Goal: Task Accomplishment & Management: Manage account settings

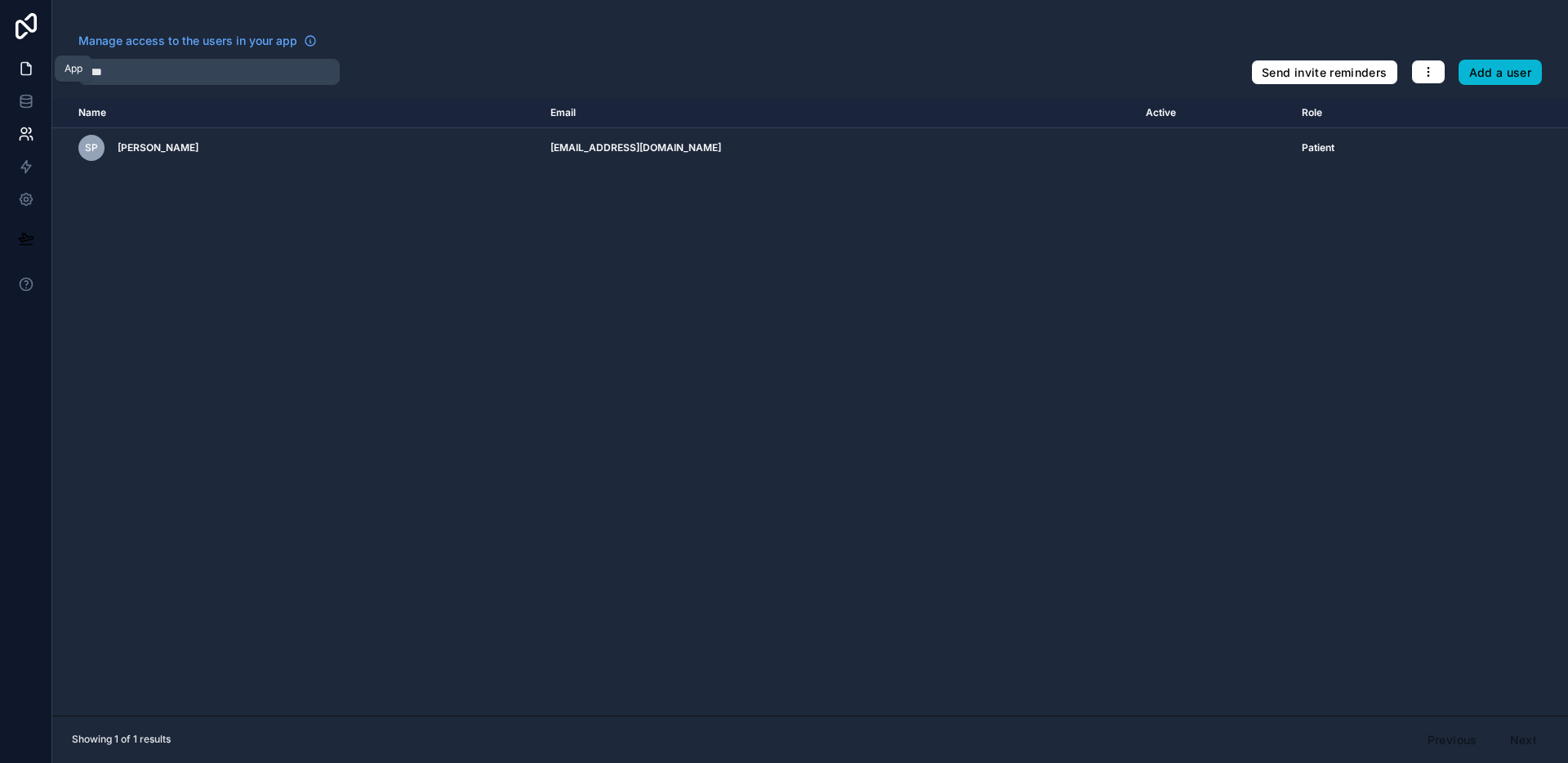
click at [22, 67] on icon at bounding box center [26, 69] width 9 height 12
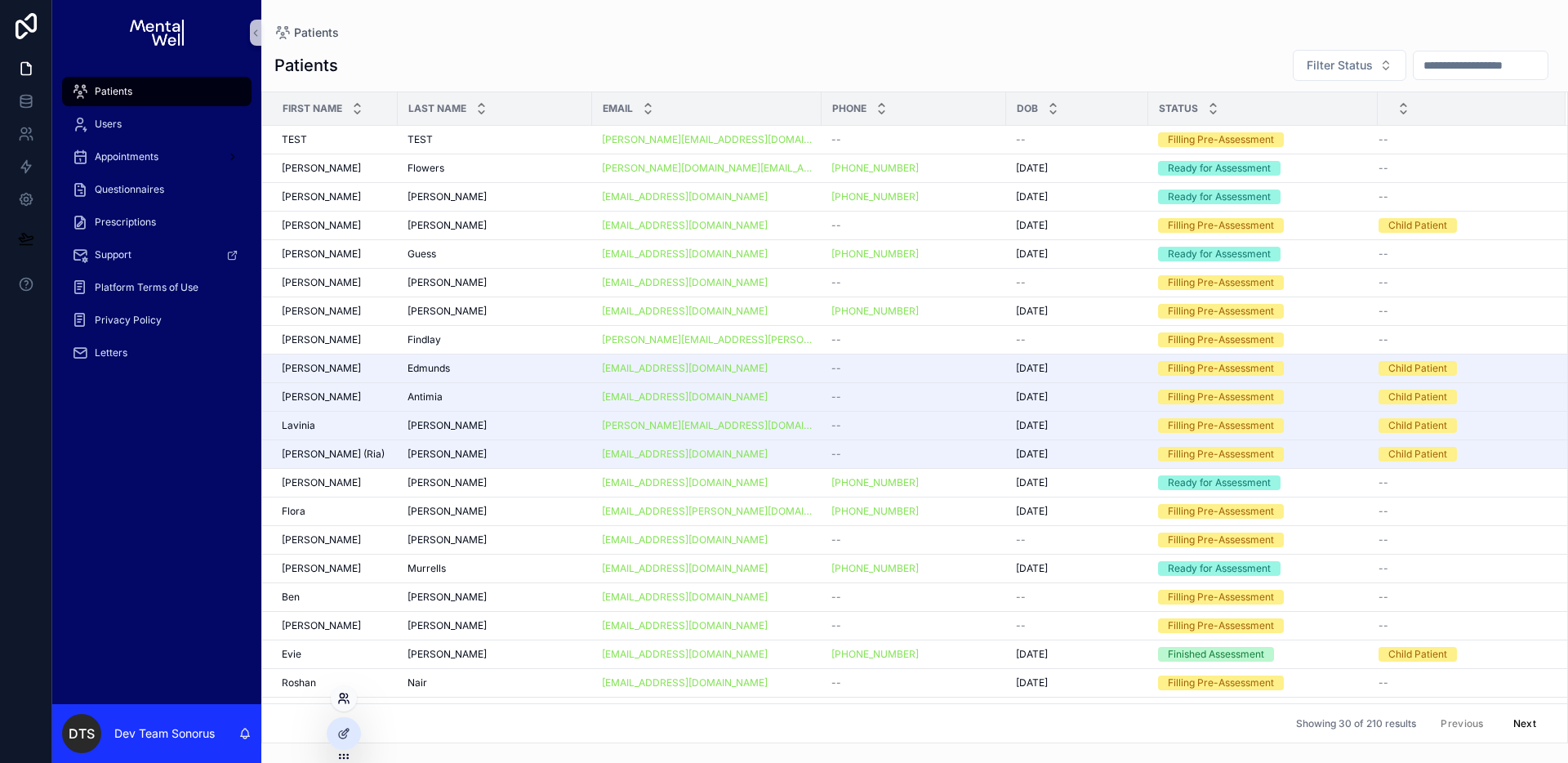
click at [346, 703] on icon at bounding box center [344, 698] width 13 height 13
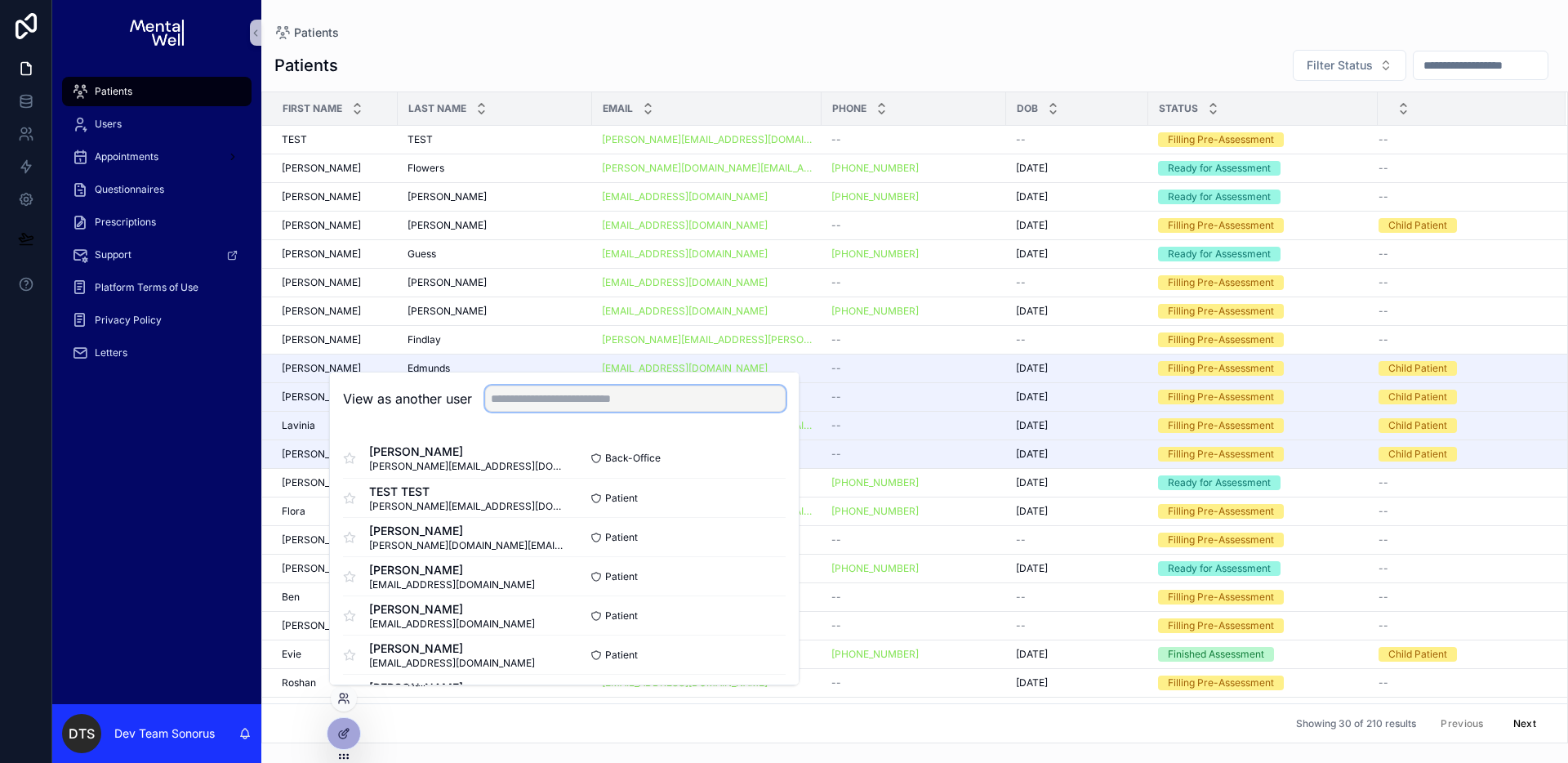
click at [577, 405] on input "text" at bounding box center [635, 398] width 301 height 26
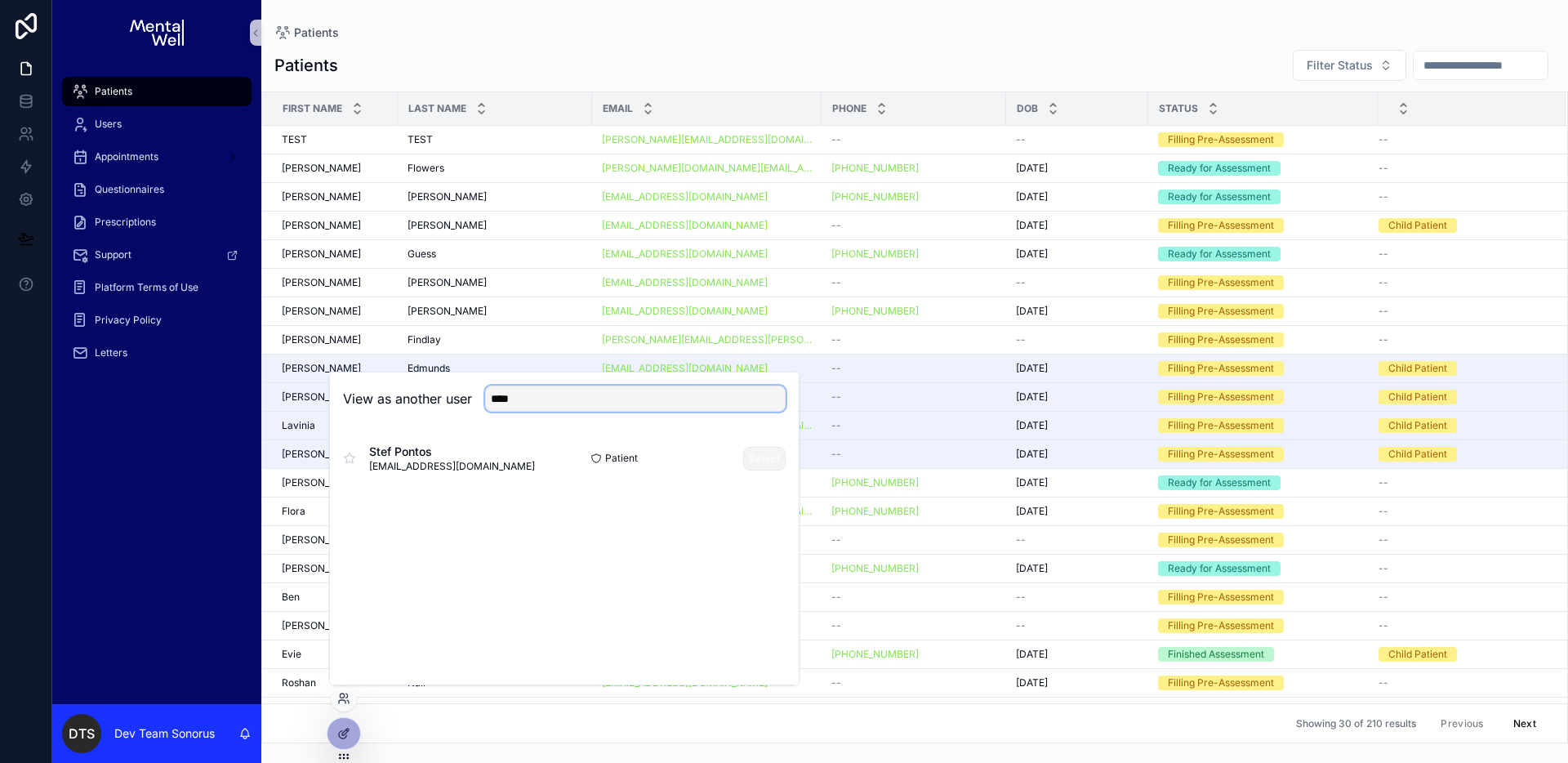
type input "****"
click at [755, 453] on button "Select" at bounding box center [764, 458] width 42 height 24
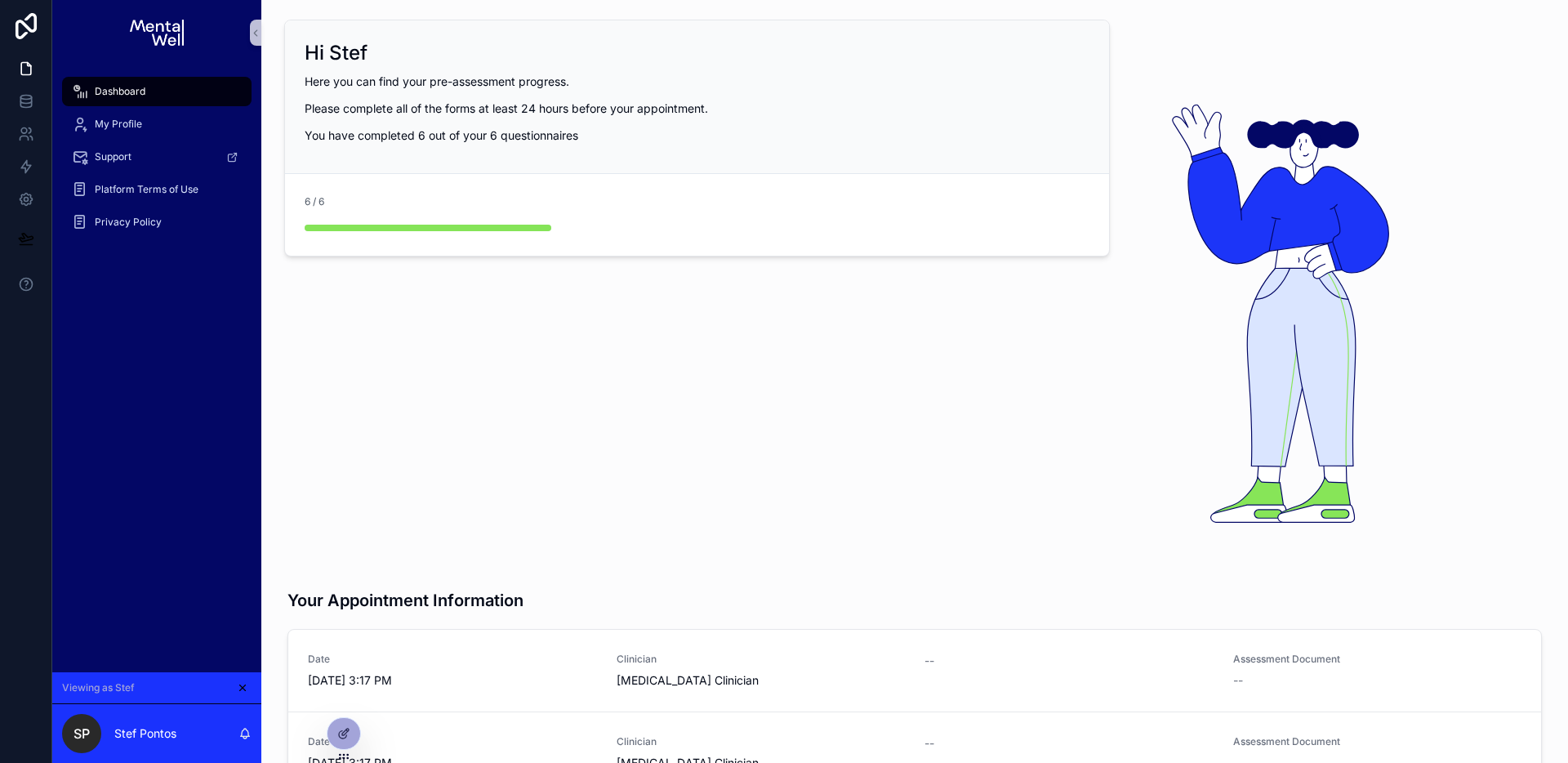
scroll to position [741, 0]
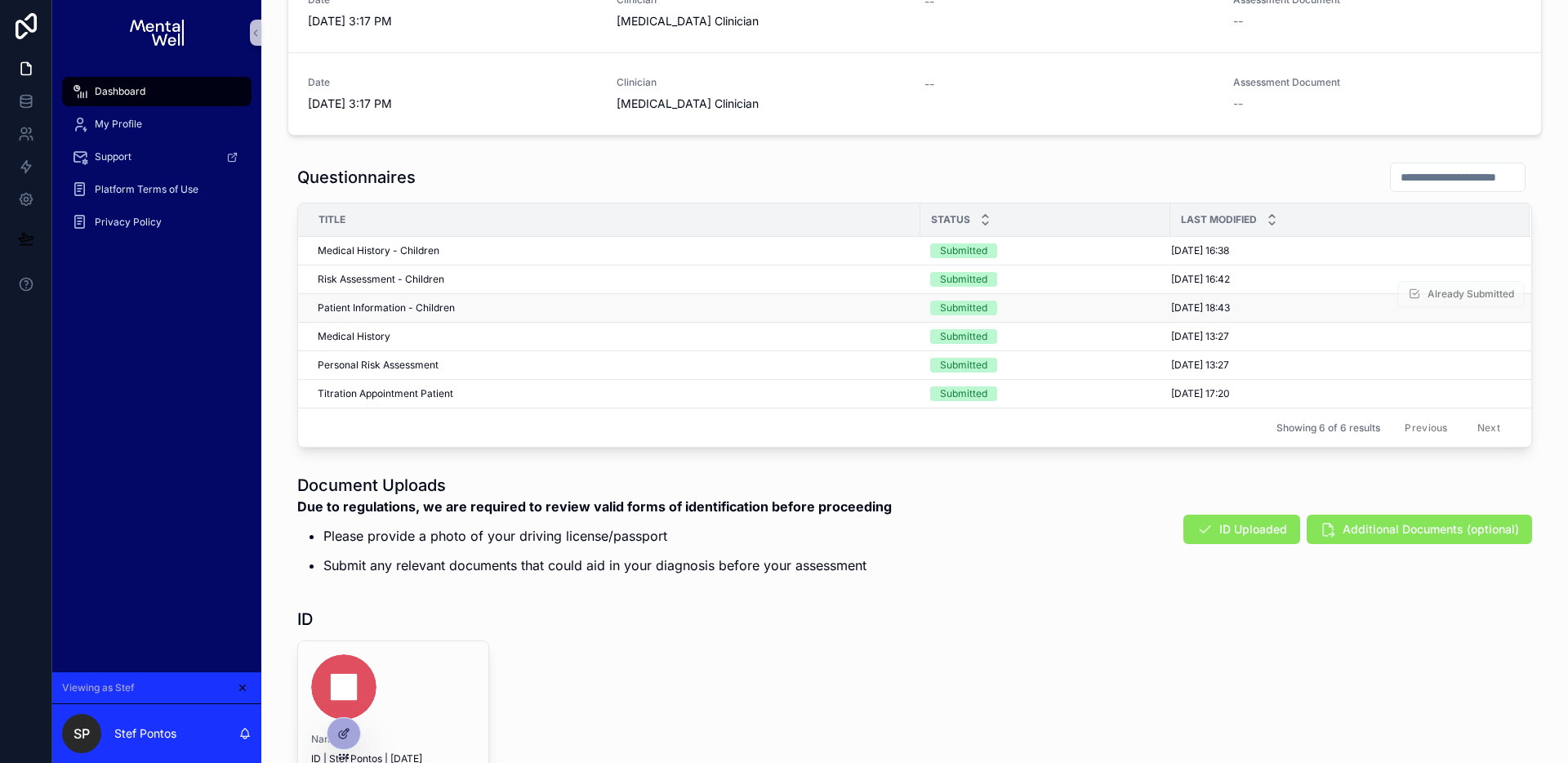
click at [530, 301] on div "Patient Information - Children Patient Information - Children" at bounding box center [613, 308] width 593 height 13
click at [822, 162] on div "Questionnaires" at bounding box center [915, 177] width 1235 height 31
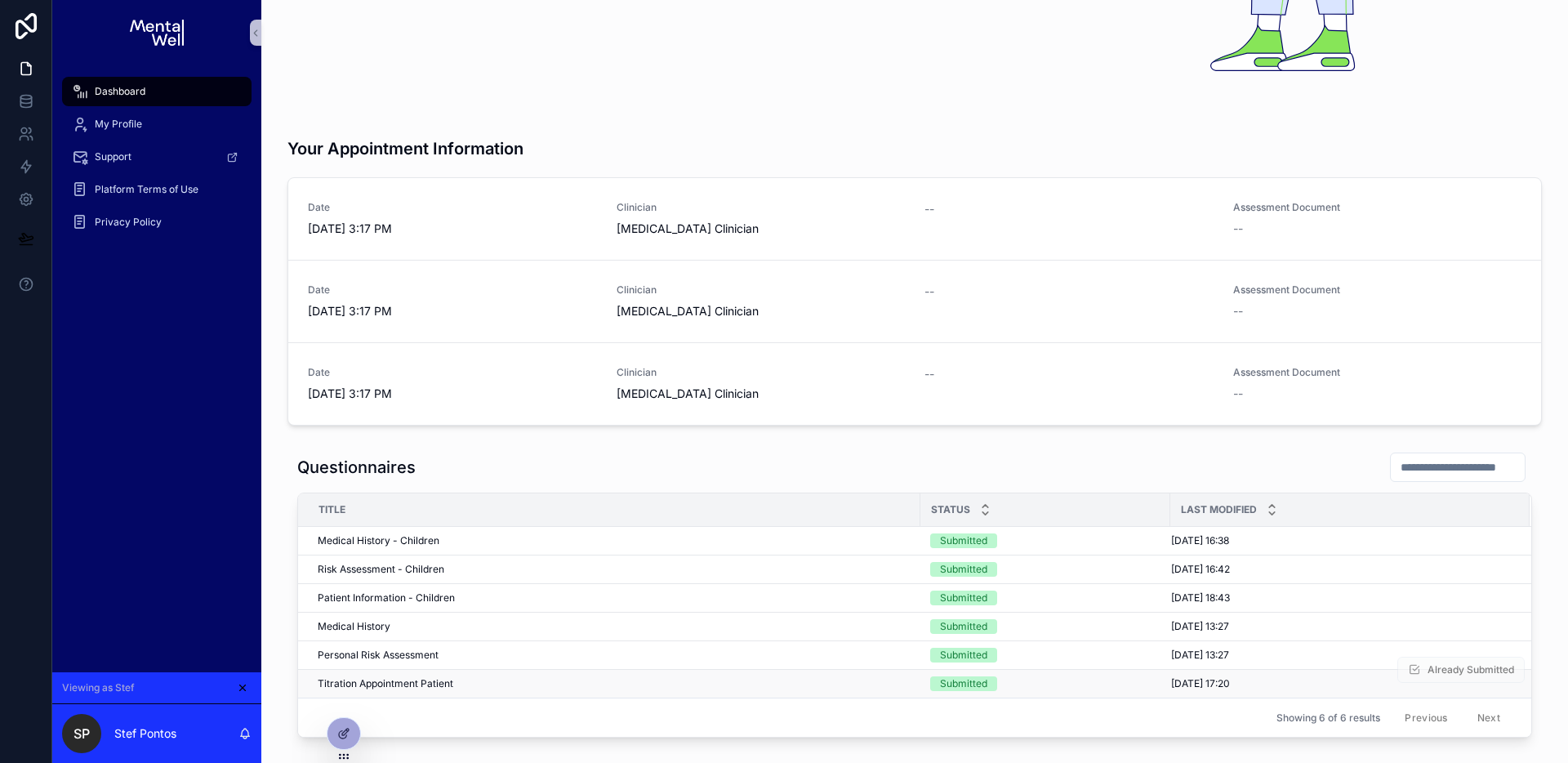
scroll to position [813, 0]
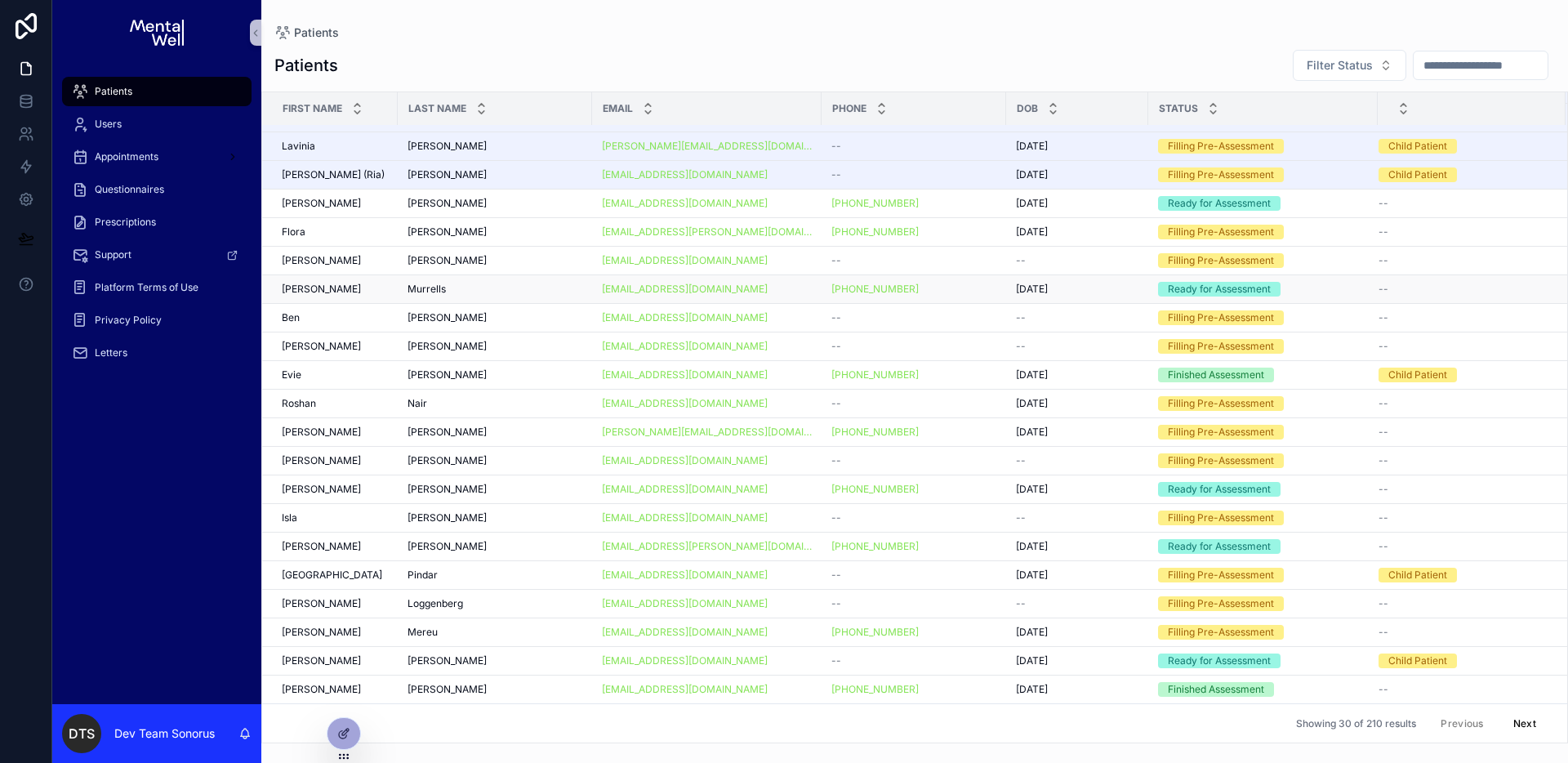
scroll to position [269, 0]
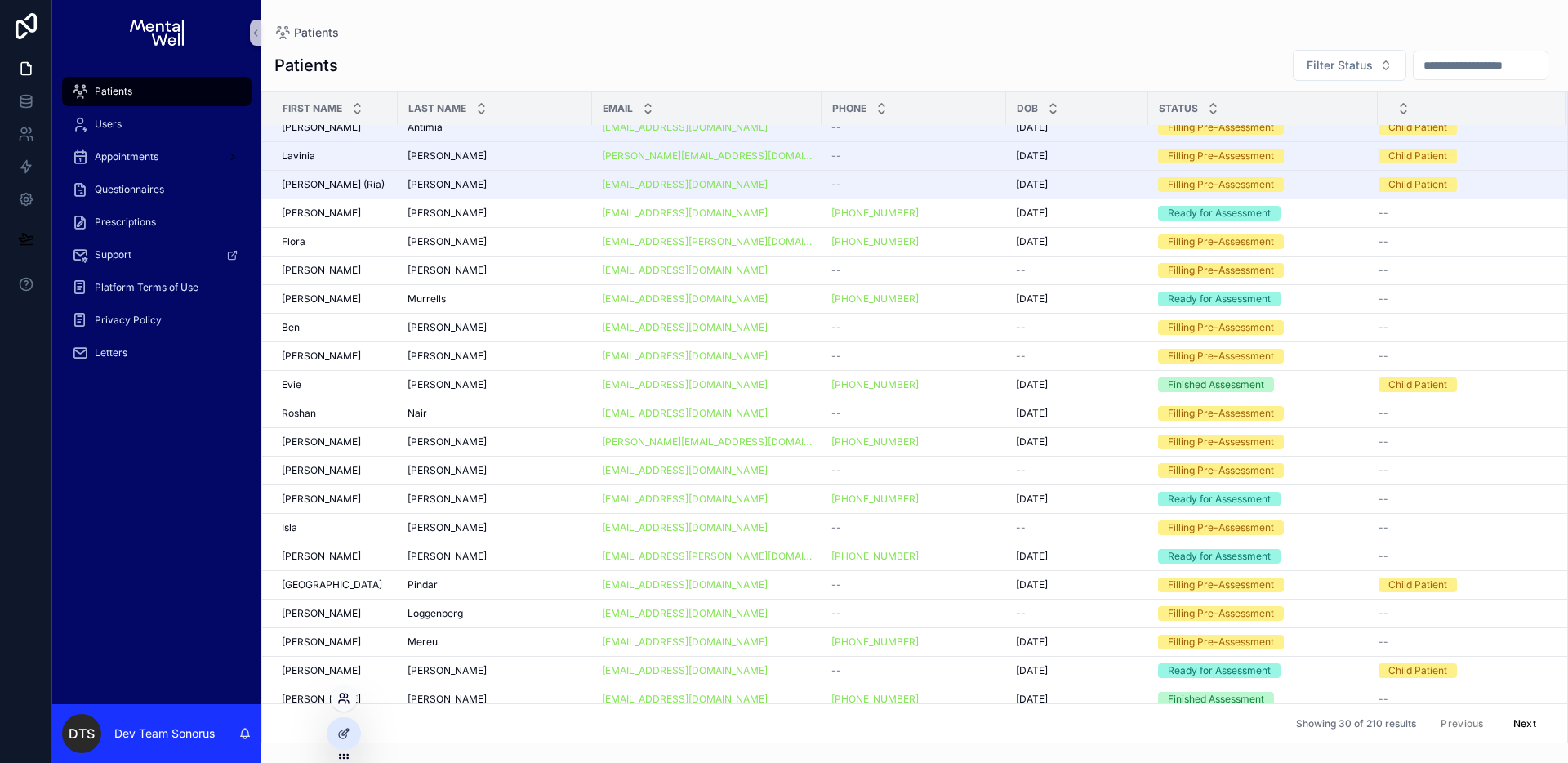
click at [347, 700] on icon at bounding box center [344, 698] width 13 height 13
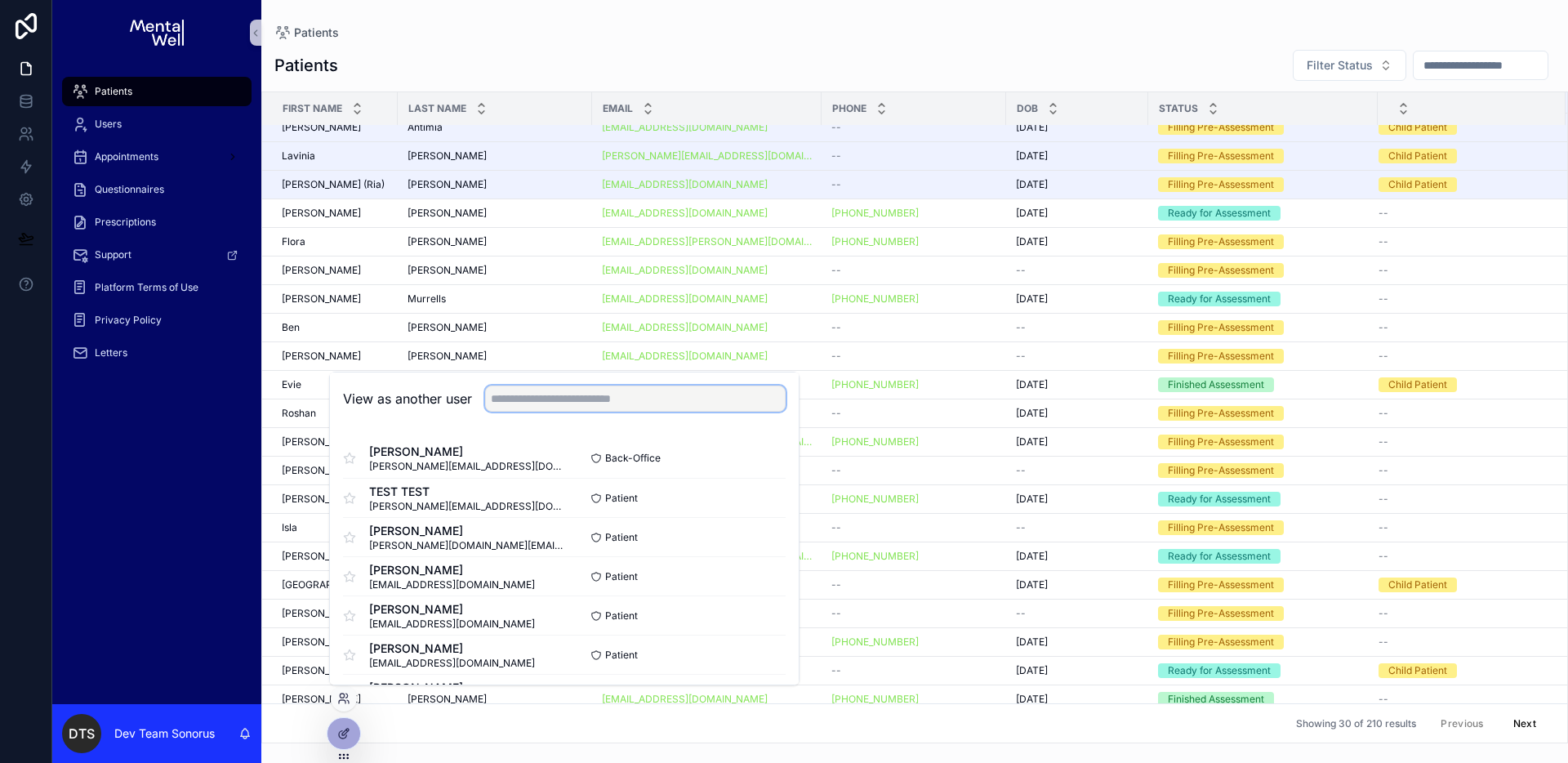
click at [557, 402] on input "text" at bounding box center [635, 398] width 301 height 26
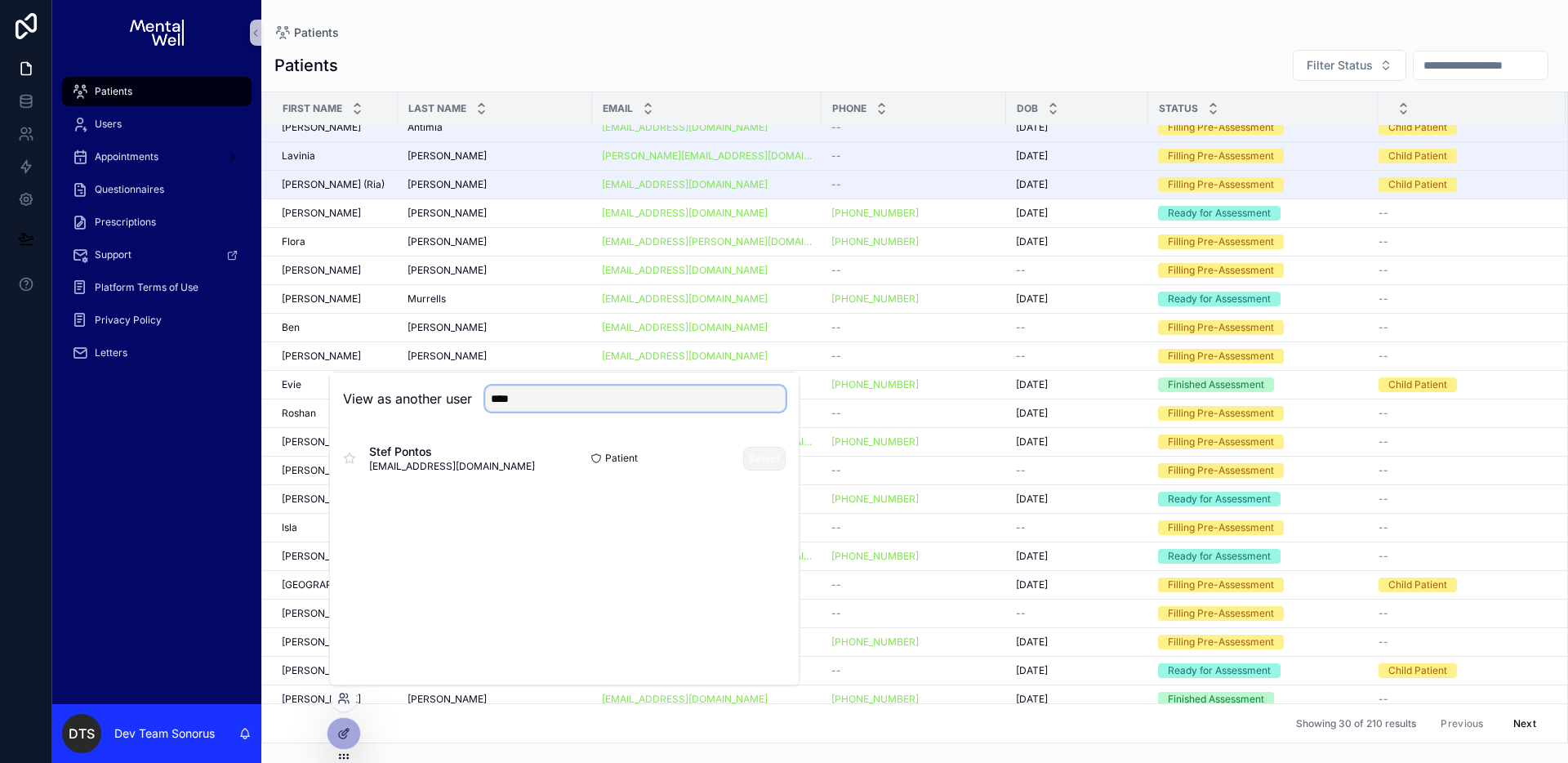
type input "****"
click at [755, 456] on button "Select" at bounding box center [764, 458] width 42 height 24
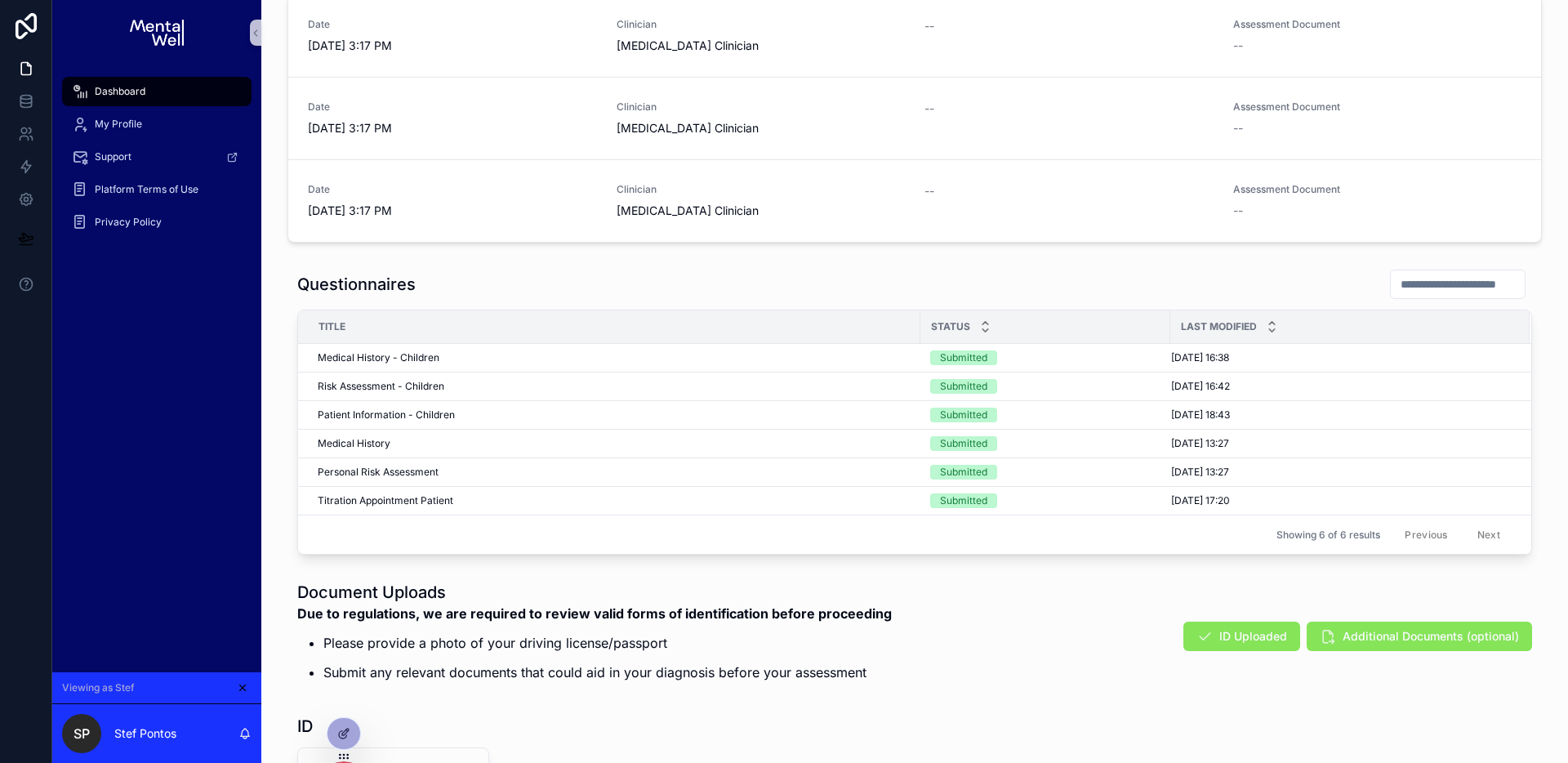
scroll to position [644, 0]
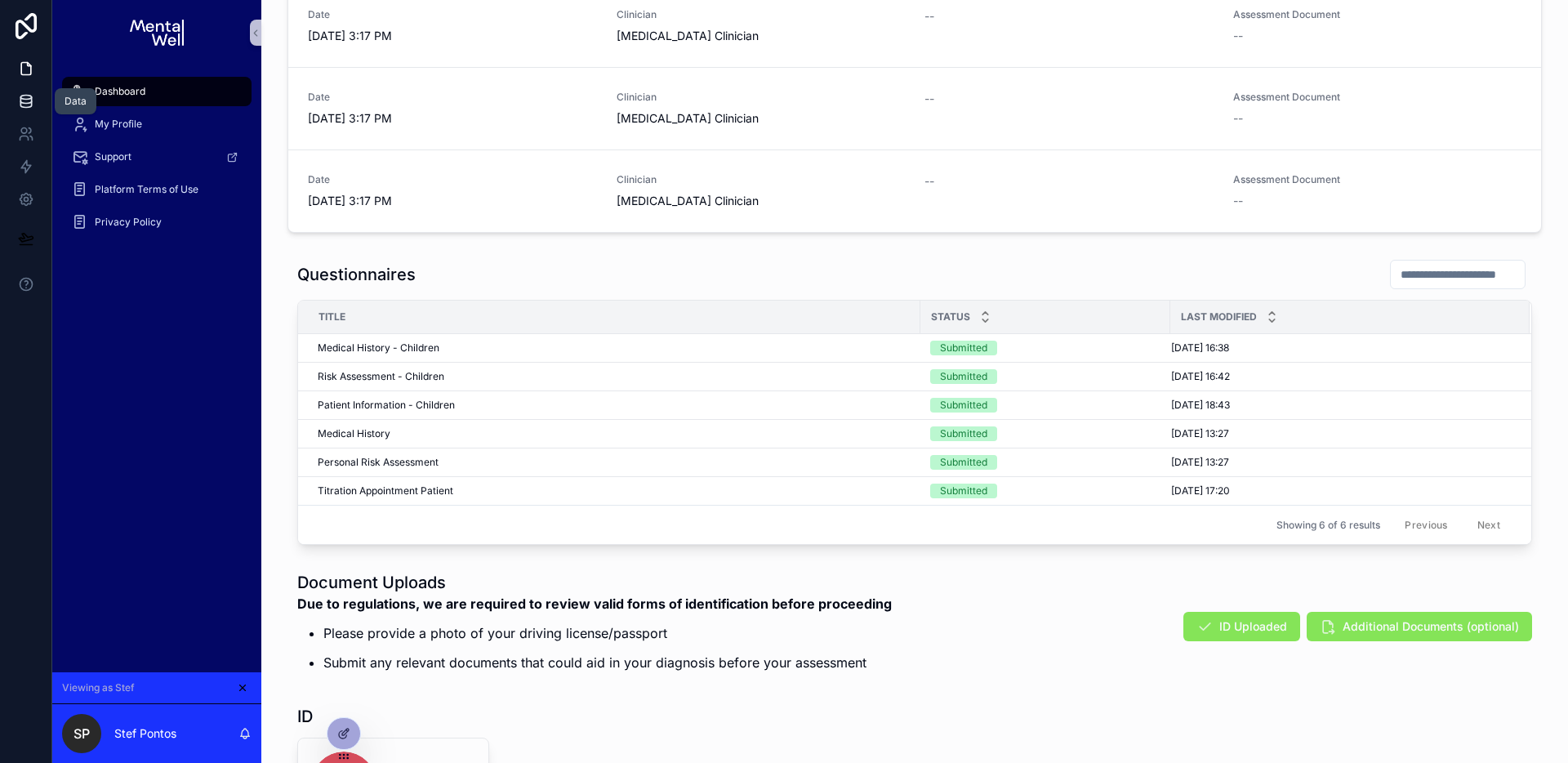
click at [15, 101] on link at bounding box center [25, 101] width 52 height 33
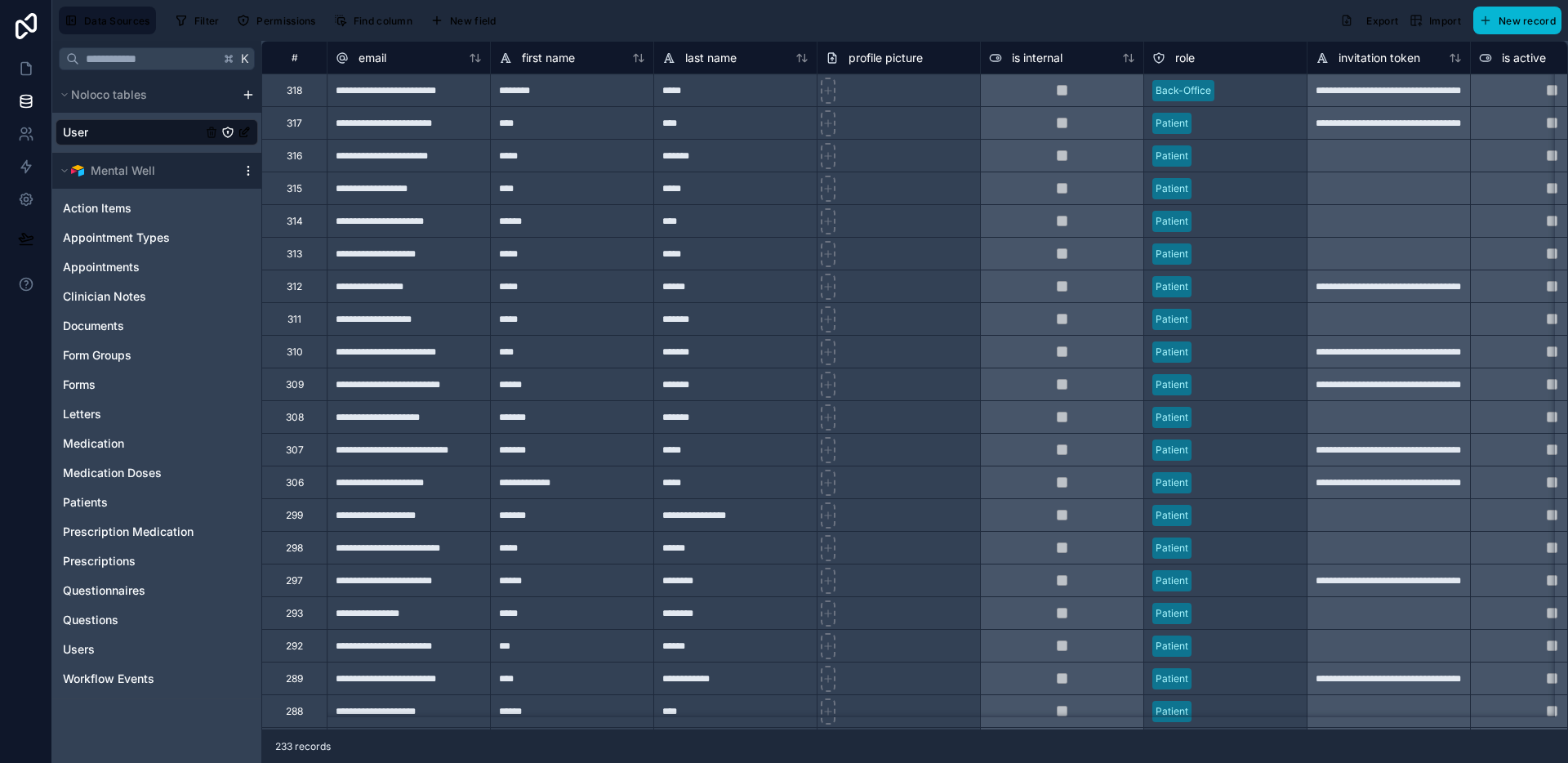
click at [249, 171] on icon at bounding box center [249, 170] width 13 height 13
drag, startPoint x: 295, startPoint y: 224, endPoint x: 207, endPoint y: 193, distance: 93.3
click at [295, 224] on span "Queue data sync" at bounding box center [332, 231] width 118 height 13
drag, startPoint x: 28, startPoint y: 69, endPoint x: 88, endPoint y: 78, distance: 60.7
click at [28, 69] on icon at bounding box center [25, 68] width 16 height 16
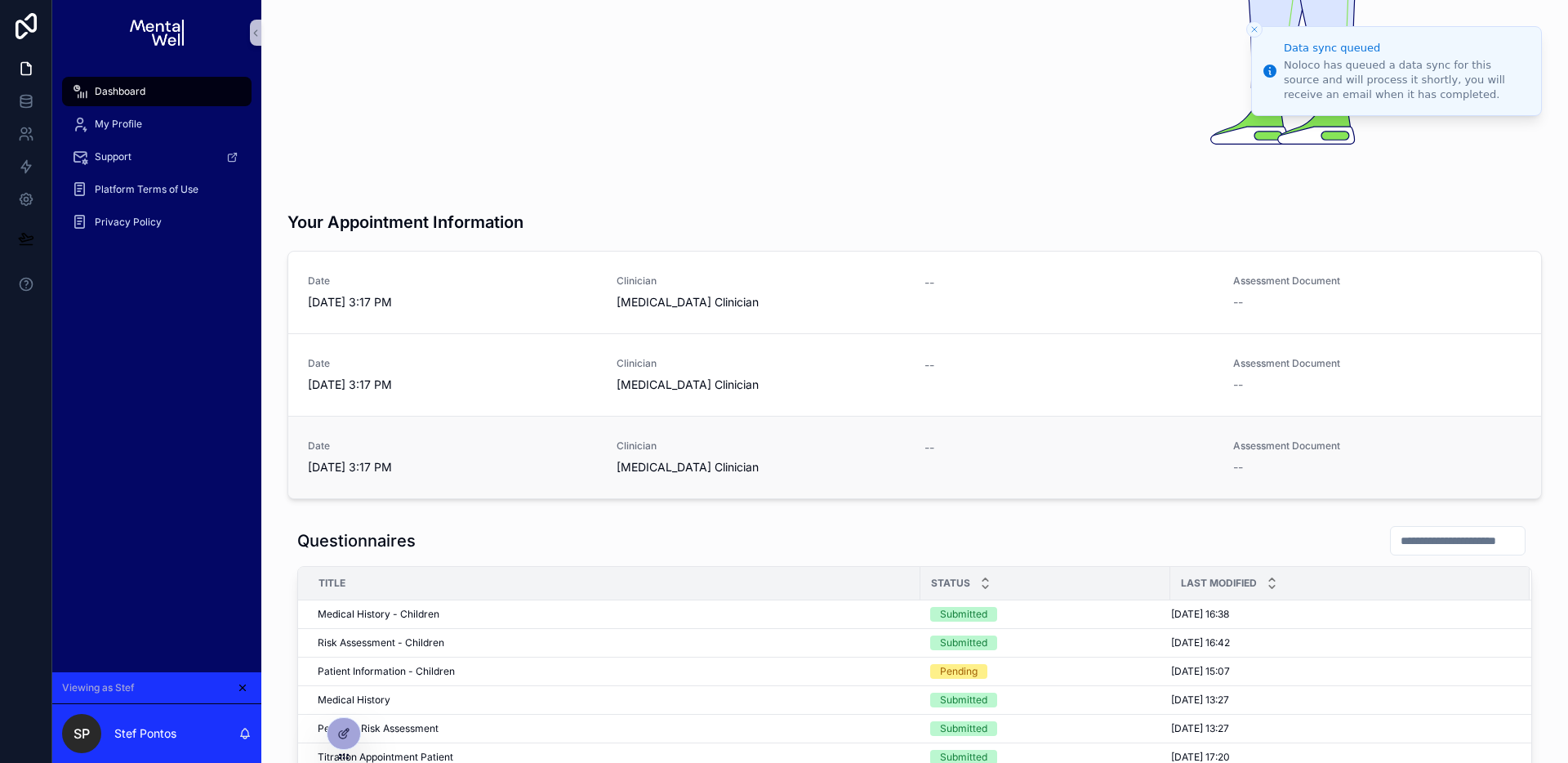
scroll to position [641, 0]
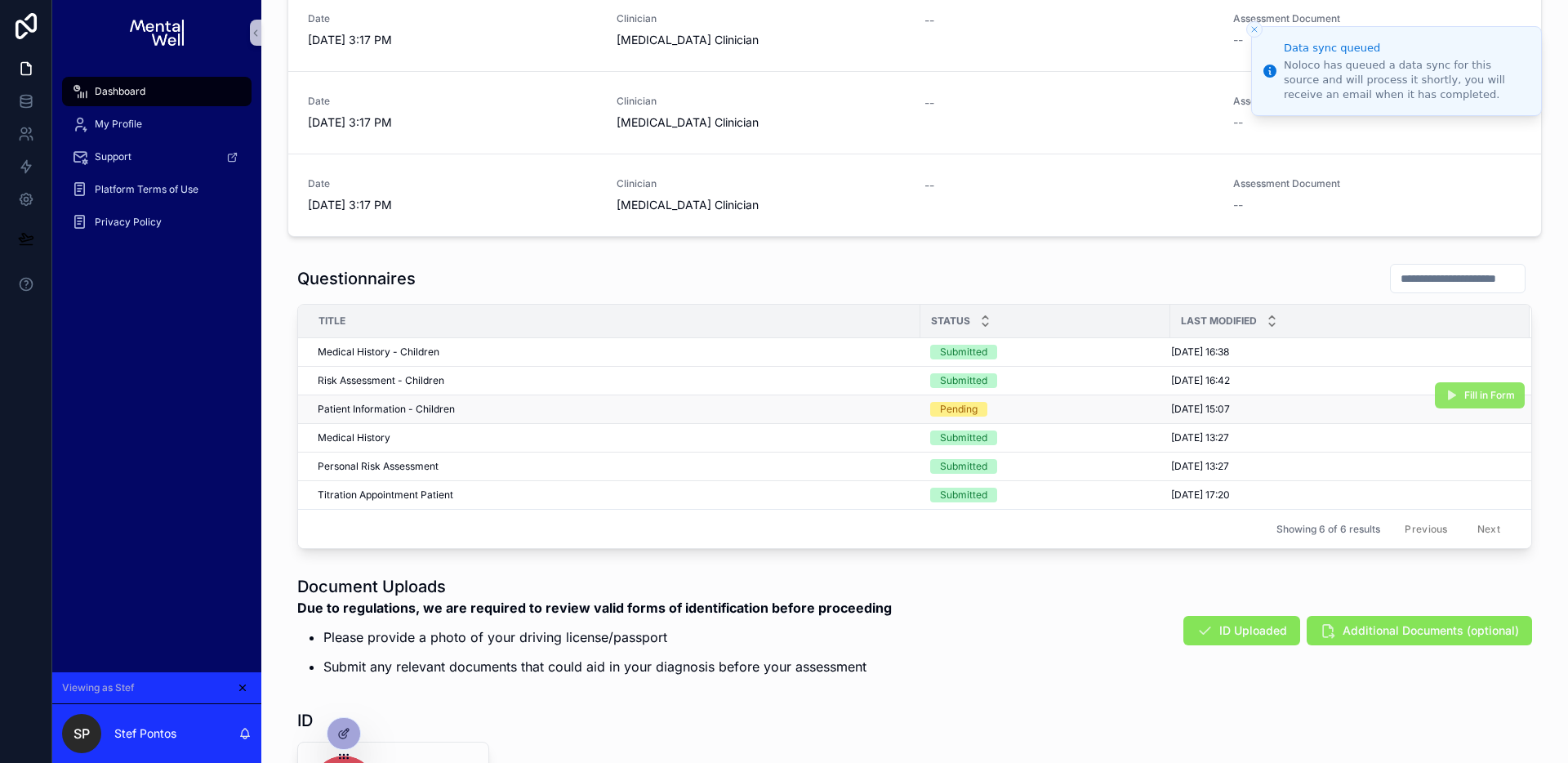
click at [1453, 396] on button "Fill in Form" at bounding box center [1479, 396] width 90 height 26
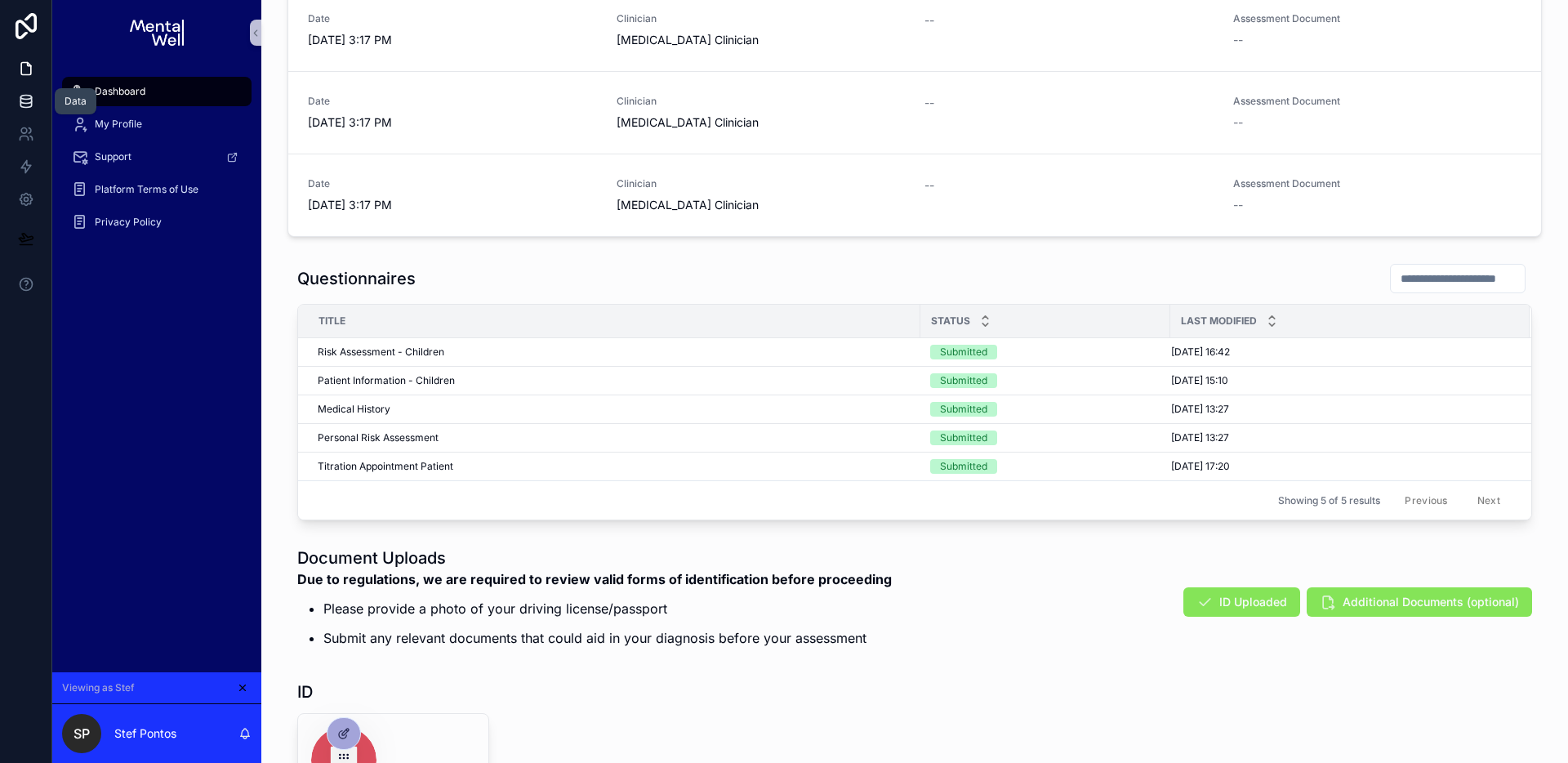
click at [32, 95] on icon at bounding box center [25, 101] width 16 height 16
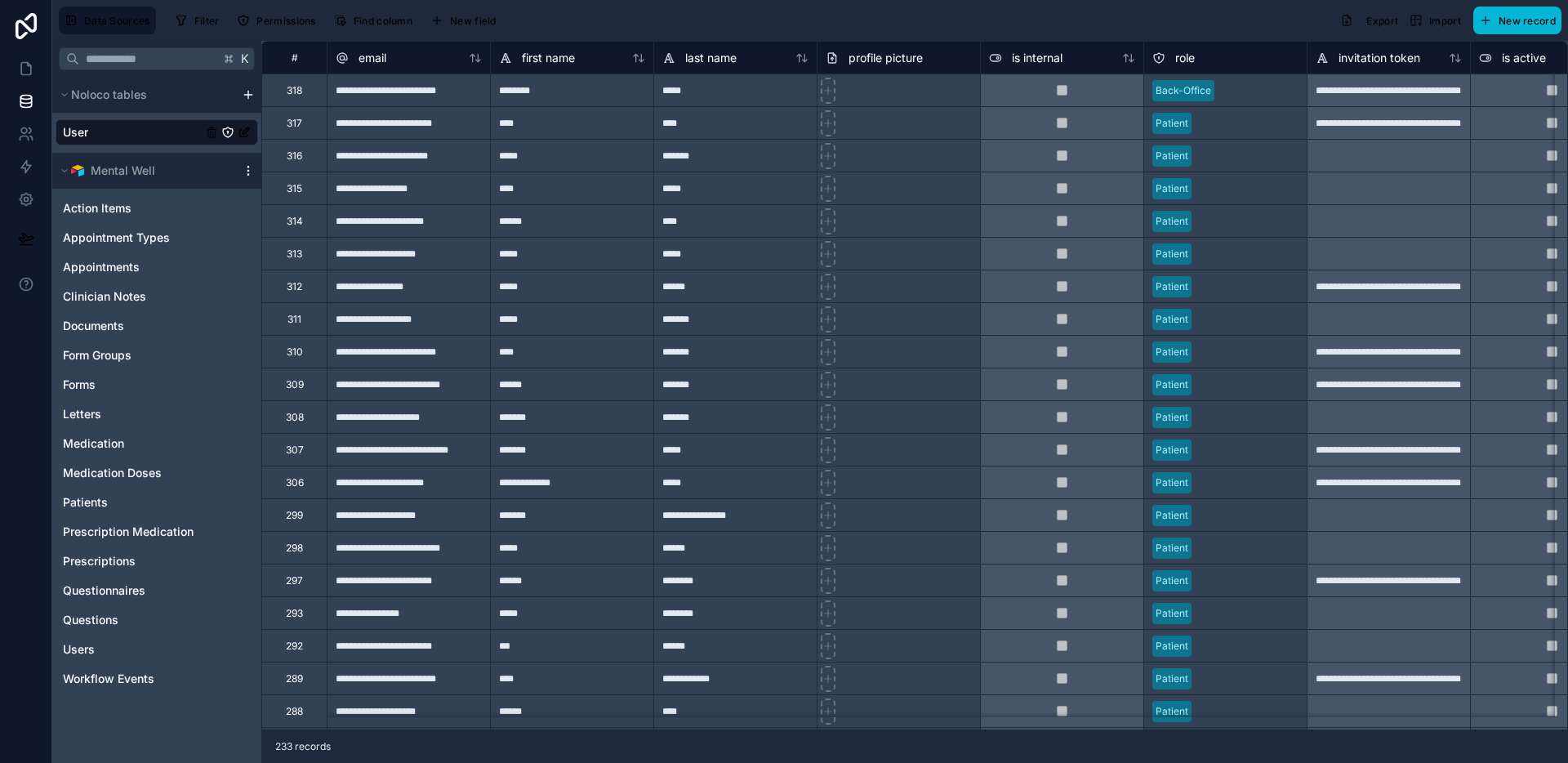
click at [246, 170] on icon at bounding box center [249, 170] width 13 height 13
click at [353, 226] on span "Queue data sync" at bounding box center [332, 231] width 118 height 13
click at [24, 63] on icon at bounding box center [26, 69] width 9 height 12
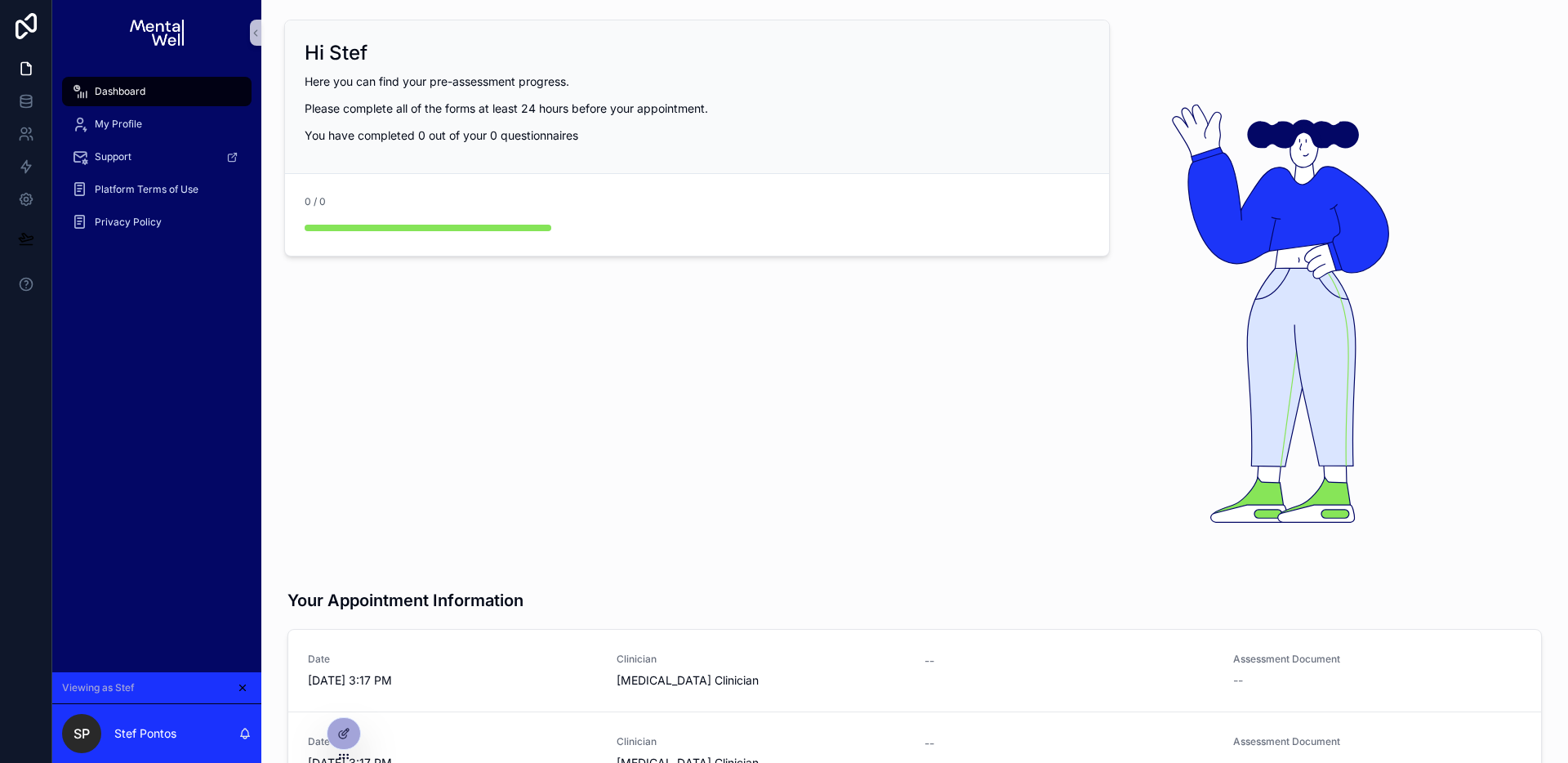
click at [426, 218] on div "scrollable content" at bounding box center [431, 226] width 253 height 20
click at [460, 244] on form "0 / 0" at bounding box center [697, 215] width 825 height 82
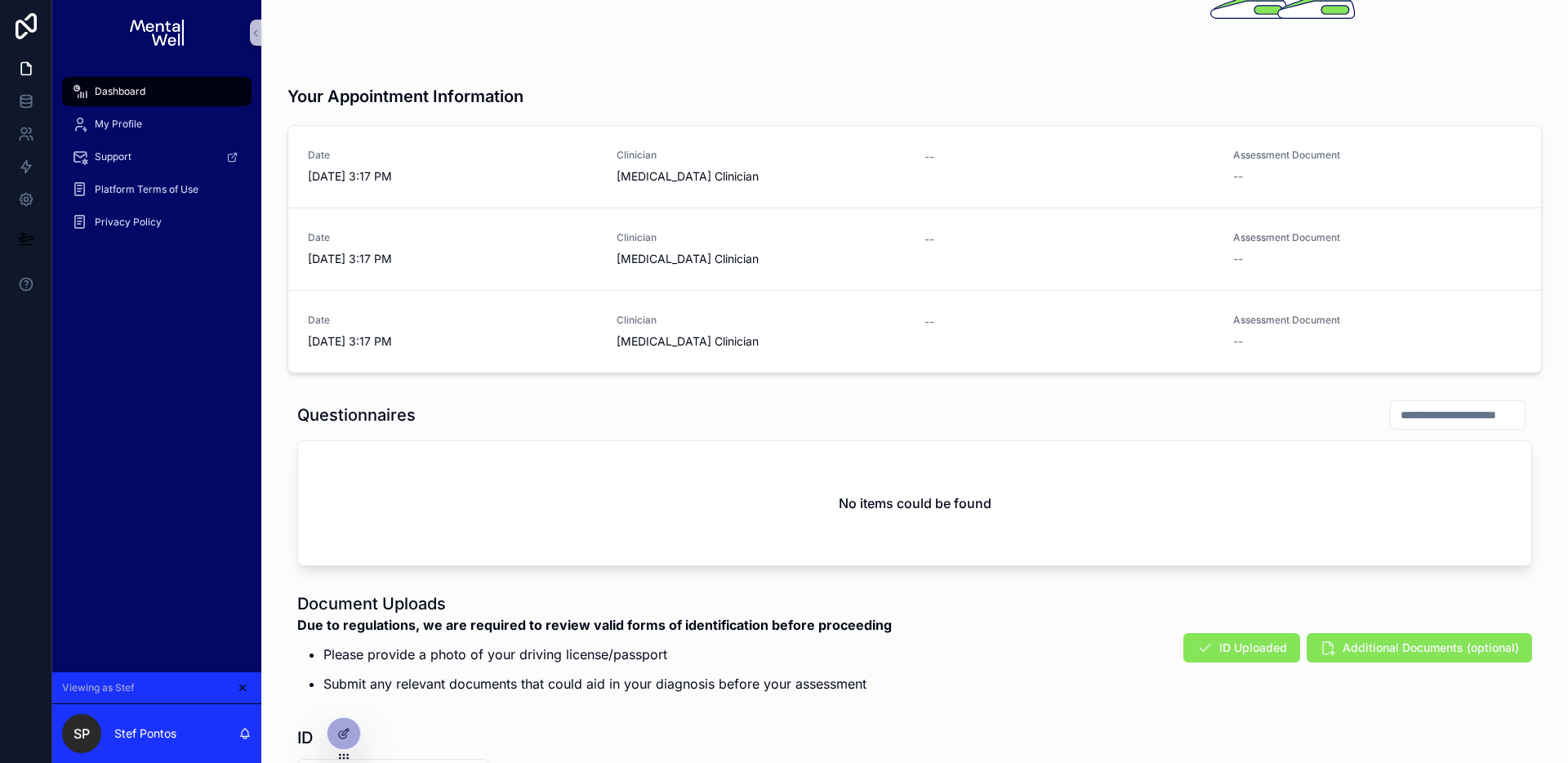
scroll to position [513, 0]
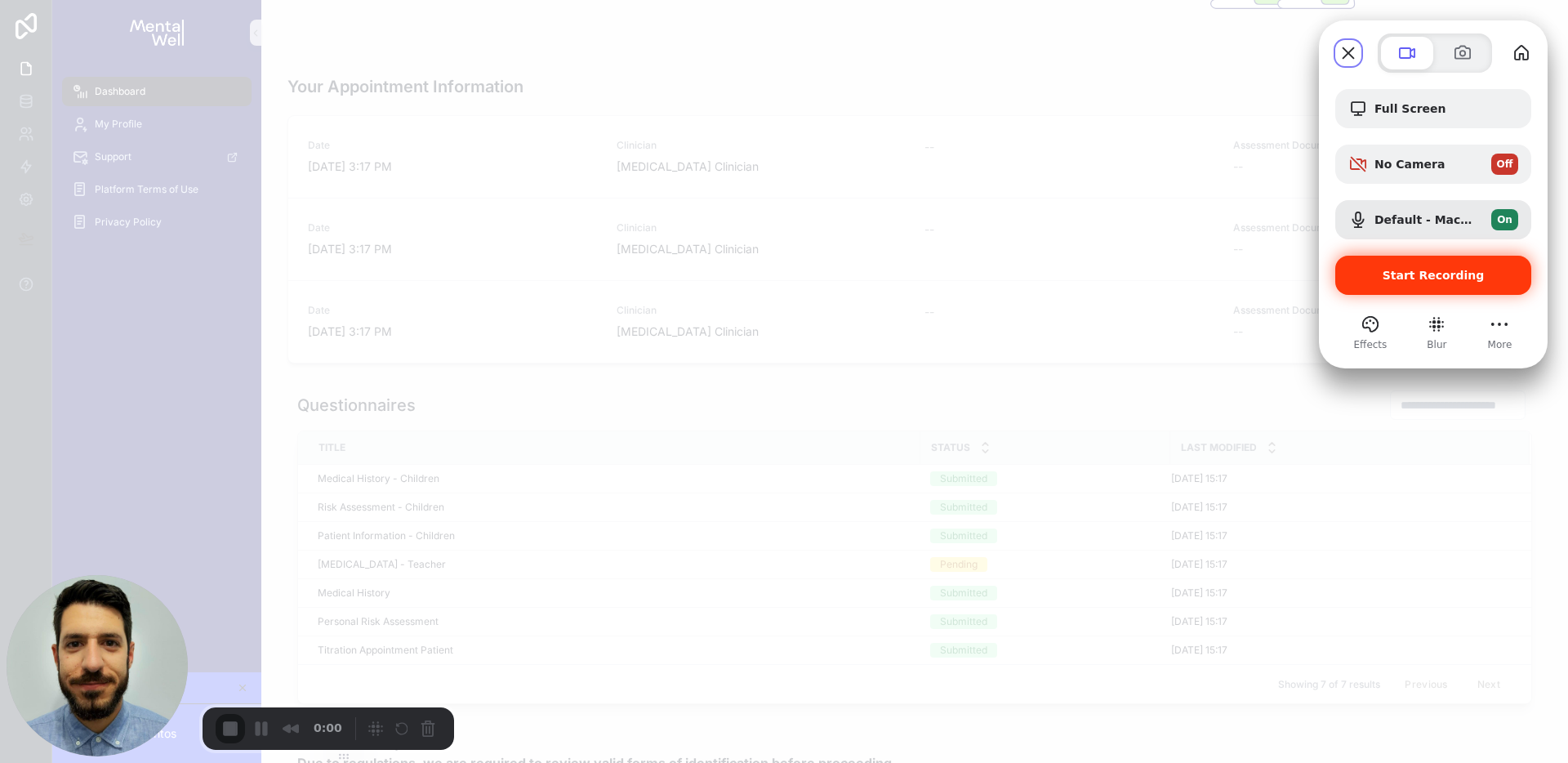
click at [1388, 268] on span "Start Recording" at bounding box center [1433, 275] width 170 height 13
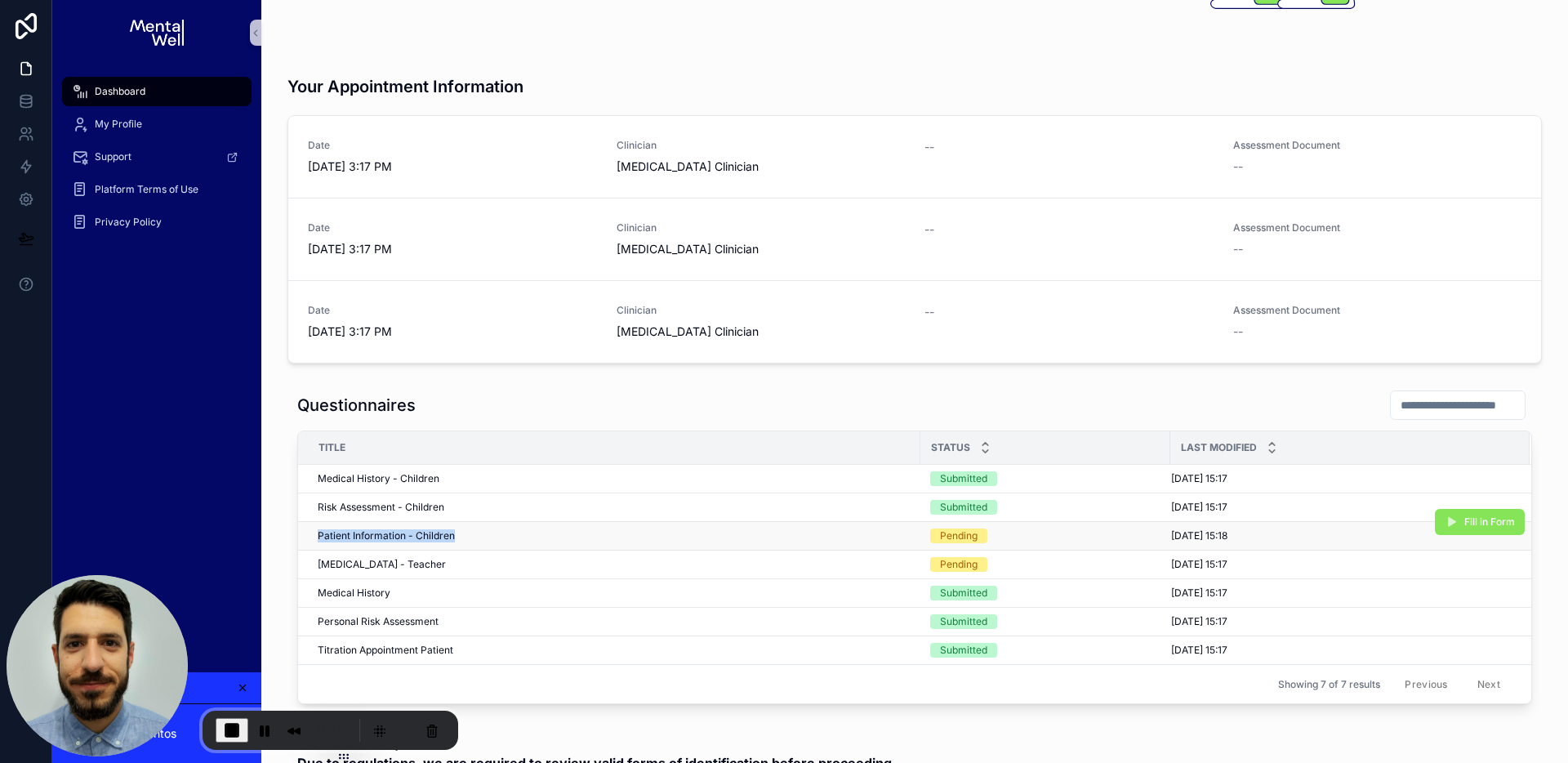
drag, startPoint x: 311, startPoint y: 530, endPoint x: 457, endPoint y: 530, distance: 146.0
click at [457, 530] on div "Patient Information - Children Patient Information - Children" at bounding box center [613, 536] width 593 height 13
drag, startPoint x: 314, startPoint y: 562, endPoint x: 399, endPoint y: 561, distance: 85.0
click at [399, 561] on span "SNAP-IV - Teacher" at bounding box center [382, 564] width 128 height 13
click at [613, 393] on div "Questionnaires" at bounding box center [915, 405] width 1235 height 31
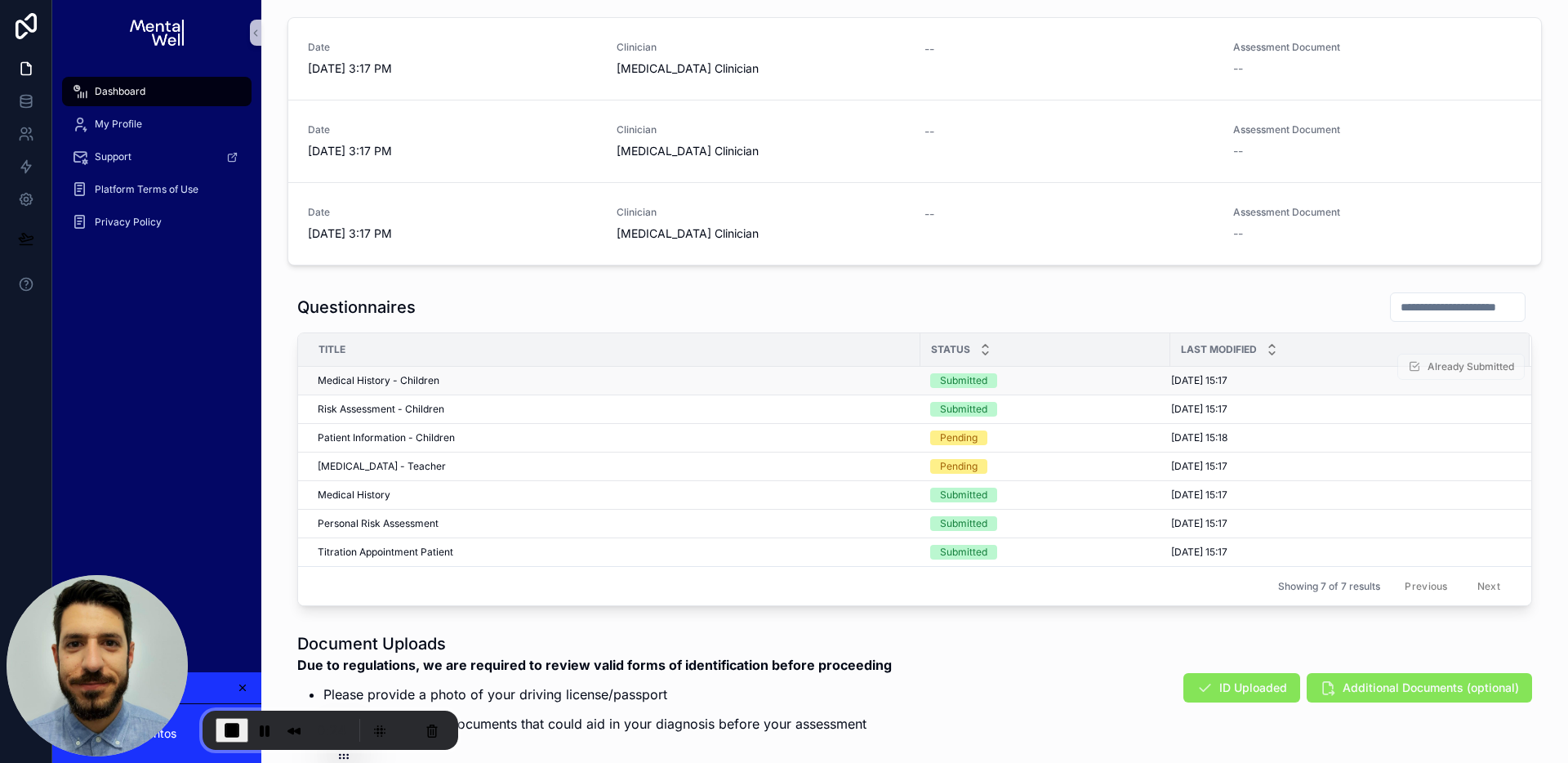
scroll to position [696, 0]
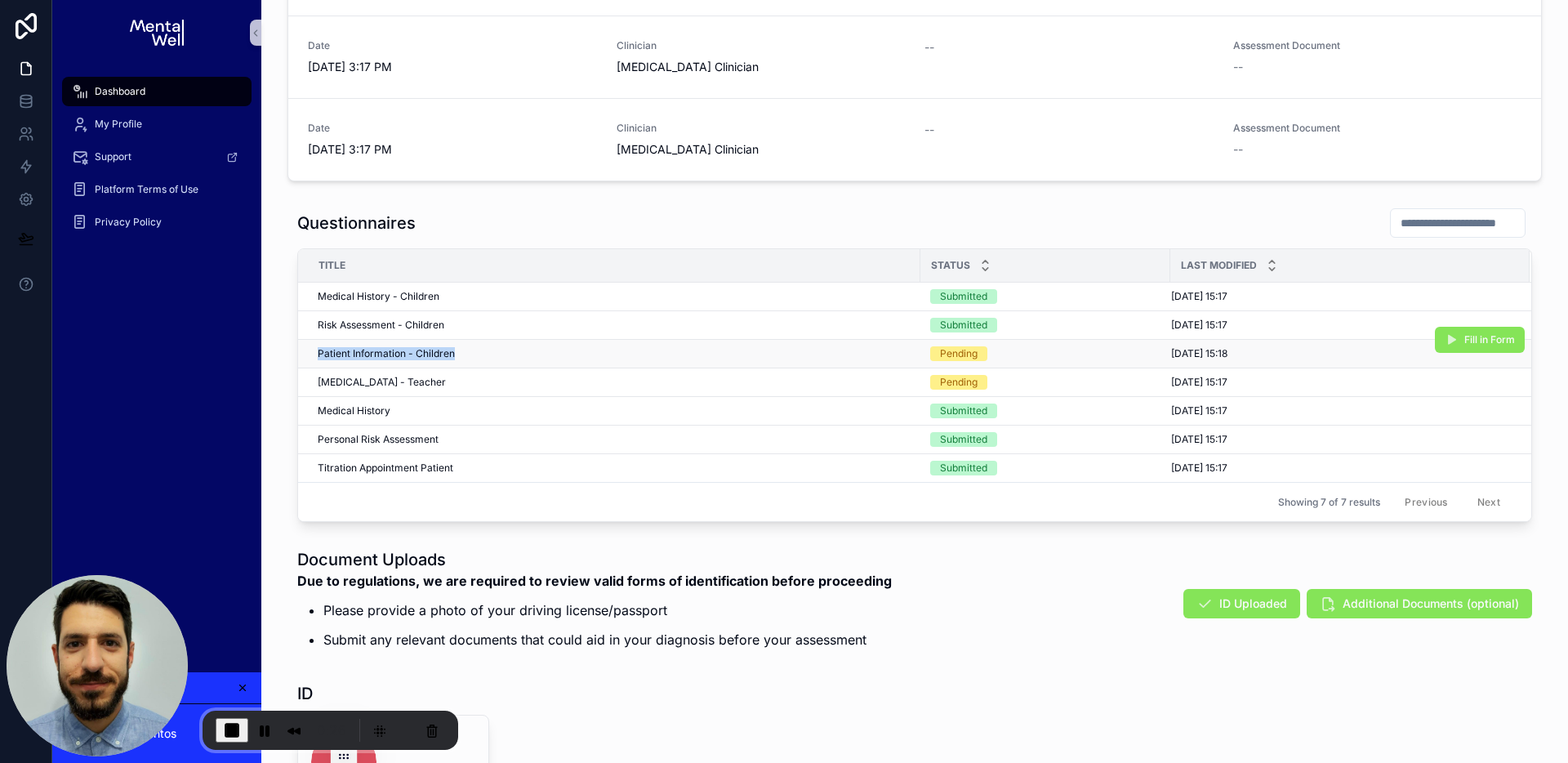
drag, startPoint x: 310, startPoint y: 349, endPoint x: 453, endPoint y: 349, distance: 143.0
click at [453, 349] on td "Patient Information - Children Patient Information - Children" at bounding box center [609, 354] width 623 height 28
click at [623, 207] on div "Questionnaires" at bounding box center [915, 222] width 1235 height 31
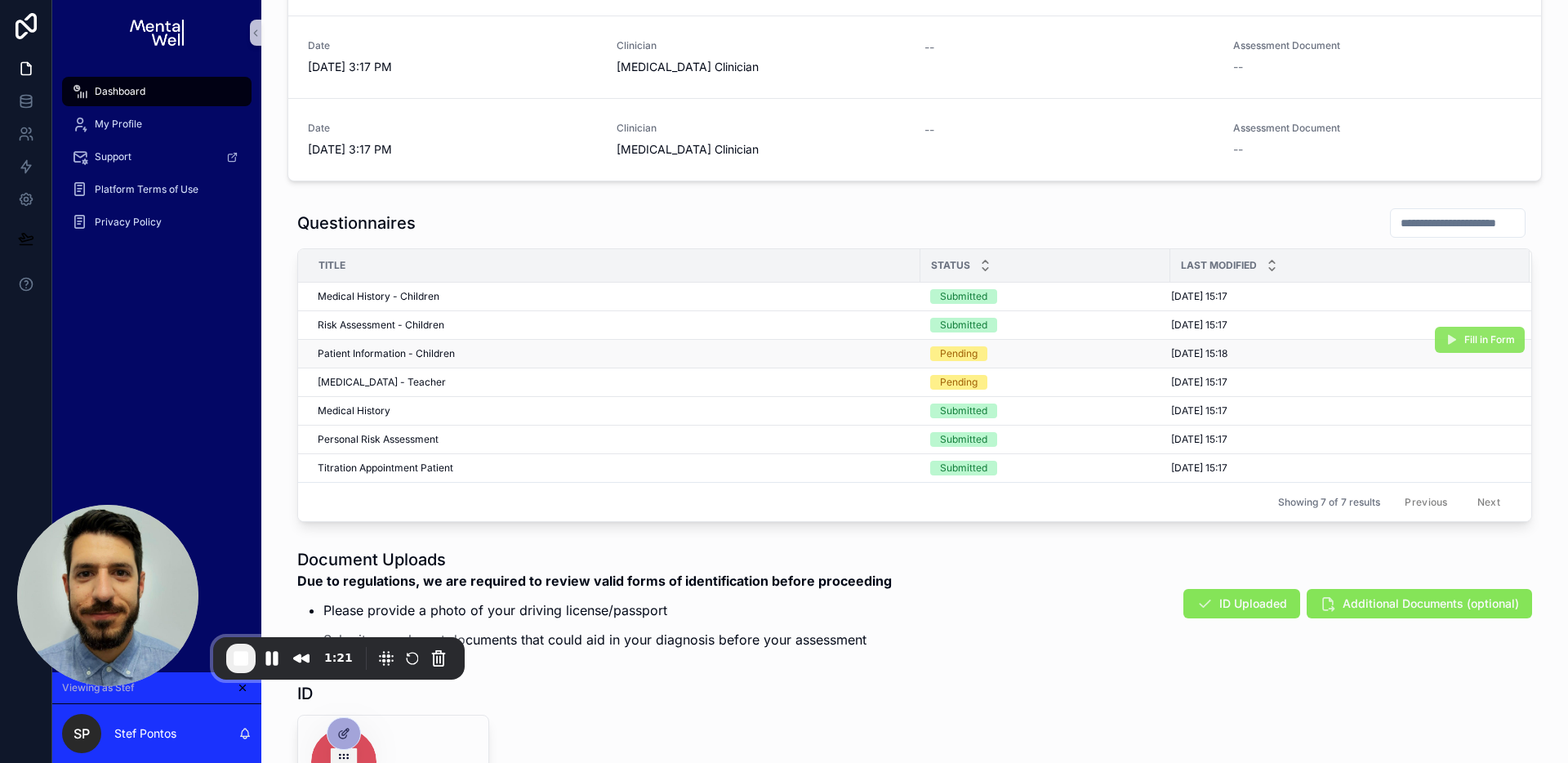
click at [1451, 334] on icon "scrollable content" at bounding box center [1452, 340] width 13 height 13
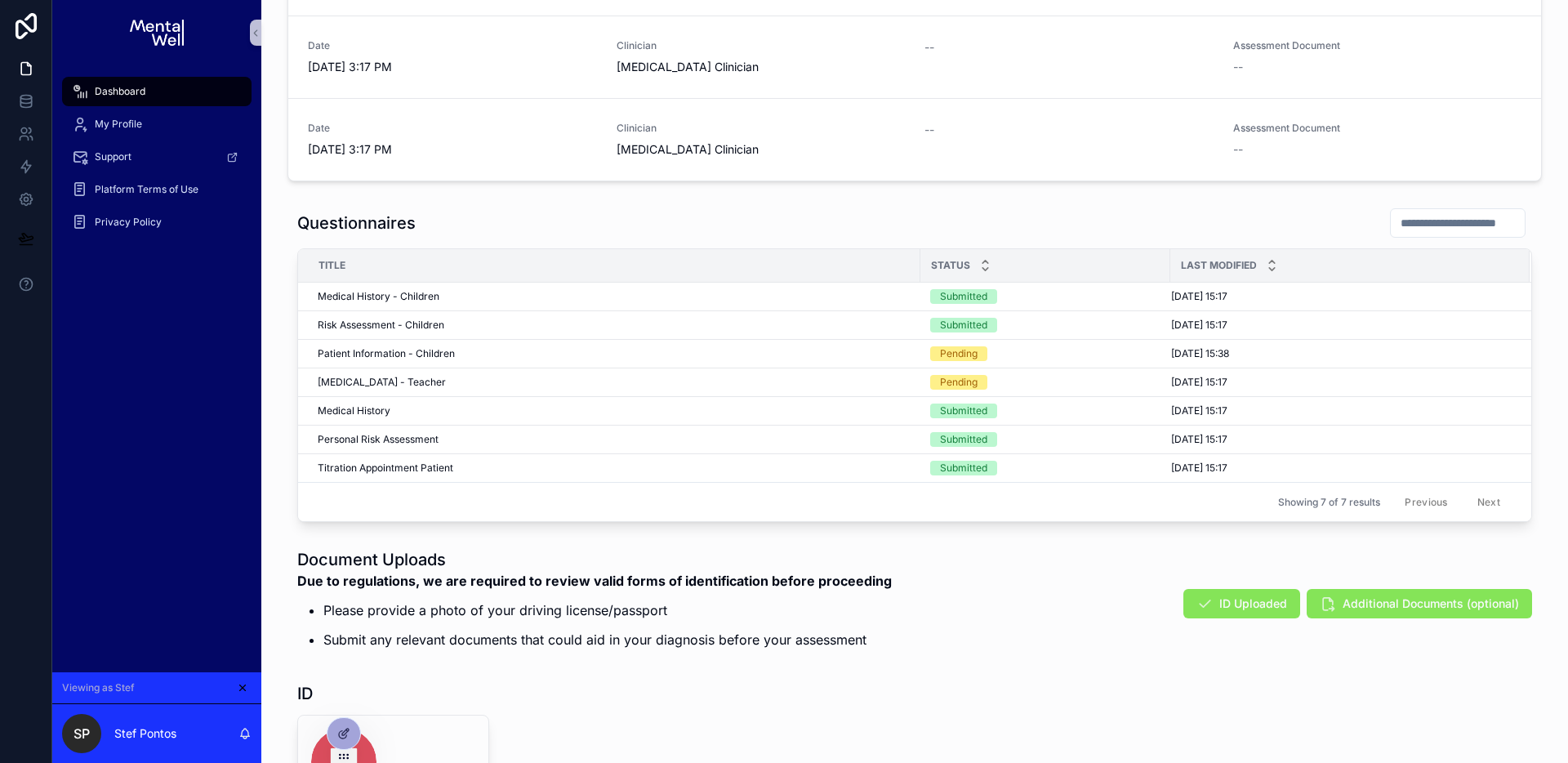
click at [0, 0] on icon "scrollable content" at bounding box center [0, 0] width 0 height 0
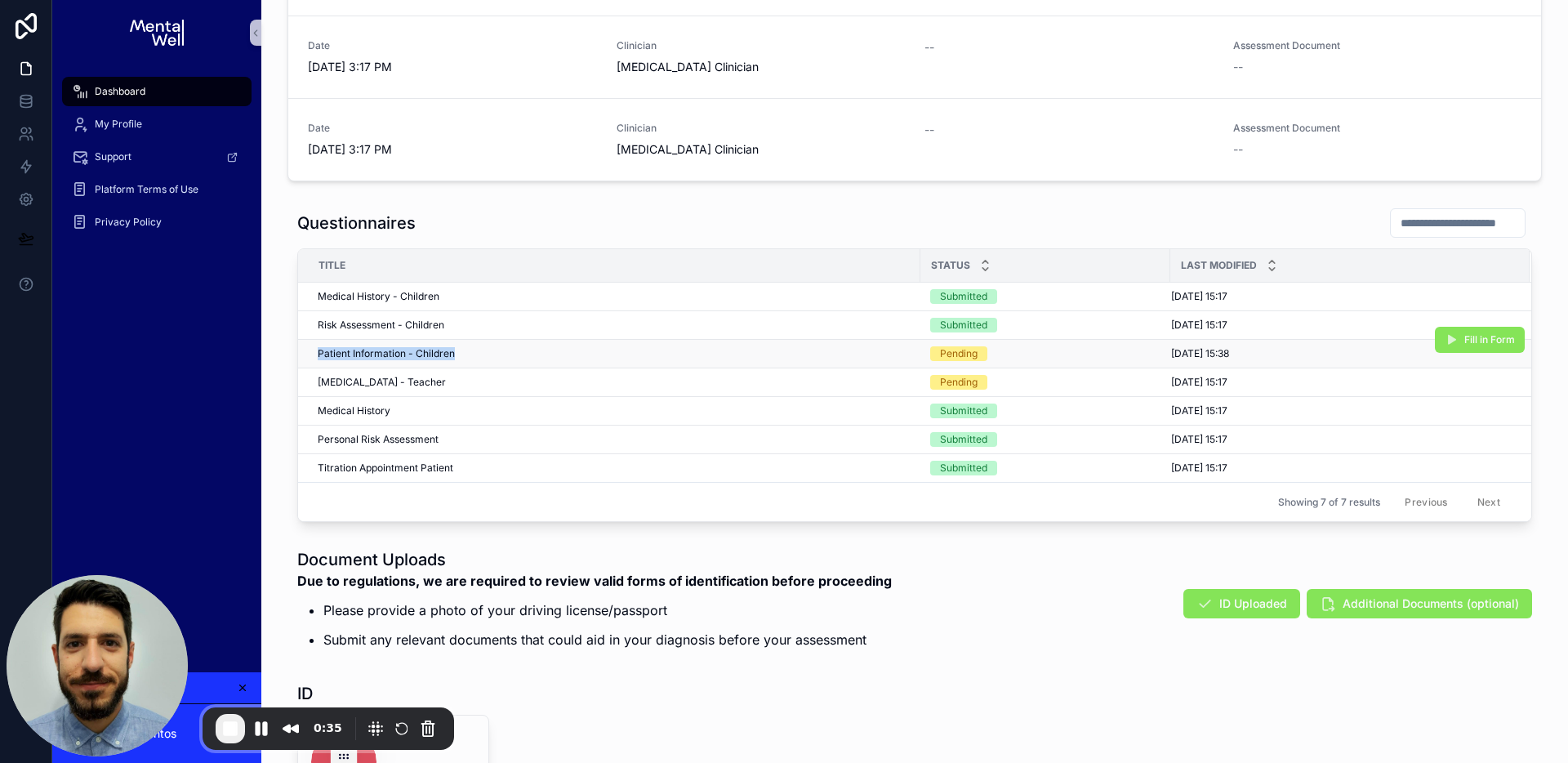
drag, startPoint x: 311, startPoint y: 349, endPoint x: 449, endPoint y: 352, distance: 138.0
click at [449, 352] on div "Patient Information - Children Patient Information - Children" at bounding box center [613, 353] width 593 height 13
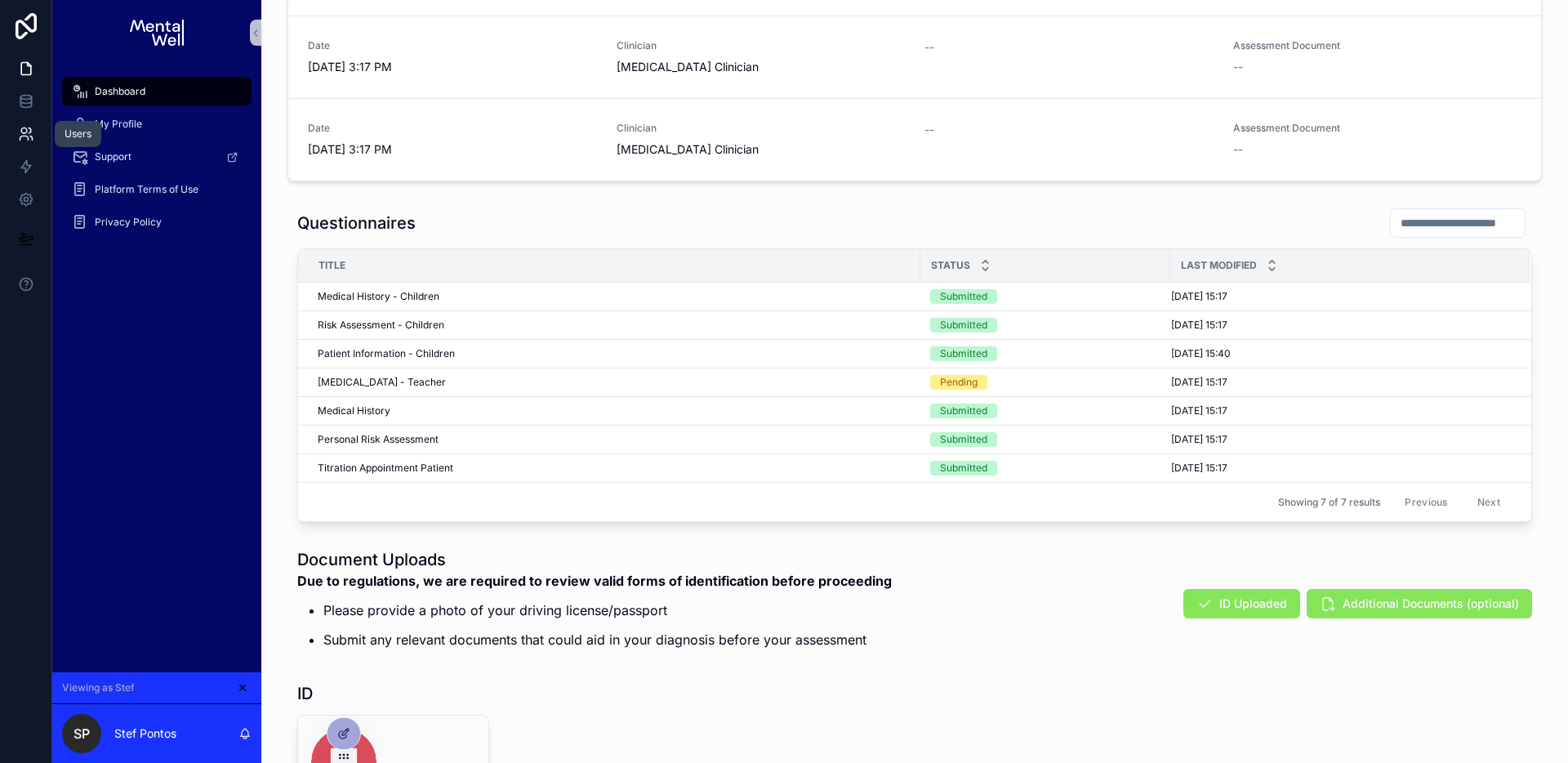
click at [30, 126] on icon at bounding box center [25, 134] width 16 height 16
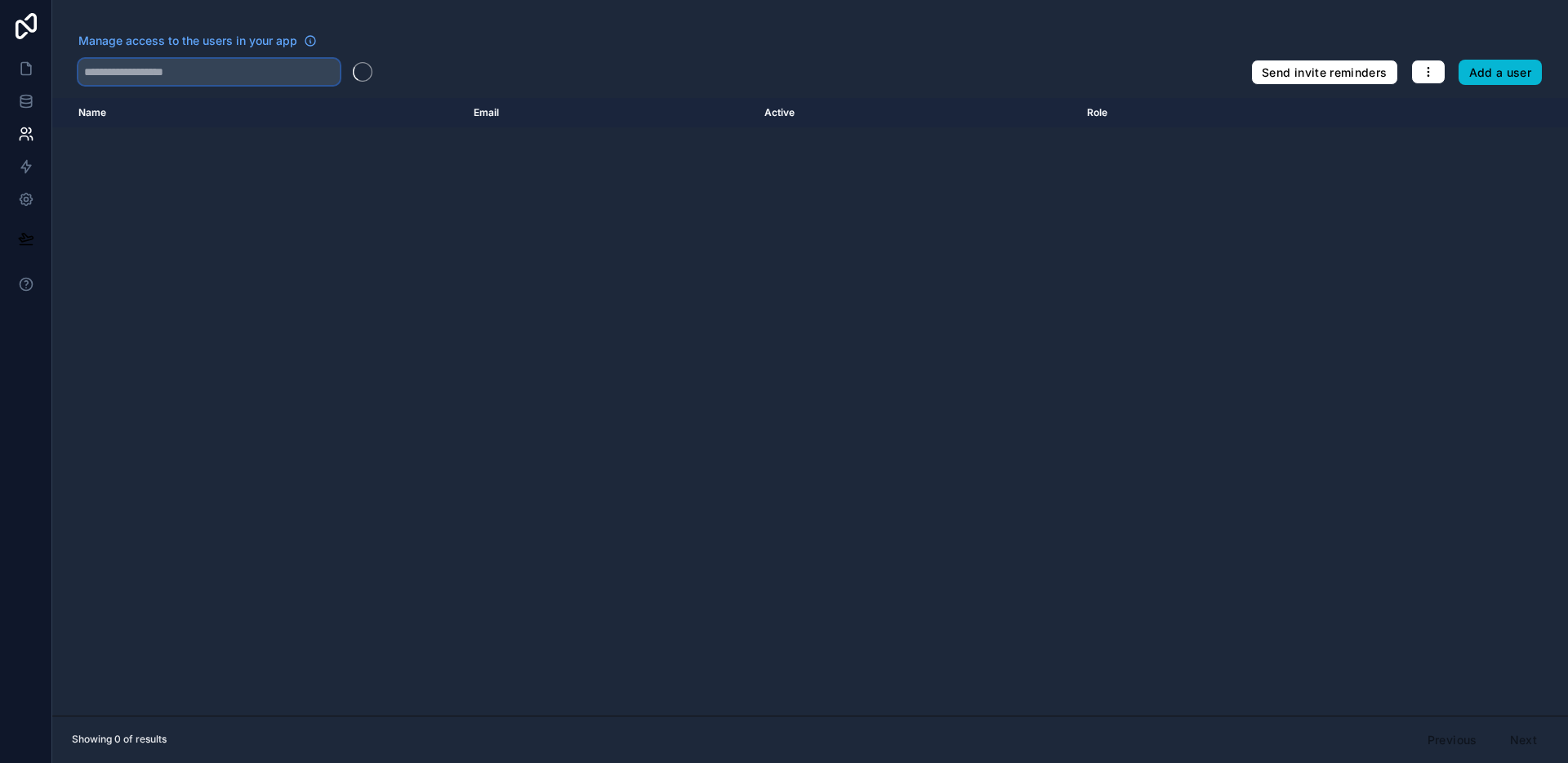
click at [150, 69] on input "text" at bounding box center [208, 72] width 261 height 26
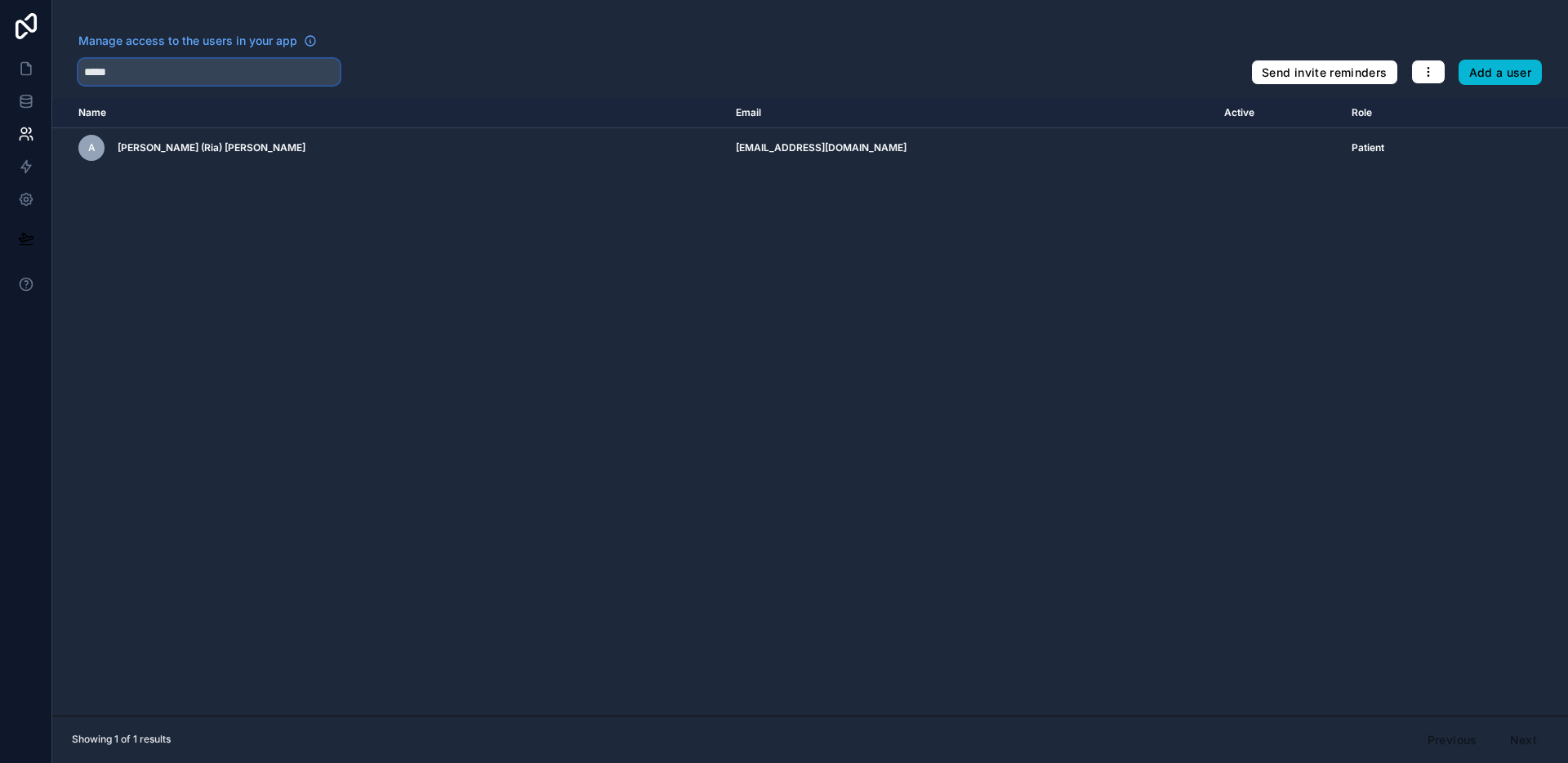
type input "*****"
click at [42, 75] on link at bounding box center [25, 68] width 52 height 33
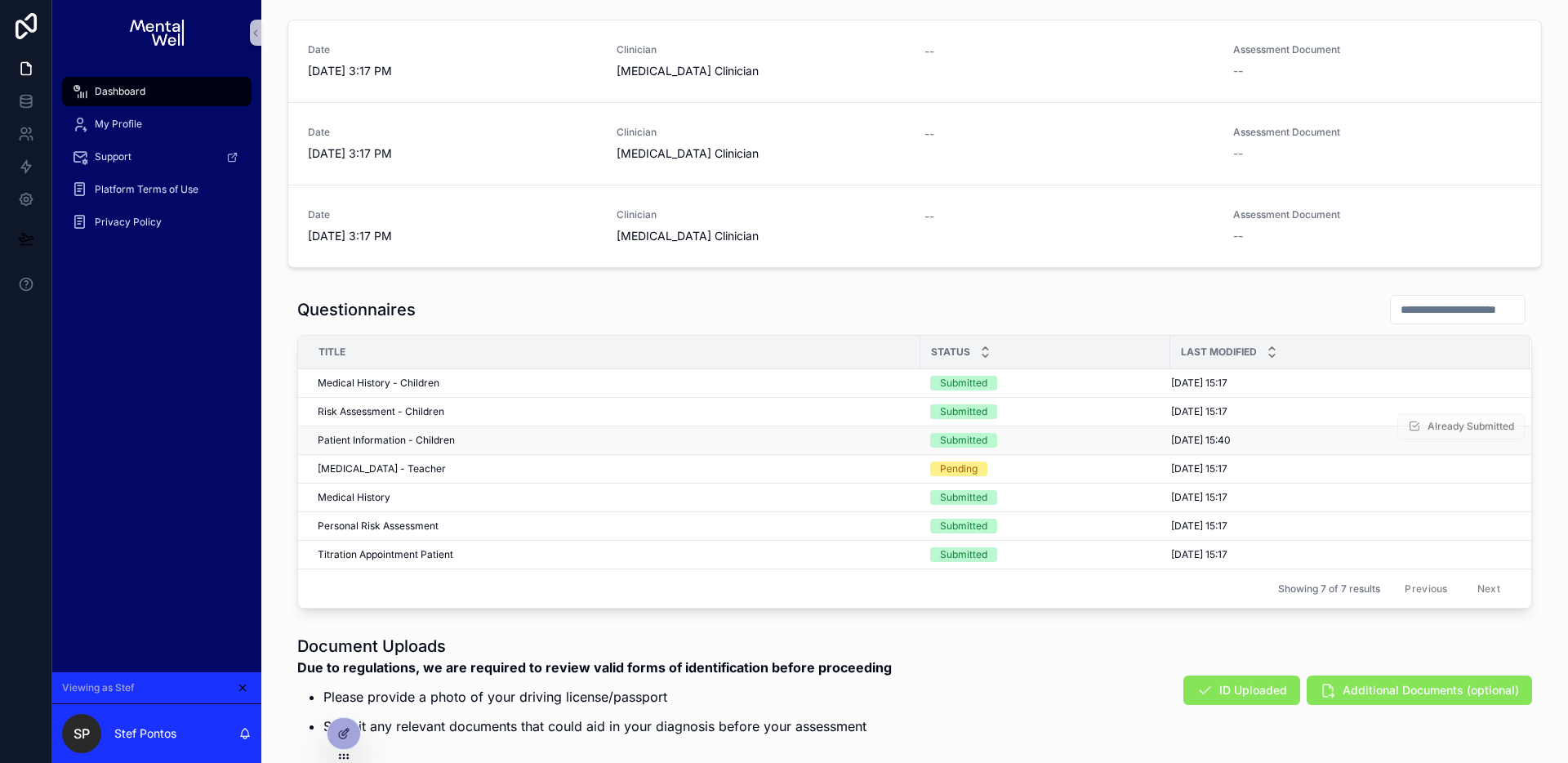
scroll to position [1139, 0]
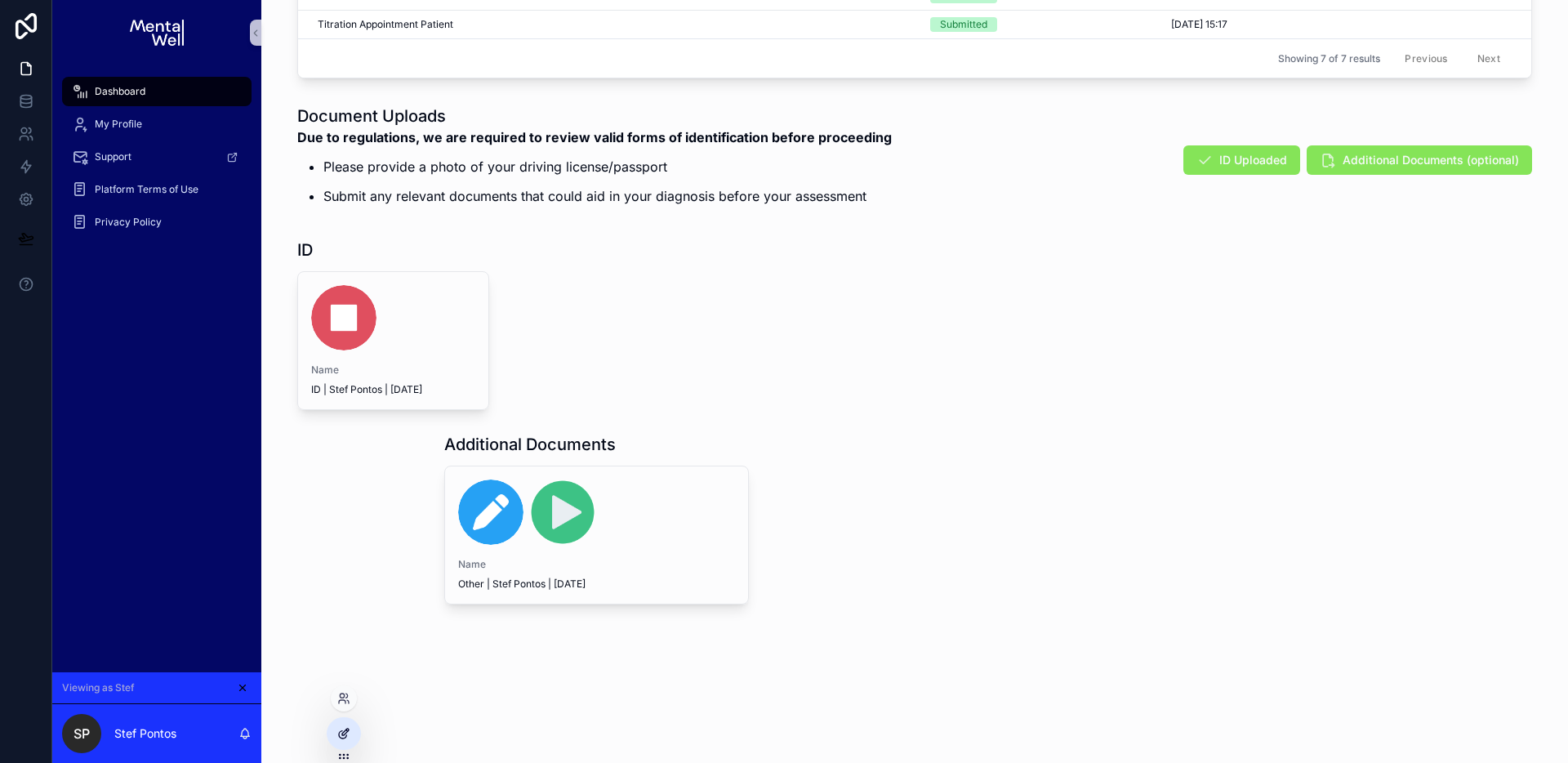
click at [353, 730] on div at bounding box center [344, 733] width 33 height 31
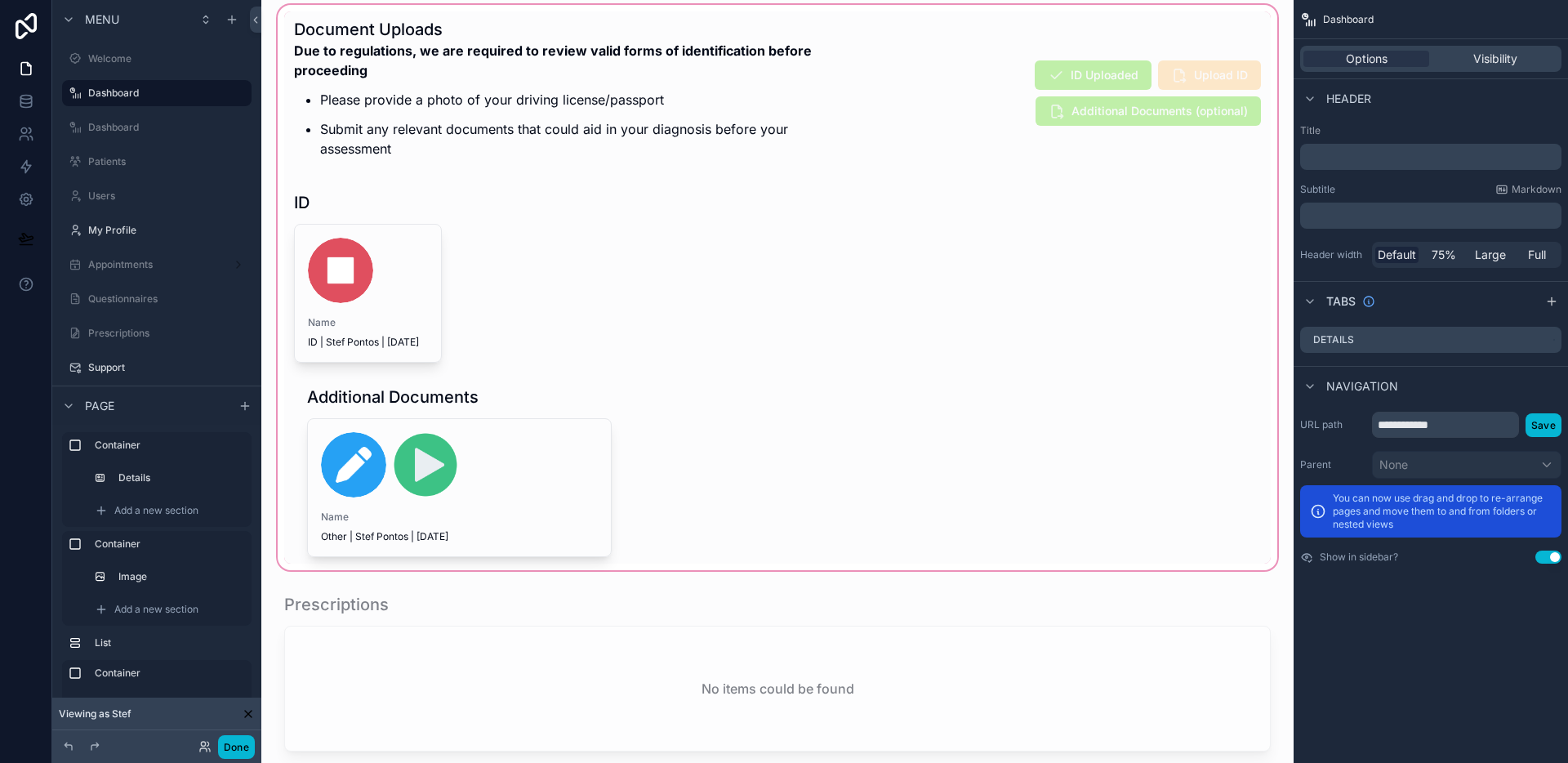
click at [970, 120] on div "scrollable content" at bounding box center [777, 287] width 1006 height 572
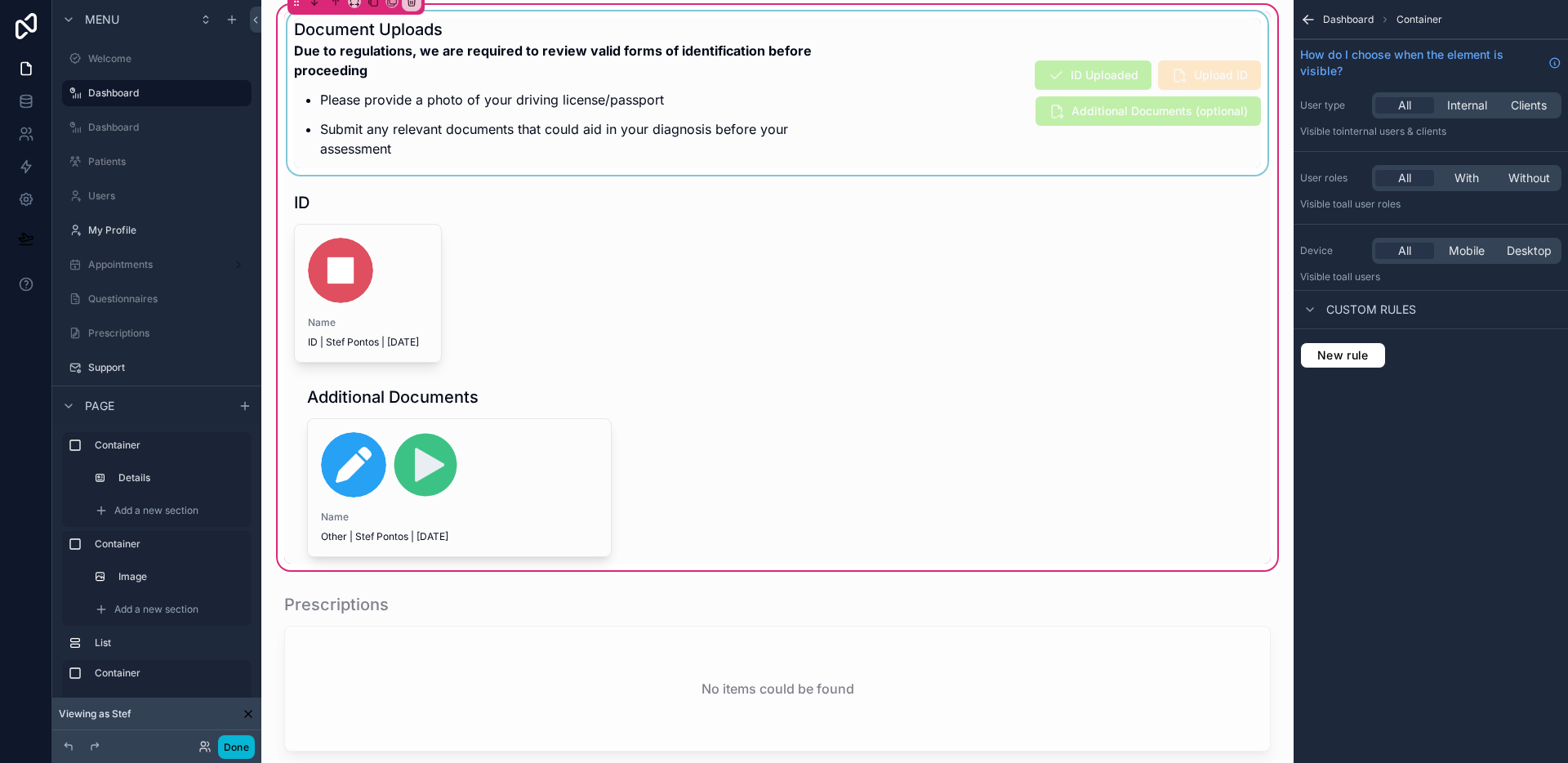
click at [979, 95] on div "scrollable content" at bounding box center [777, 92] width 987 height 163
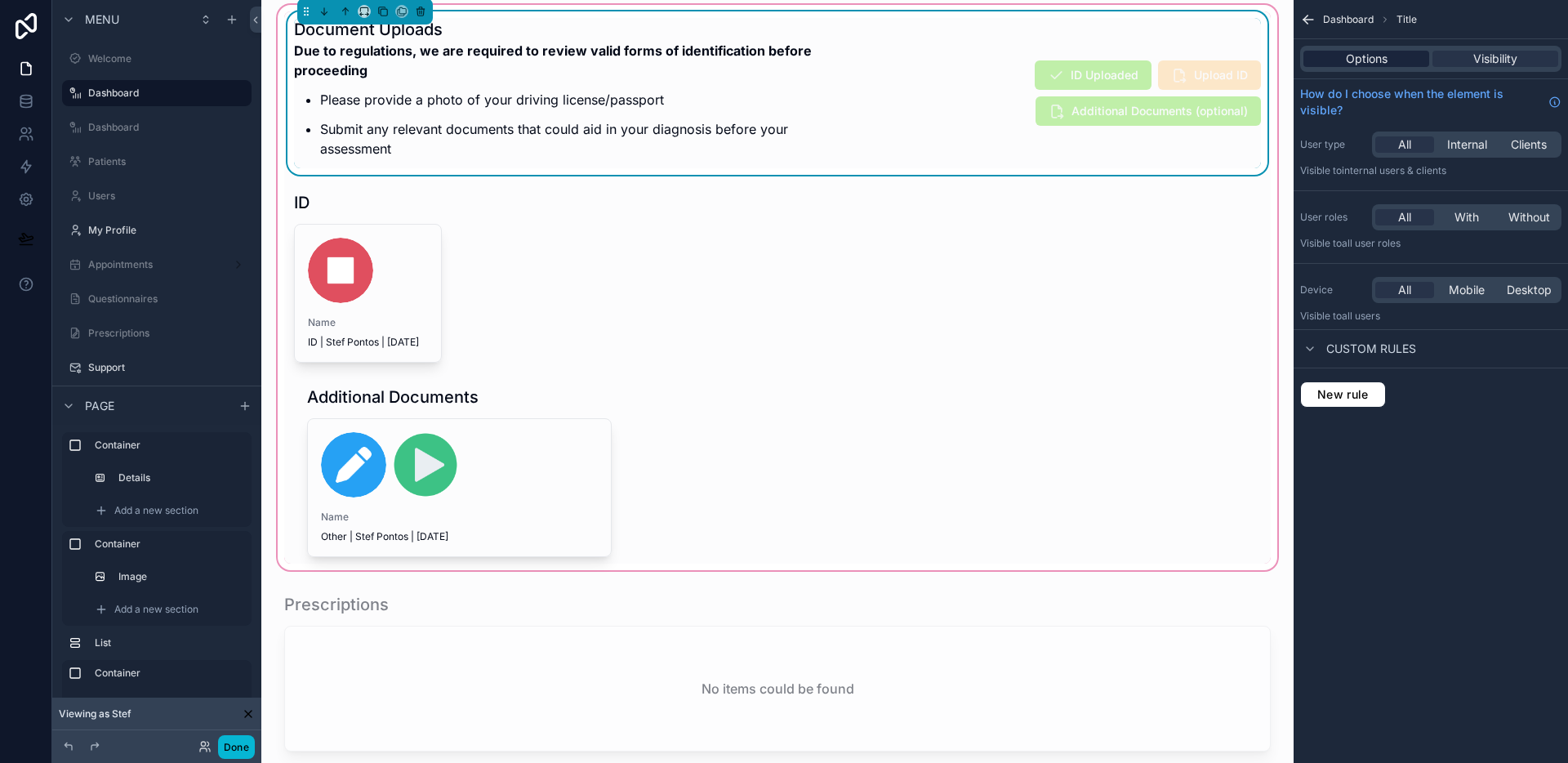
click at [1384, 55] on span "Options" at bounding box center [1367, 58] width 41 height 16
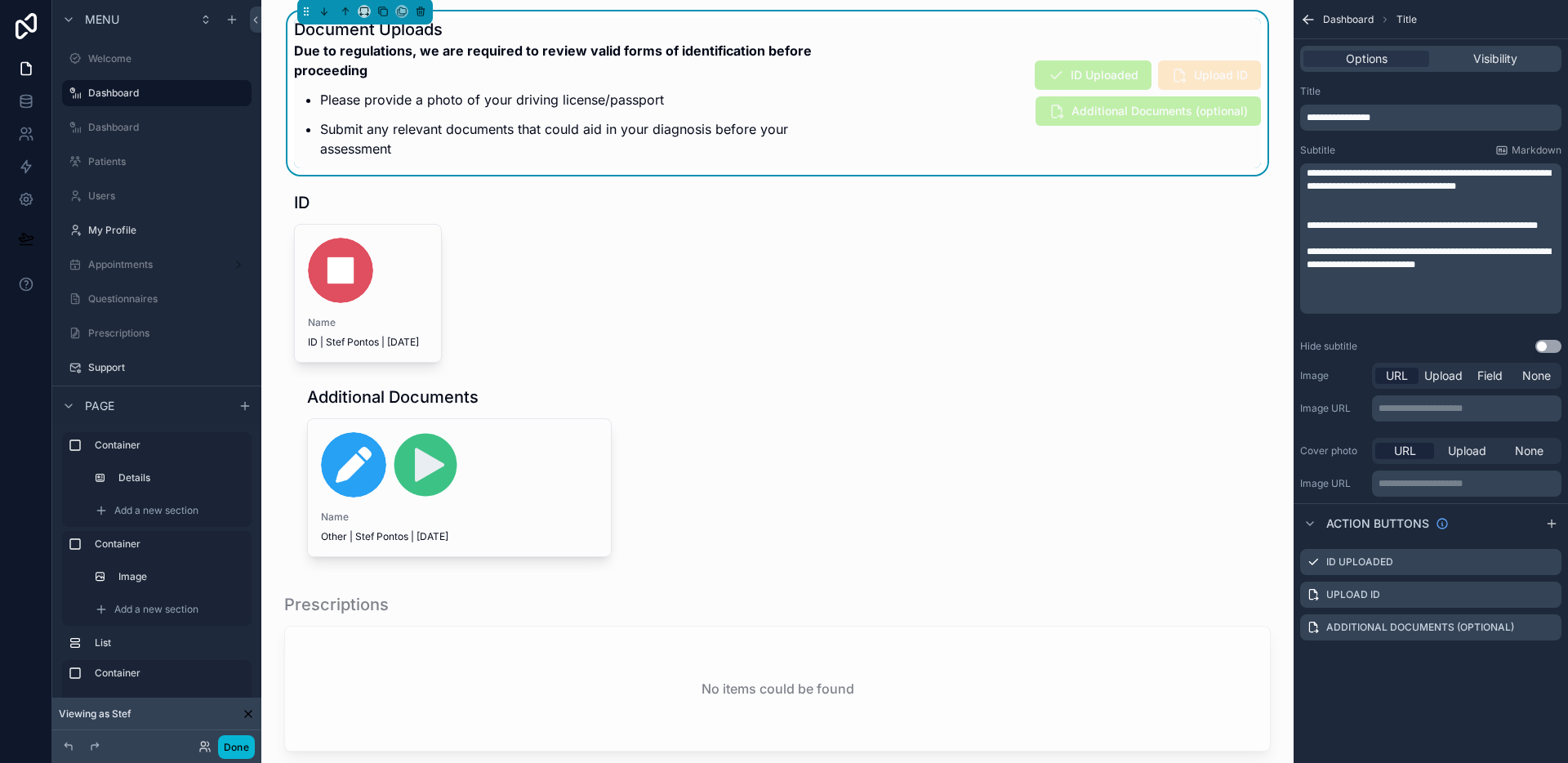
click at [1503, 284] on p "﻿" at bounding box center [1432, 278] width 252 height 13
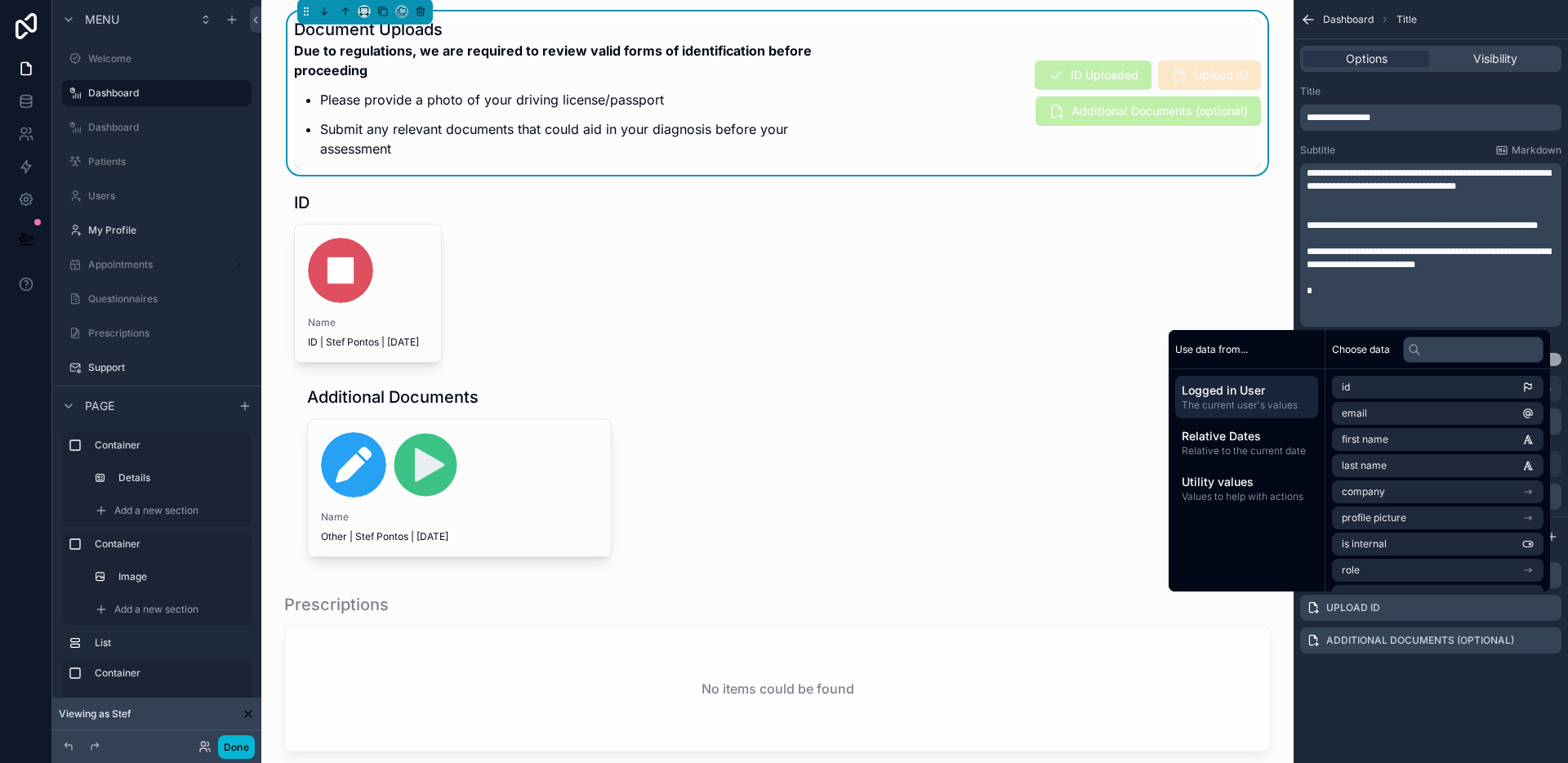
scroll to position [0, 0]
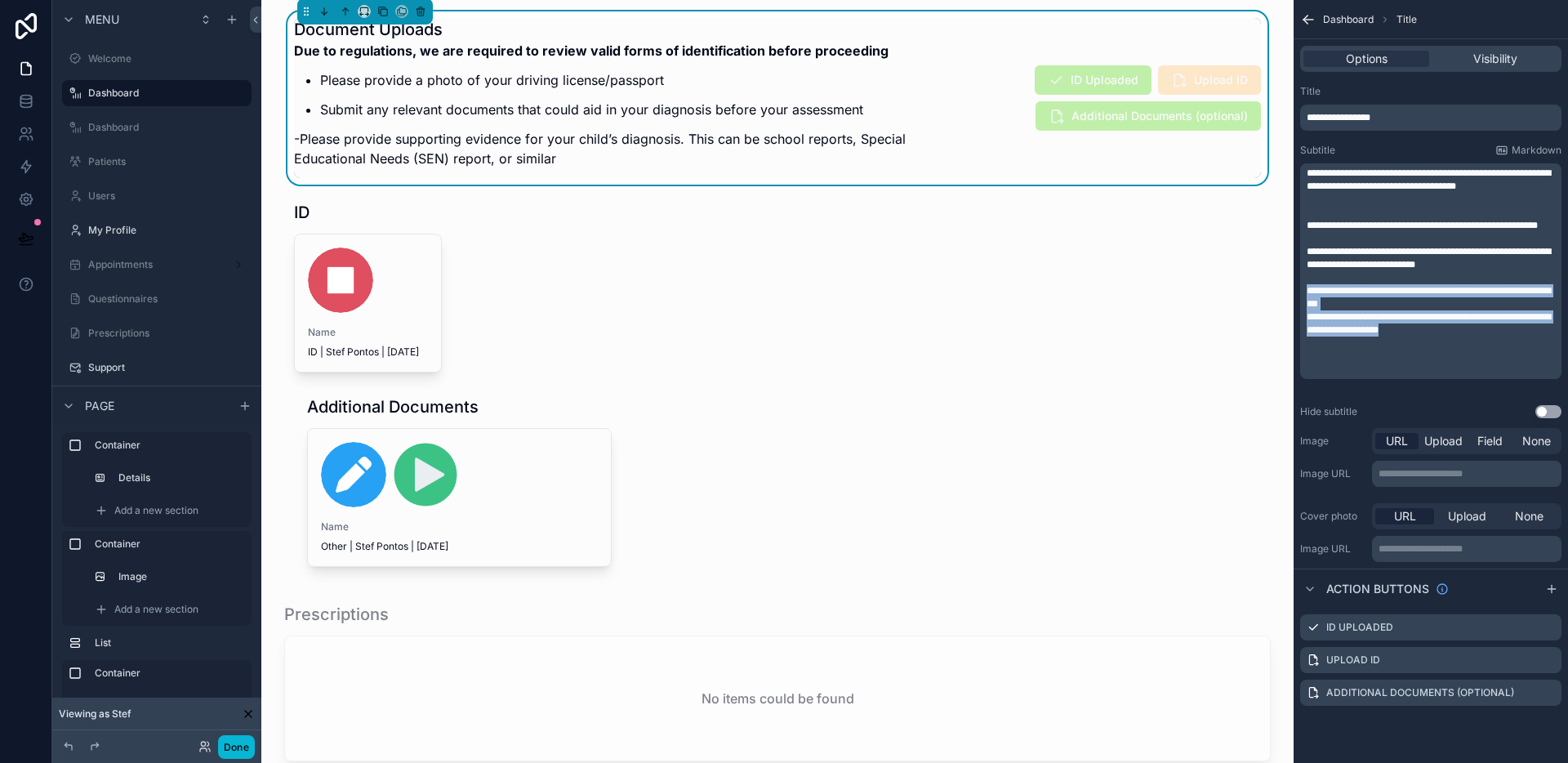
drag, startPoint x: 1308, startPoint y: 303, endPoint x: 1490, endPoint y: 348, distance: 187.5
click at [1490, 348] on div "**********" at bounding box center [1432, 271] width 252 height 209
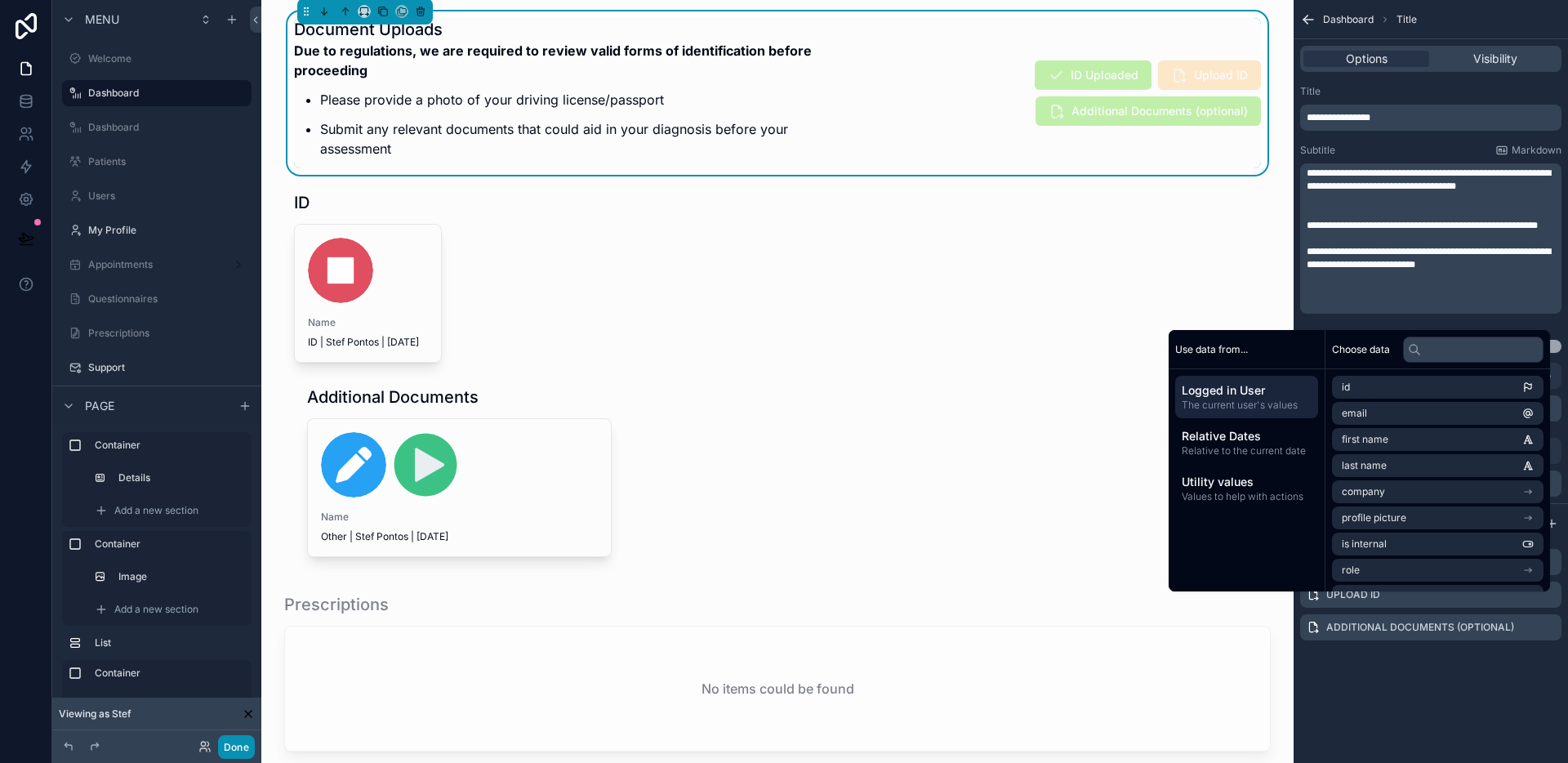
click at [225, 740] on button "Done" at bounding box center [236, 746] width 37 height 24
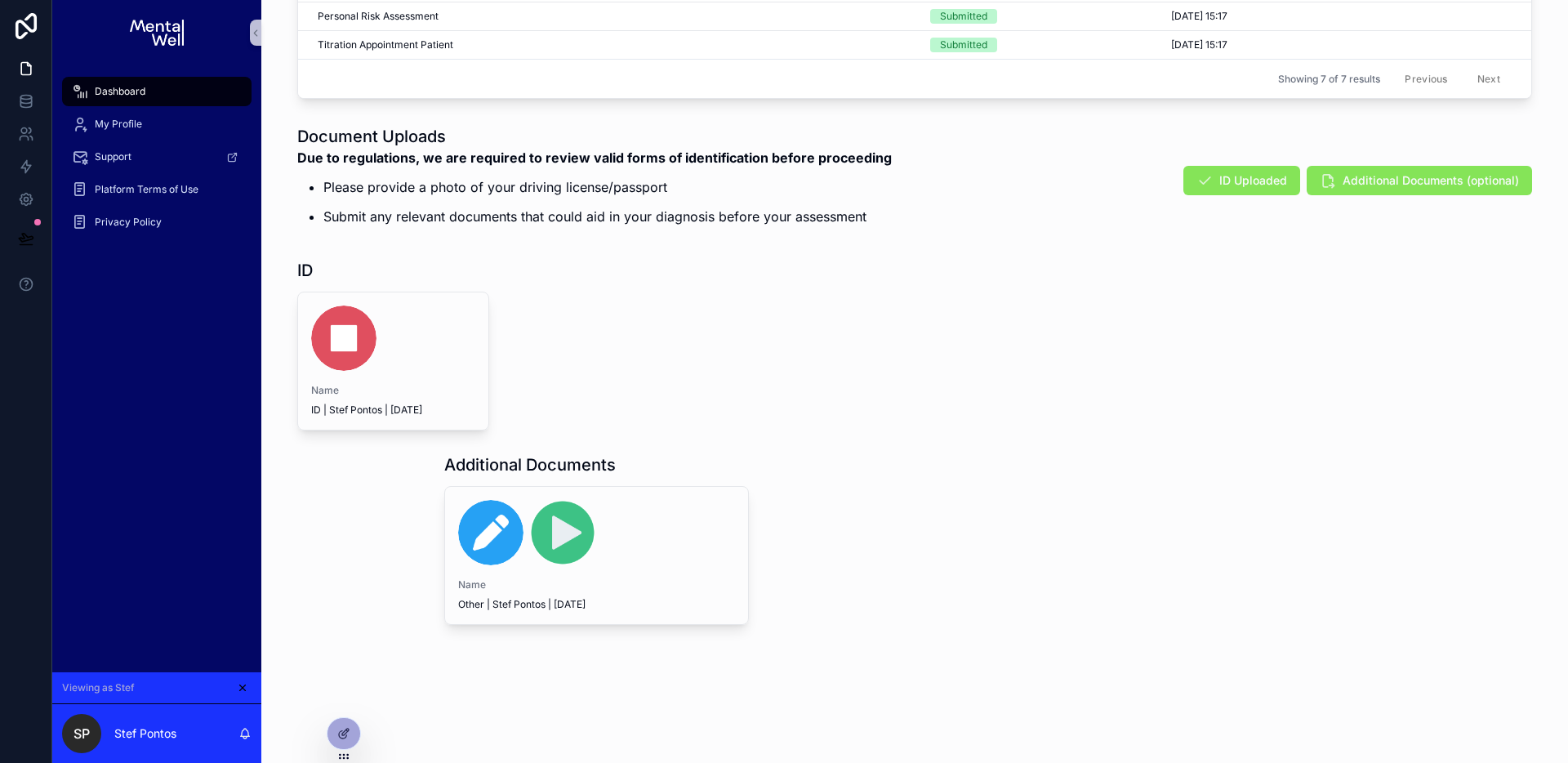
scroll to position [1108, 0]
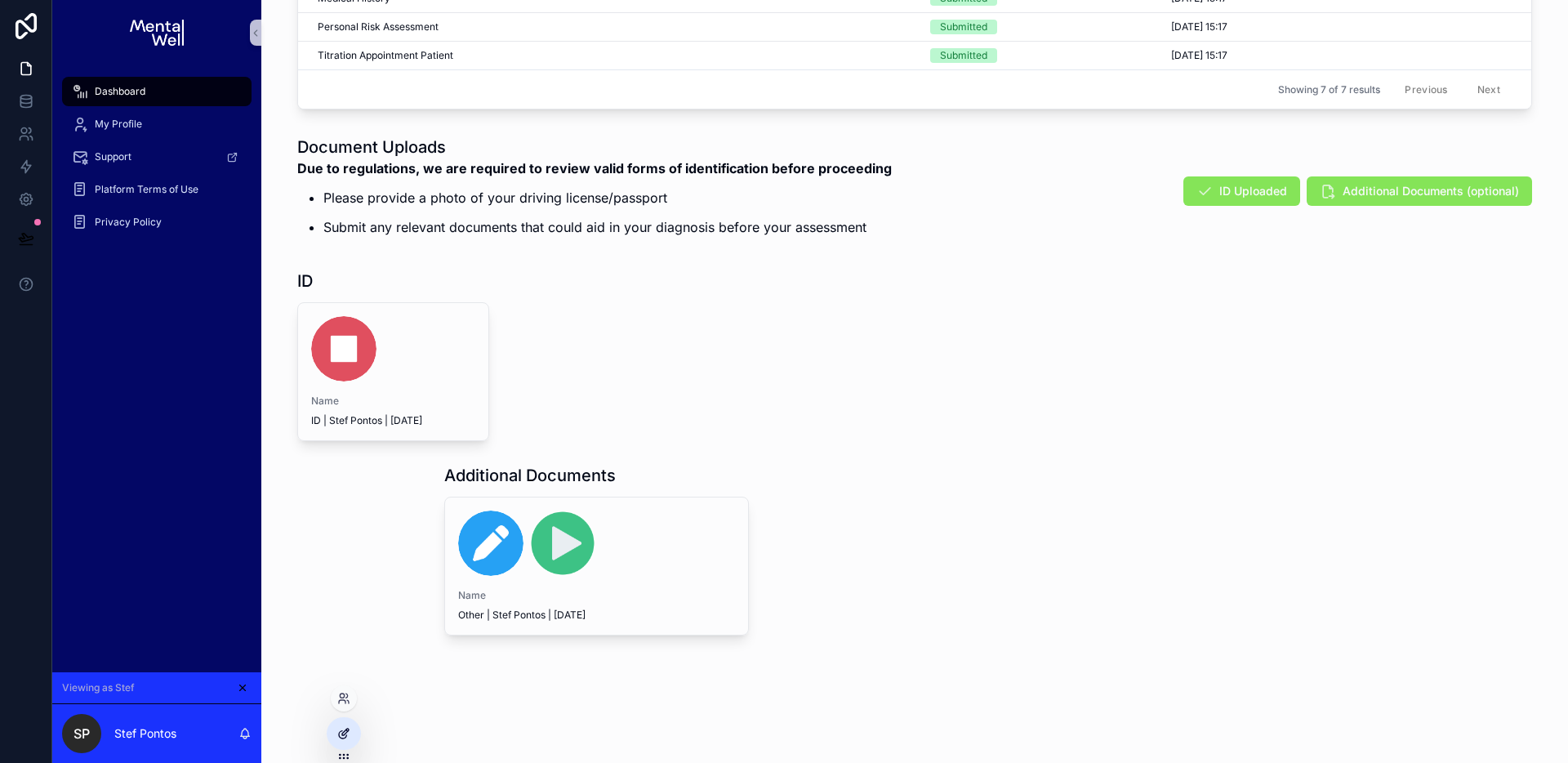
click at [340, 735] on icon at bounding box center [344, 734] width 13 height 13
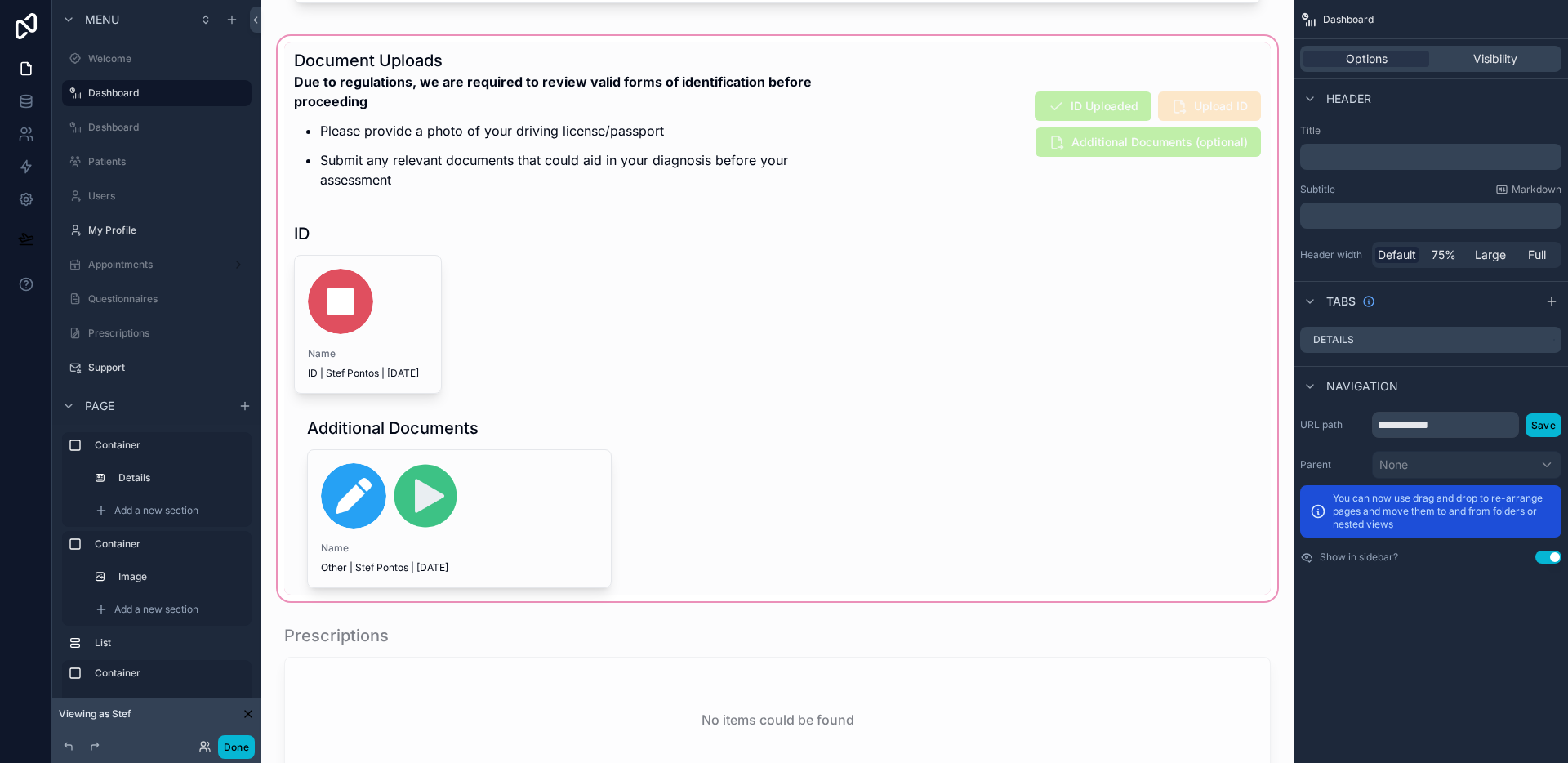
click at [436, 127] on div "scrollable content" at bounding box center [777, 318] width 1006 height 572
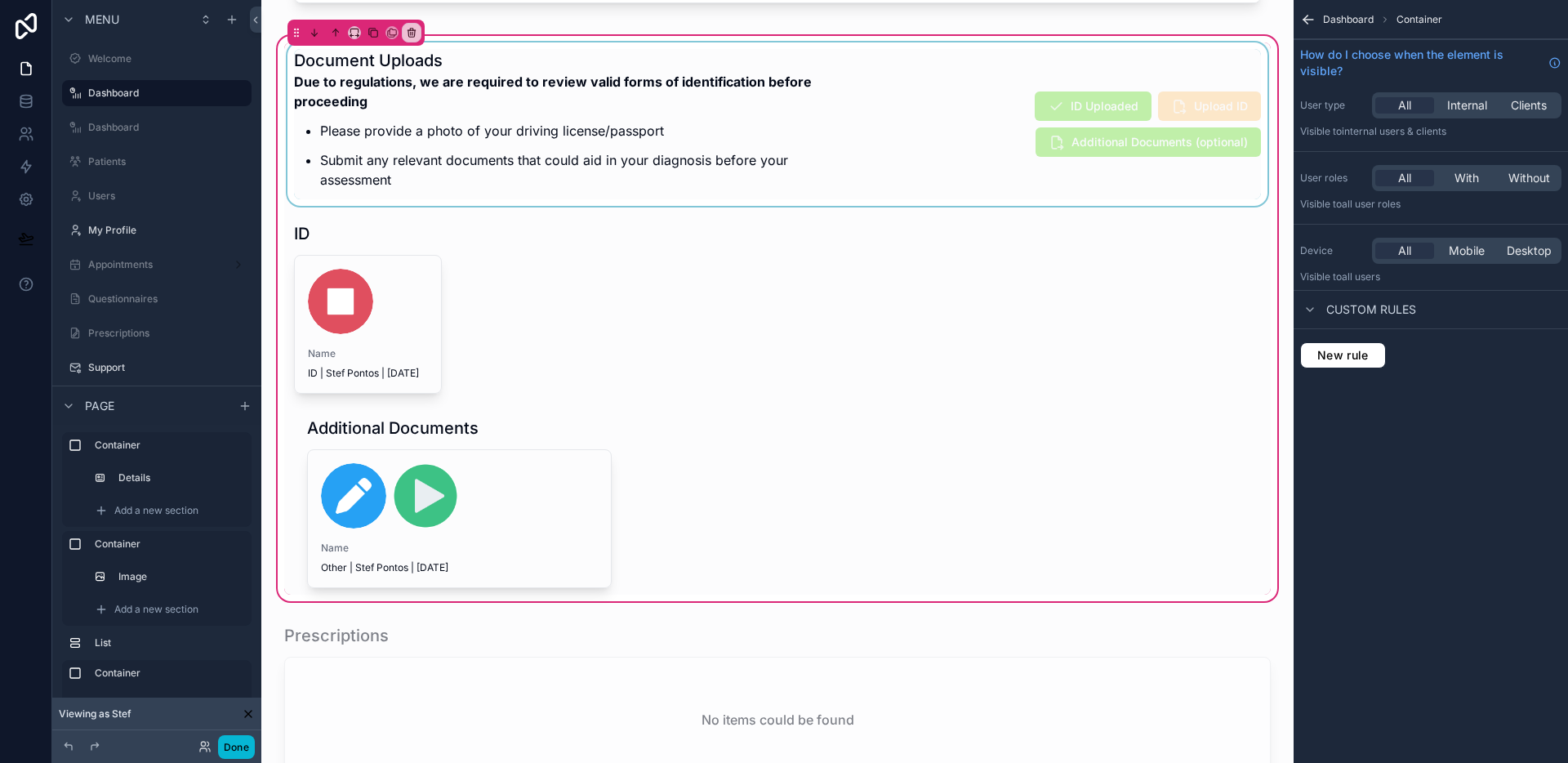
click at [466, 131] on div "scrollable content" at bounding box center [777, 123] width 987 height 163
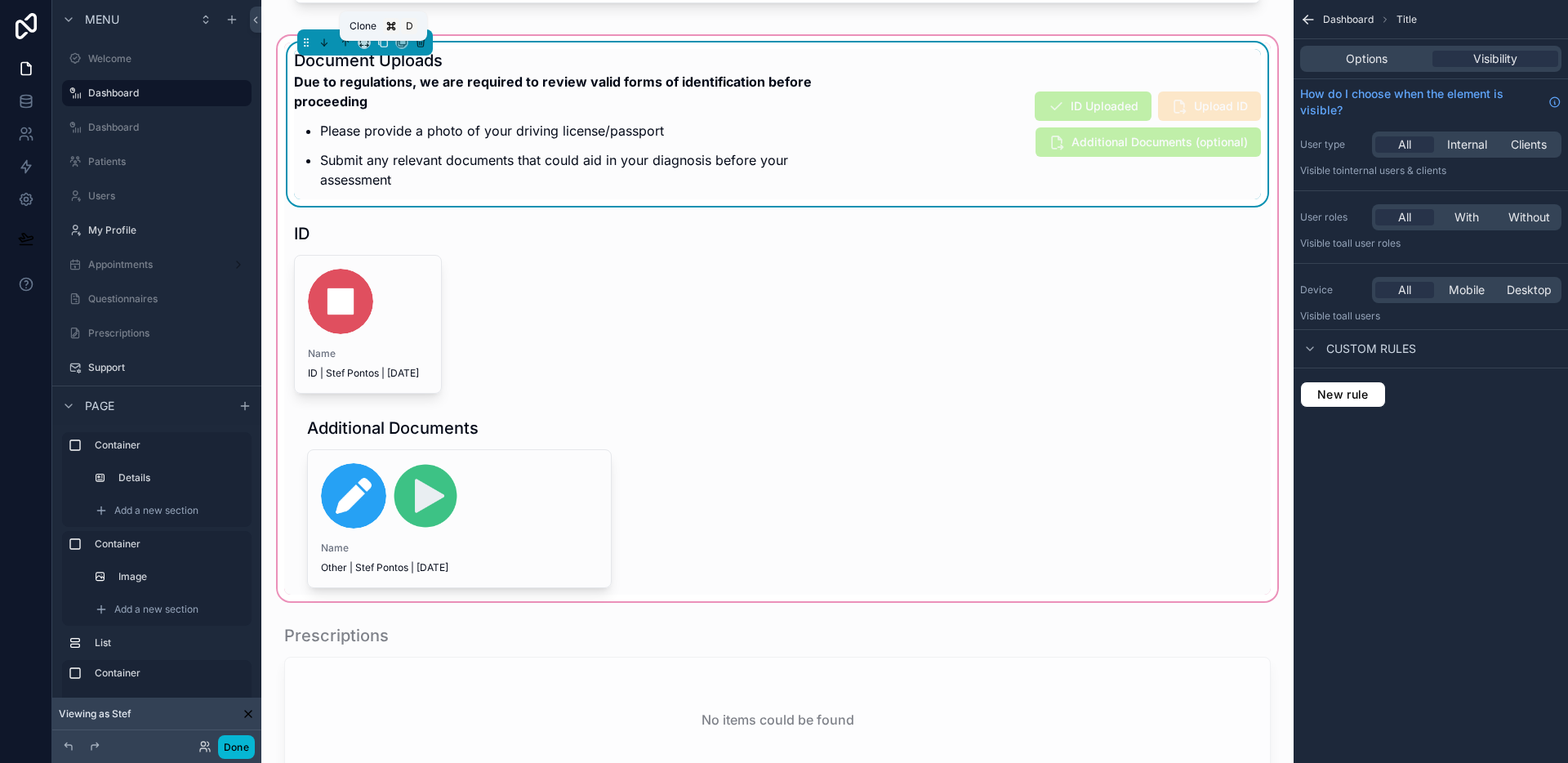
click at [383, 48] on icon "scrollable content" at bounding box center [384, 42] width 11 height 11
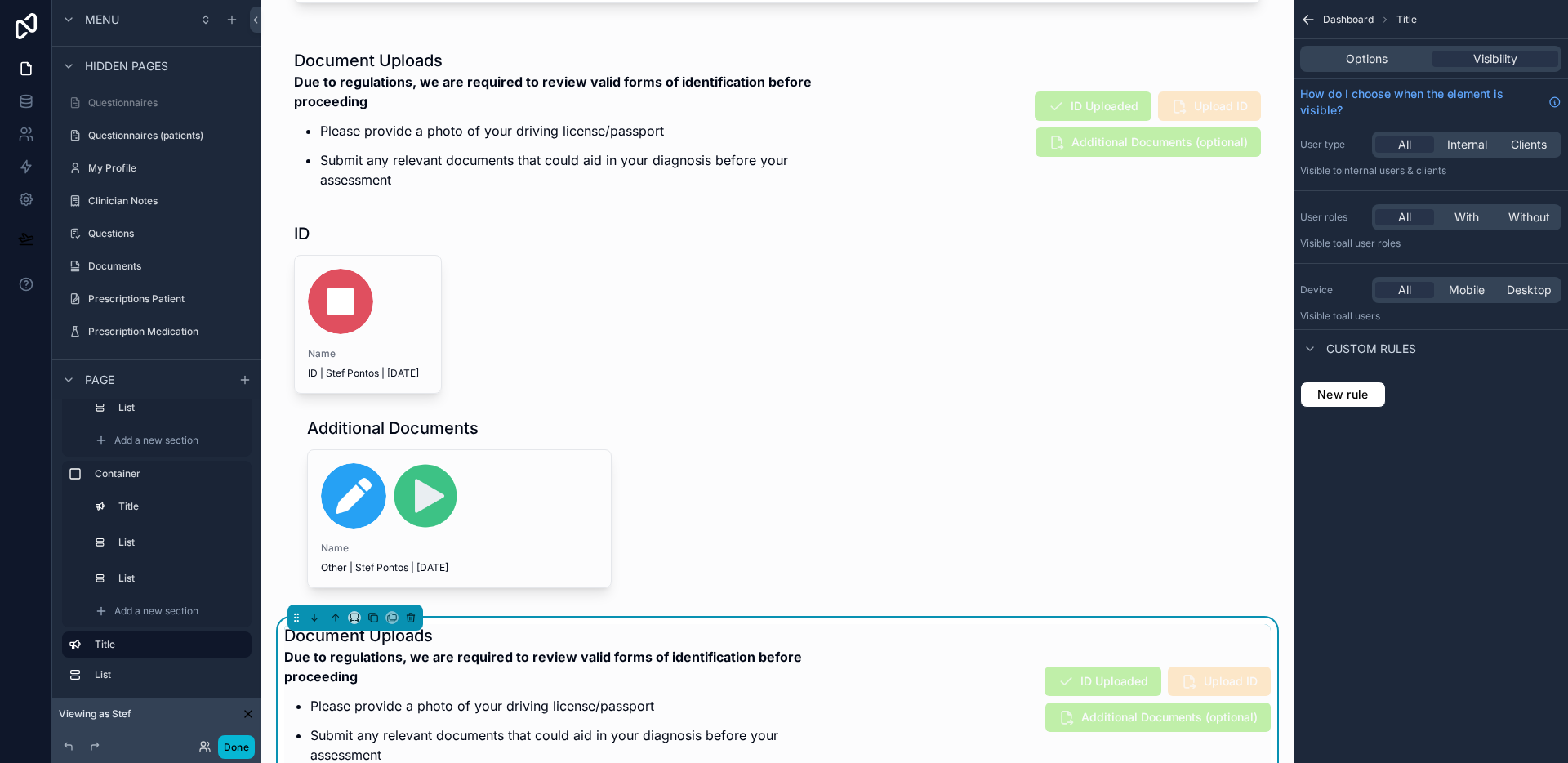
scroll to position [1420, 0]
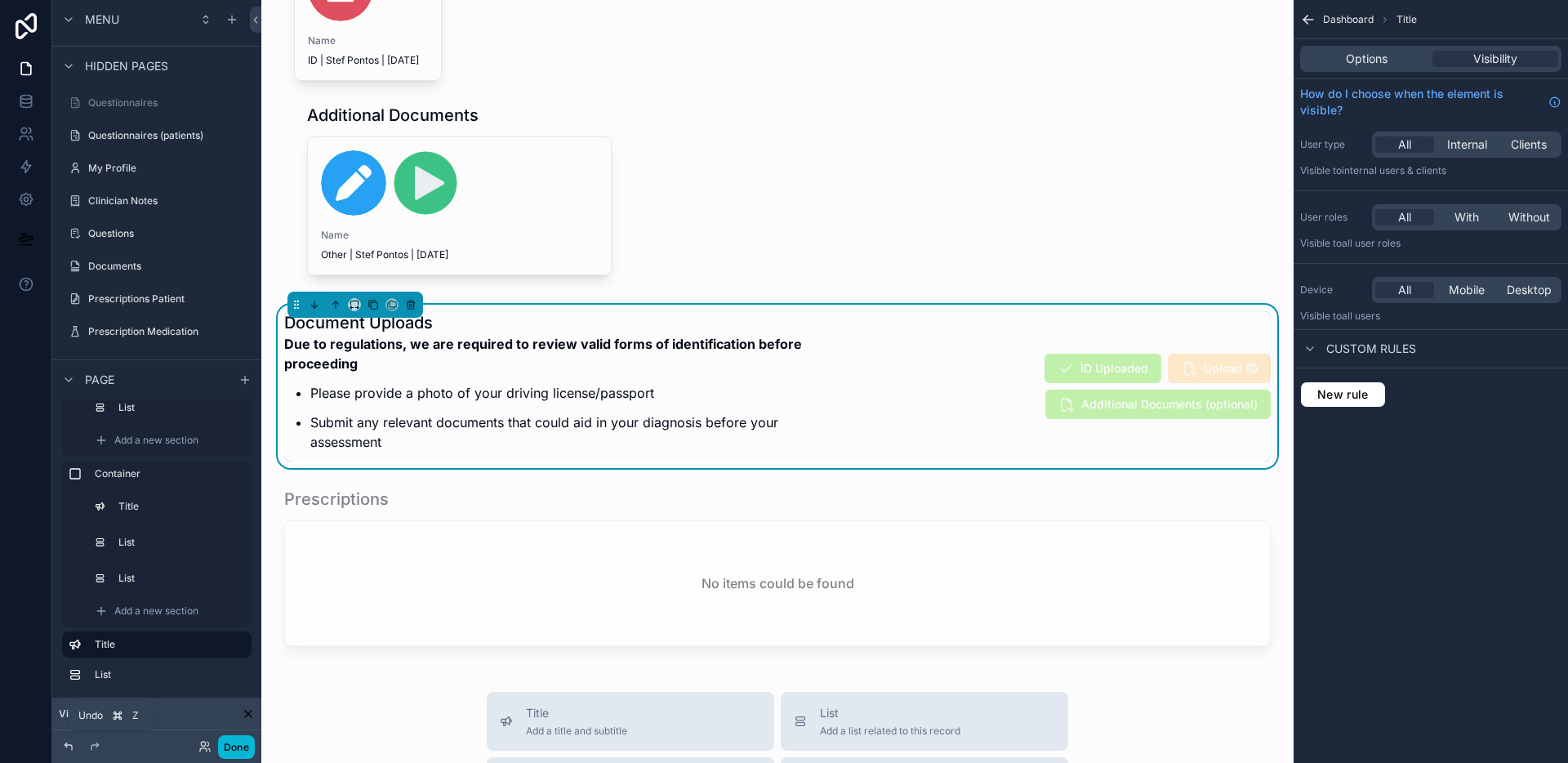
click at [69, 745] on icon at bounding box center [68, 746] width 8 height 8
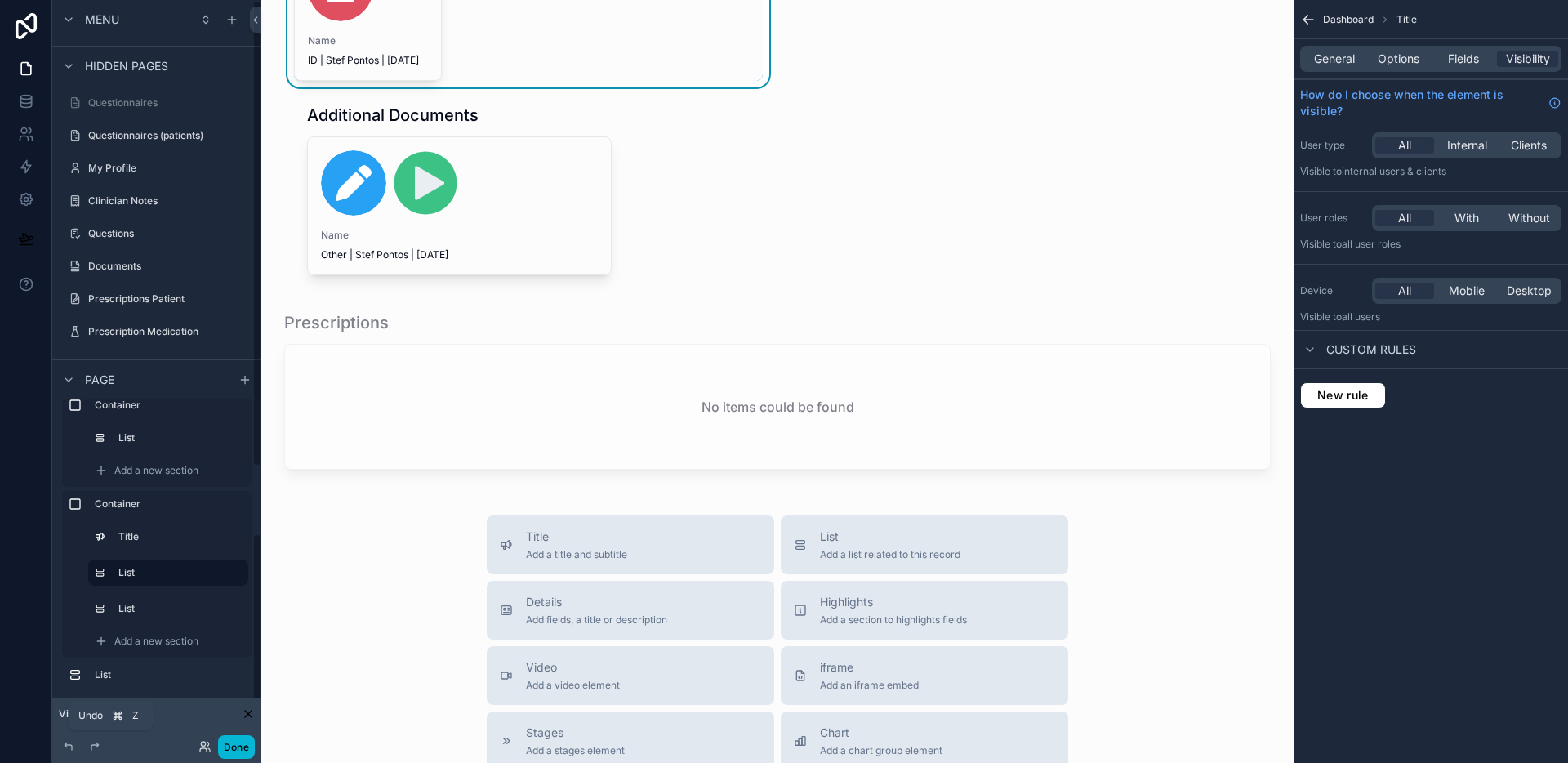
scroll to position [242, 0]
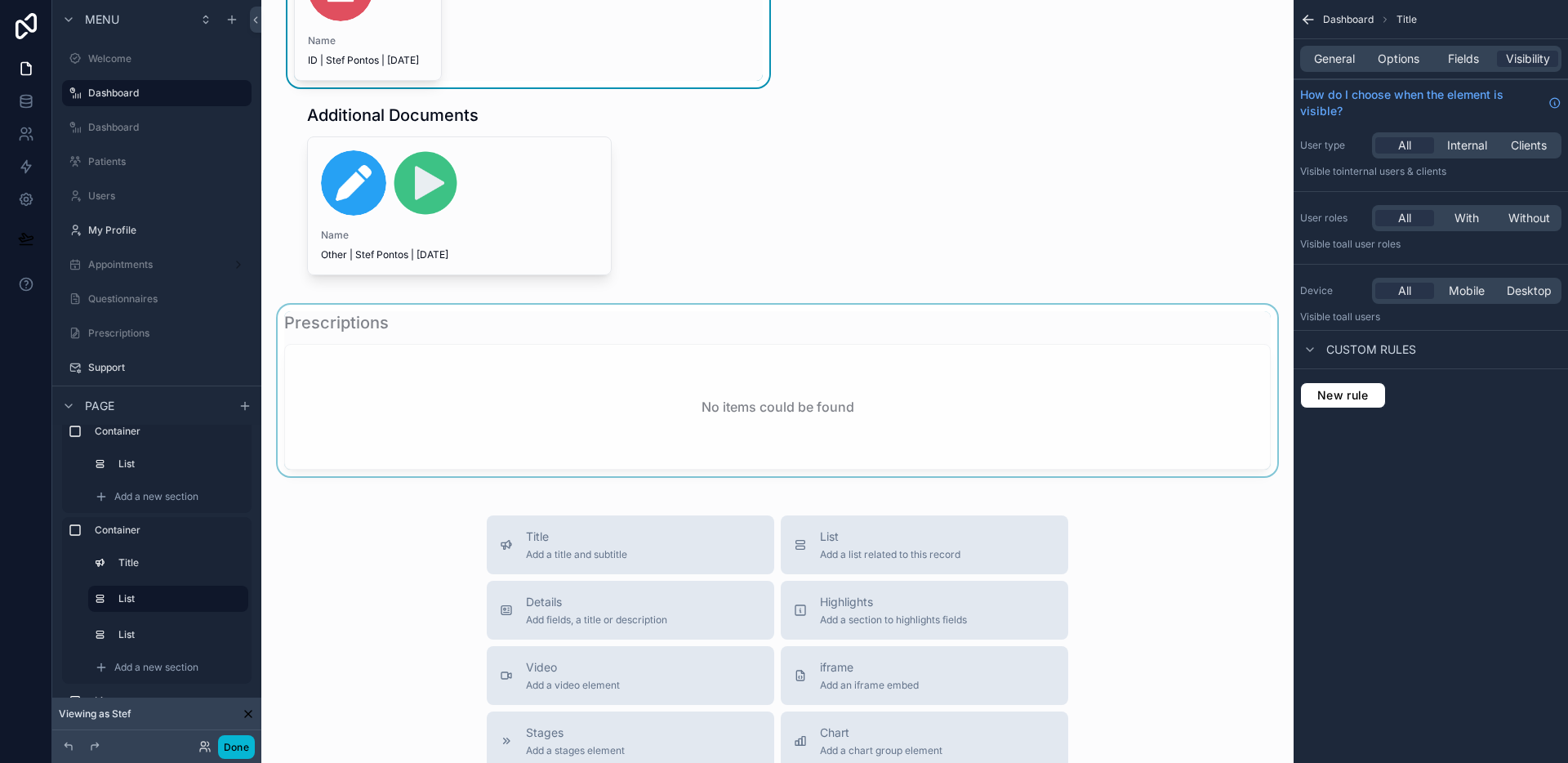
click at [526, 422] on div "scrollable content" at bounding box center [777, 390] width 1006 height 171
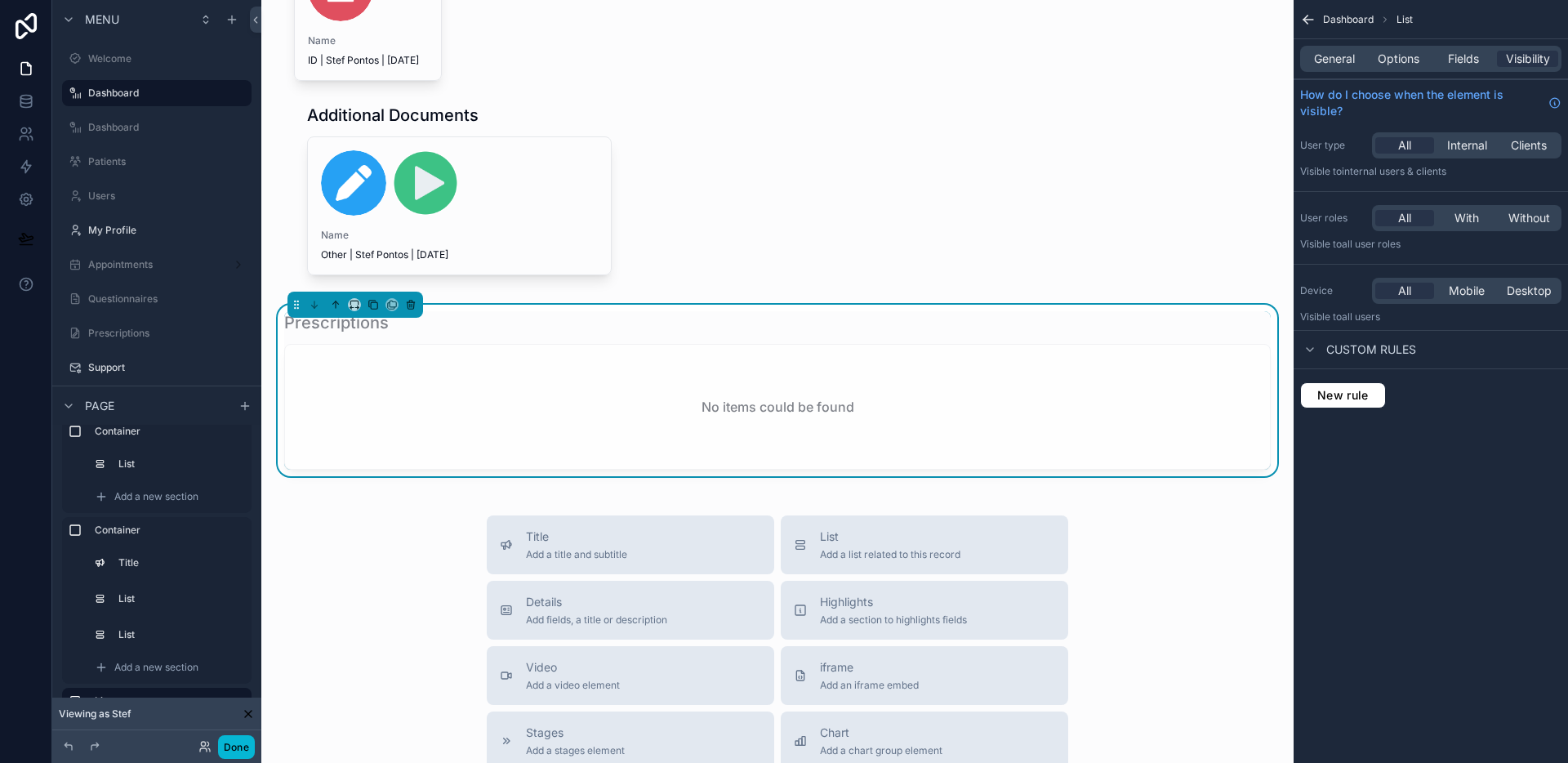
click at [925, 334] on div "Prescriptions" at bounding box center [777, 322] width 987 height 23
click at [1352, 56] on span "General" at bounding box center [1334, 58] width 41 height 16
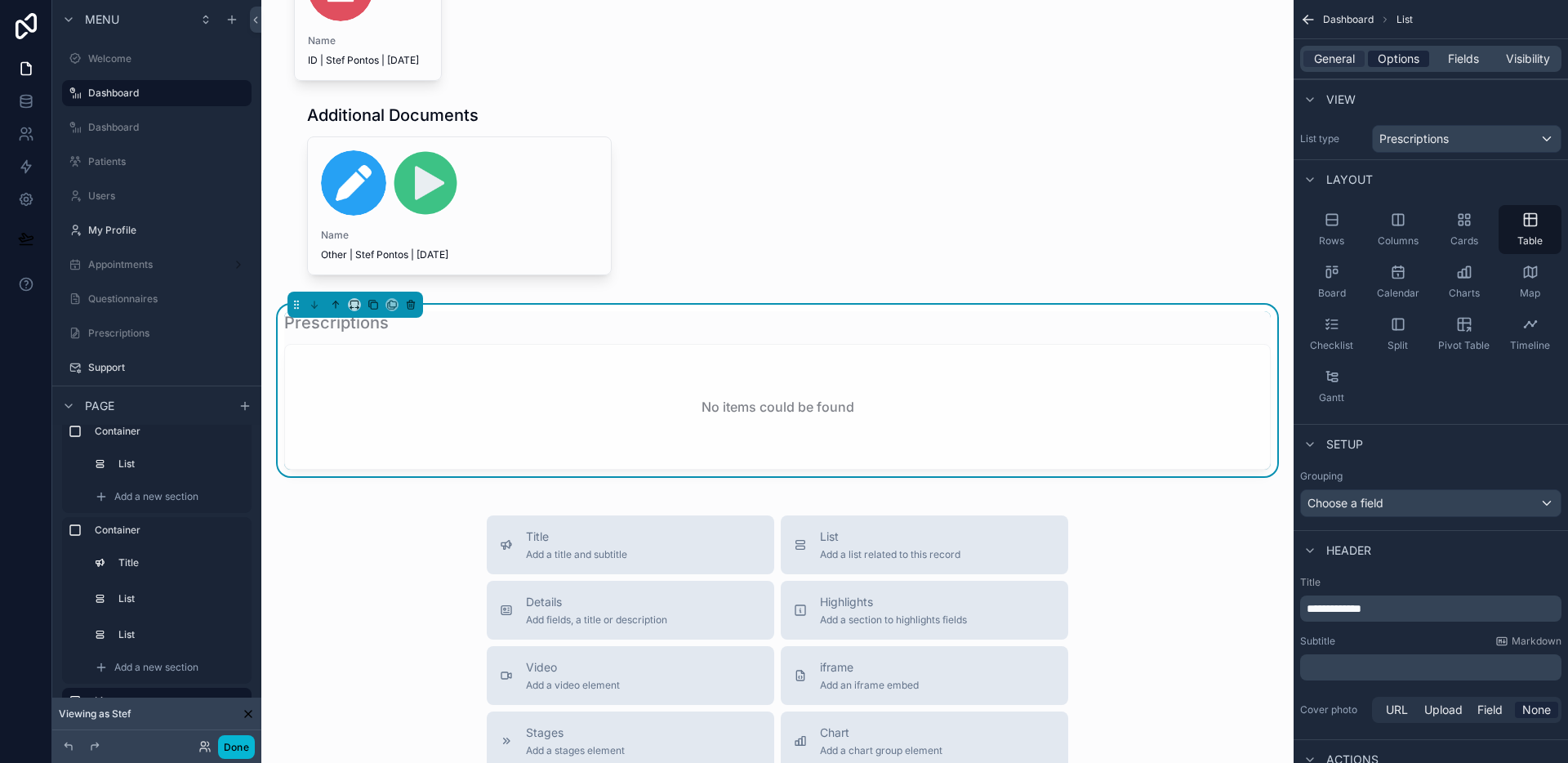
click at [1409, 65] on span "Options" at bounding box center [1398, 58] width 41 height 16
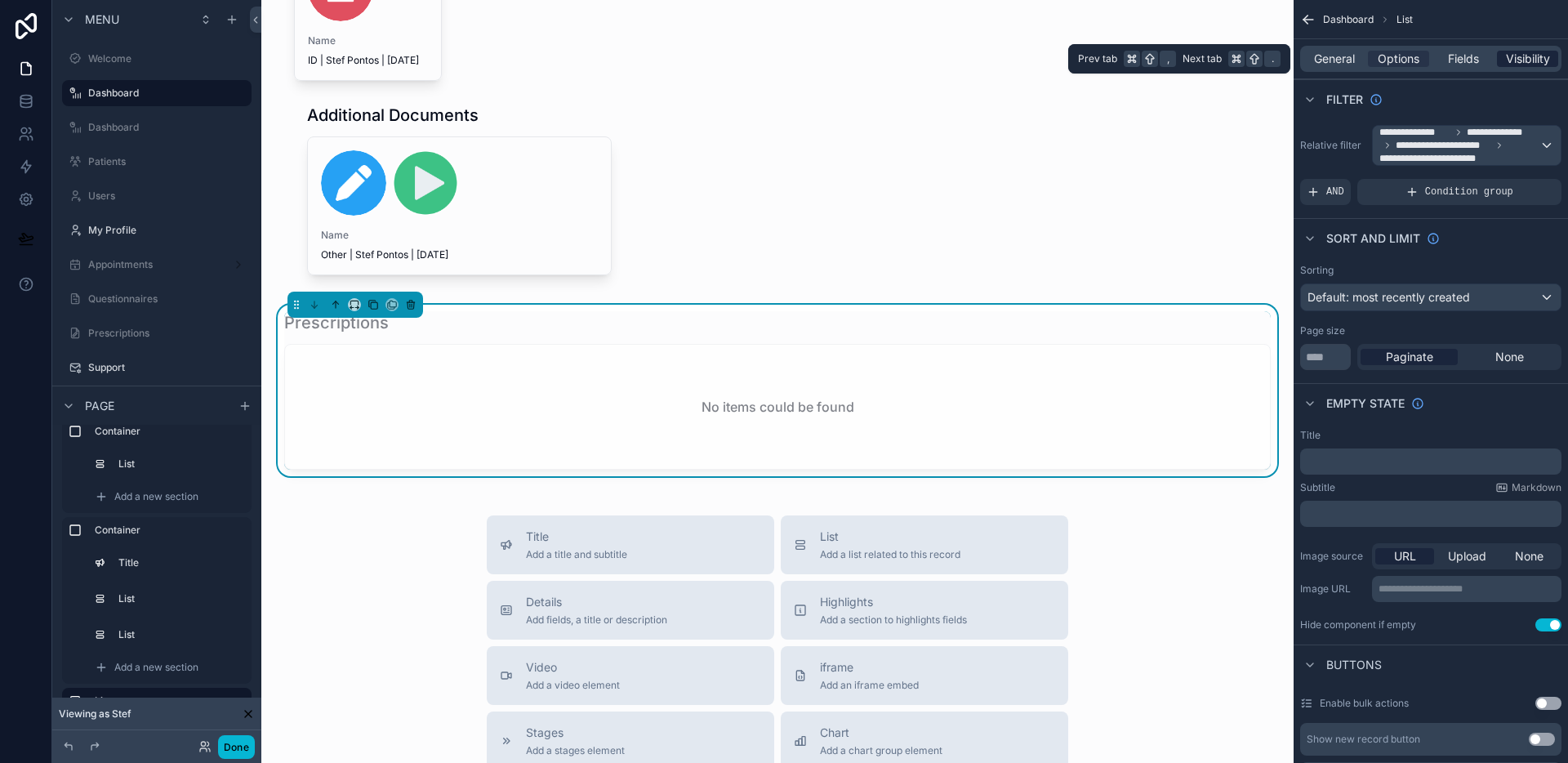
click at [1515, 57] on span "Visibility" at bounding box center [1528, 58] width 44 height 16
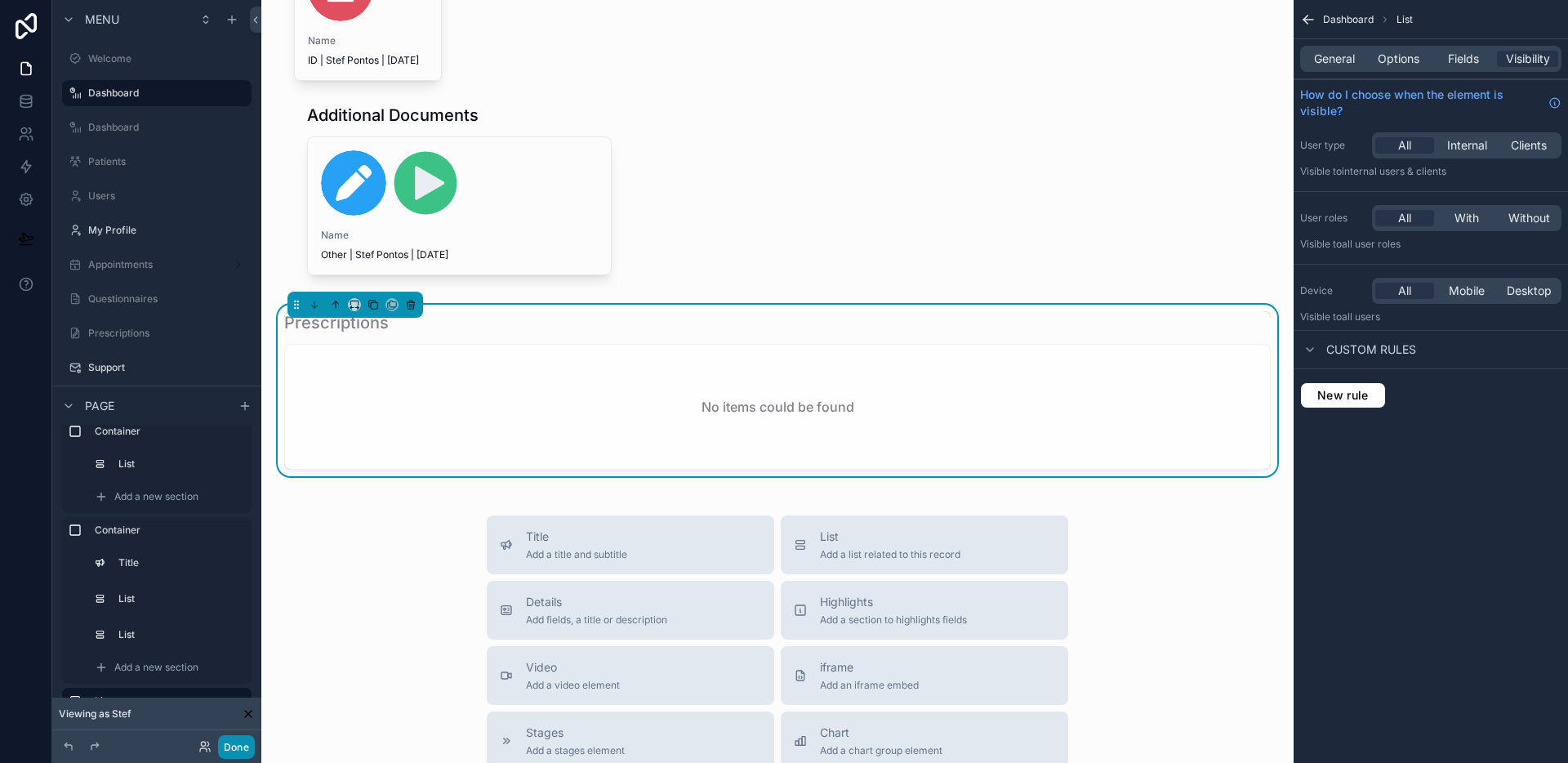
click at [237, 739] on button "Done" at bounding box center [236, 746] width 37 height 24
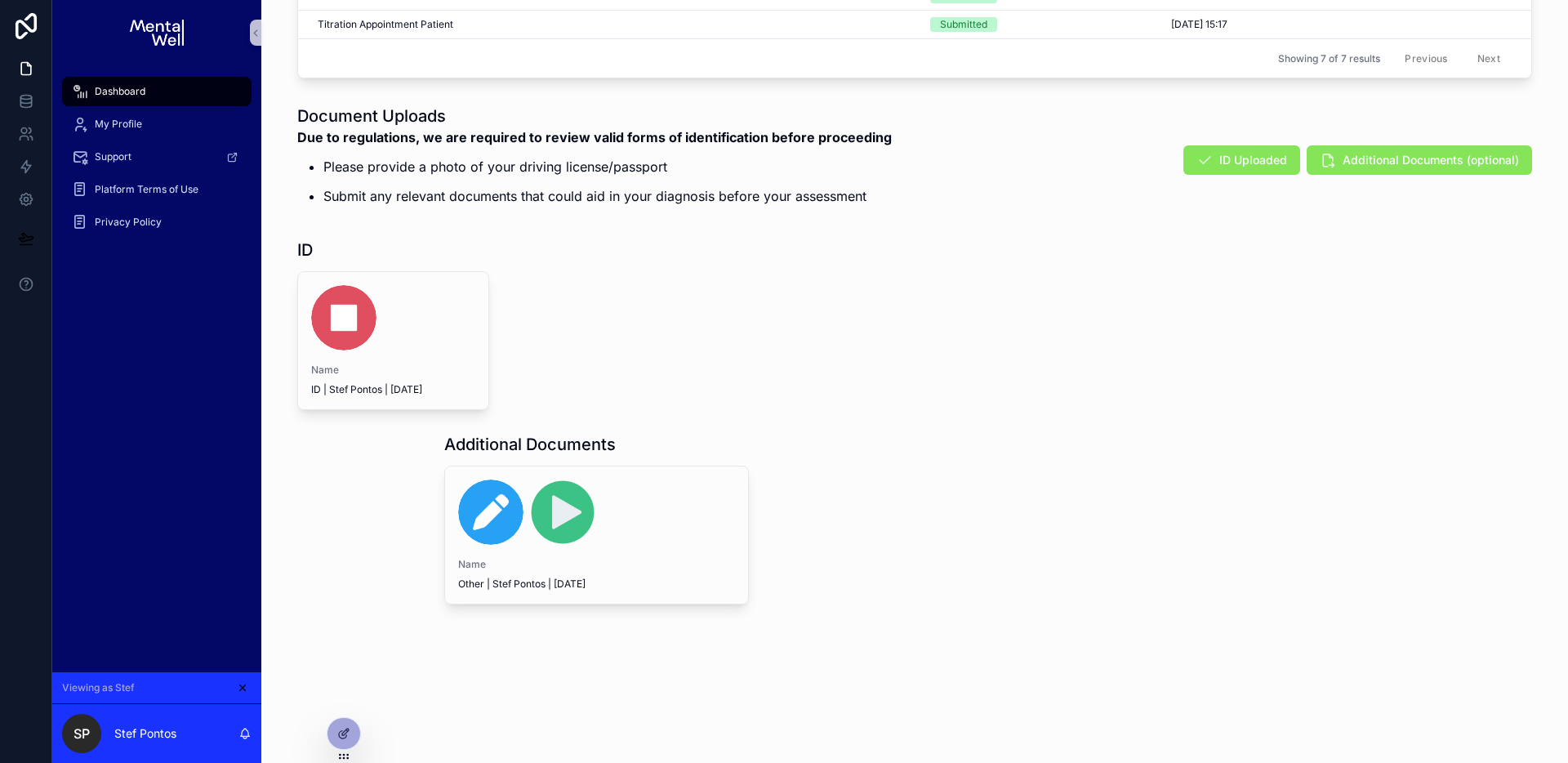
scroll to position [1129, 0]
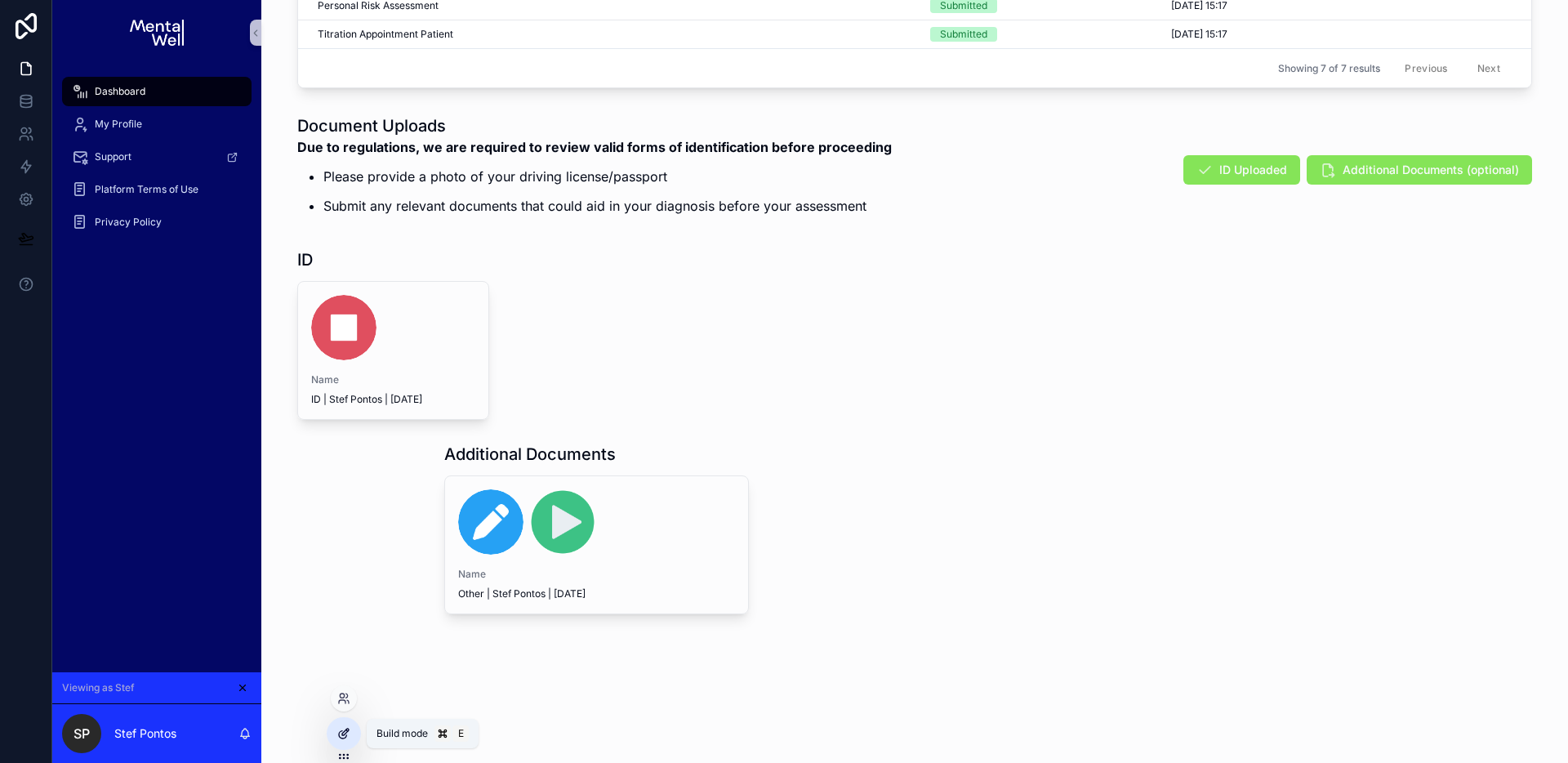
click at [337, 727] on icon at bounding box center [344, 734] width 13 height 13
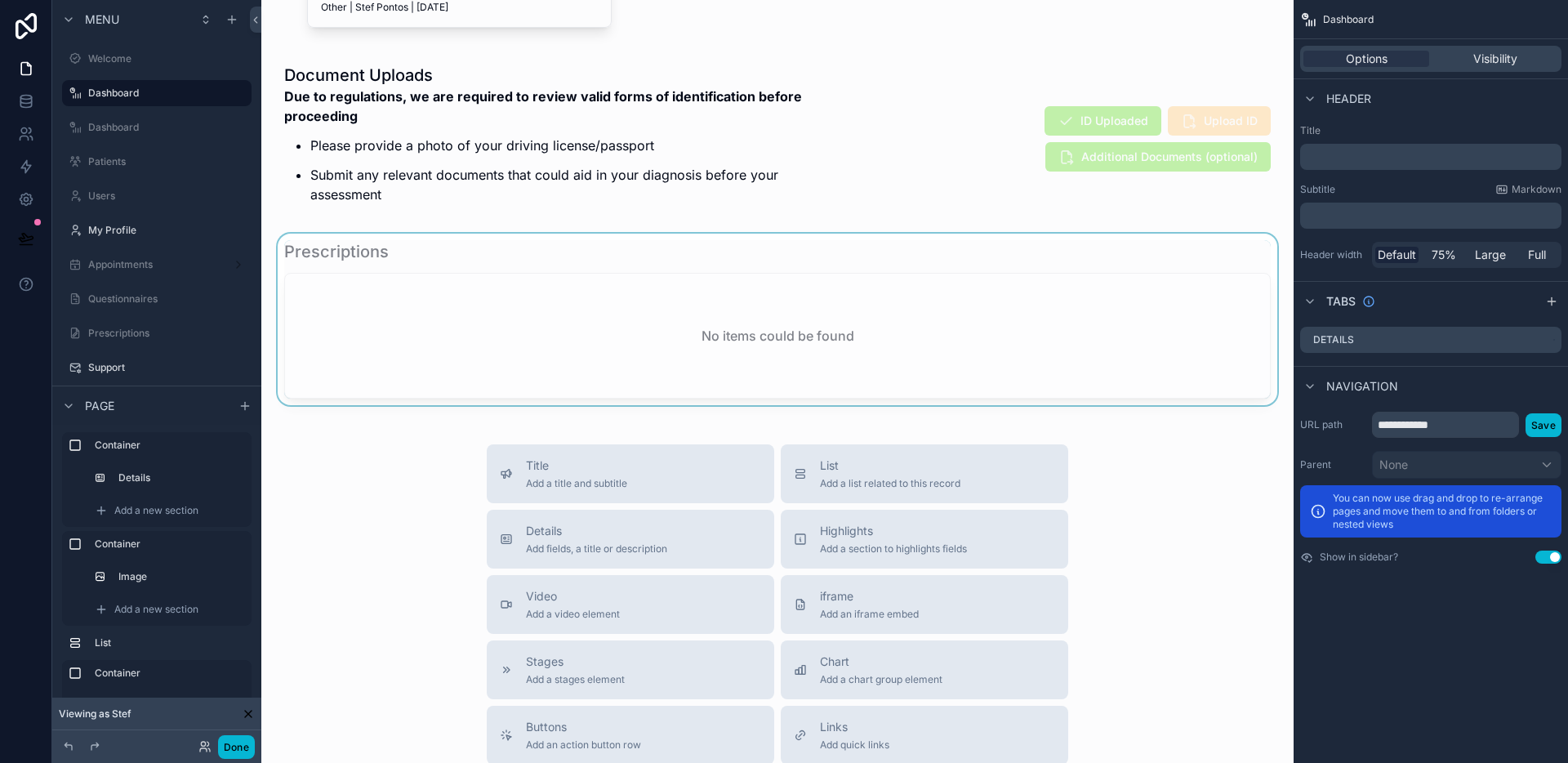
scroll to position [1693, 0]
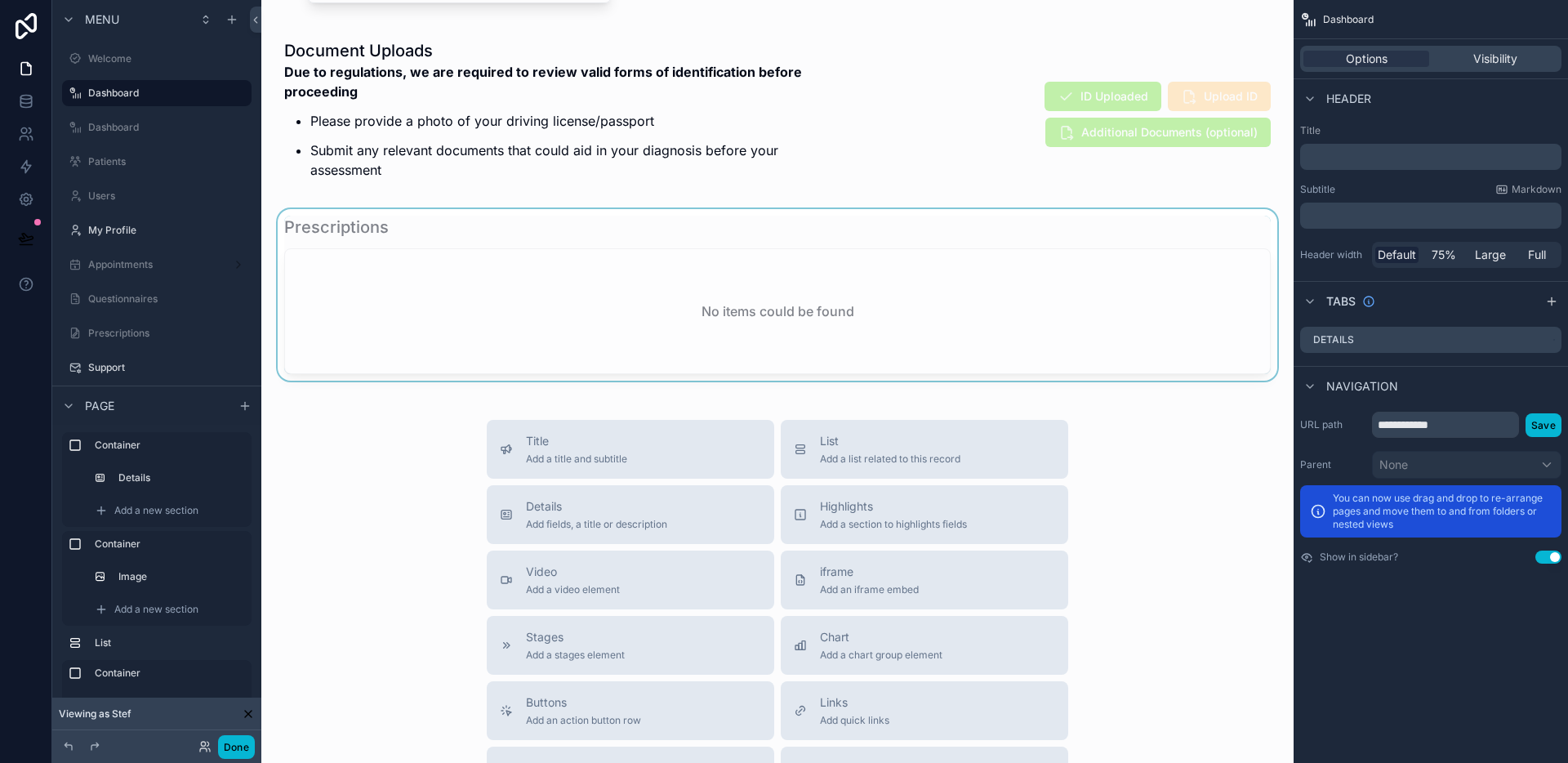
click at [632, 242] on div "scrollable content" at bounding box center [777, 295] width 1006 height 171
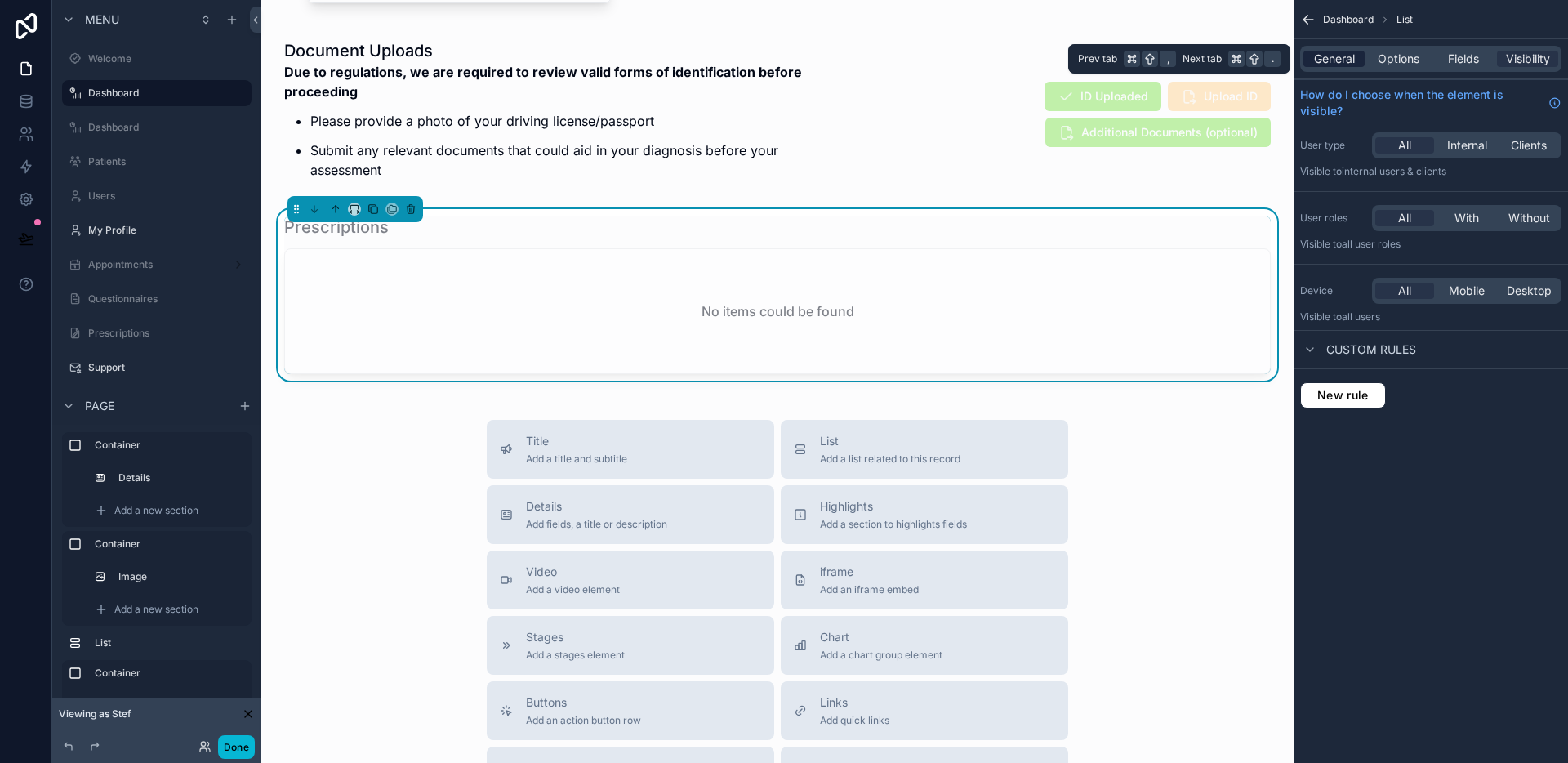
click at [1342, 57] on span "General" at bounding box center [1334, 58] width 41 height 16
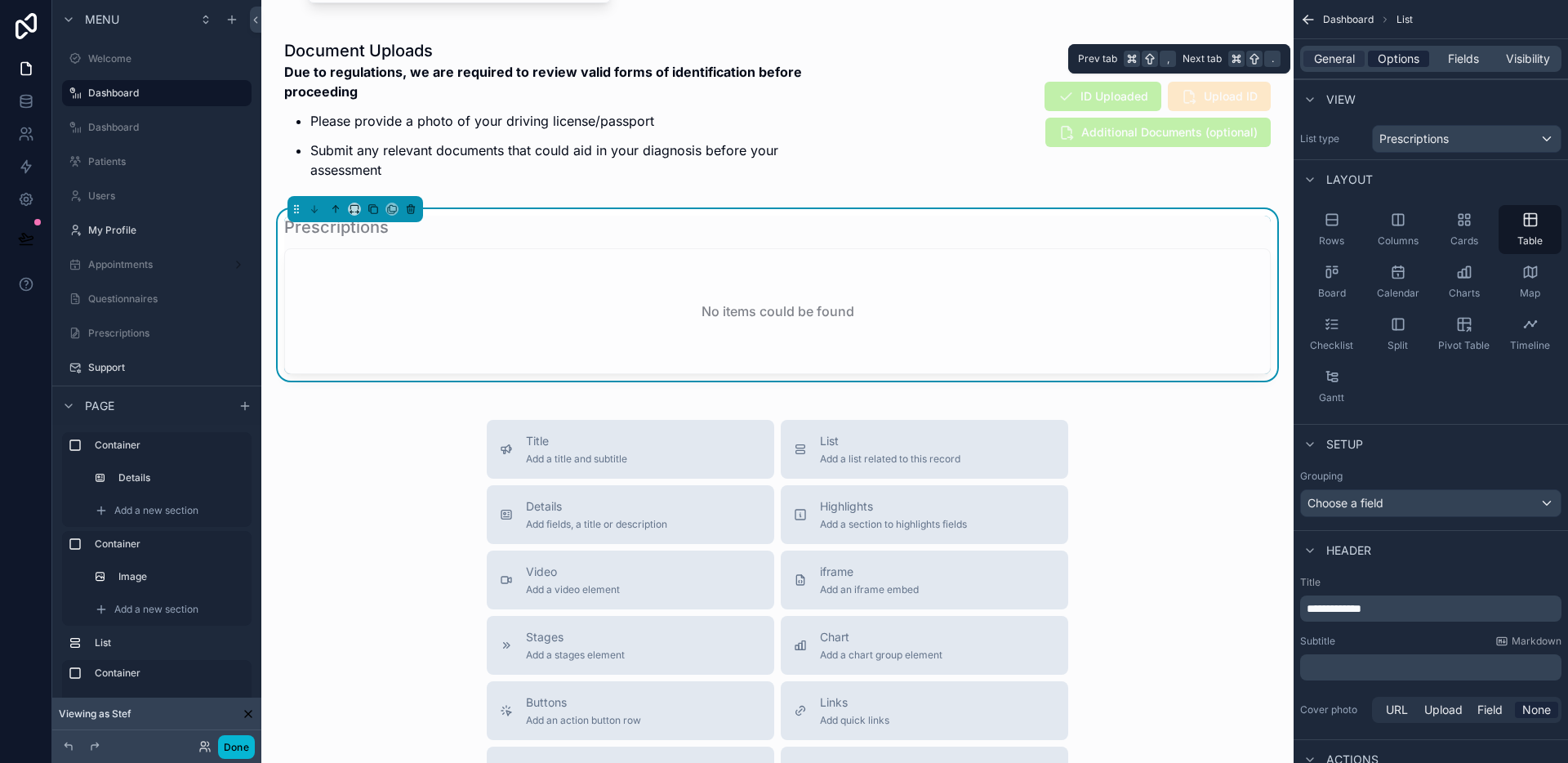
click at [1386, 56] on span "Options" at bounding box center [1398, 58] width 41 height 16
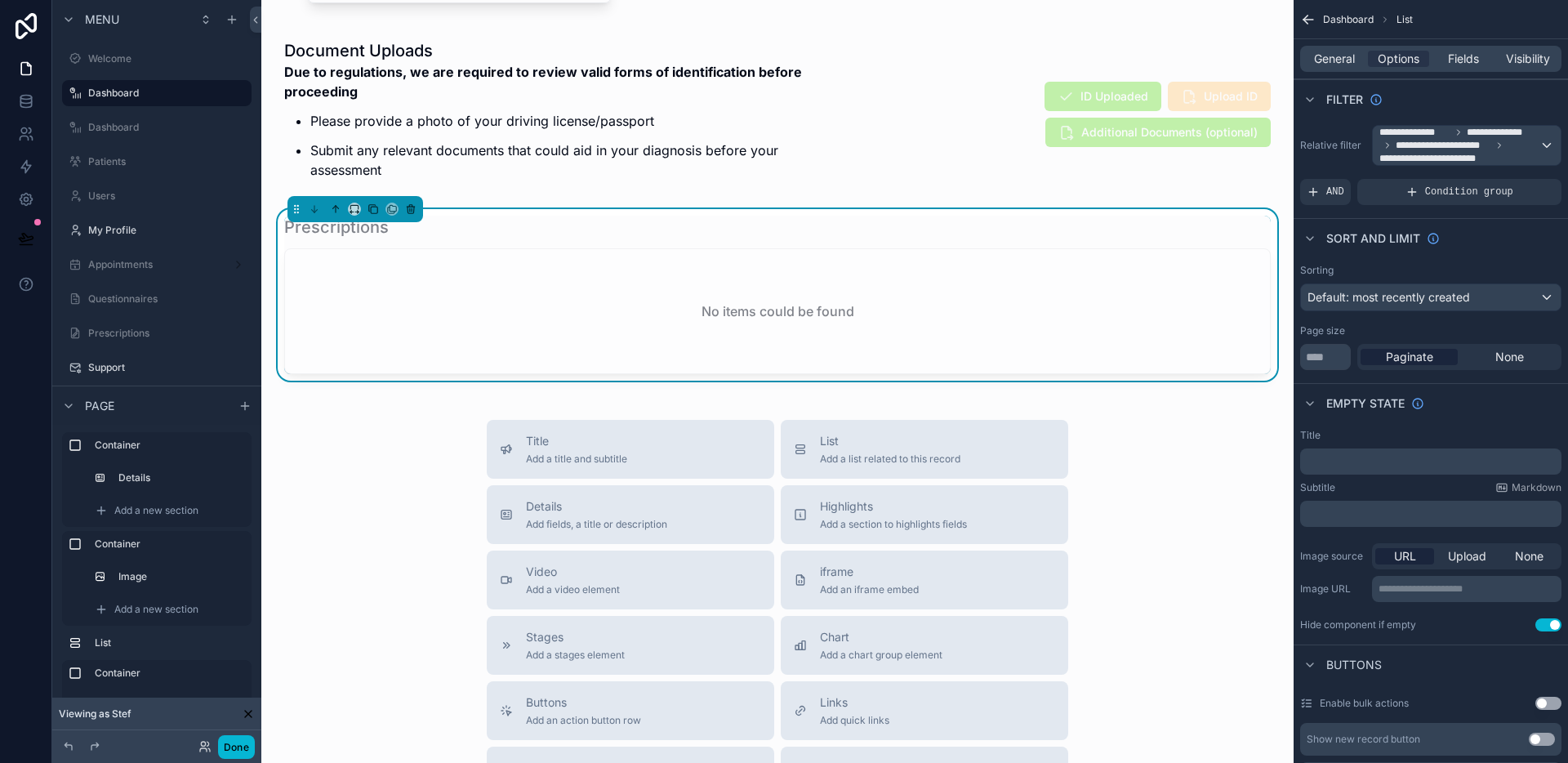
scroll to position [1614, 0]
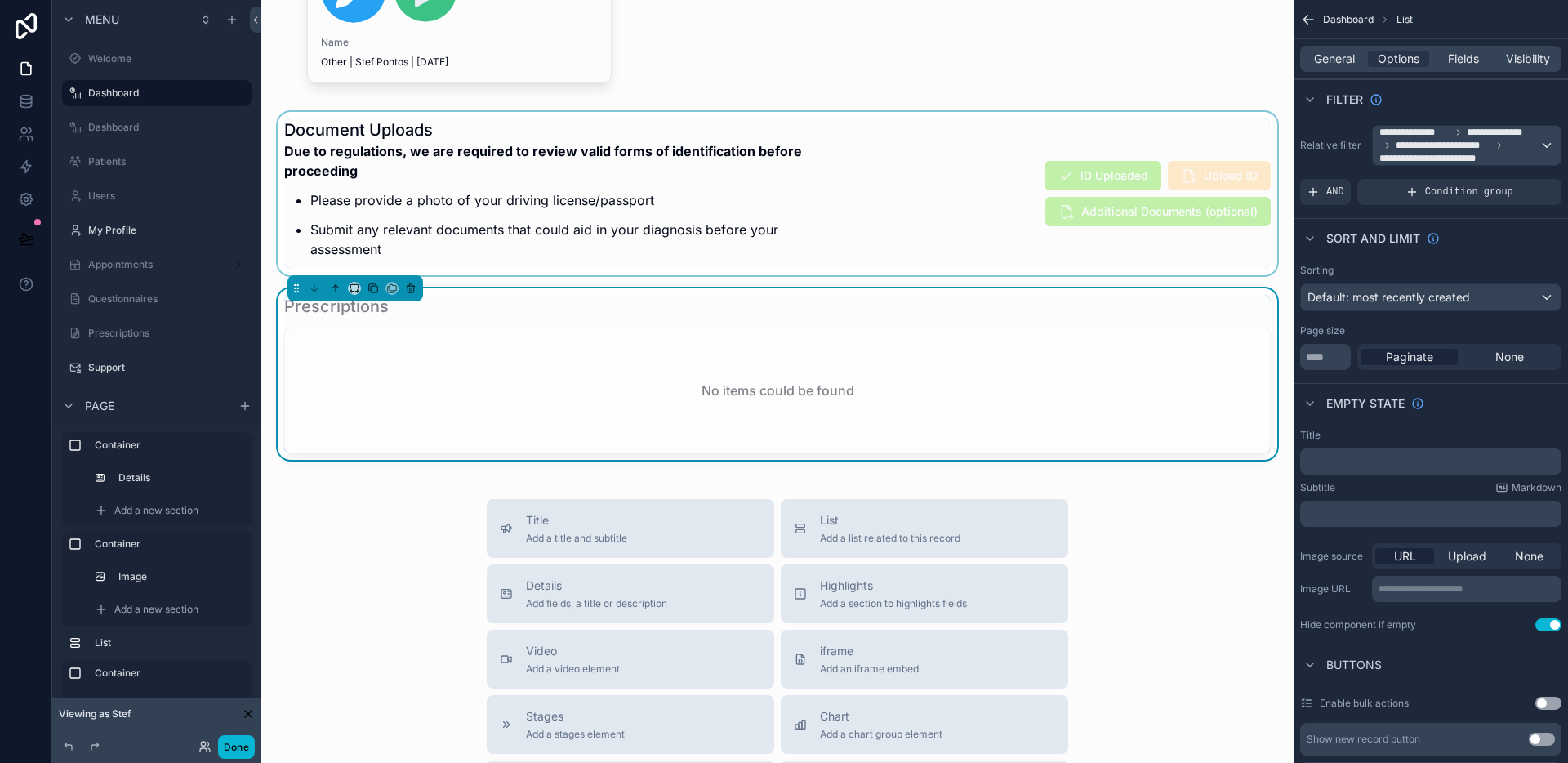
click at [547, 258] on div "scrollable content" at bounding box center [777, 193] width 1006 height 163
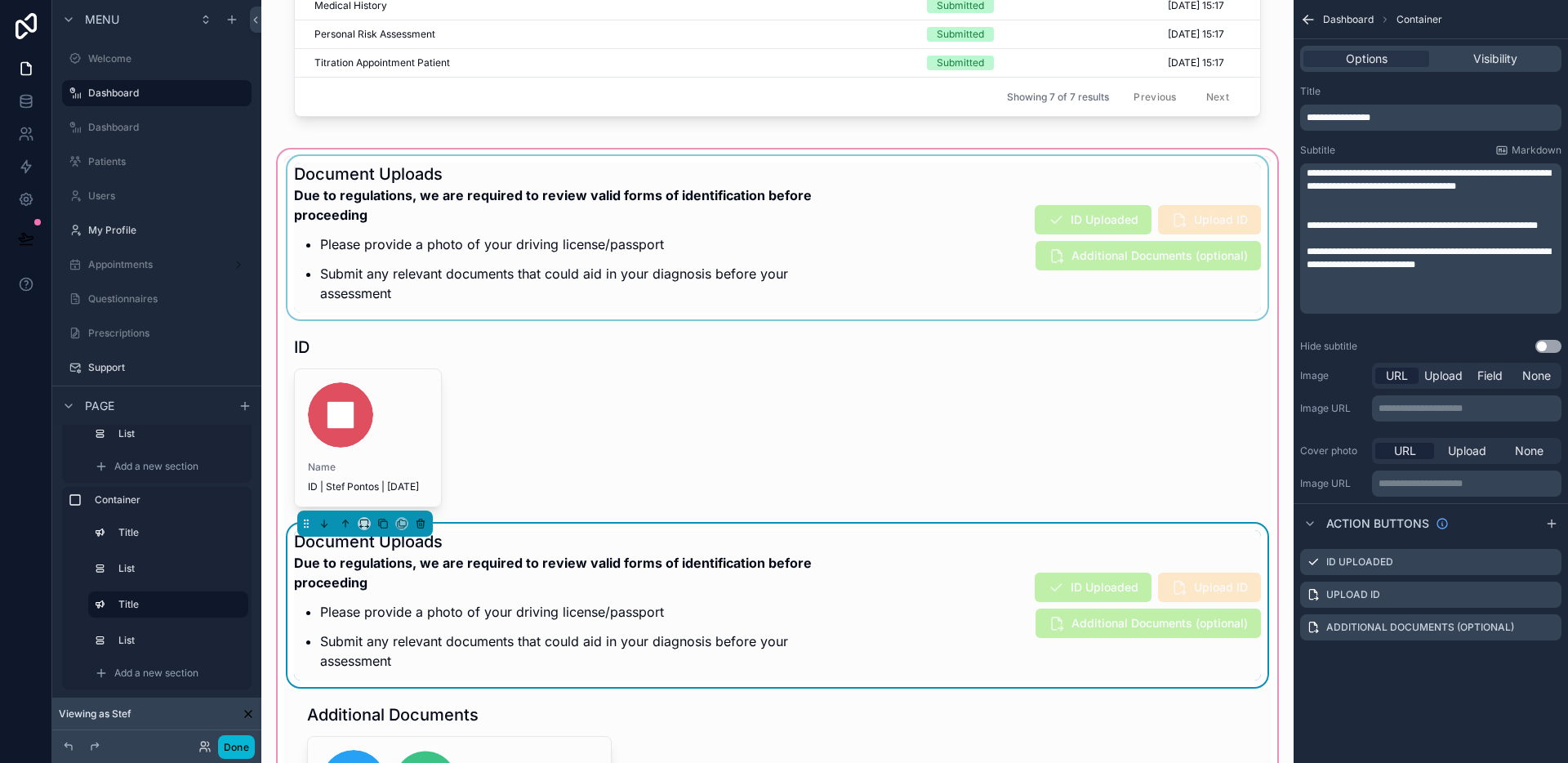
scroll to position [1005, 0]
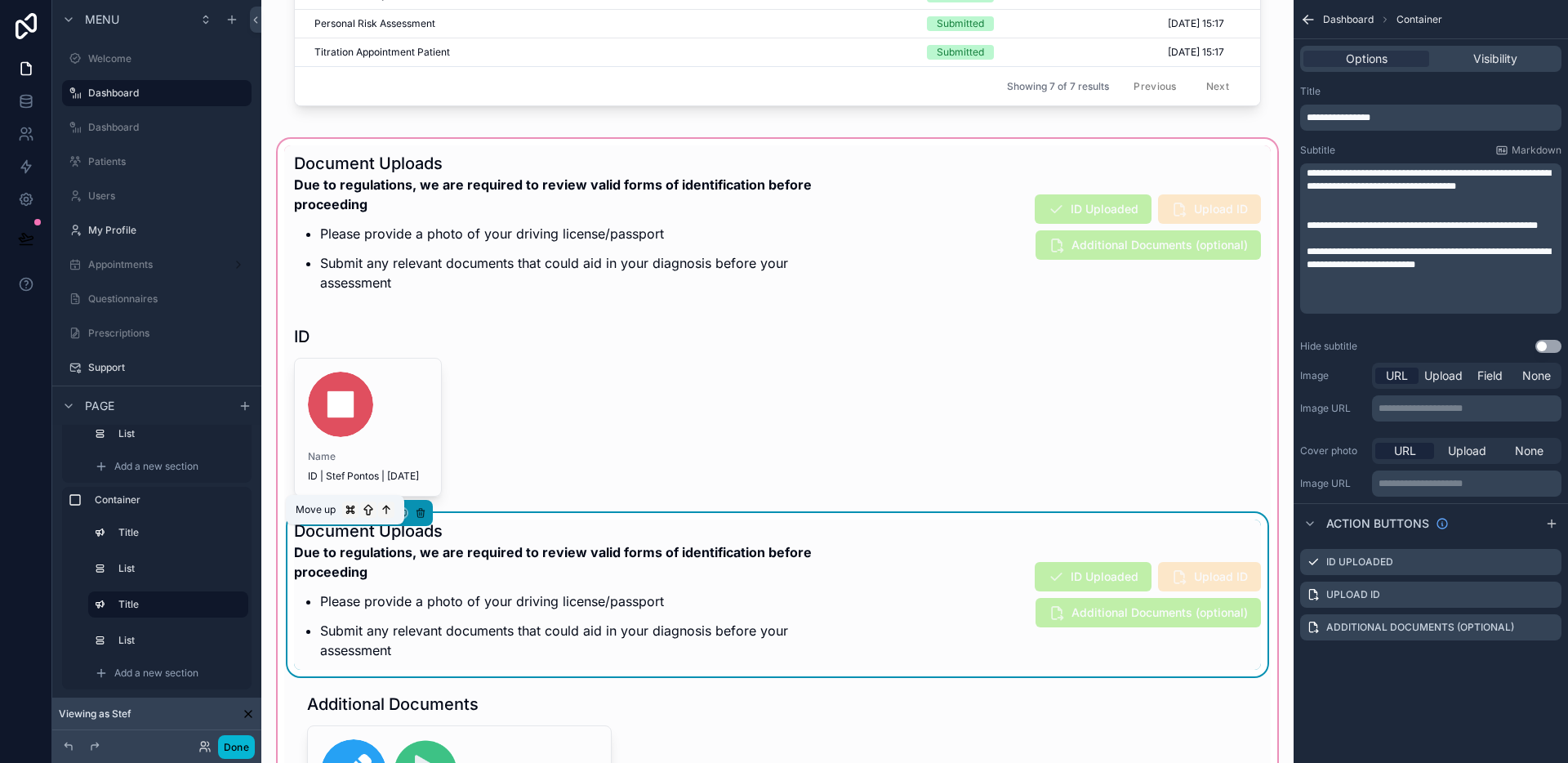
click at [349, 518] on icon "scrollable content" at bounding box center [346, 512] width 11 height 11
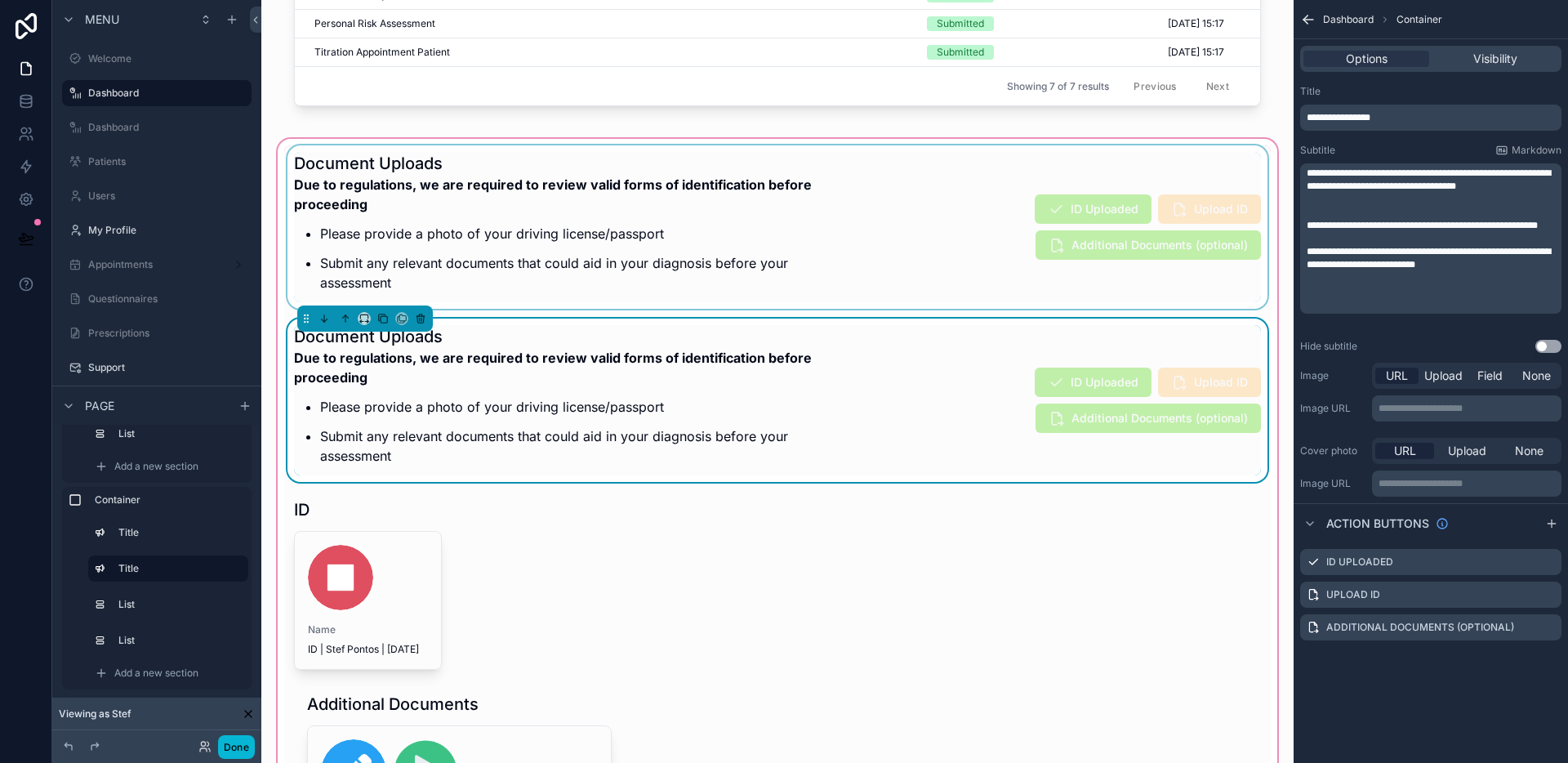
click at [763, 256] on div "scrollable content" at bounding box center [777, 226] width 987 height 163
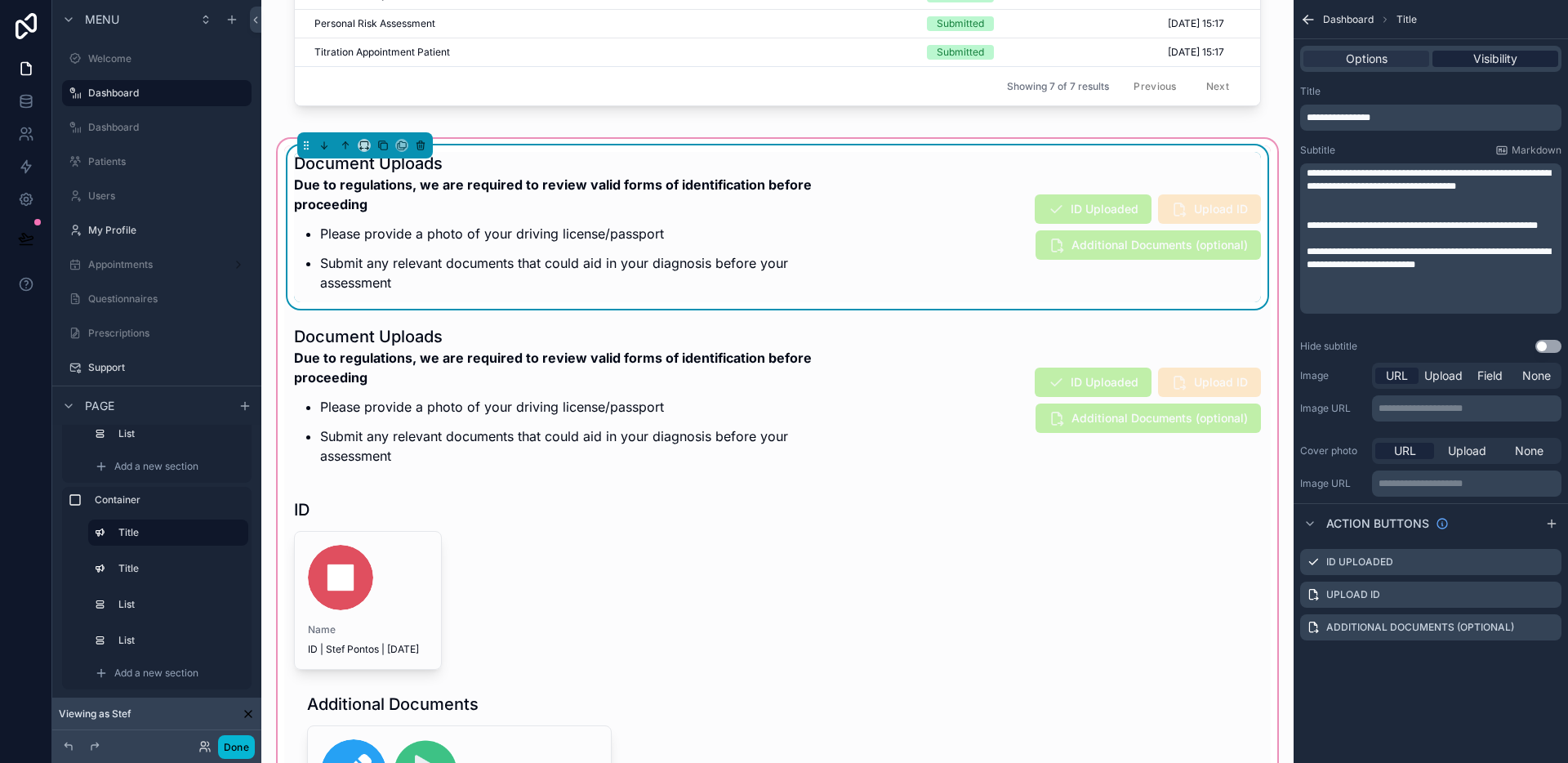
click at [1492, 61] on span "Visibility" at bounding box center [1495, 58] width 44 height 16
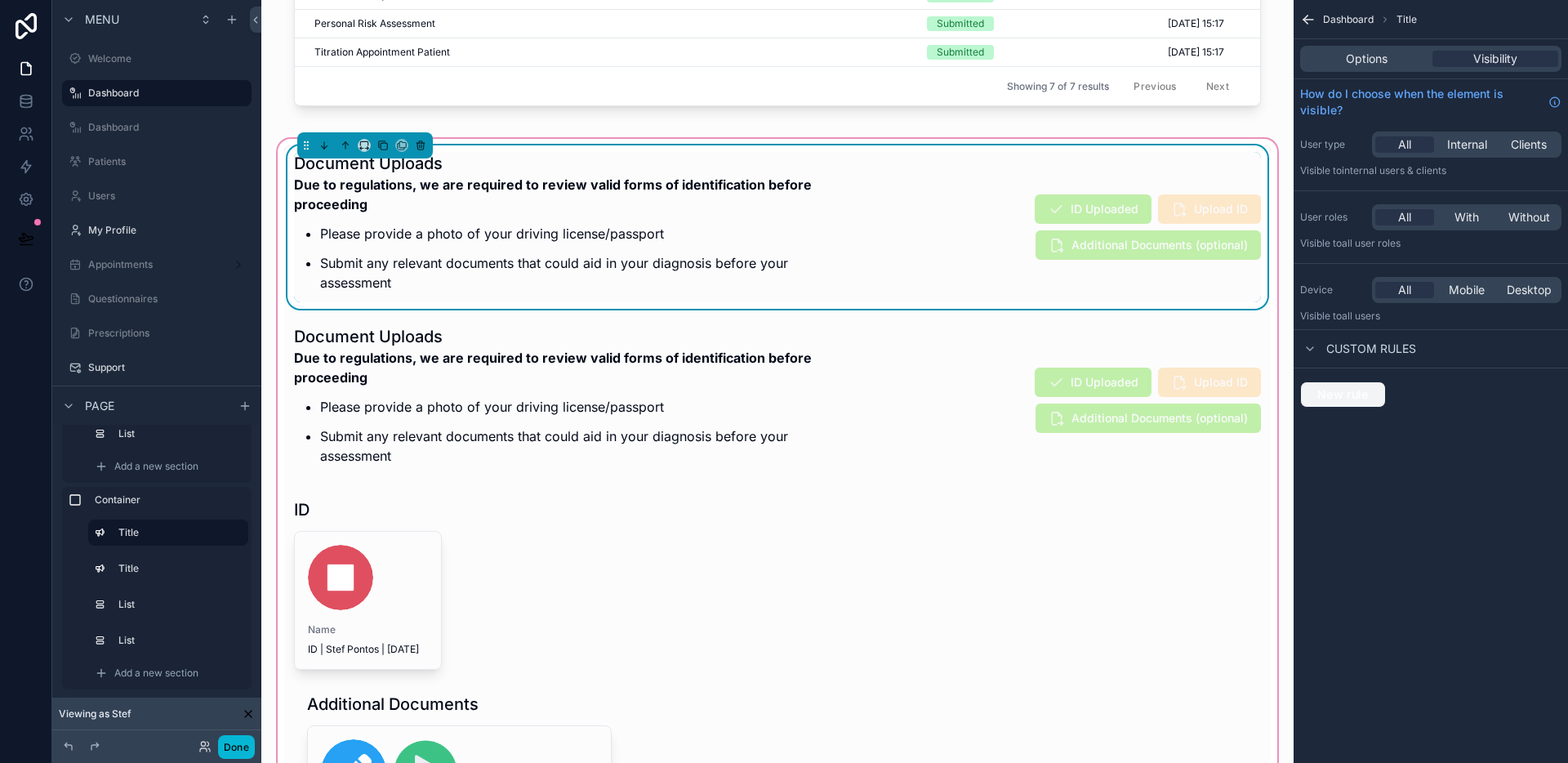
click at [1366, 394] on span "New rule" at bounding box center [1343, 395] width 64 height 15
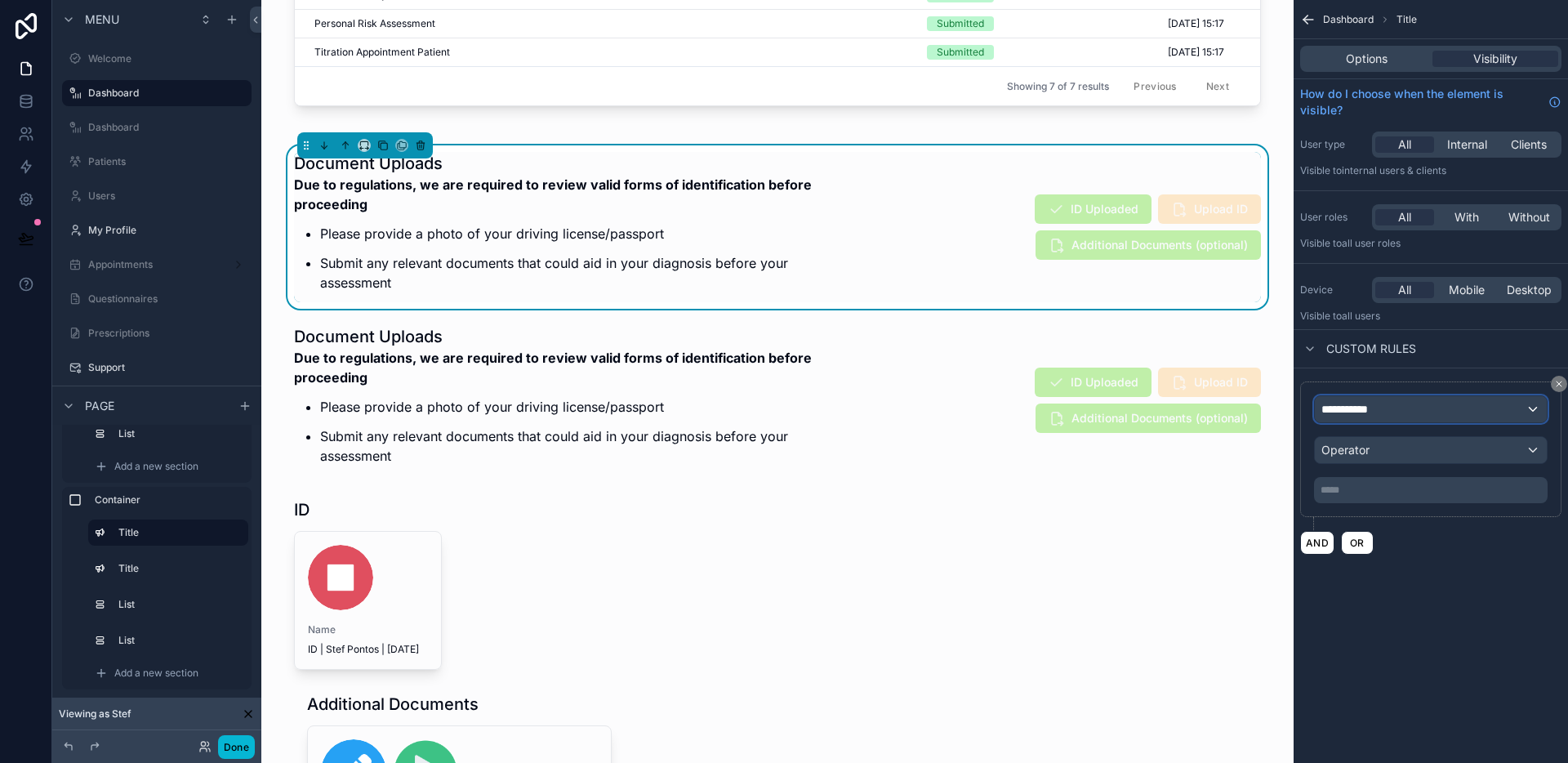
click at [1364, 406] on span "**********" at bounding box center [1352, 409] width 60 height 16
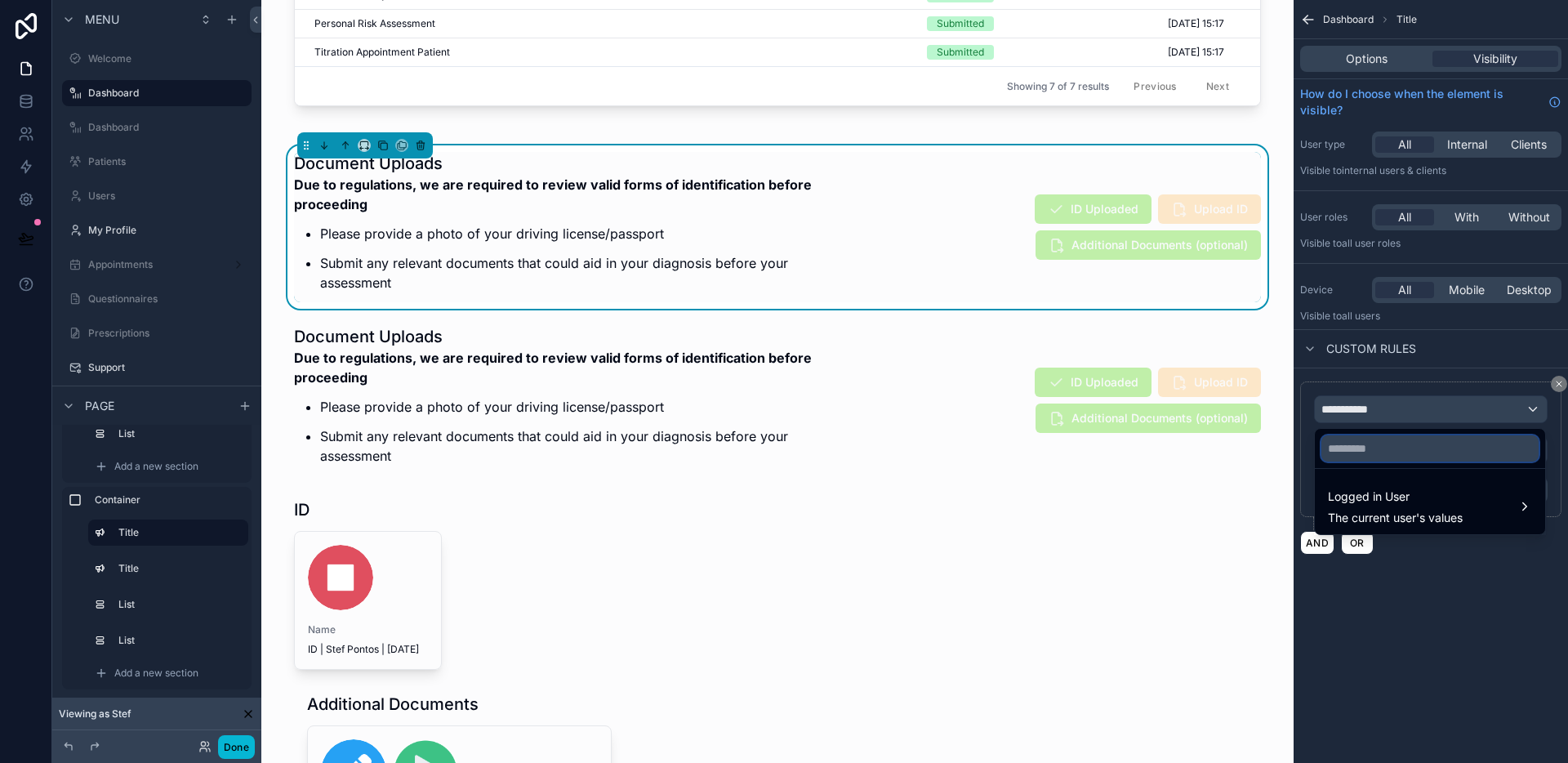
click at [1375, 446] on input "text" at bounding box center [1430, 448] width 218 height 26
type input "****"
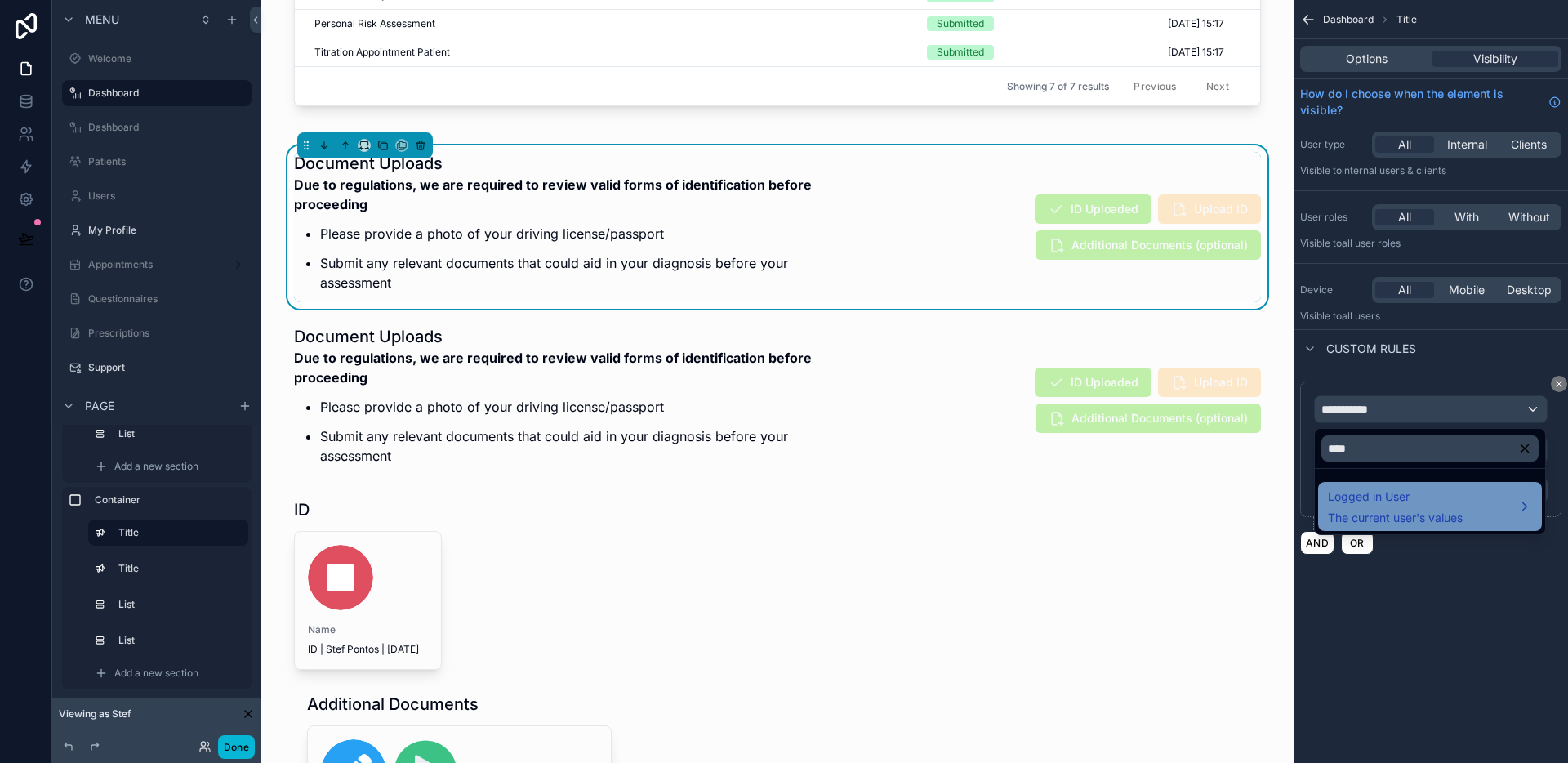
click at [1402, 489] on span "Logged in User" at bounding box center [1396, 496] width 135 height 20
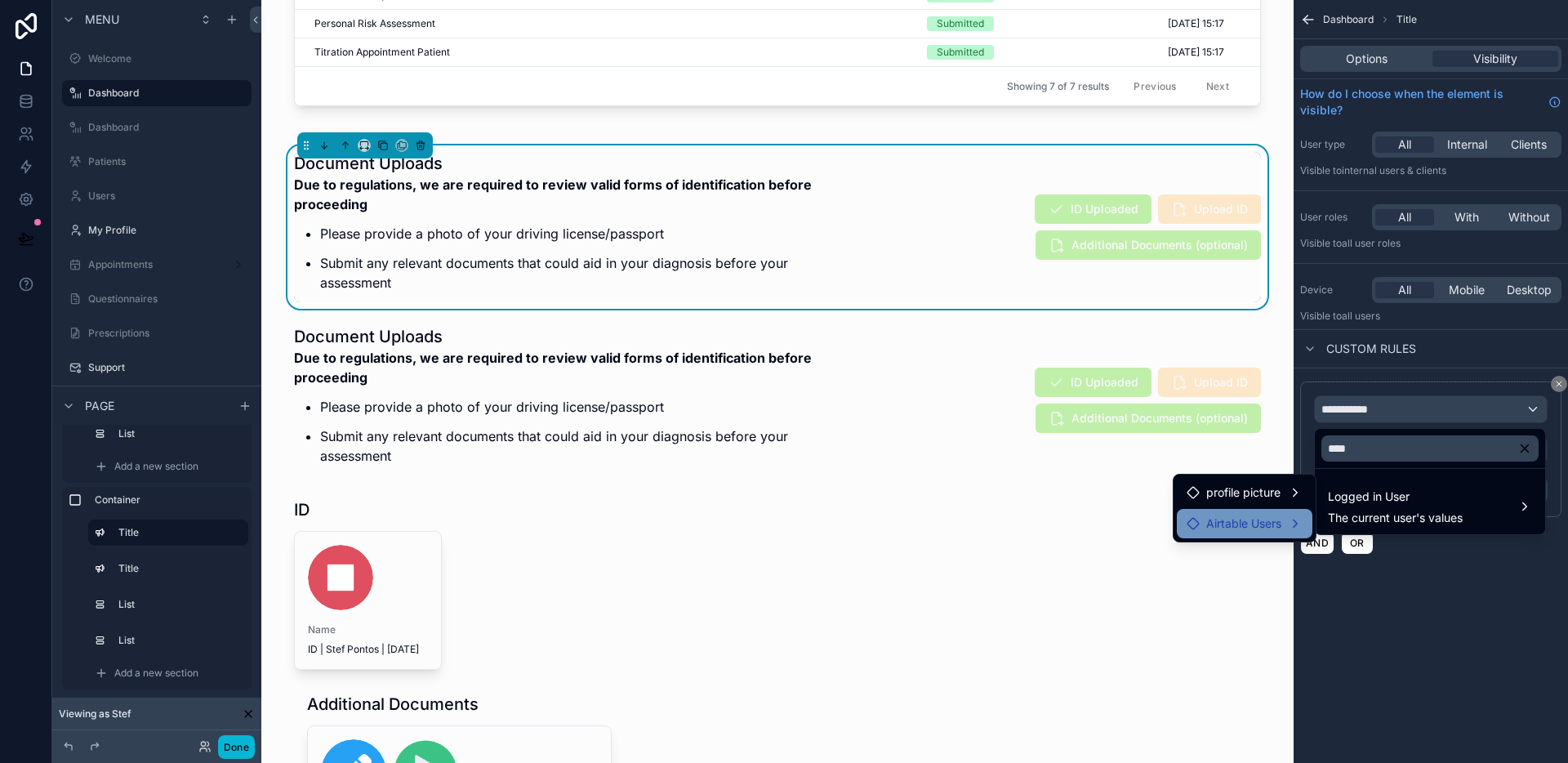
click at [1289, 524] on div "Airtable Users" at bounding box center [1245, 523] width 116 height 20
click at [1396, 521] on span "Patient Type" at bounding box center [1381, 525] width 68 height 20
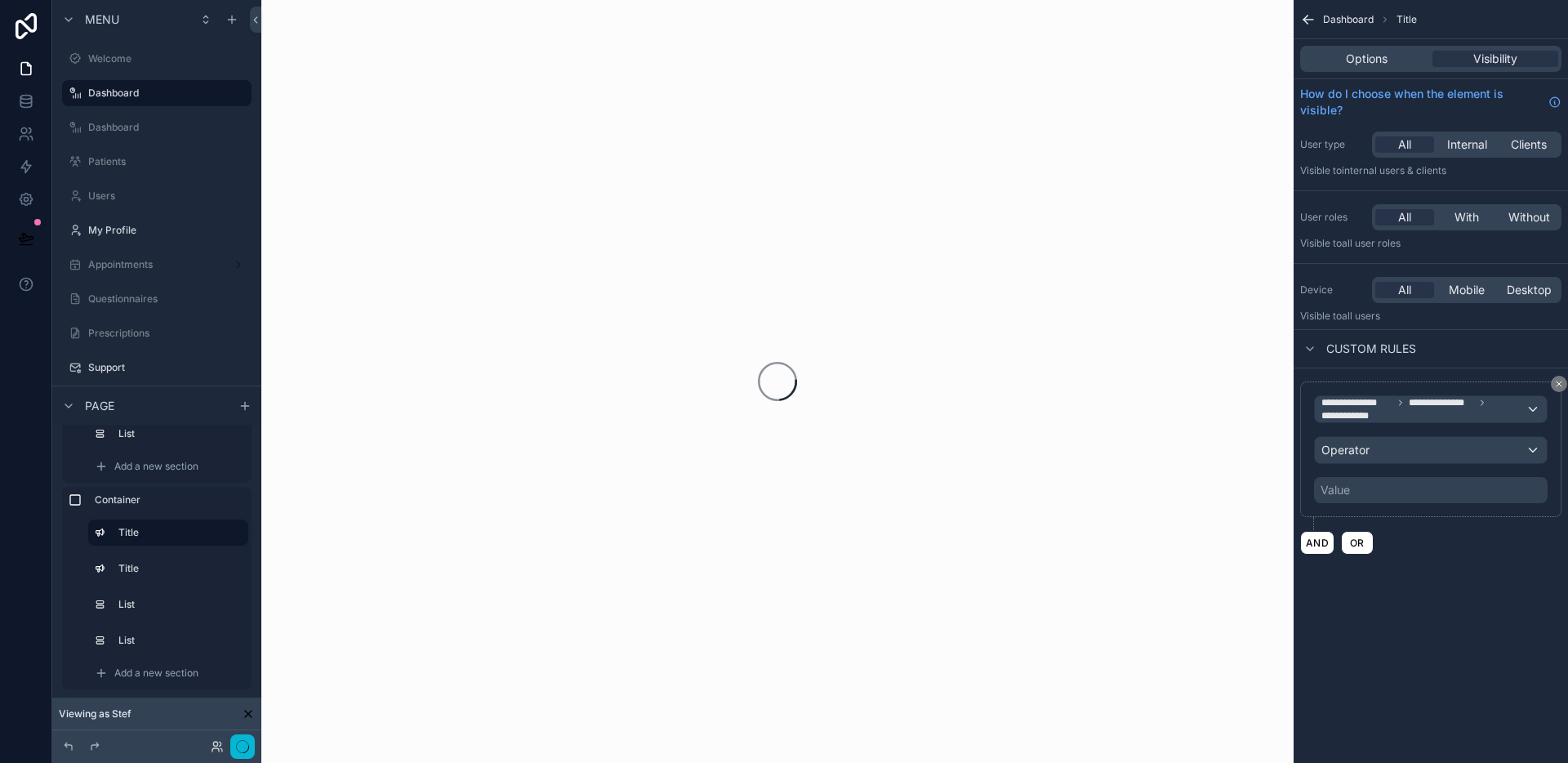
scroll to position [0, 0]
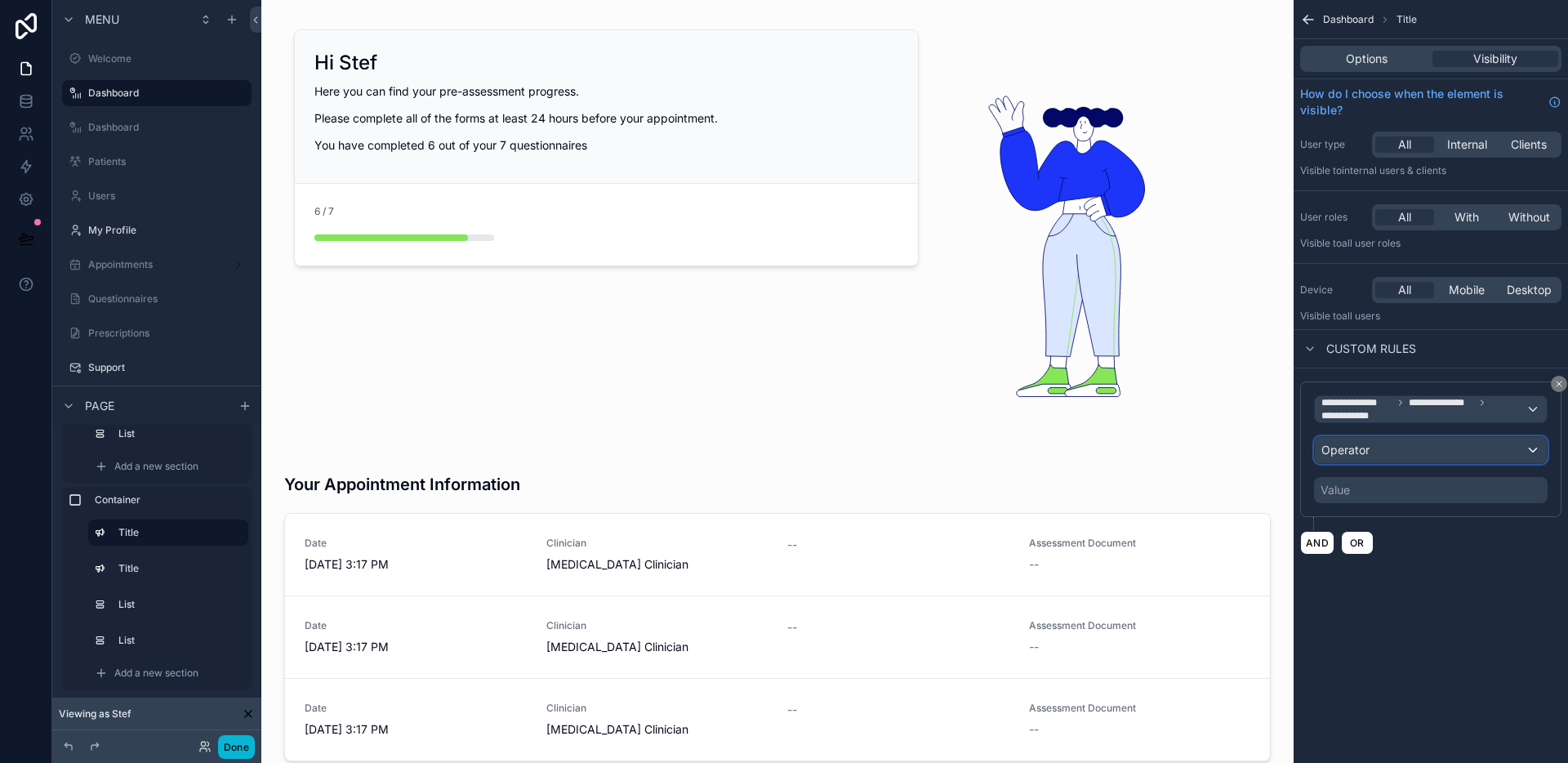
click at [1427, 460] on div "Operator" at bounding box center [1431, 450] width 232 height 26
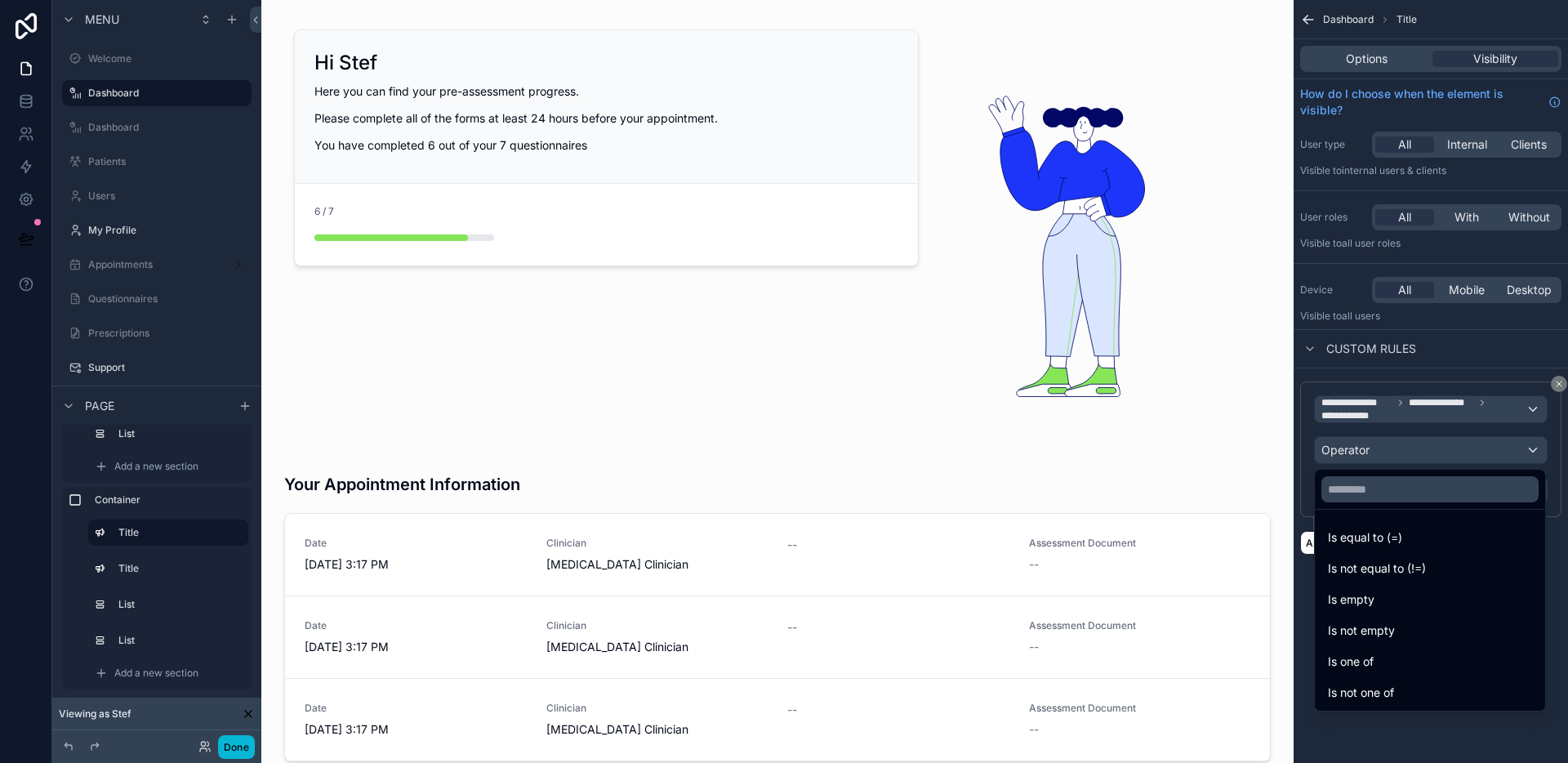
drag, startPoint x: 1383, startPoint y: 659, endPoint x: 1395, endPoint y: 568, distance: 91.8
click at [1384, 659] on div "Is one of" at bounding box center [1430, 661] width 204 height 20
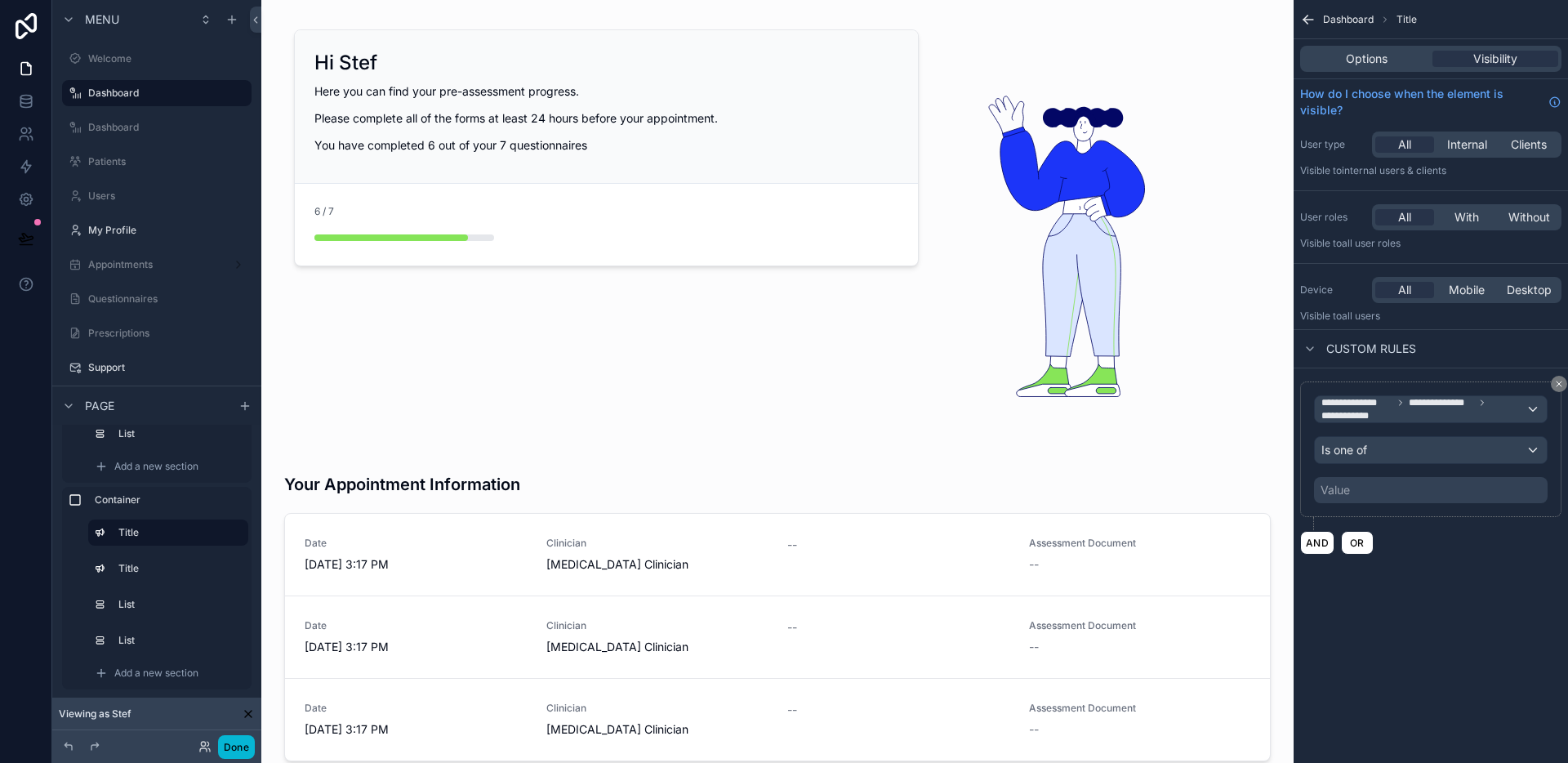
click at [1419, 488] on div "Value" at bounding box center [1431, 490] width 234 height 26
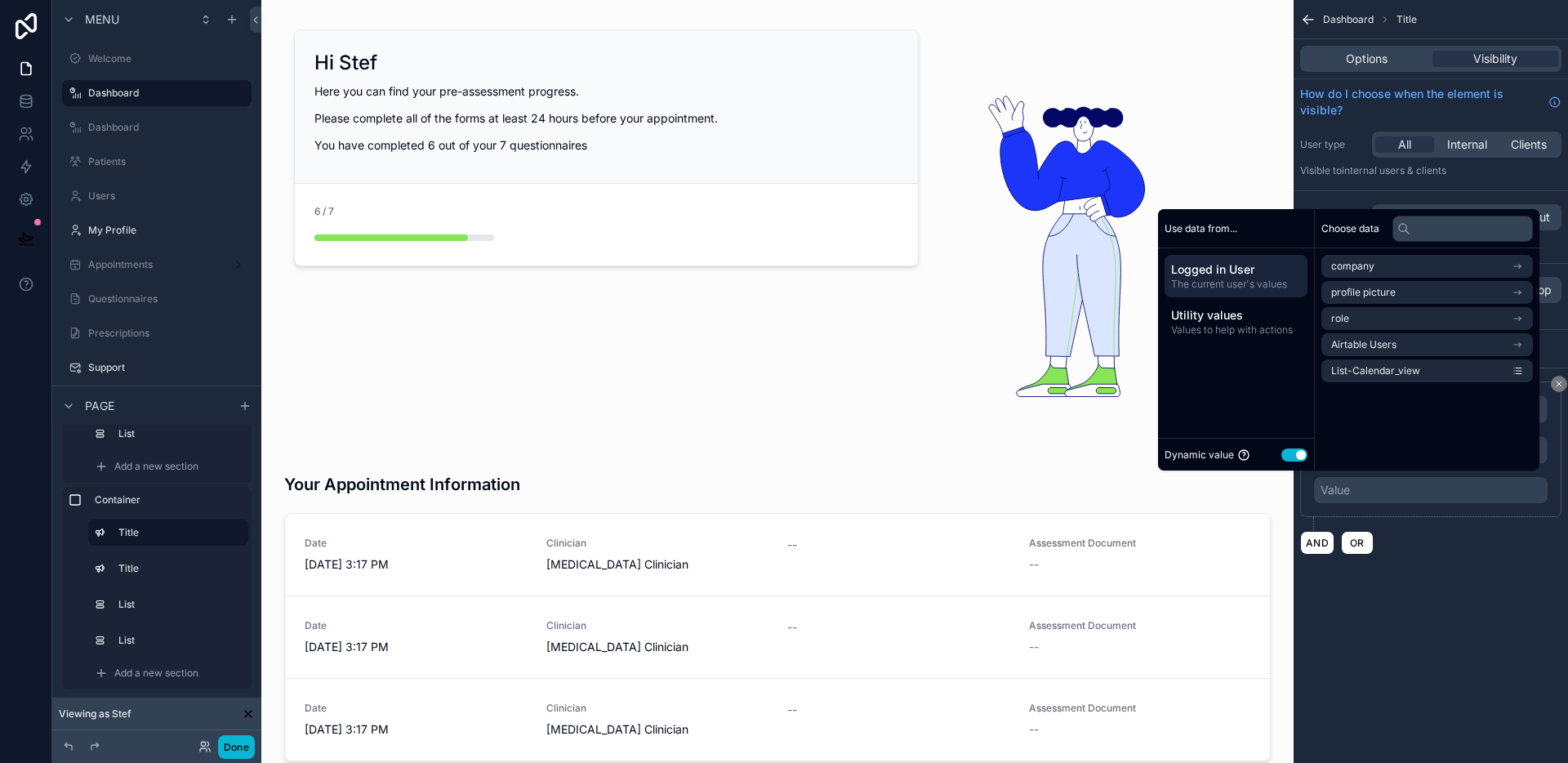
click at [1299, 457] on div "Dynamic value Use setting" at bounding box center [1236, 454] width 156 height 33
click at [1297, 457] on button "Use setting" at bounding box center [1295, 455] width 26 height 13
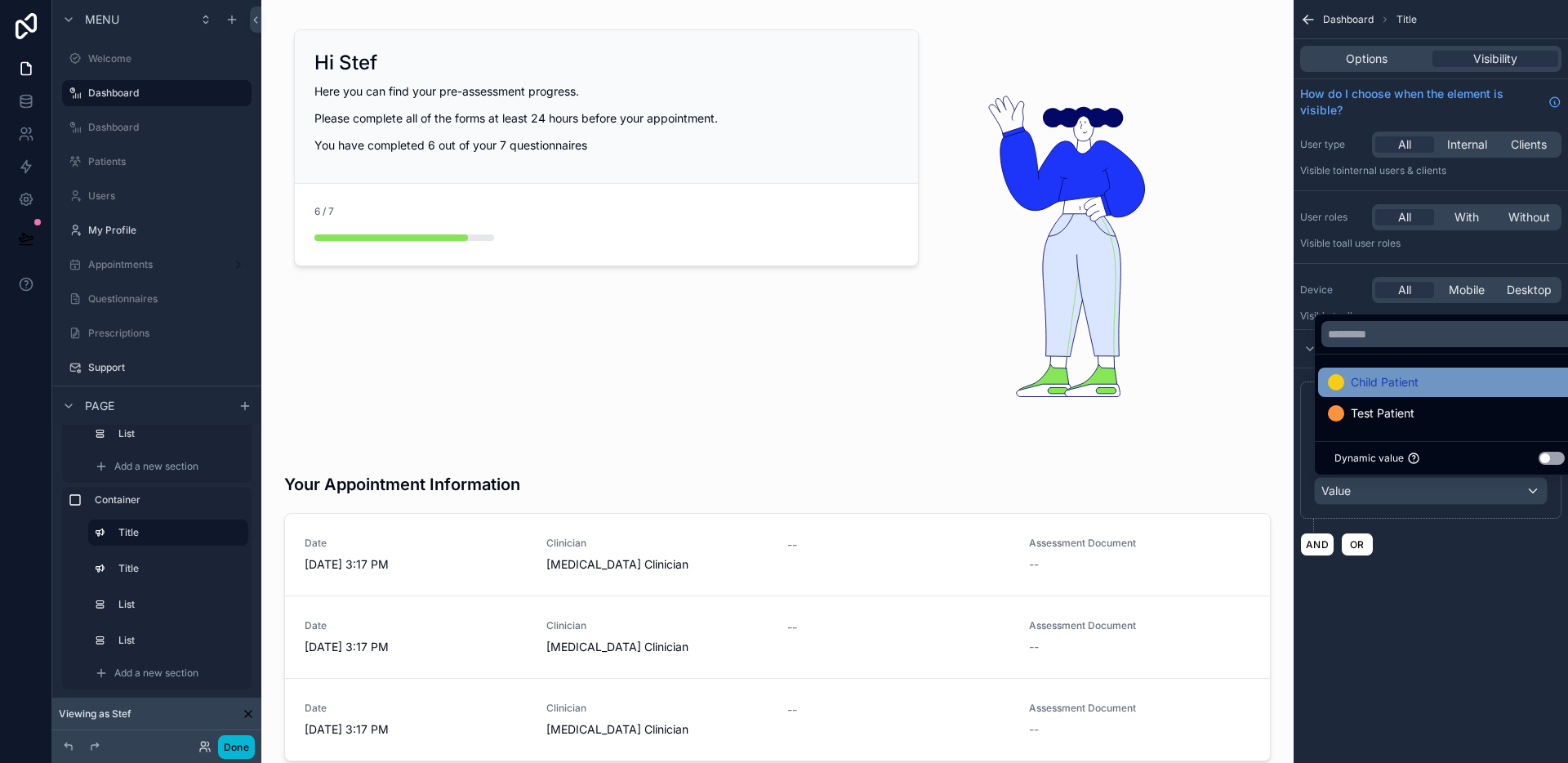
click at [1429, 378] on div "Child Patient" at bounding box center [1450, 382] width 243 height 20
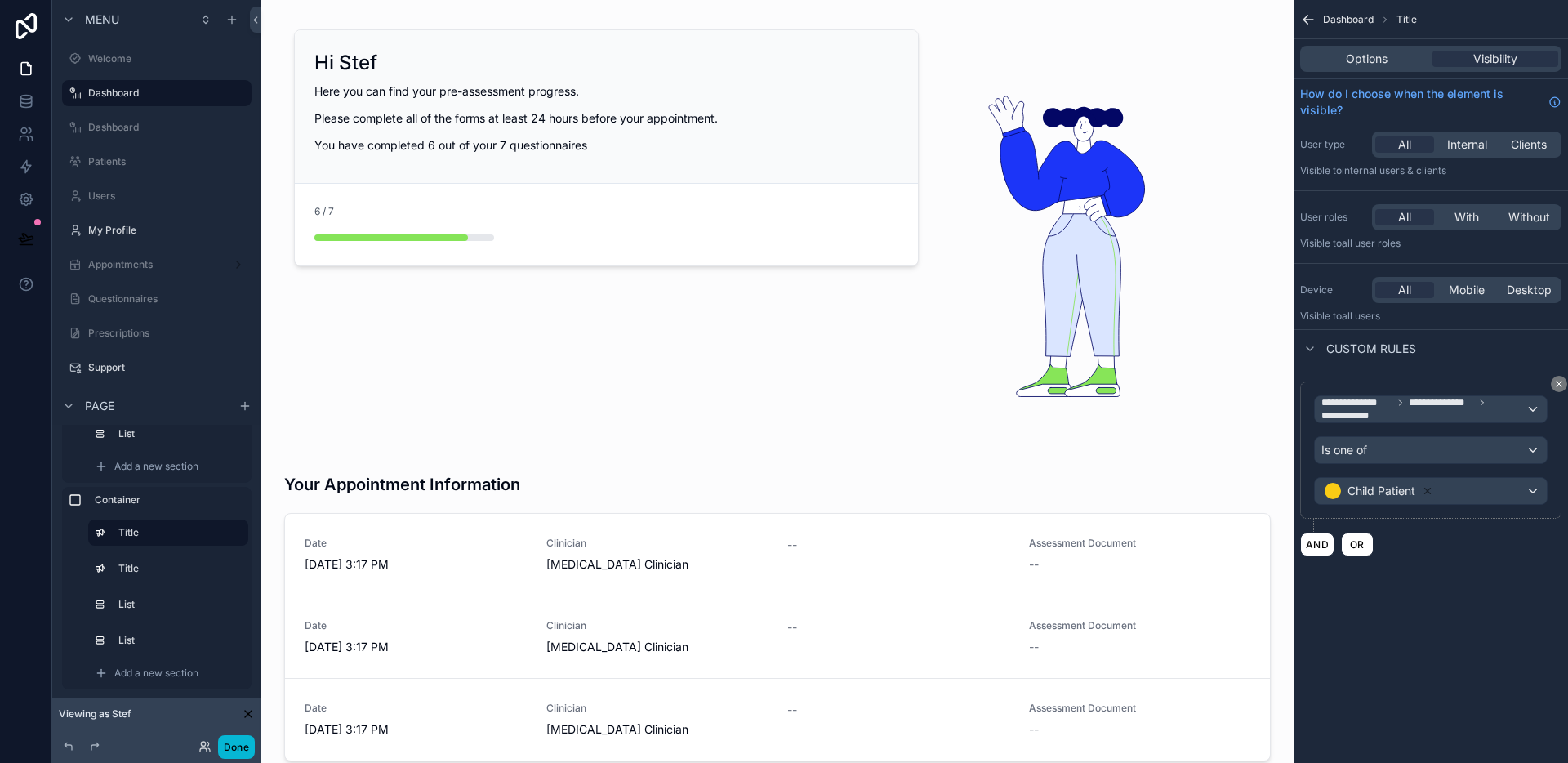
click at [1483, 543] on div "AND OR" at bounding box center [1430, 544] width 261 height 24
click at [1428, 446] on div "Is one of" at bounding box center [1431, 450] width 232 height 26
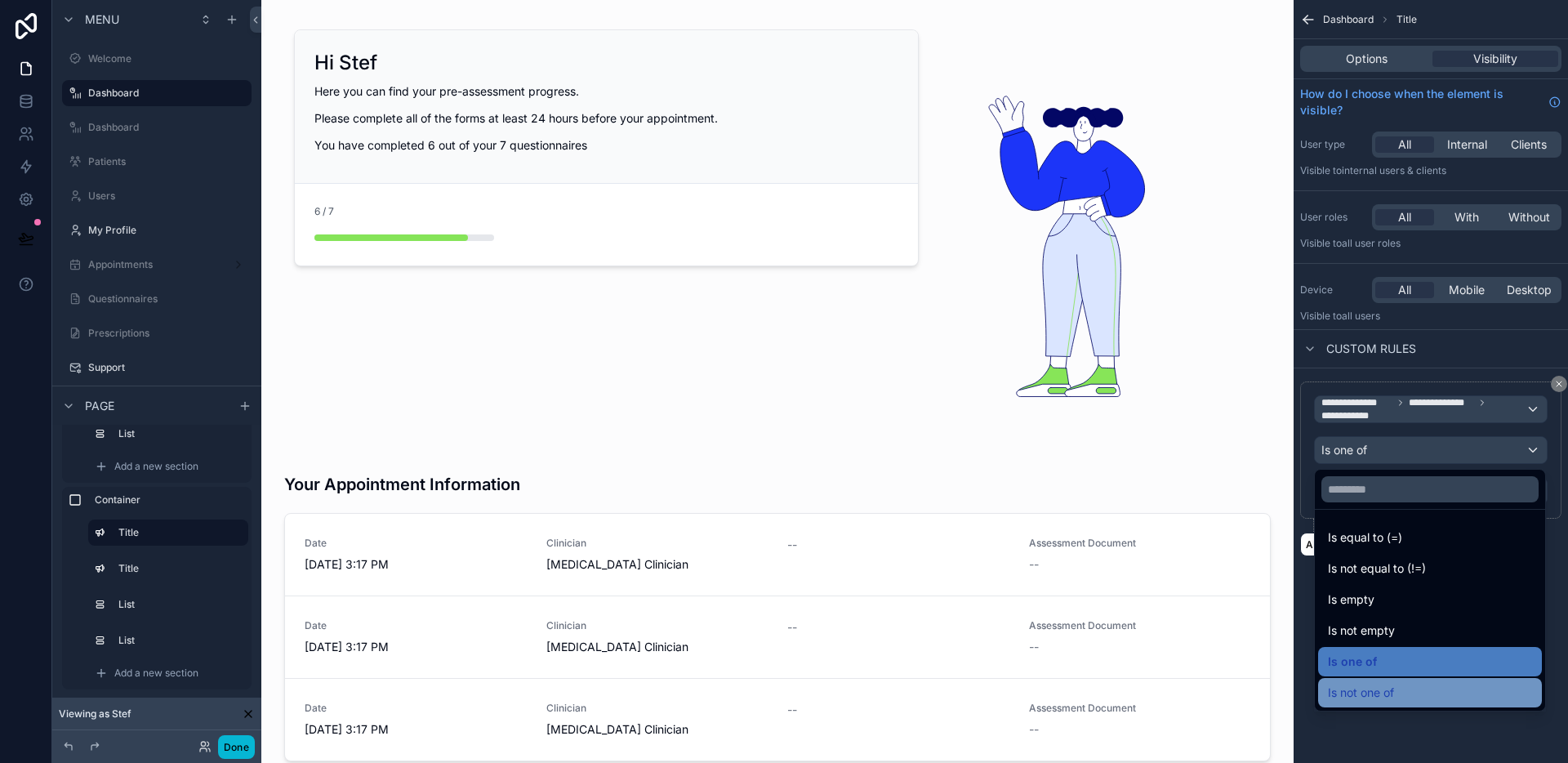
click at [1380, 690] on span "Is not one of" at bounding box center [1362, 692] width 66 height 20
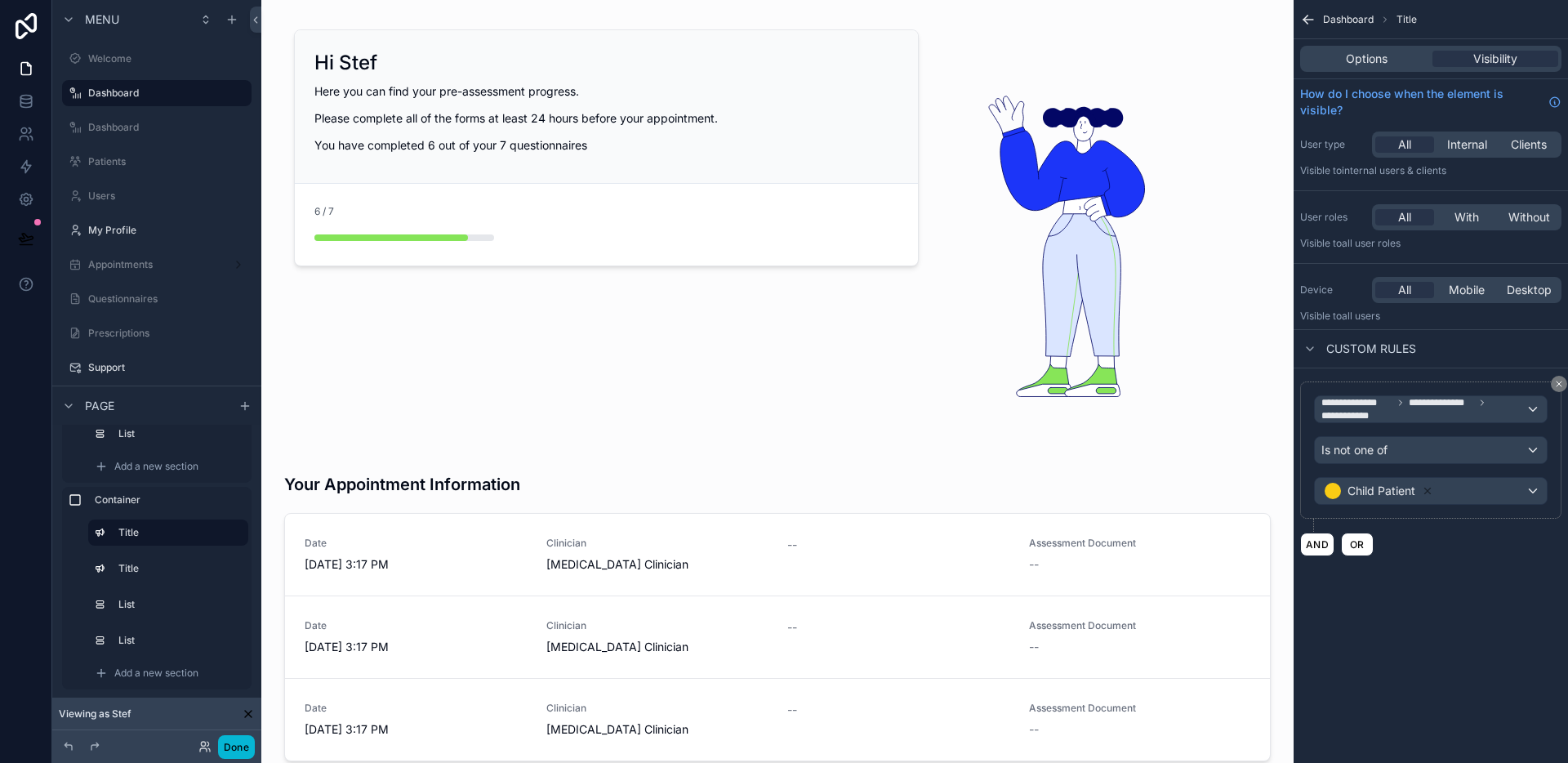
click at [1437, 669] on div "**********" at bounding box center [1430, 382] width 274 height 763
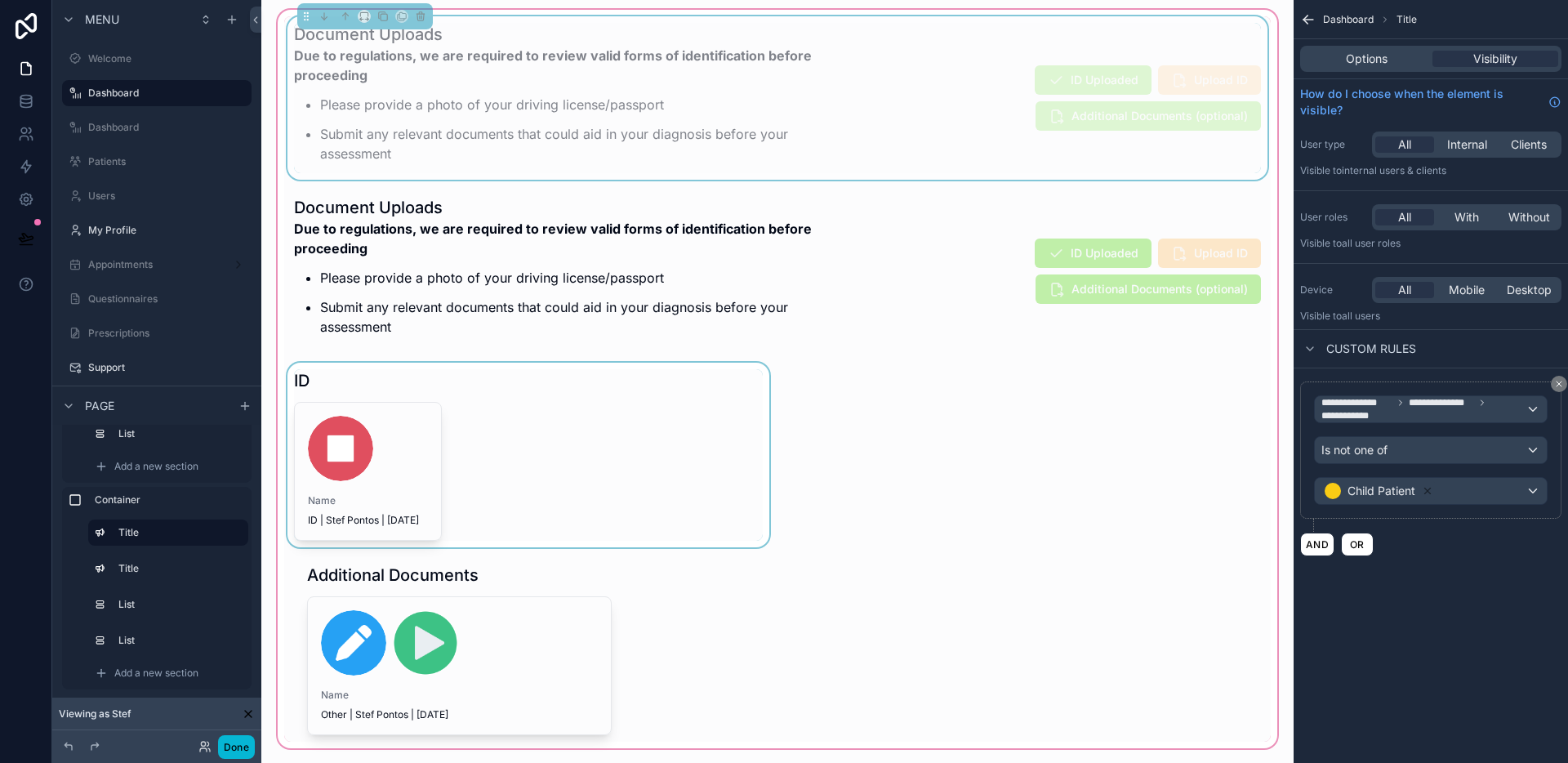
scroll to position [1058, 0]
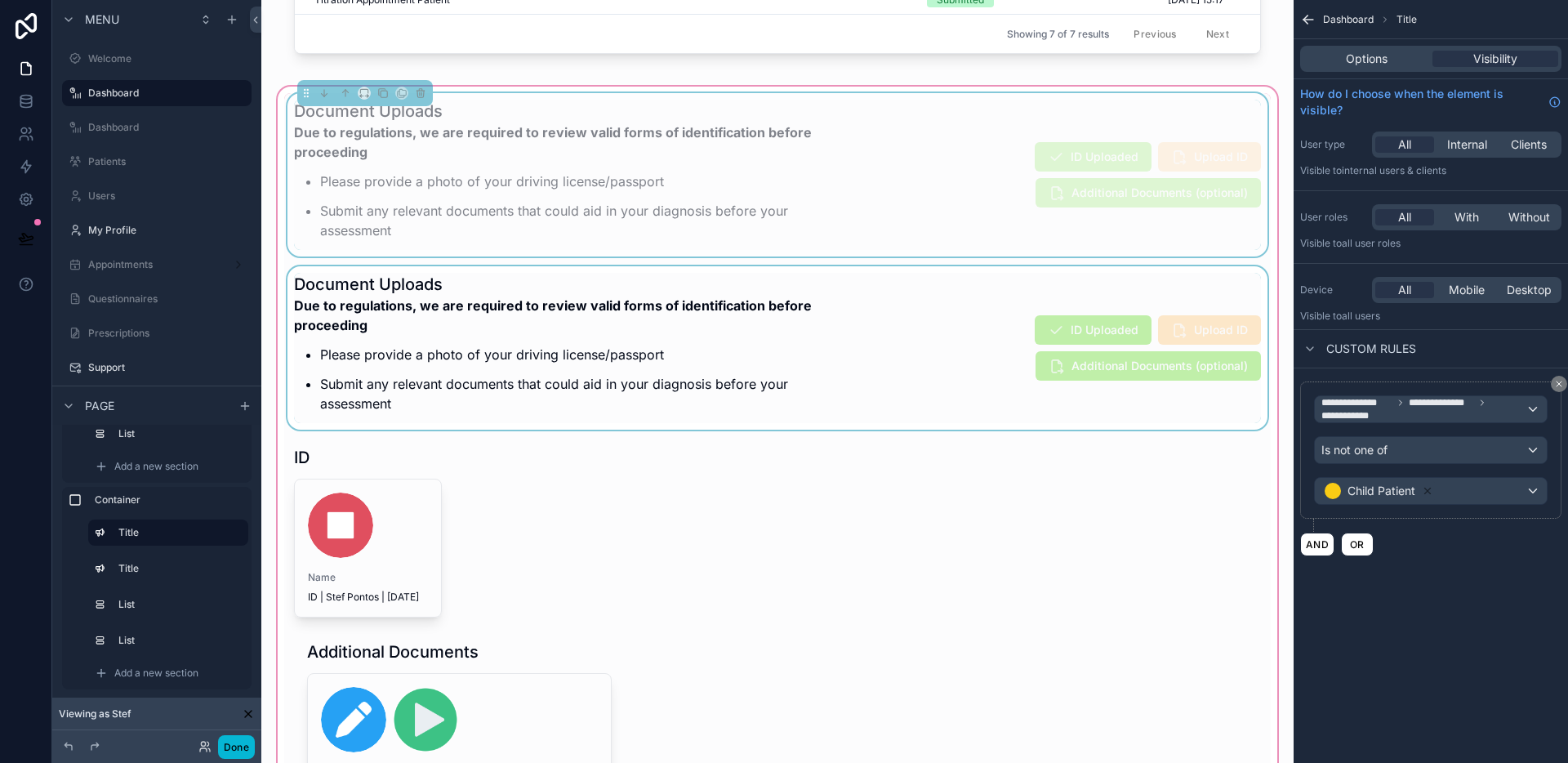
click at [699, 379] on div "scrollable content" at bounding box center [777, 348] width 987 height 163
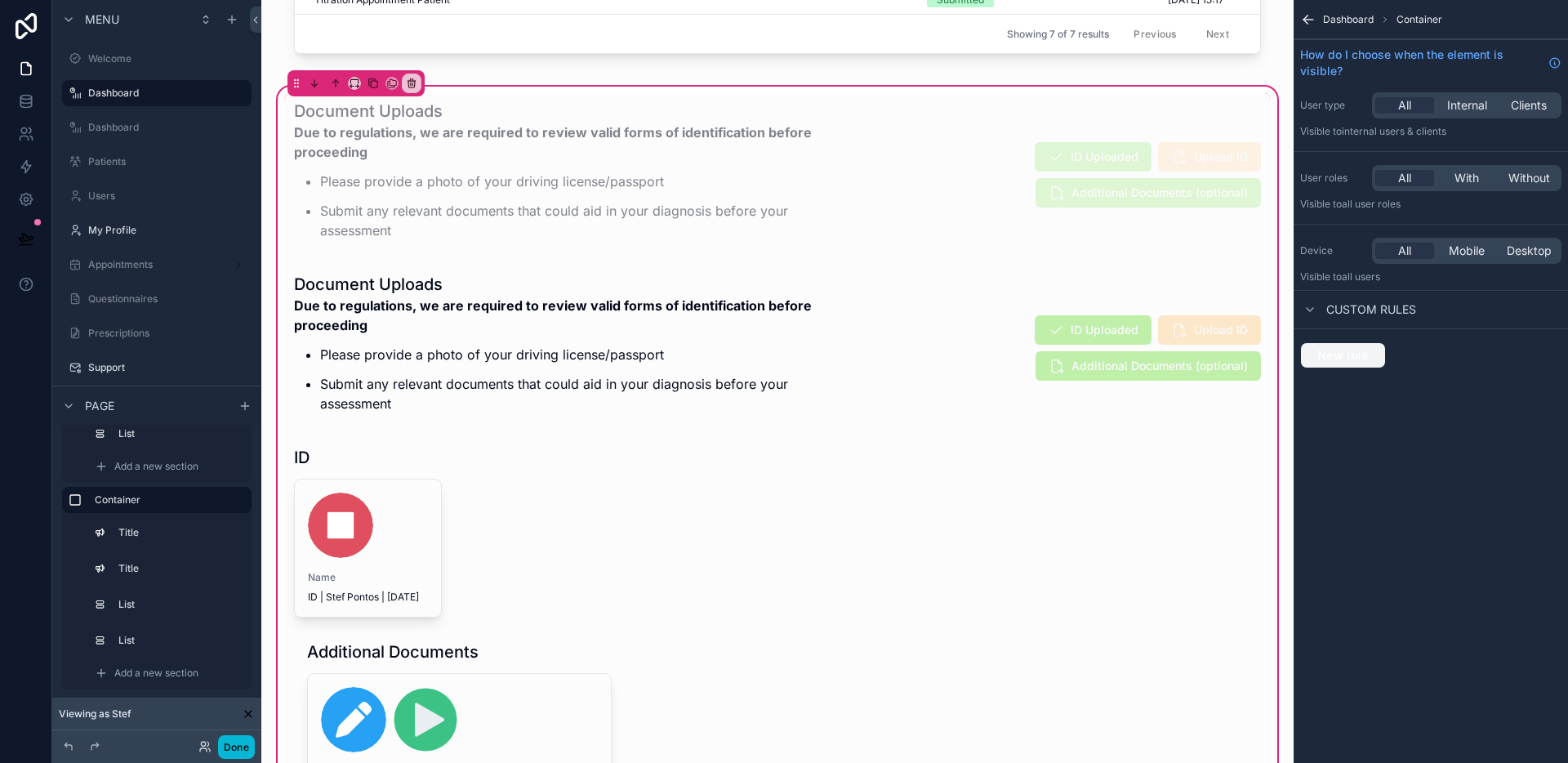
click at [1357, 359] on span "New rule" at bounding box center [1343, 355] width 64 height 15
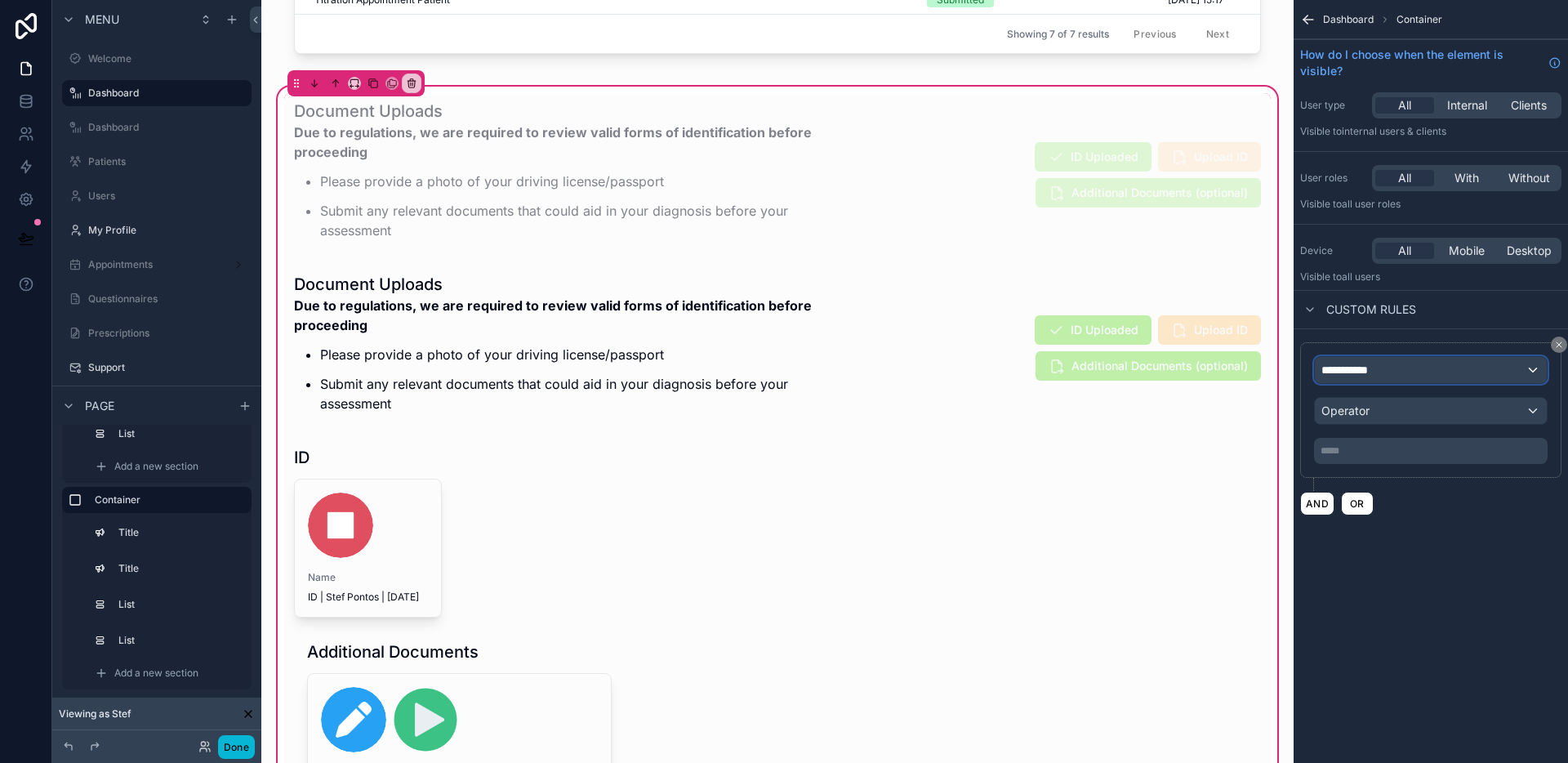
click at [1406, 365] on div "**********" at bounding box center [1431, 370] width 232 height 26
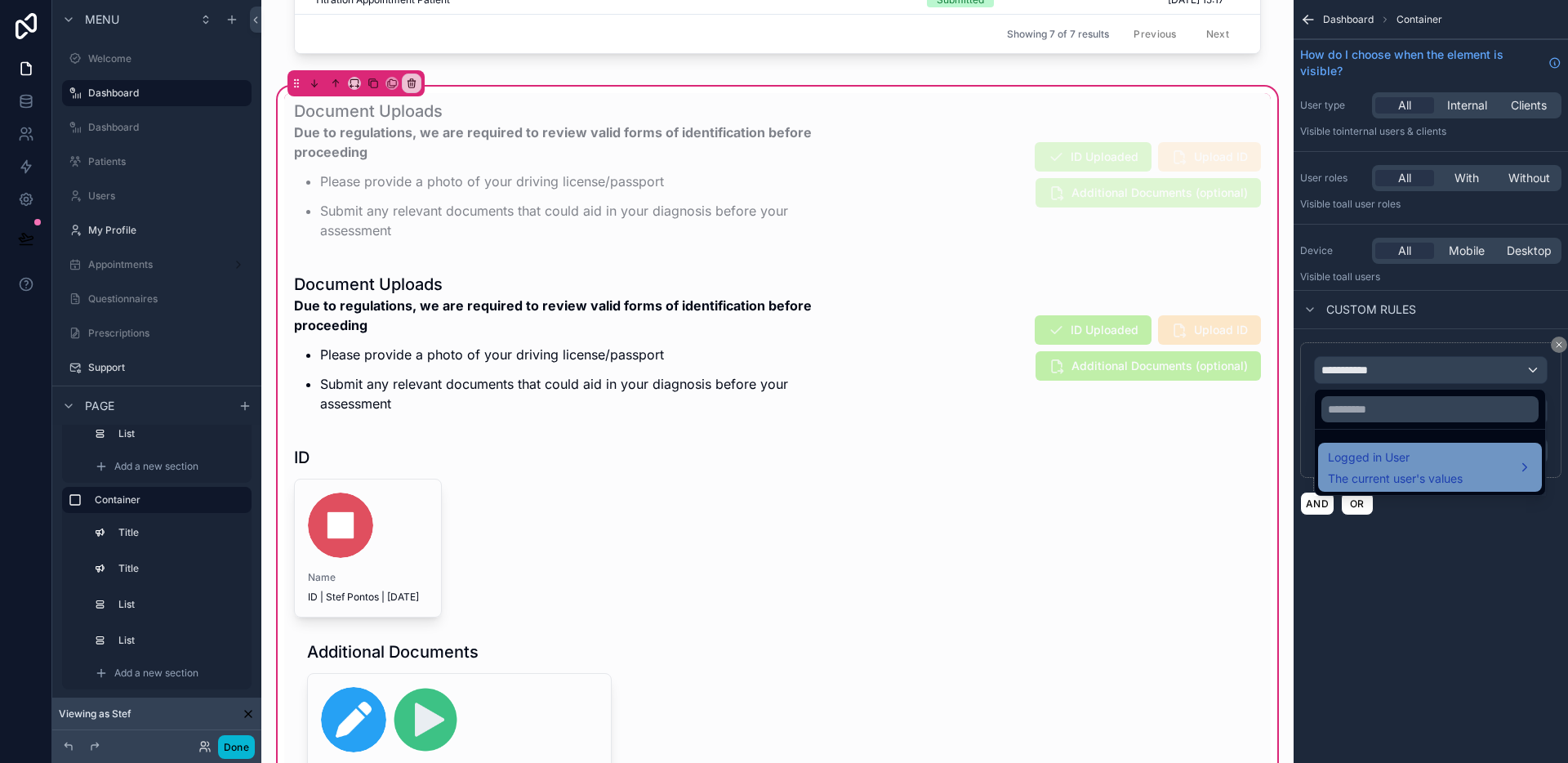
click at [1422, 459] on span "Logged in User" at bounding box center [1396, 457] width 135 height 20
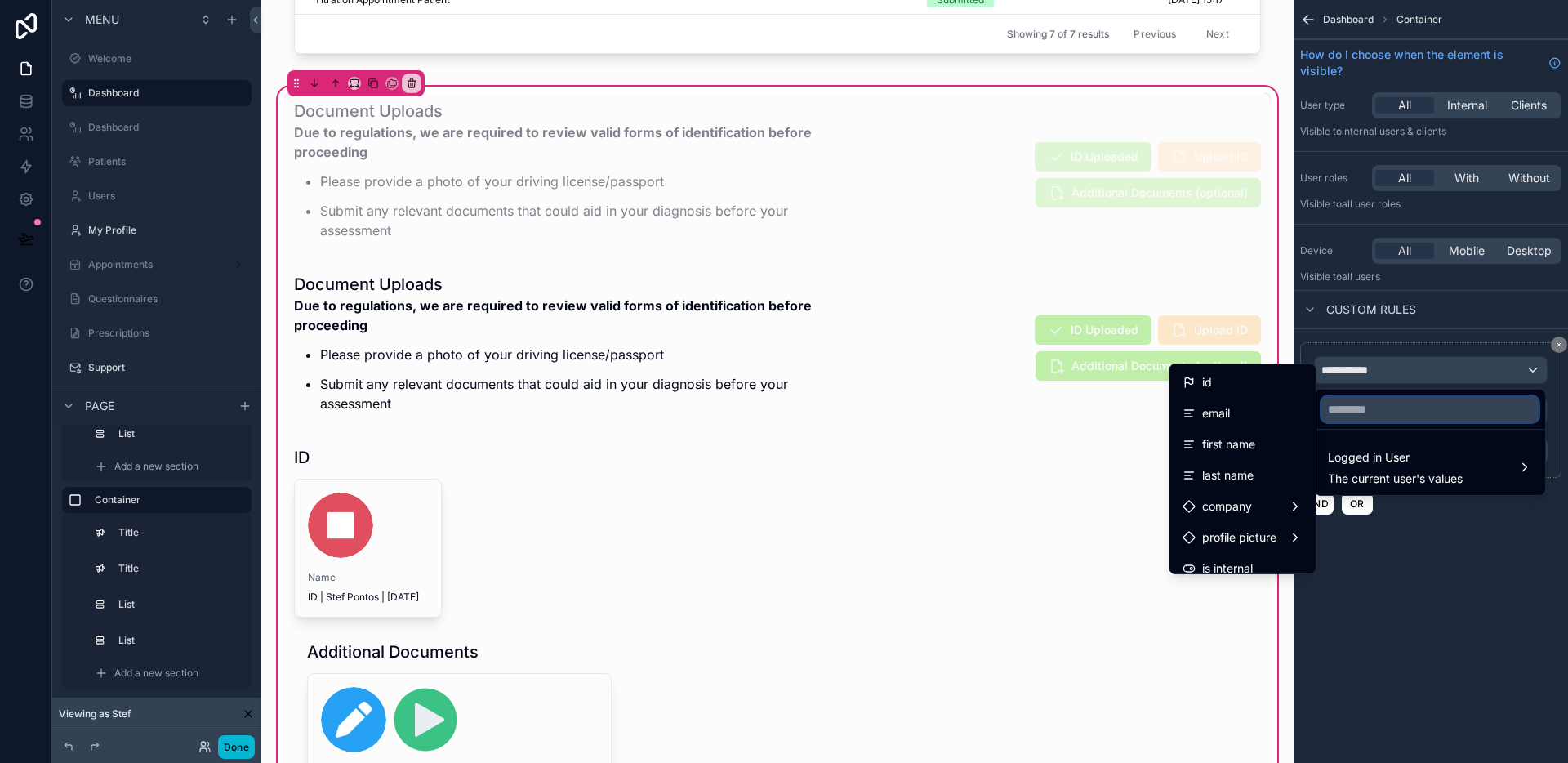
click at [1404, 414] on input "text" at bounding box center [1430, 409] width 218 height 26
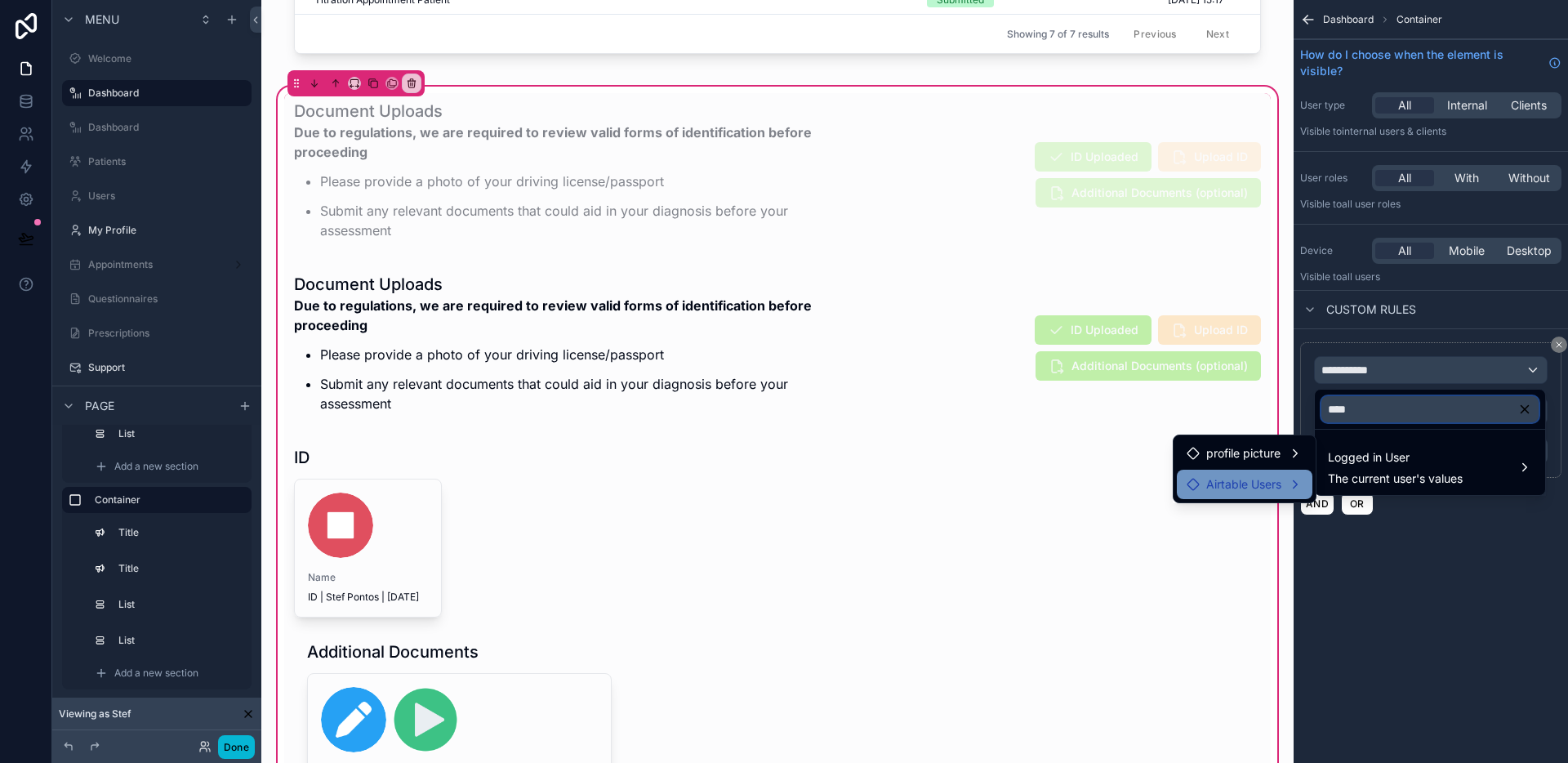
type input "****"
click at [1267, 472] on div "Airtable Users" at bounding box center [1245, 483] width 136 height 29
click at [1347, 479] on div "Patient Type" at bounding box center [1372, 485] width 88 height 20
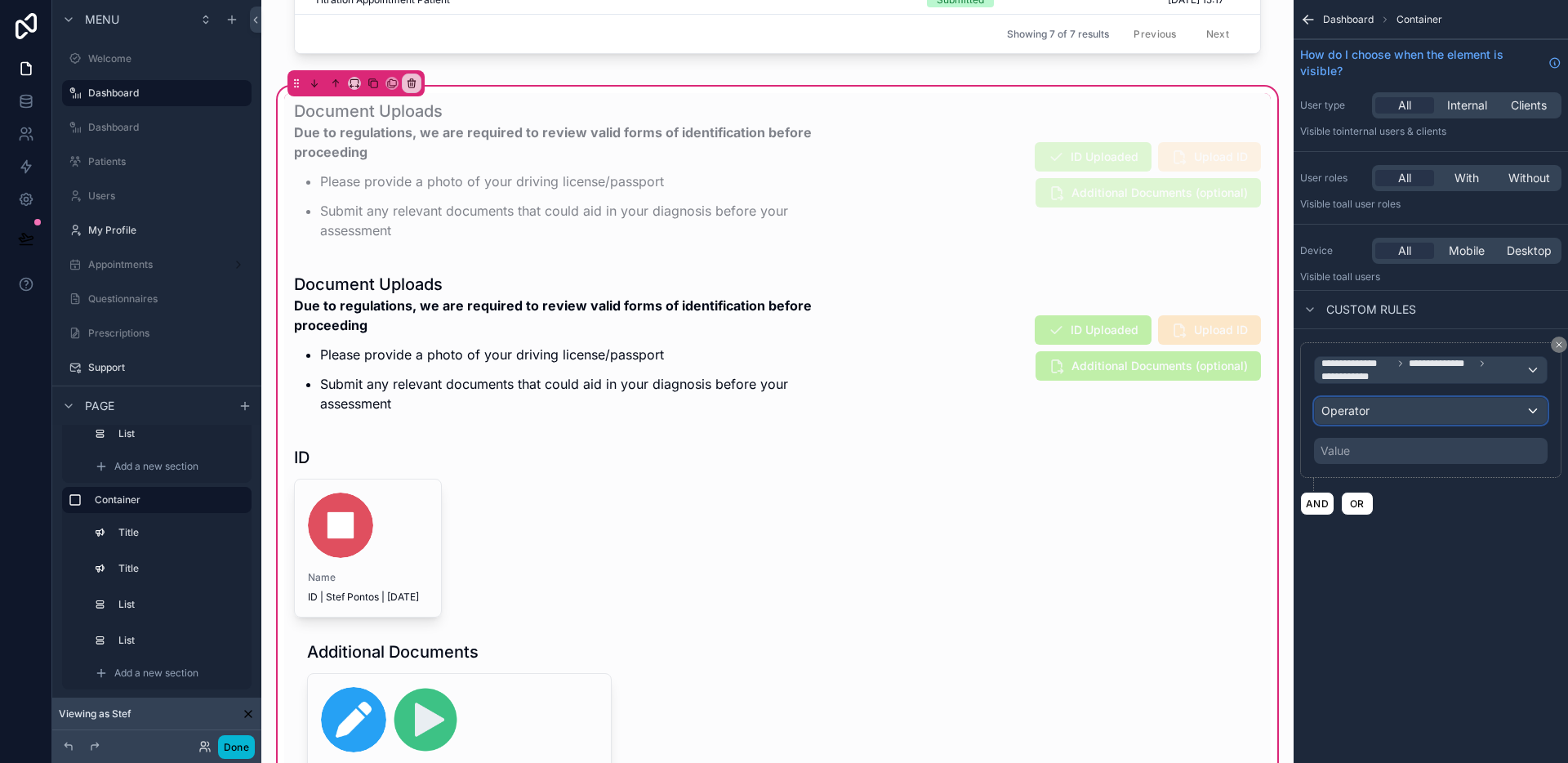
click at [1379, 415] on div "Operator" at bounding box center [1431, 411] width 232 height 26
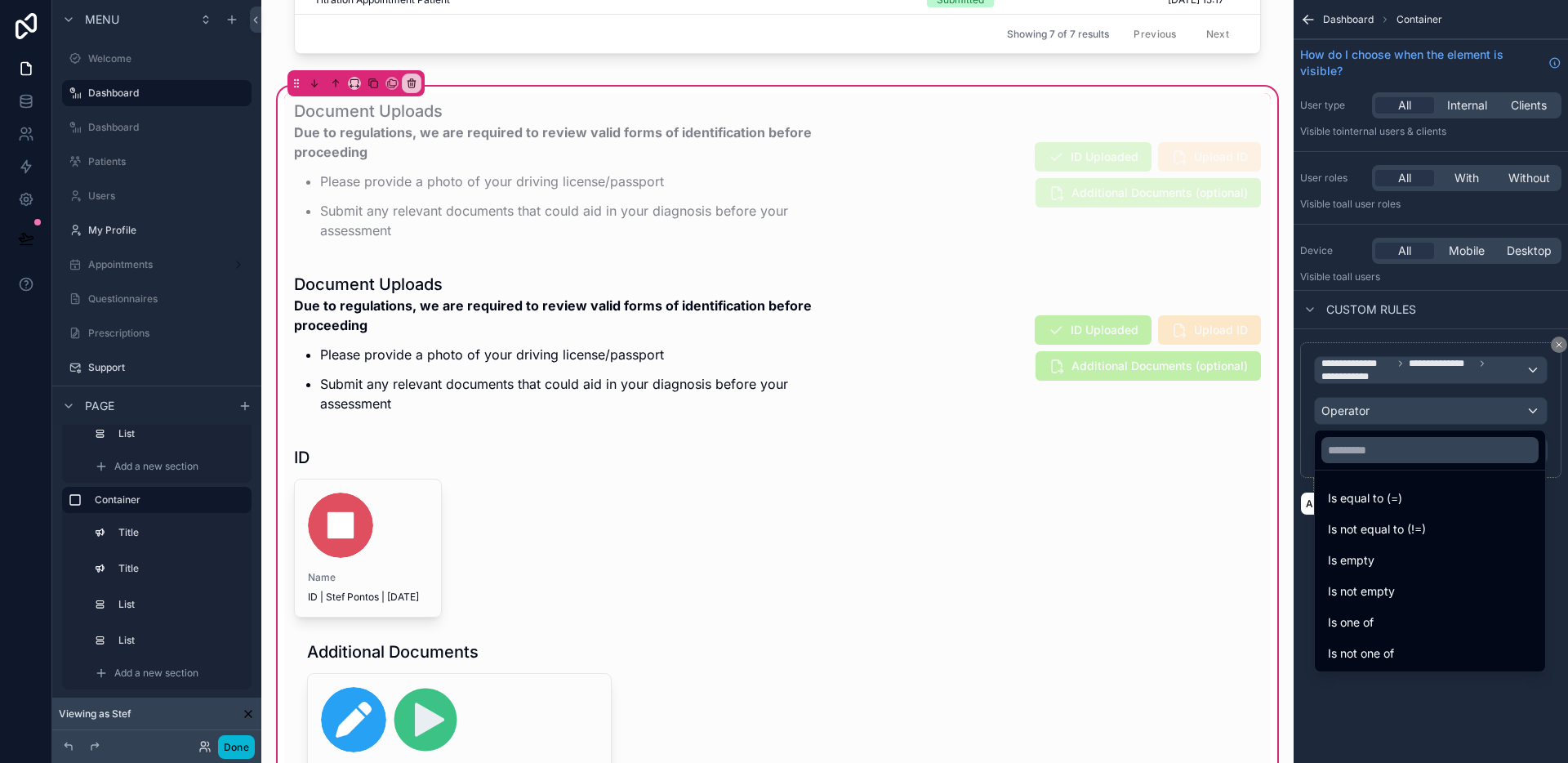
click at [1409, 625] on div "Is one of" at bounding box center [1430, 622] width 204 height 20
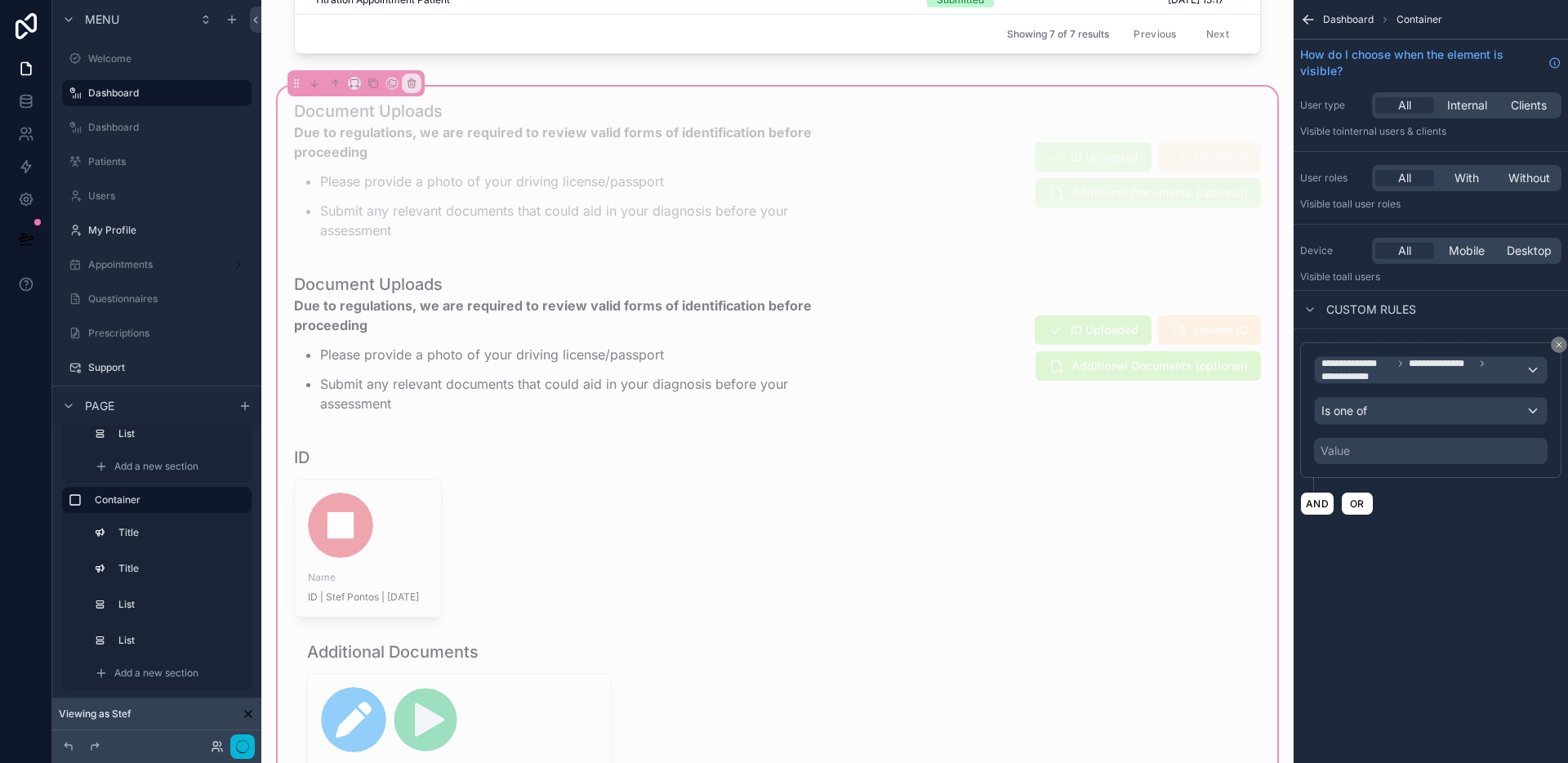
click at [1396, 451] on div "Value" at bounding box center [1431, 451] width 234 height 26
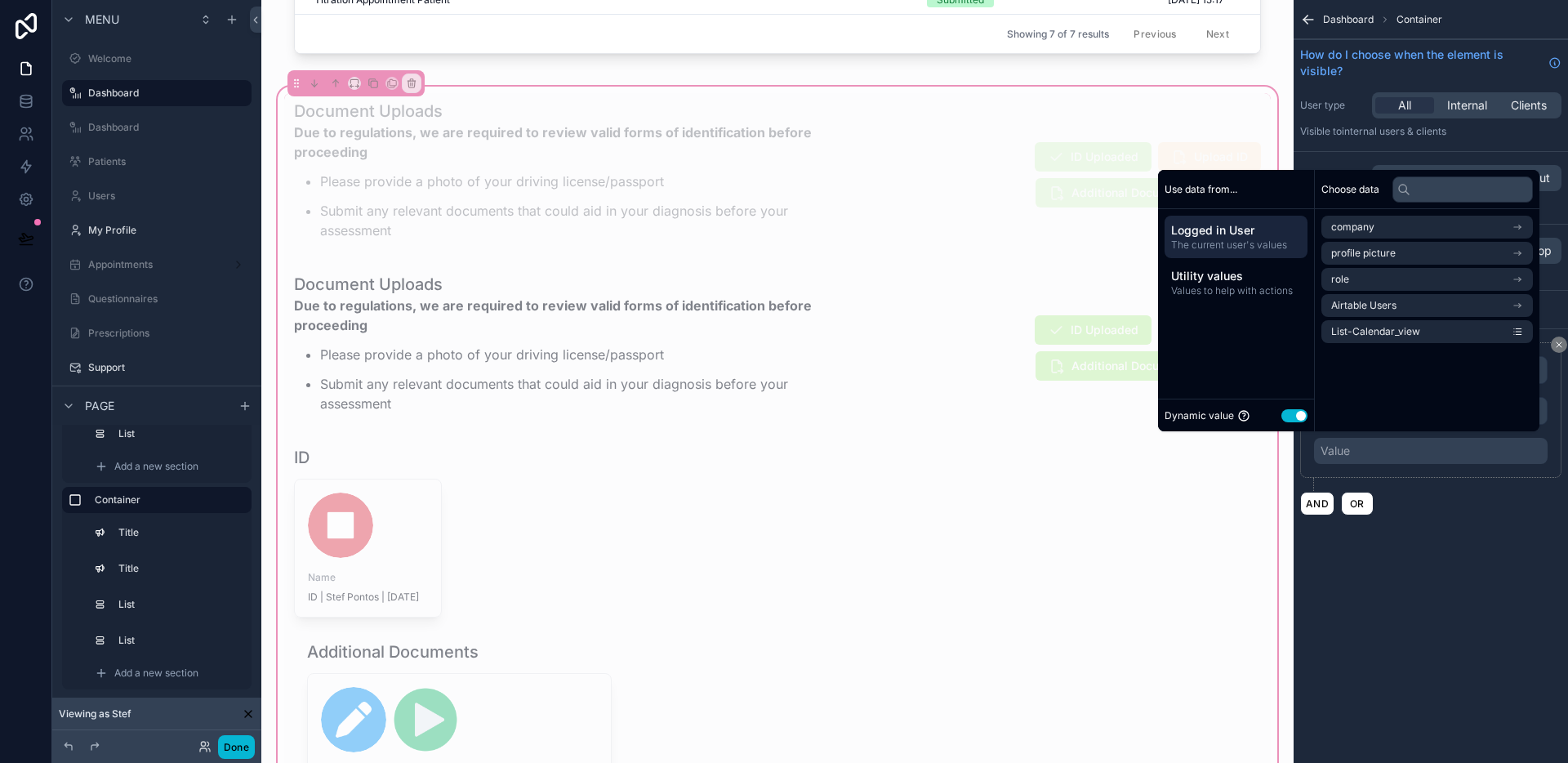
click at [1288, 414] on button "Use setting" at bounding box center [1295, 415] width 26 height 13
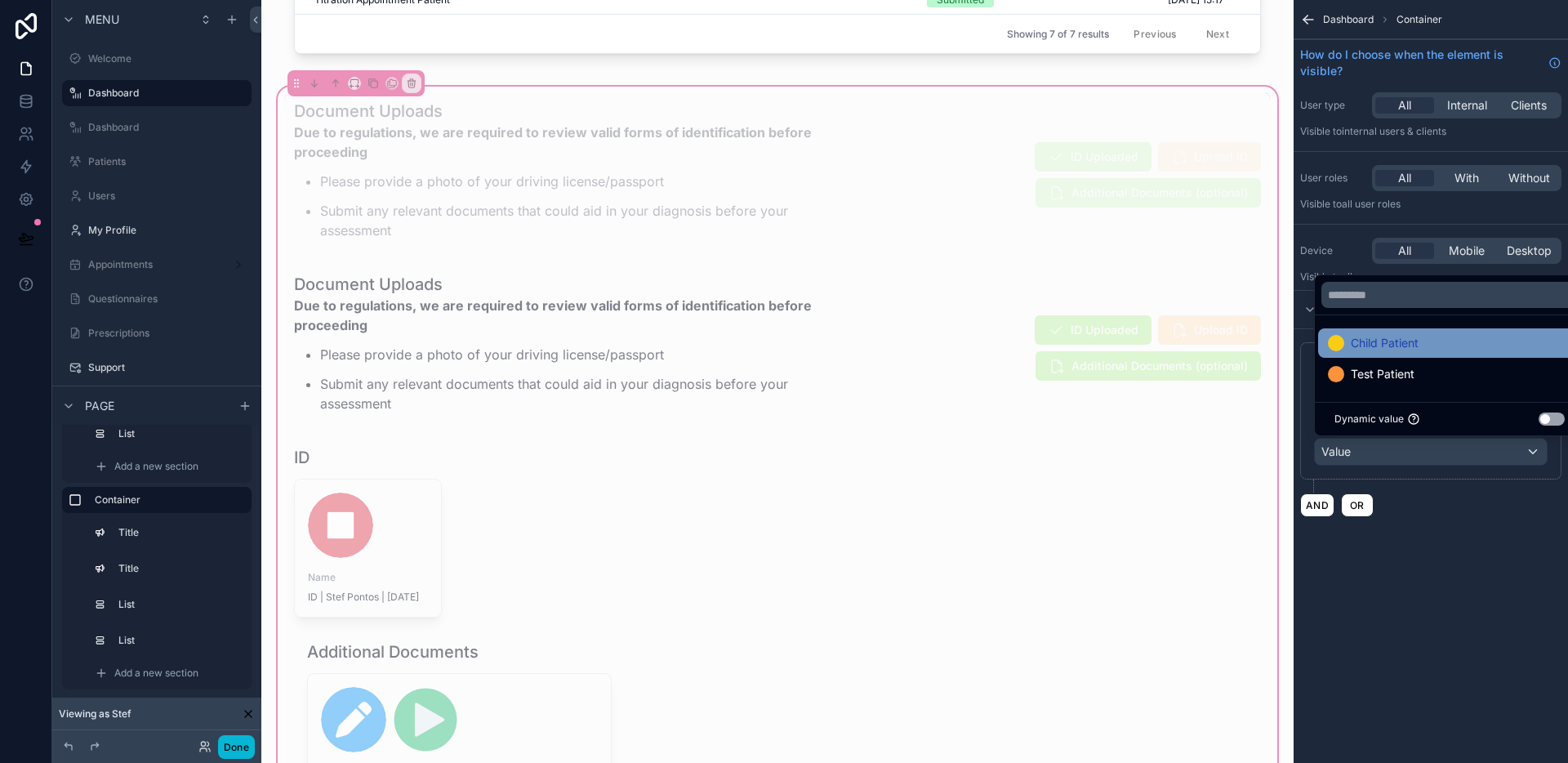
click at [1412, 344] on span "Child Patient" at bounding box center [1385, 343] width 68 height 20
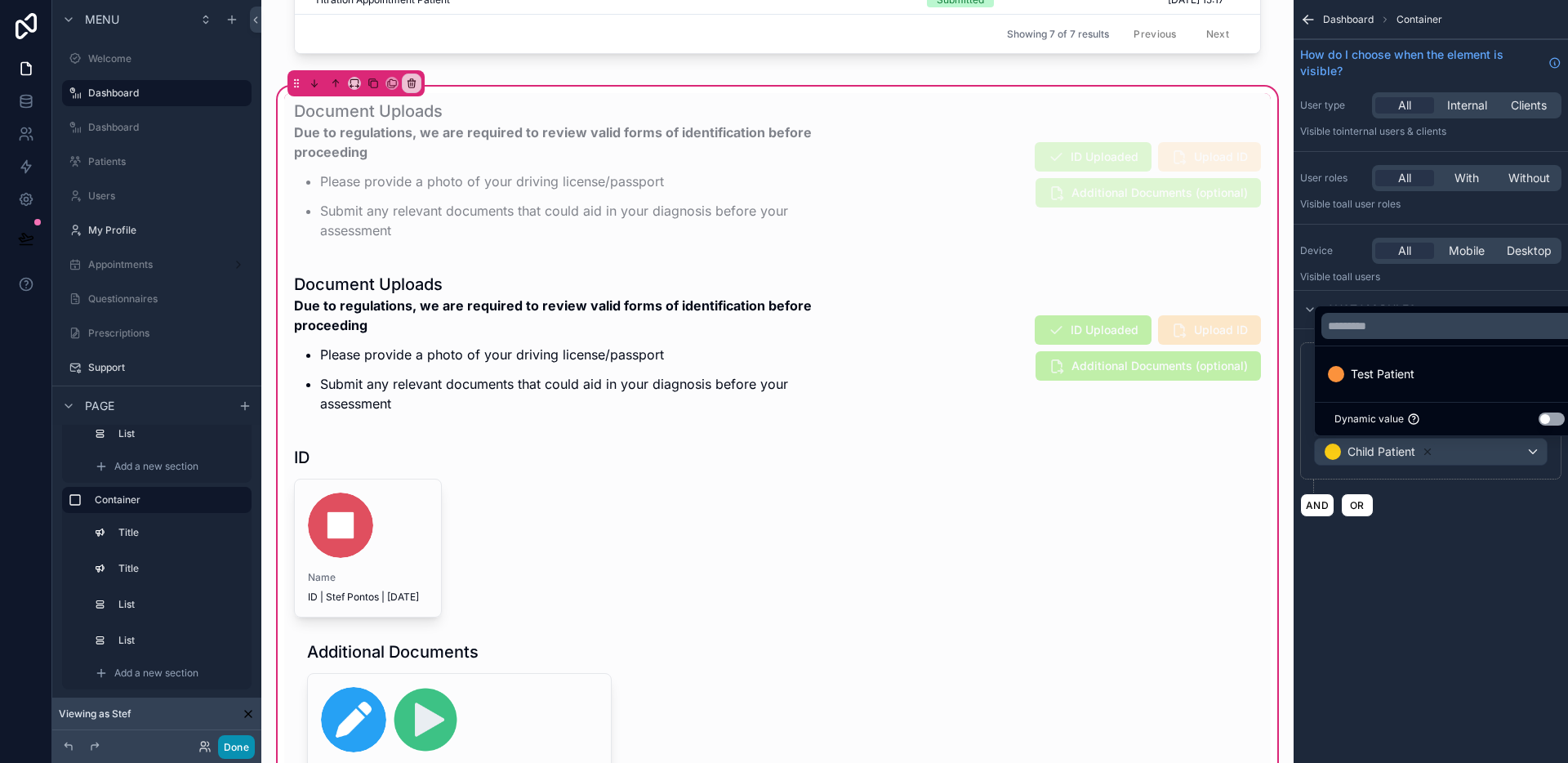
click at [246, 753] on button "Done" at bounding box center [236, 746] width 37 height 24
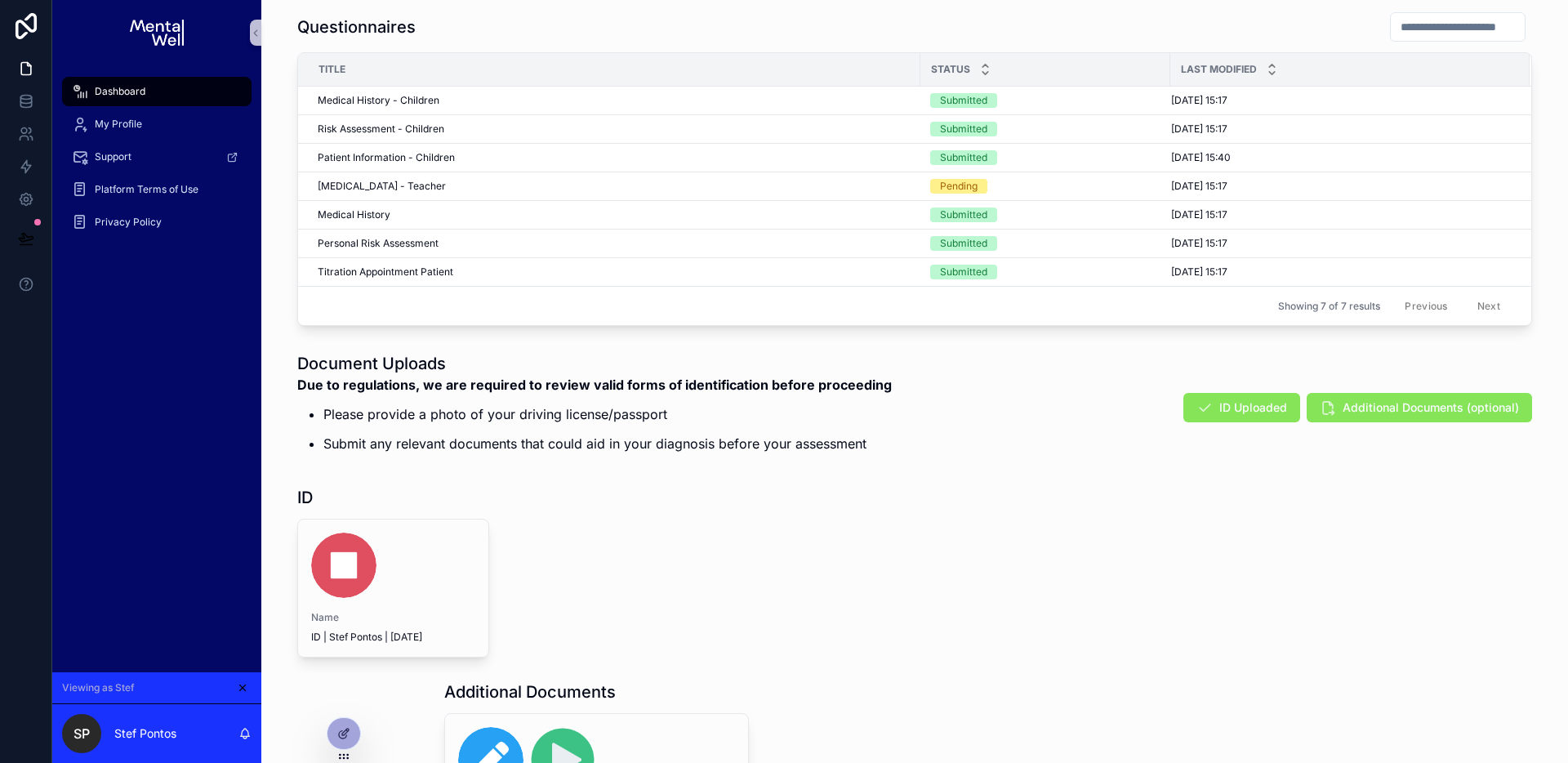
scroll to position [881, 0]
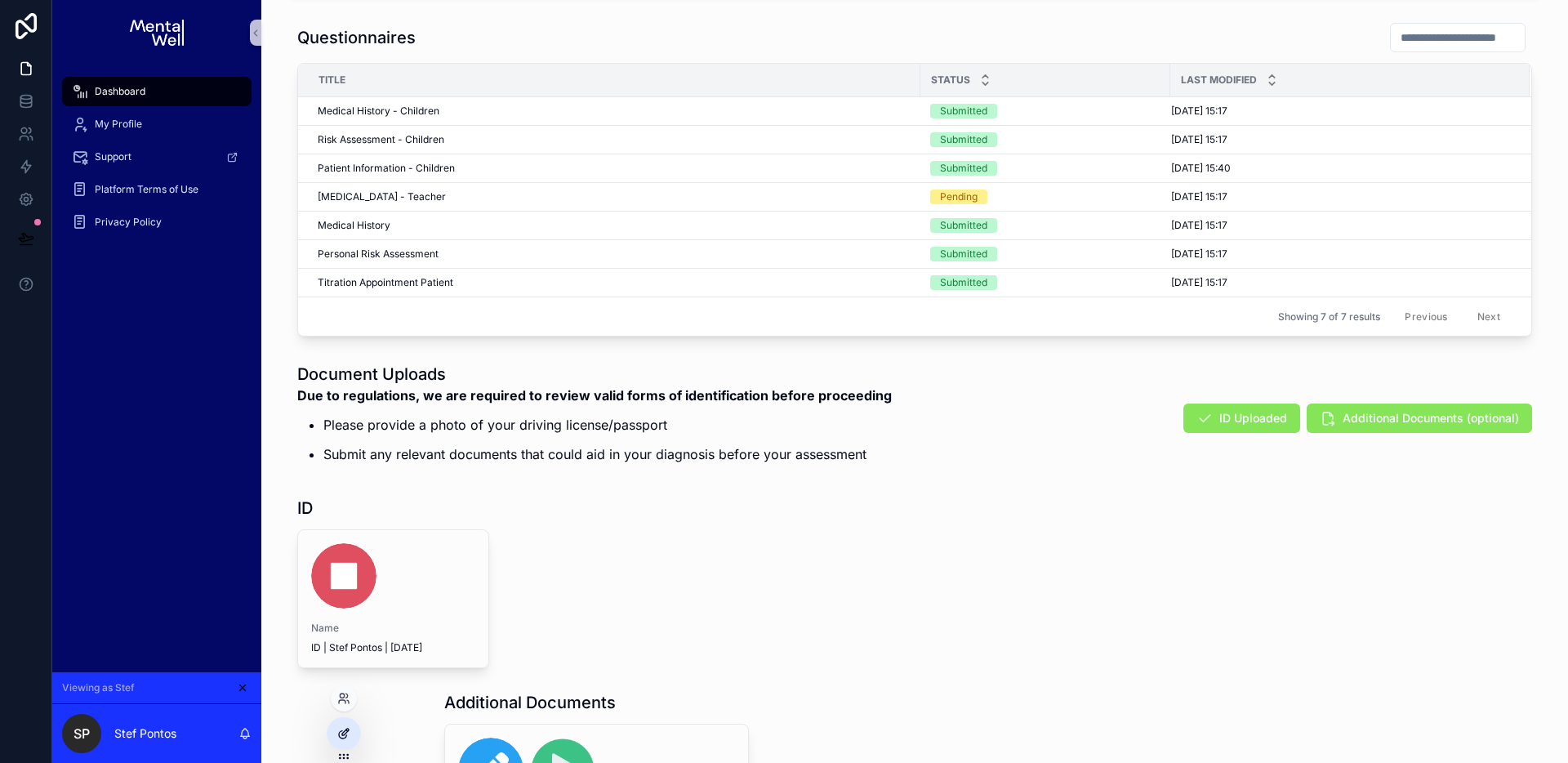
click at [348, 744] on div at bounding box center [344, 733] width 33 height 31
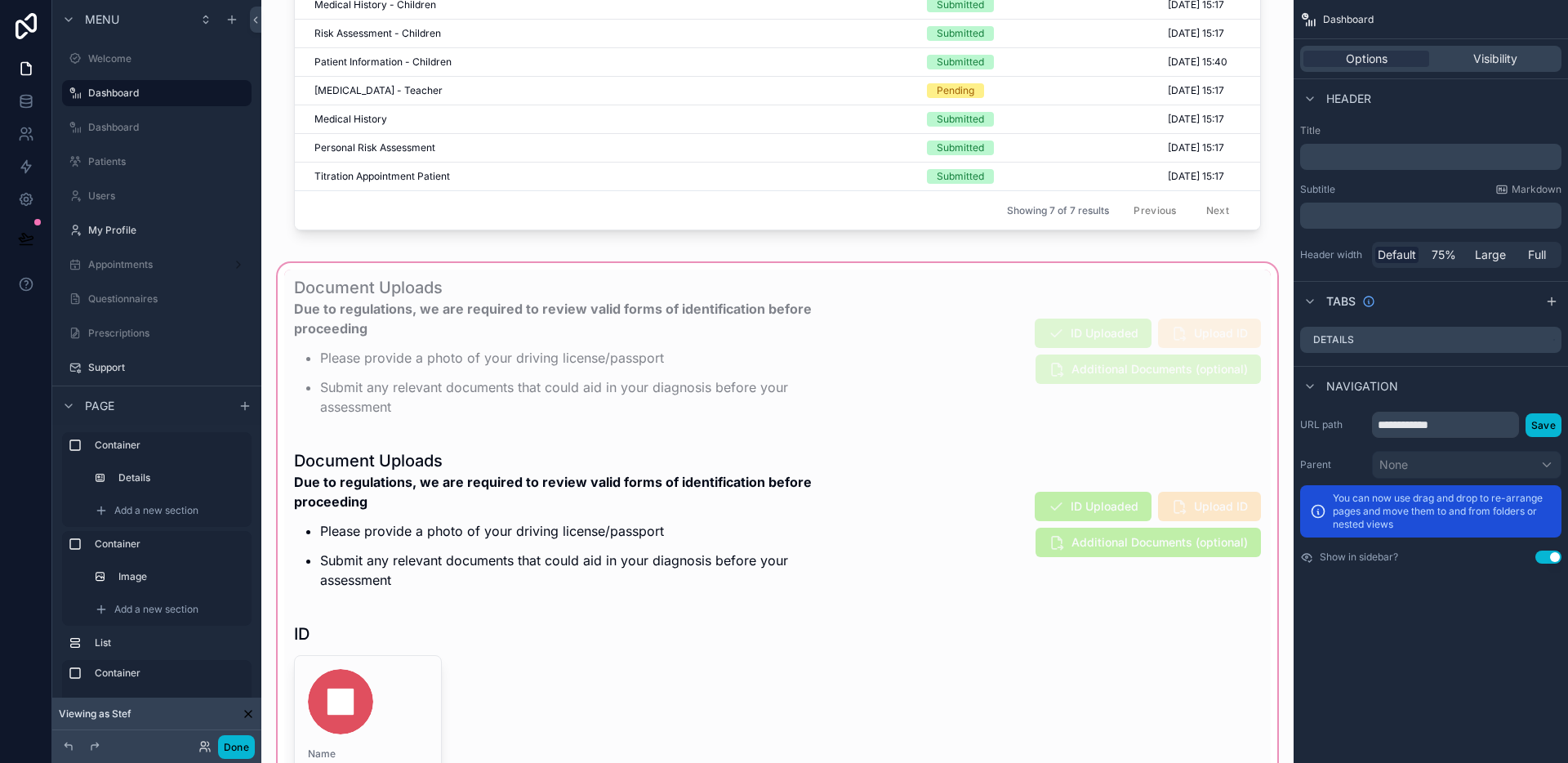
click at [653, 518] on div "scrollable content" at bounding box center [777, 632] width 1006 height 745
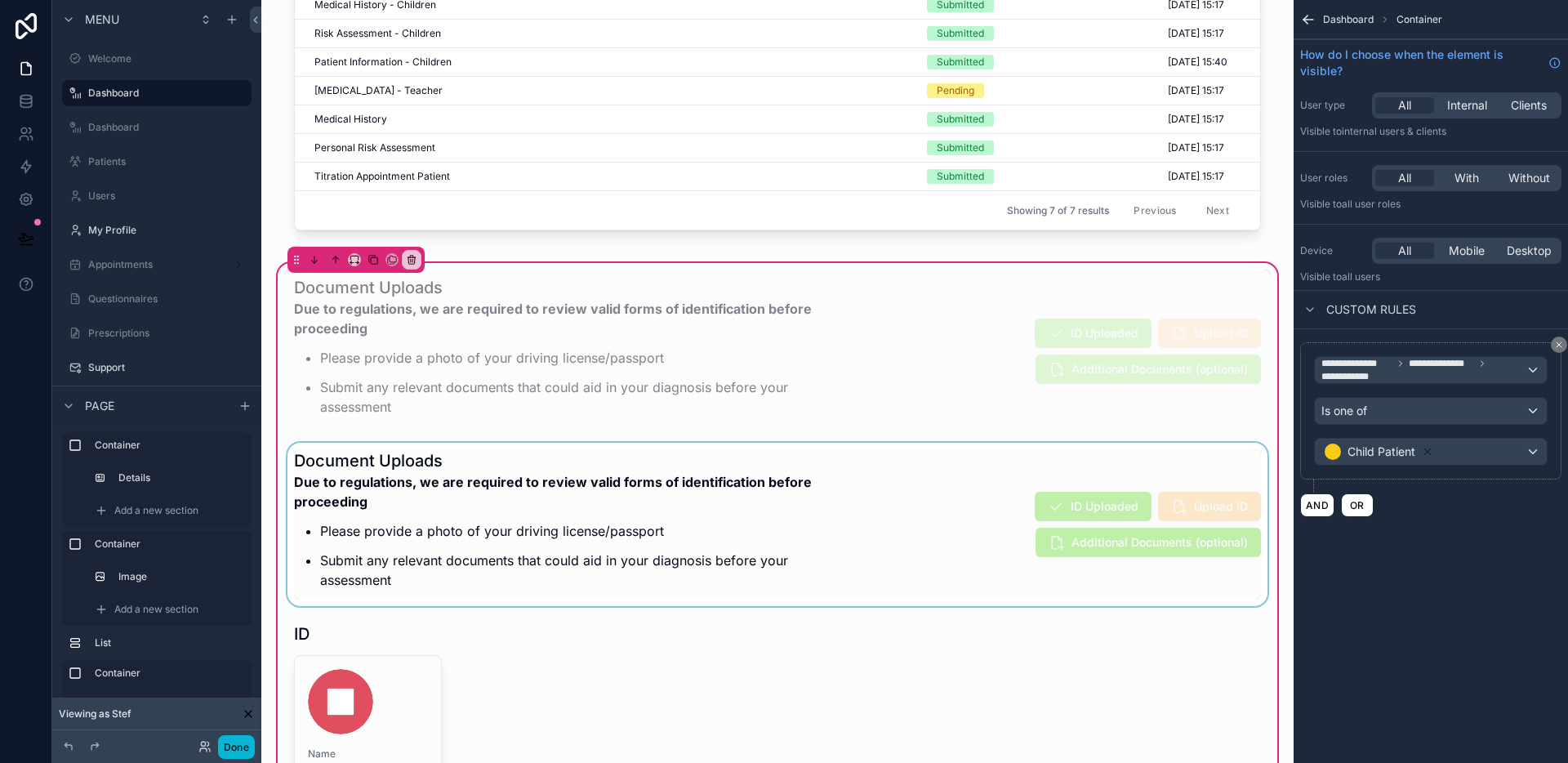
click at [880, 520] on div "scrollable content" at bounding box center [777, 524] width 987 height 163
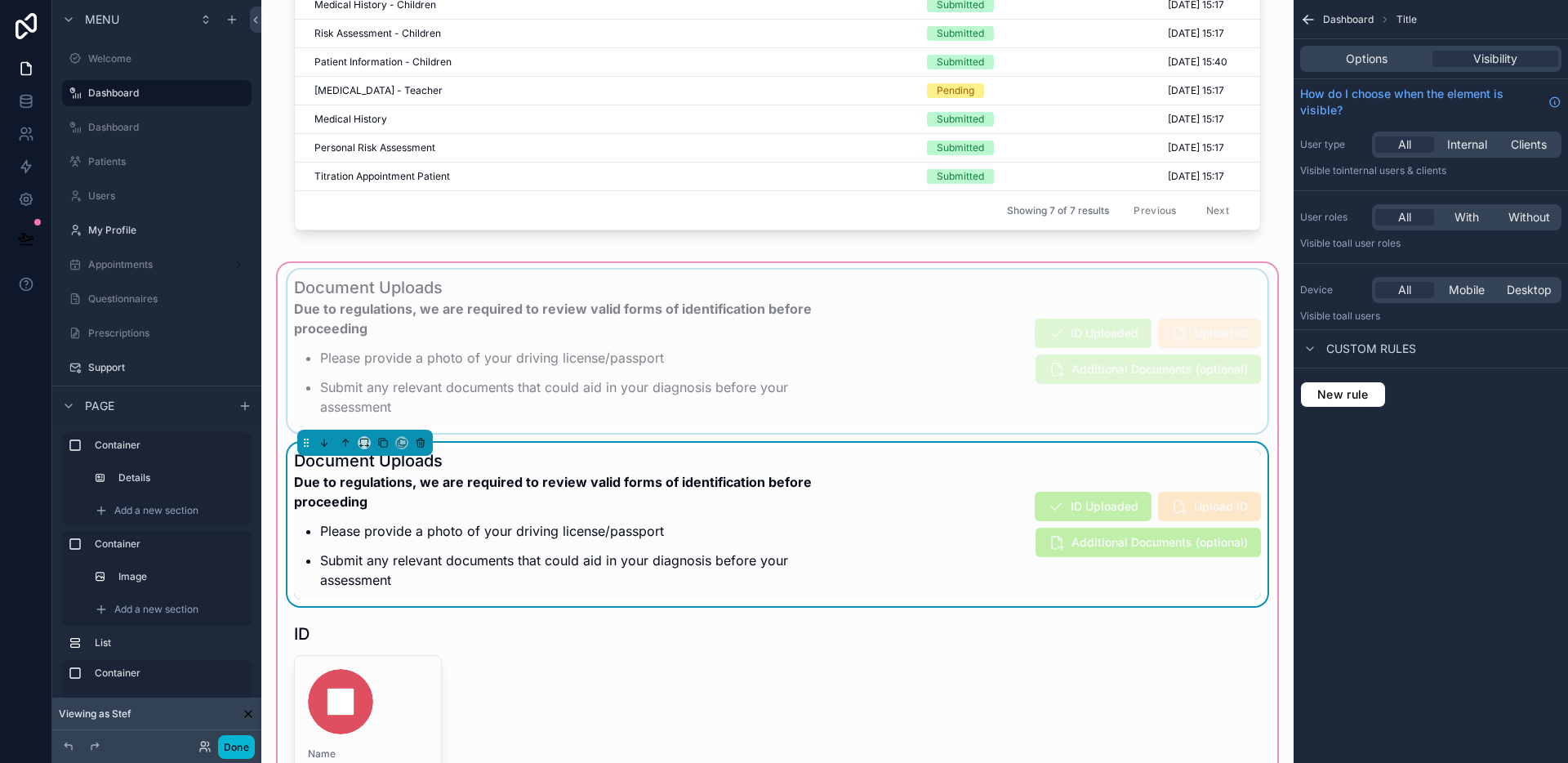
click at [912, 421] on div "scrollable content" at bounding box center [777, 350] width 987 height 163
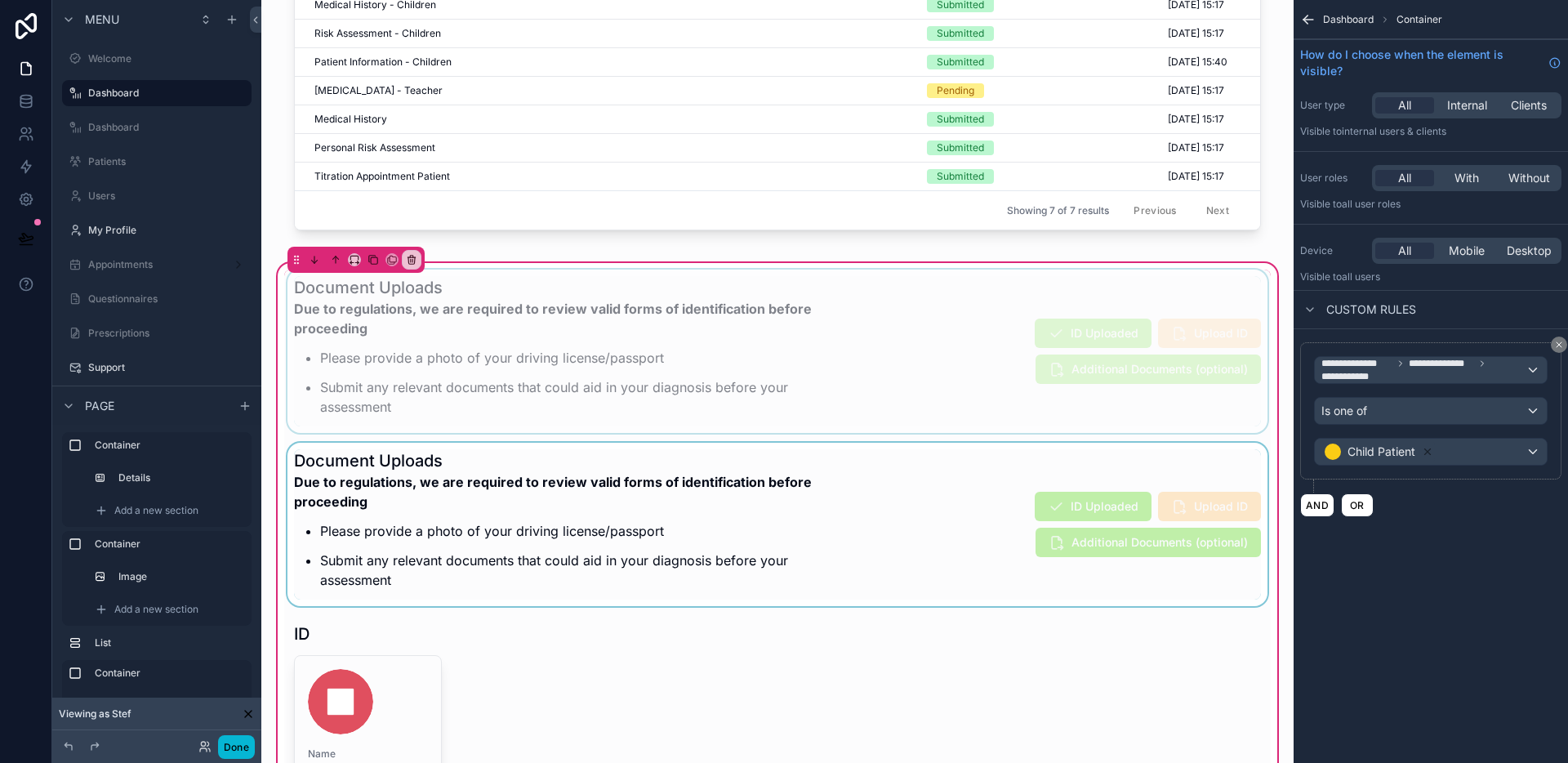
click at [936, 414] on div "scrollable content" at bounding box center [777, 350] width 987 height 163
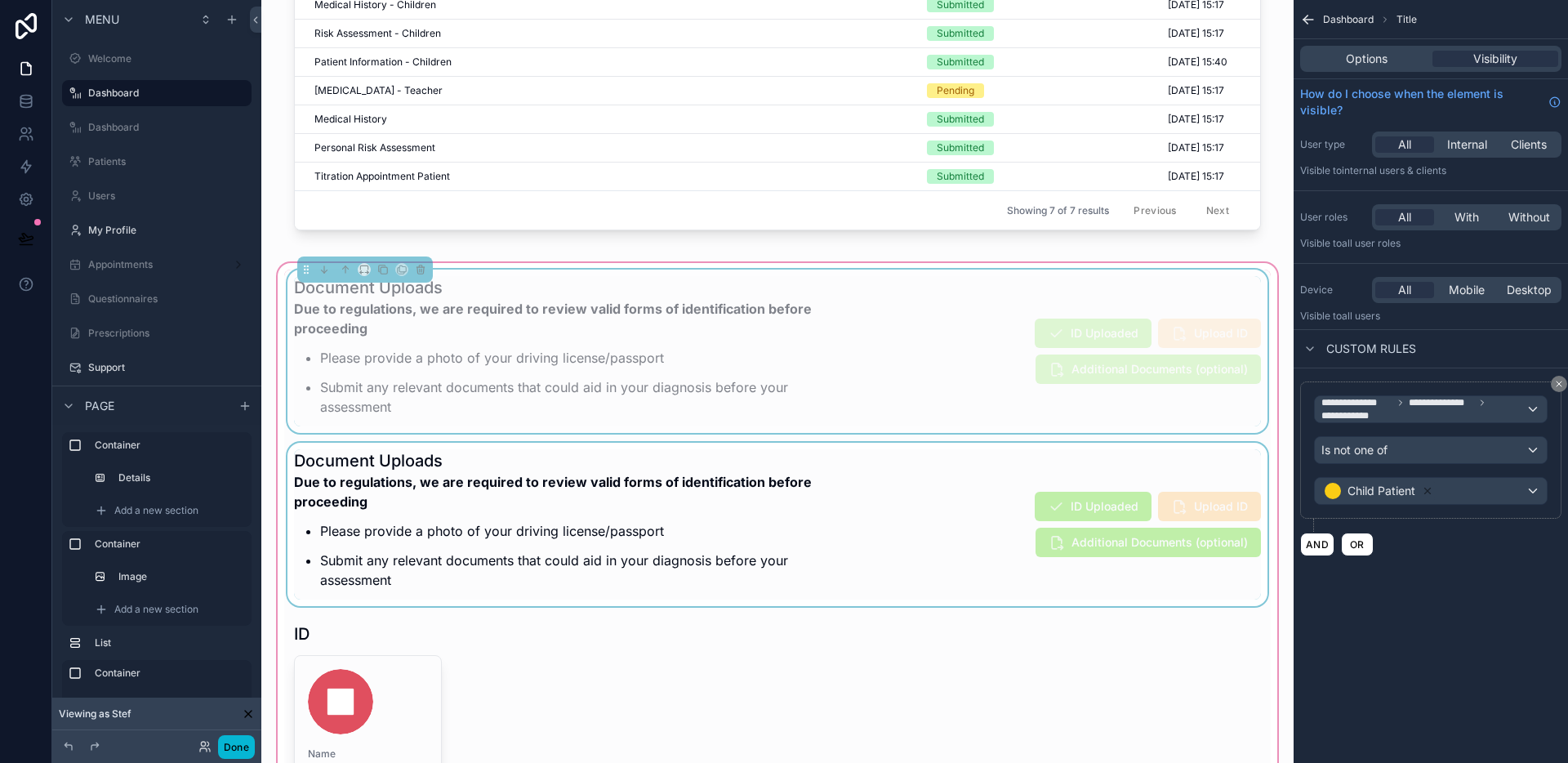
click at [923, 494] on div "scrollable content" at bounding box center [777, 524] width 987 height 163
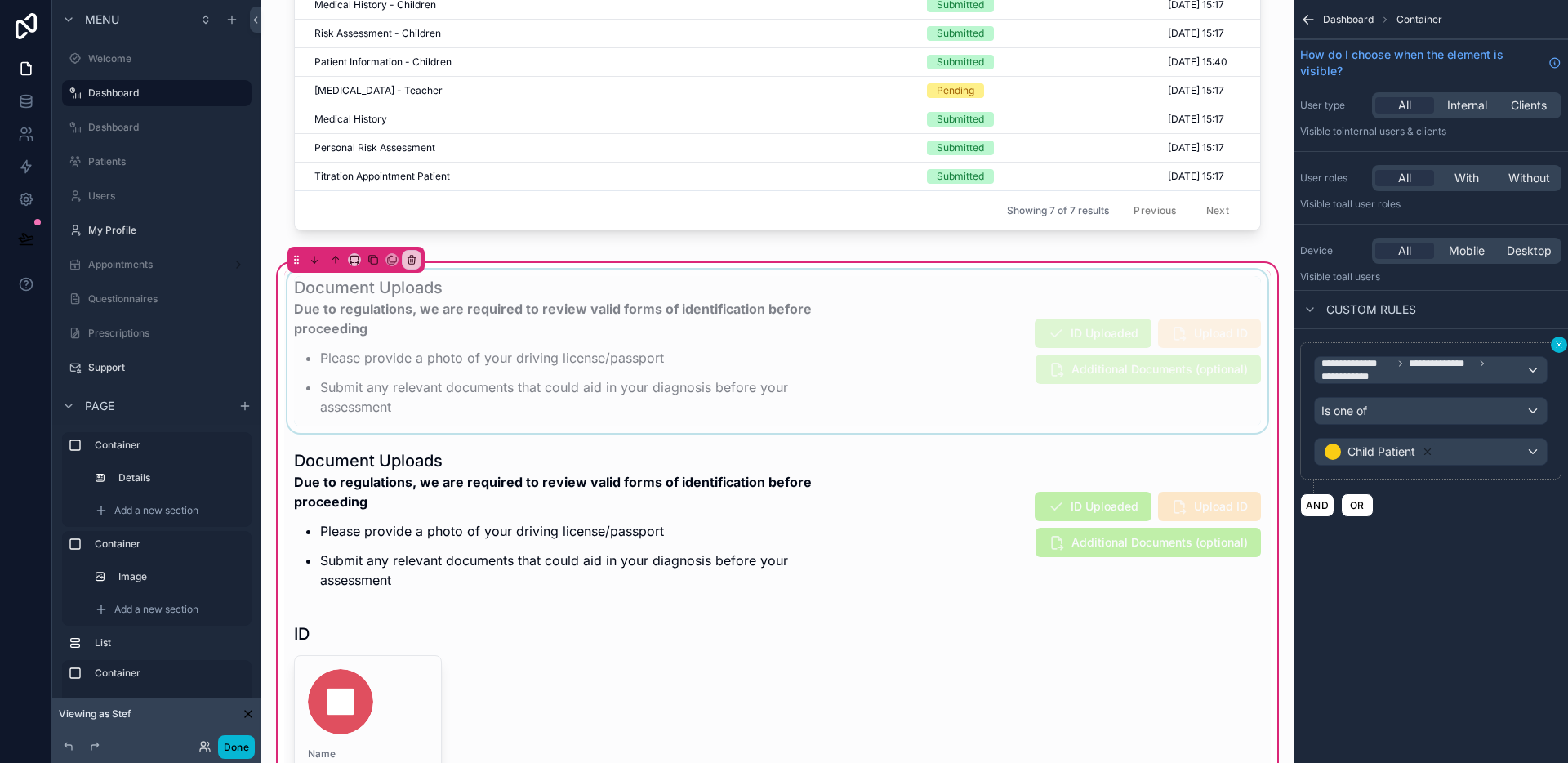
click at [1560, 347] on icon "scrollable content" at bounding box center [1560, 345] width 9 height 9
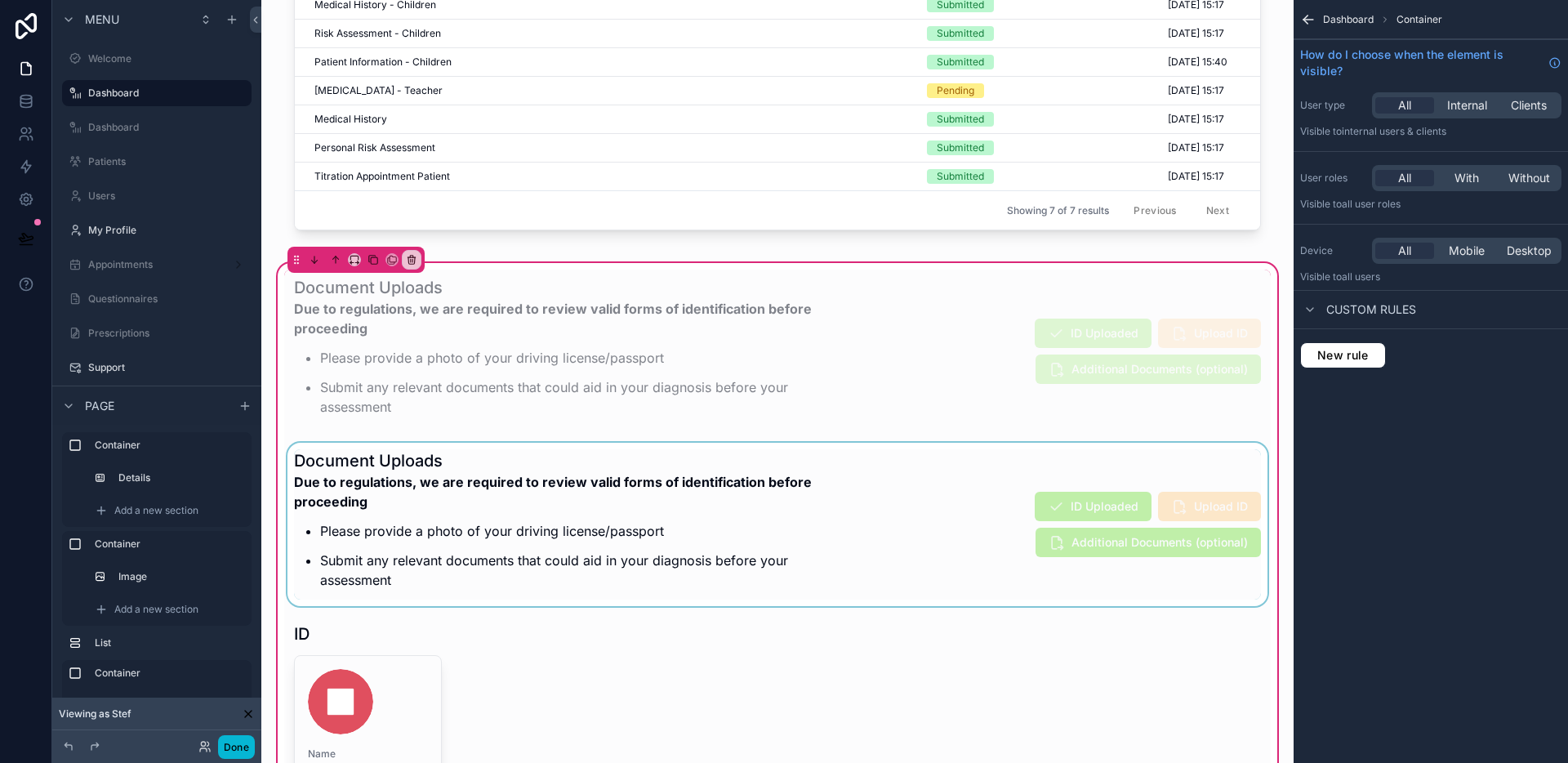
click at [862, 545] on div "scrollable content" at bounding box center [777, 524] width 987 height 163
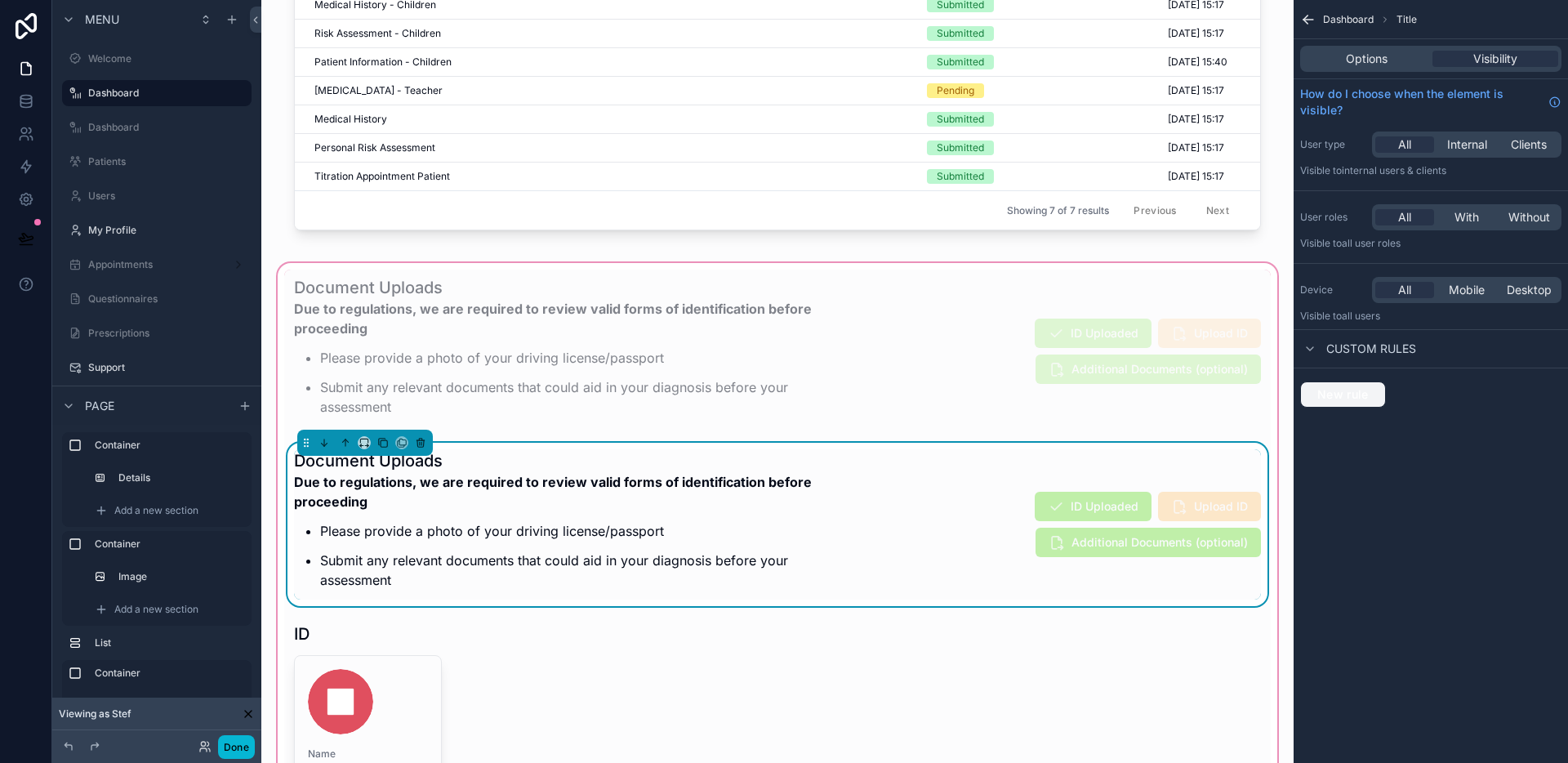
click at [1359, 387] on span "New rule" at bounding box center [1343, 395] width 64 height 15
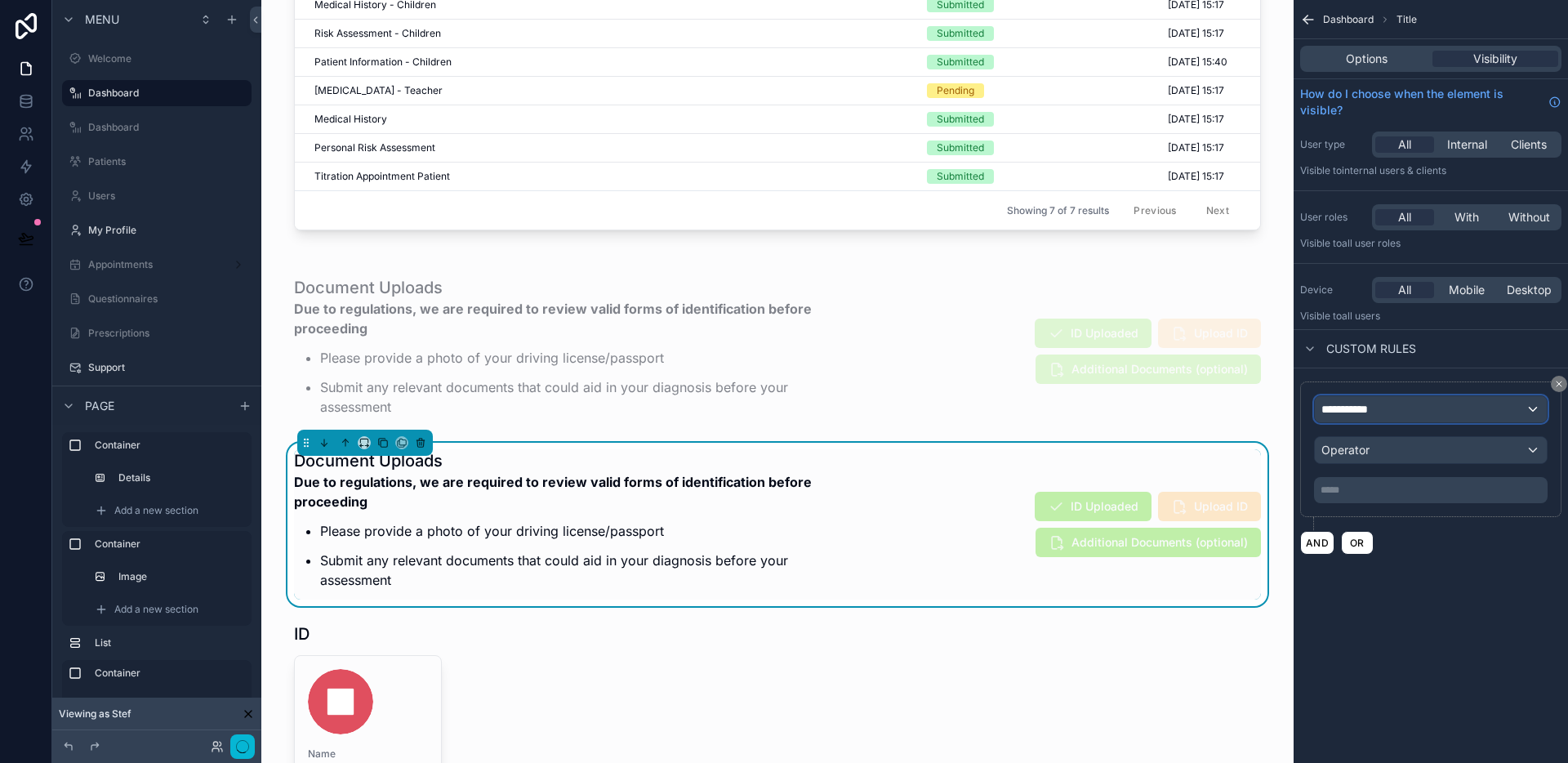
click at [1408, 408] on div "**********" at bounding box center [1431, 409] width 232 height 26
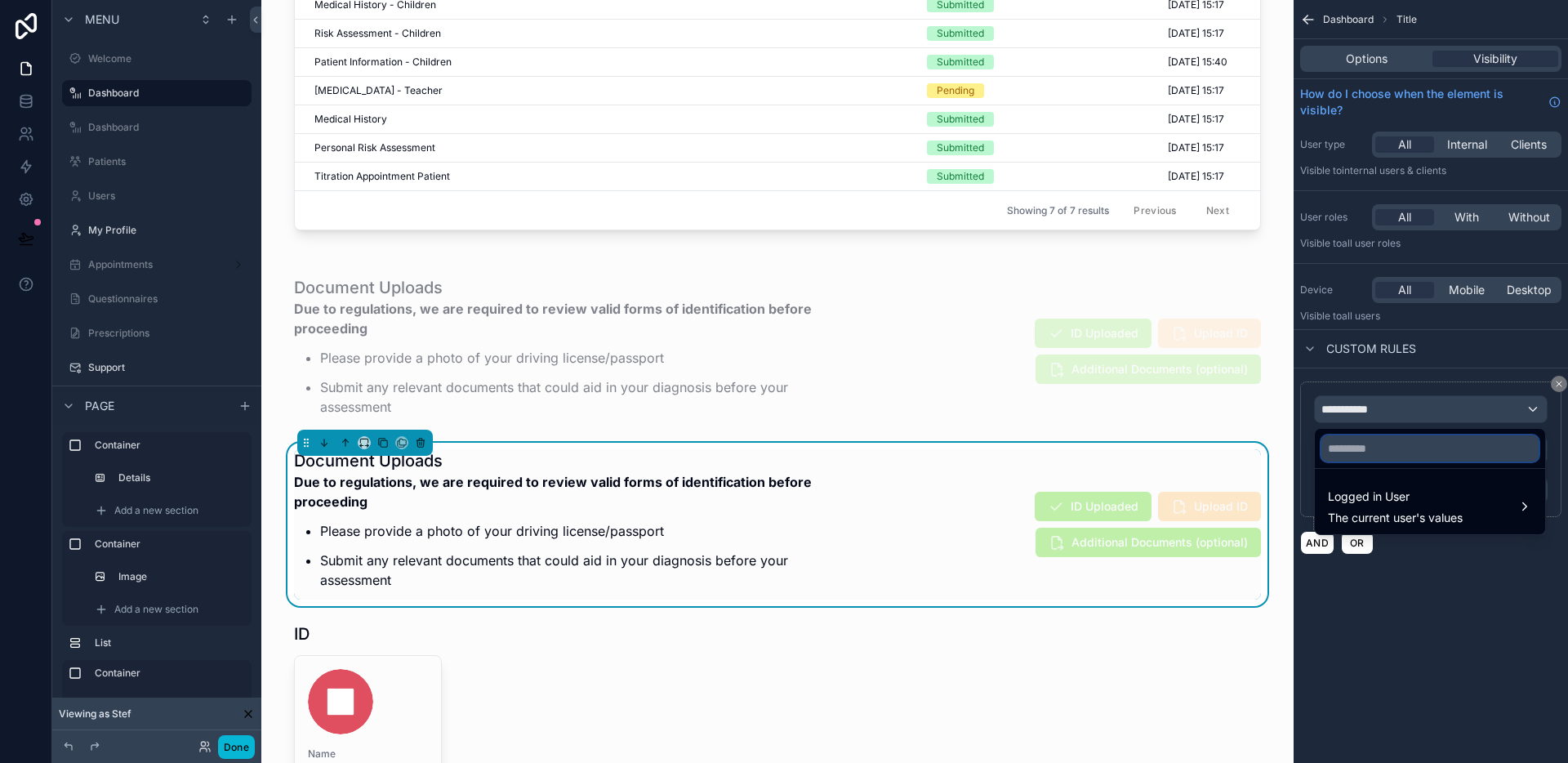
click at [1404, 455] on input "text" at bounding box center [1430, 448] width 218 height 26
type input "****"
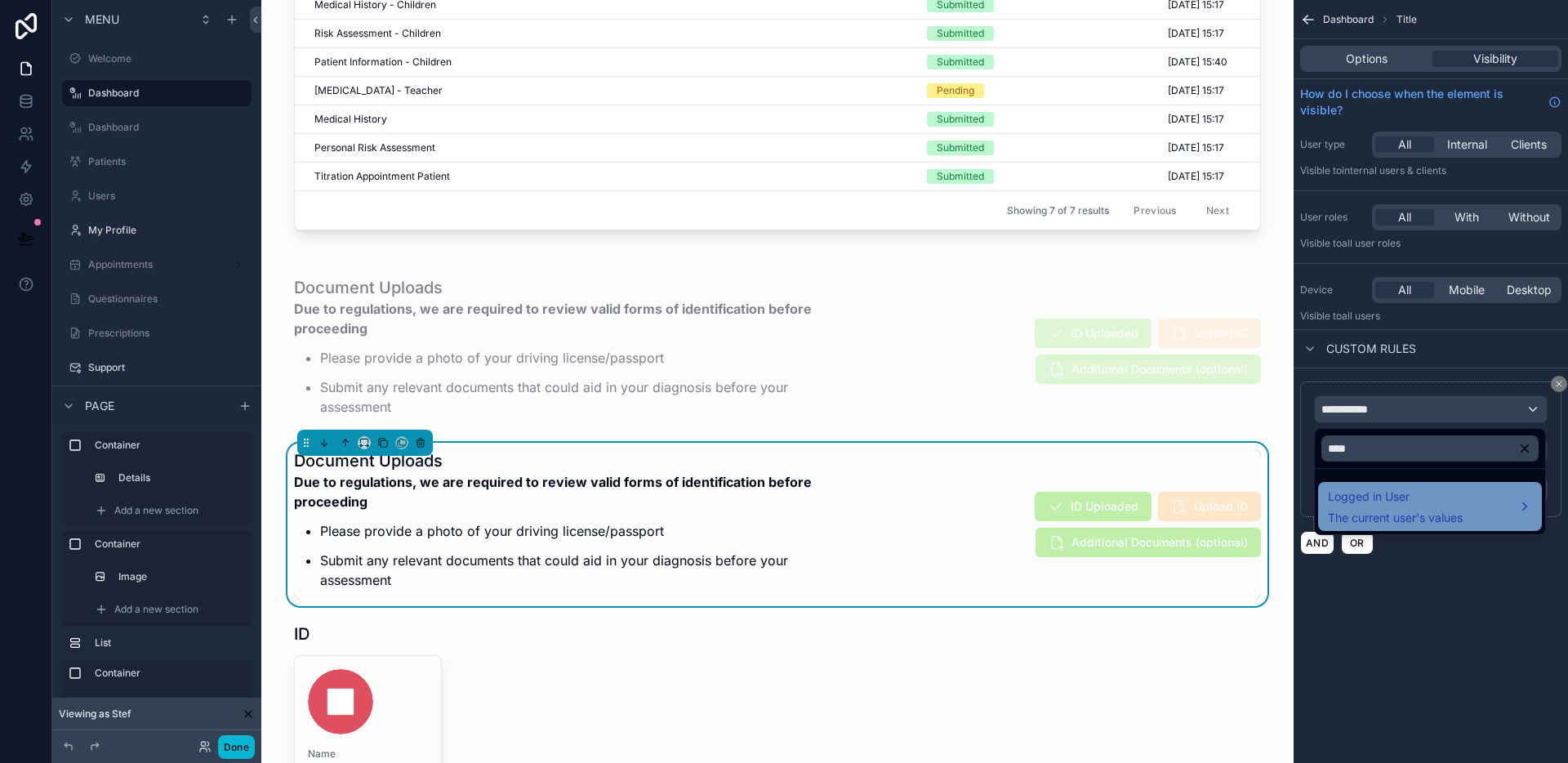
click at [1427, 498] on span "Logged in User" at bounding box center [1396, 496] width 135 height 20
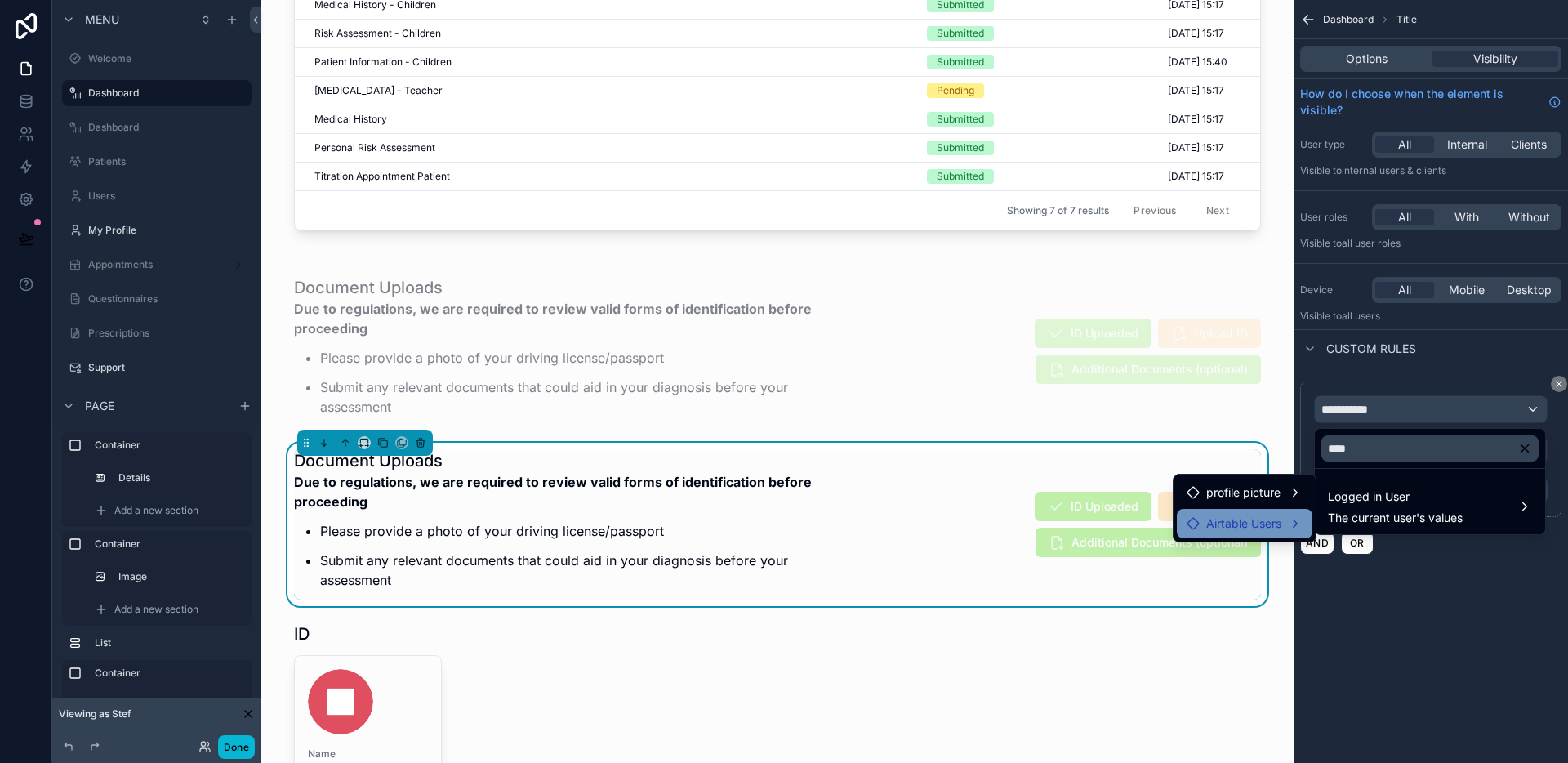
click at [1271, 526] on span "Airtable Users" at bounding box center [1244, 523] width 75 height 20
drag, startPoint x: 1372, startPoint y: 521, endPoint x: 1418, endPoint y: 517, distance: 46.2
click at [1372, 521] on span "Patient Type" at bounding box center [1381, 525] width 68 height 20
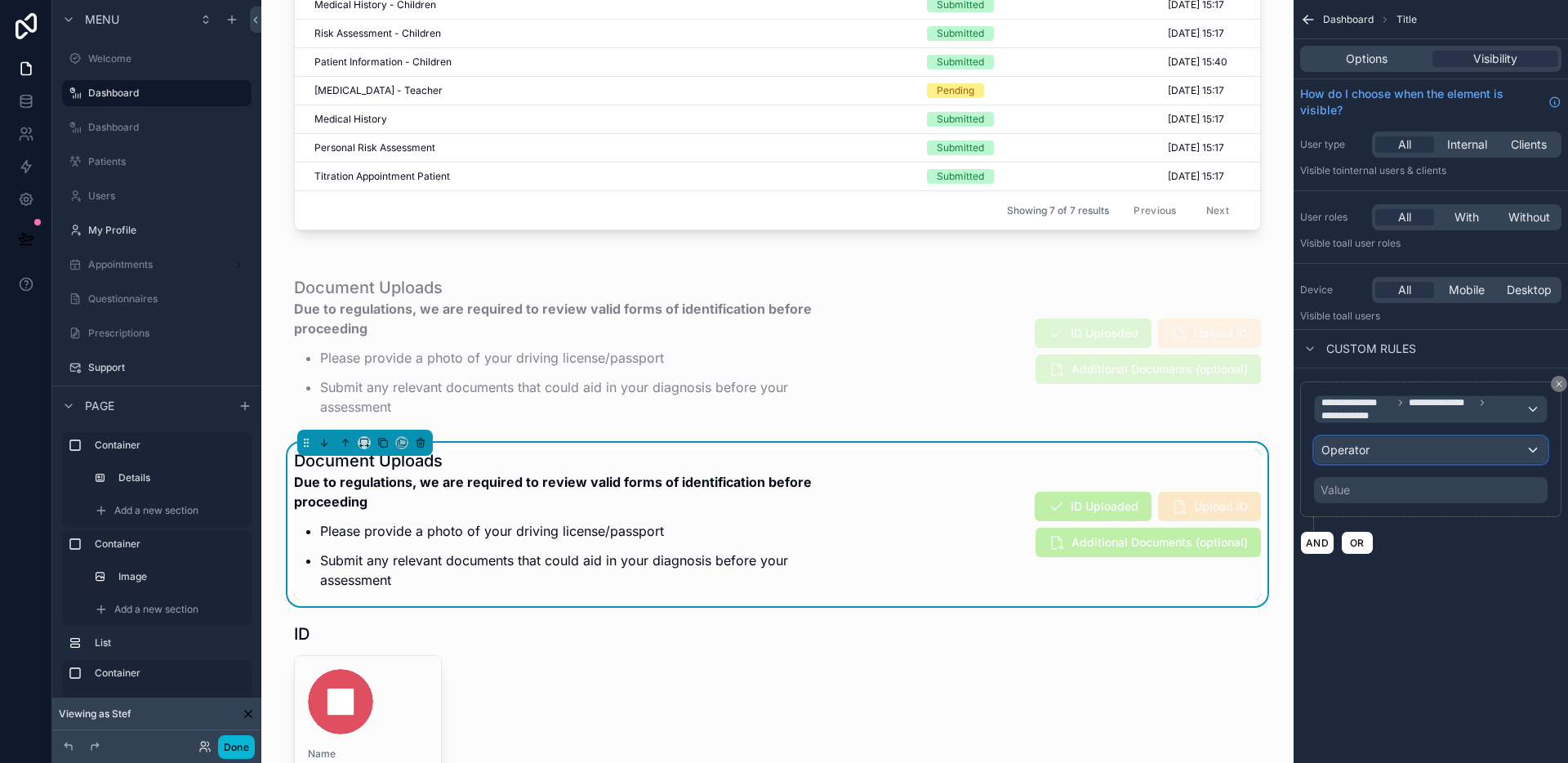
click at [1395, 454] on div "Operator" at bounding box center [1431, 450] width 232 height 26
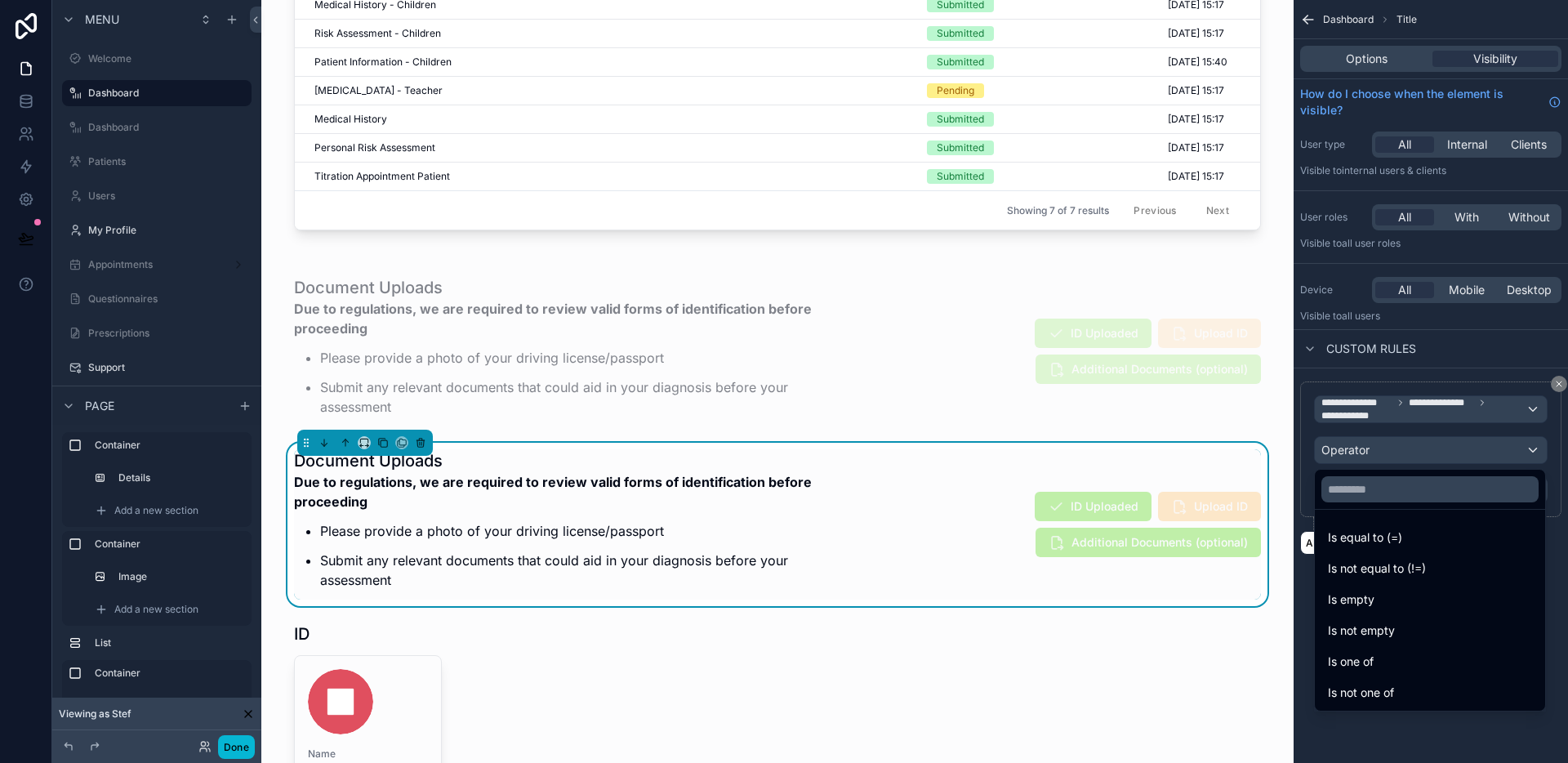
click at [1383, 647] on div "Is one of" at bounding box center [1430, 661] width 224 height 29
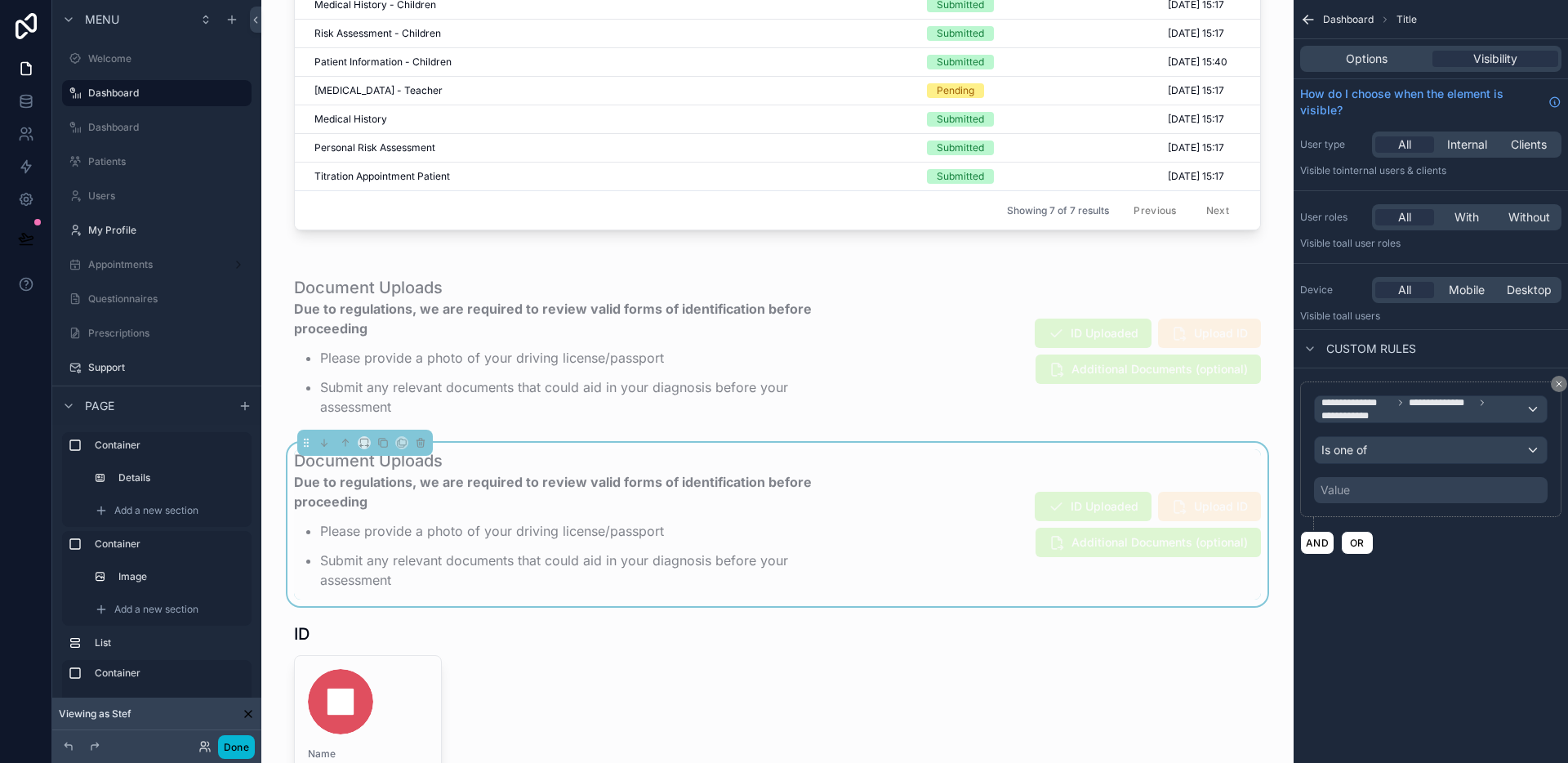
click at [1411, 495] on div "Value" at bounding box center [1431, 490] width 234 height 26
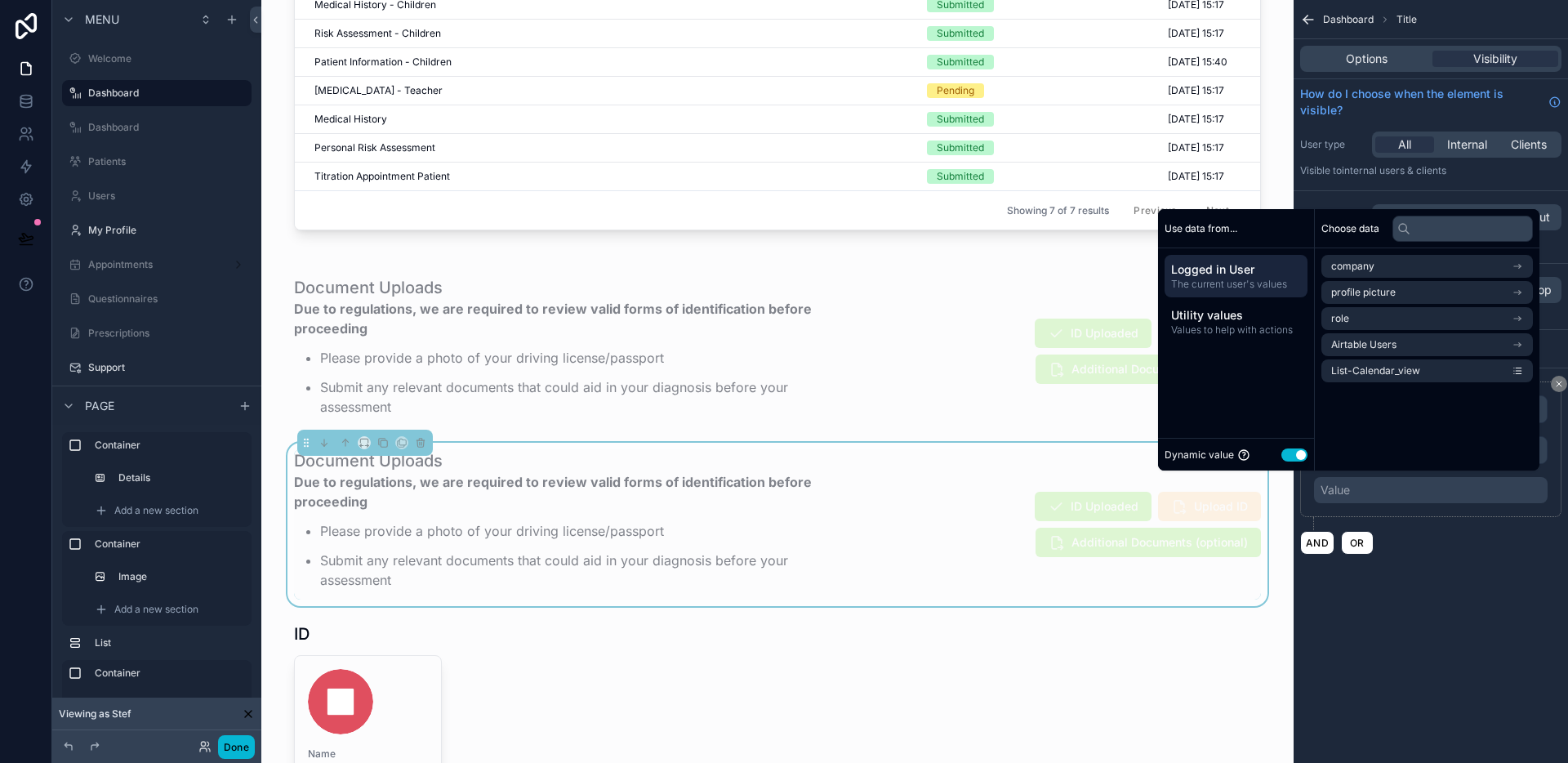
click at [1298, 452] on button "Use setting" at bounding box center [1295, 455] width 26 height 13
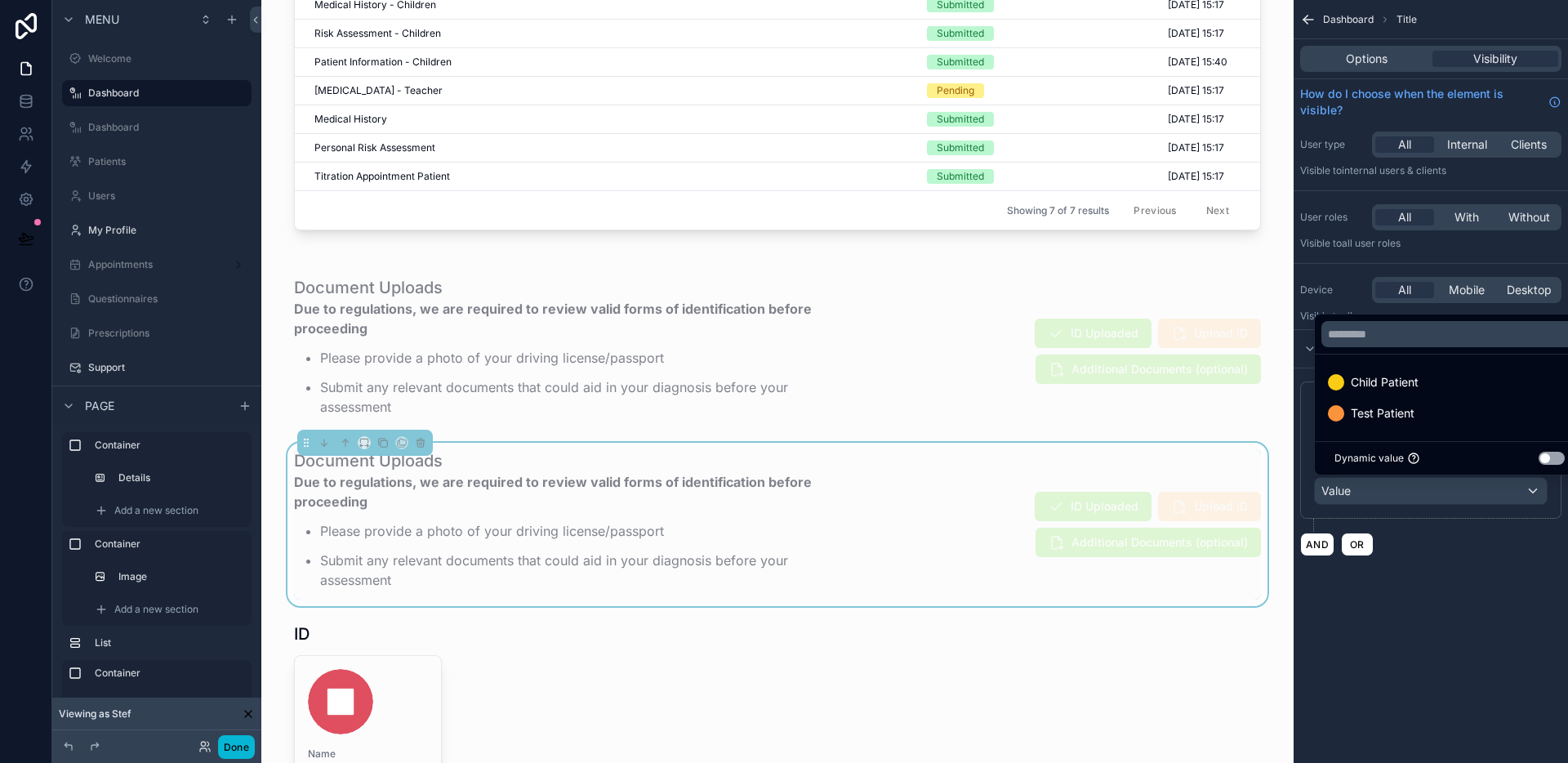
click at [1381, 380] on span "Child Patient" at bounding box center [1385, 382] width 68 height 20
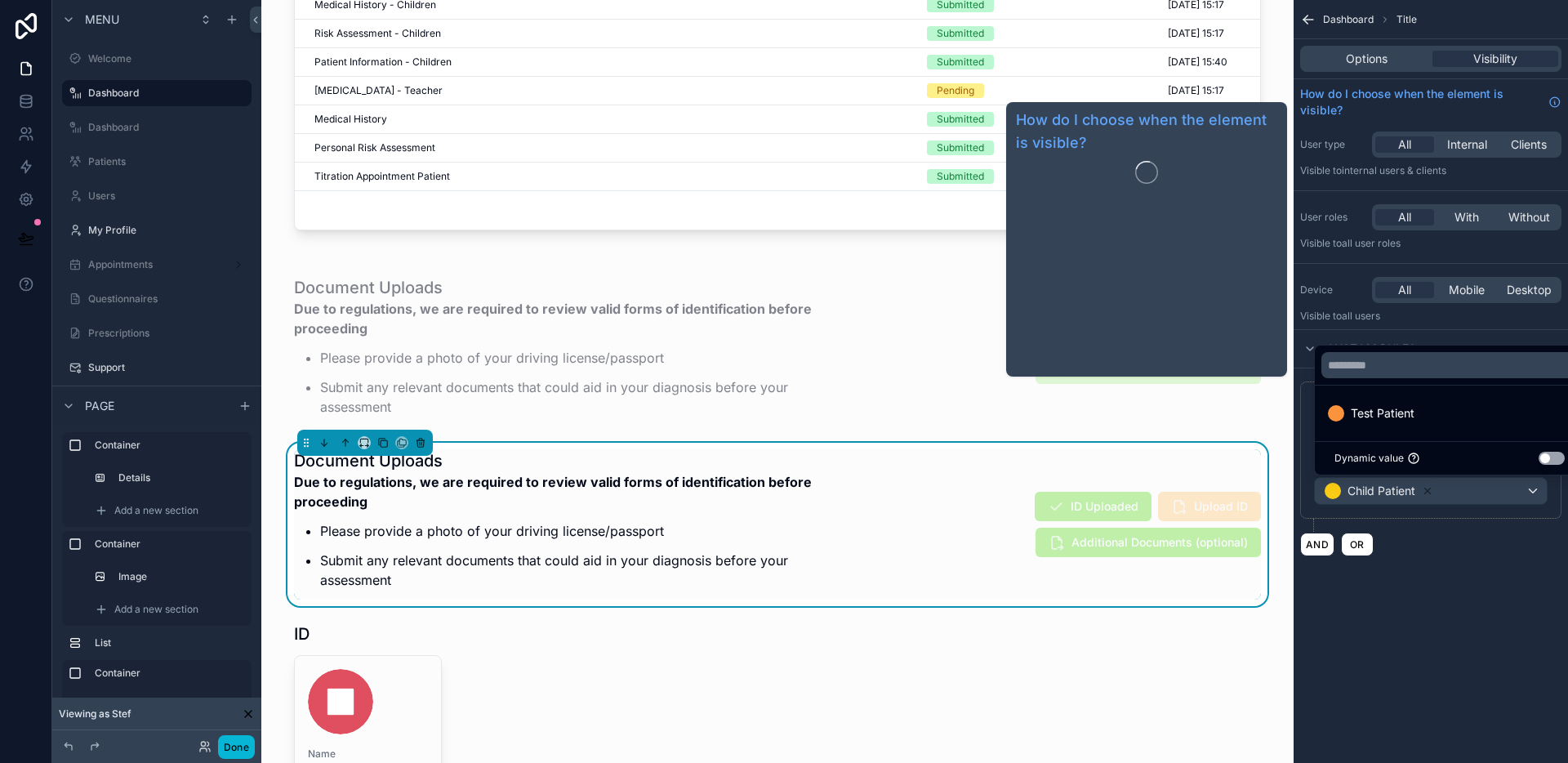
click at [1369, 42] on div "Options Visibility" at bounding box center [1430, 59] width 274 height 40
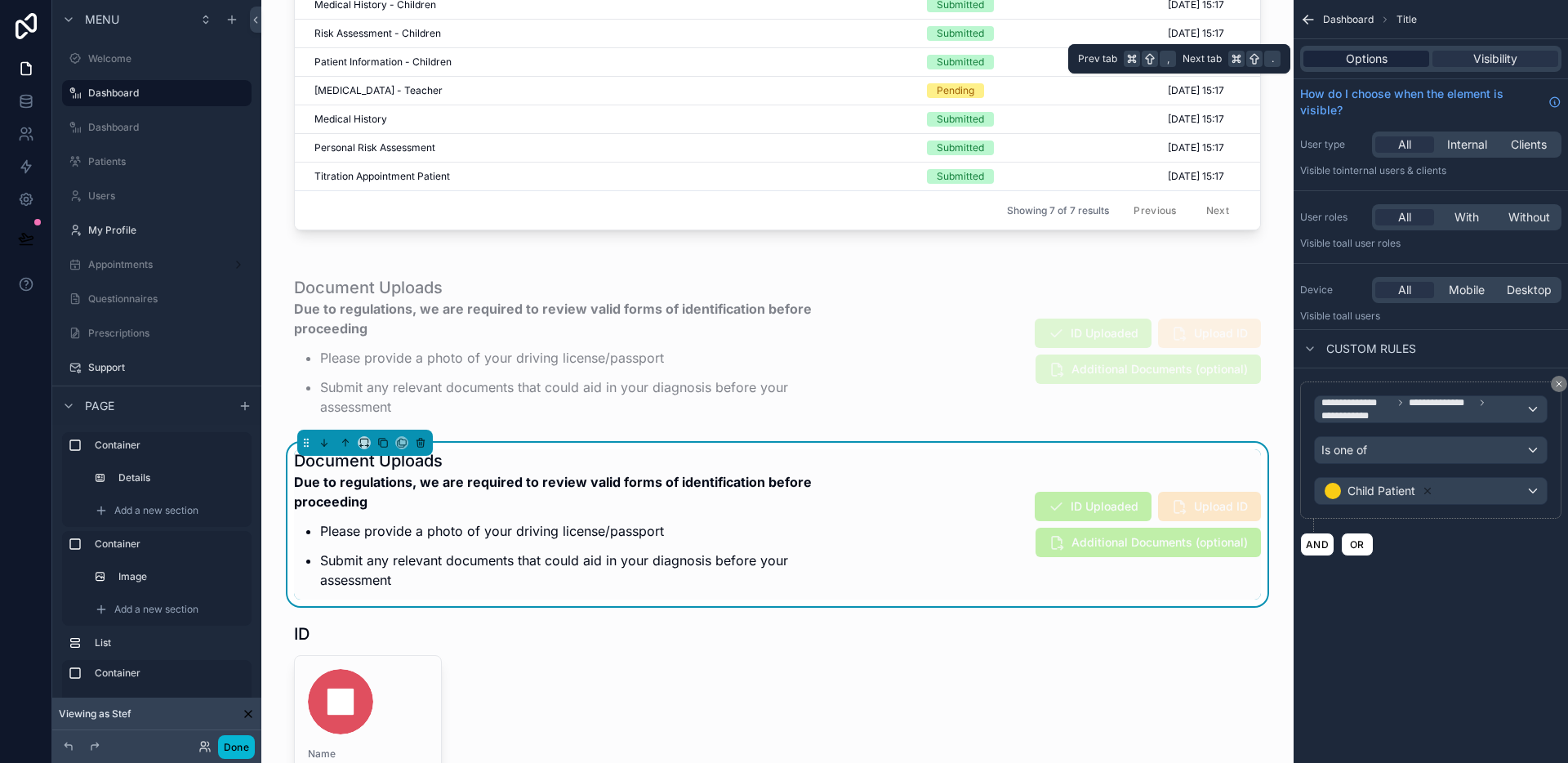
click at [1365, 54] on span "Options" at bounding box center [1367, 58] width 41 height 16
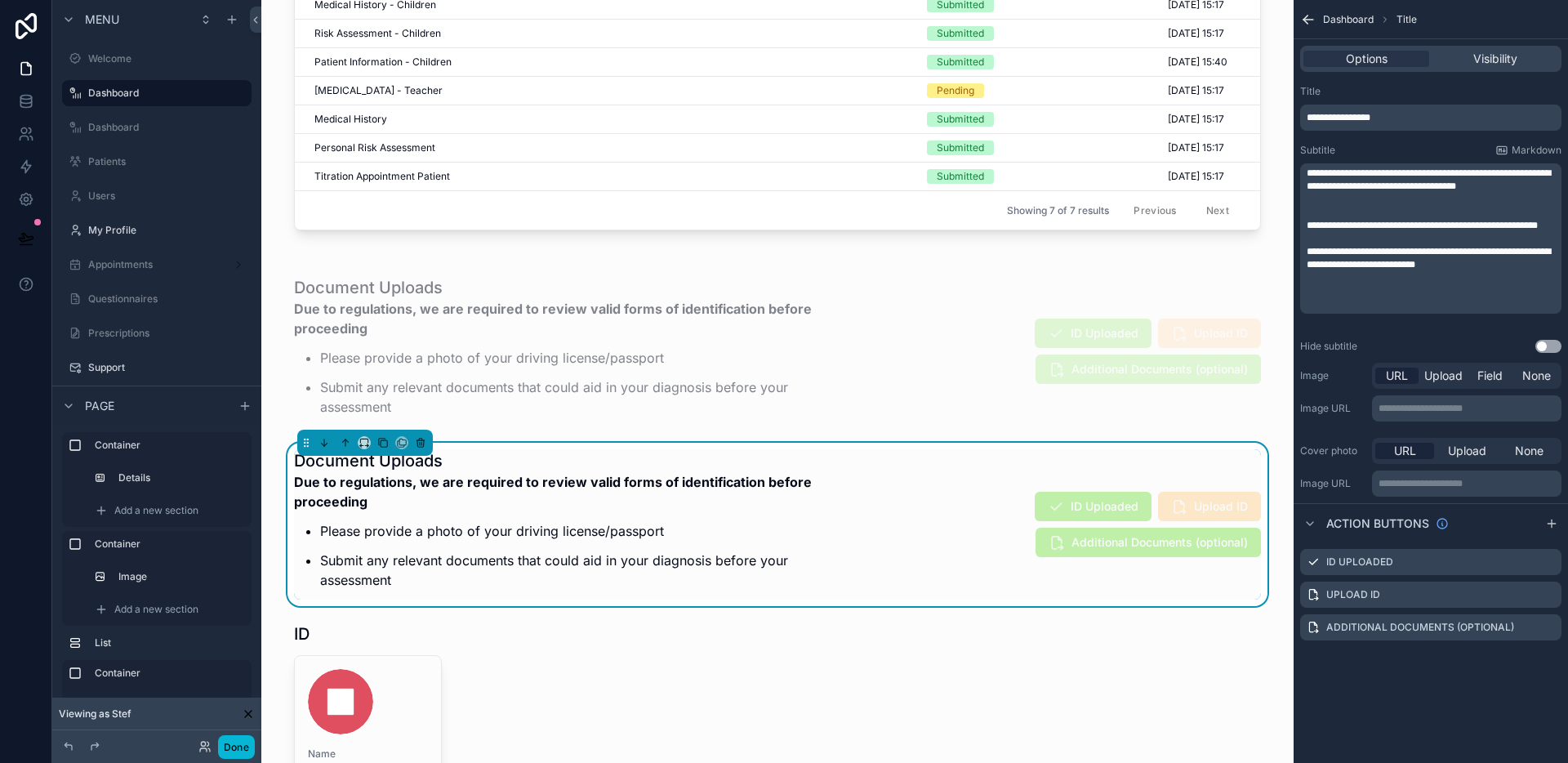
click at [1494, 271] on p "**********" at bounding box center [1432, 258] width 252 height 26
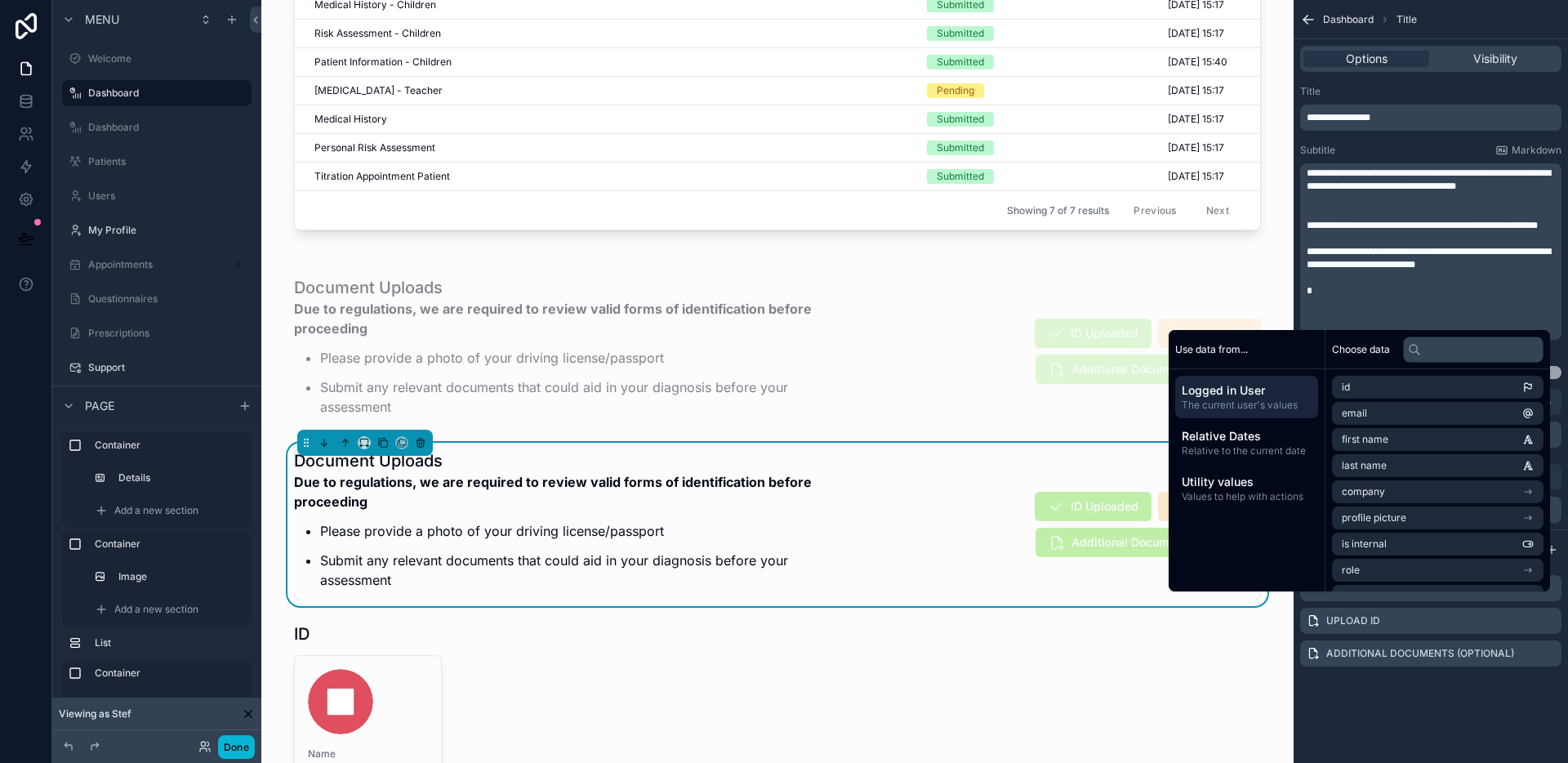
paste div "scrollable content"
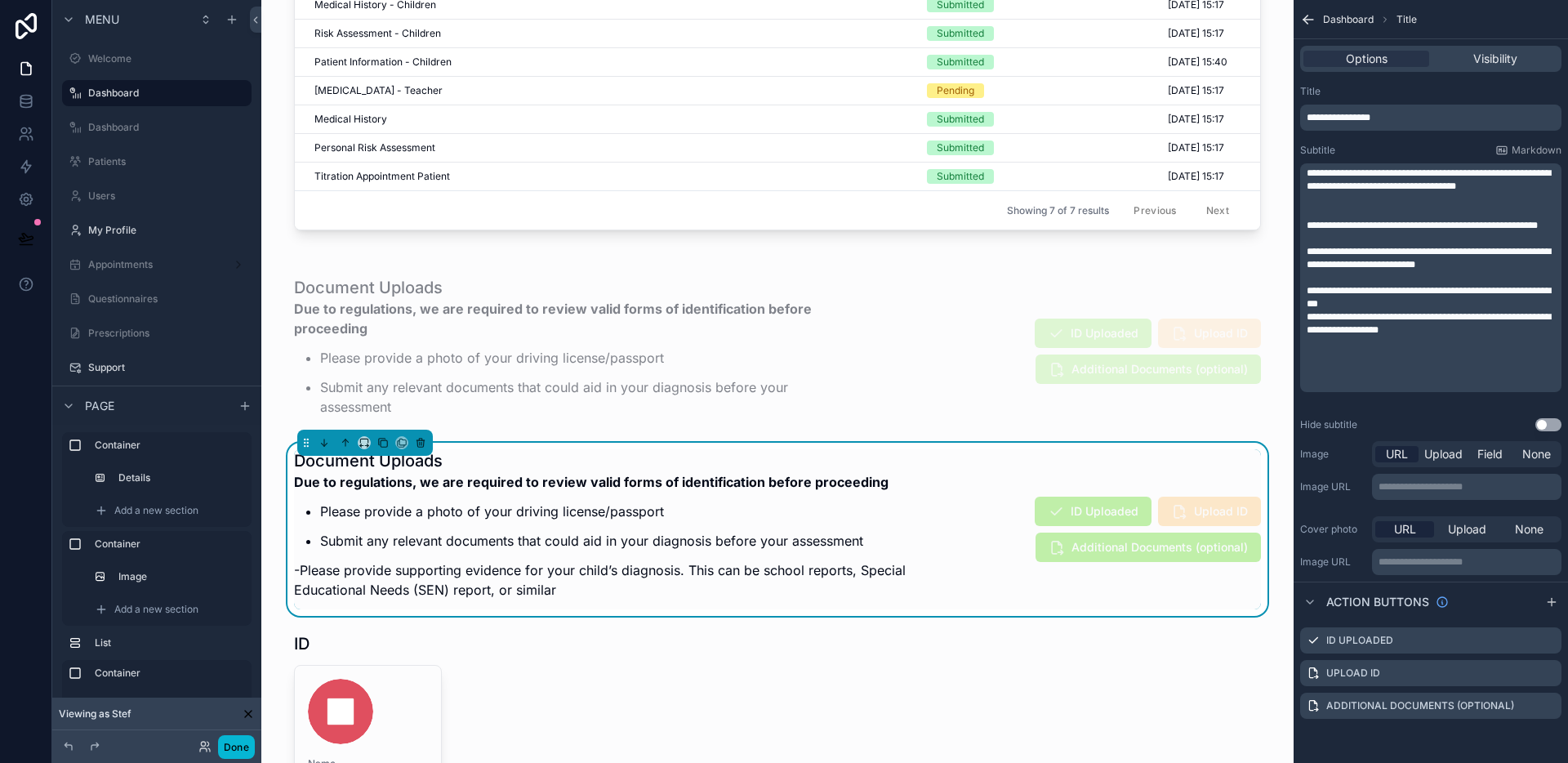
click at [1314, 303] on span "**********" at bounding box center [1429, 297] width 244 height 23
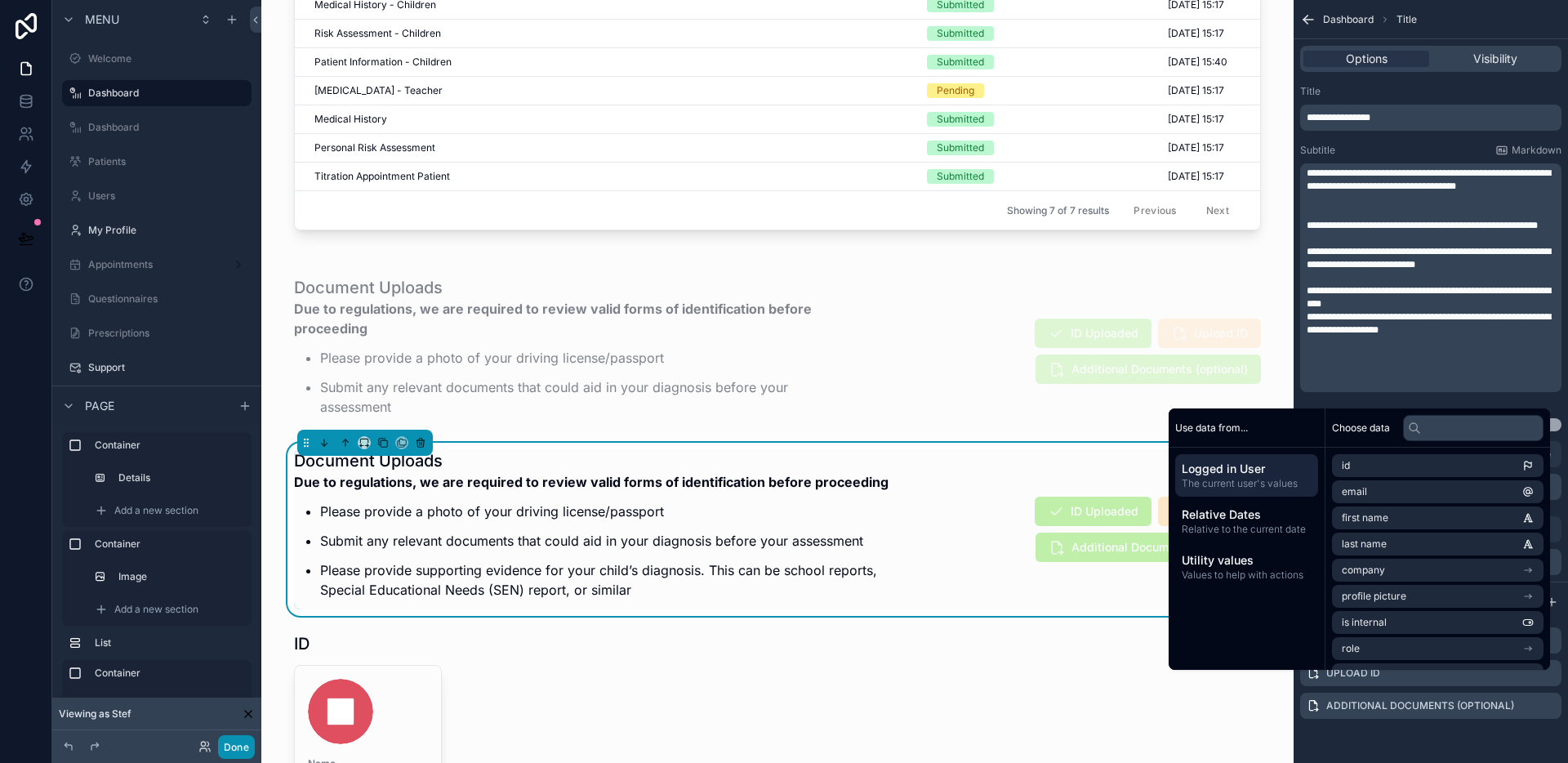
click at [231, 752] on button "Done" at bounding box center [236, 746] width 37 height 24
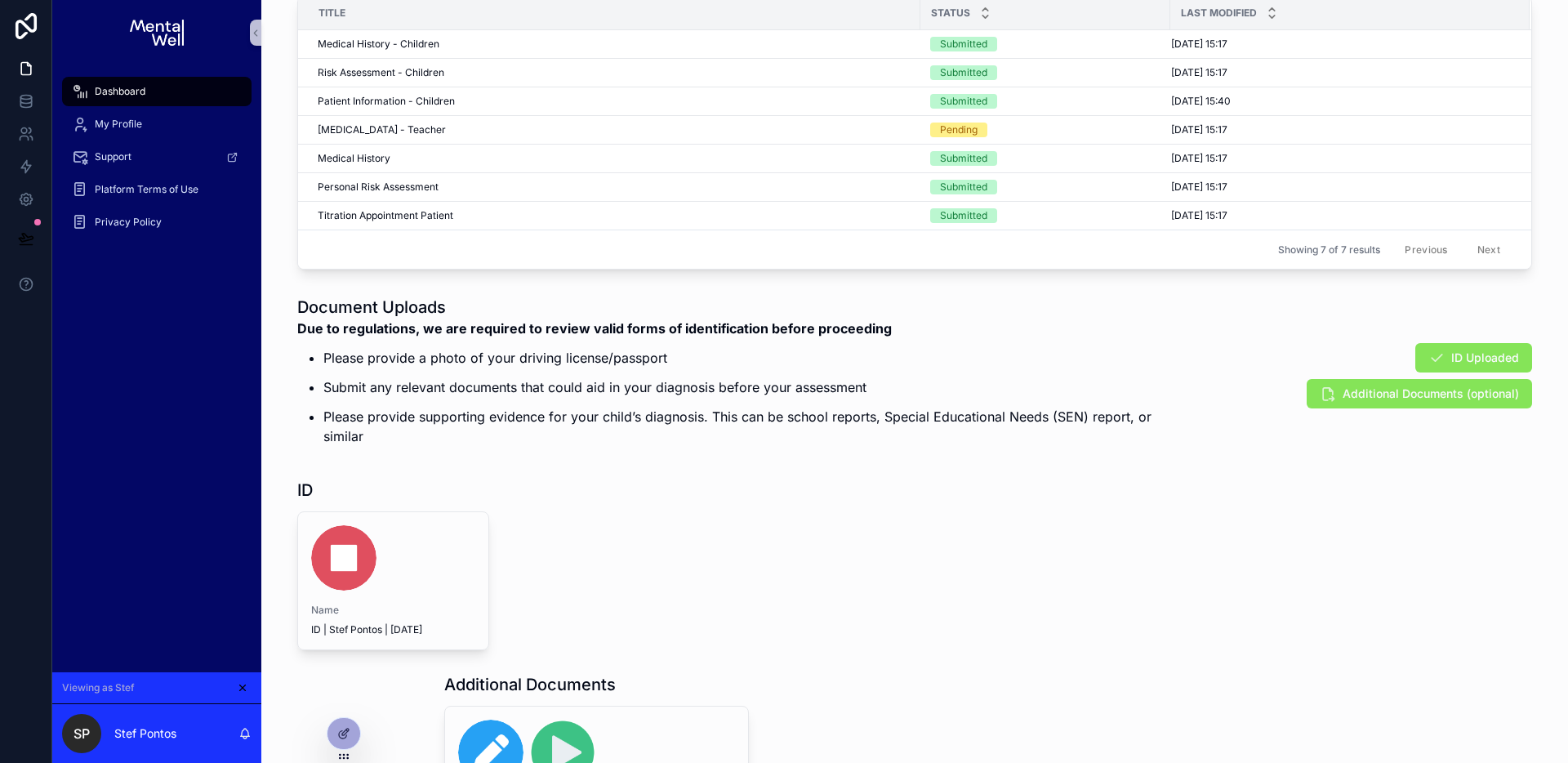
scroll to position [969, 0]
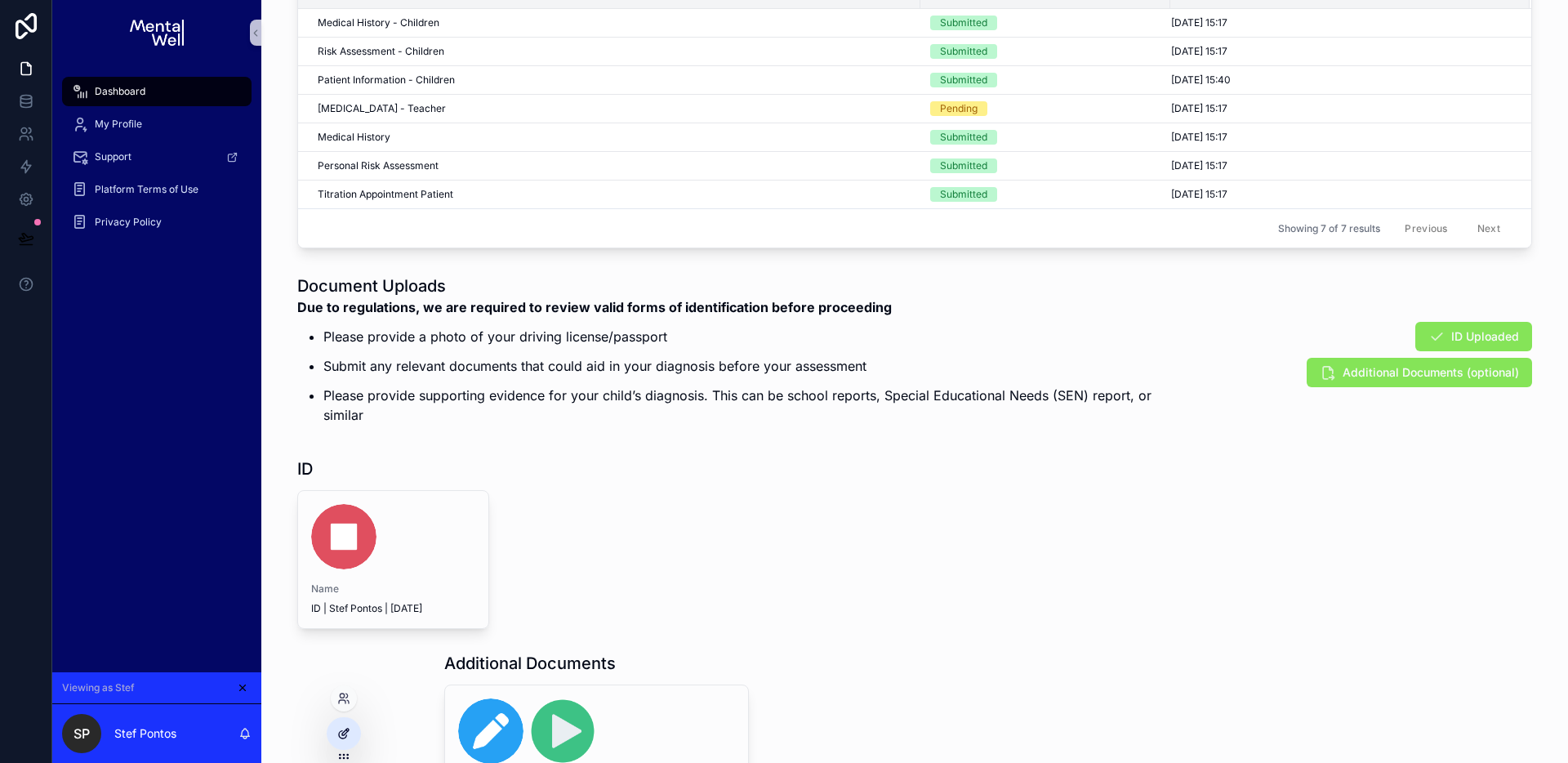
click at [350, 734] on icon at bounding box center [344, 734] width 13 height 13
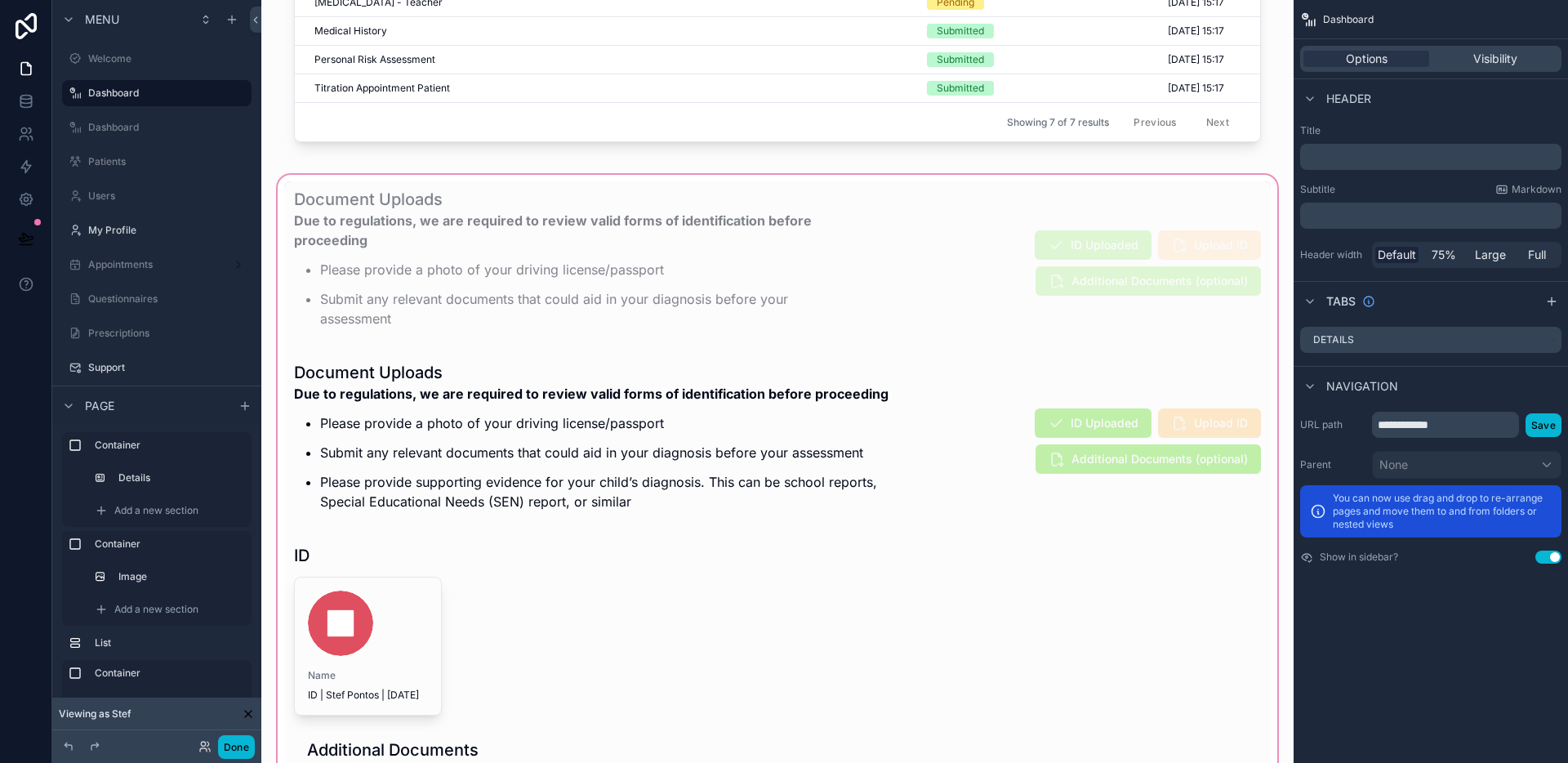
click at [925, 470] on div "scrollable content" at bounding box center [777, 548] width 1006 height 755
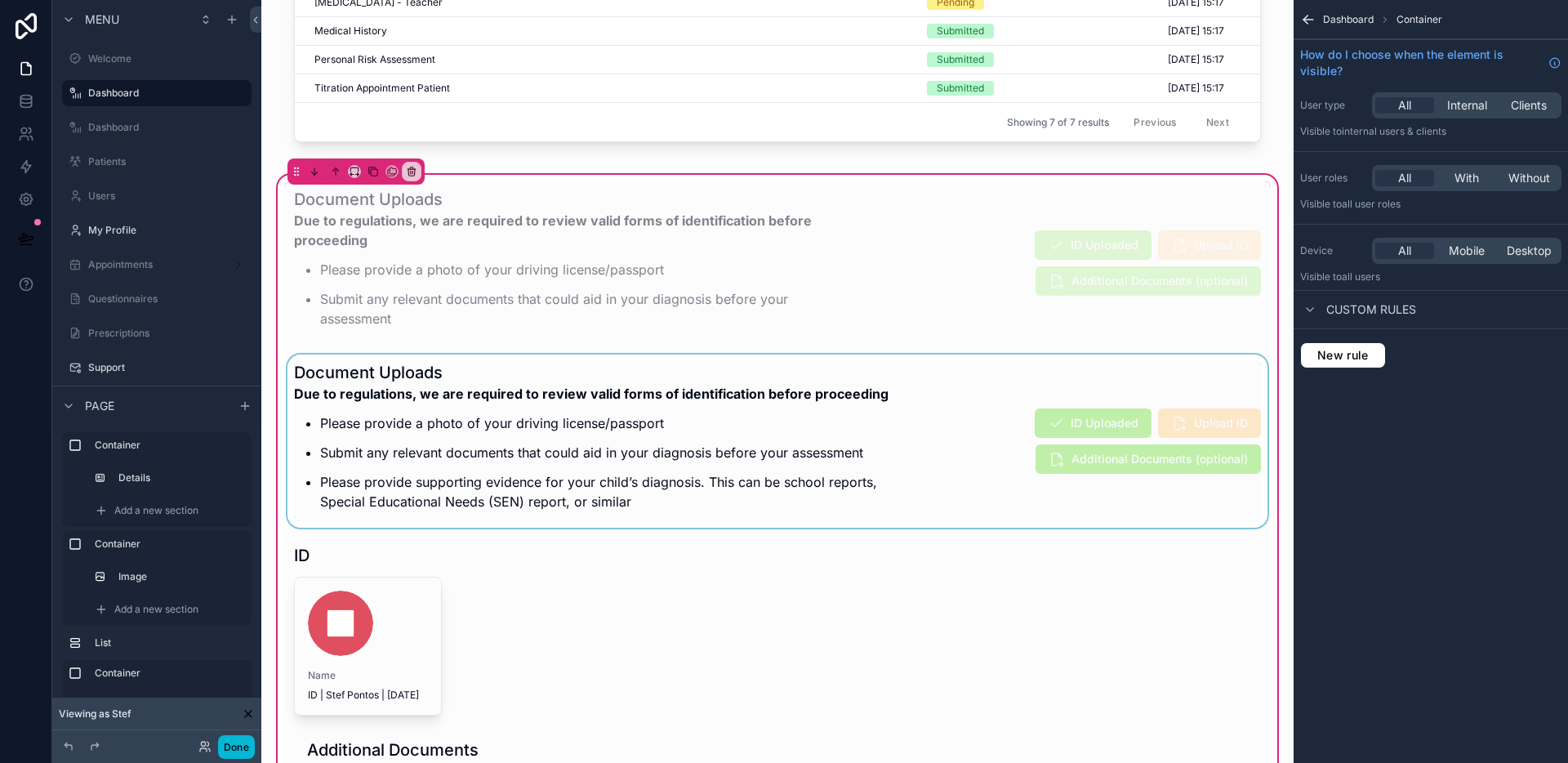
click at [960, 471] on div "scrollable content" at bounding box center [777, 441] width 987 height 173
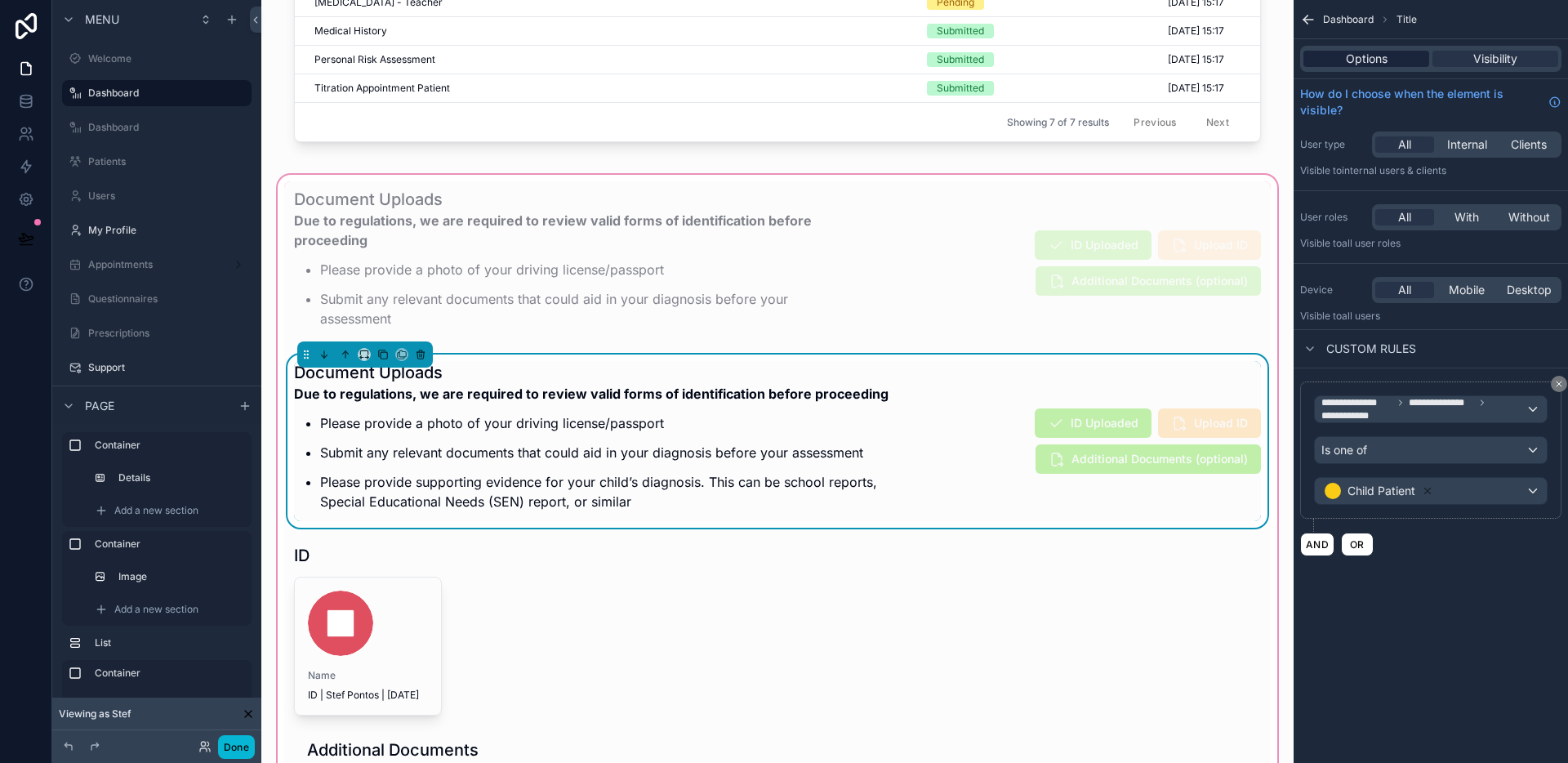
click at [1367, 57] on span "Options" at bounding box center [1367, 58] width 41 height 16
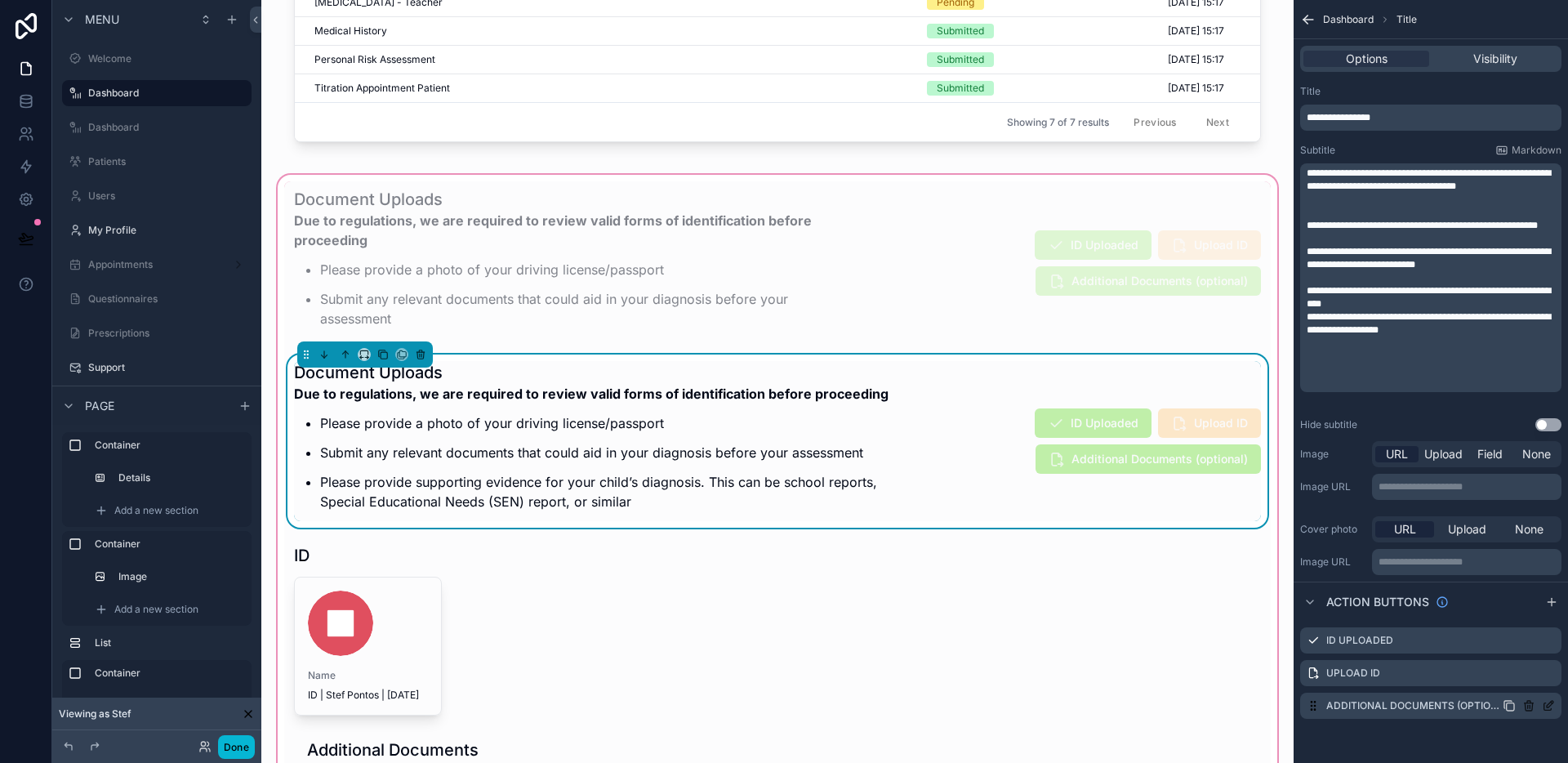
click at [1507, 706] on icon "scrollable content" at bounding box center [1511, 706] width 8 height 8
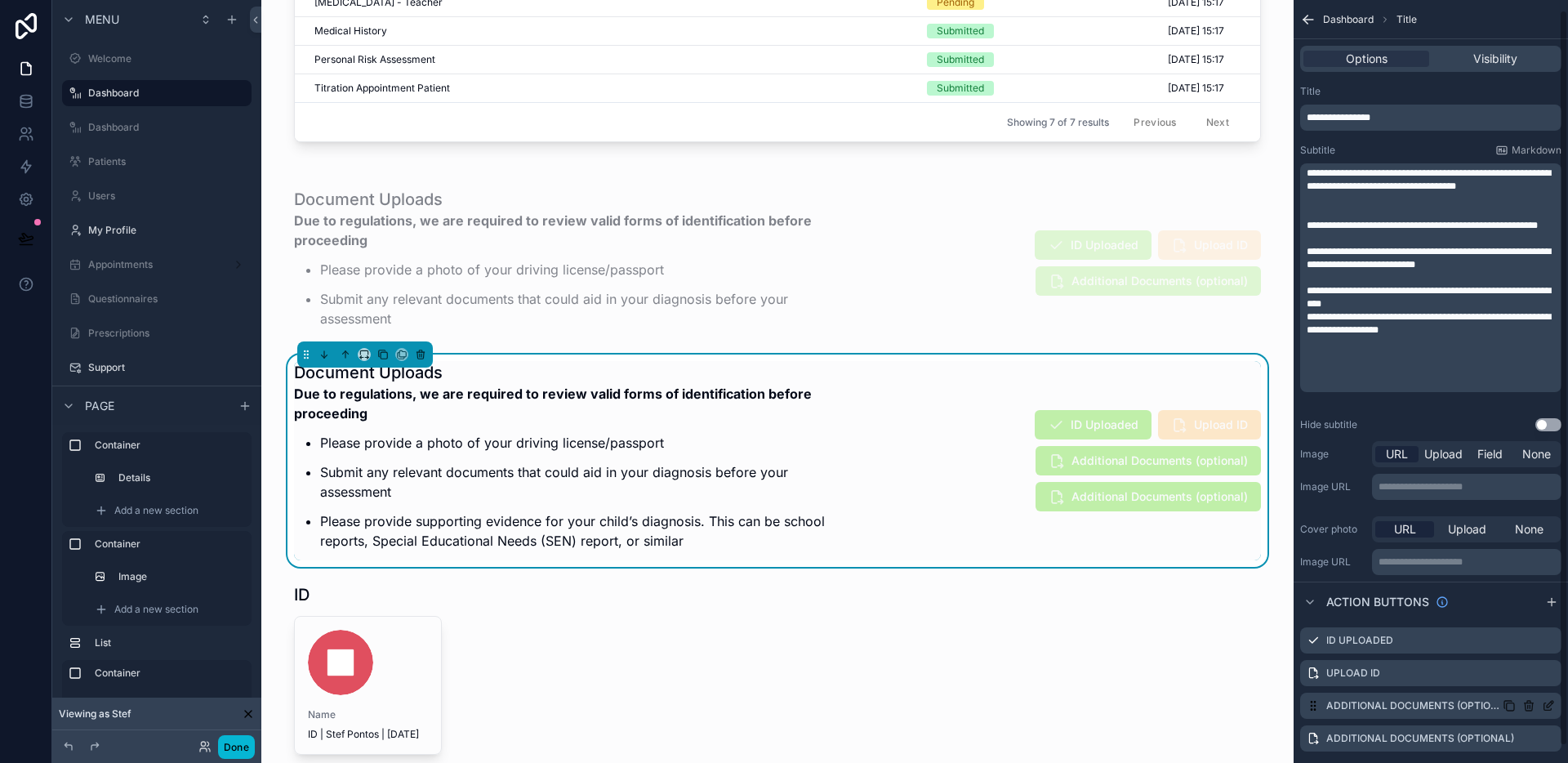
scroll to position [22, 0]
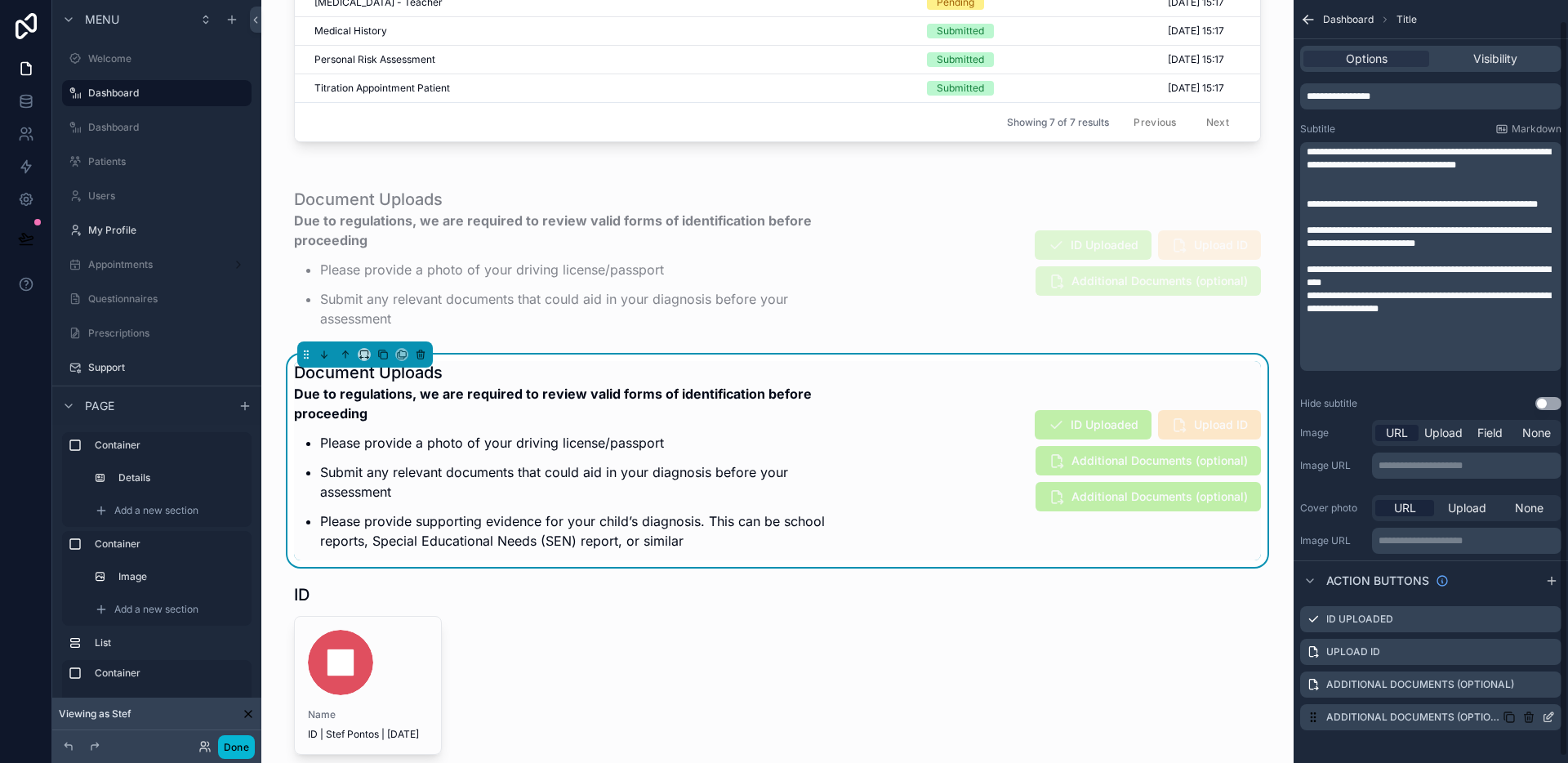
click at [1549, 715] on icon "scrollable content" at bounding box center [1550, 715] width 7 height 7
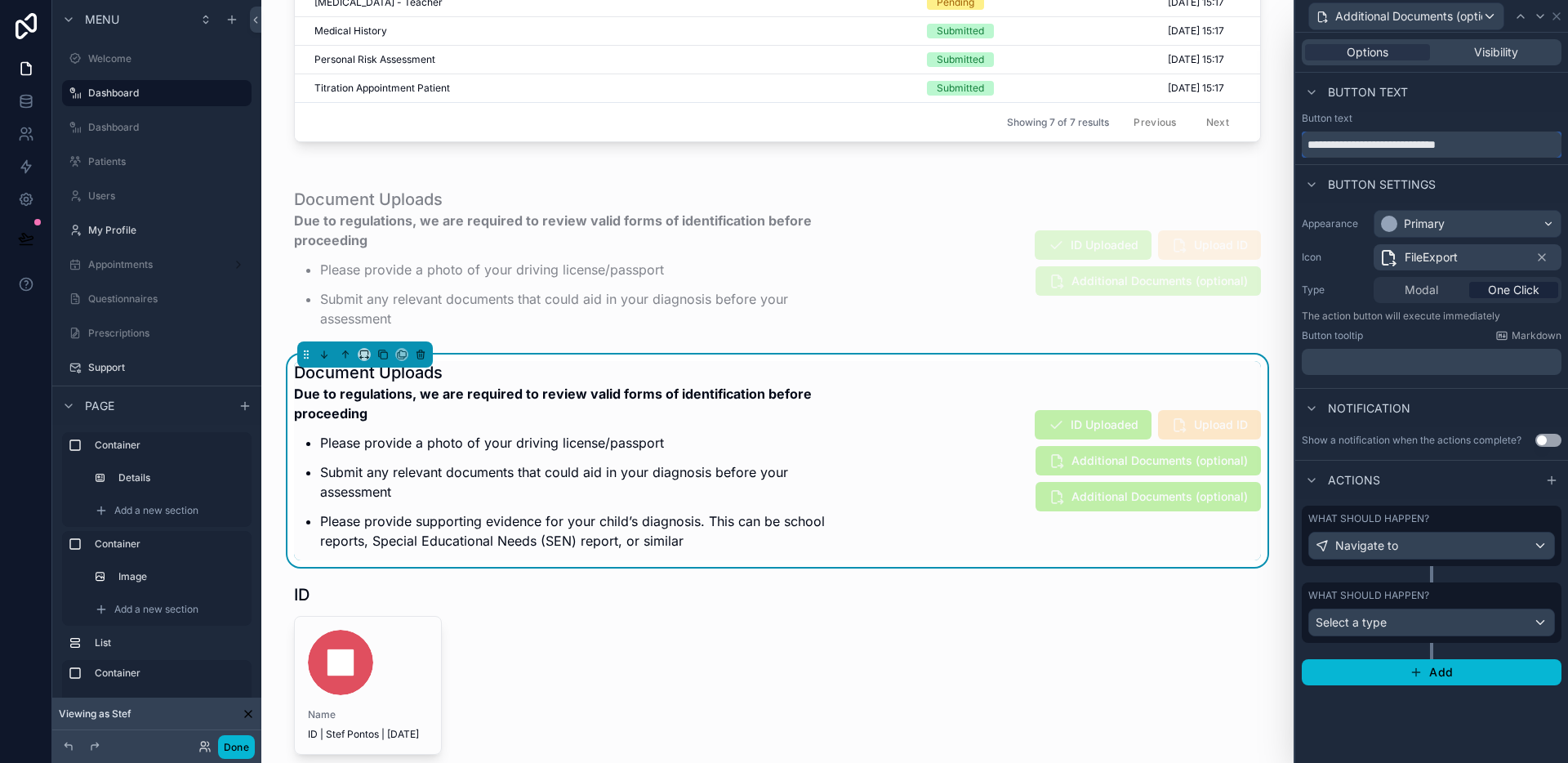
click at [1390, 144] on input "**********" at bounding box center [1432, 145] width 260 height 26
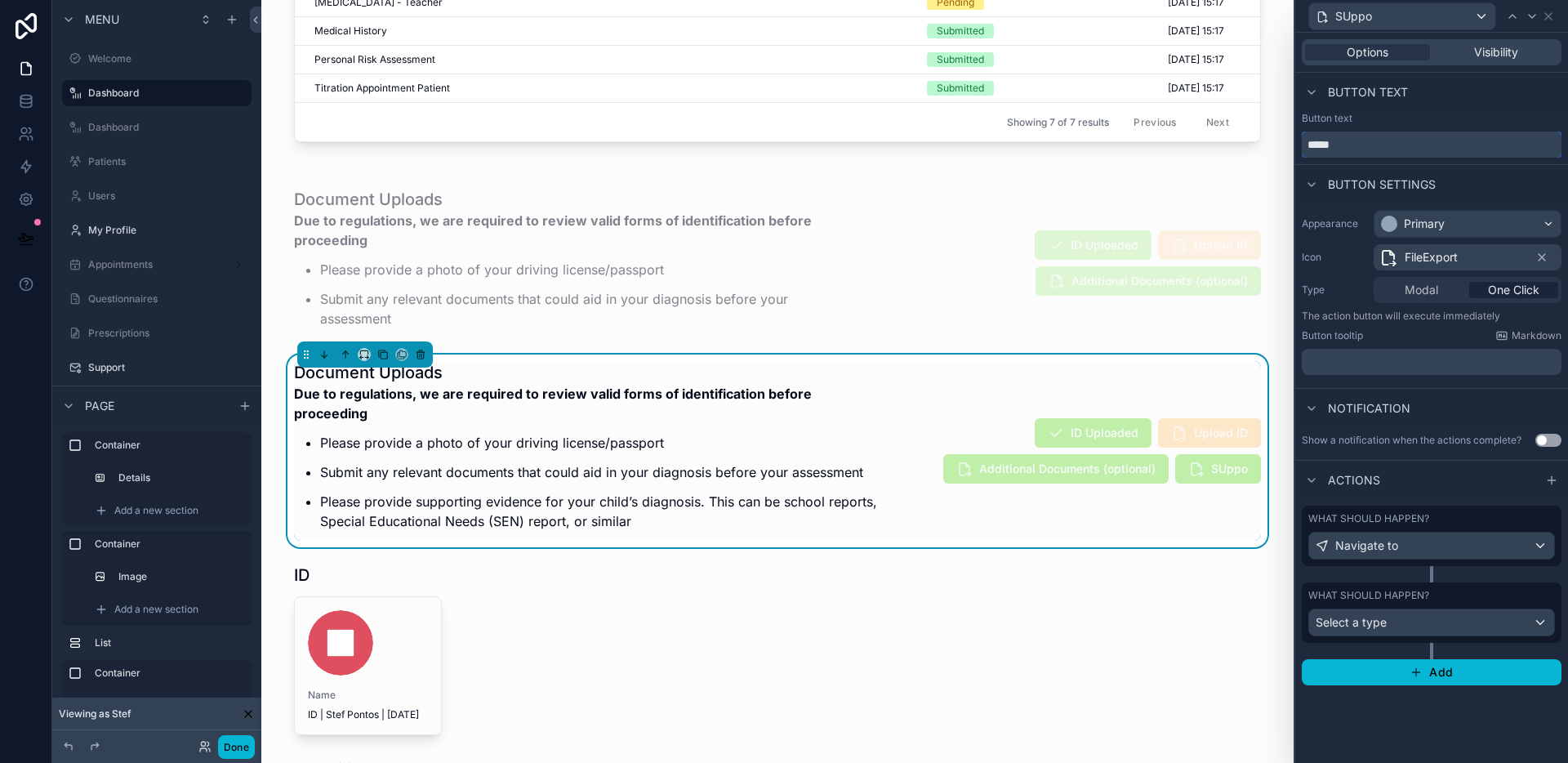
click at [1372, 151] on input "*****" at bounding box center [1432, 145] width 260 height 26
paste input "**********"
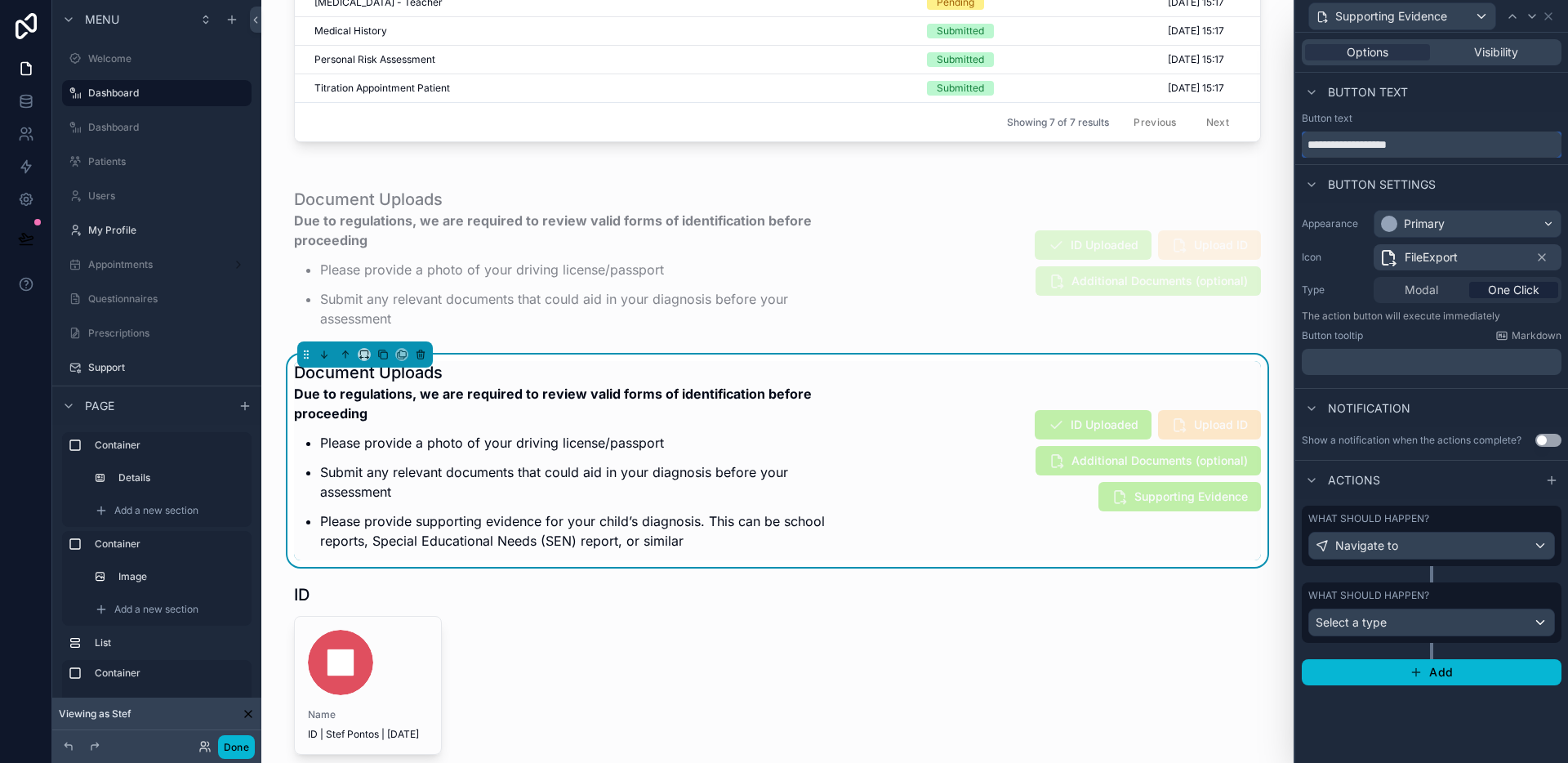
type input "**********"
click at [1365, 626] on span "Select a type" at bounding box center [1351, 622] width 71 height 14
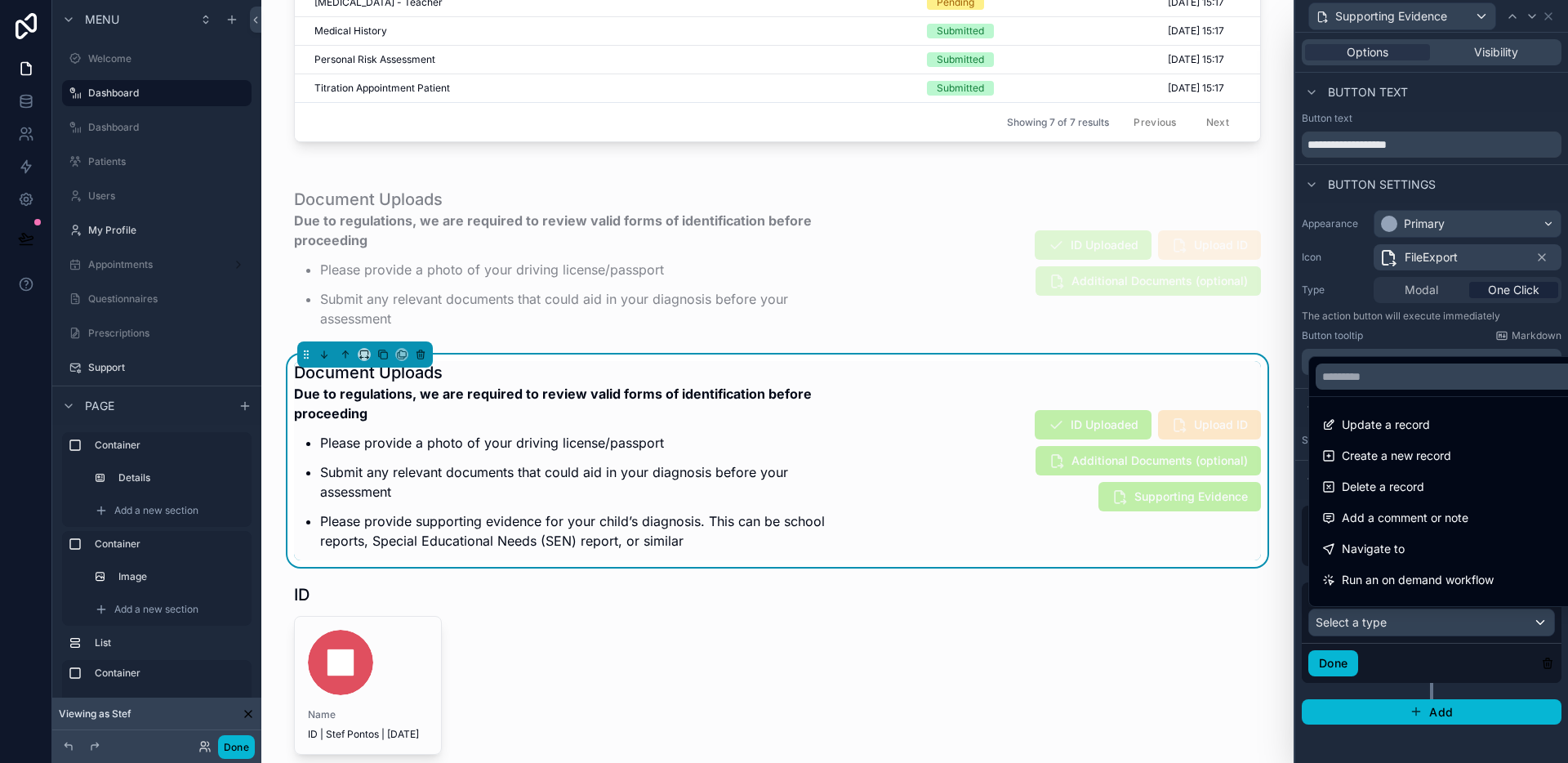
click at [1365, 626] on div at bounding box center [1432, 382] width 273 height 763
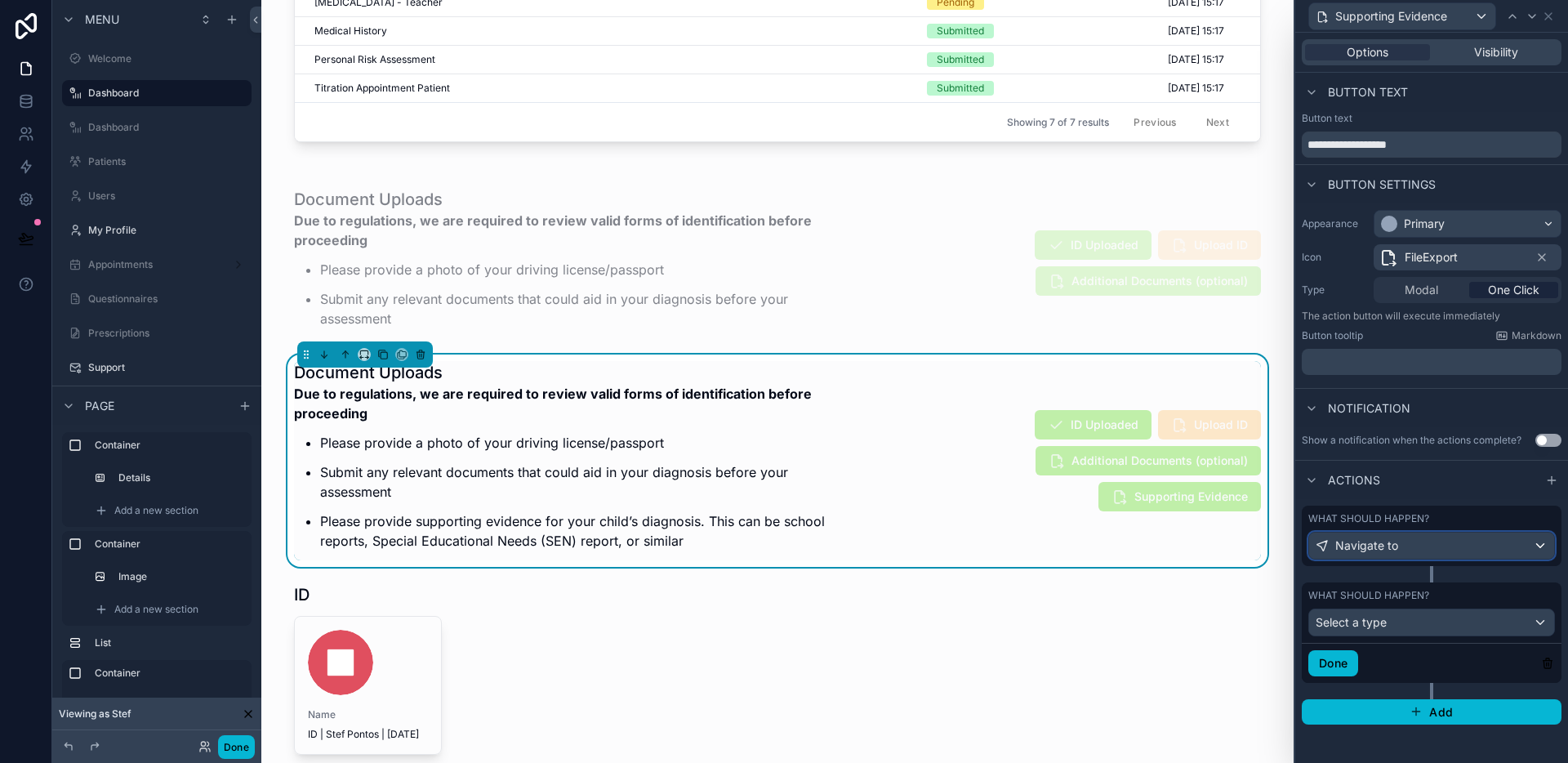
click at [1396, 543] on span "Navigate to" at bounding box center [1366, 544] width 63 height 16
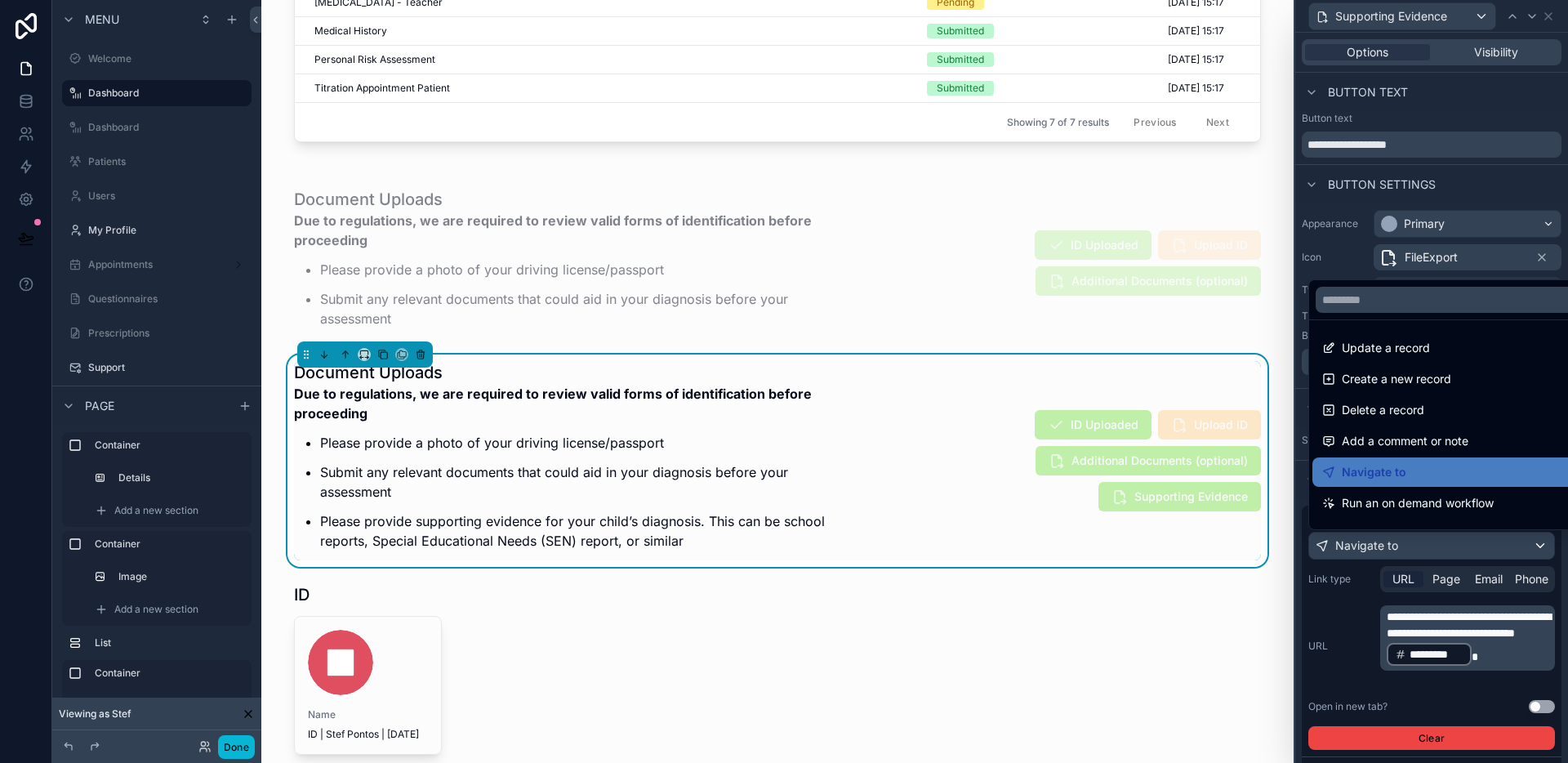
click at [1396, 543] on div at bounding box center [1432, 382] width 273 height 763
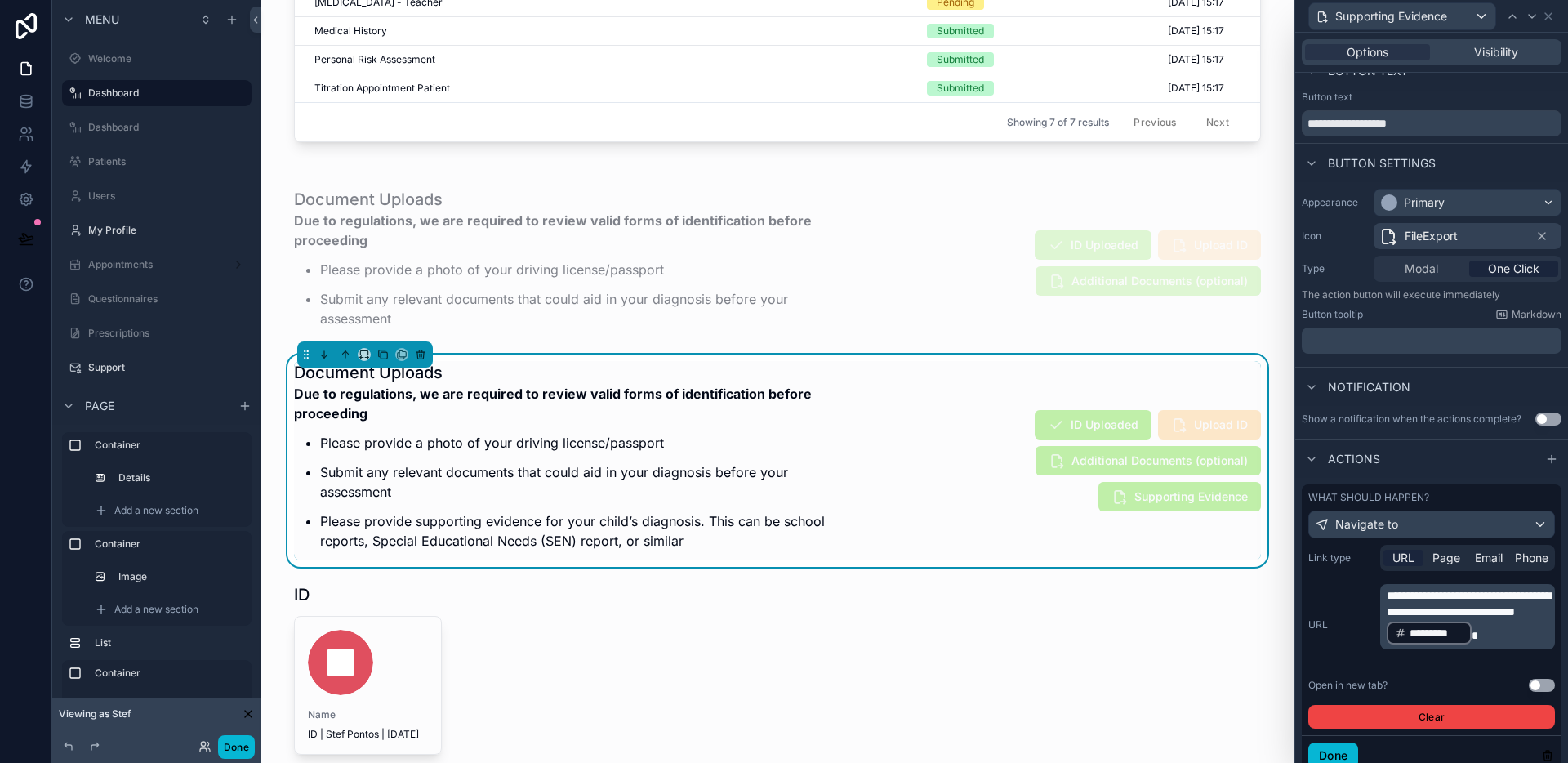
scroll to position [11, 0]
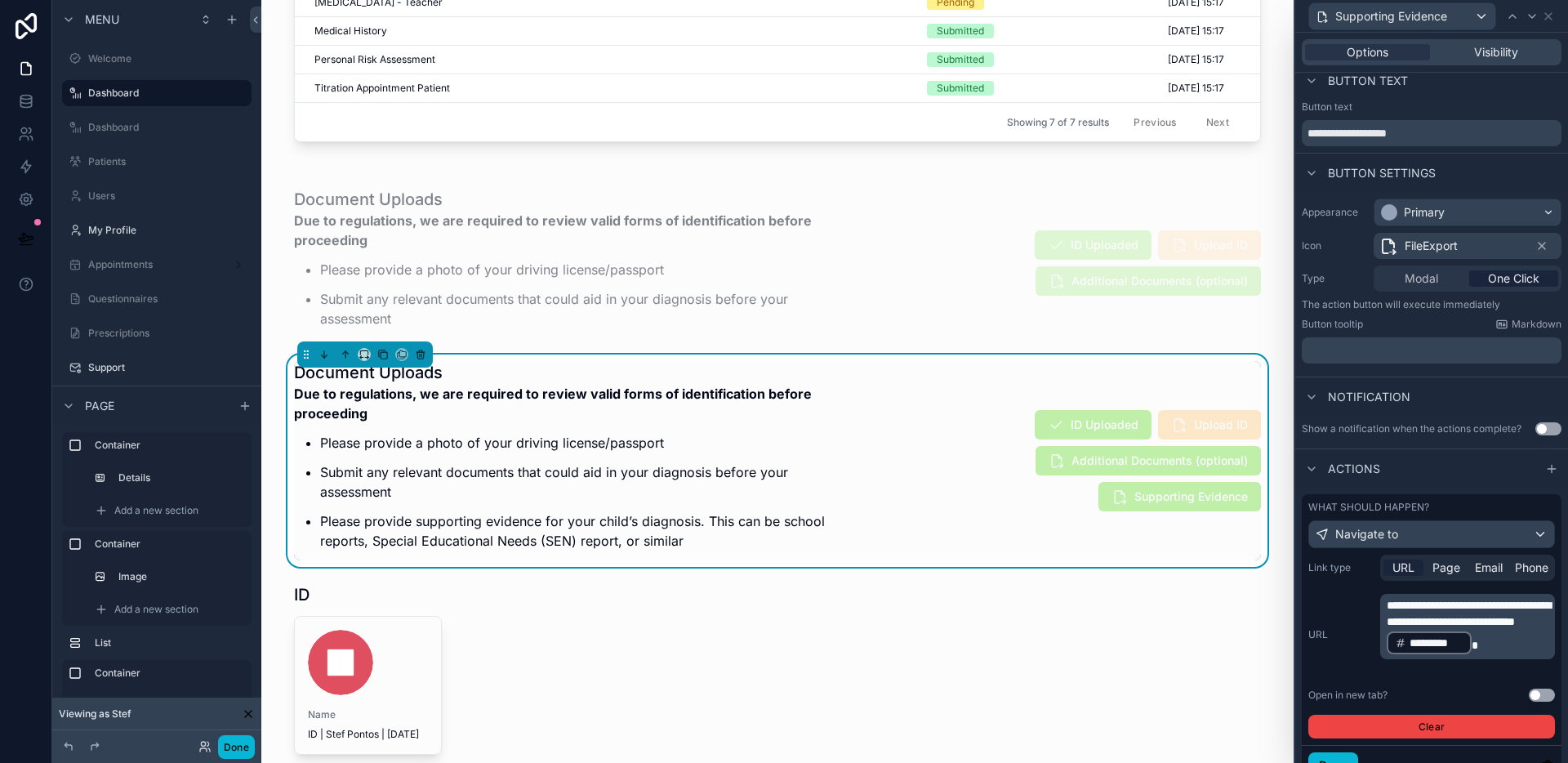
click at [1430, 627] on span "**********" at bounding box center [1469, 612] width 164 height 27
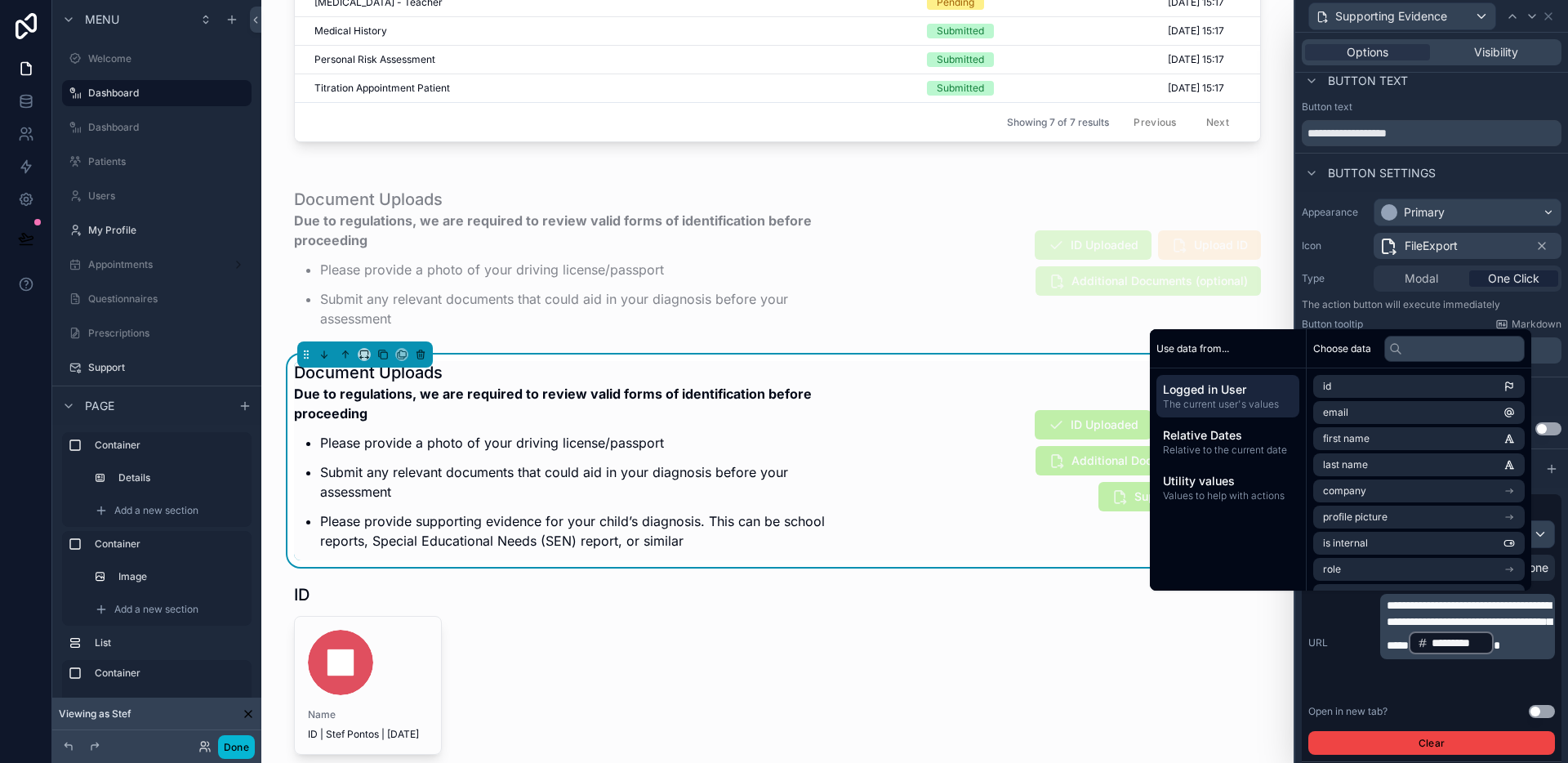
click at [1470, 713] on div "Open in new tab? Use setting" at bounding box center [1432, 711] width 247 height 13
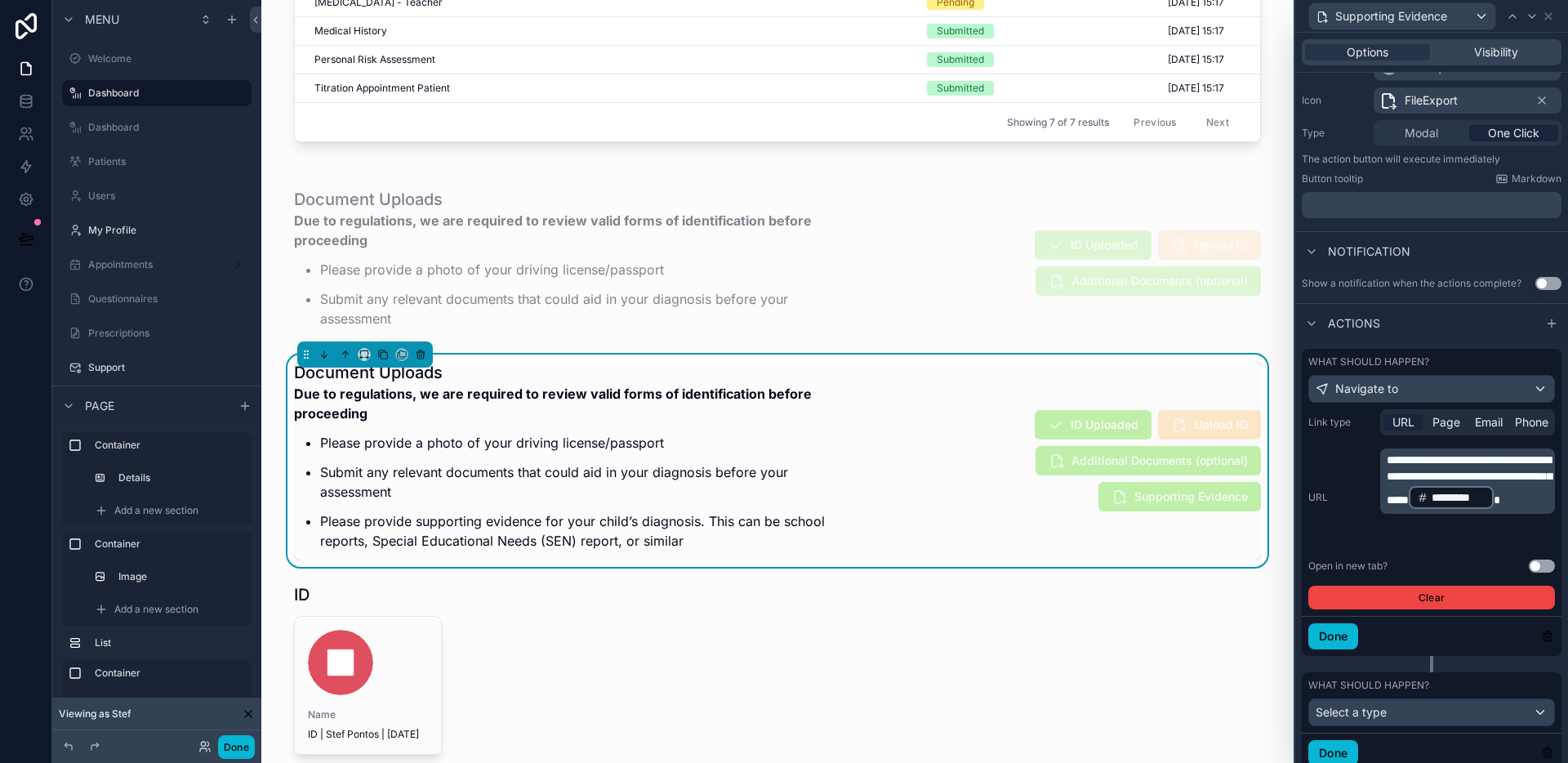
scroll to position [215, 0]
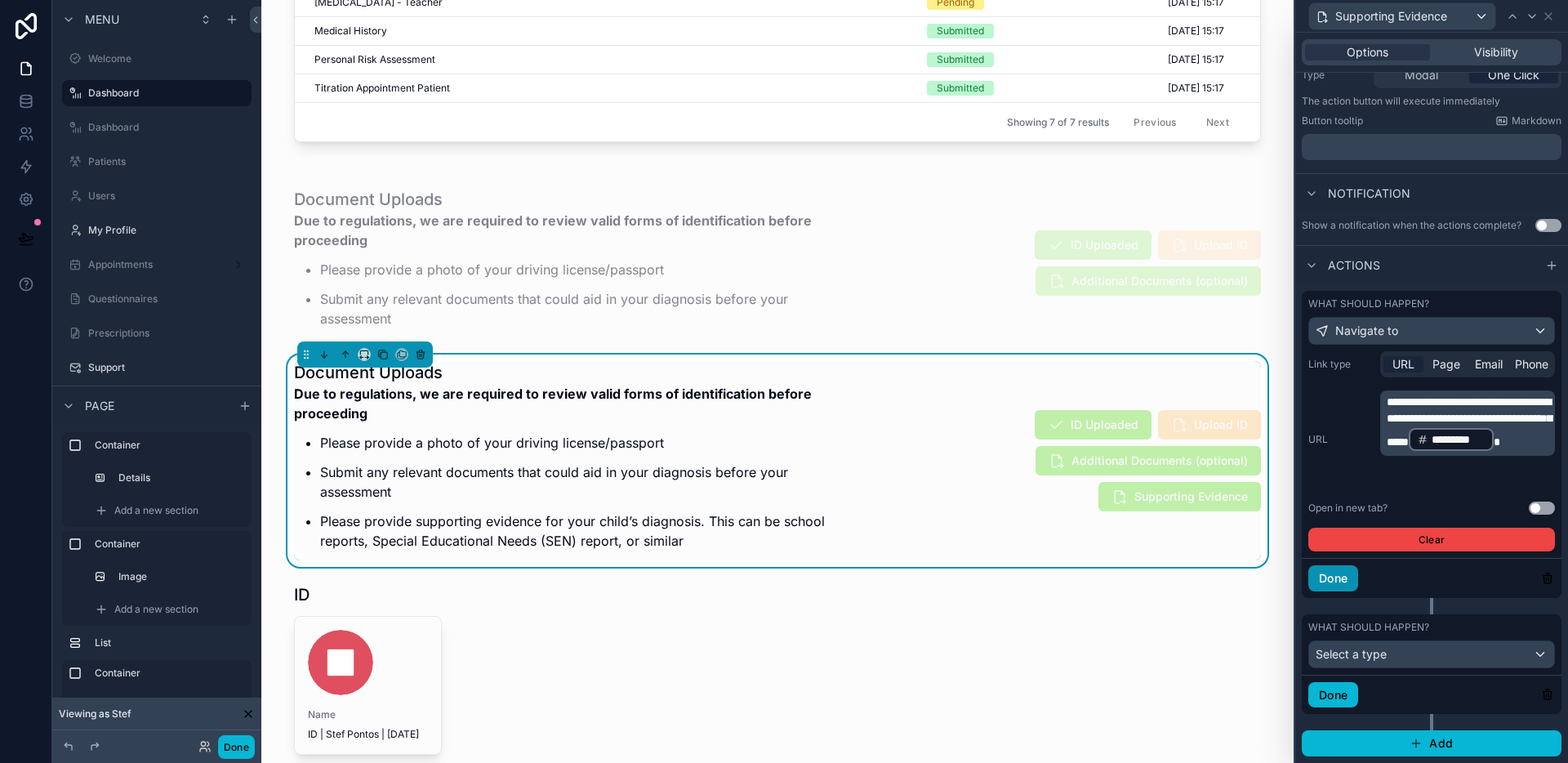
click at [1336, 580] on button "Done" at bounding box center [1333, 578] width 50 height 26
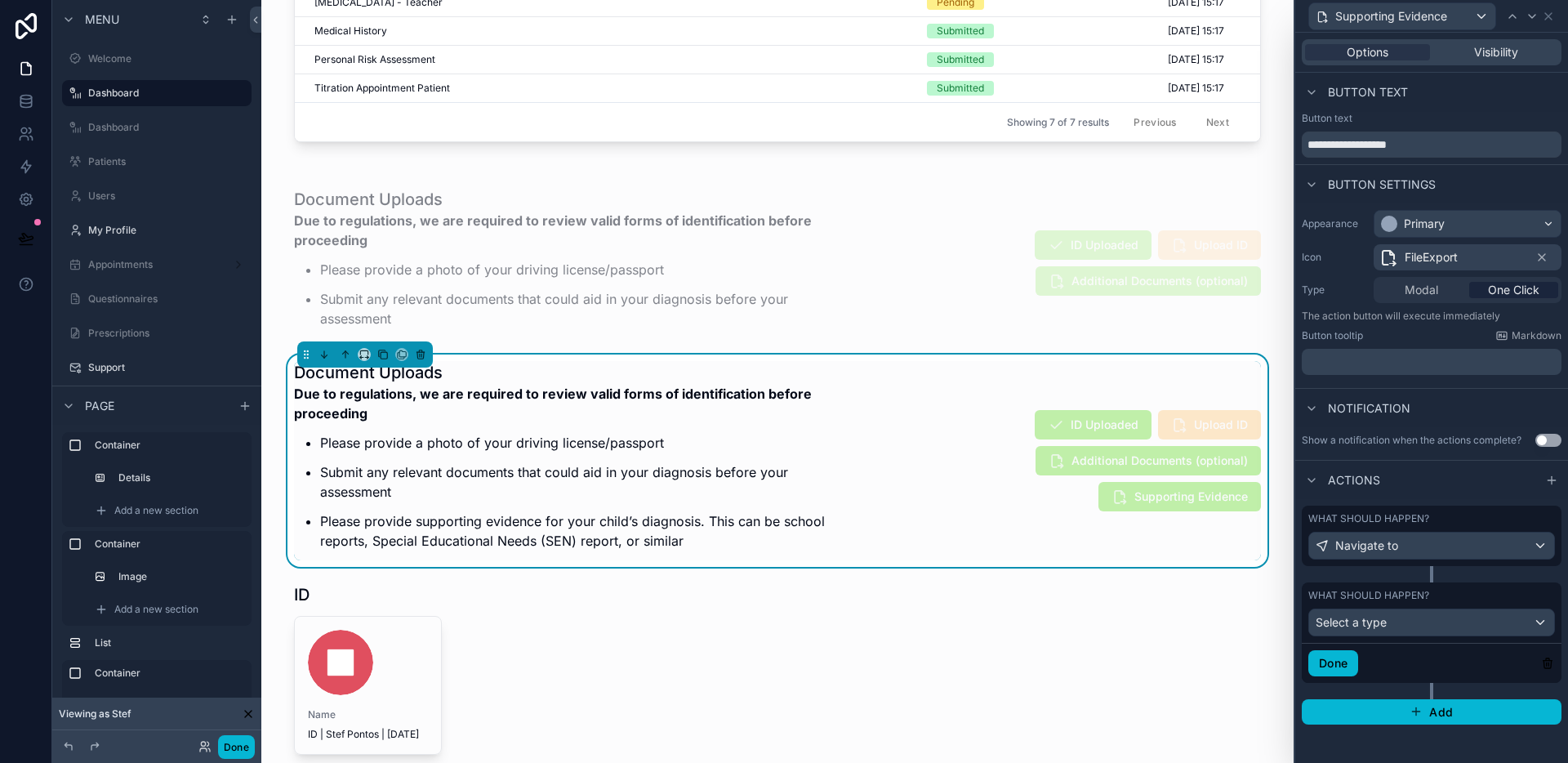
scroll to position [0, 0]
click at [1383, 625] on span "Select a type" at bounding box center [1351, 622] width 71 height 14
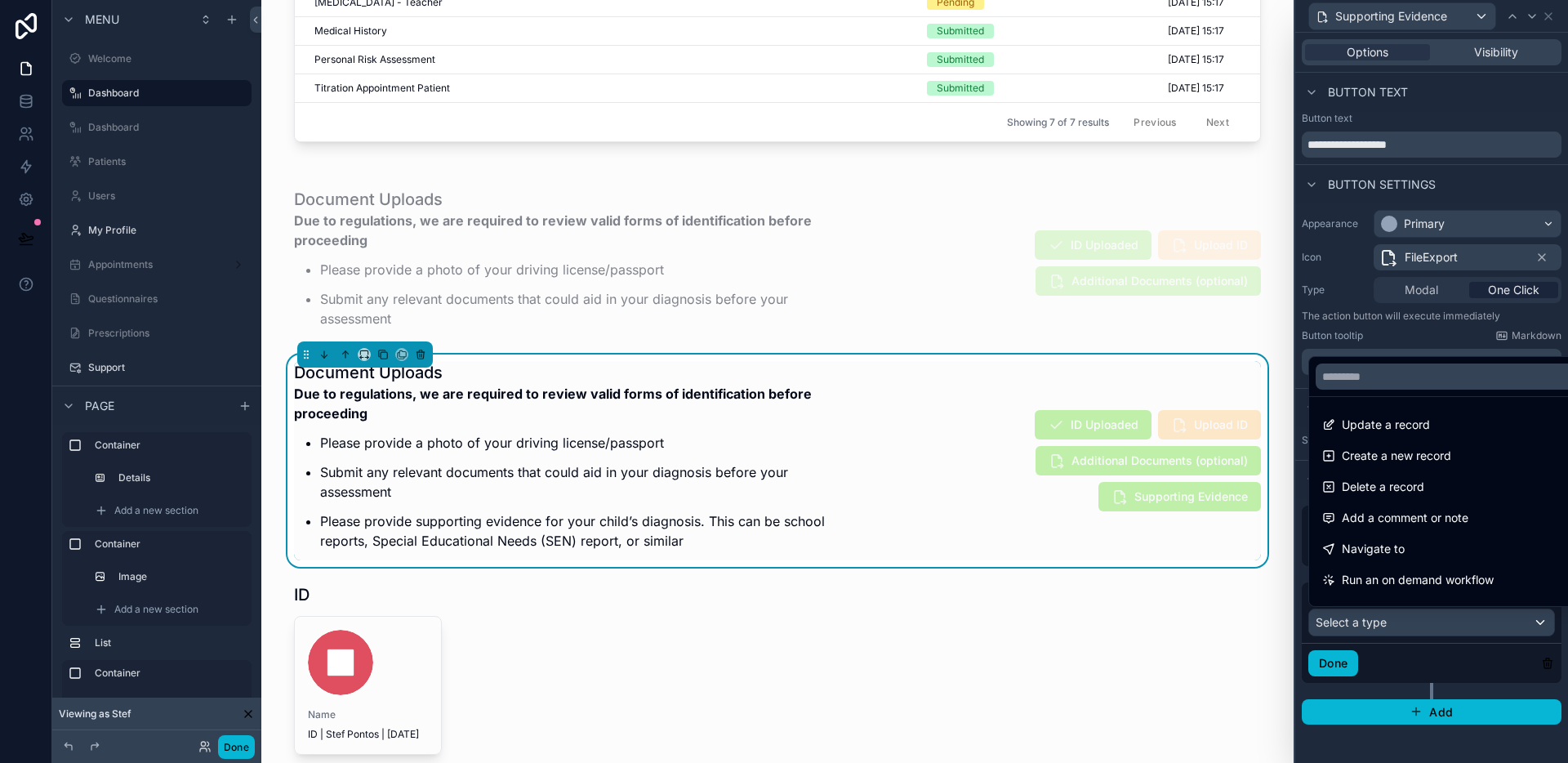
click at [1383, 625] on div at bounding box center [1432, 382] width 273 height 763
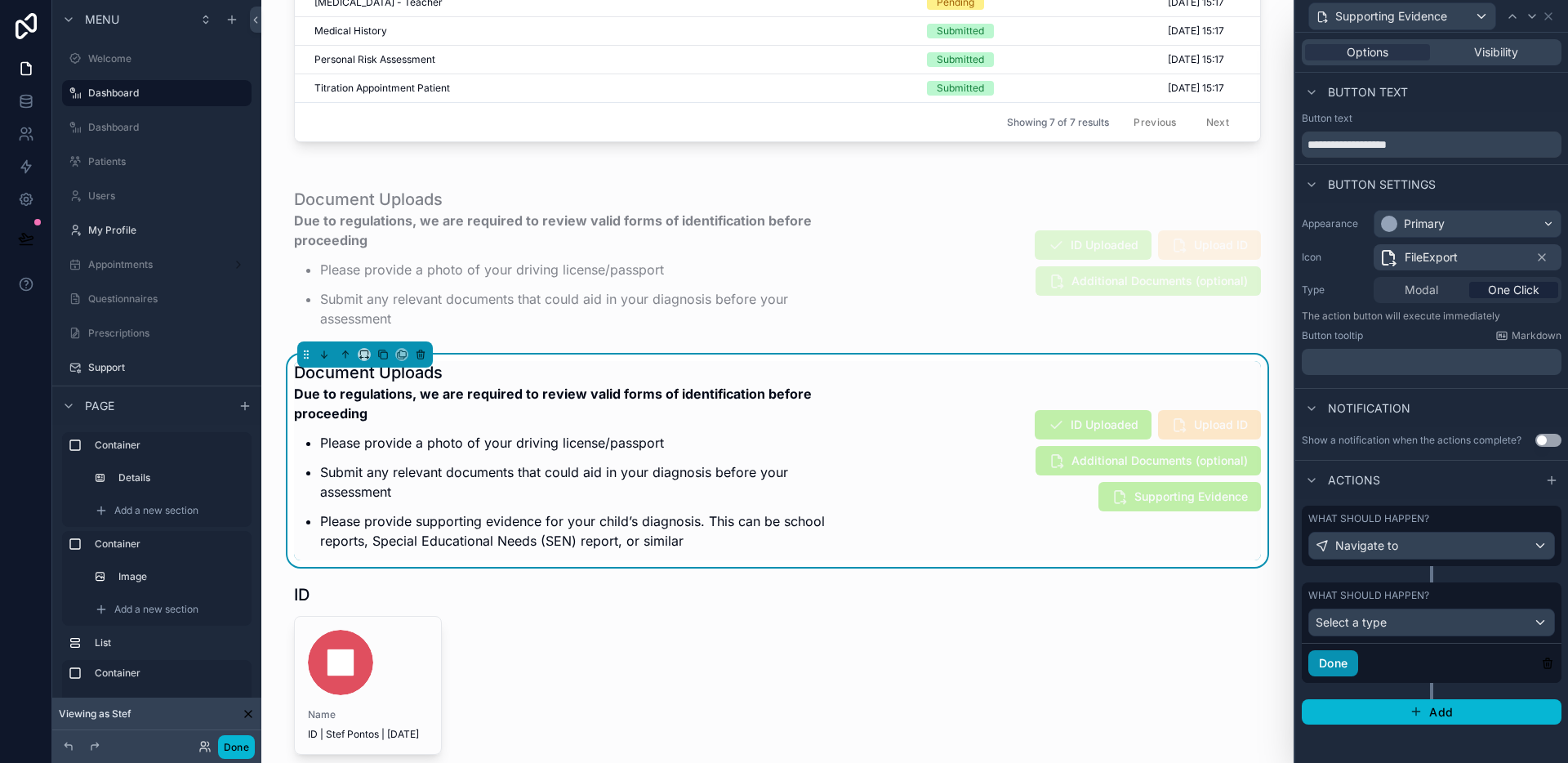
click at [1351, 661] on button "Done" at bounding box center [1333, 663] width 50 height 26
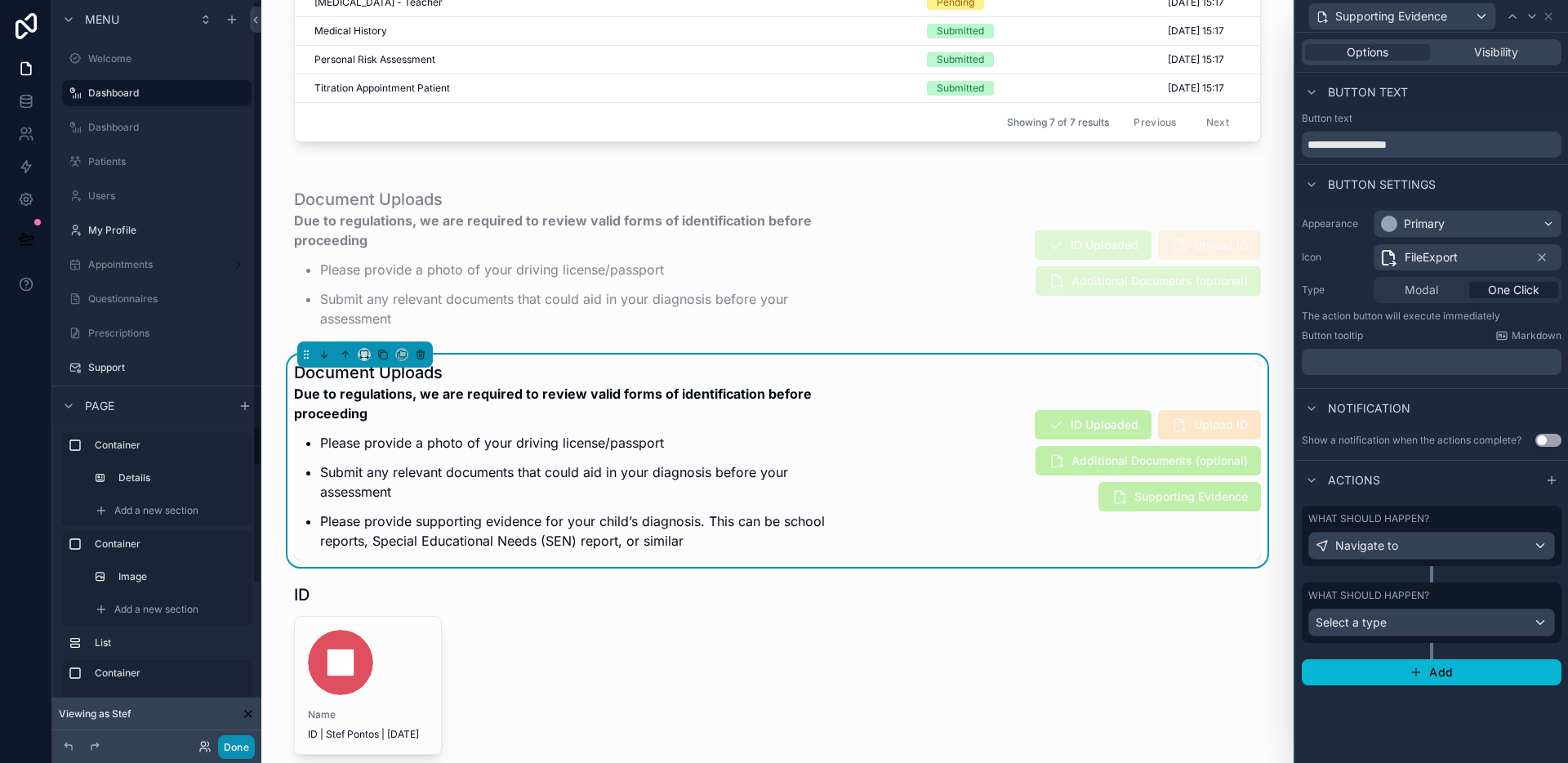
click at [238, 742] on button "Done" at bounding box center [236, 746] width 37 height 24
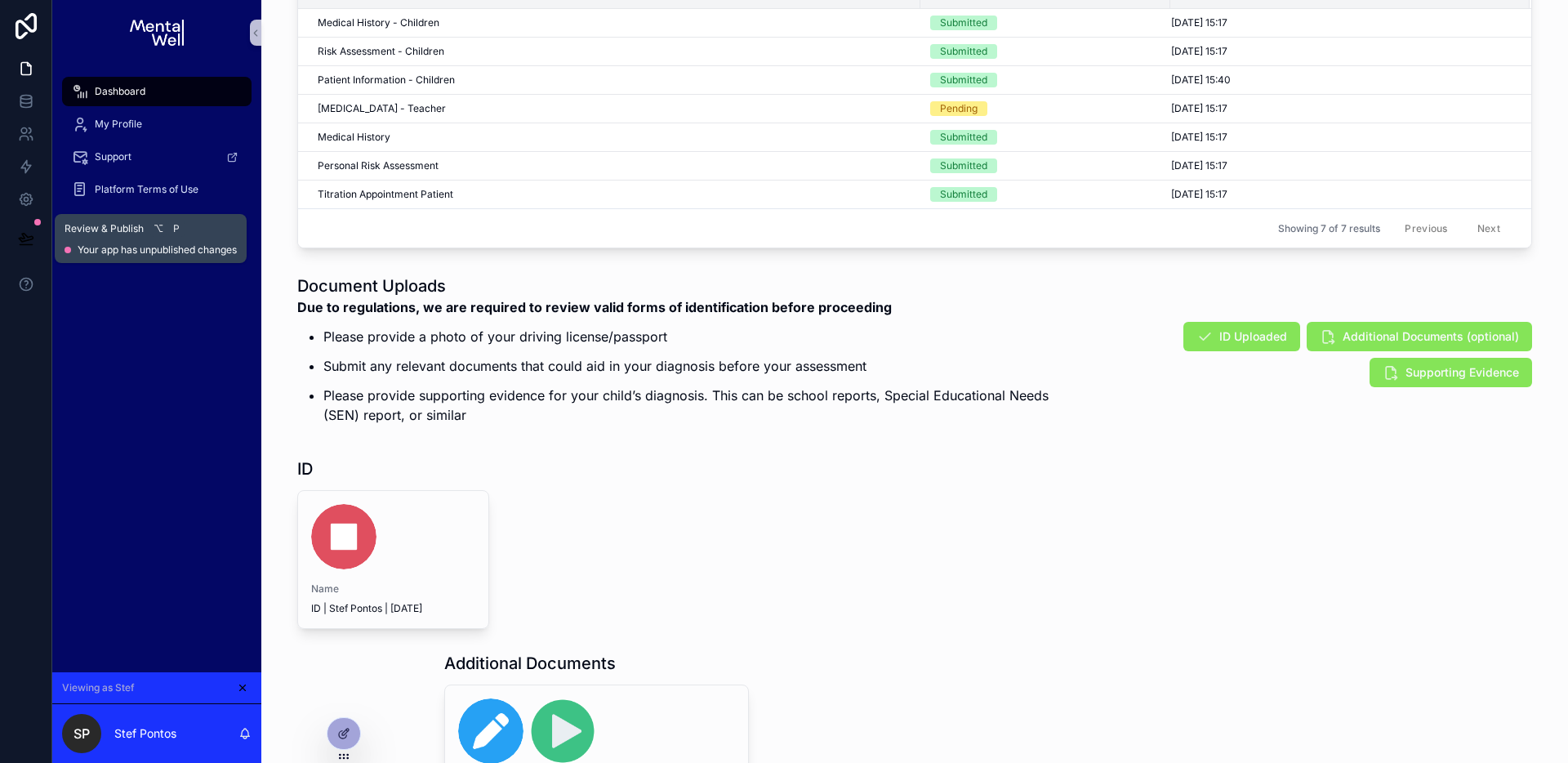
drag, startPoint x: 38, startPoint y: 227, endPoint x: 52, endPoint y: 250, distance: 26.9
click at [38, 227] on button at bounding box center [26, 238] width 36 height 46
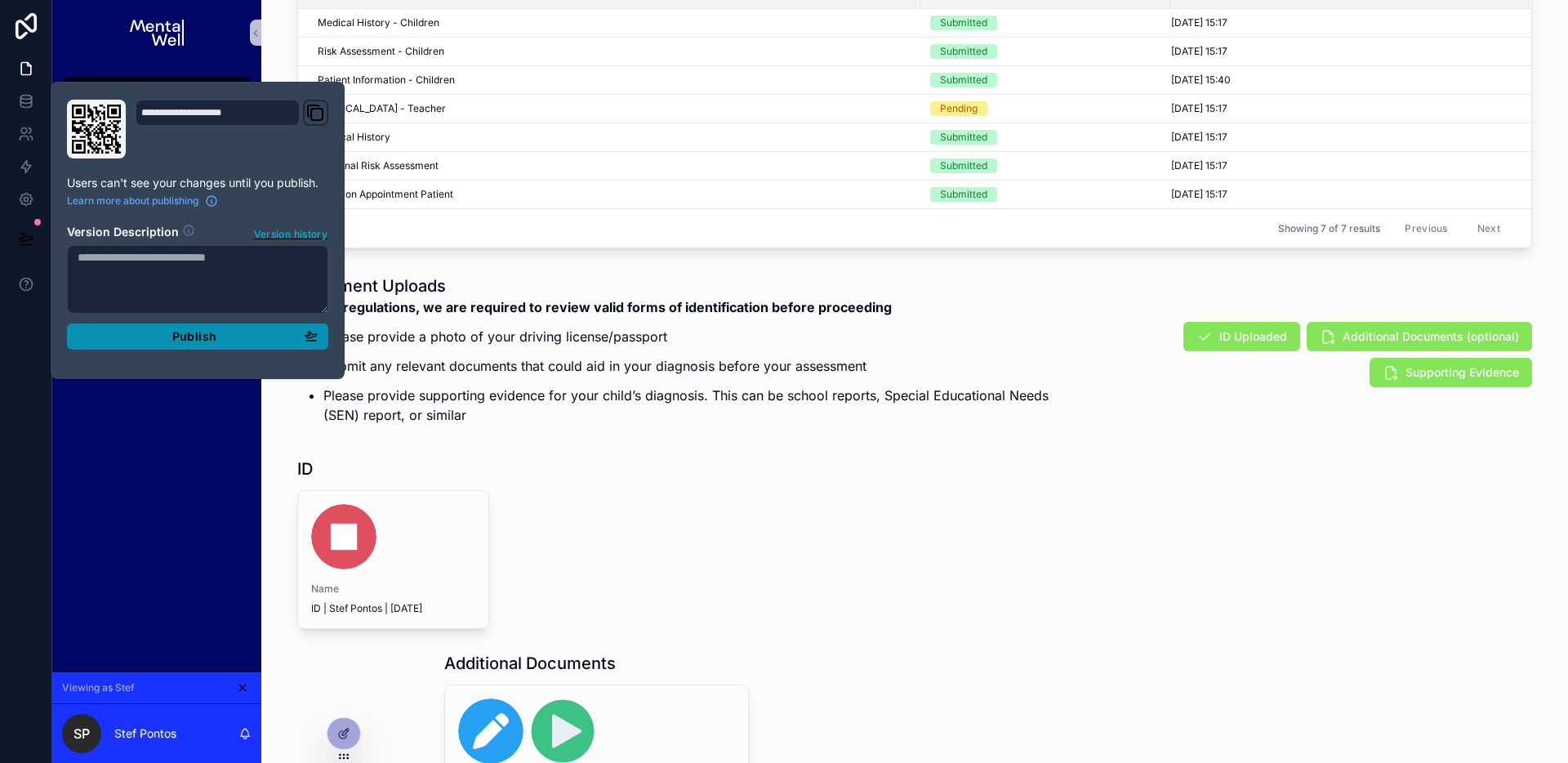
drag, startPoint x: 143, startPoint y: 336, endPoint x: 205, endPoint y: 350, distance: 63.6
click at [144, 336] on div "Publish" at bounding box center [197, 336] width 240 height 15
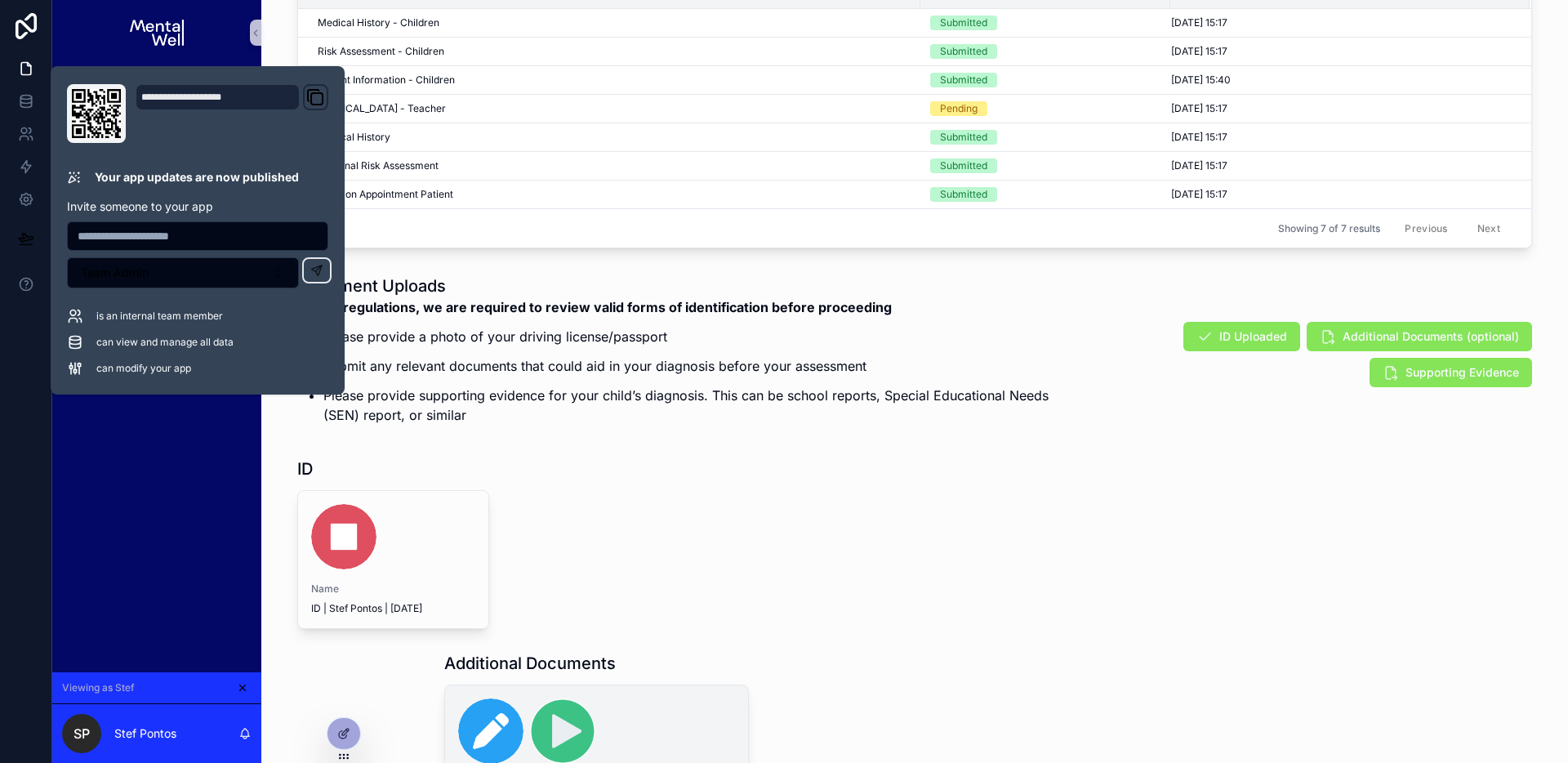
scroll to position [1188, 0]
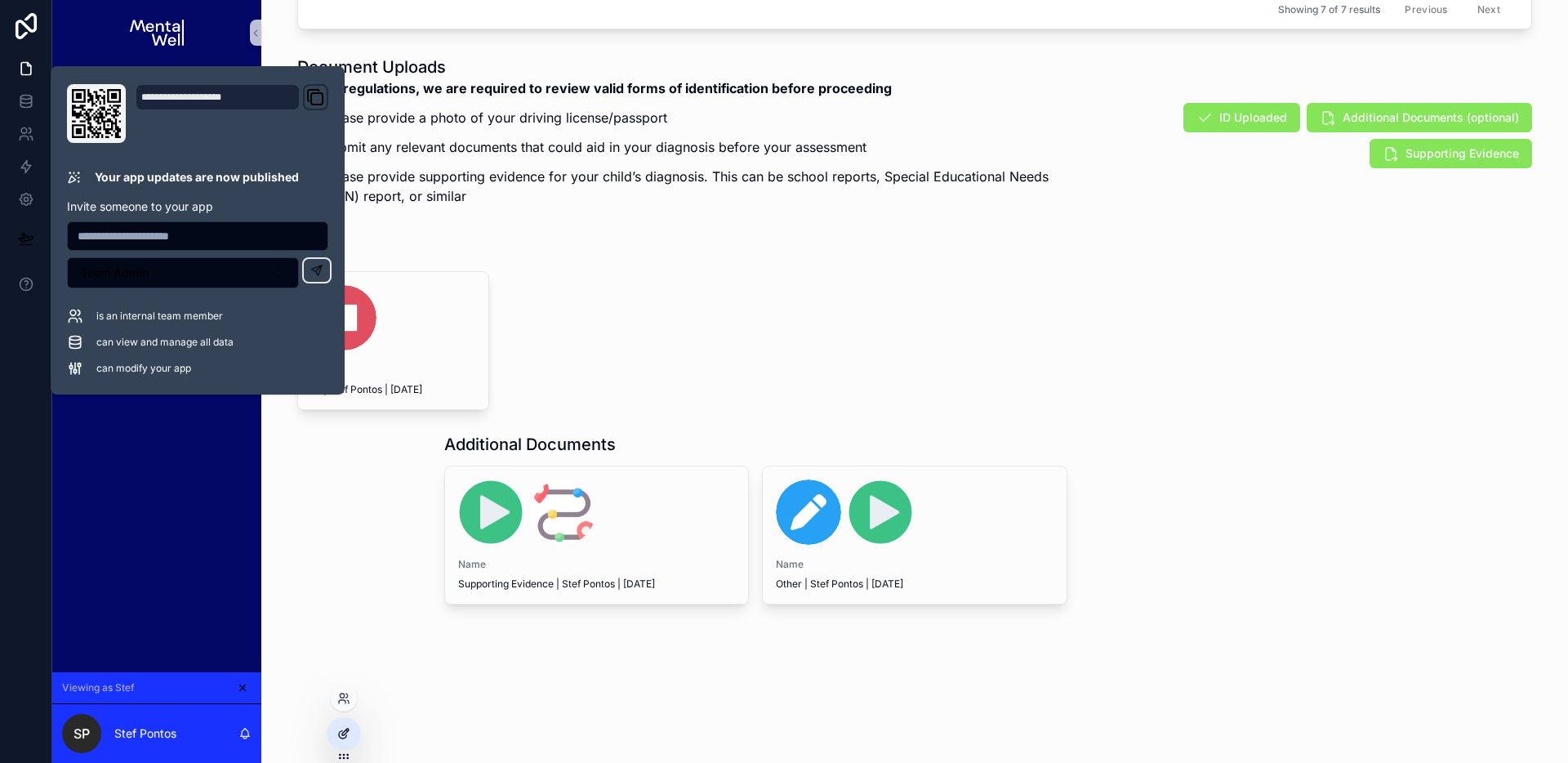
click at [357, 727] on div at bounding box center [344, 733] width 33 height 31
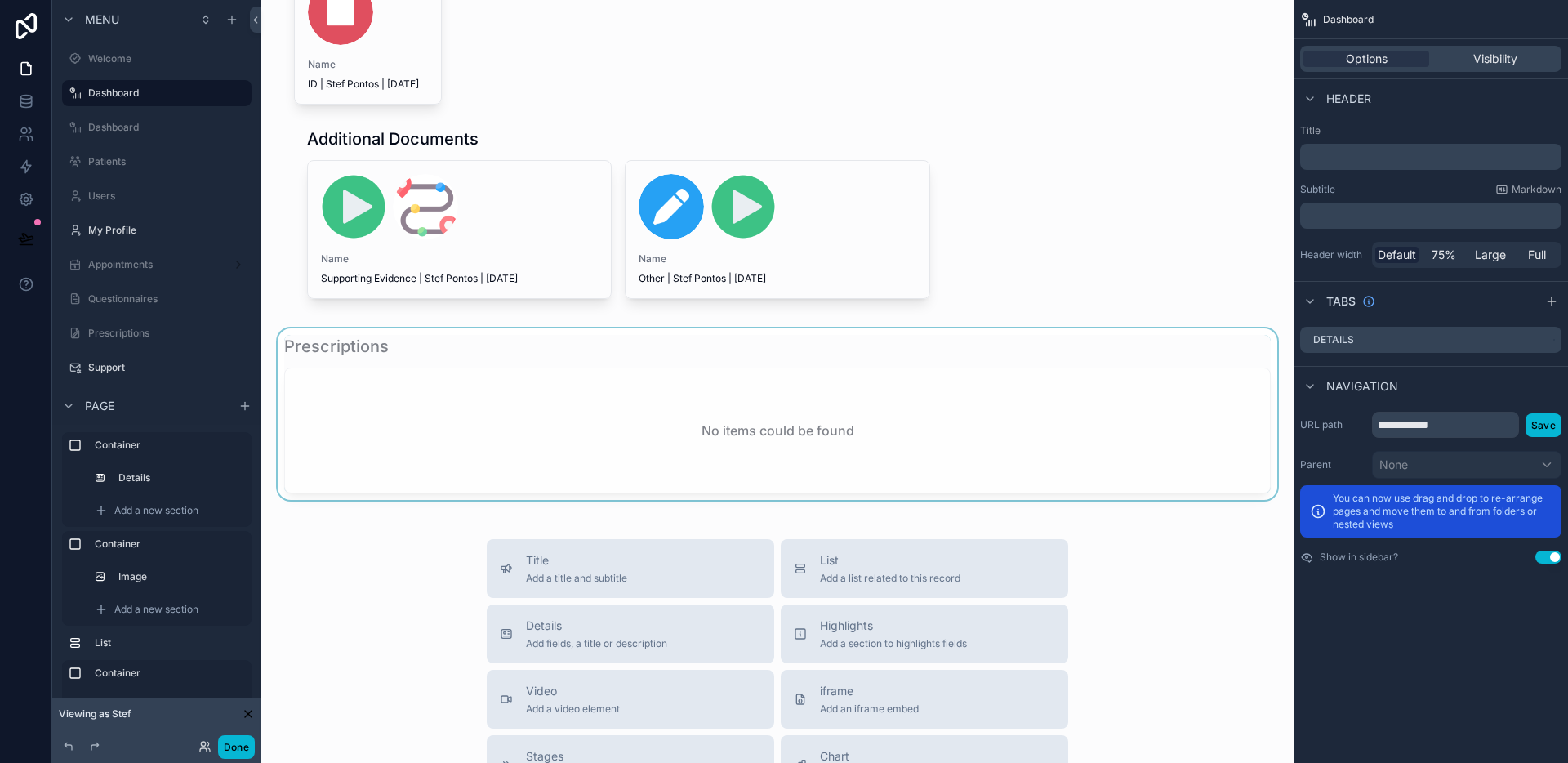
scroll to position [1453, 0]
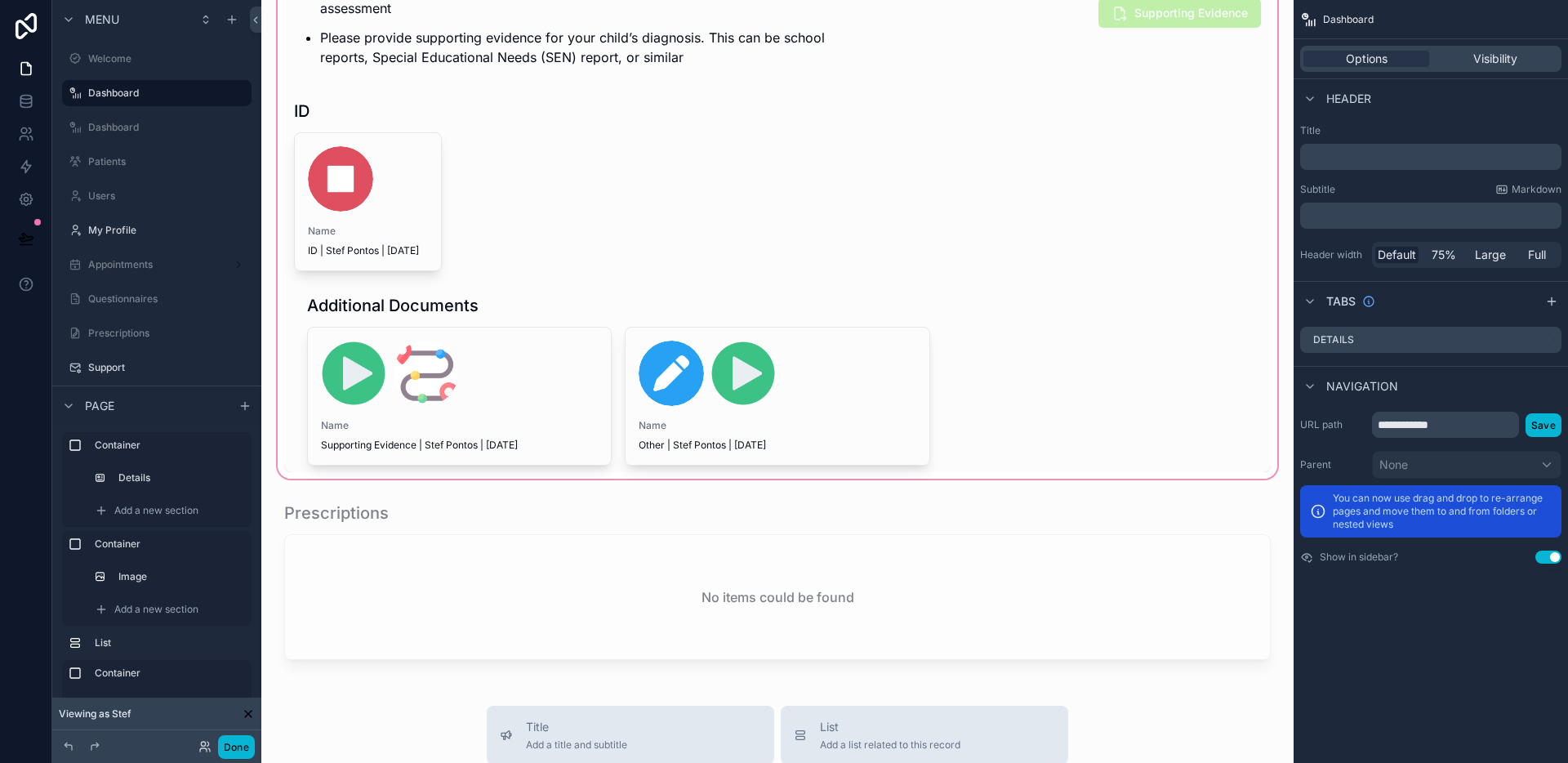
click at [507, 340] on div "scrollable content" at bounding box center [777, 85] width 1006 height 794
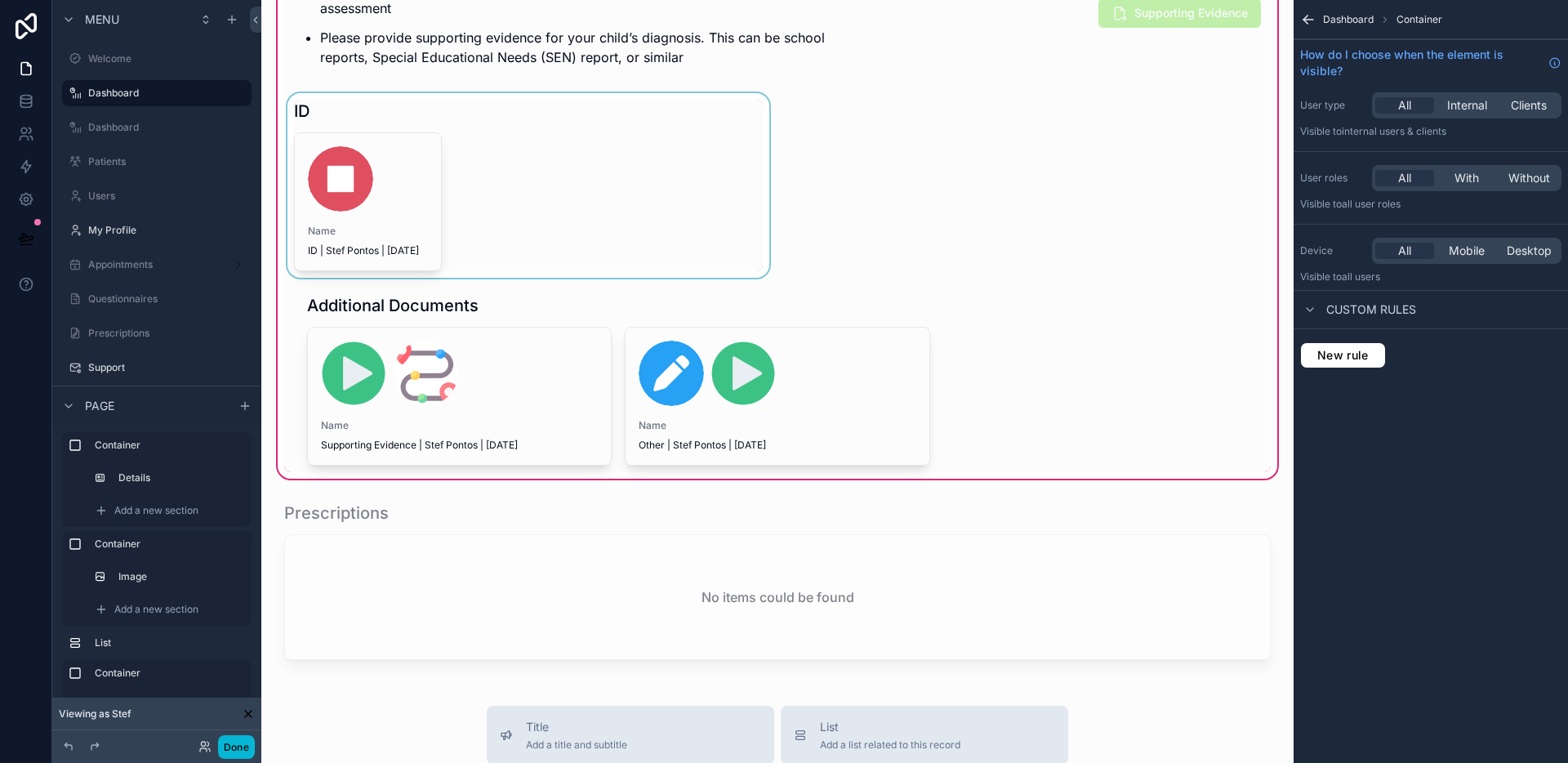
click at [515, 155] on div "scrollable content" at bounding box center [529, 186] width 488 height 185
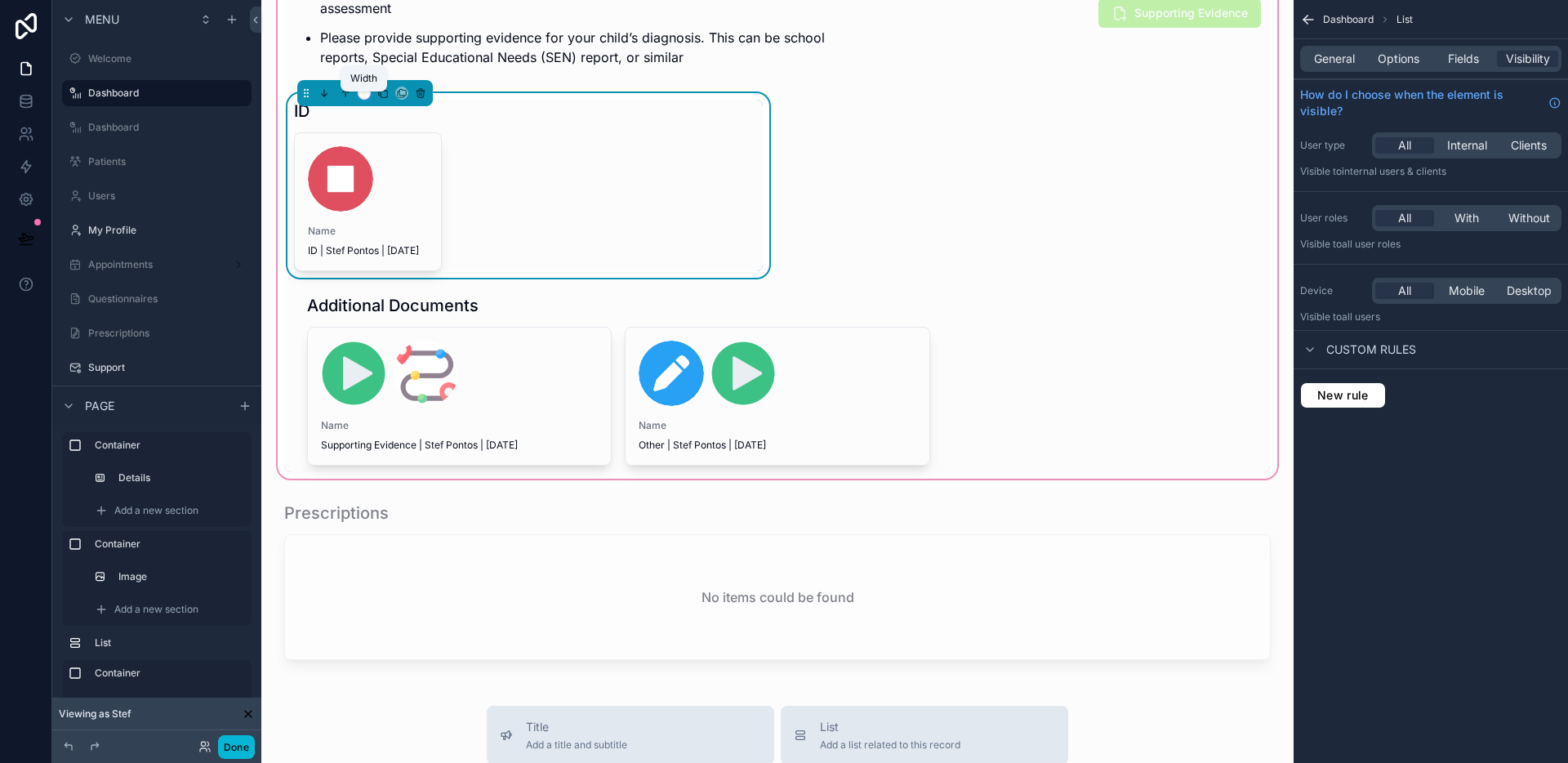
click at [365, 99] on icon "scrollable content" at bounding box center [365, 93] width 11 height 11
click at [530, 205] on div "scrollable content" at bounding box center [784, 382] width 1568 height 763
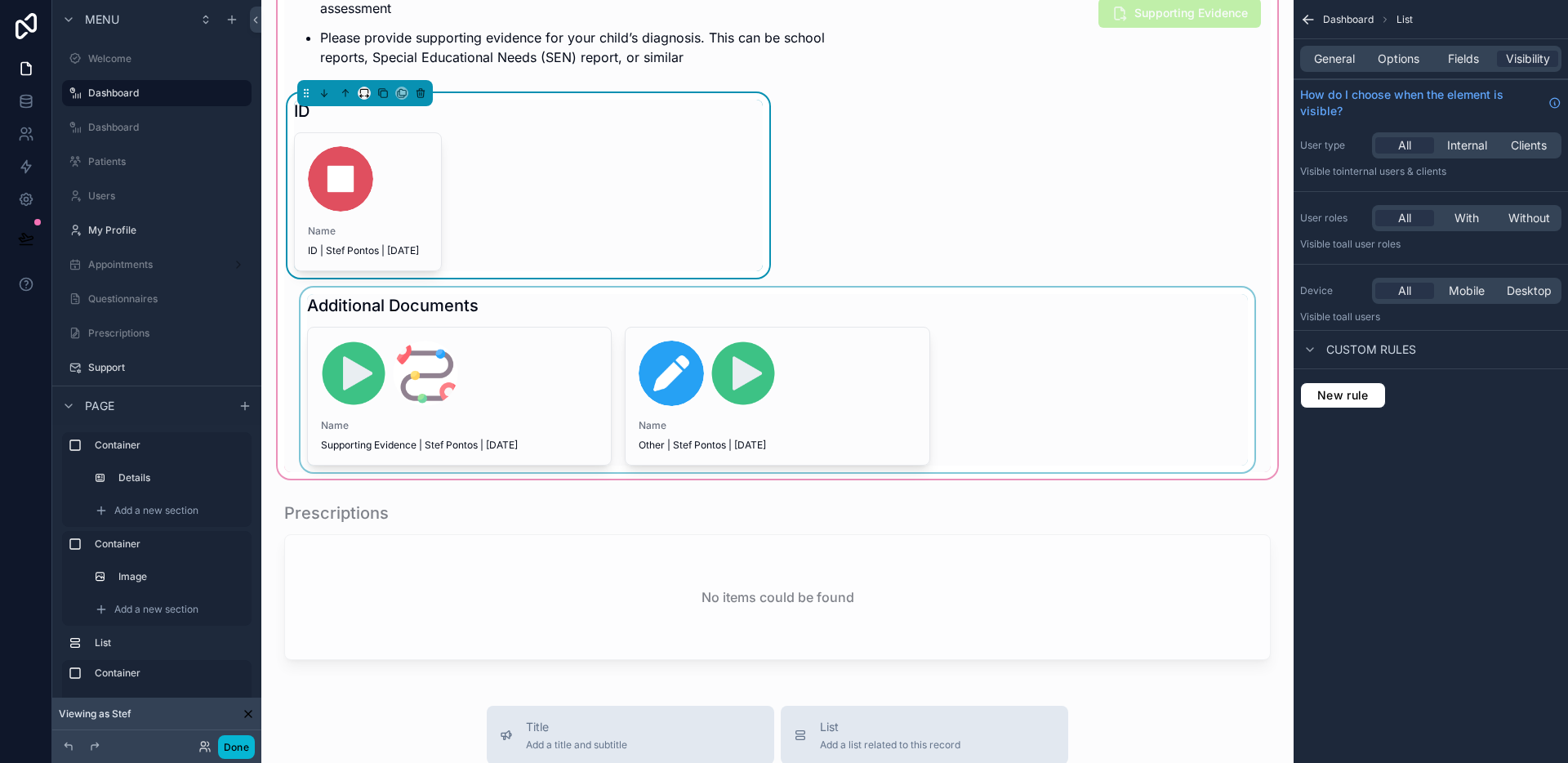
click at [547, 333] on div "scrollable content" at bounding box center [777, 380] width 987 height 185
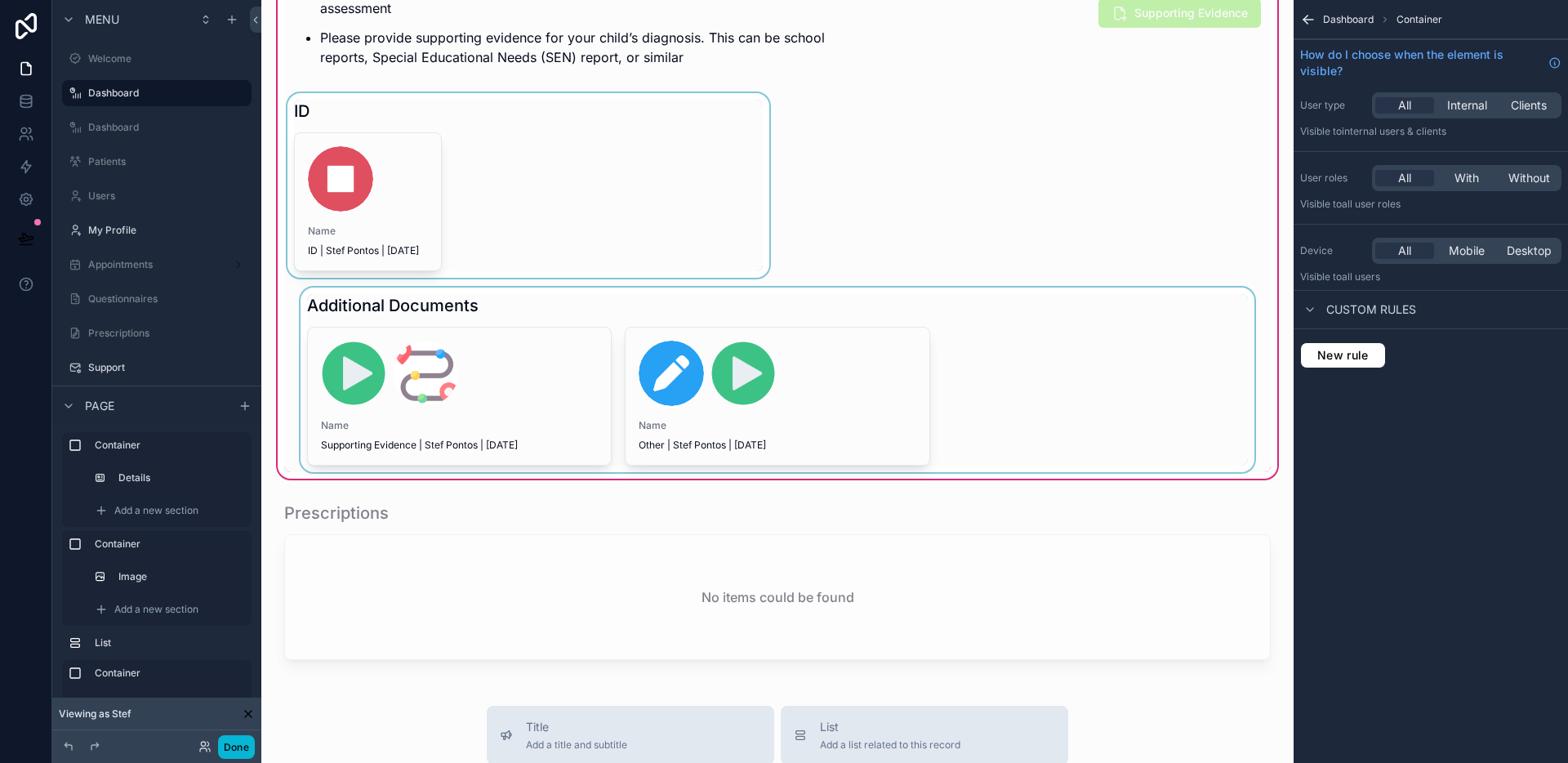
click at [544, 334] on div "scrollable content" at bounding box center [777, 380] width 987 height 185
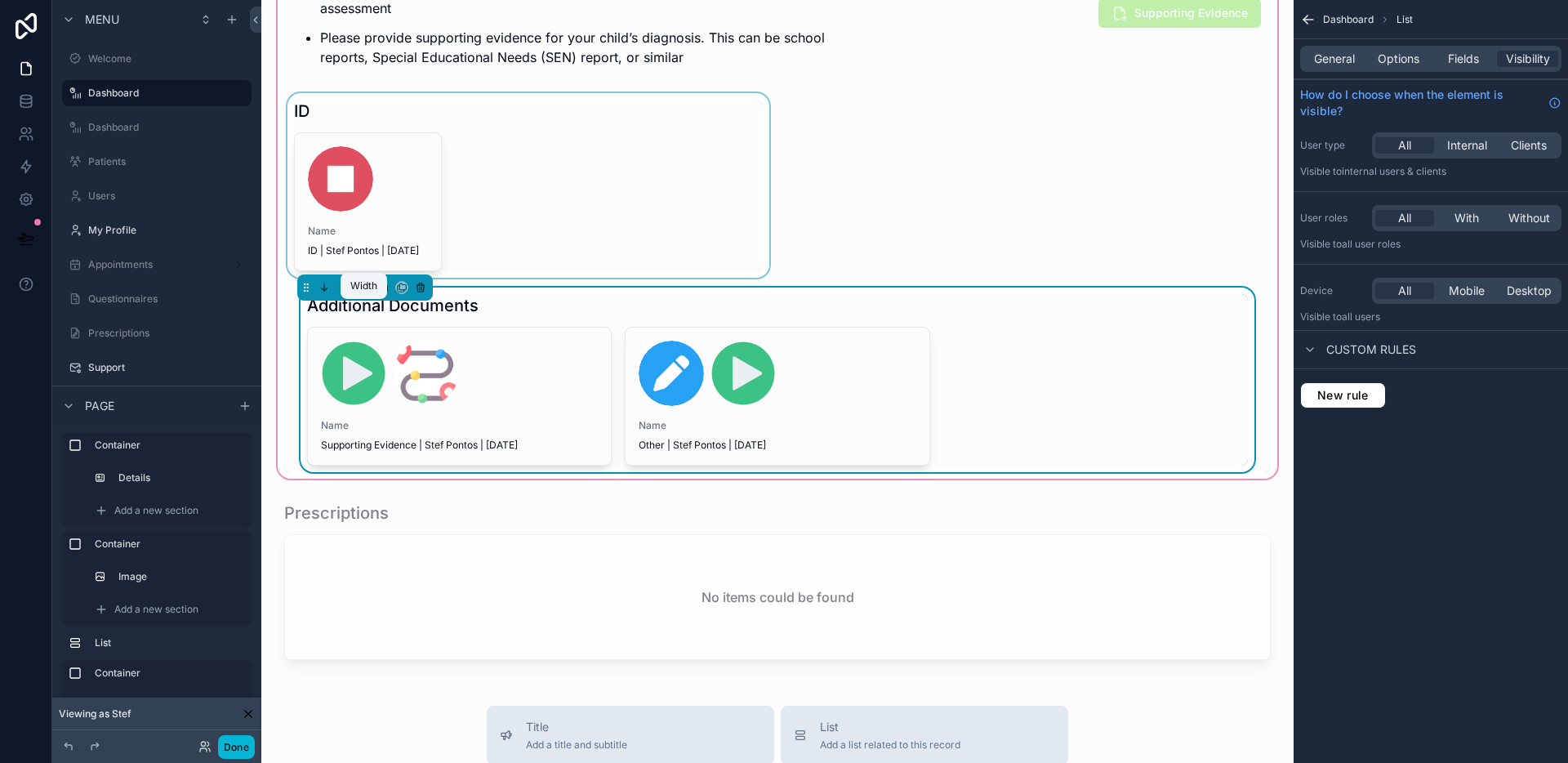
click at [368, 292] on icon "scrollable content" at bounding box center [368, 290] width 2 height 3
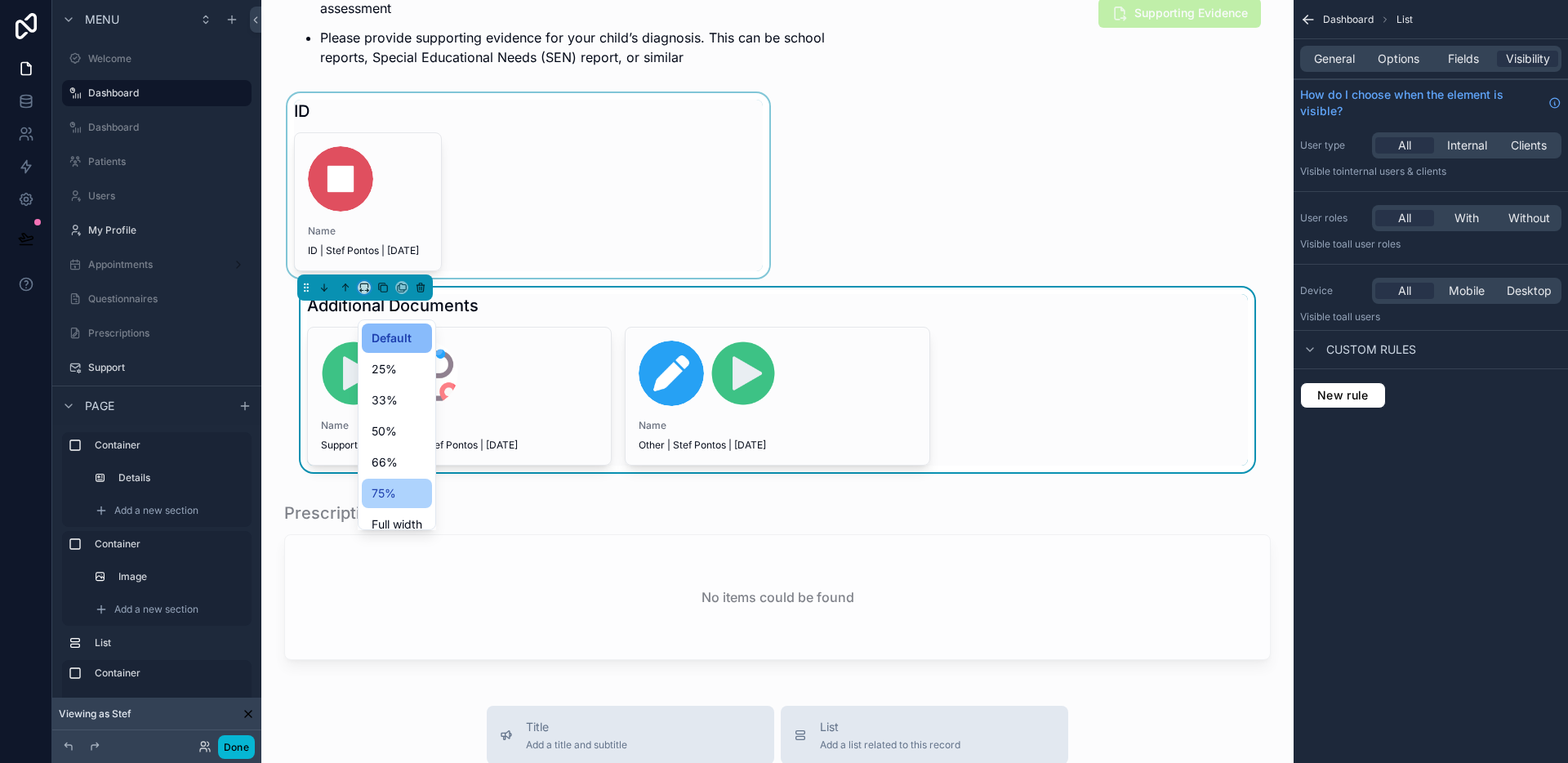
scroll to position [13, 0]
click at [416, 499] on div "Full width" at bounding box center [397, 511] width 71 height 29
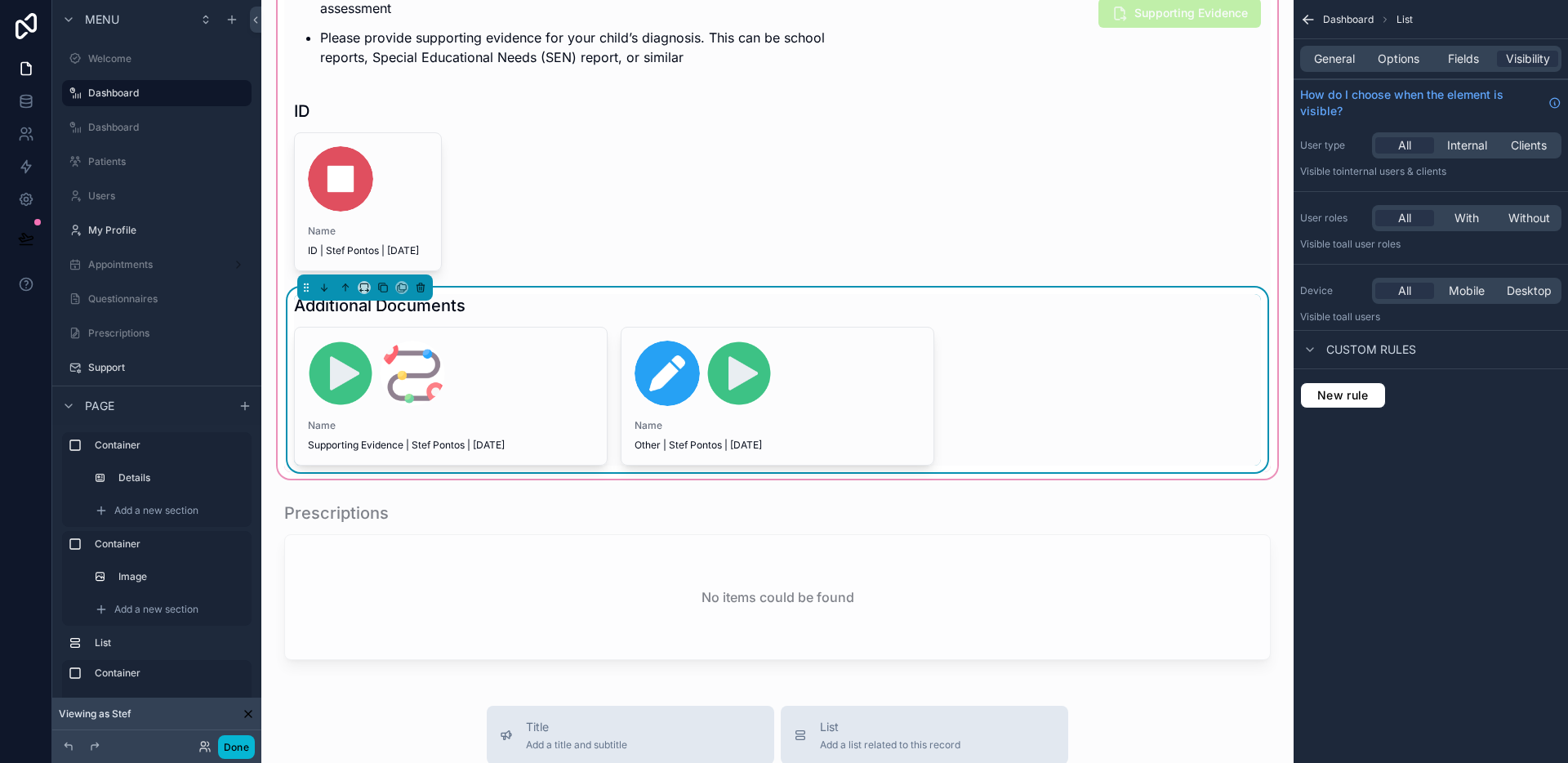
click at [577, 317] on div "Additional Documents" at bounding box center [777, 305] width 967 height 23
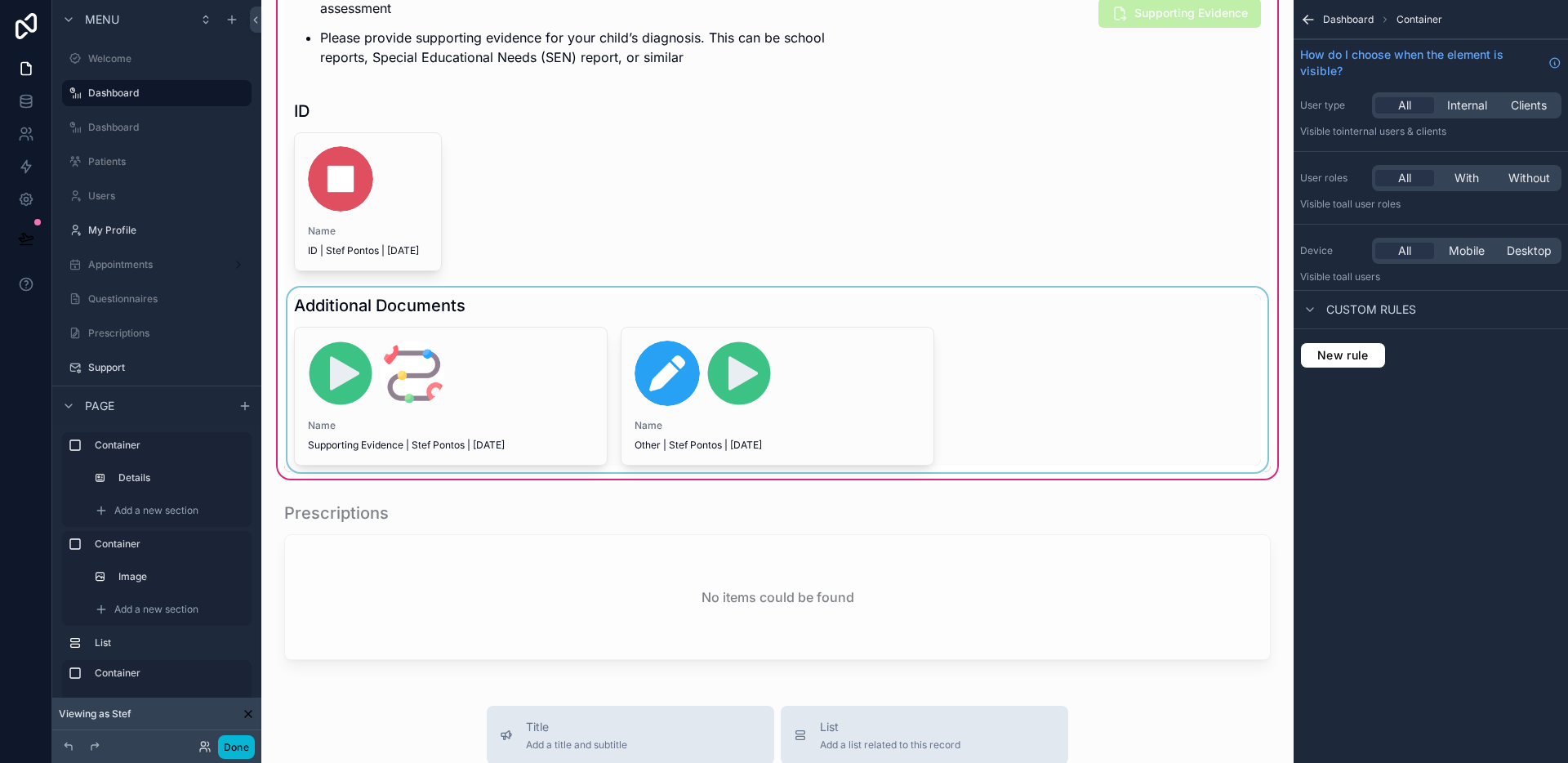
click at [925, 329] on div "scrollable content" at bounding box center [777, 380] width 987 height 185
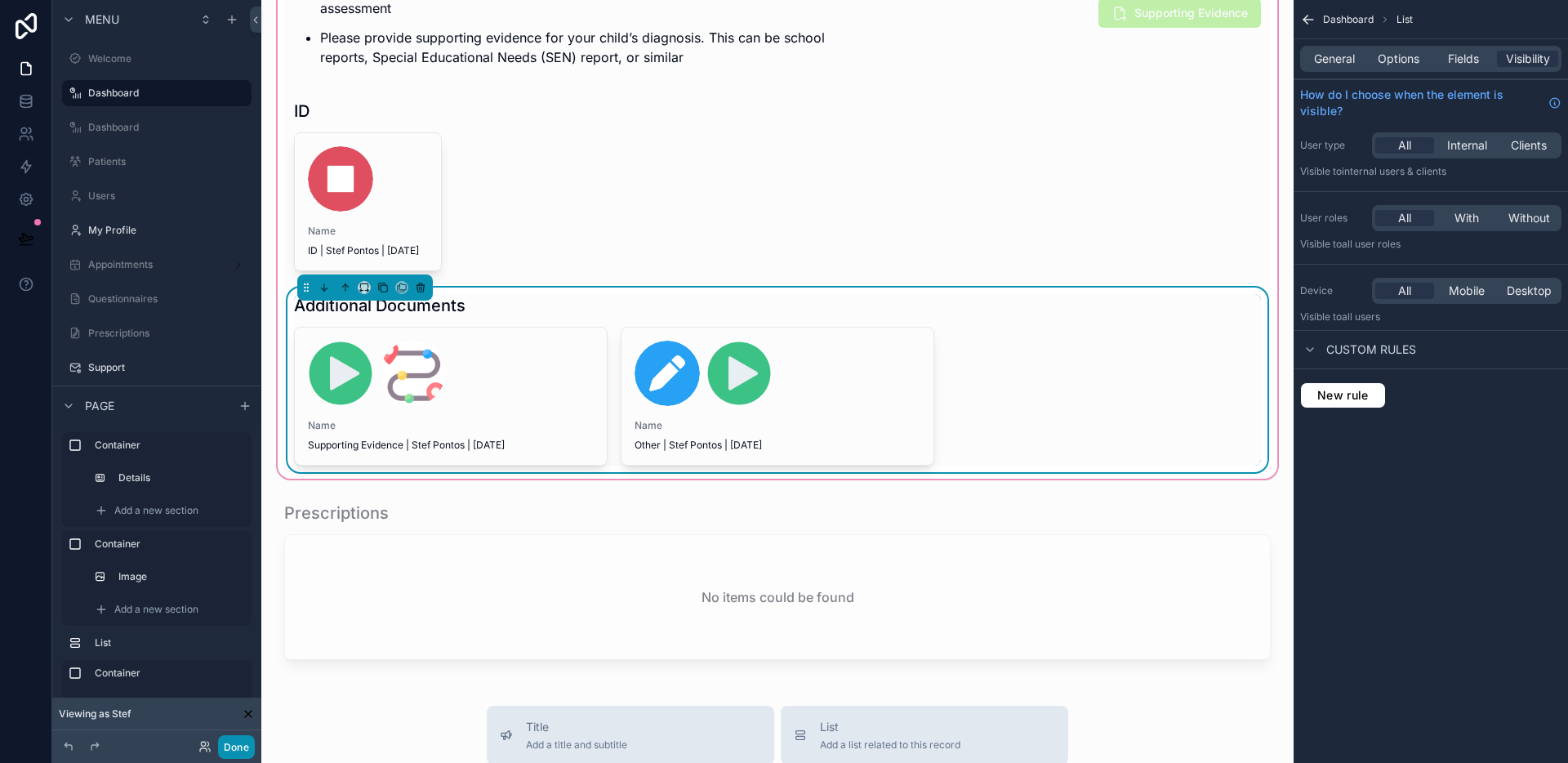
click at [249, 749] on button "Done" at bounding box center [236, 746] width 37 height 24
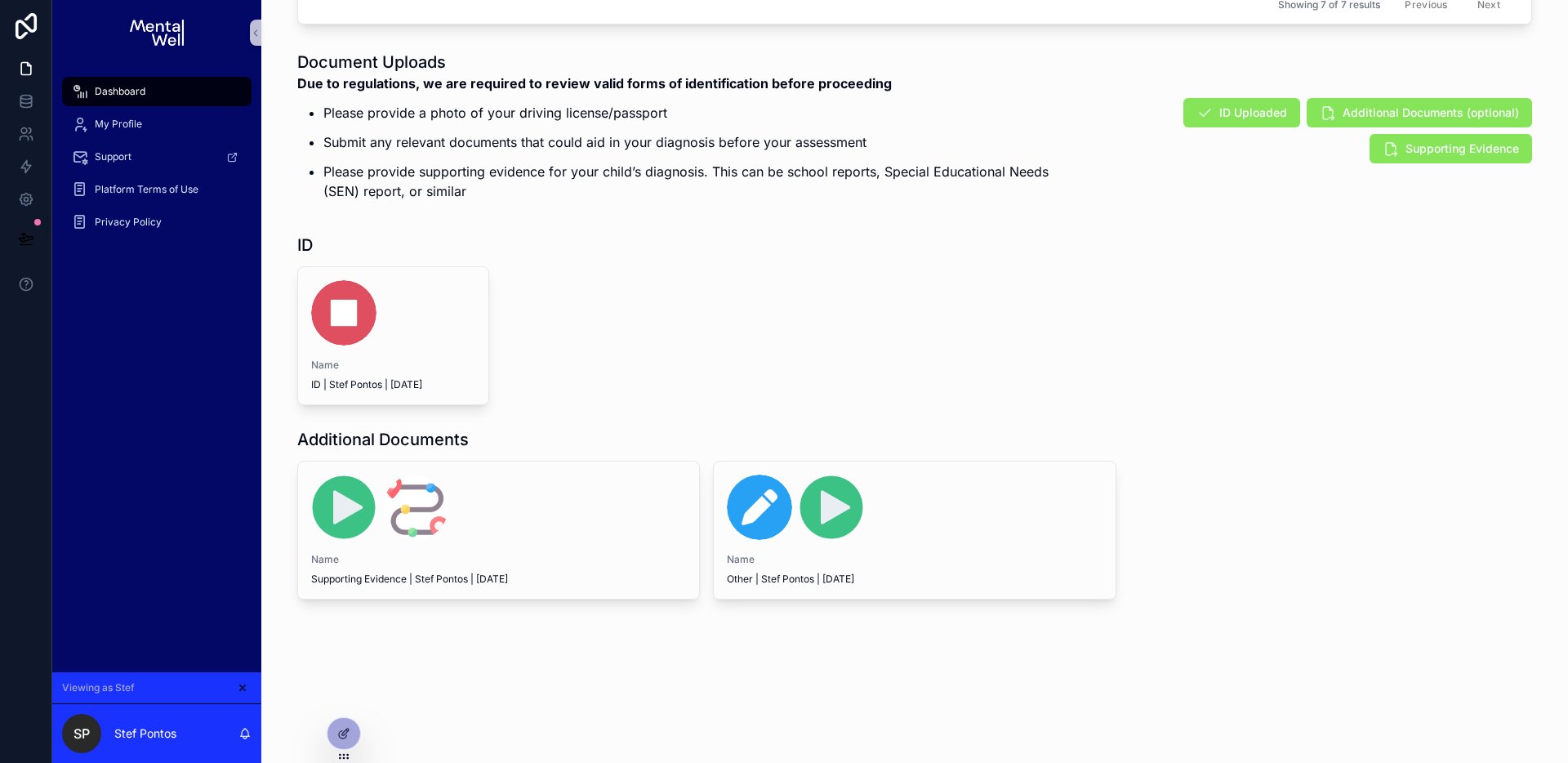
scroll to position [1188, 0]
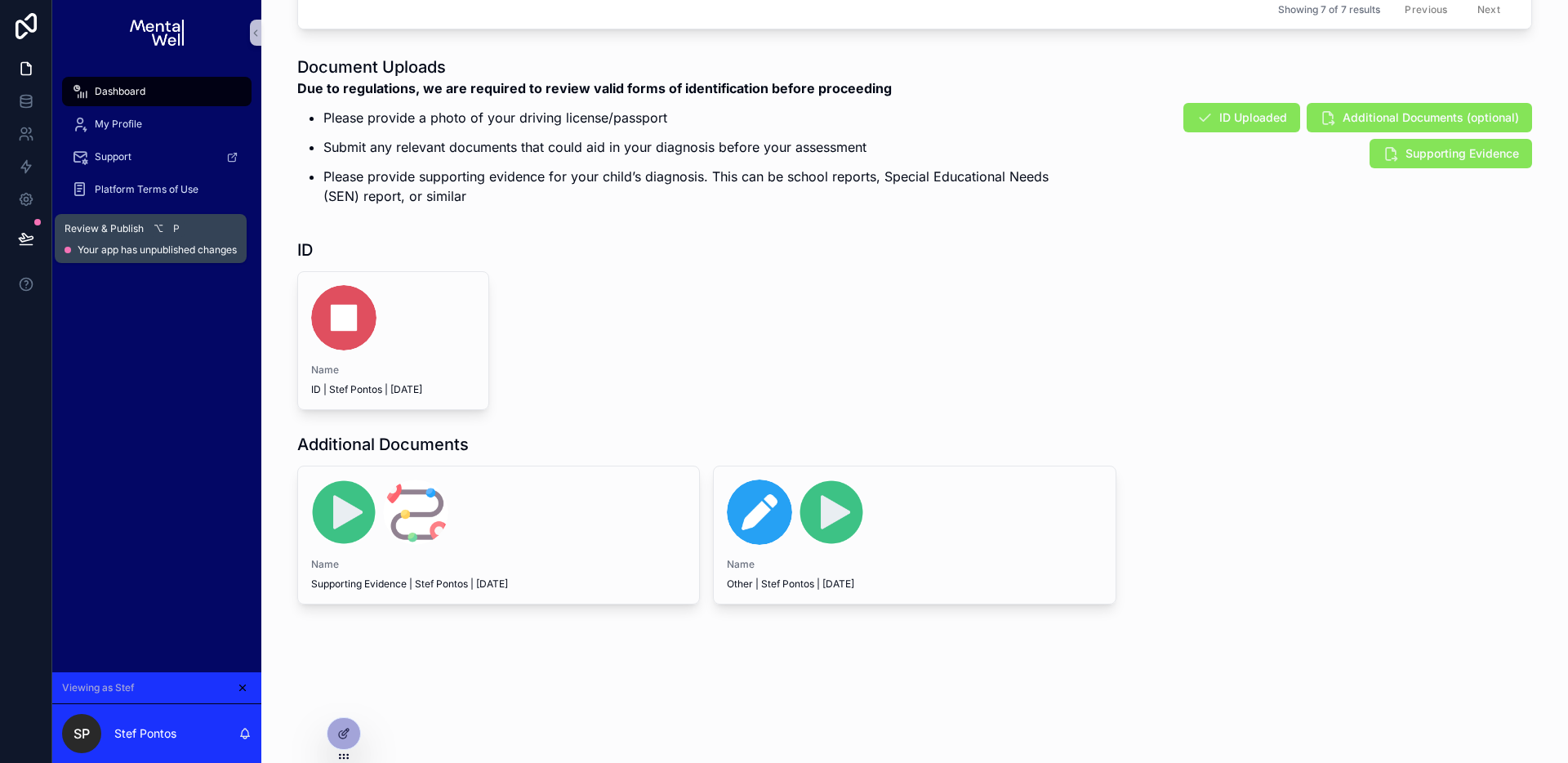
click at [39, 236] on button at bounding box center [26, 238] width 36 height 46
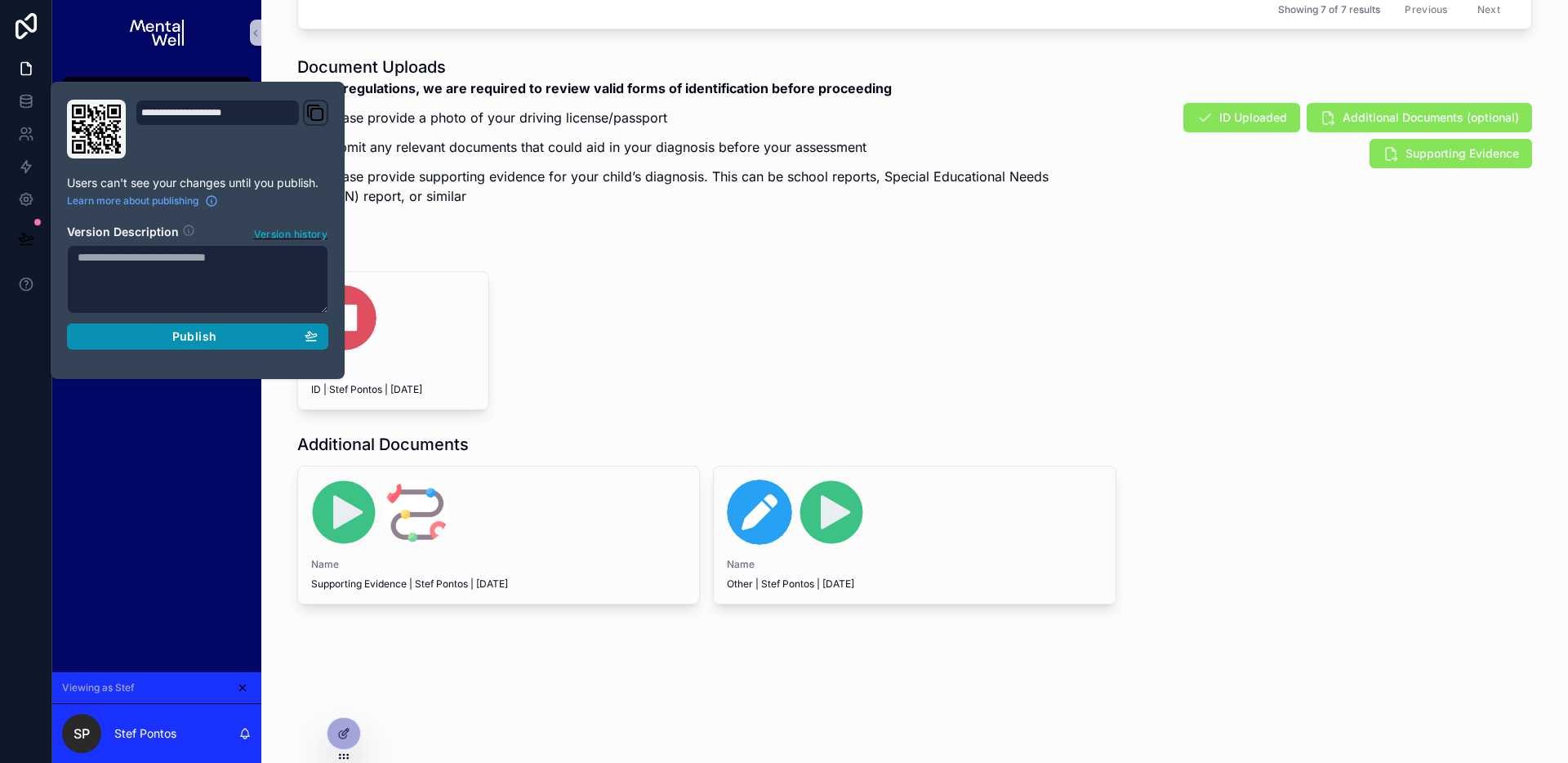
click at [244, 333] on div "Publish" at bounding box center [197, 336] width 240 height 15
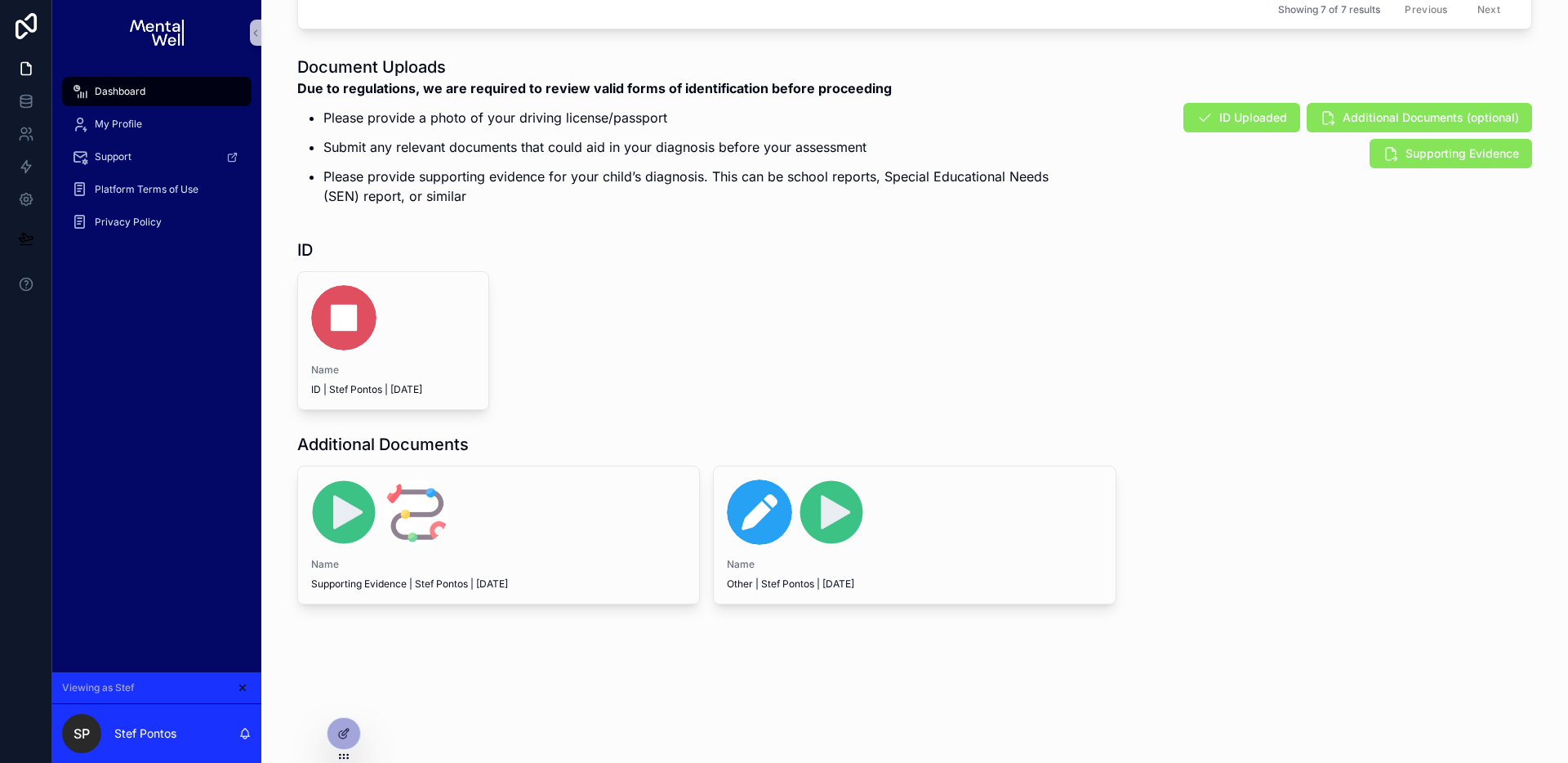
click at [797, 389] on div "Name ID | Stef Pontos | 01/05/2010" at bounding box center [599, 340] width 603 height 138
click at [348, 730] on icon at bounding box center [345, 731] width 7 height 7
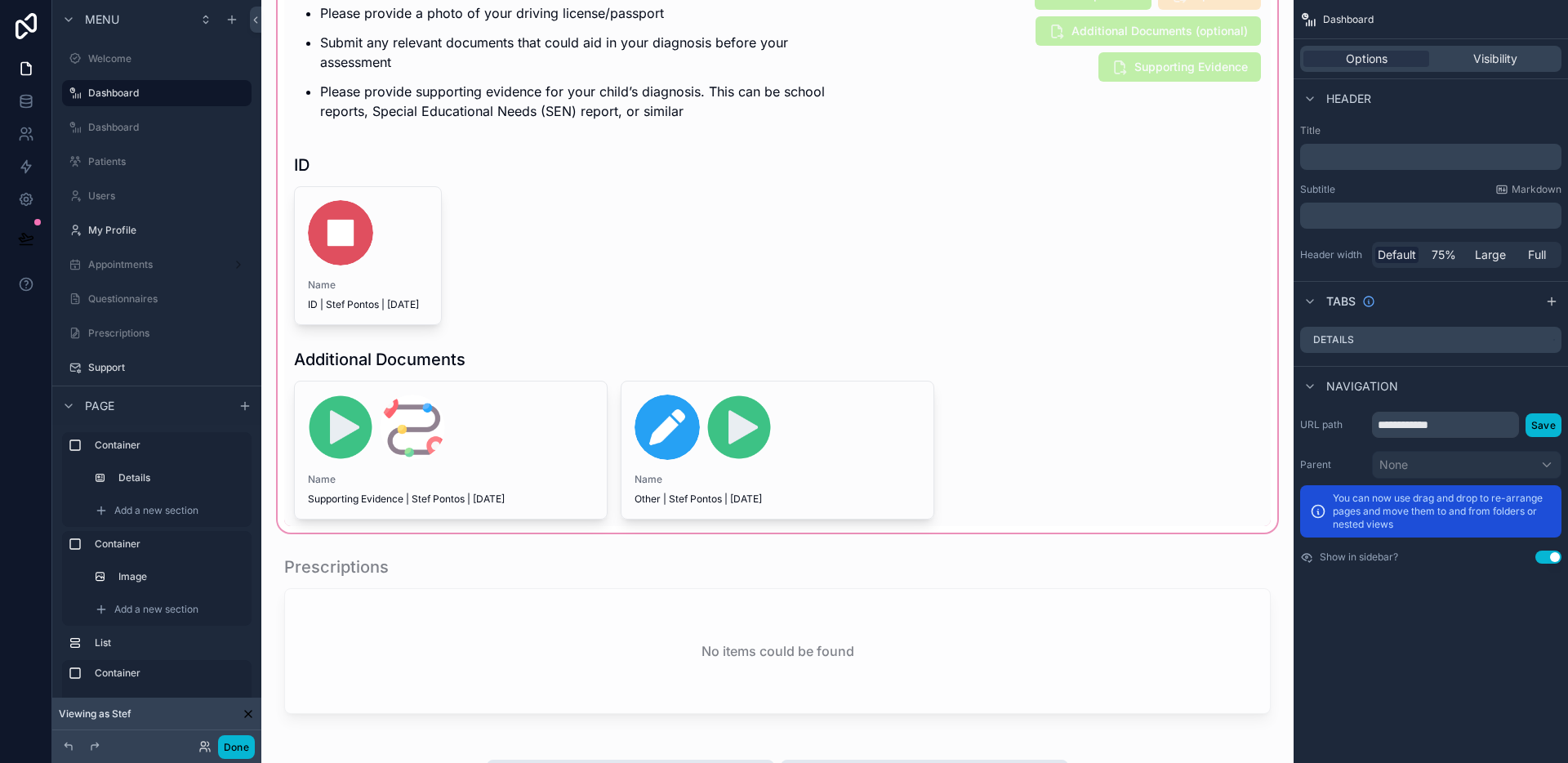
scroll to position [1177, 0]
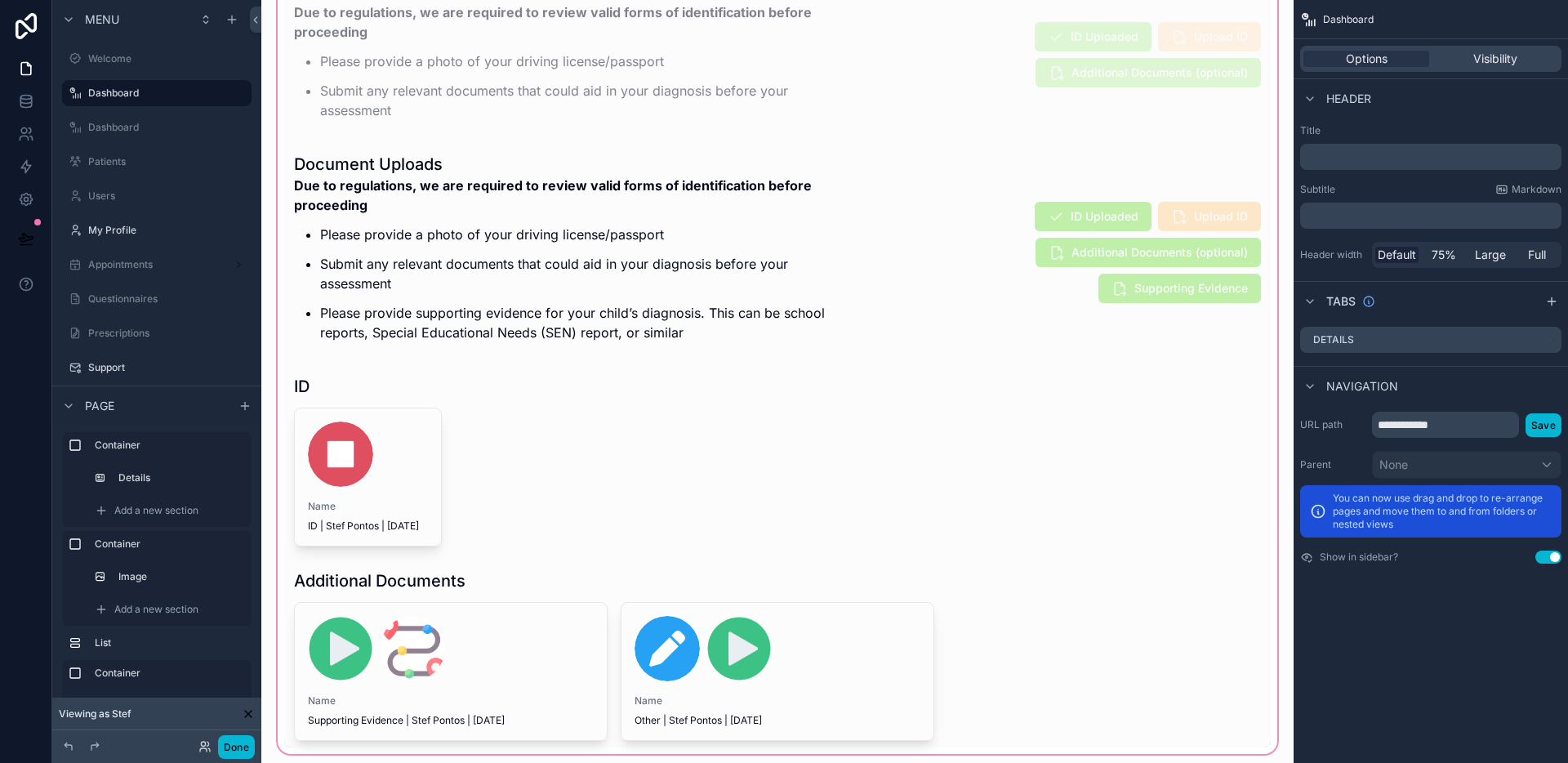
click at [853, 285] on div "scrollable content" at bounding box center [777, 360] width 1006 height 794
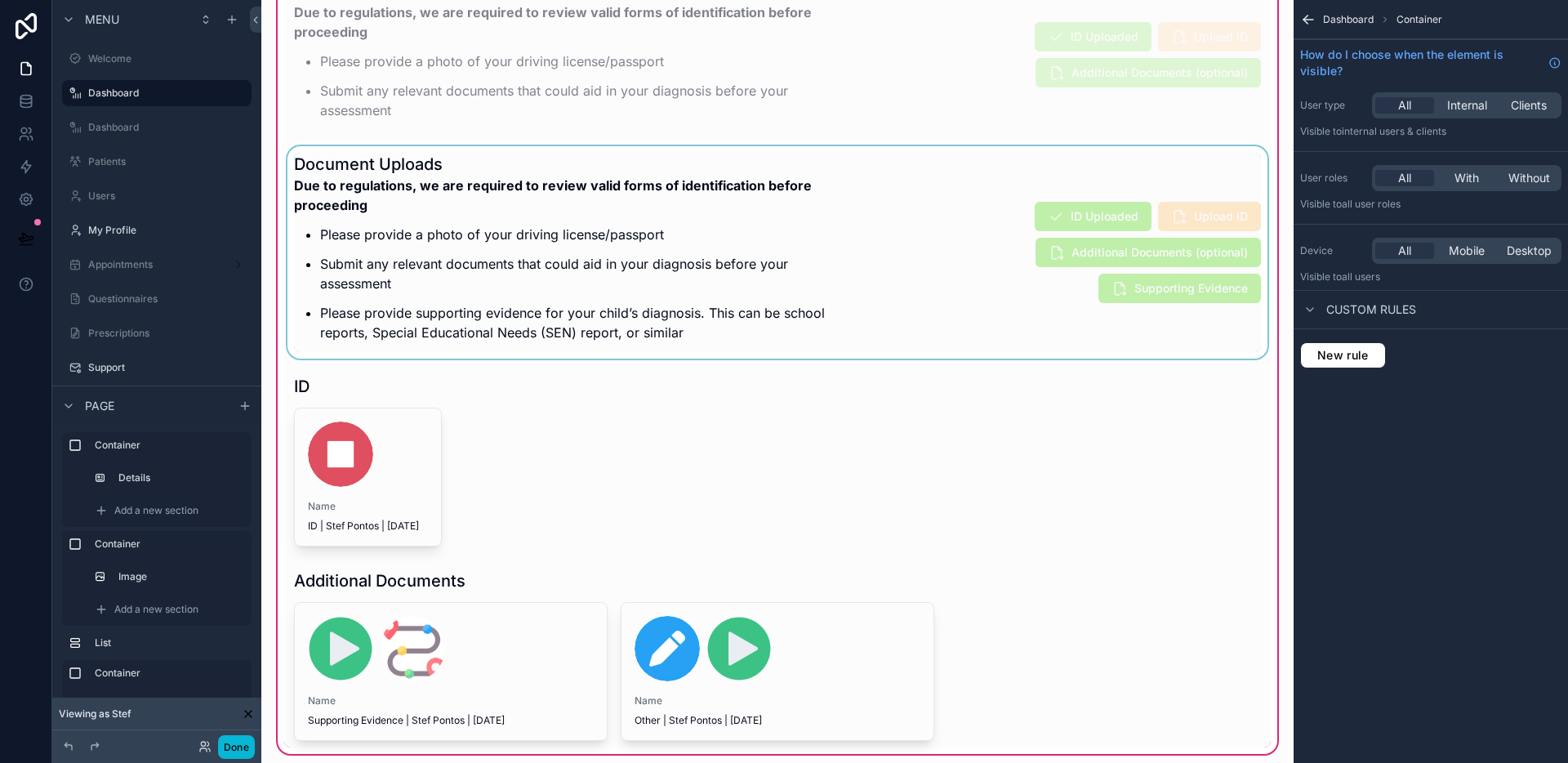
click at [939, 266] on div "scrollable content" at bounding box center [777, 252] width 987 height 212
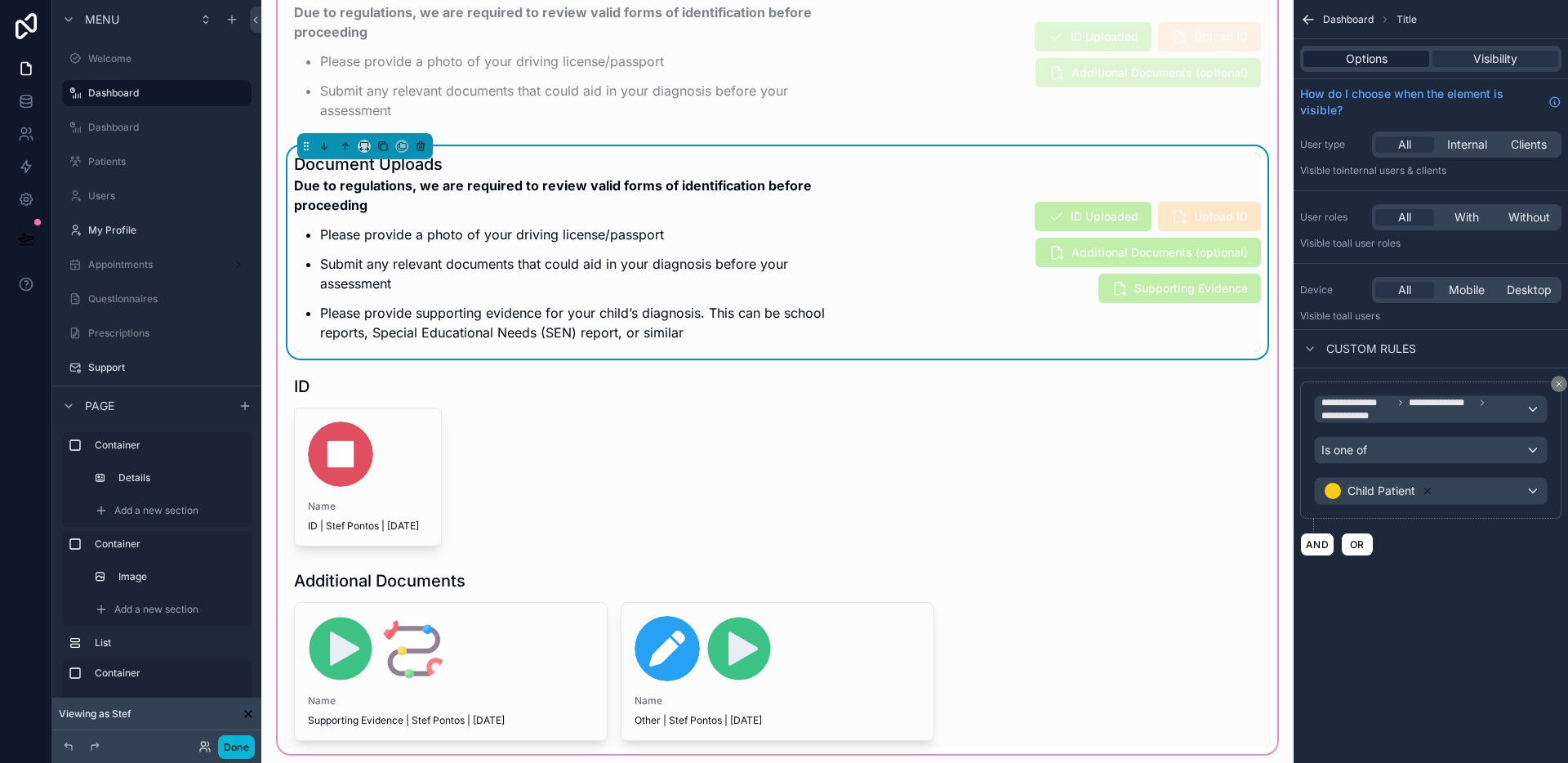
click at [1369, 61] on span "Options" at bounding box center [1367, 58] width 41 height 16
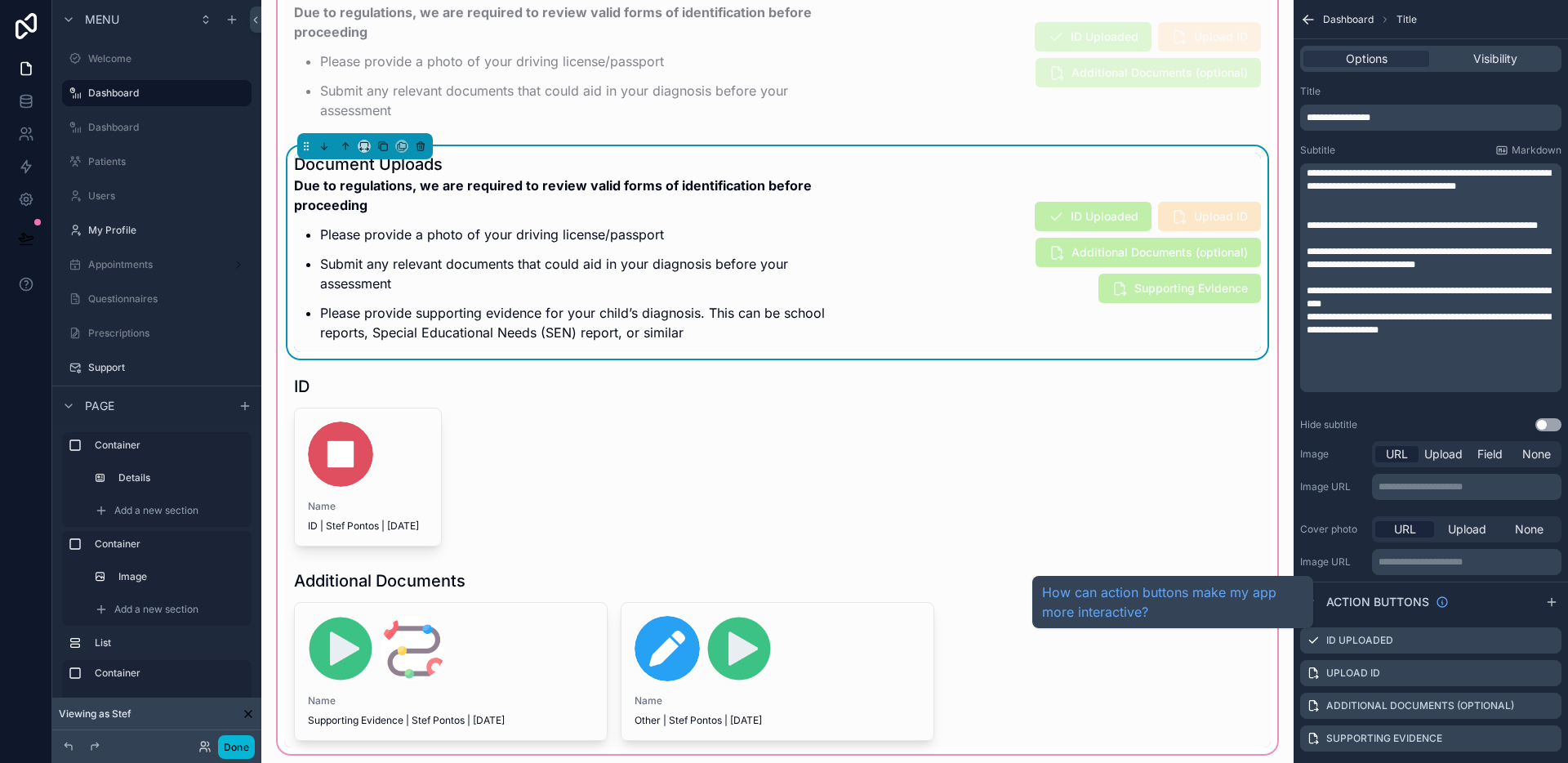
scroll to position [27, 0]
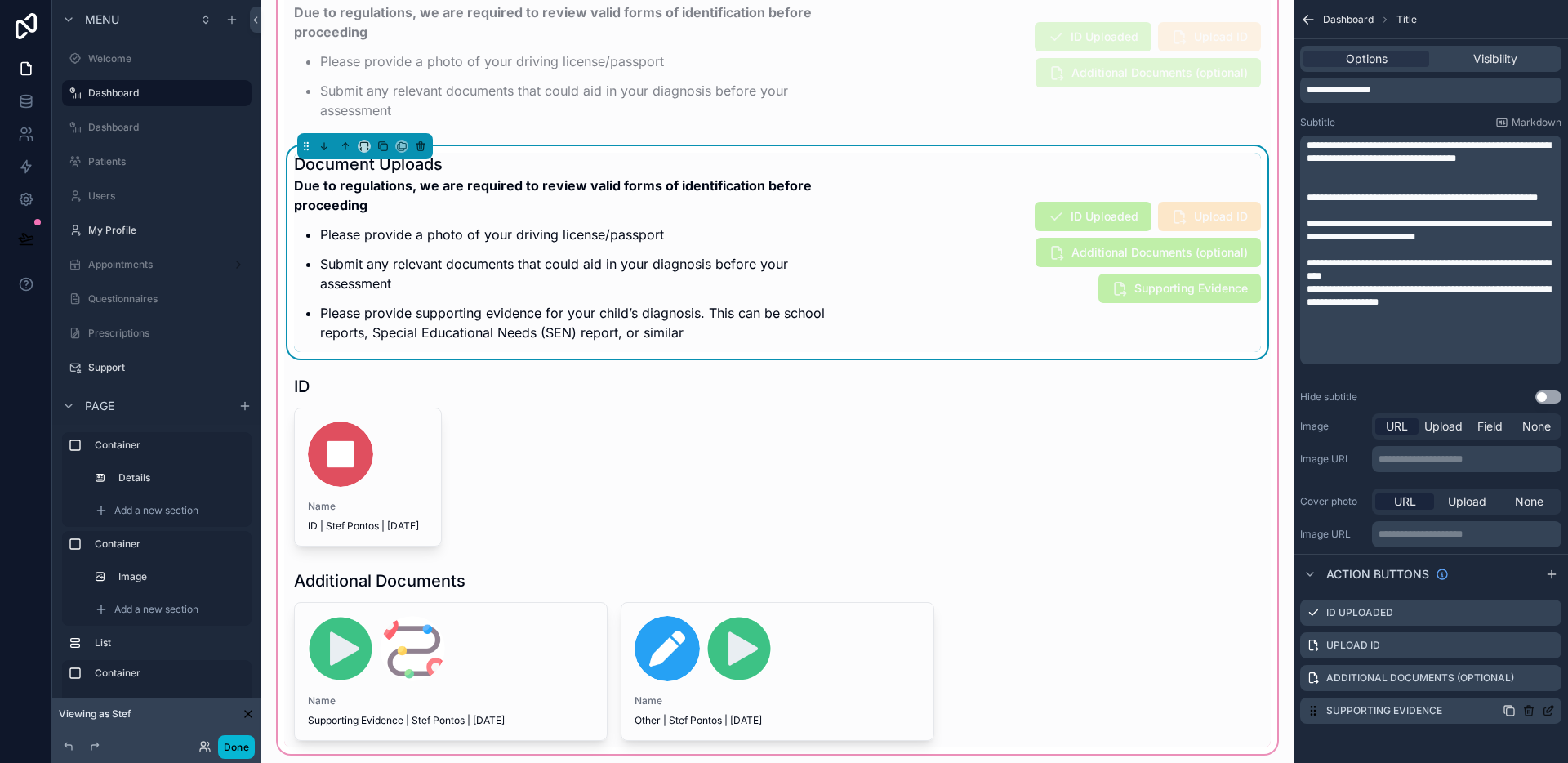
click at [1514, 708] on icon "scrollable content" at bounding box center [1511, 712] width 8 height 8
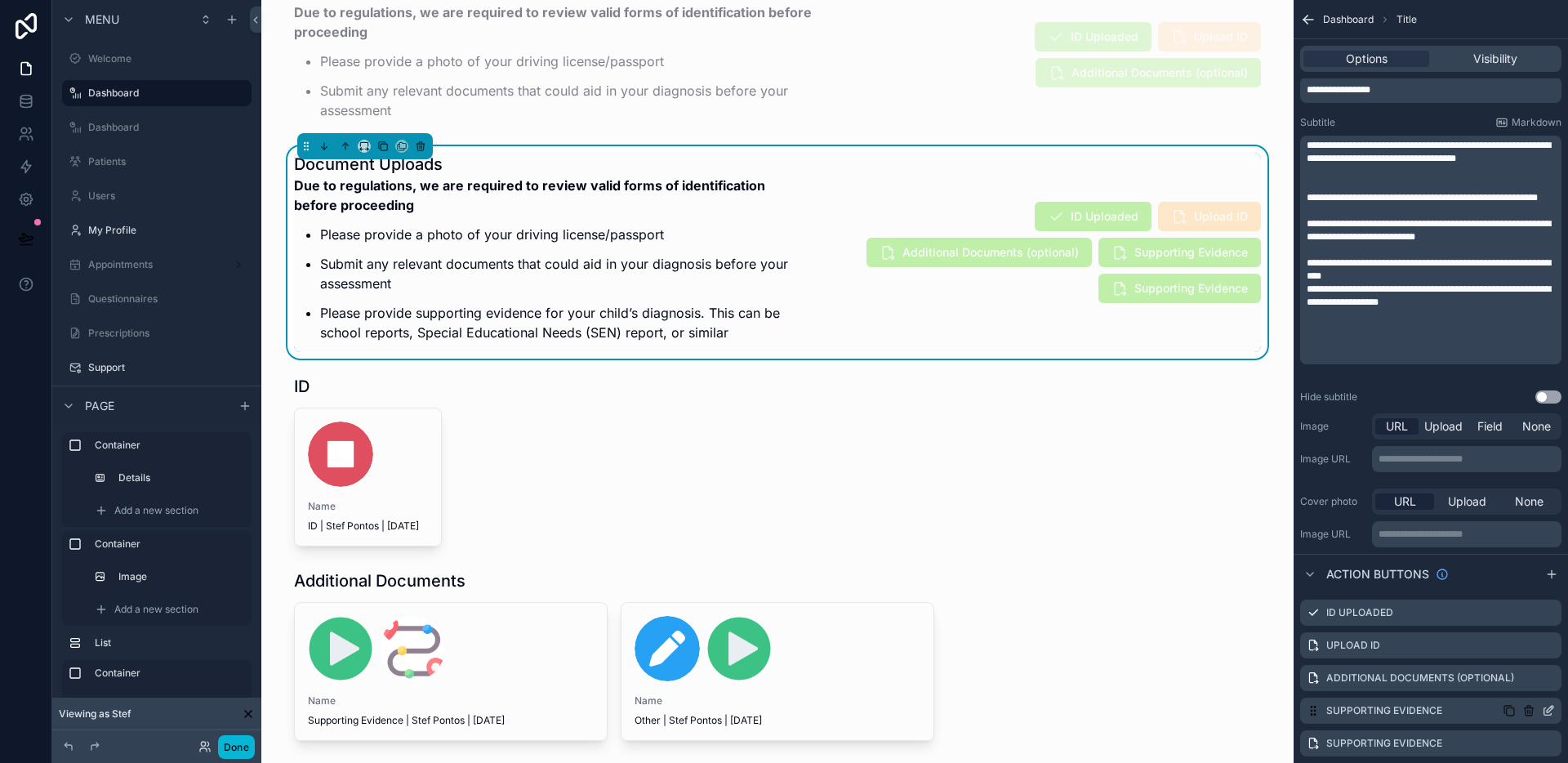
click at [1549, 712] on icon "scrollable content" at bounding box center [1549, 710] width 13 height 13
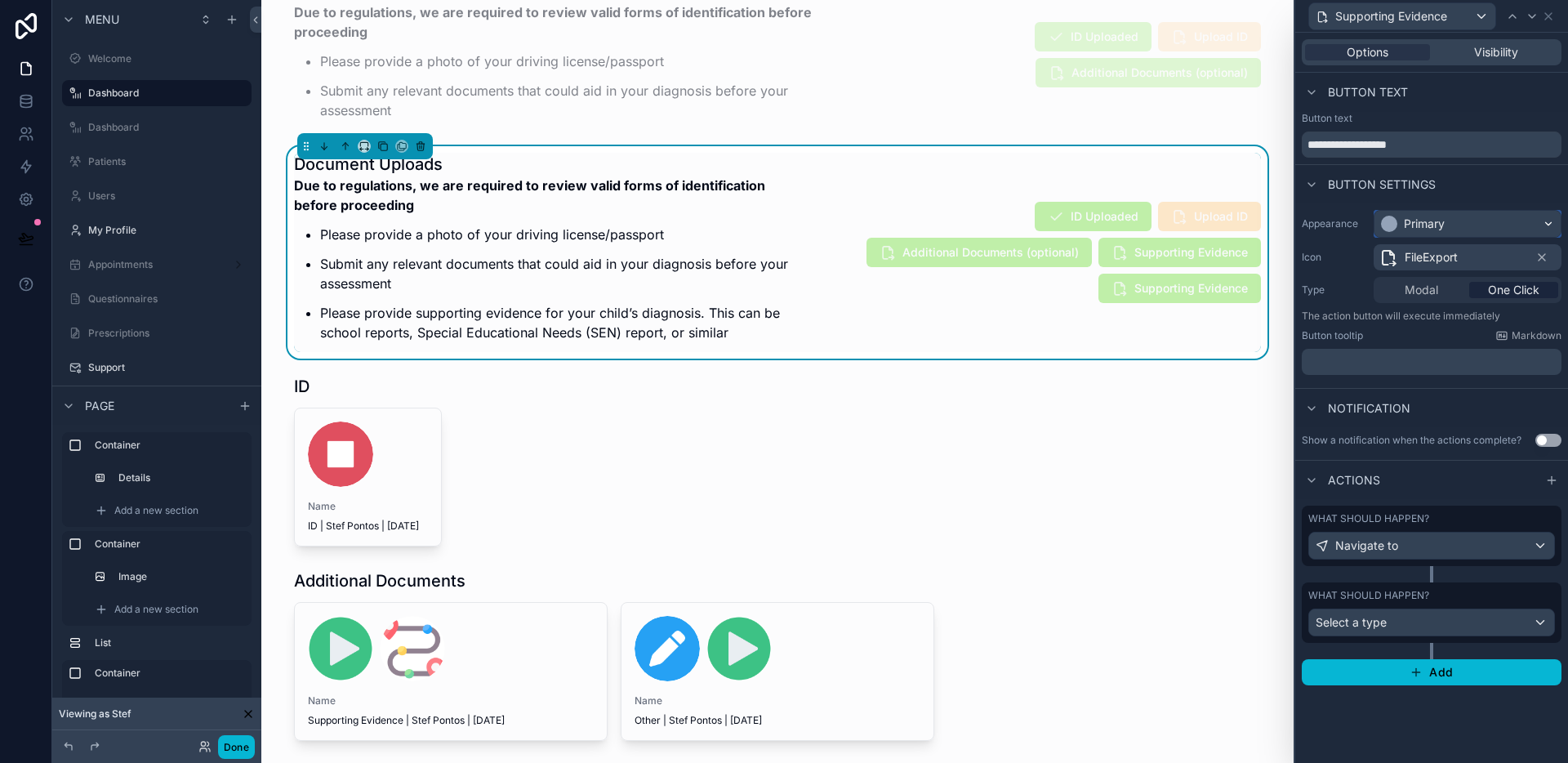
click at [1454, 233] on div "Primary" at bounding box center [1468, 224] width 187 height 26
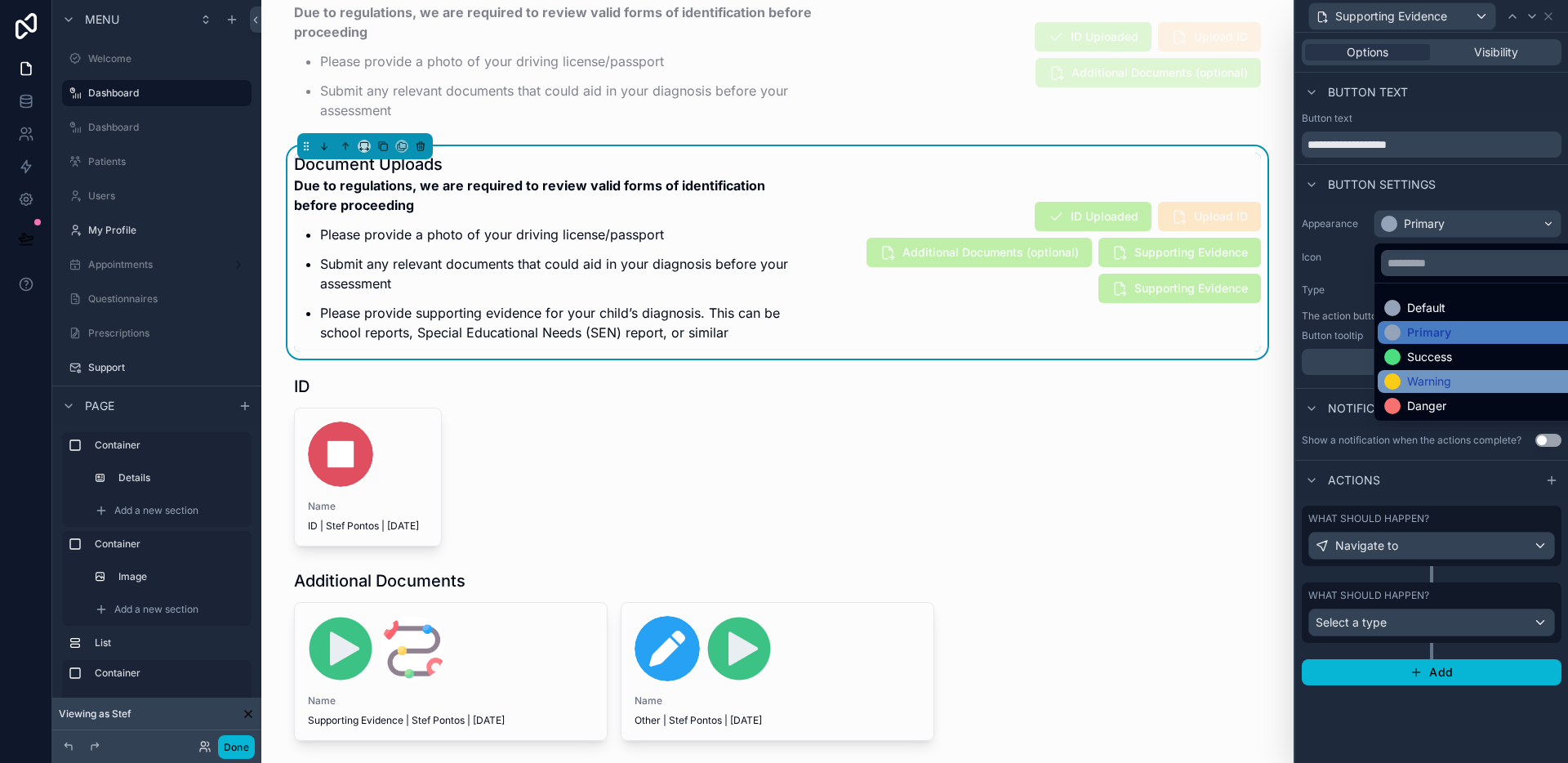
click at [1434, 374] on div "Warning" at bounding box center [1429, 381] width 44 height 16
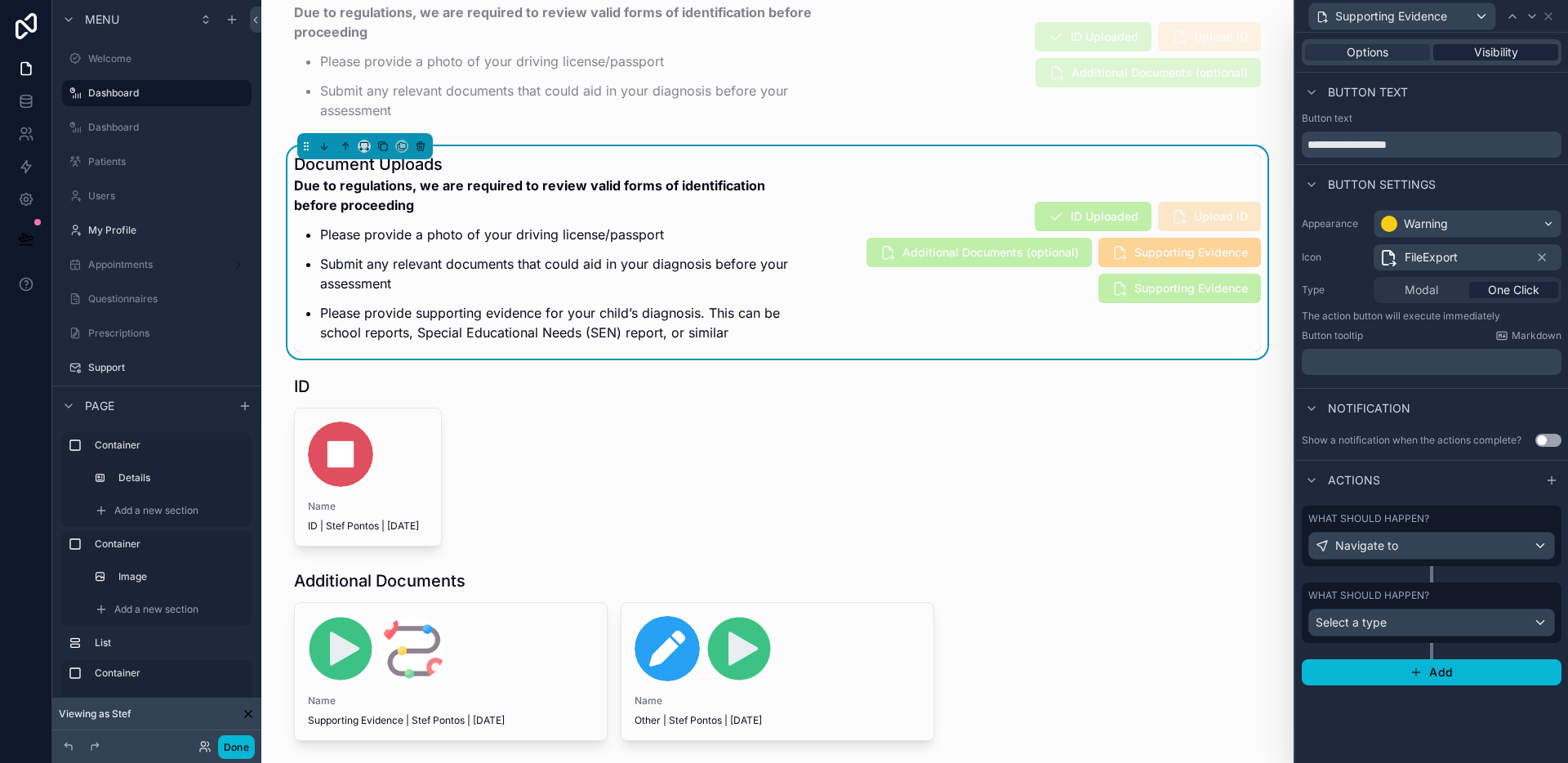
click at [1490, 54] on span "Visibility" at bounding box center [1496, 52] width 44 height 16
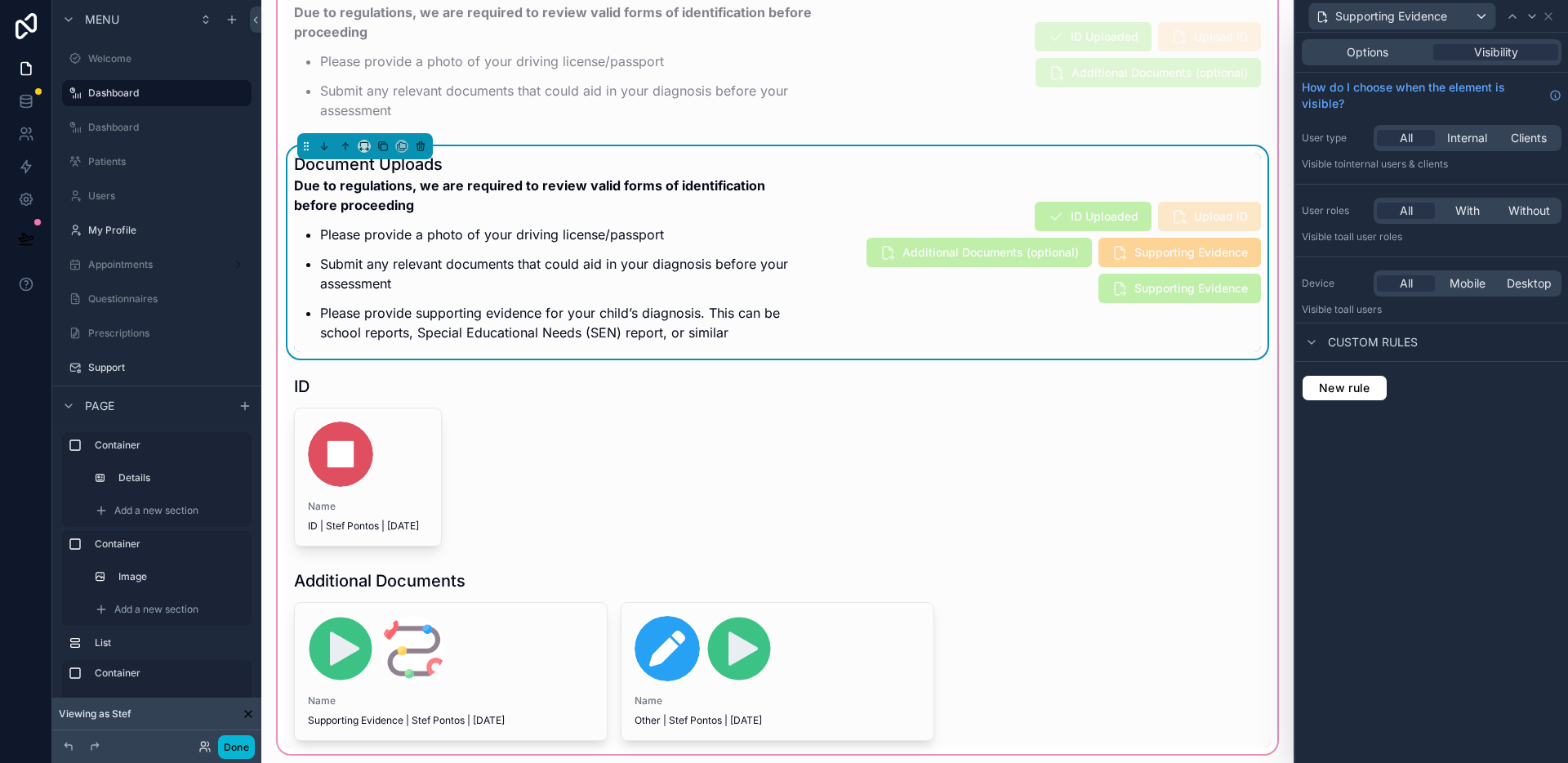
click at [936, 299] on div "ID Uploaded Upload ID Additional Documents (optional) Supporting Evidence Suppo…" at bounding box center [1031, 252] width 462 height 103
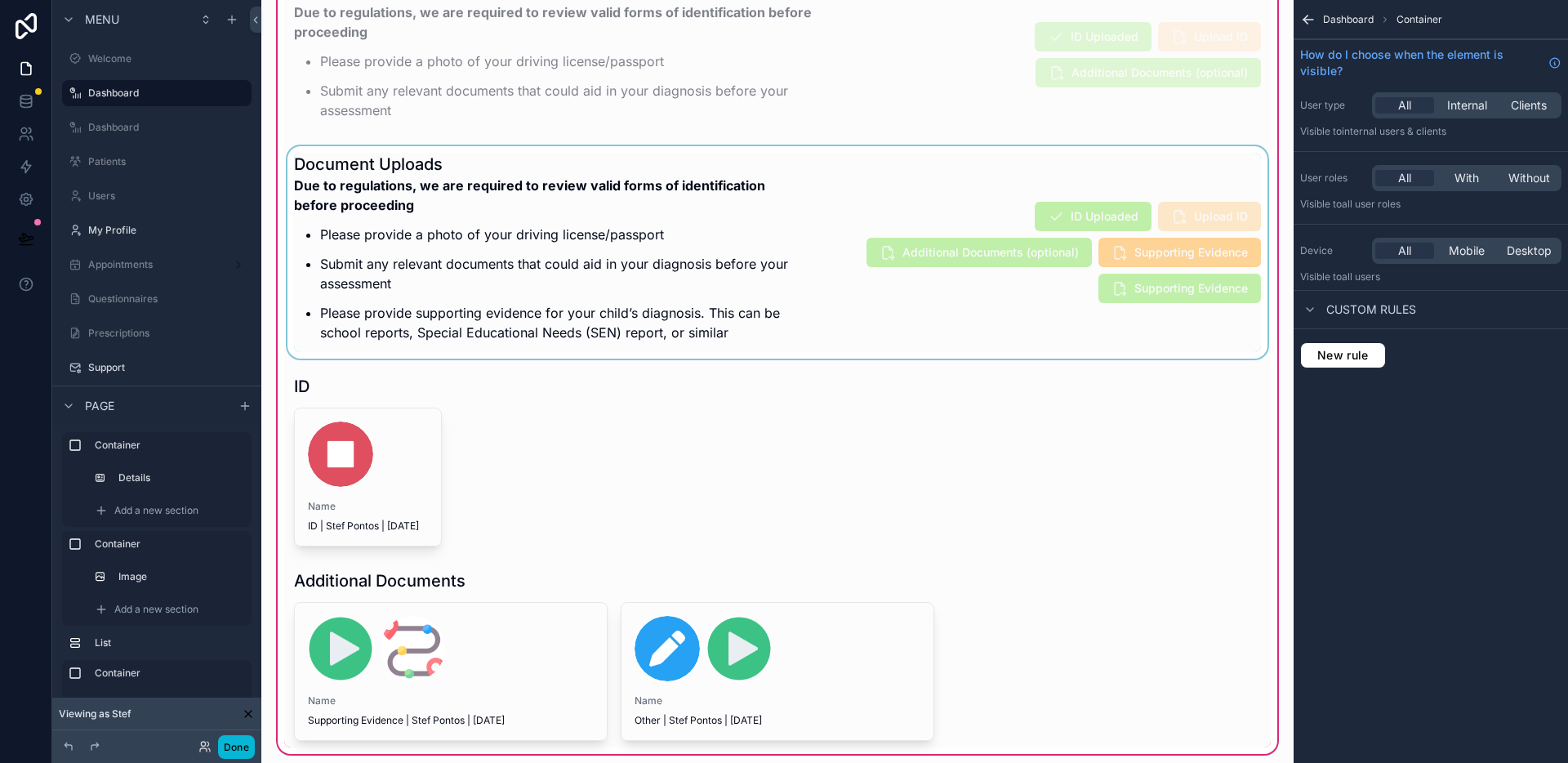
scroll to position [0, 0]
click at [792, 274] on div "scrollable content" at bounding box center [777, 252] width 987 height 212
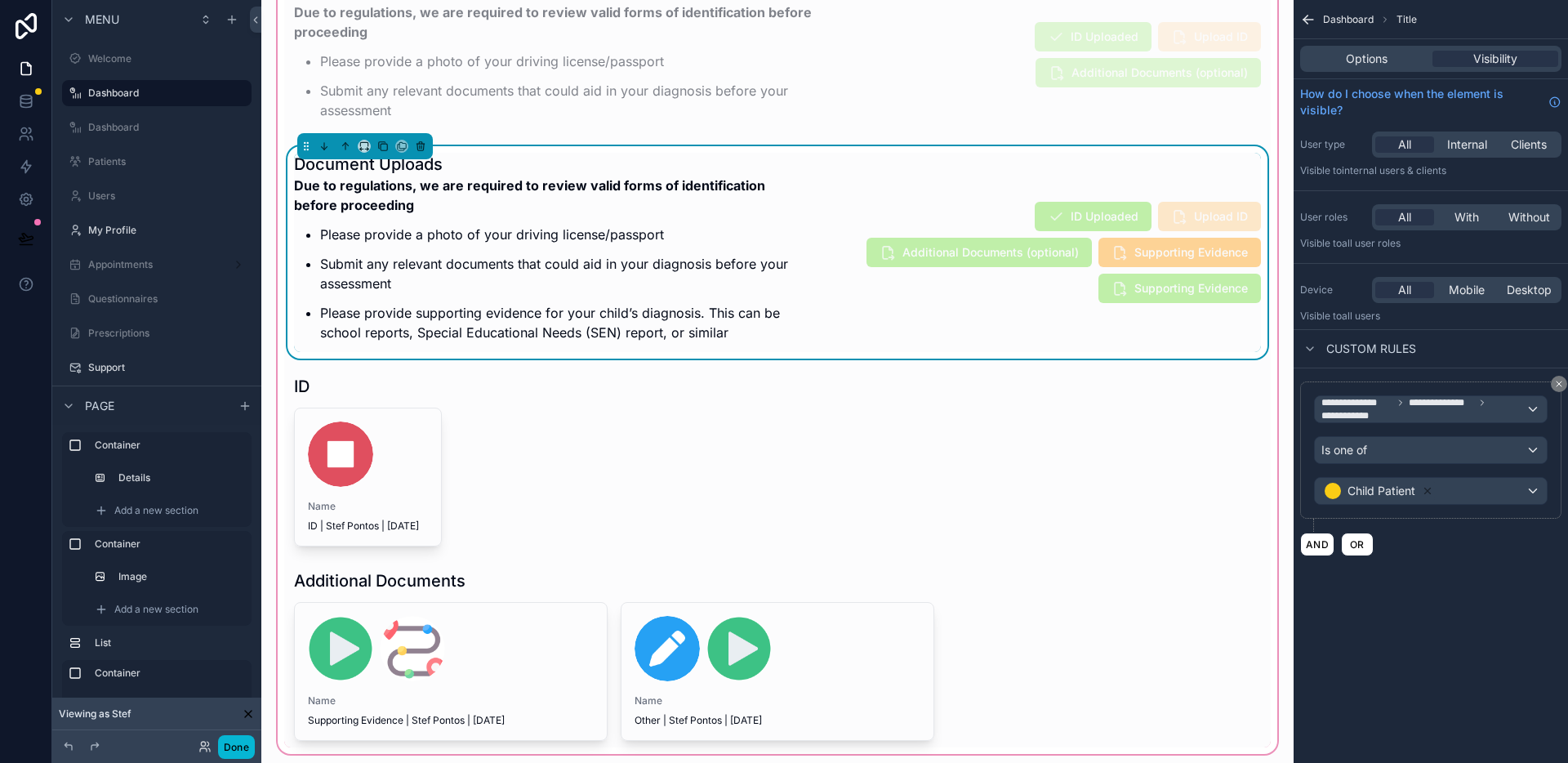
click at [923, 300] on div "ID Uploaded Upload ID Additional Documents (optional) Supporting Evidence Suppo…" at bounding box center [1031, 252] width 462 height 103
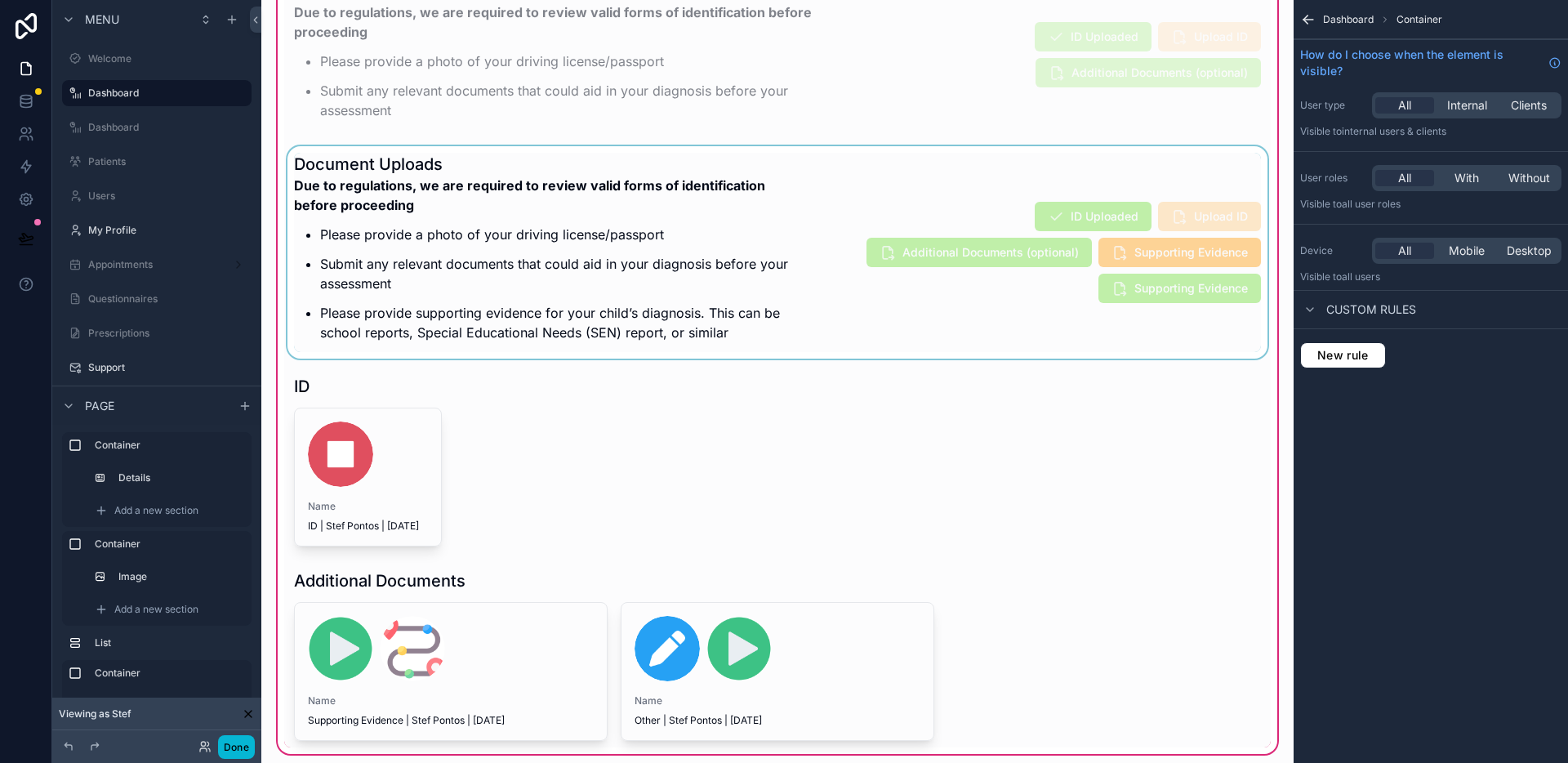
drag, startPoint x: 976, startPoint y: 294, endPoint x: 988, endPoint y: 290, distance: 12.6
click at [976, 295] on div "scrollable content" at bounding box center [777, 252] width 987 height 212
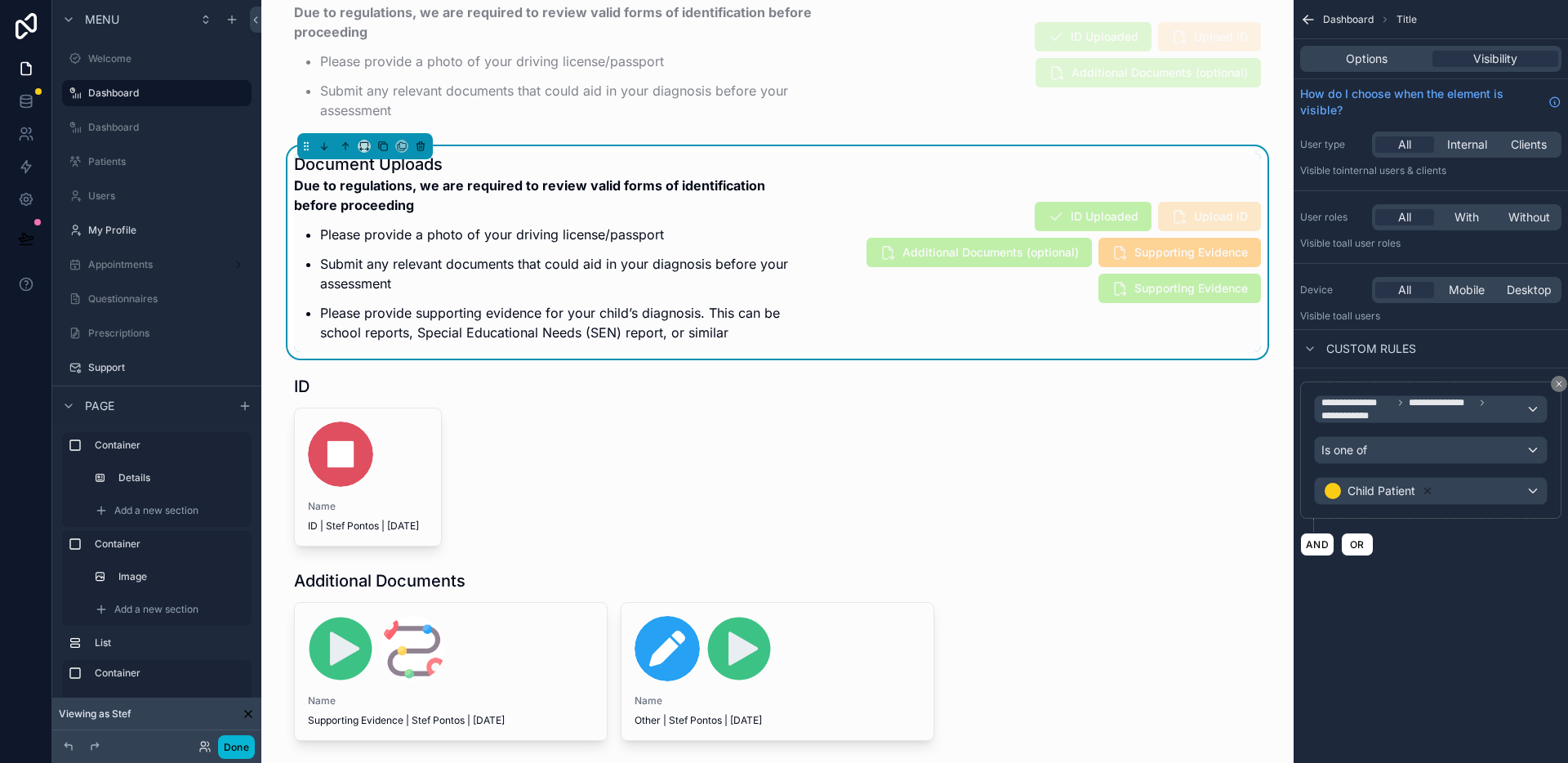
click at [1365, 71] on div "Options Visibility" at bounding box center [1430, 59] width 261 height 26
click at [1367, 66] on span "Options" at bounding box center [1367, 58] width 41 height 16
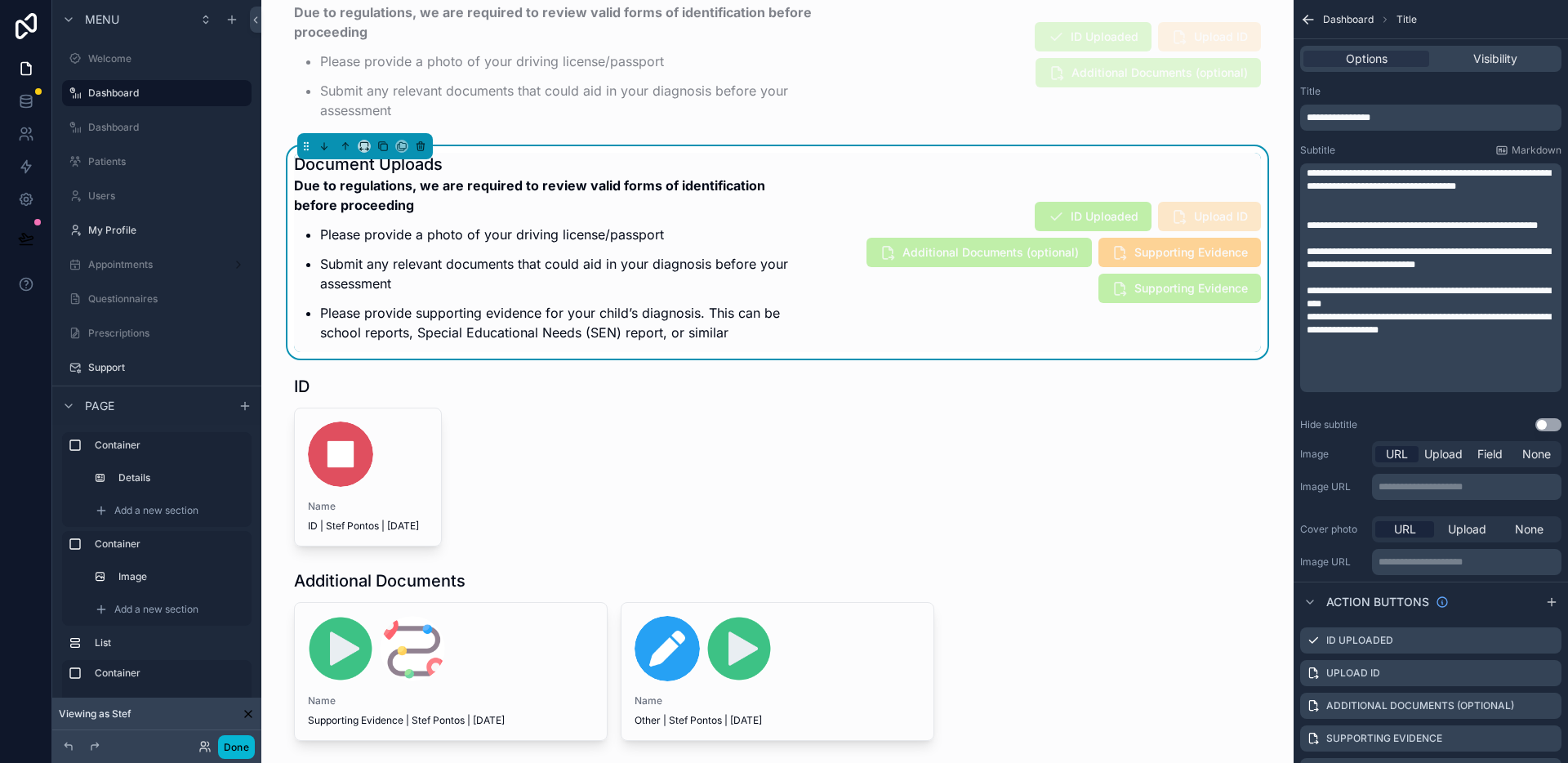
scroll to position [60, 0]
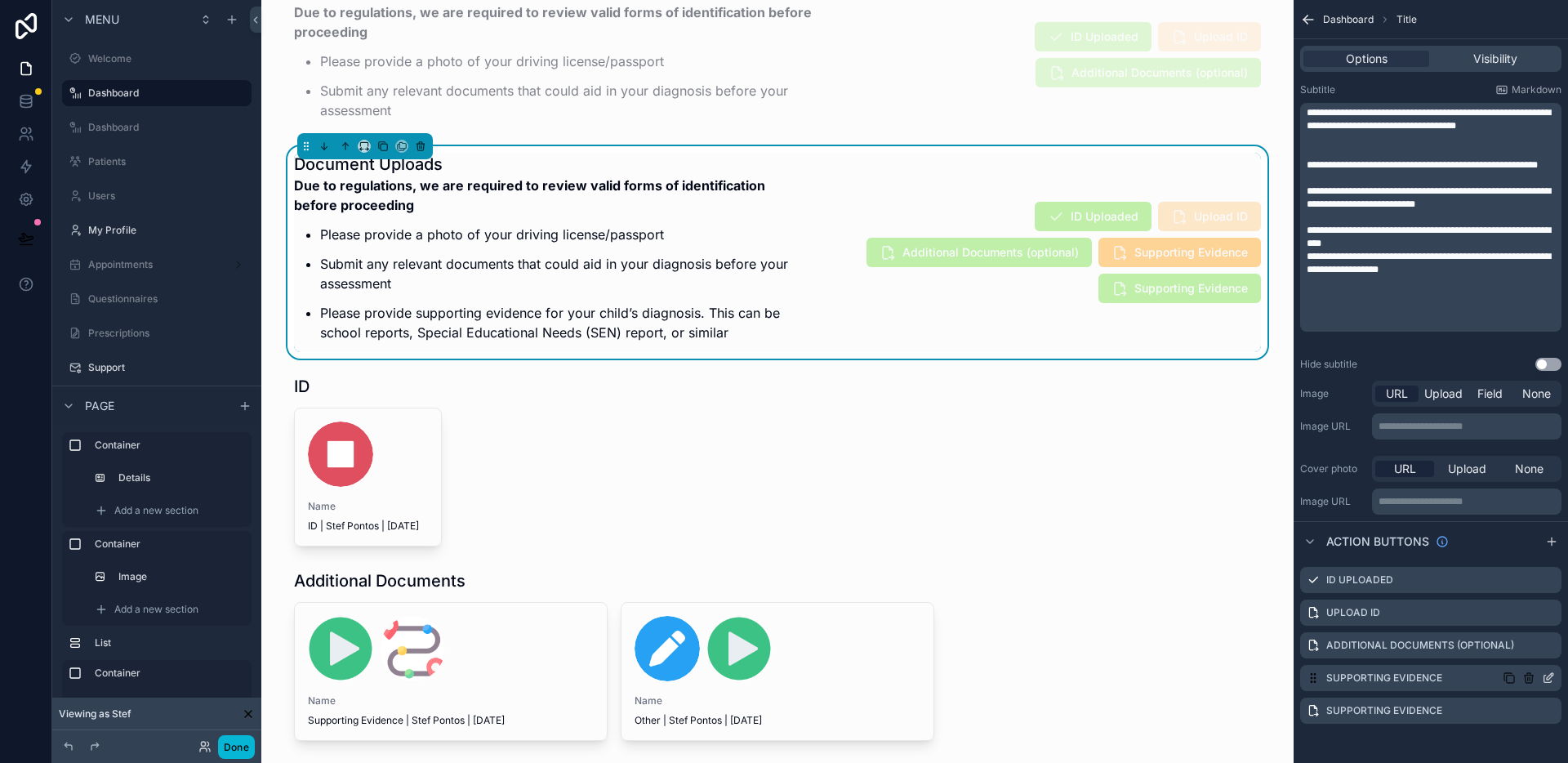
click at [1549, 678] on icon "scrollable content" at bounding box center [1550, 675] width 7 height 7
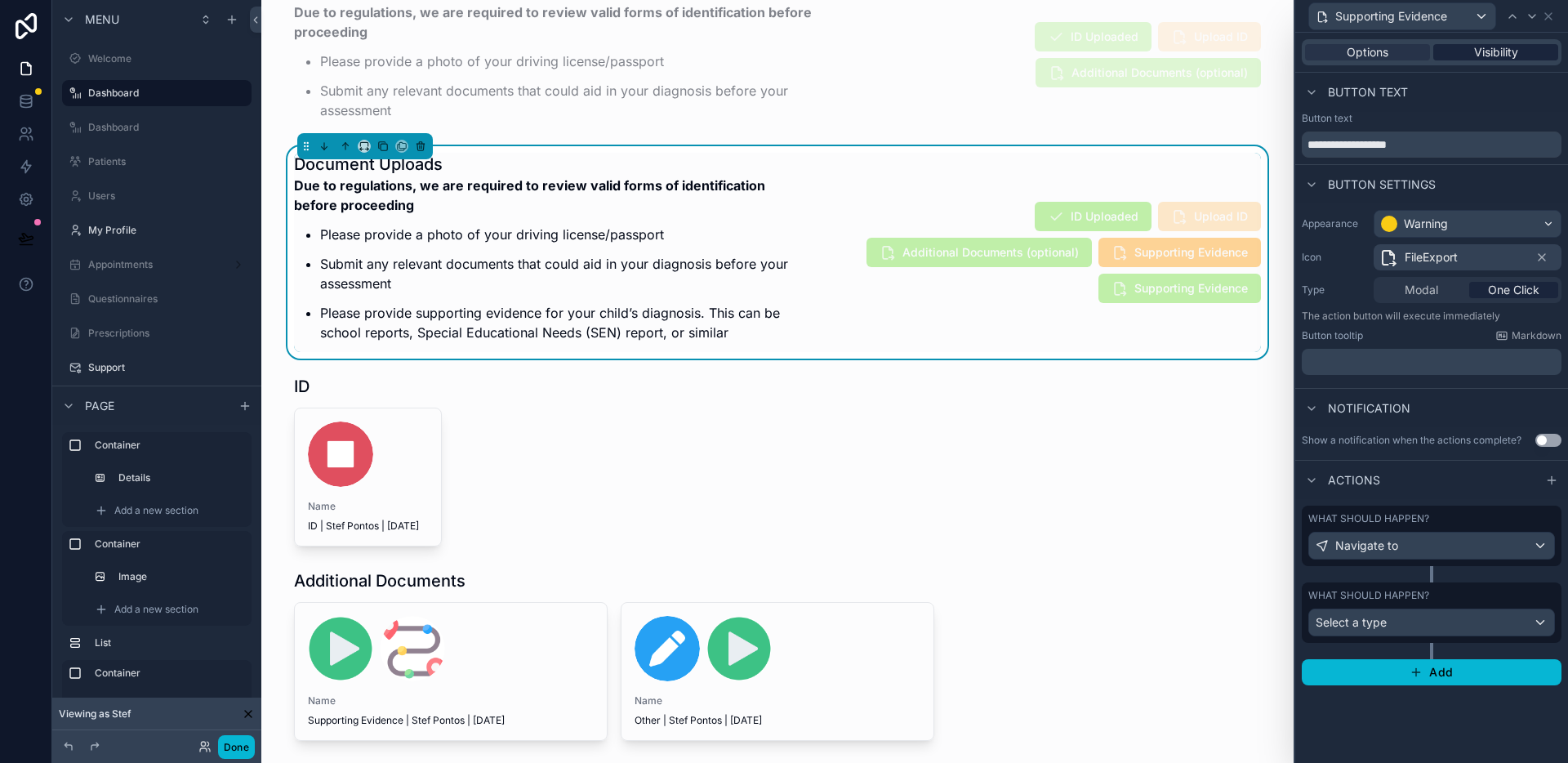
click at [1507, 59] on span "Visibility" at bounding box center [1496, 52] width 44 height 16
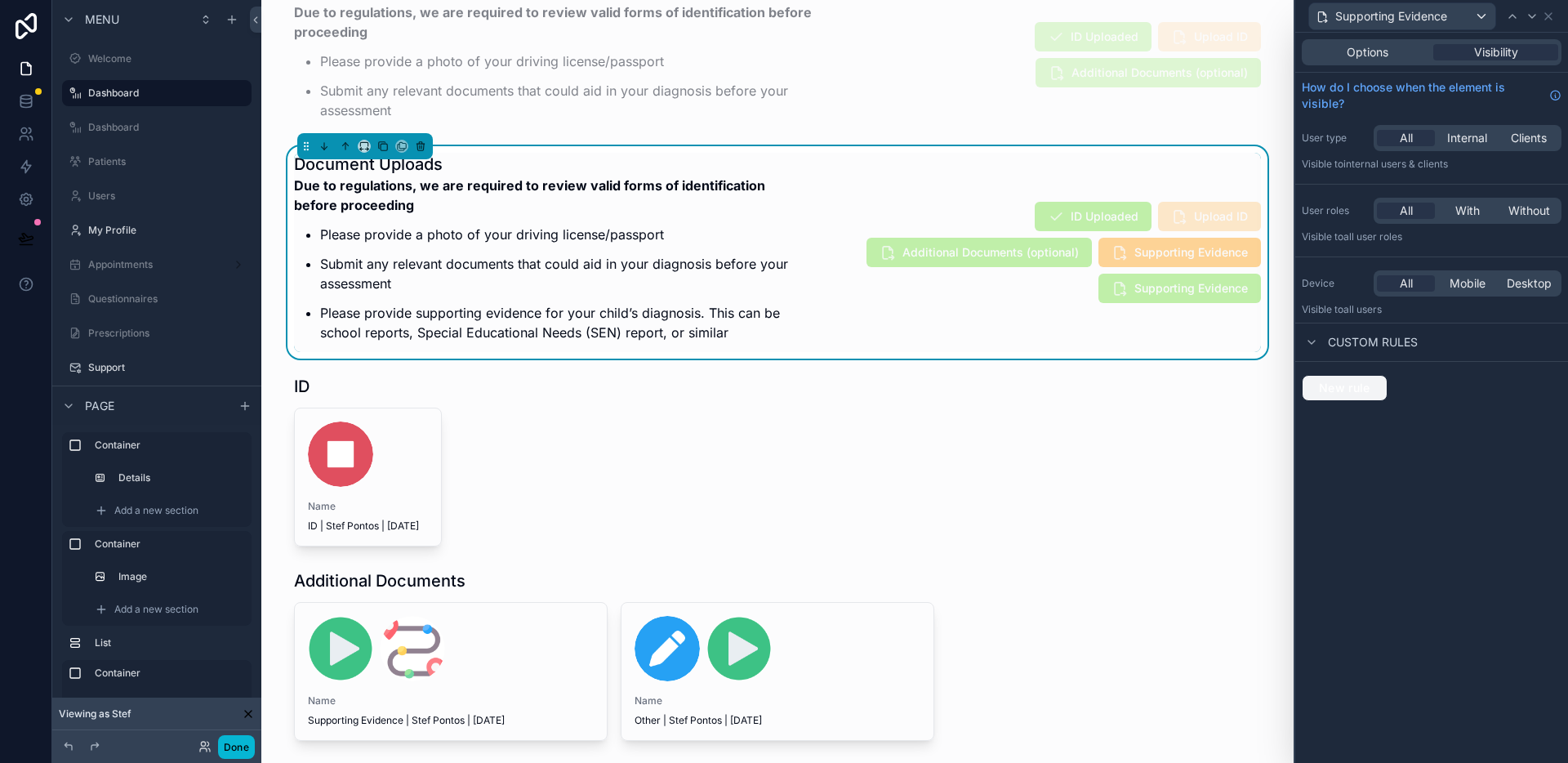
click at [1339, 385] on span "New rule" at bounding box center [1345, 388] width 64 height 15
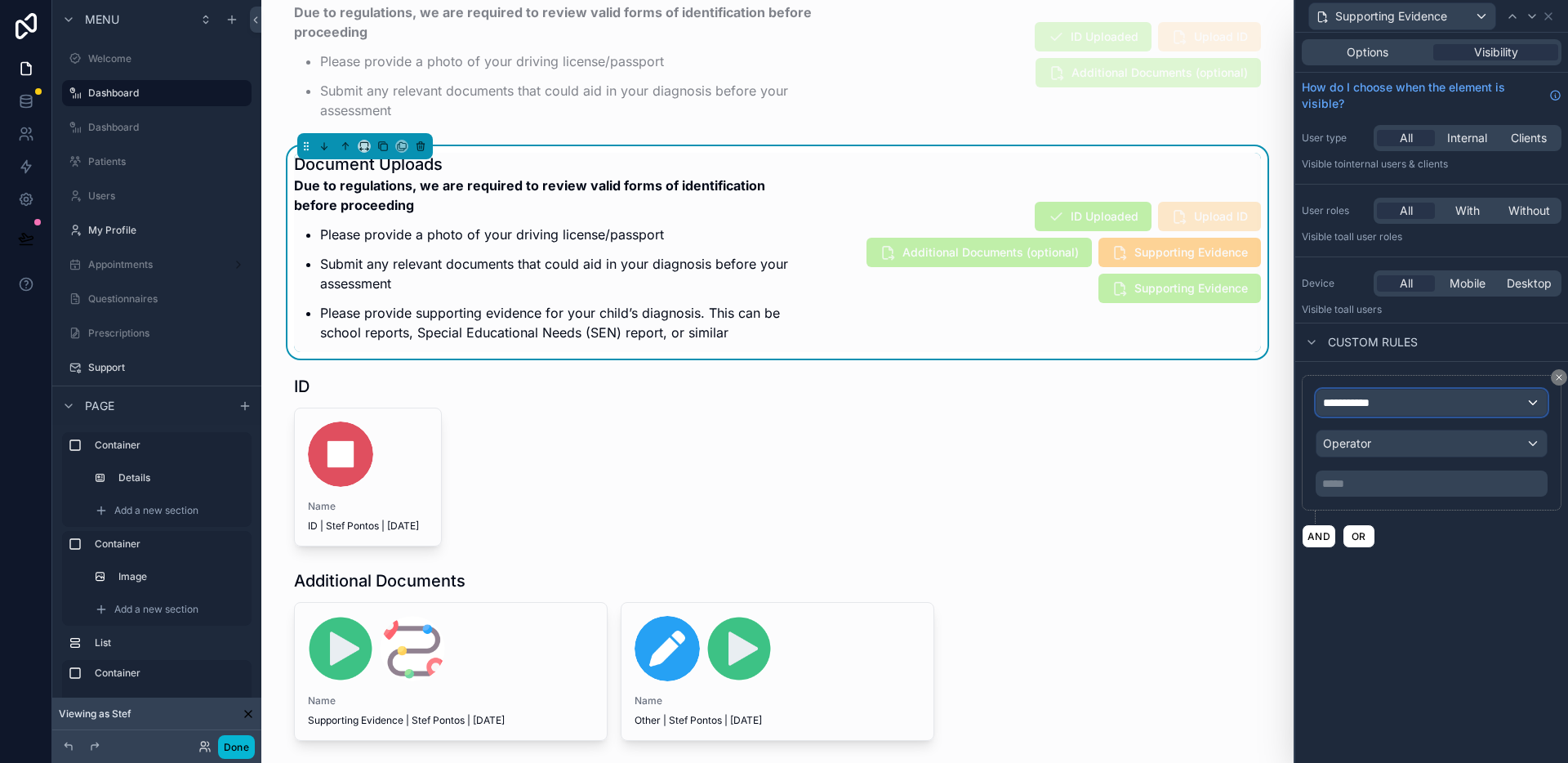
click at [1396, 402] on div "**********" at bounding box center [1431, 403] width 230 height 26
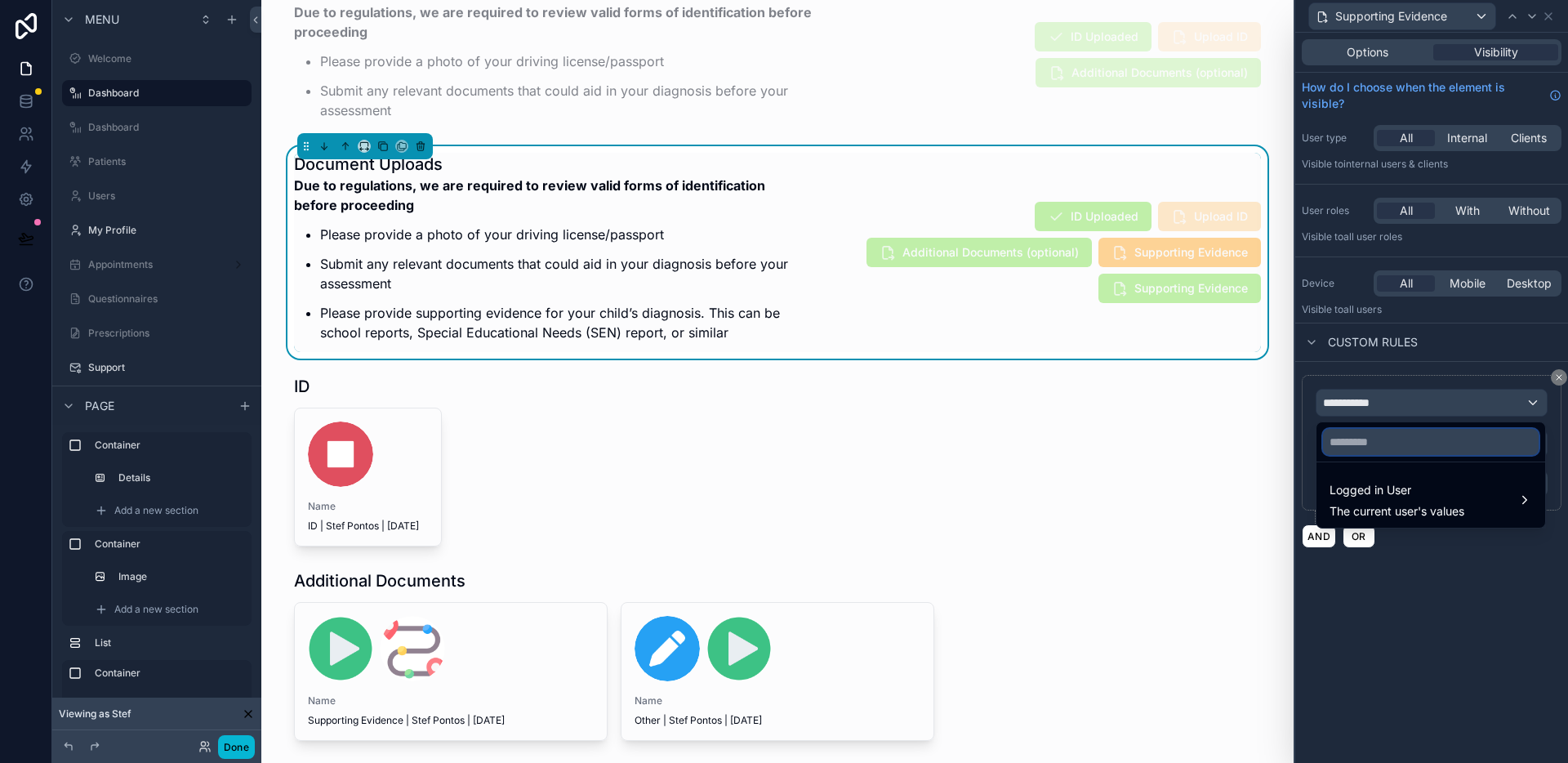
click at [1388, 442] on input "text" at bounding box center [1430, 442] width 216 height 26
type input "*****"
click at [1521, 442] on icon "button" at bounding box center [1526, 442] width 15 height 15
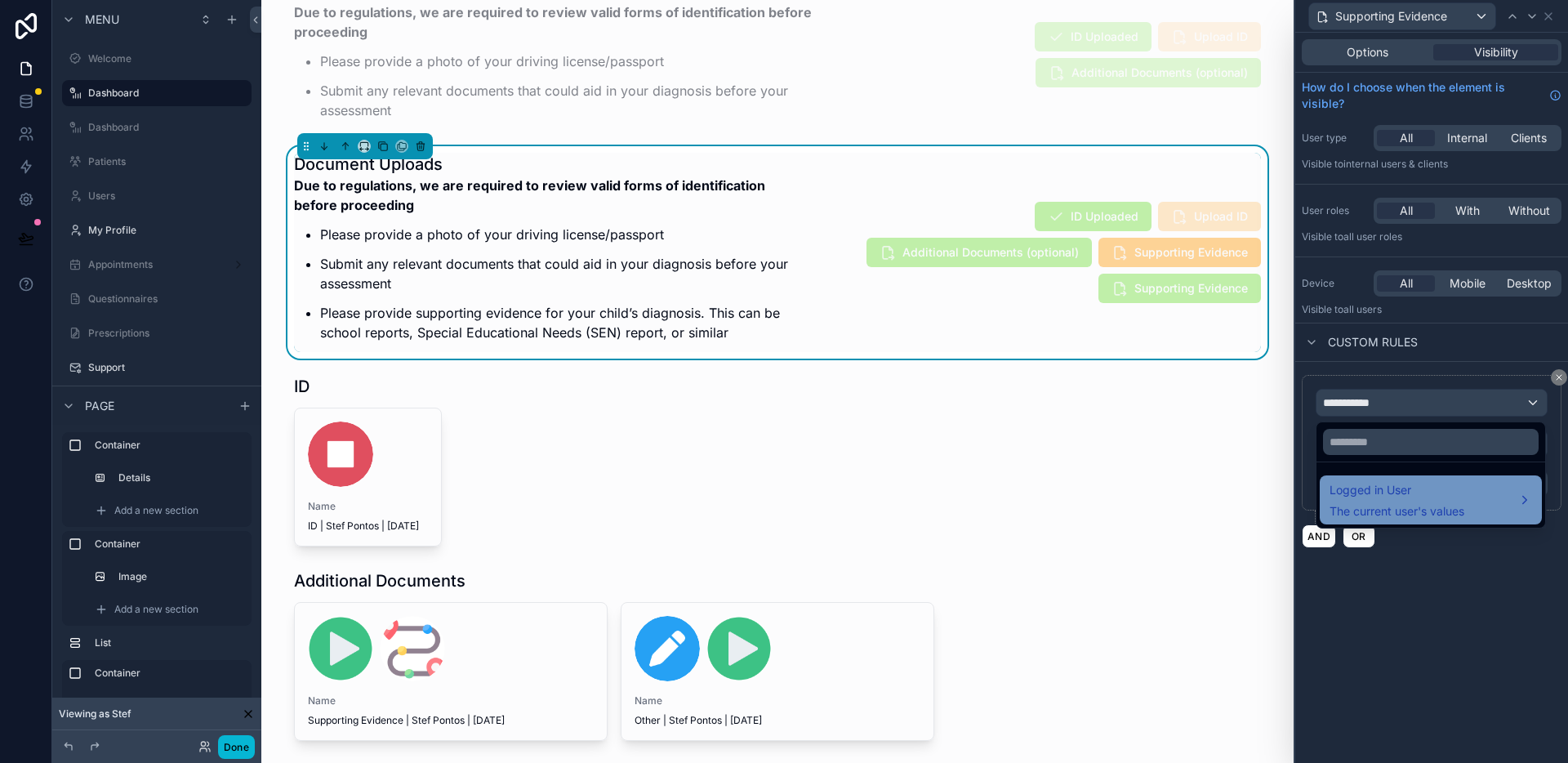
click at [1435, 481] on span "Logged in User" at bounding box center [1396, 490] width 135 height 20
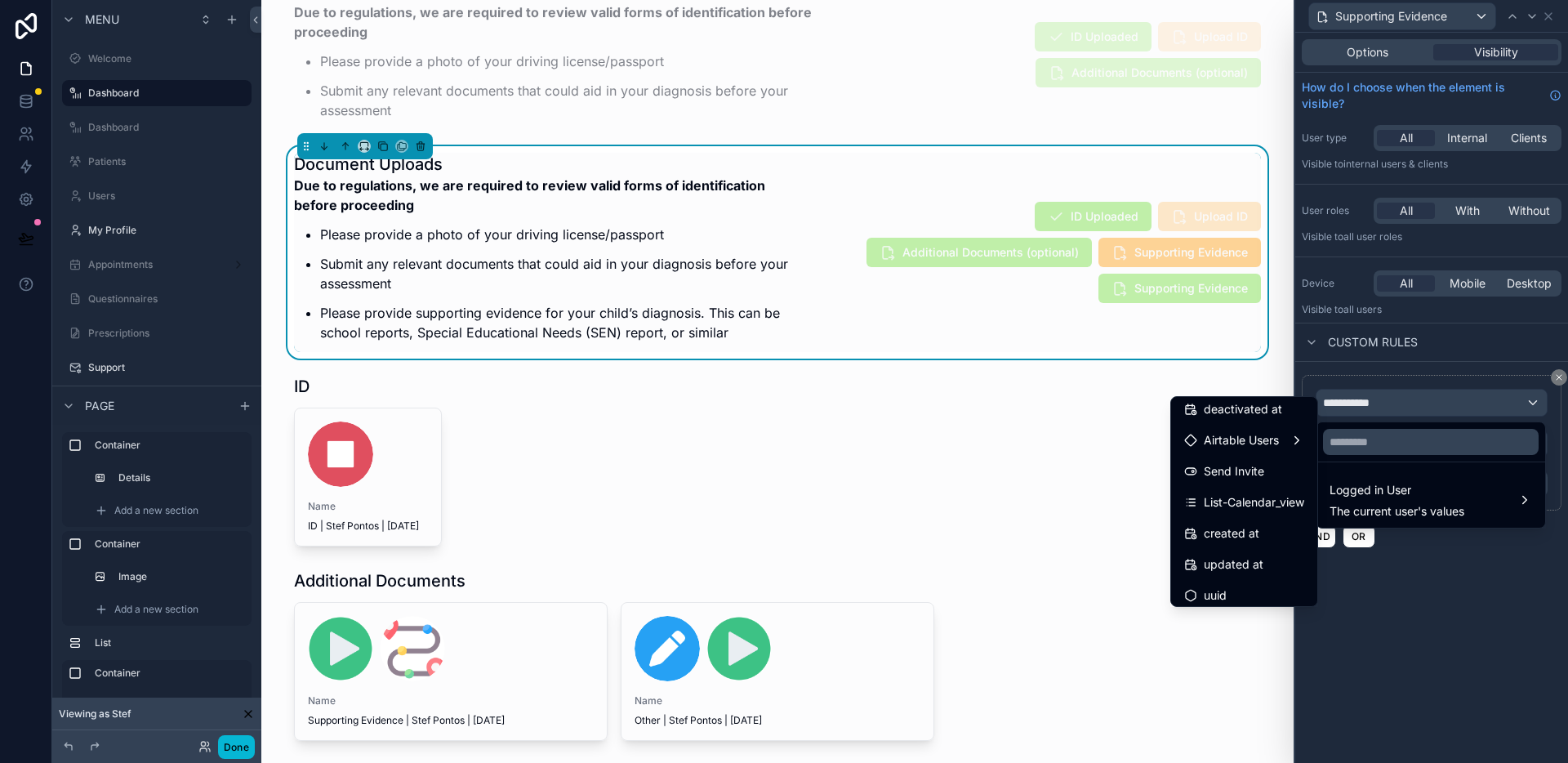
scroll to position [337, 0]
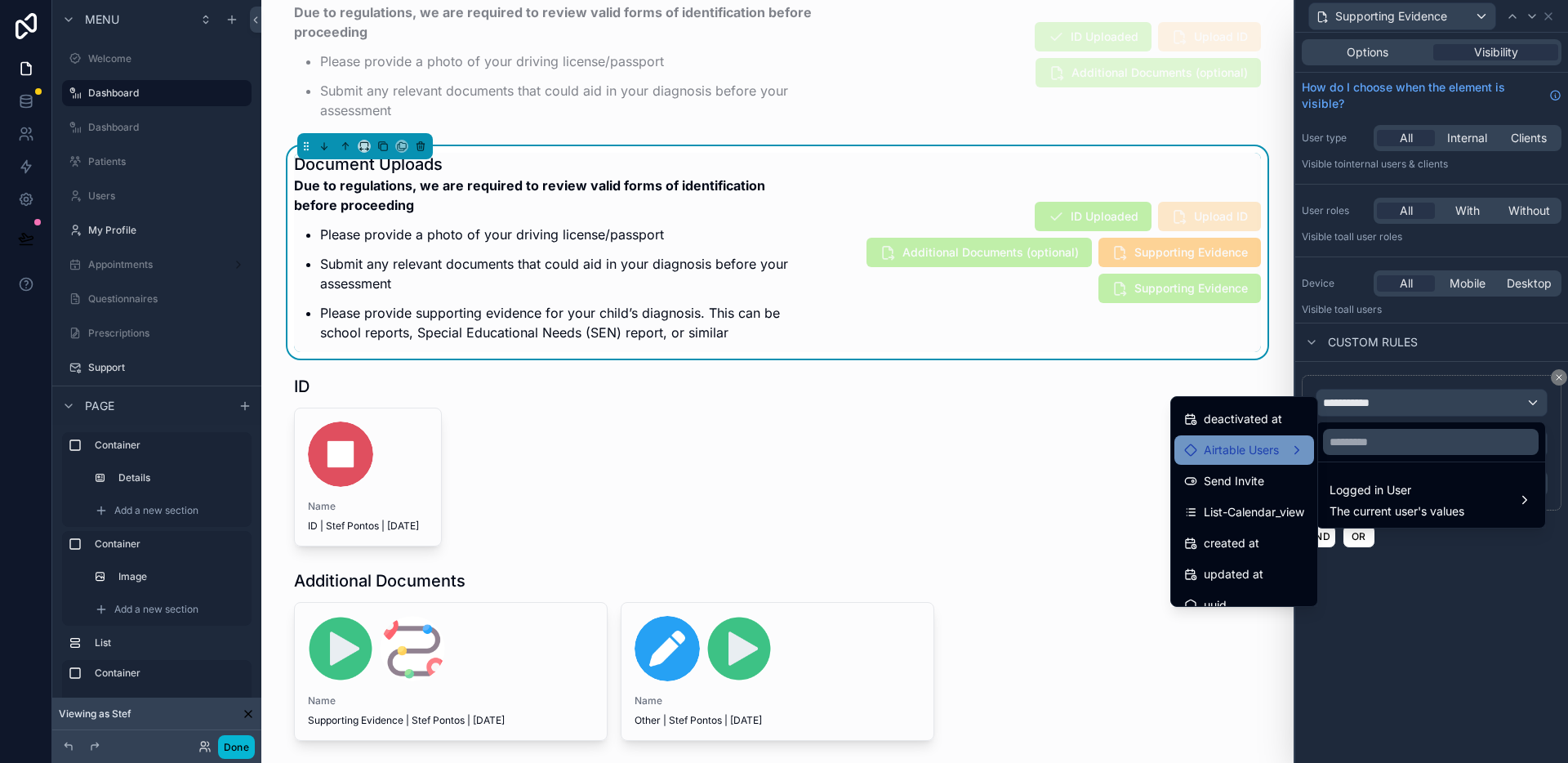
click at [1243, 454] on span "Airtable Users" at bounding box center [1242, 449] width 75 height 20
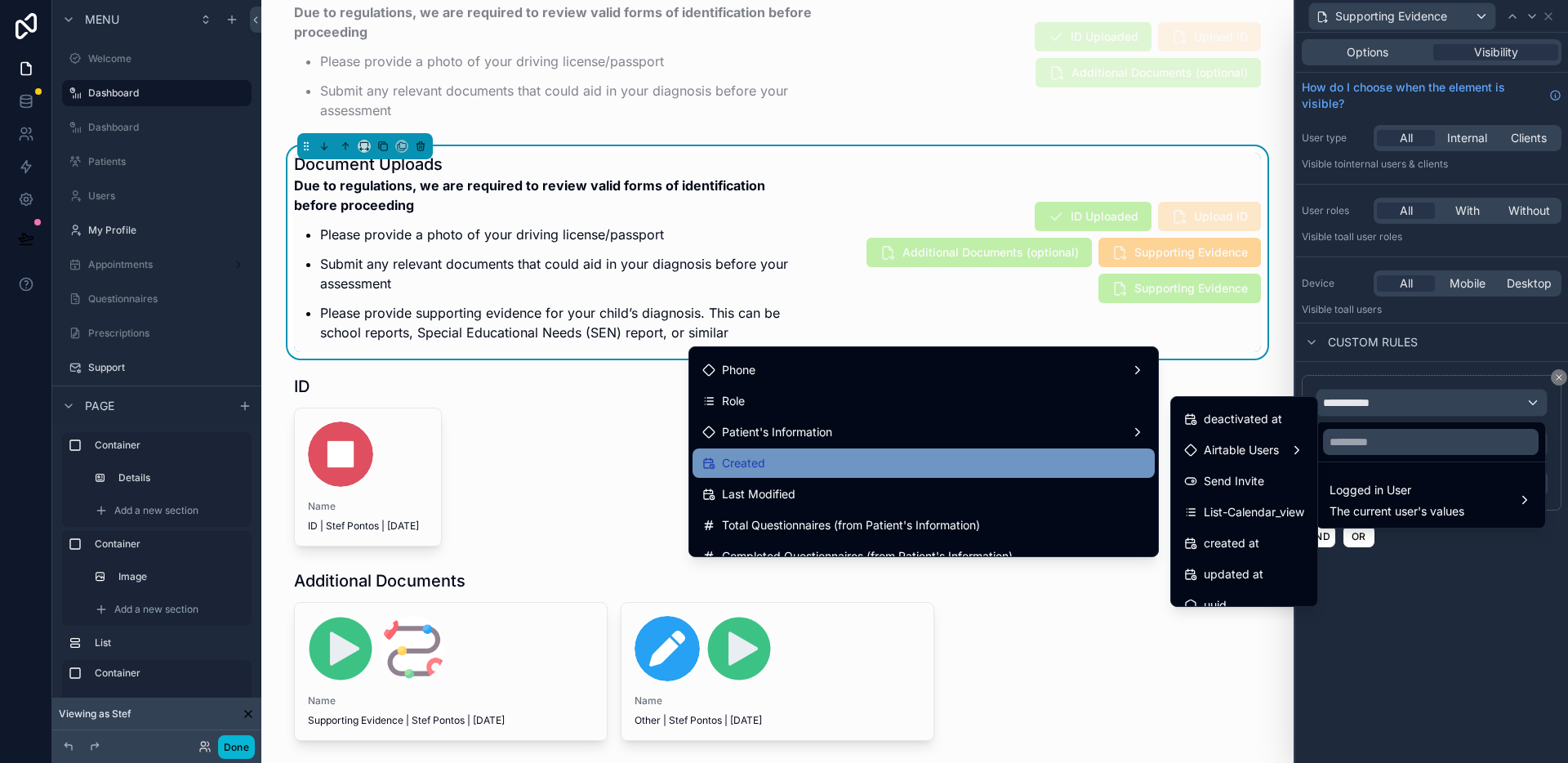
scroll to position [140, 0]
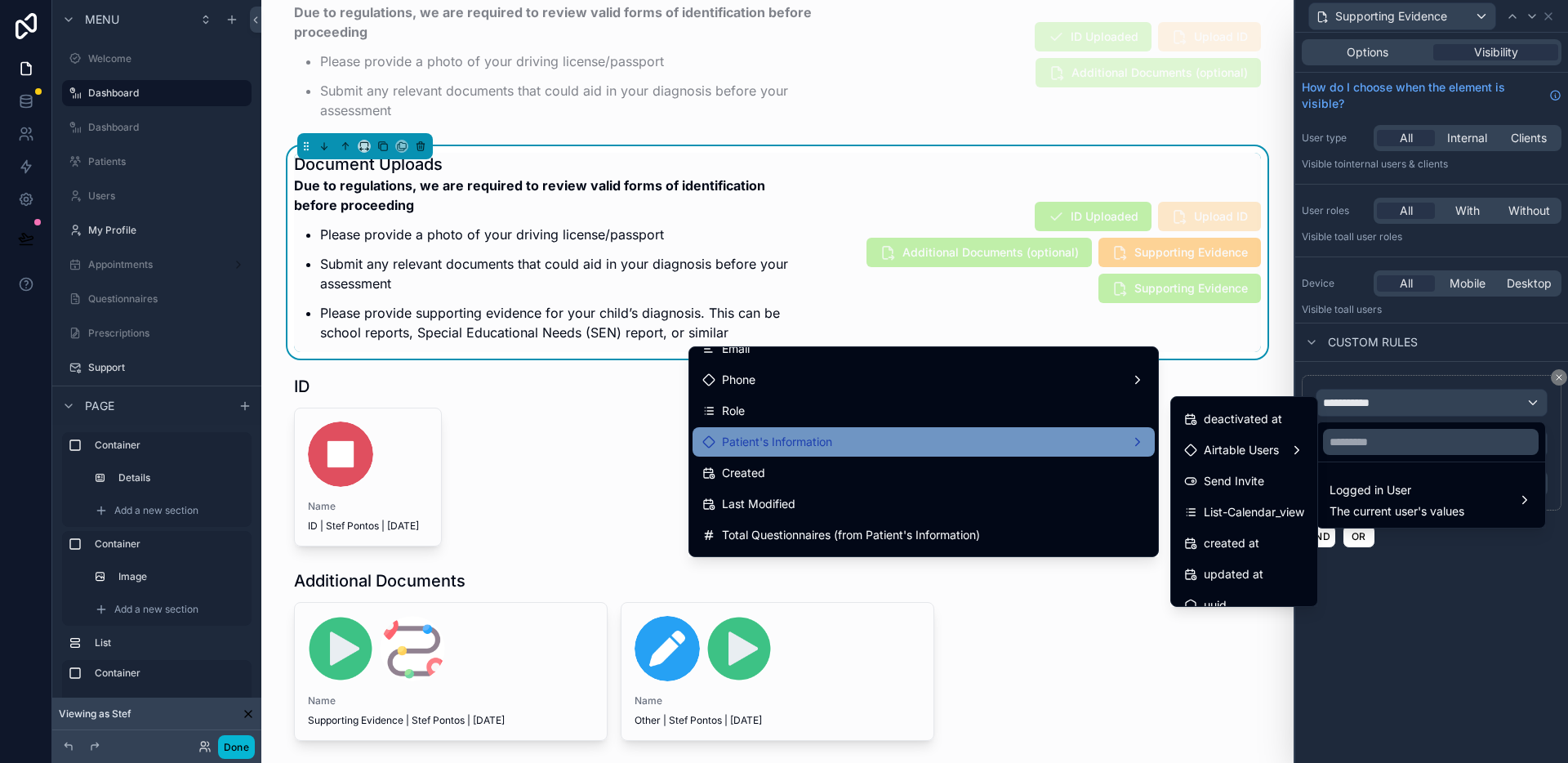
click at [850, 452] on div "Patient's Information" at bounding box center [923, 441] width 463 height 29
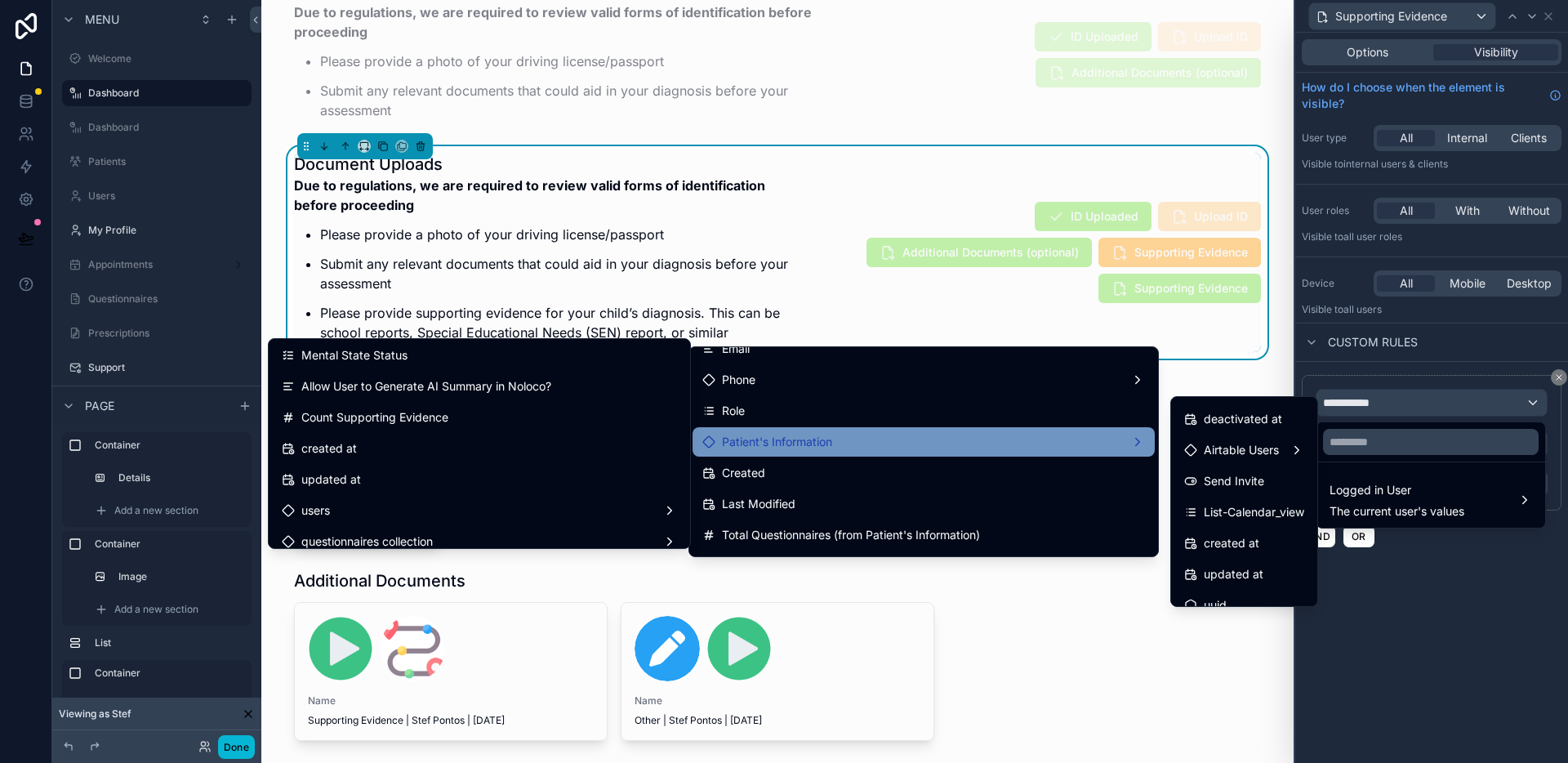
scroll to position [1924, 0]
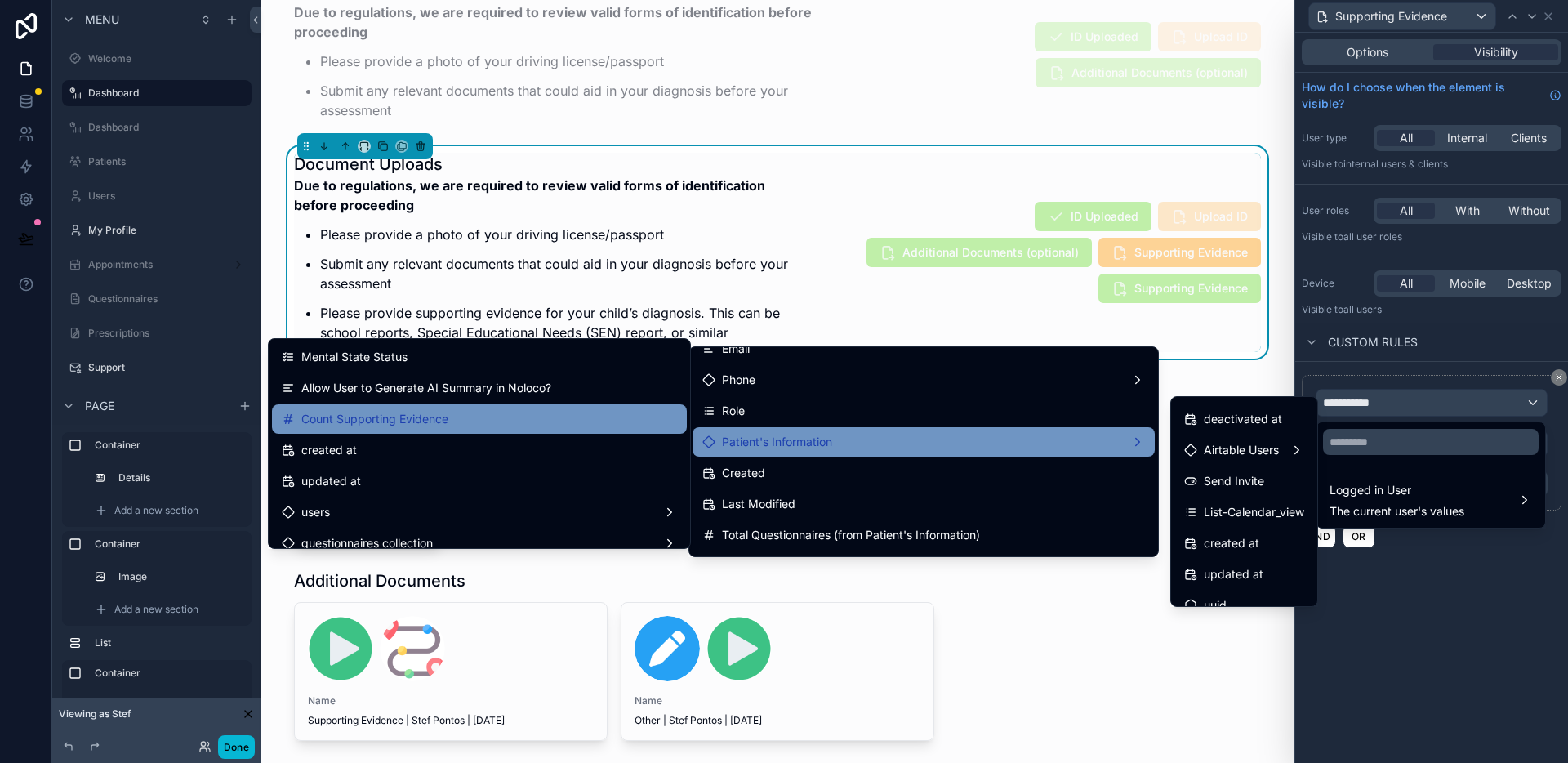
click at [428, 424] on span "Count Supporting Evidence" at bounding box center [375, 418] width 147 height 20
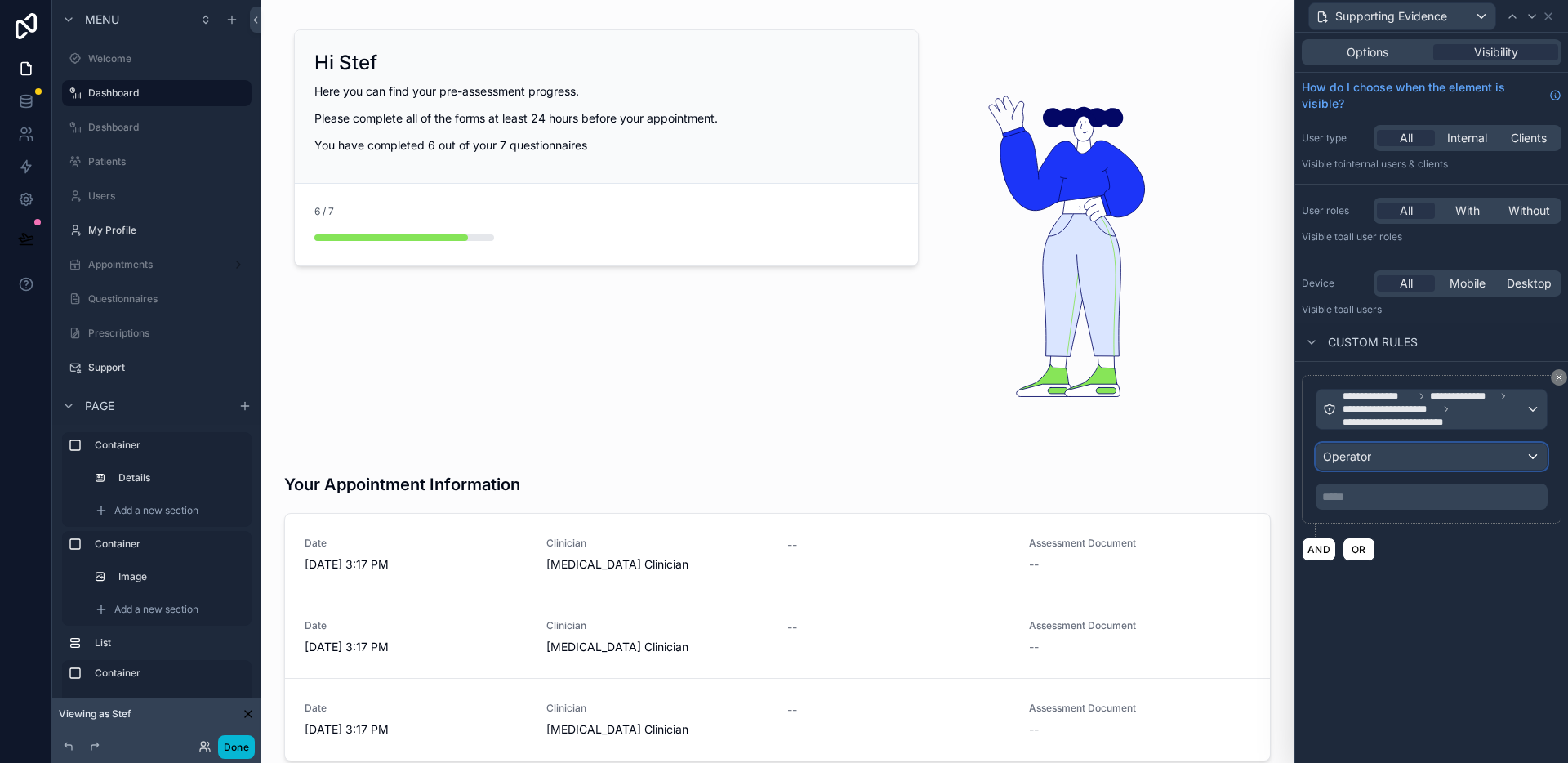
click at [1336, 459] on span "Operator" at bounding box center [1347, 456] width 48 height 14
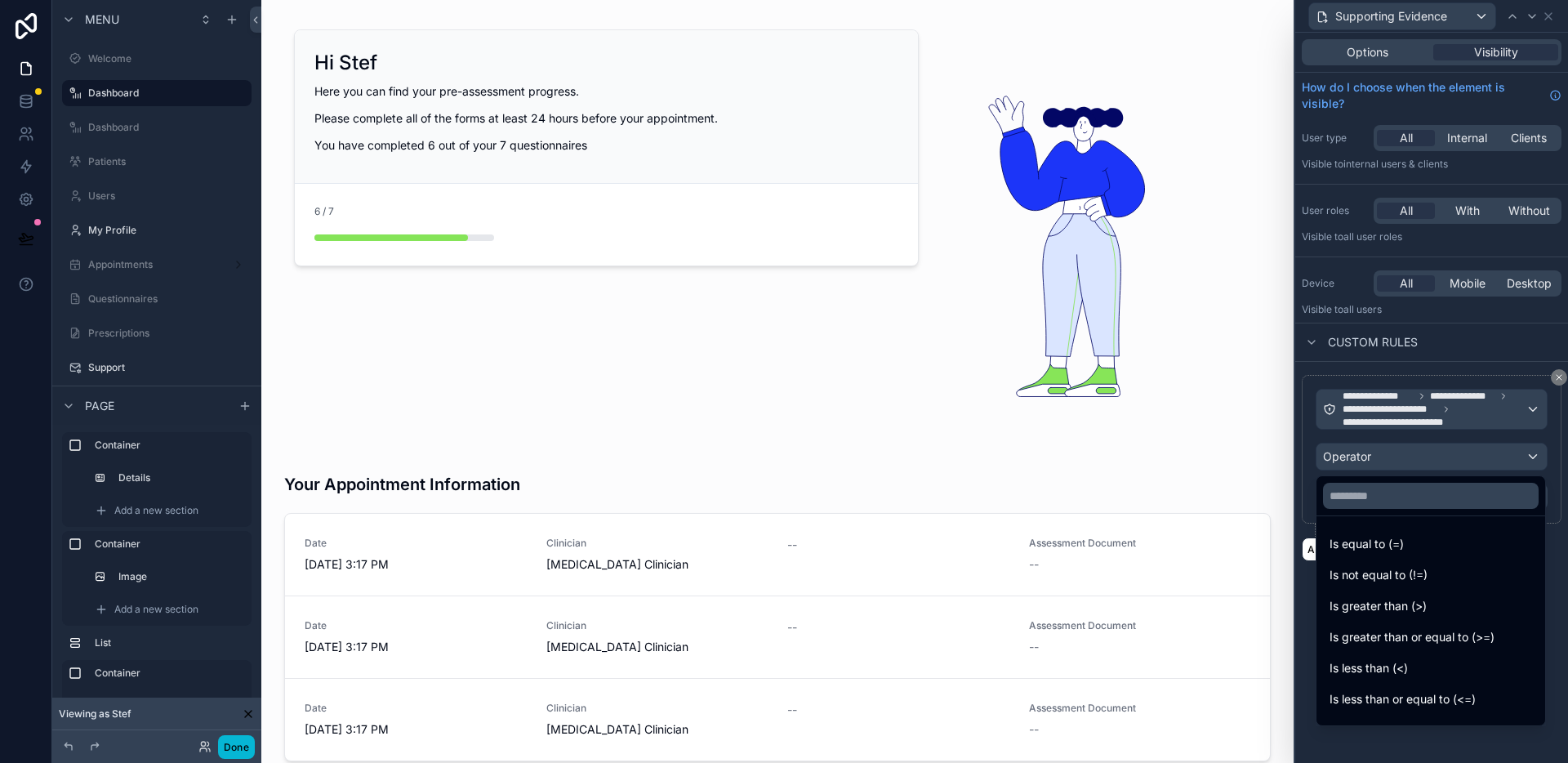
drag, startPoint x: 1414, startPoint y: 549, endPoint x: 1413, endPoint y: 518, distance: 31.0
click at [1414, 549] on div "Is equal to (=)" at bounding box center [1430, 544] width 203 height 20
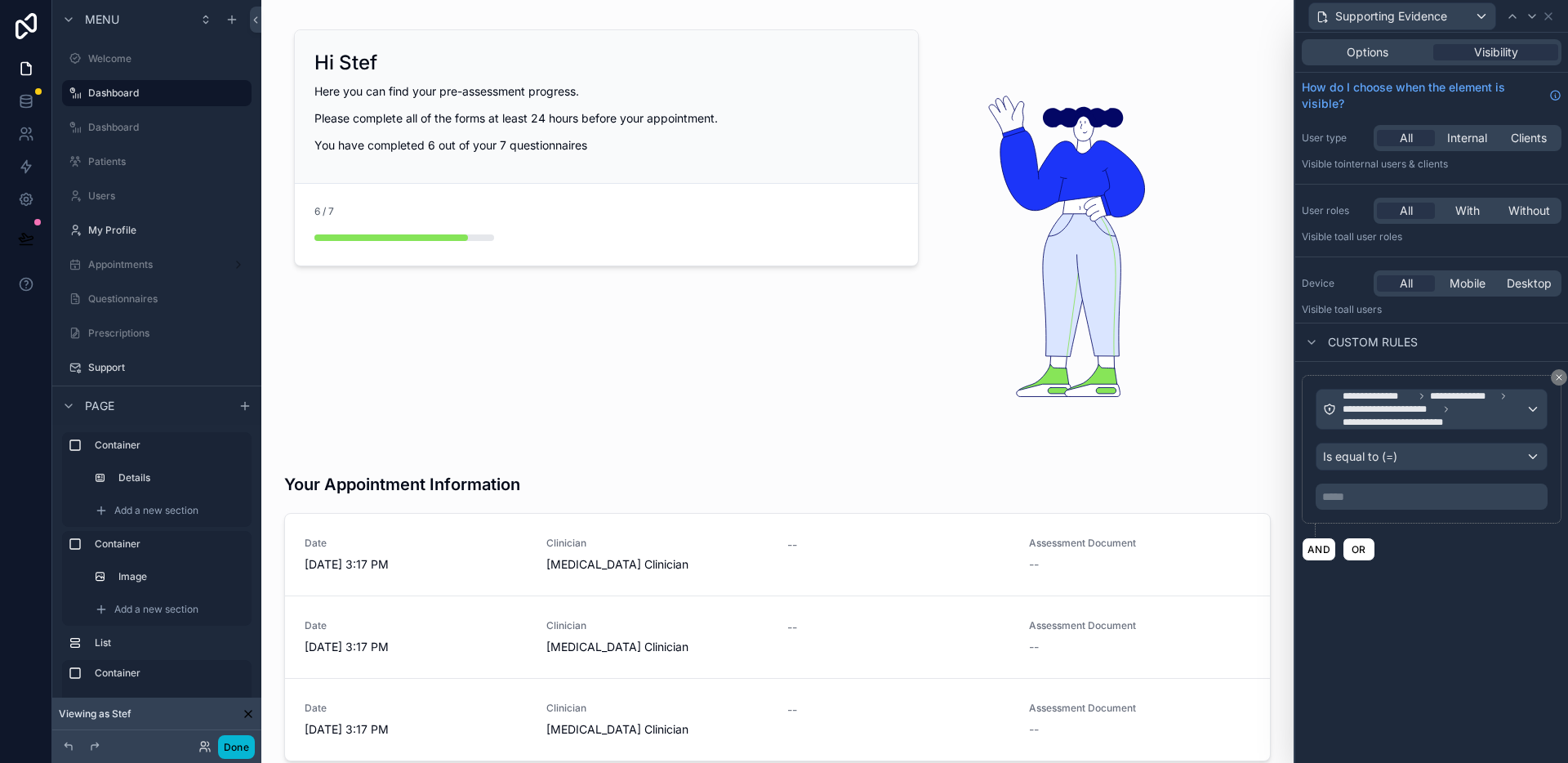
click at [1409, 500] on p "***** ﻿" at bounding box center [1434, 495] width 222 height 16
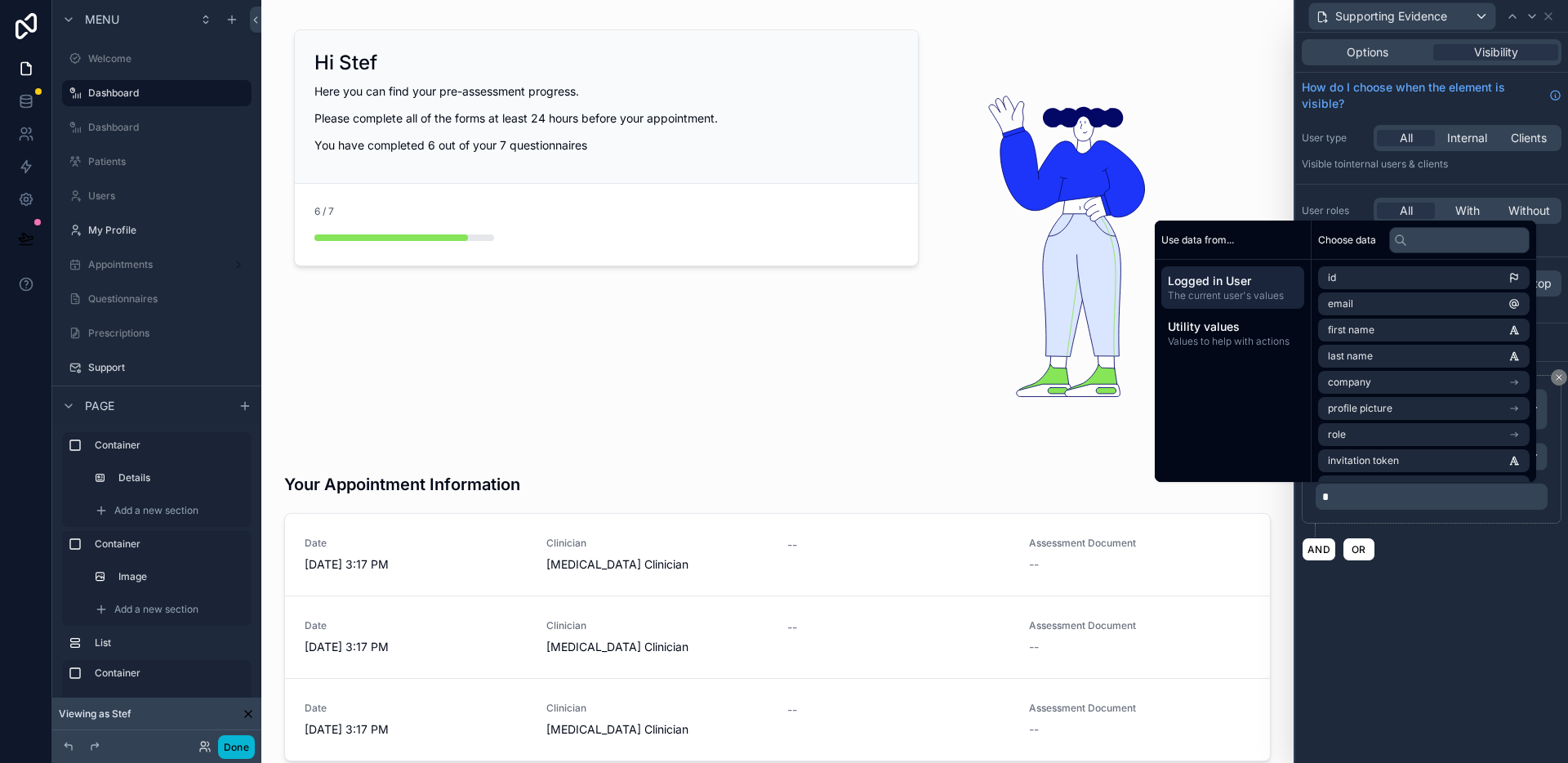
click at [1444, 654] on div "**********" at bounding box center [1432, 398] width 273 height 730
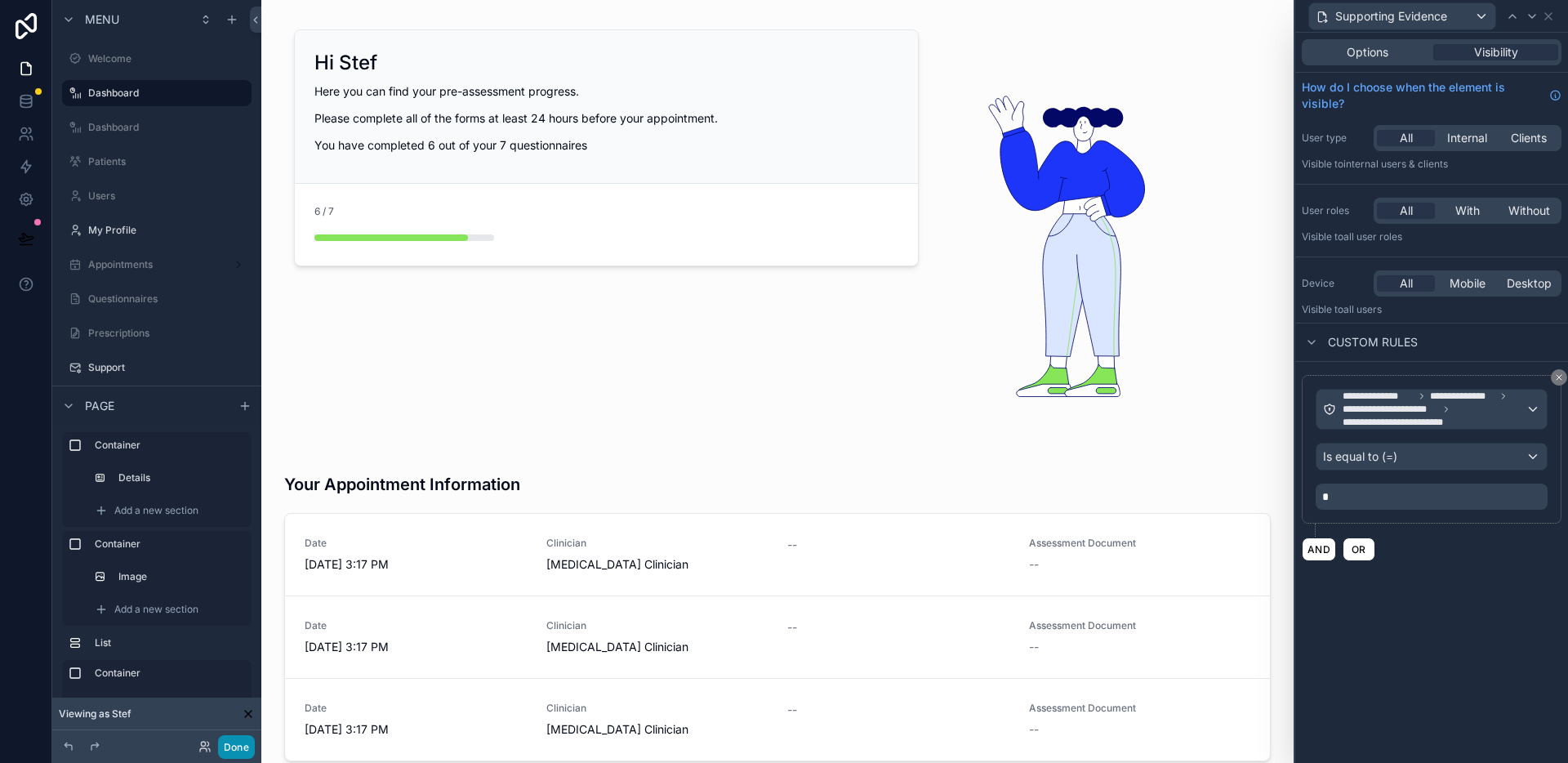
click at [249, 748] on button "Done" at bounding box center [236, 746] width 37 height 24
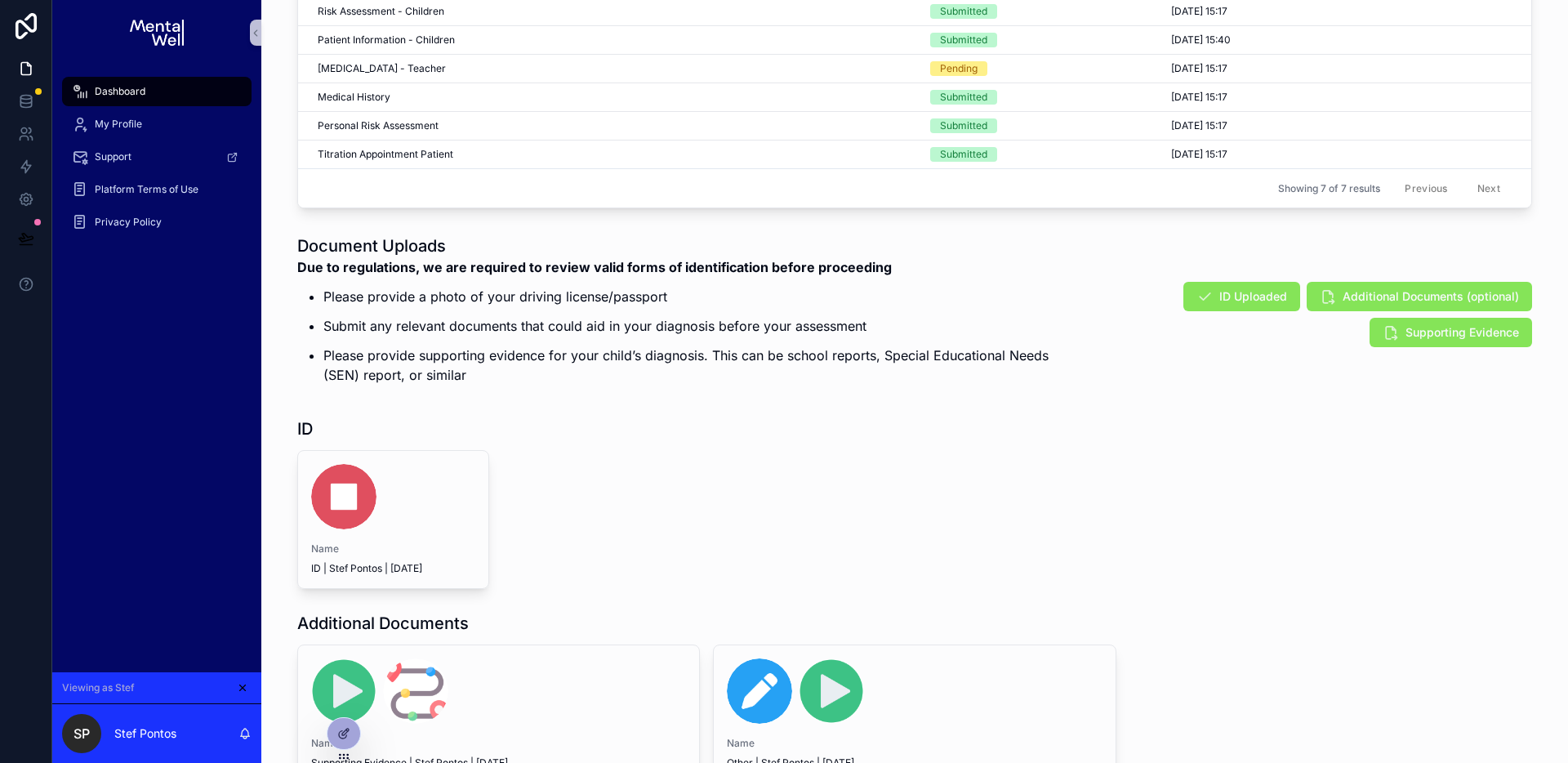
scroll to position [1188, 0]
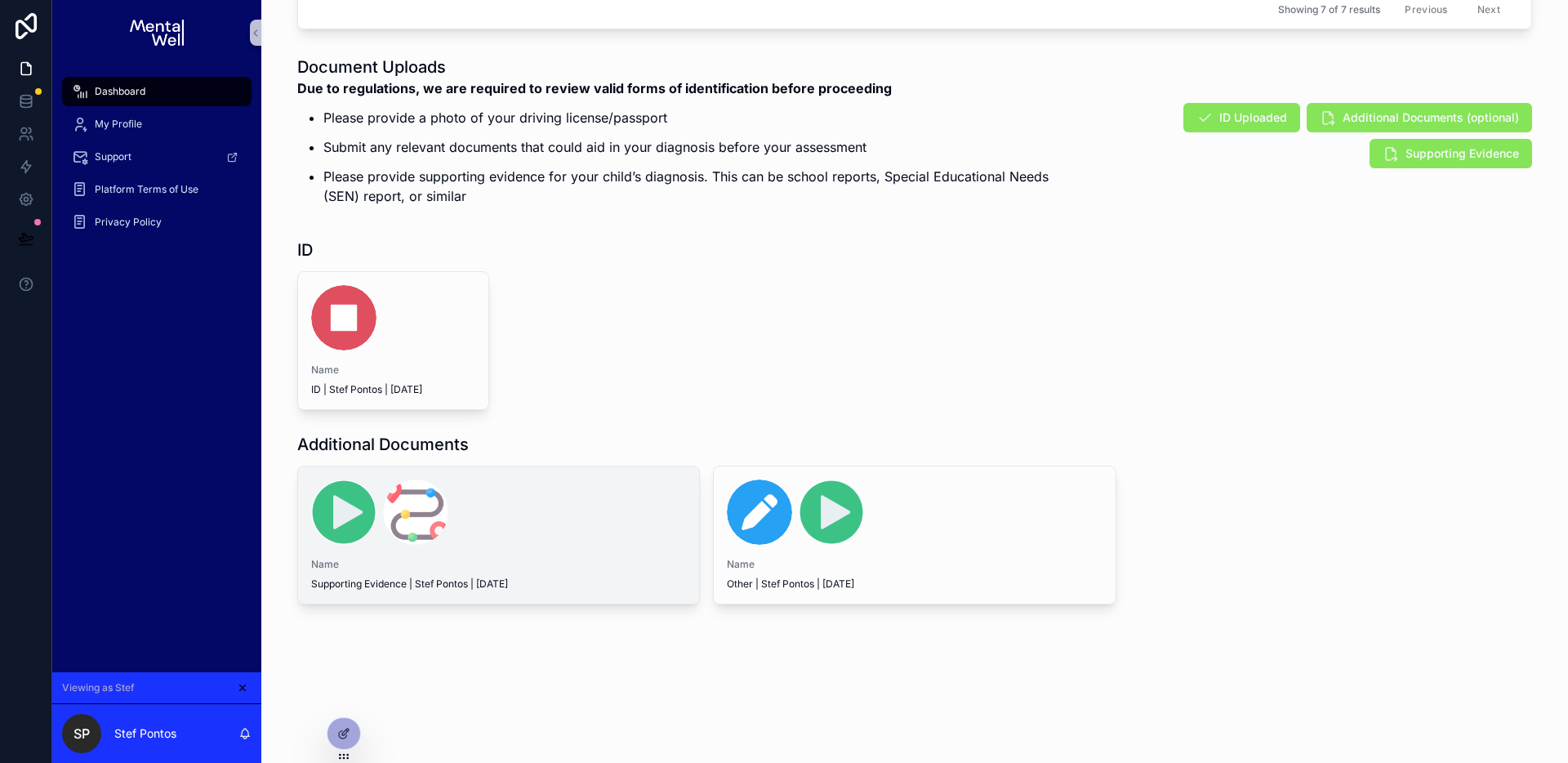
click at [515, 524] on div "scrollable content" at bounding box center [498, 511] width 375 height 65
click at [530, 533] on div "scrollable content" at bounding box center [498, 511] width 375 height 65
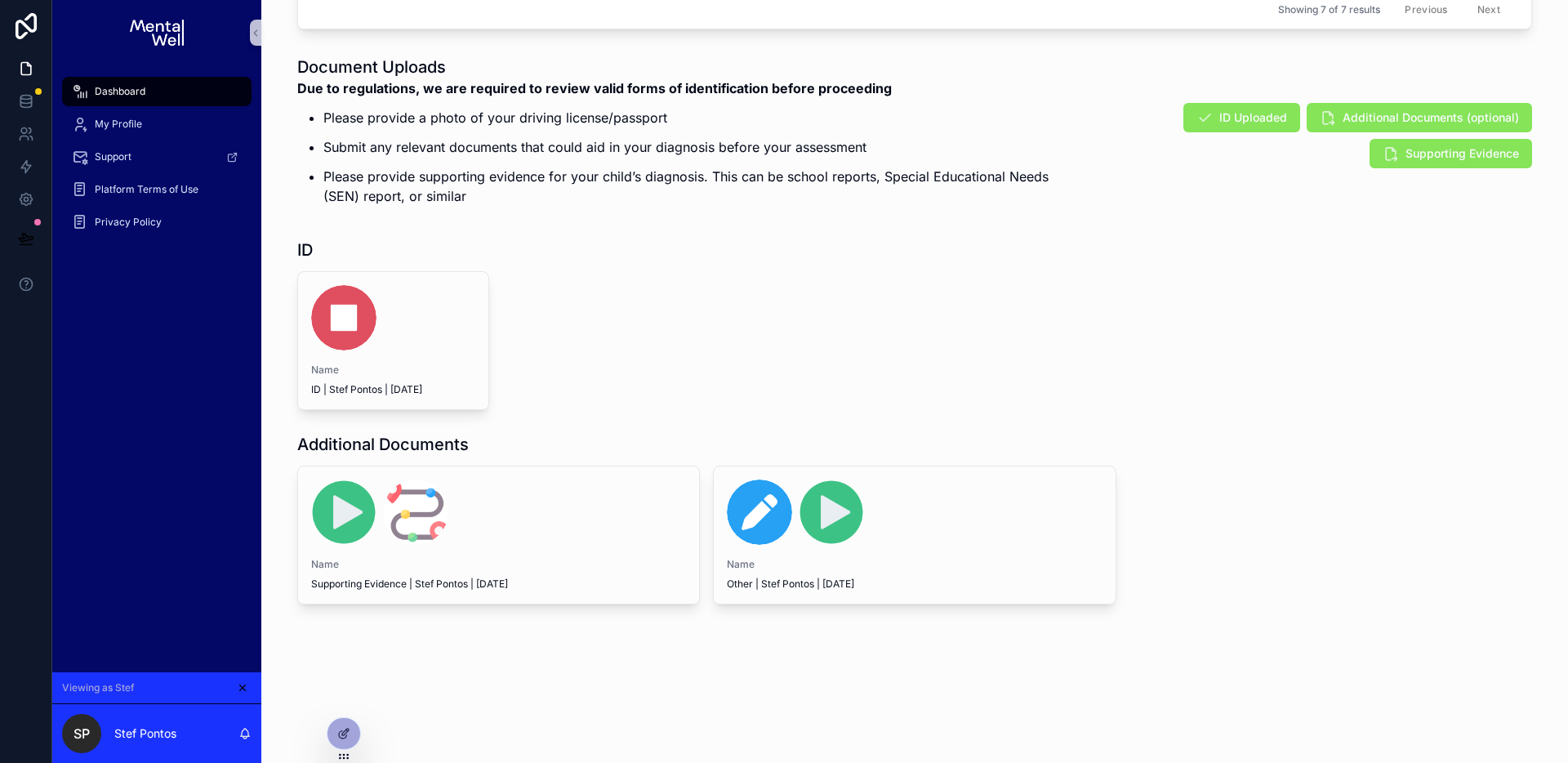
scroll to position [1177, 0]
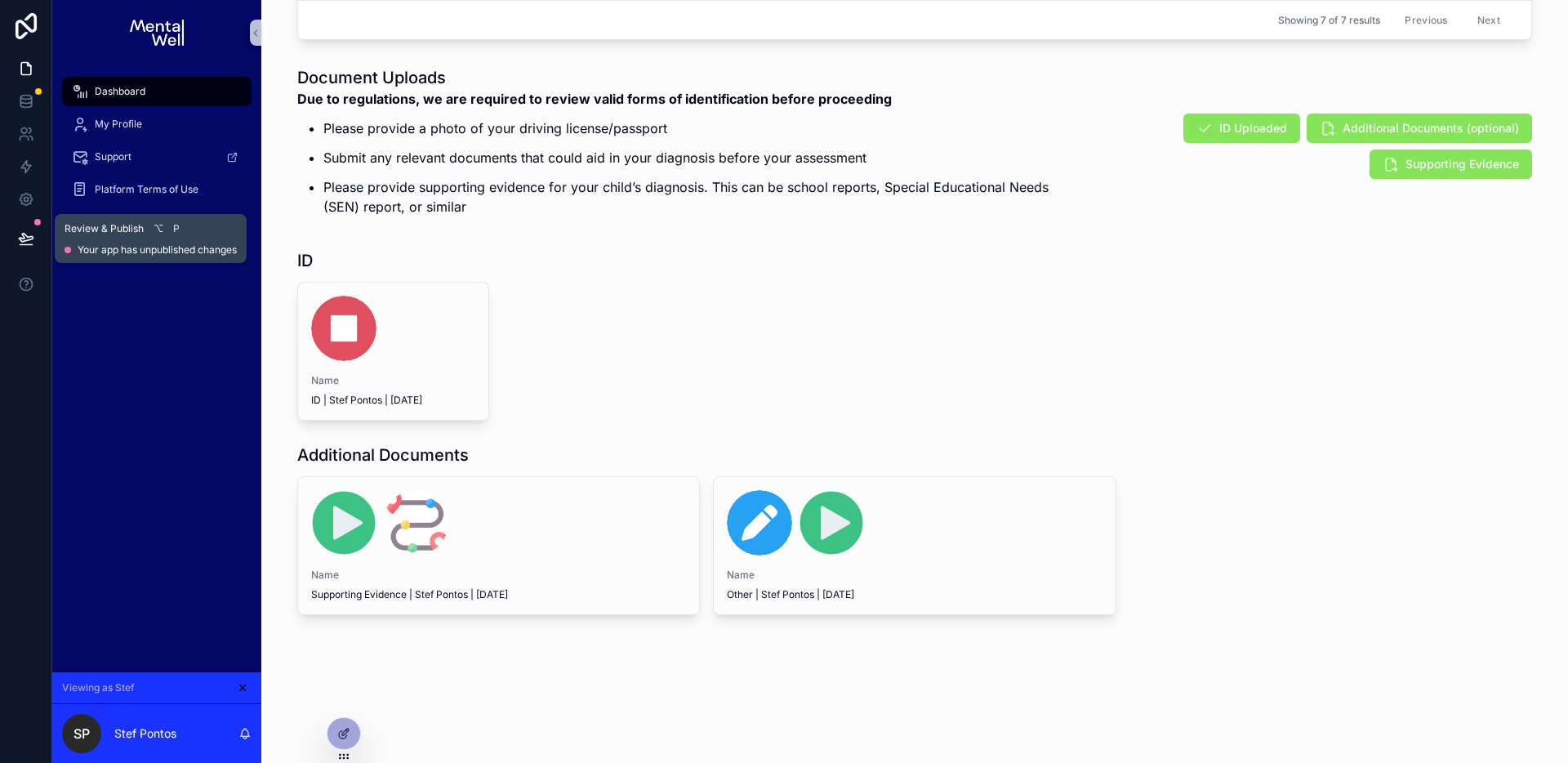
click at [31, 231] on icon at bounding box center [25, 237] width 16 height 16
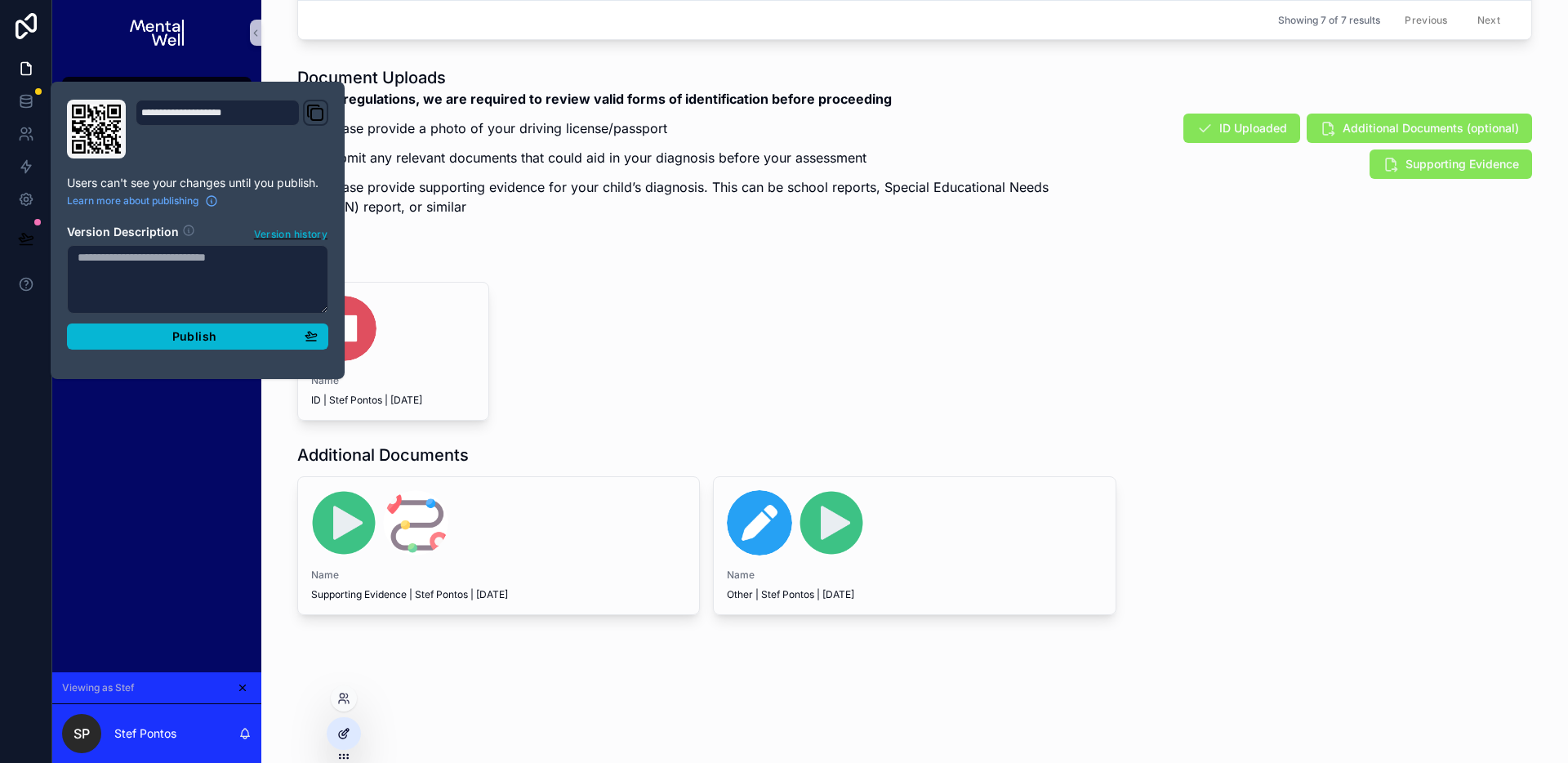
click at [345, 729] on icon at bounding box center [344, 734] width 13 height 13
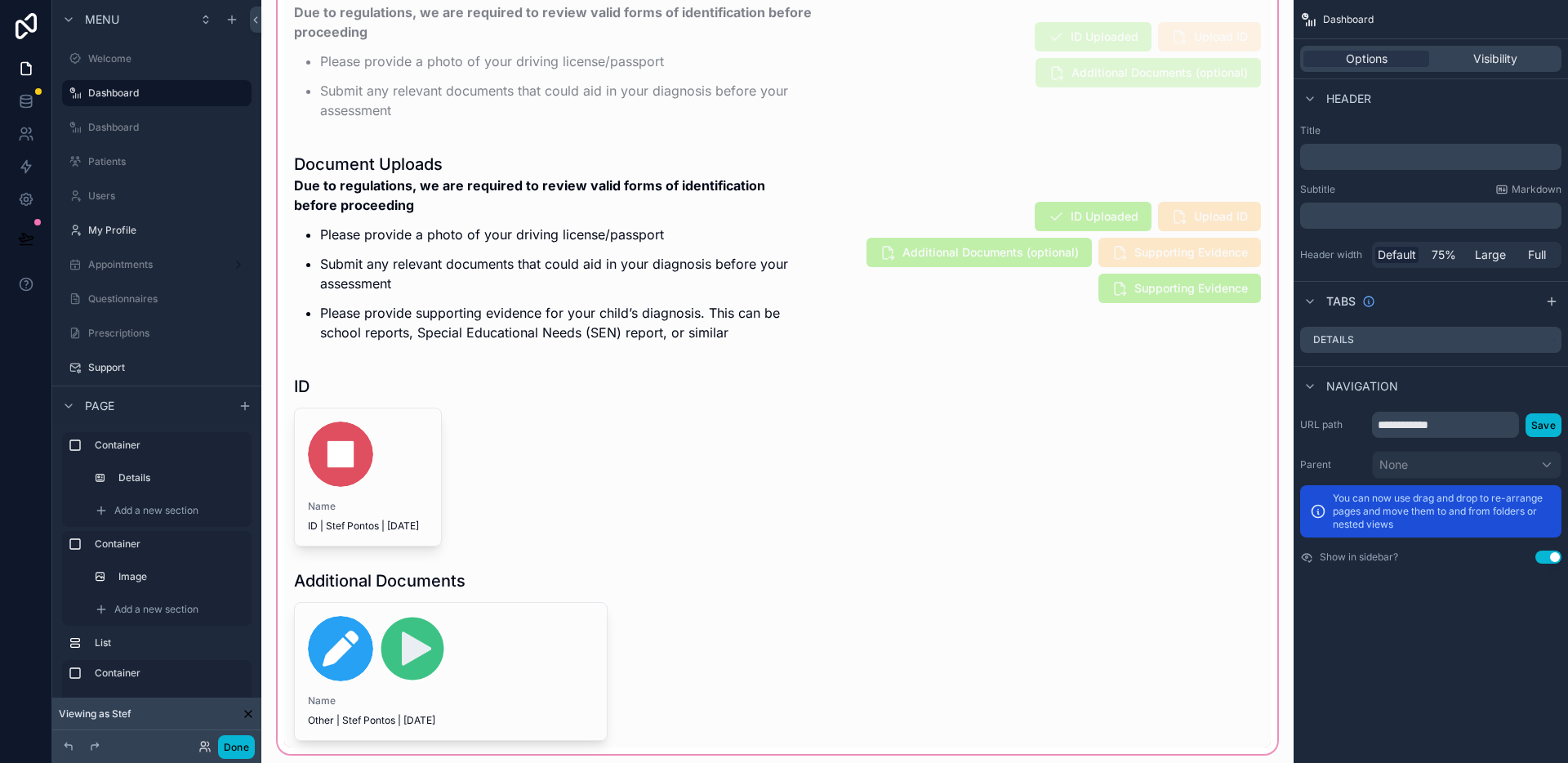
click at [1046, 307] on div "scrollable content" at bounding box center [777, 360] width 1006 height 794
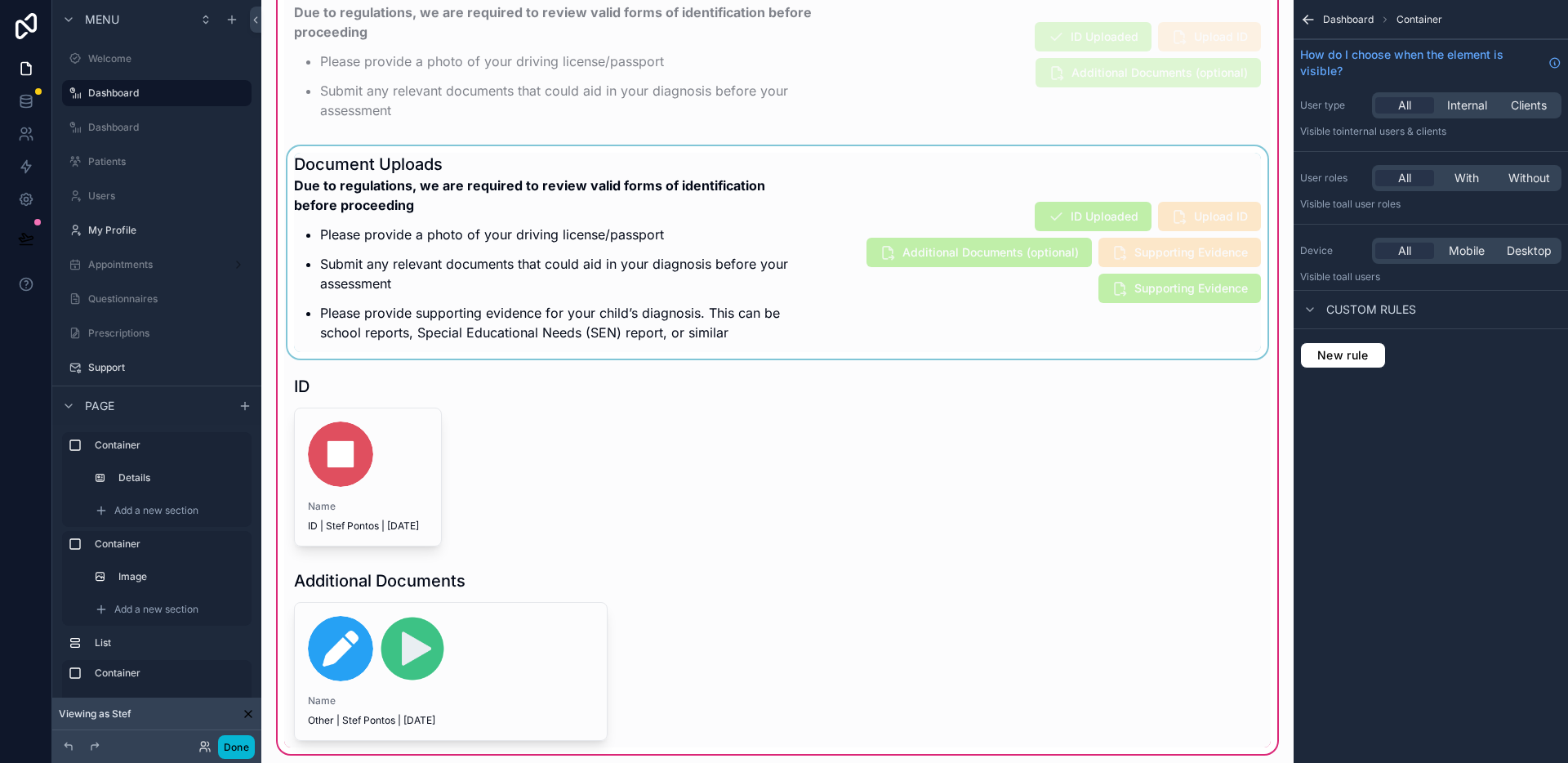
click at [1061, 298] on div "scrollable content" at bounding box center [777, 252] width 987 height 212
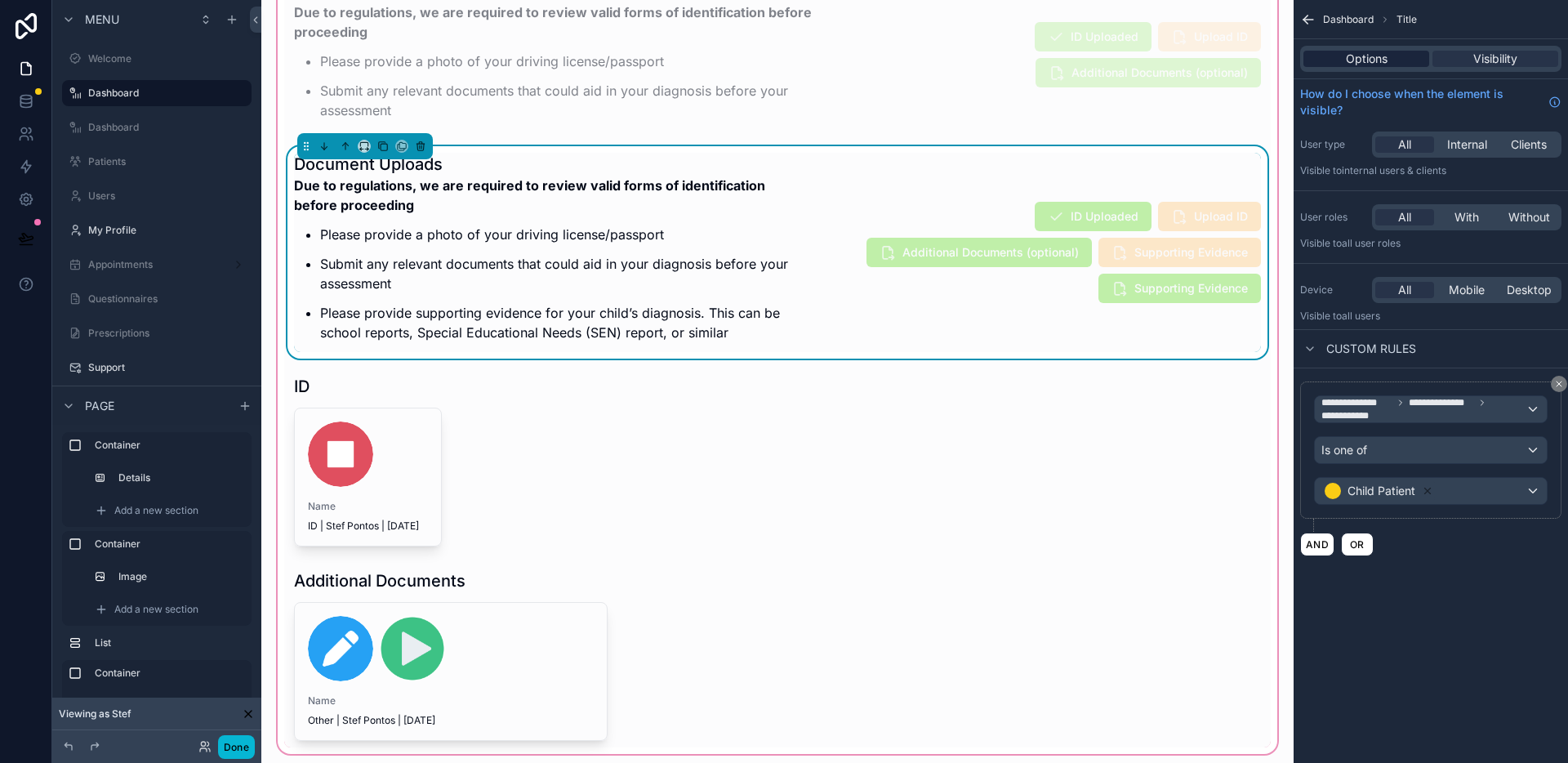
click at [1381, 57] on span "Options" at bounding box center [1367, 58] width 41 height 16
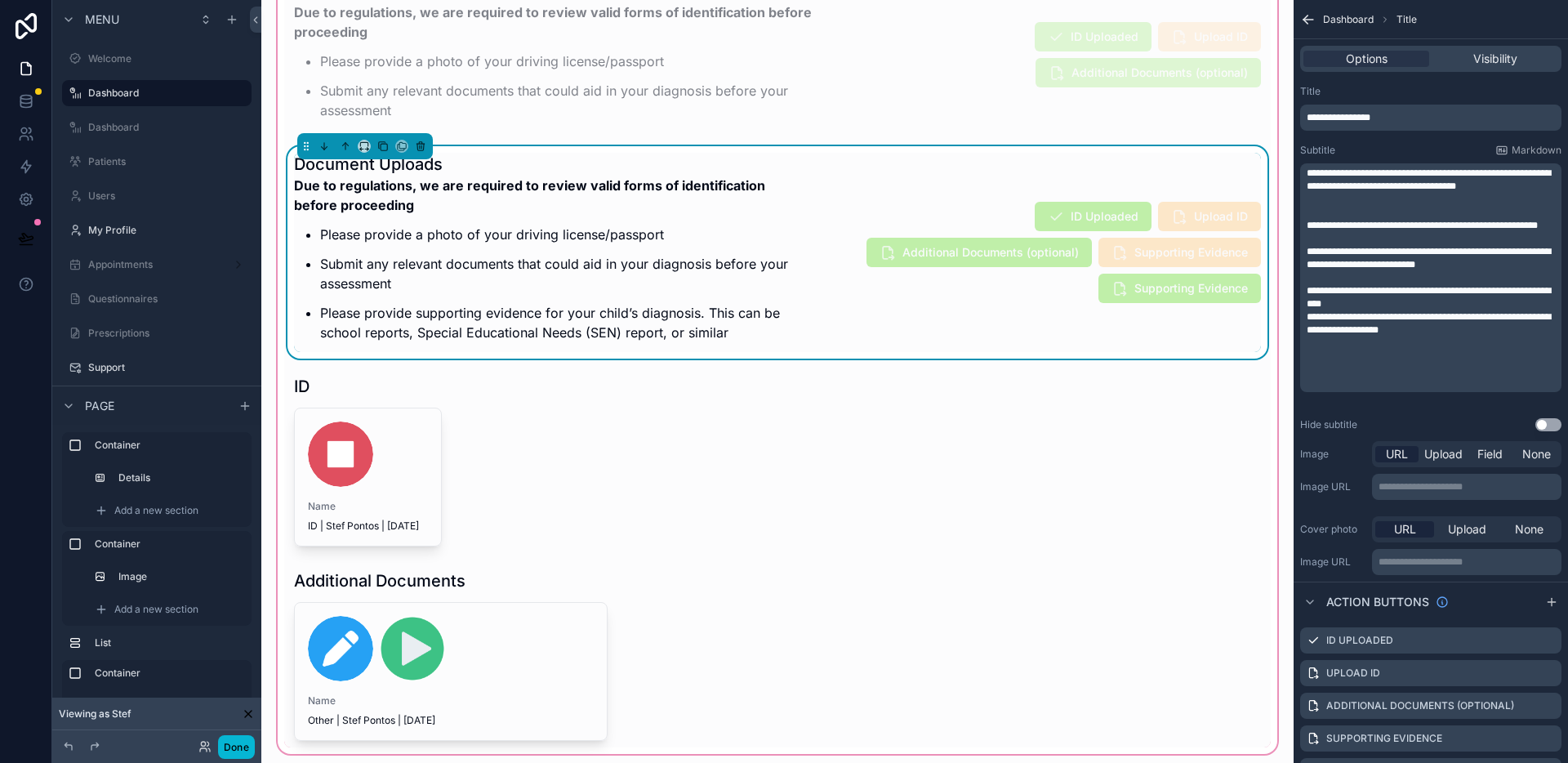
scroll to position [60, 0]
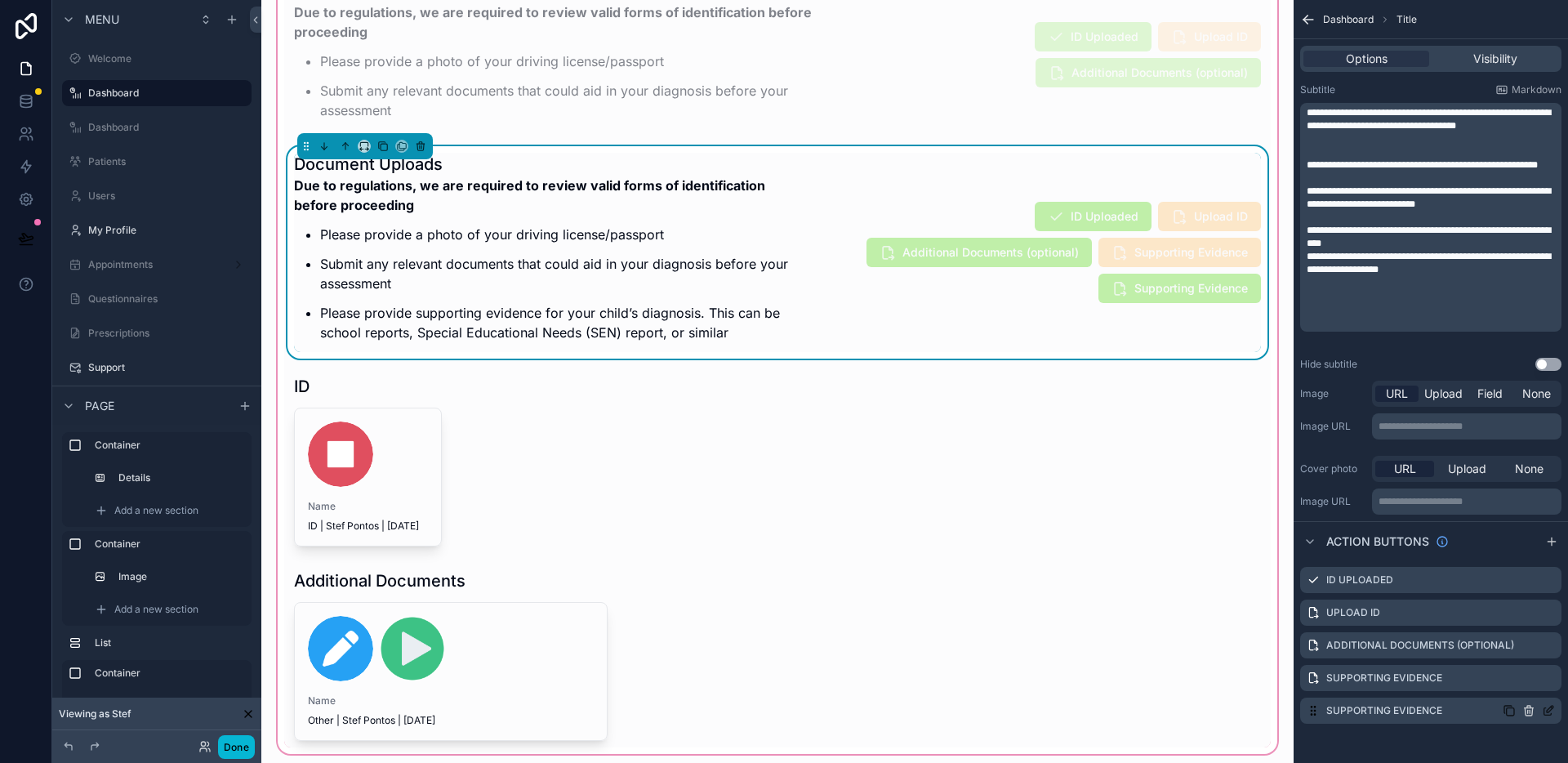
click at [1531, 714] on icon "scrollable content" at bounding box center [1529, 712] width 8 height 8
click at [1521, 690] on icon at bounding box center [1523, 685] width 13 height 13
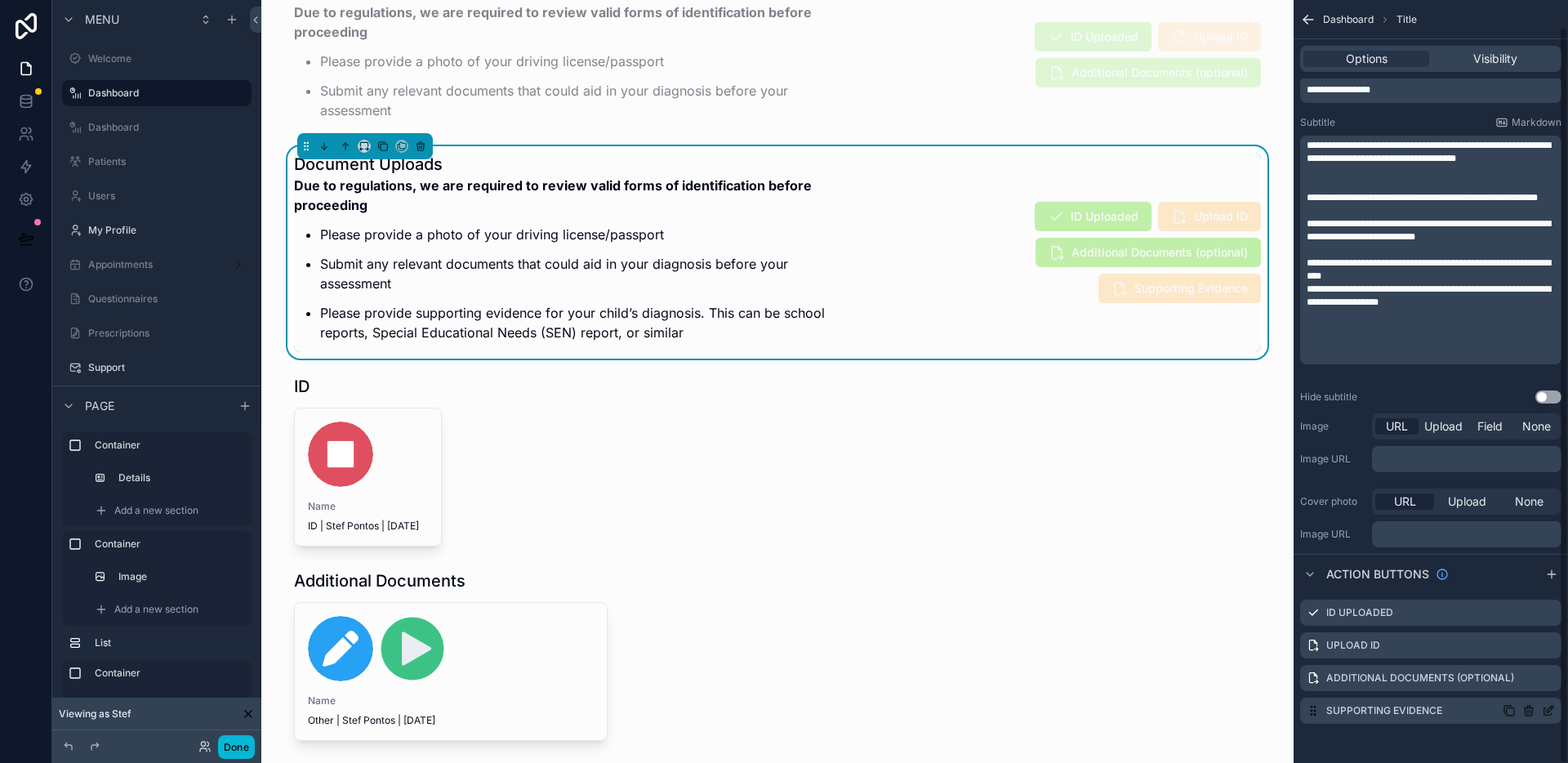
scroll to position [27, 0]
click at [1511, 713] on icon "scrollable content" at bounding box center [1510, 710] width 13 height 13
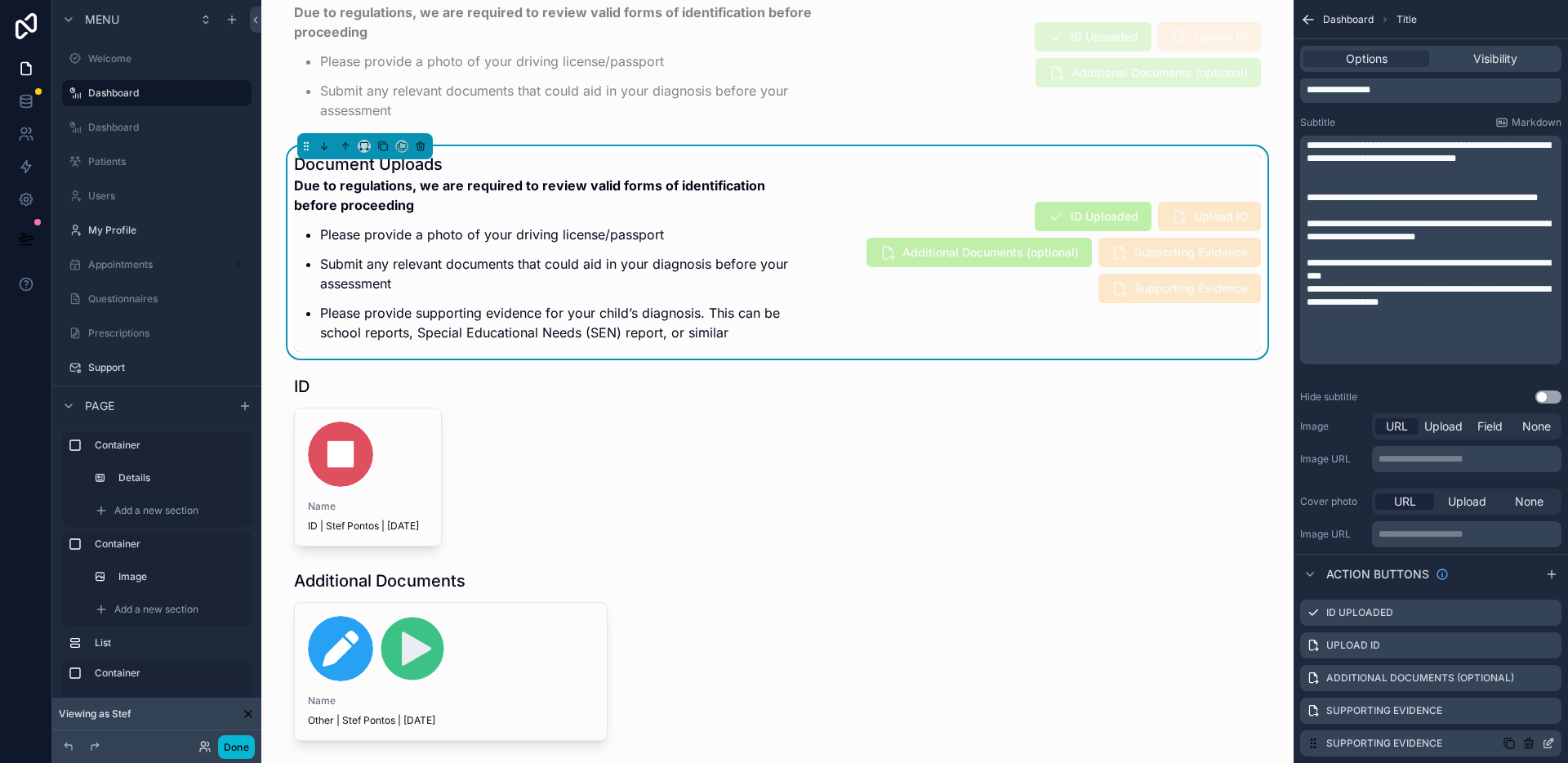
click at [1550, 746] on icon "scrollable content" at bounding box center [1548, 744] width 8 height 8
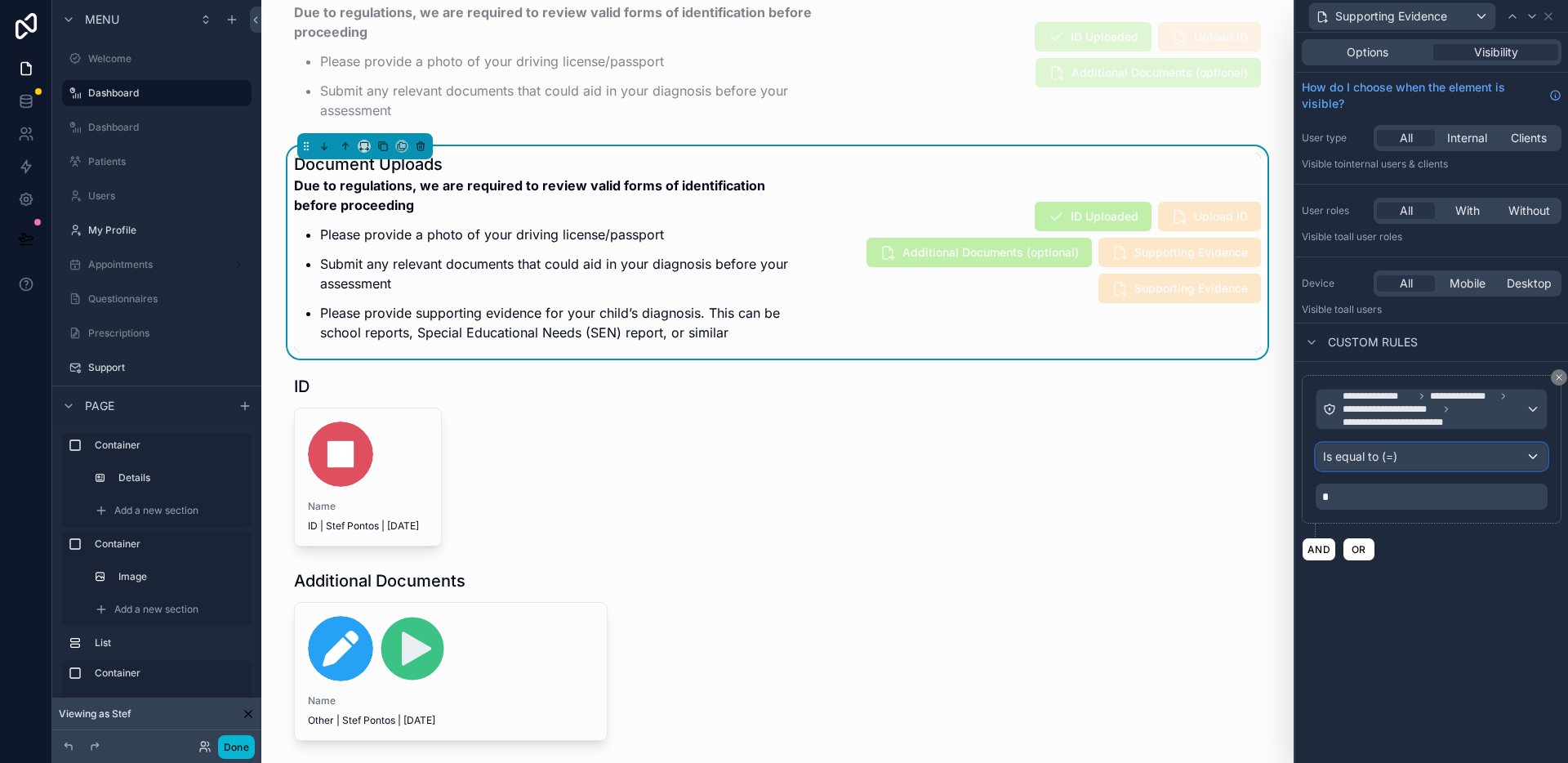
click at [1446, 457] on div "Is equal to (=)" at bounding box center [1431, 457] width 230 height 26
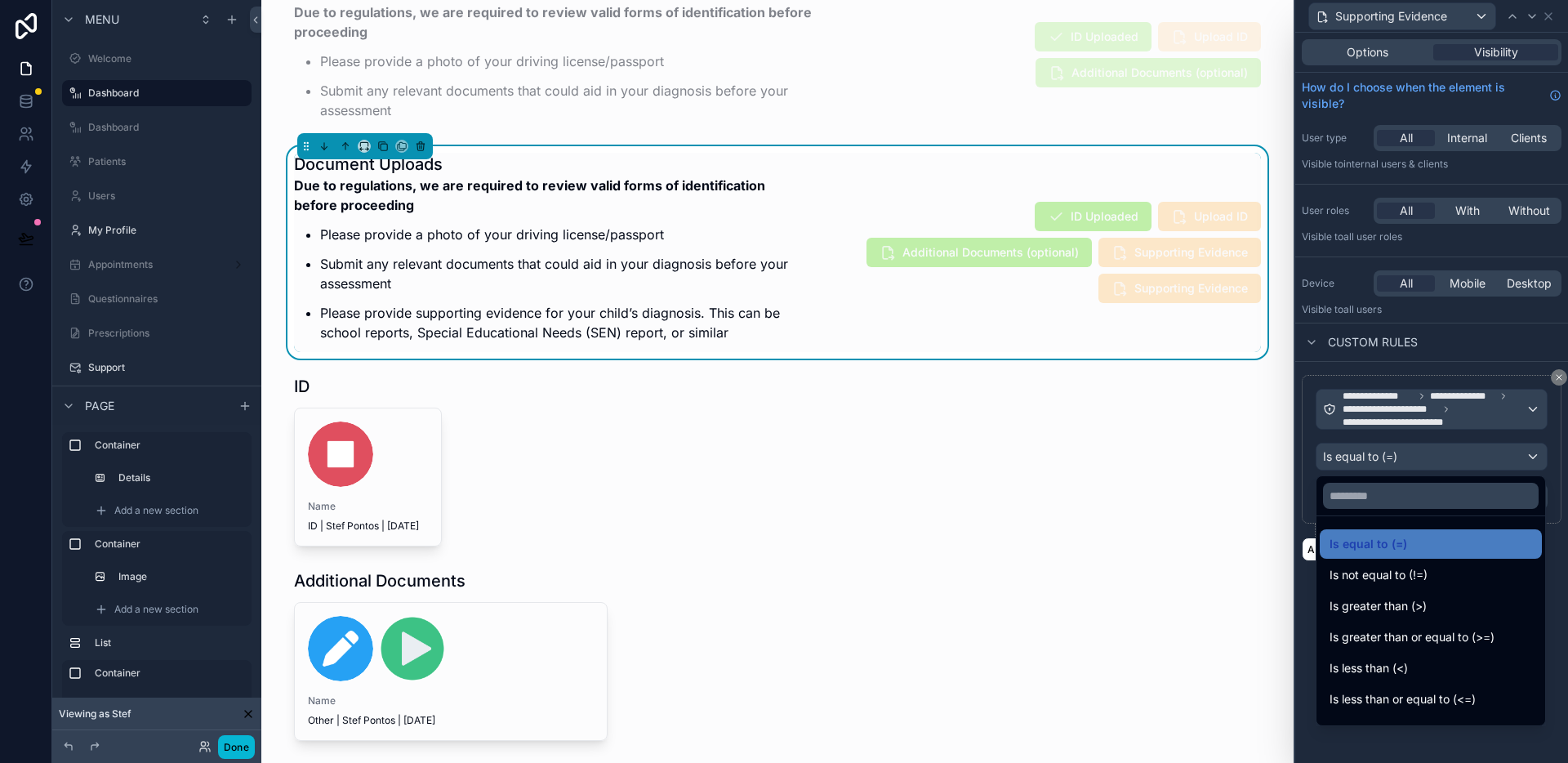
click at [1426, 600] on span "Is greater than (>)" at bounding box center [1378, 606] width 97 height 20
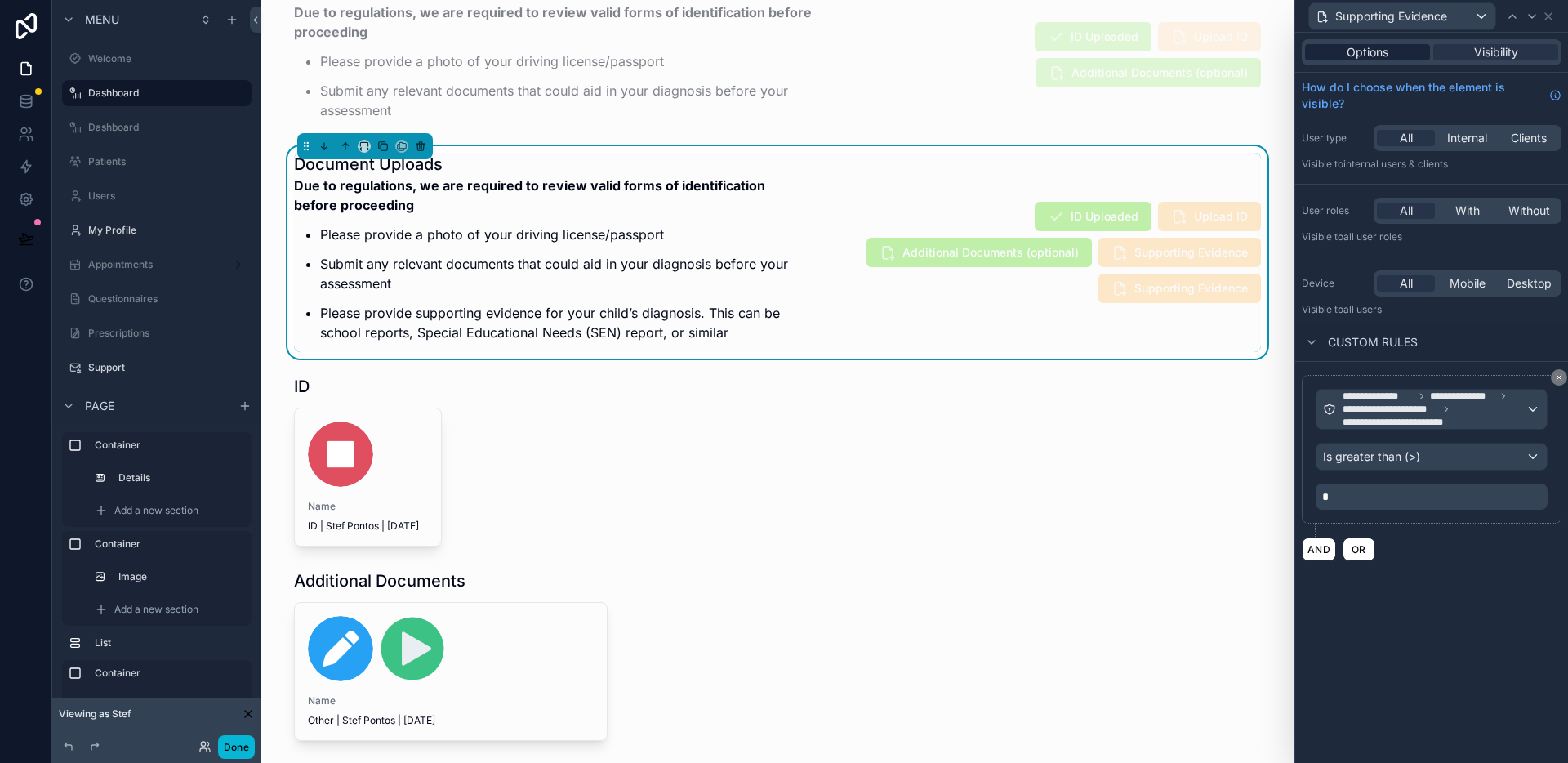
click at [1392, 52] on div "Options" at bounding box center [1367, 52] width 125 height 16
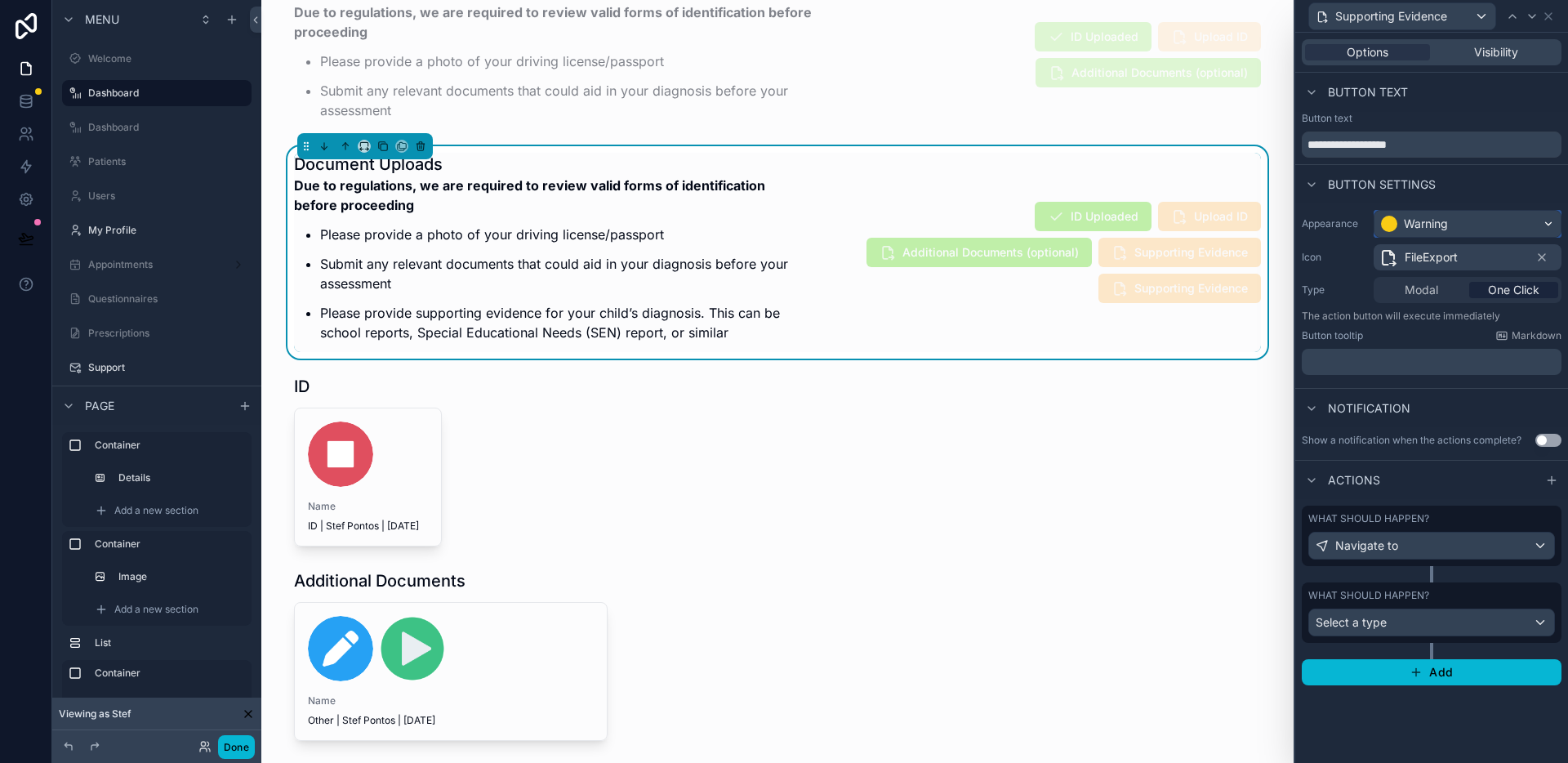
click at [1446, 219] on div "Warning" at bounding box center [1426, 223] width 44 height 16
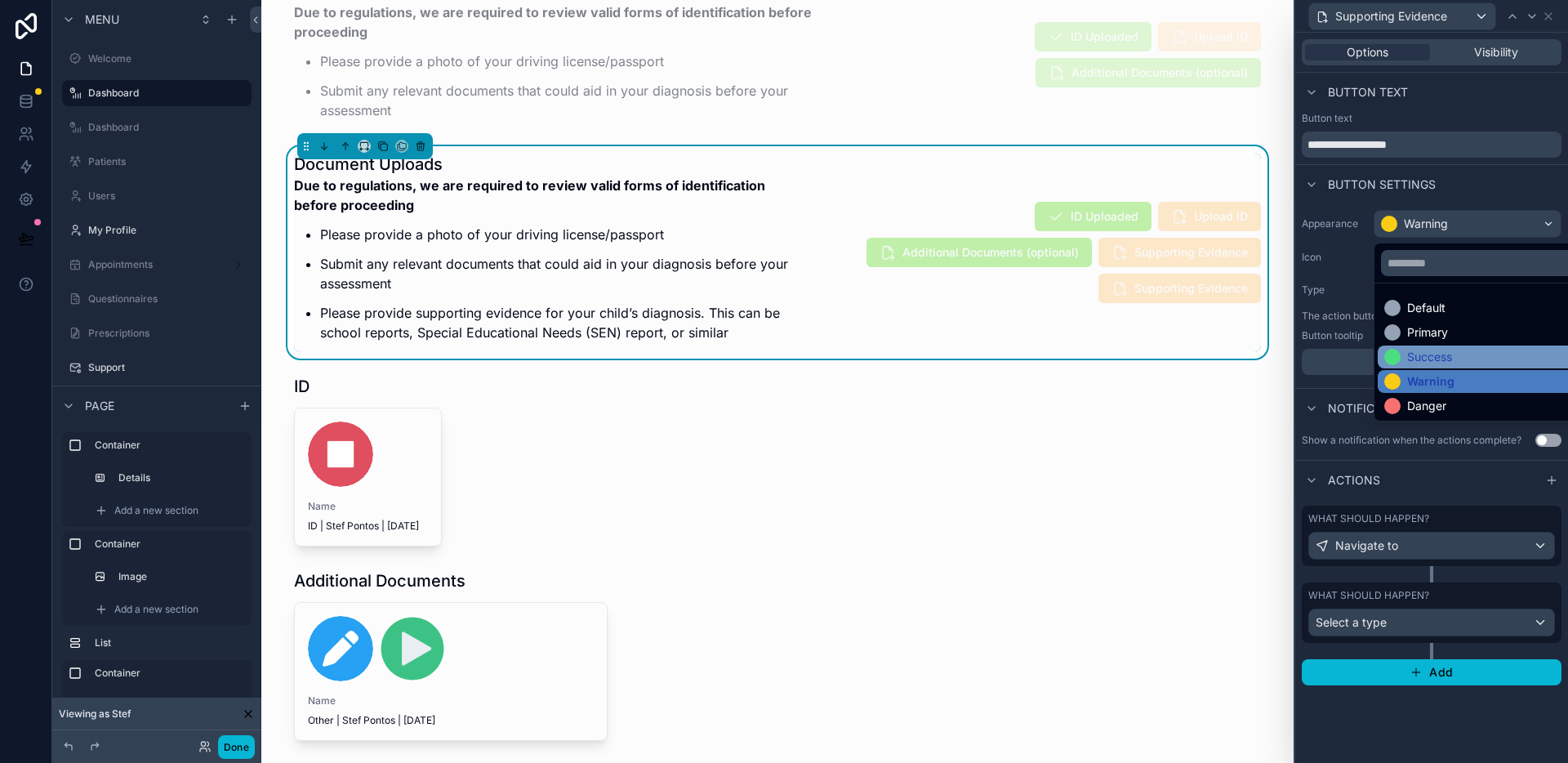
click at [1441, 357] on div "Success" at bounding box center [1430, 356] width 45 height 16
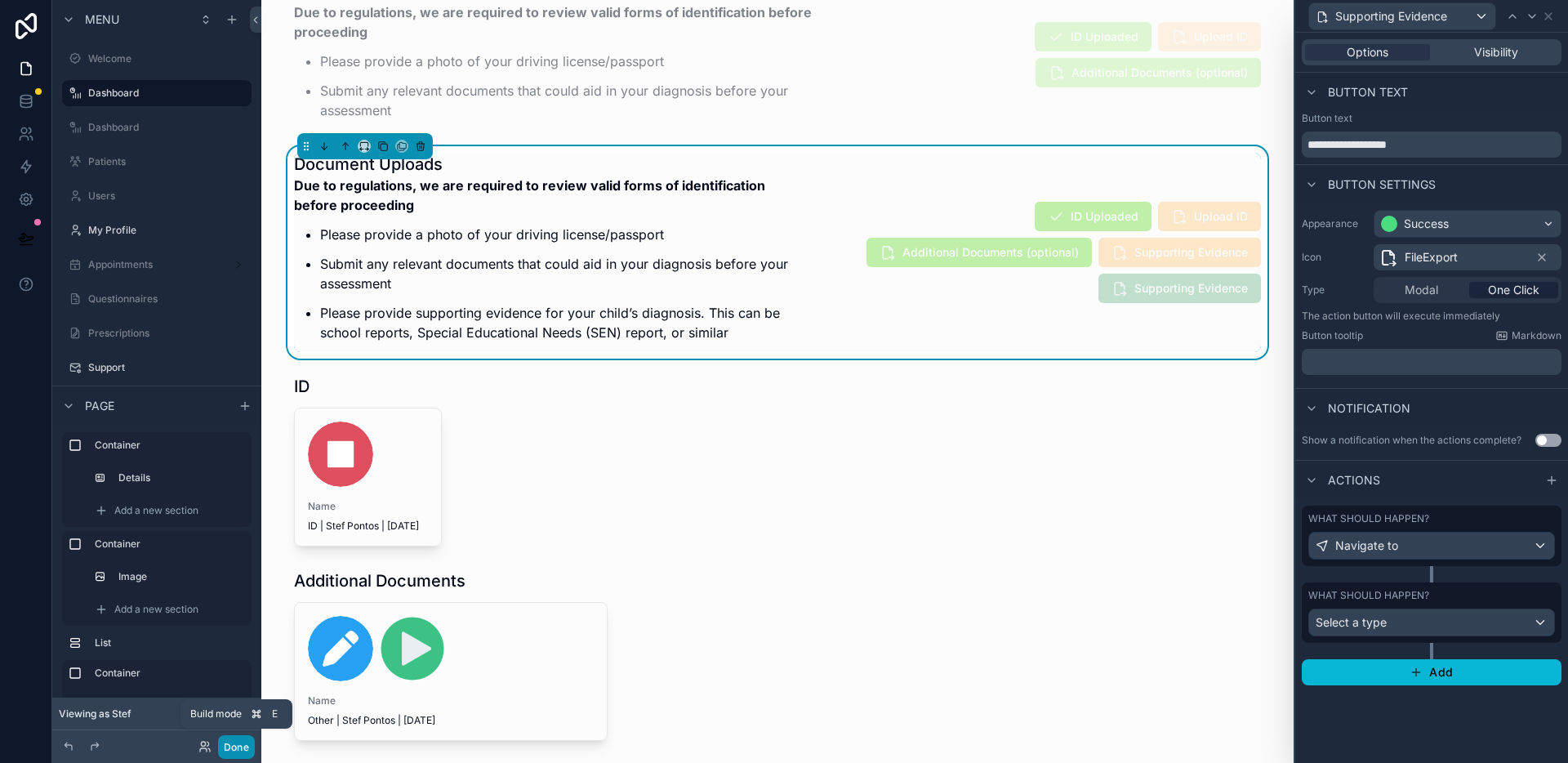
click at [247, 744] on button "Done" at bounding box center [236, 746] width 37 height 24
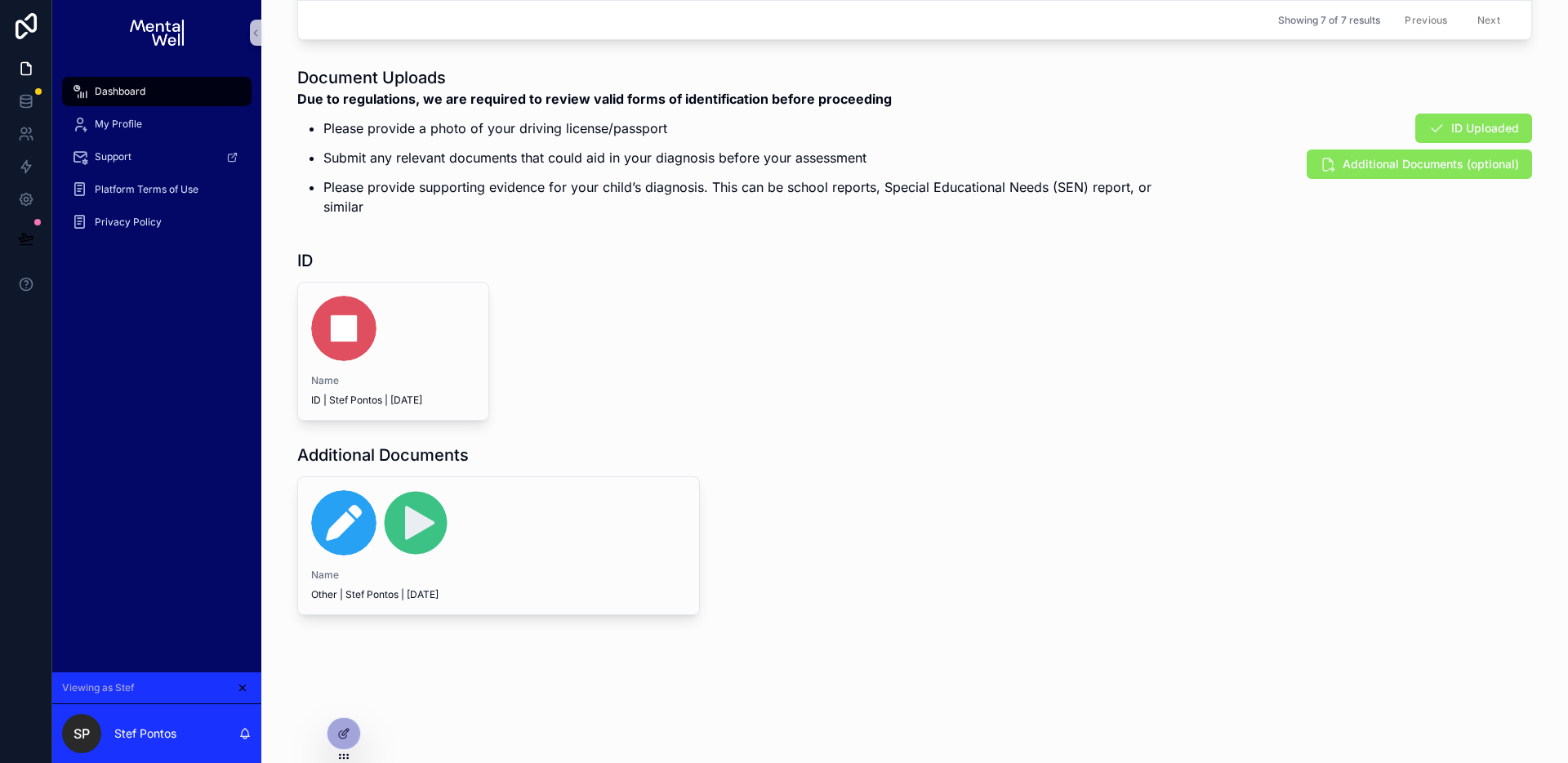
click at [1004, 232] on div "Document Uploads Due to regulations, we are required to review valid forms of i…" at bounding box center [915, 340] width 1255 height 561
click at [1006, 216] on div "Due to regulations, we are required to review valid forms of identification bef…" at bounding box center [738, 157] width 881 height 138
click at [24, 94] on icon at bounding box center [25, 101] width 16 height 16
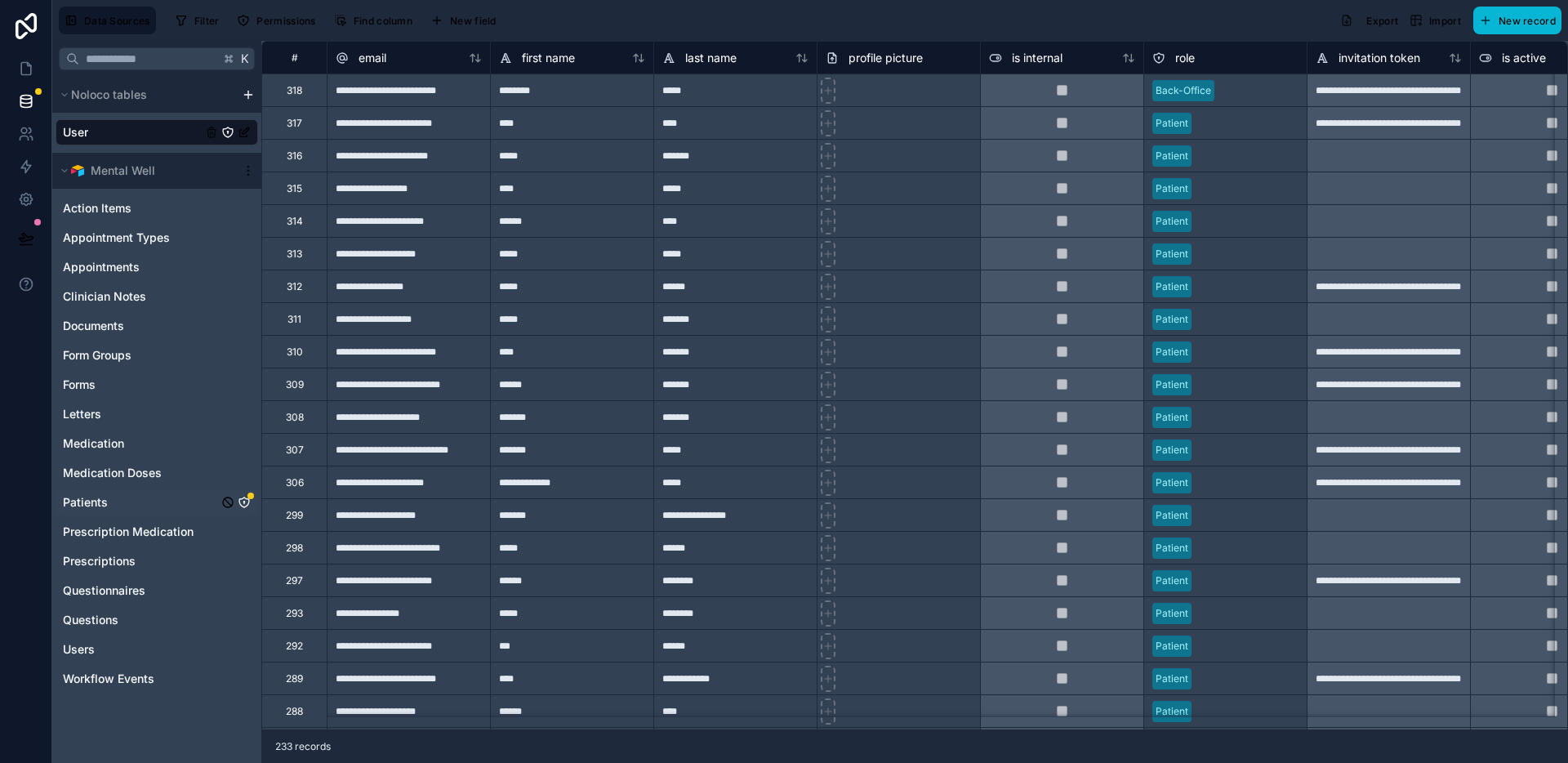
click at [237, 497] on icon "Patients" at bounding box center [244, 502] width 13 height 13
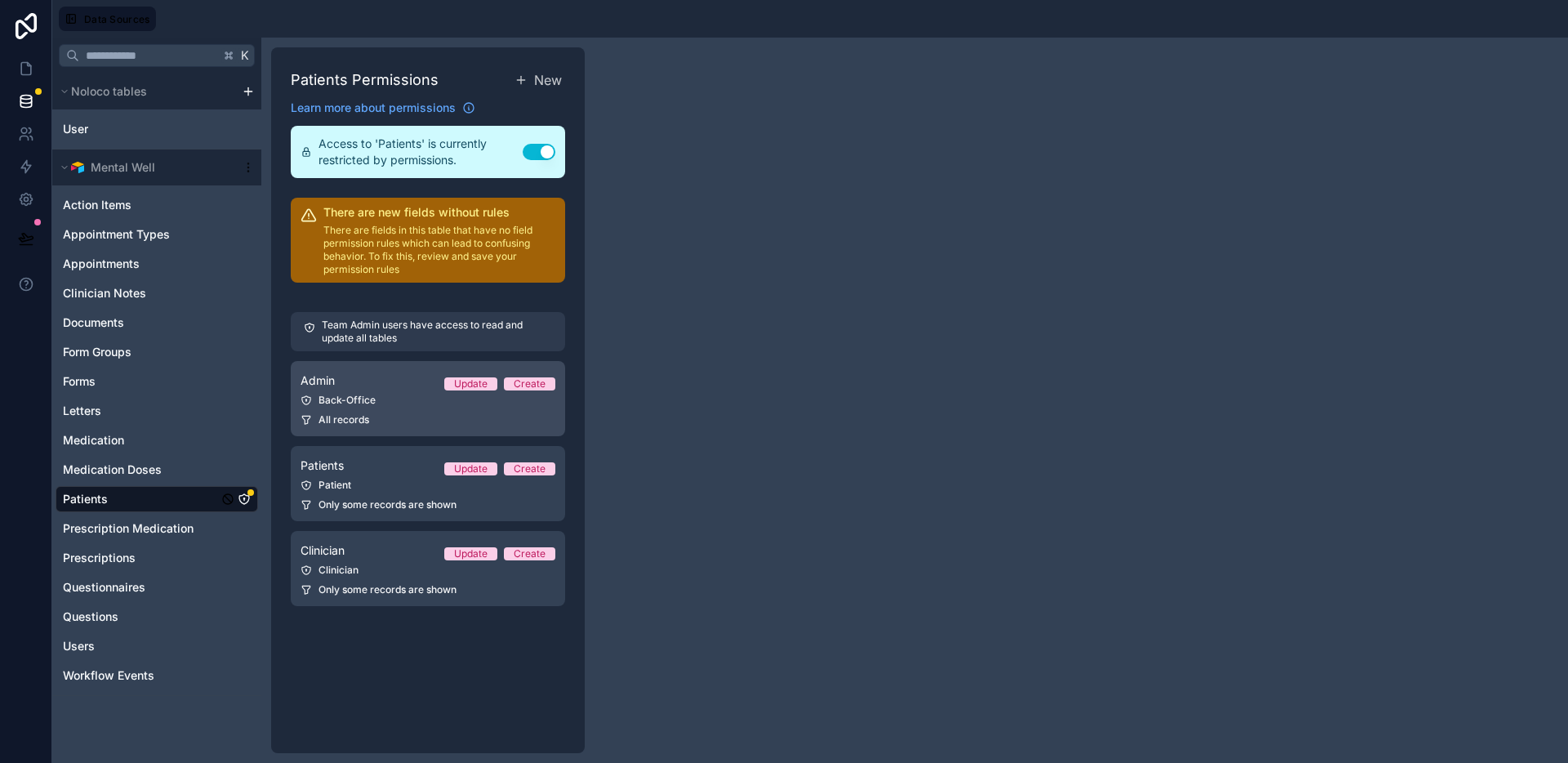
click at [394, 375] on div "Admin Update Create" at bounding box center [428, 381] width 254 height 20
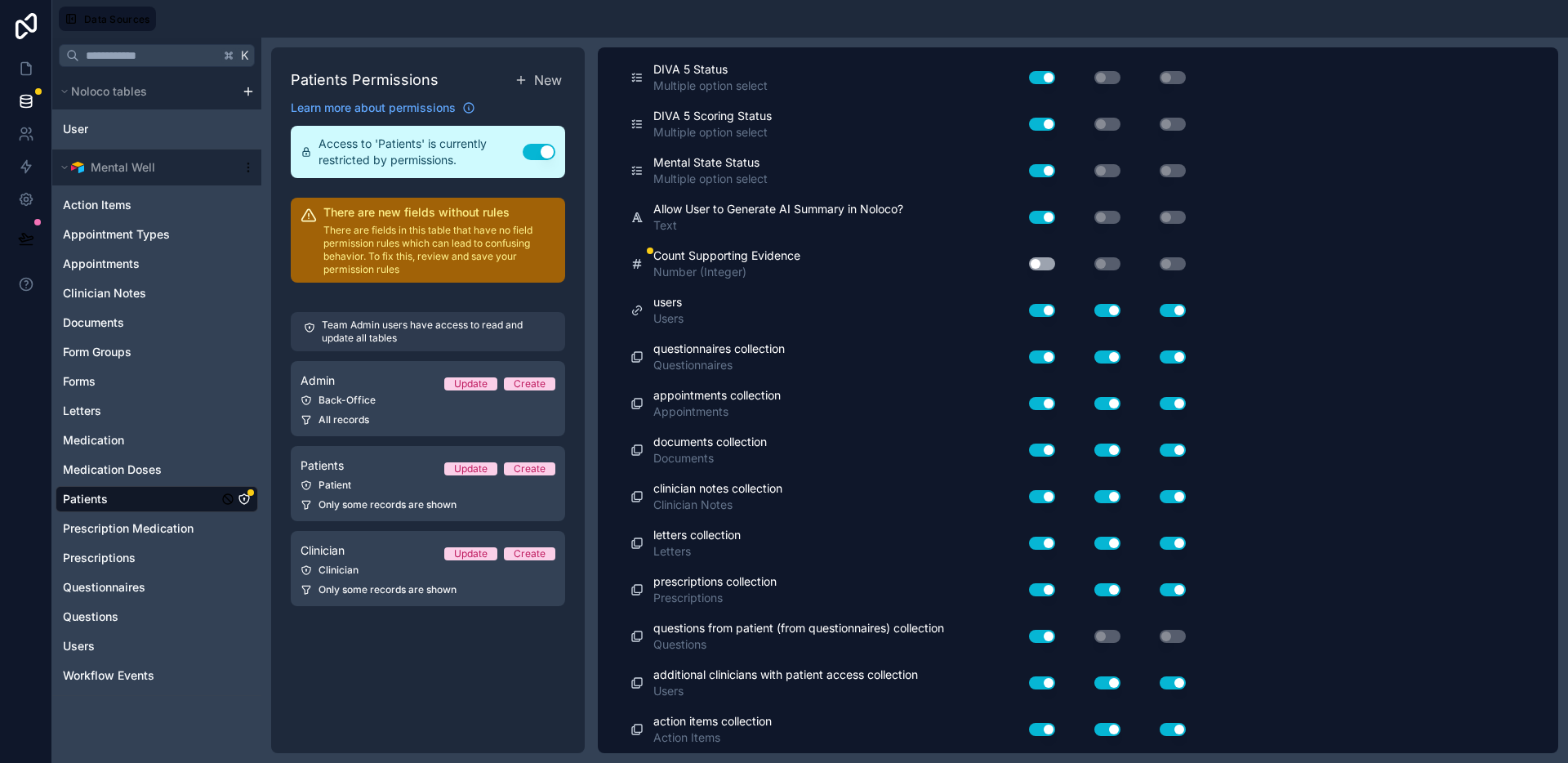
scroll to position [2672, 0]
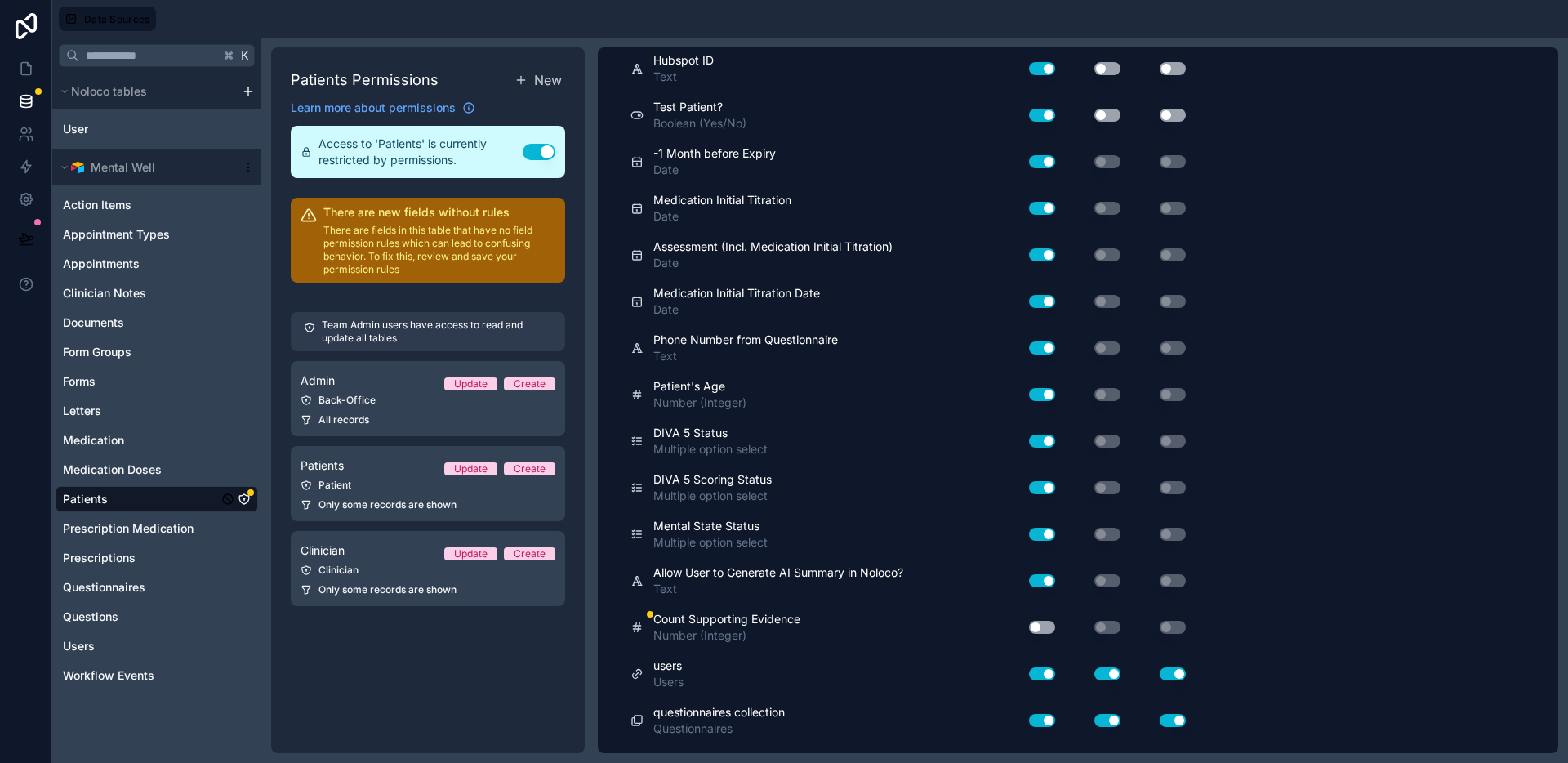
click at [1037, 625] on button "Use setting" at bounding box center [1042, 627] width 26 height 13
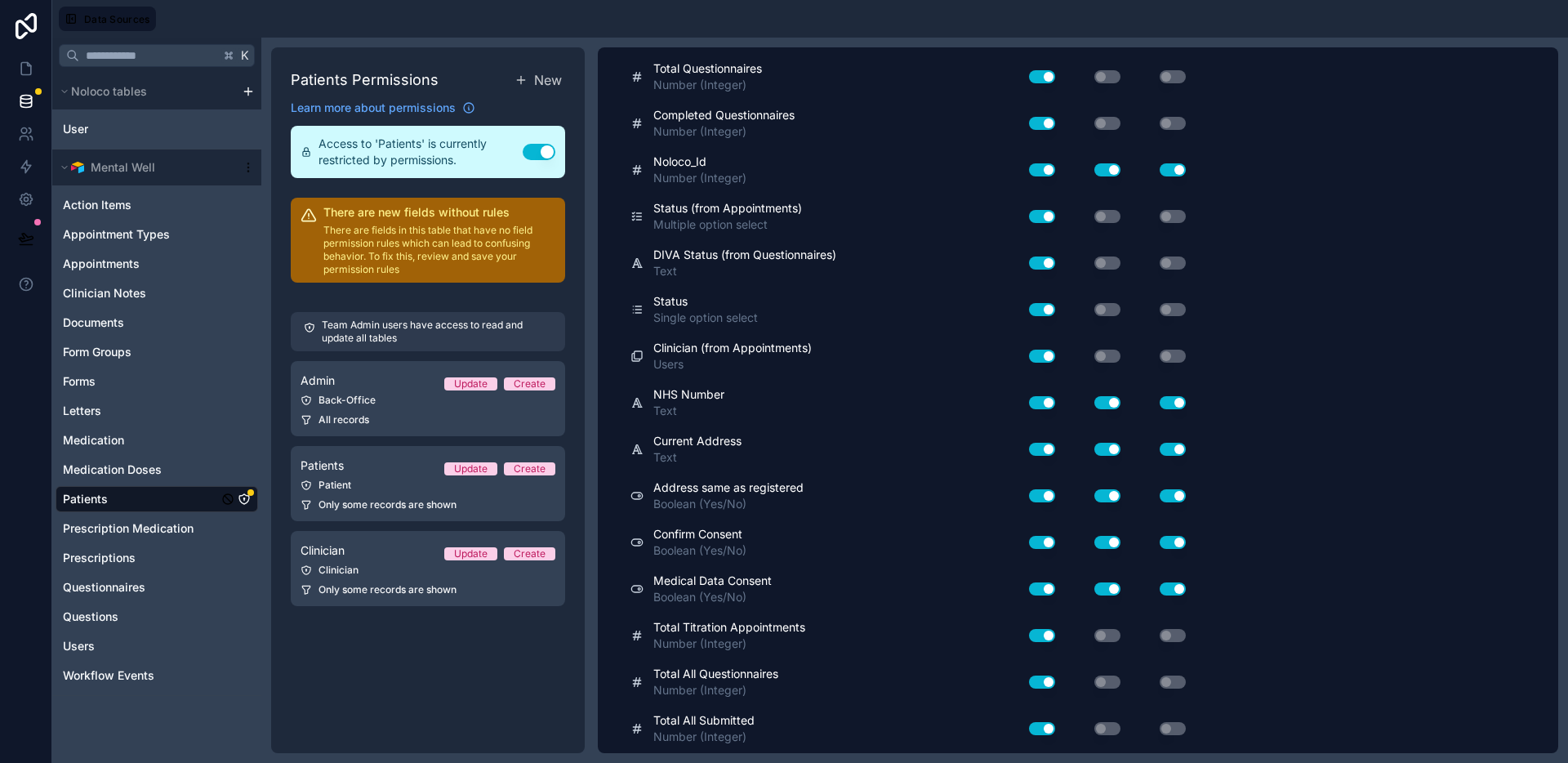
scroll to position [0, 0]
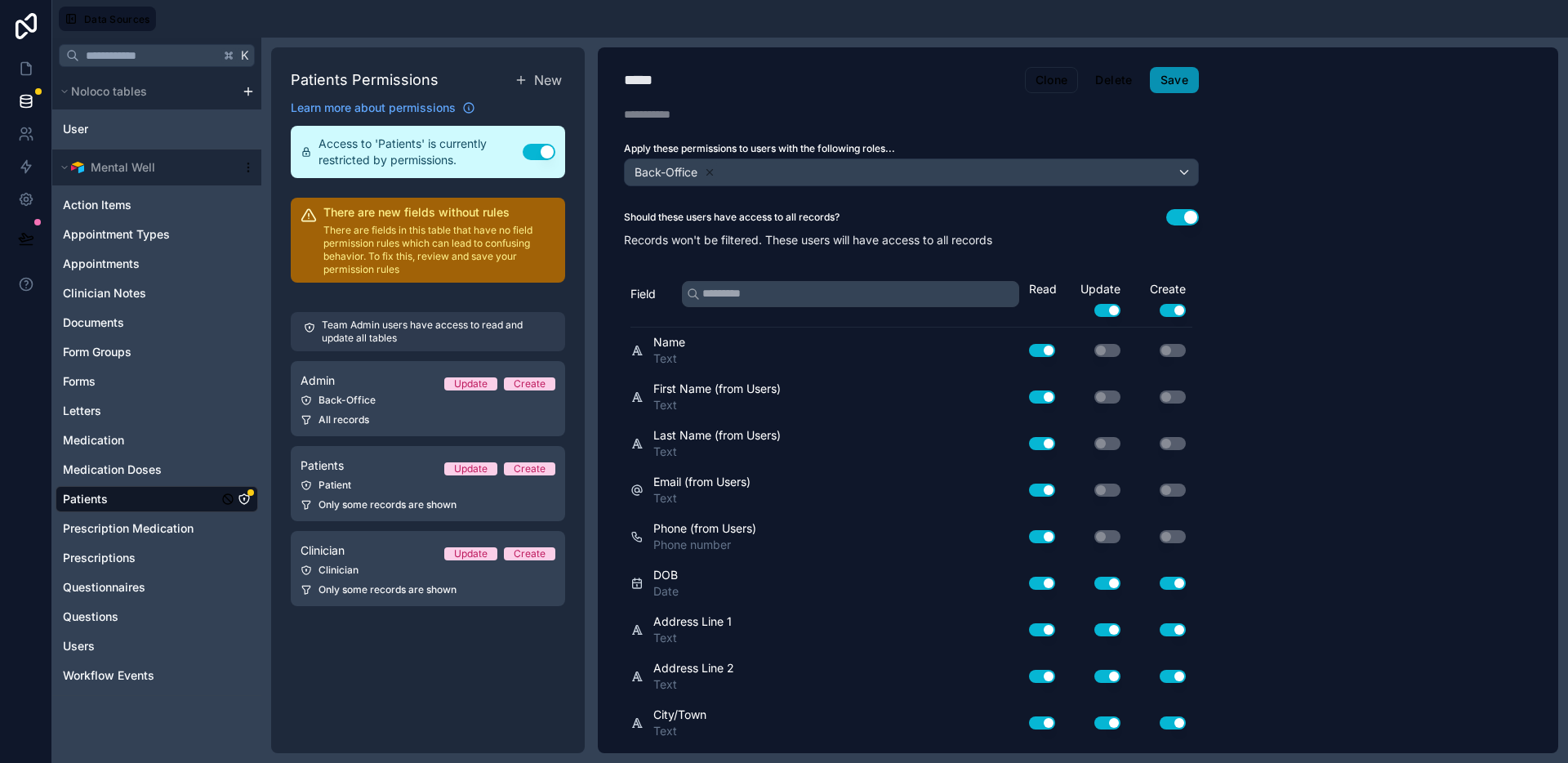
click at [1195, 73] on button "Save" at bounding box center [1175, 80] width 49 height 26
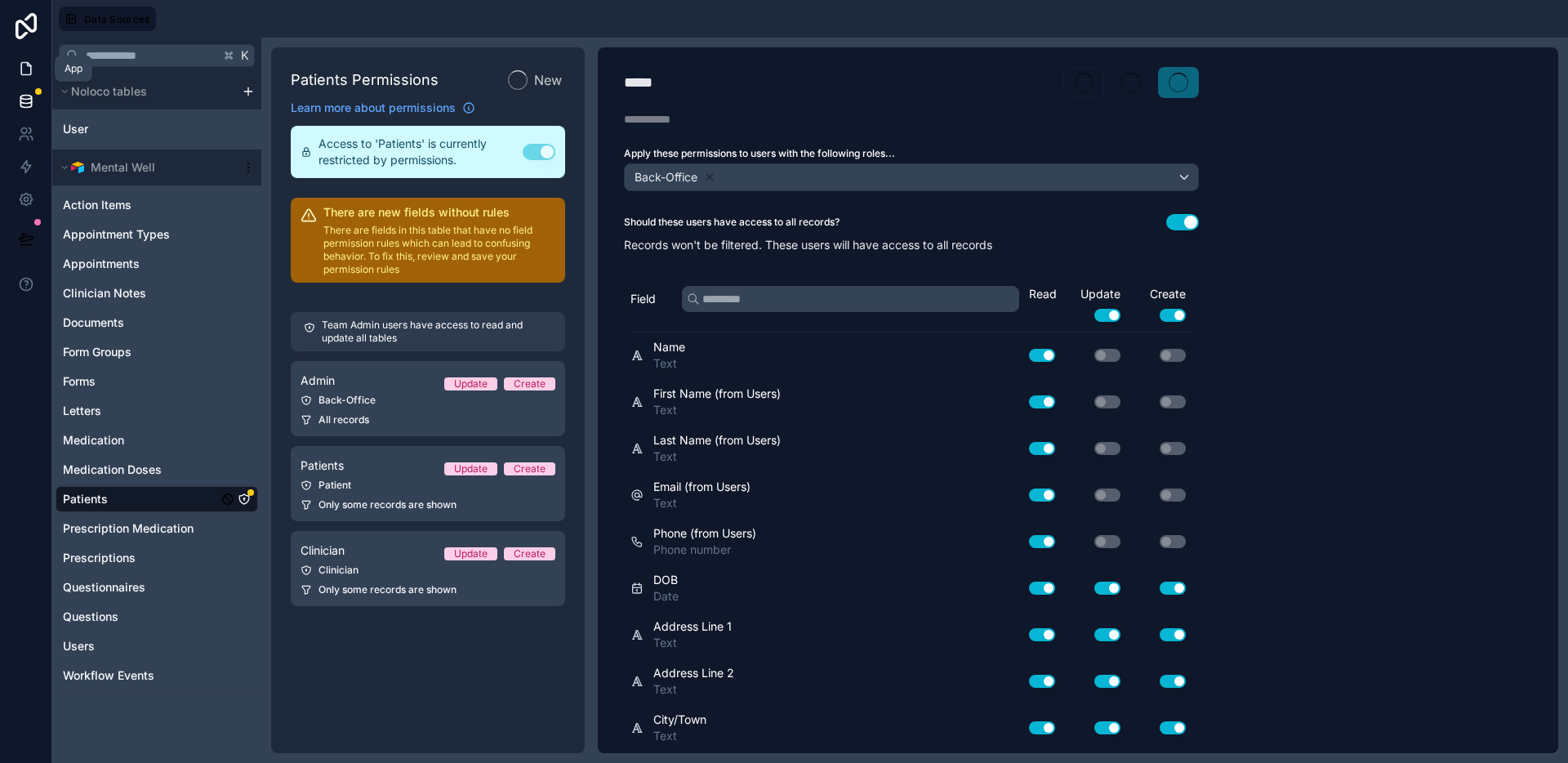
click at [29, 70] on icon at bounding box center [25, 68] width 16 height 16
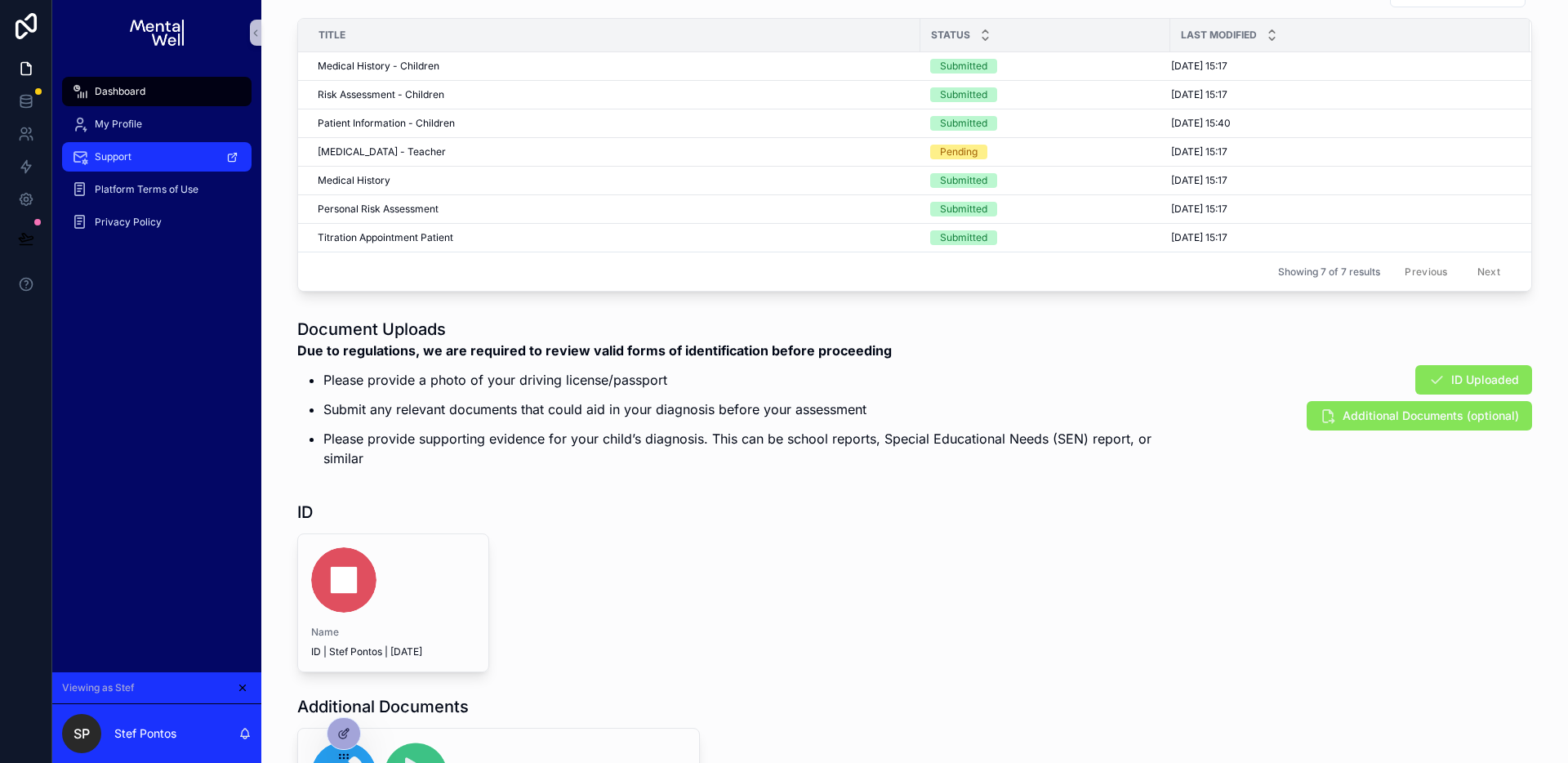
scroll to position [935, 0]
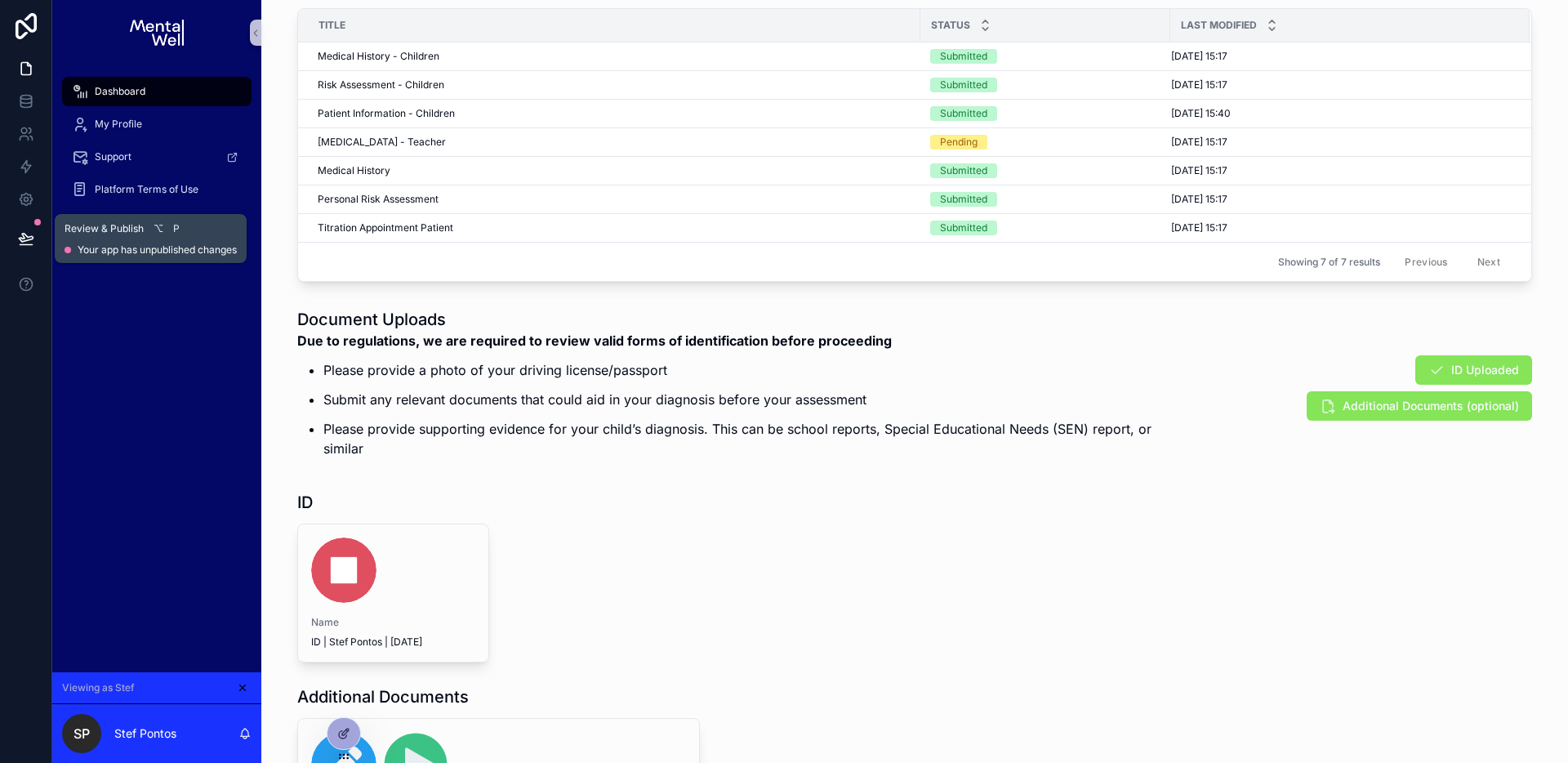
click at [34, 240] on button at bounding box center [26, 238] width 36 height 46
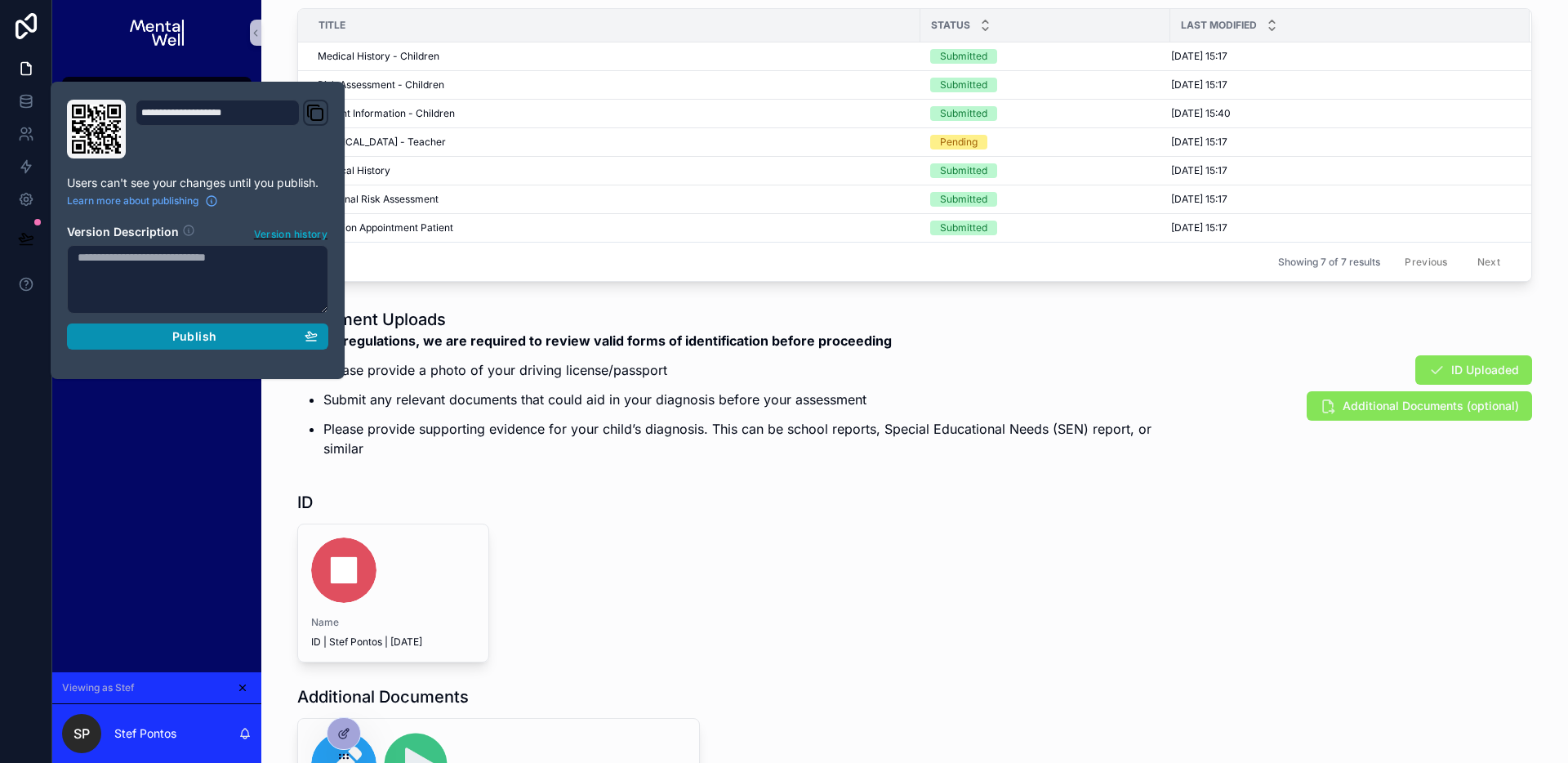
click at [322, 344] on button "Publish" at bounding box center [197, 336] width 261 height 26
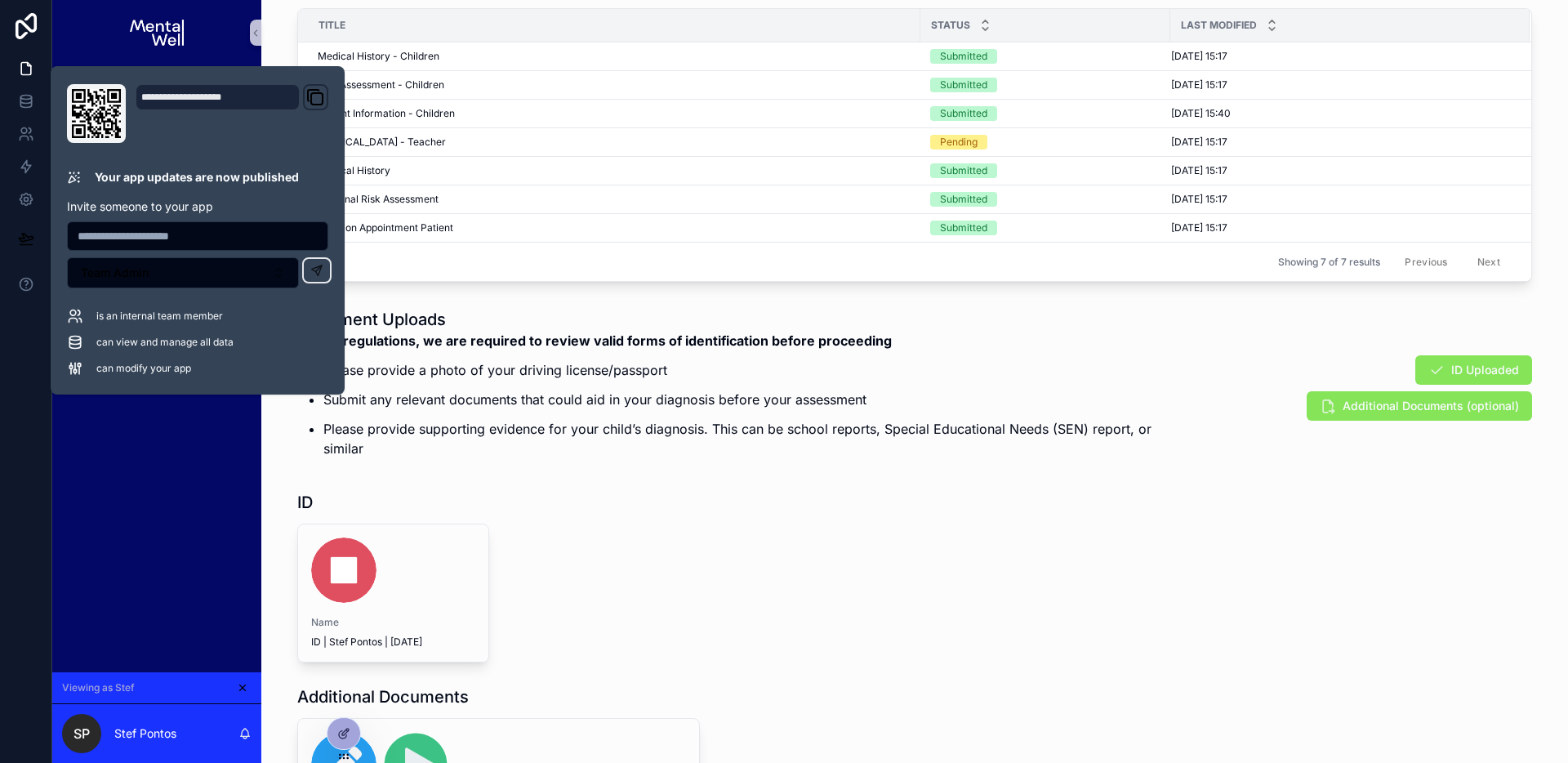
click at [854, 439] on p "Please provide supporting evidence for your child’s diagnosis. This can be scho…" at bounding box center [750, 439] width 855 height 40
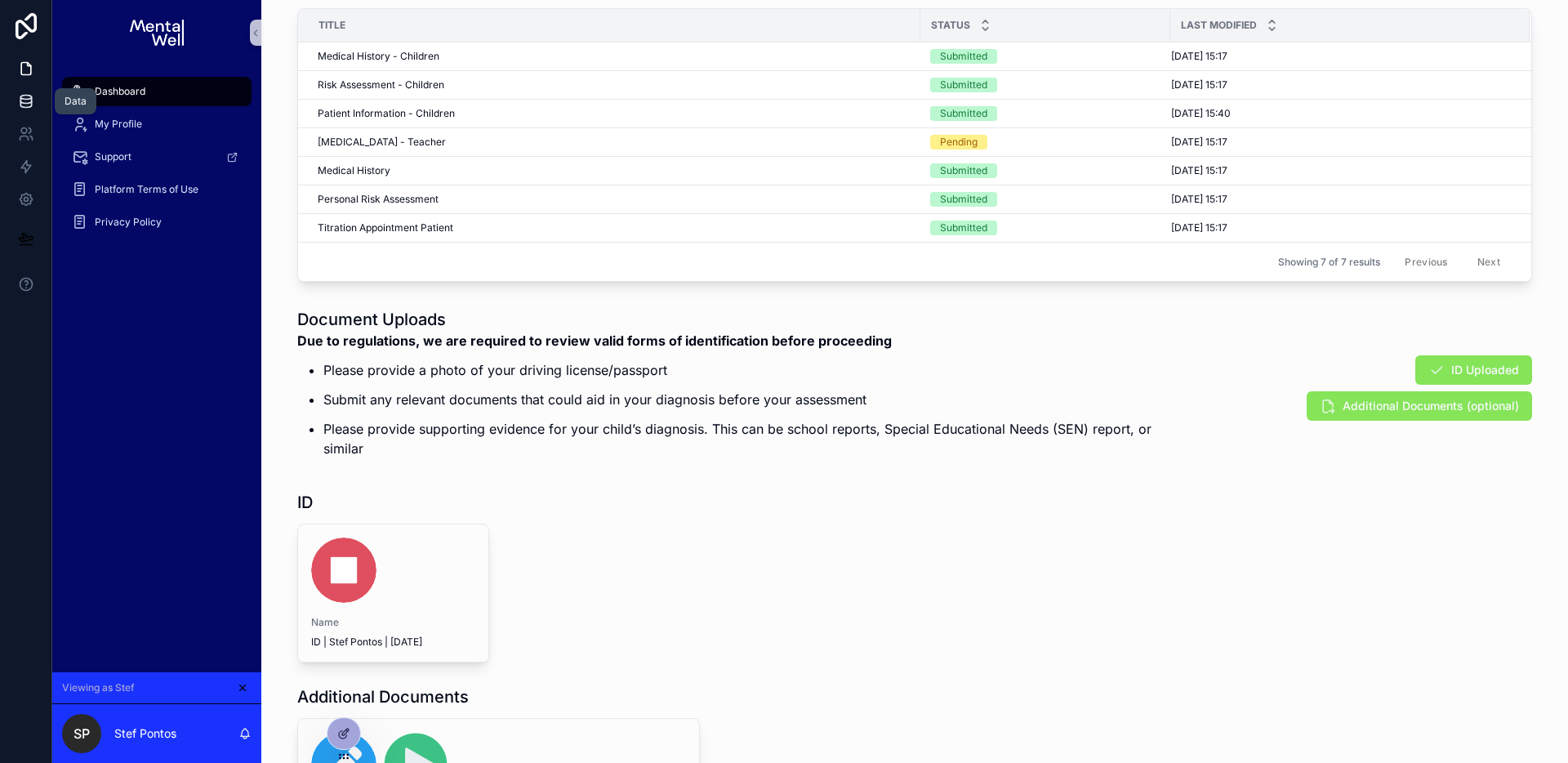
drag, startPoint x: 19, startPoint y: 100, endPoint x: 40, endPoint y: 103, distance: 21.2
click at [19, 100] on icon at bounding box center [25, 101] width 16 height 16
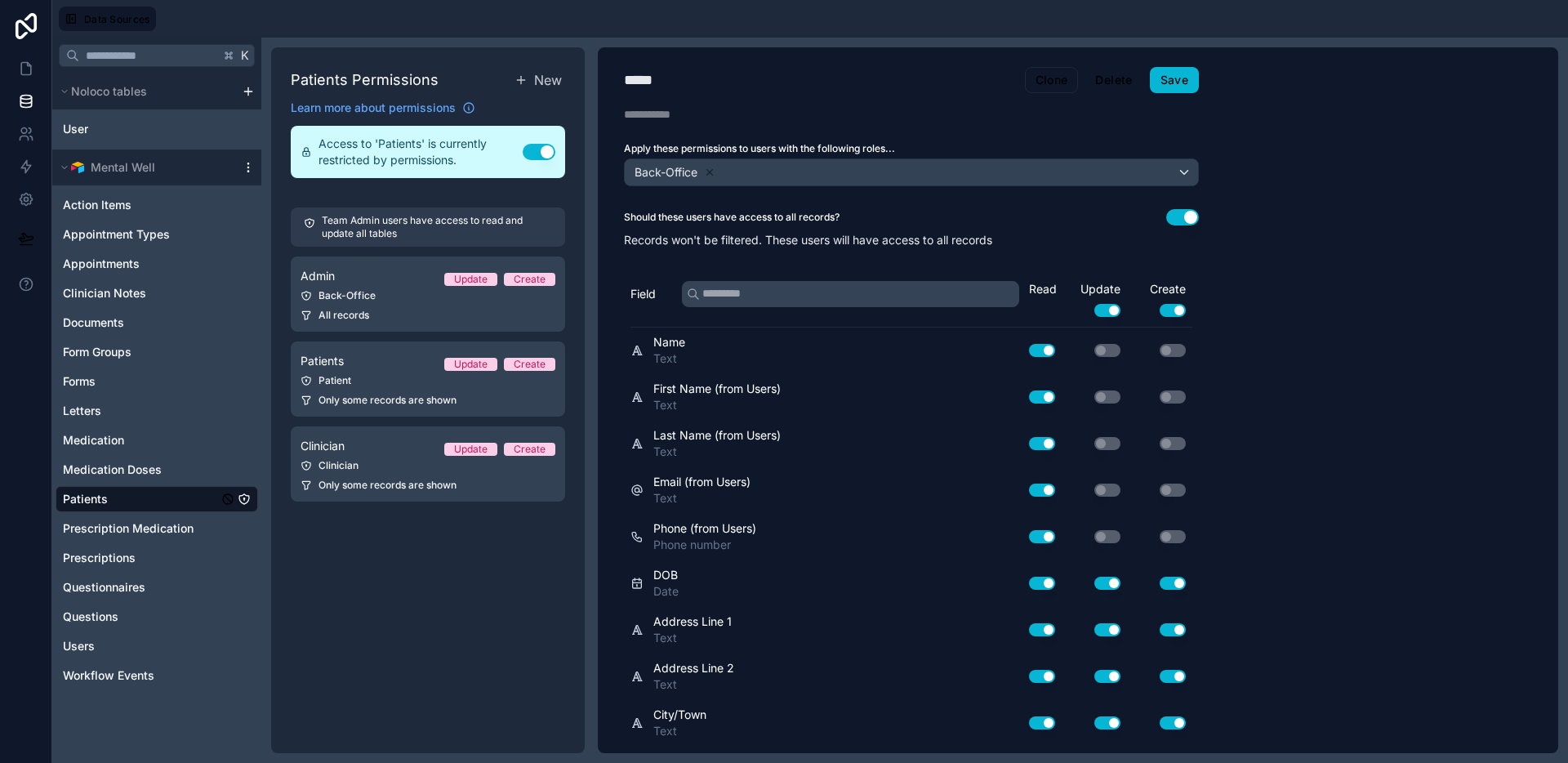
click at [249, 169] on icon at bounding box center [249, 168] width 13 height 13
click at [275, 223] on span "Queue data sync" at bounding box center [332, 228] width 118 height 13
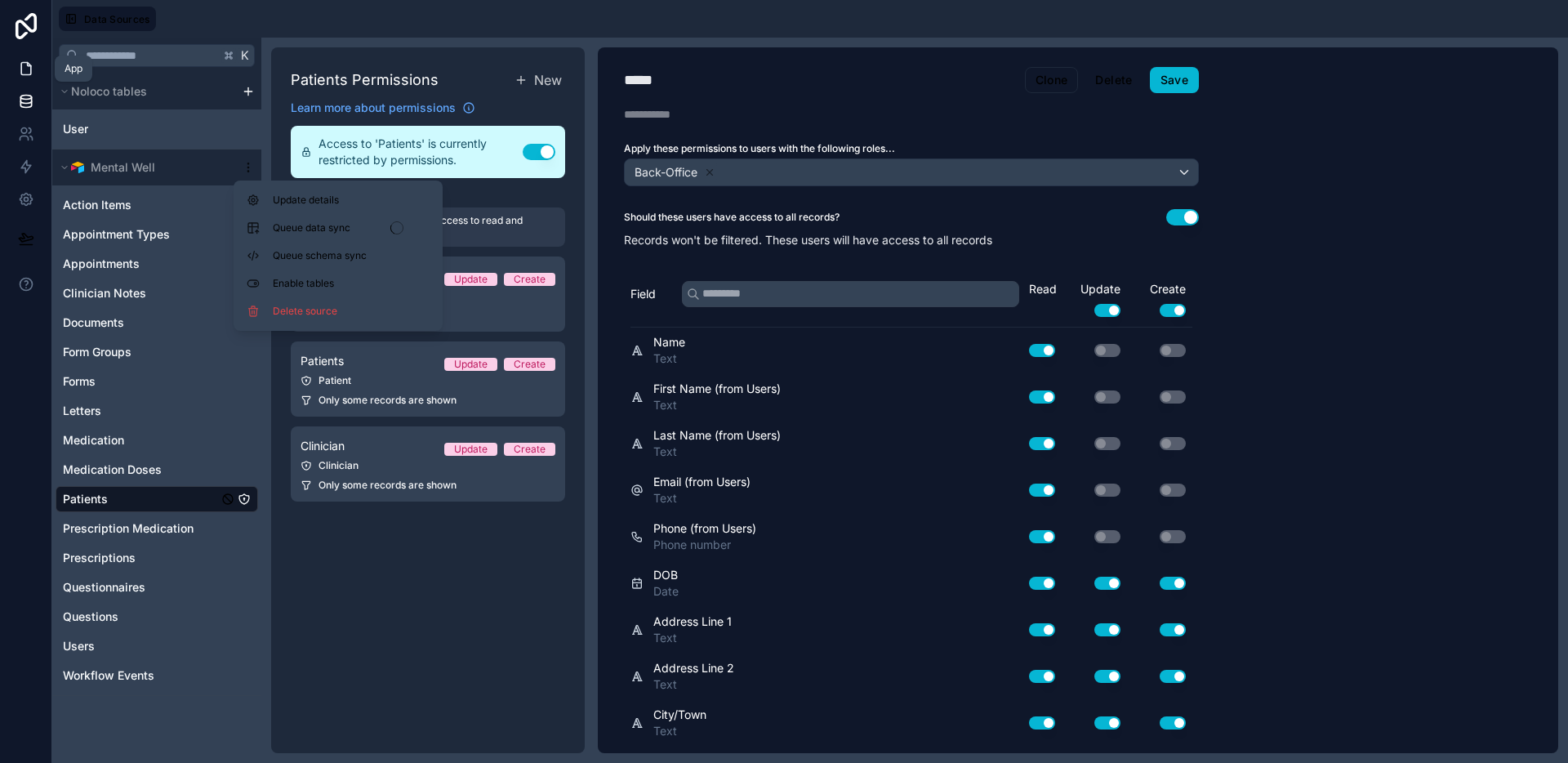
click at [16, 58] on link at bounding box center [25, 68] width 52 height 33
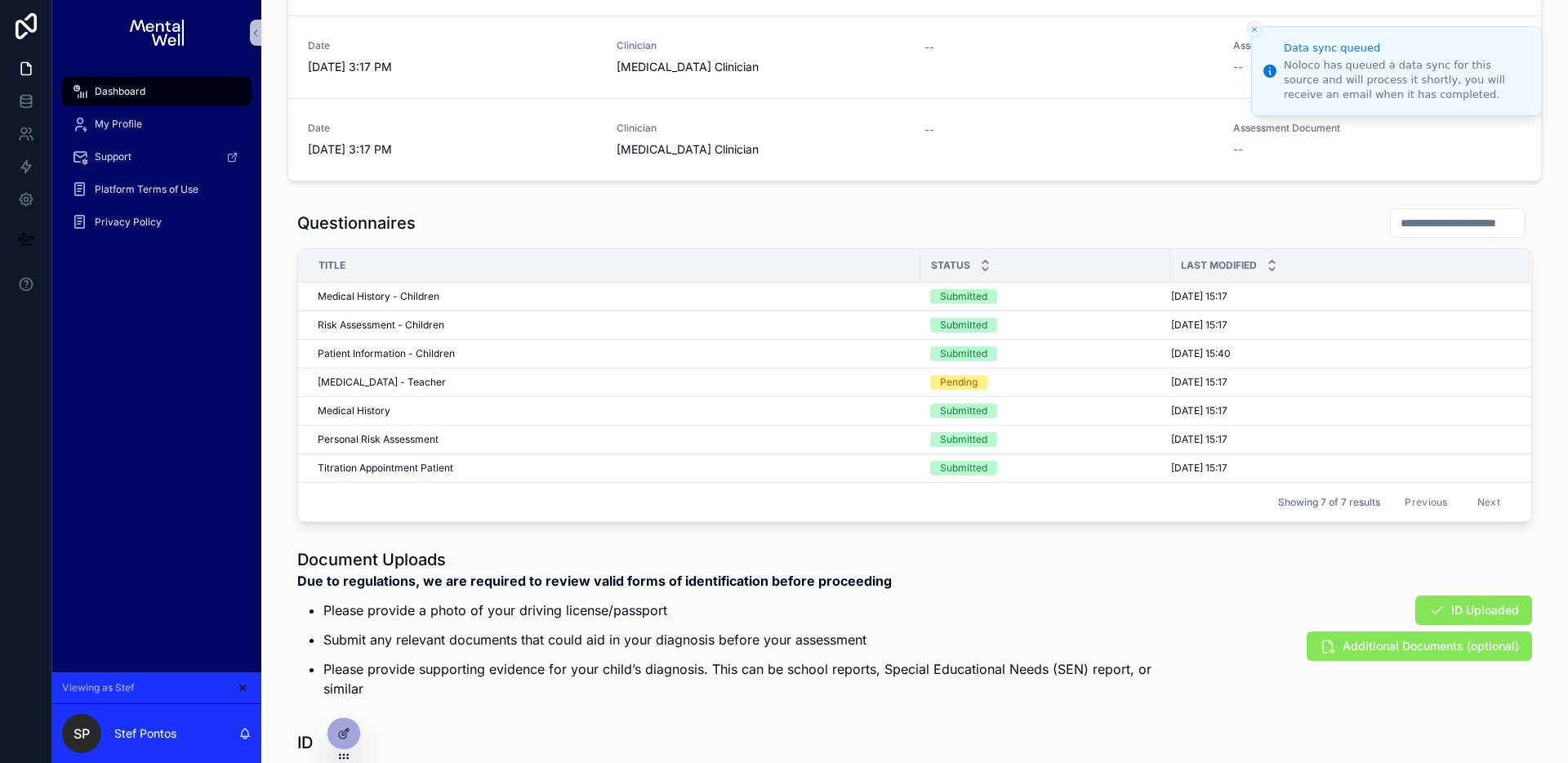
scroll to position [982, 0]
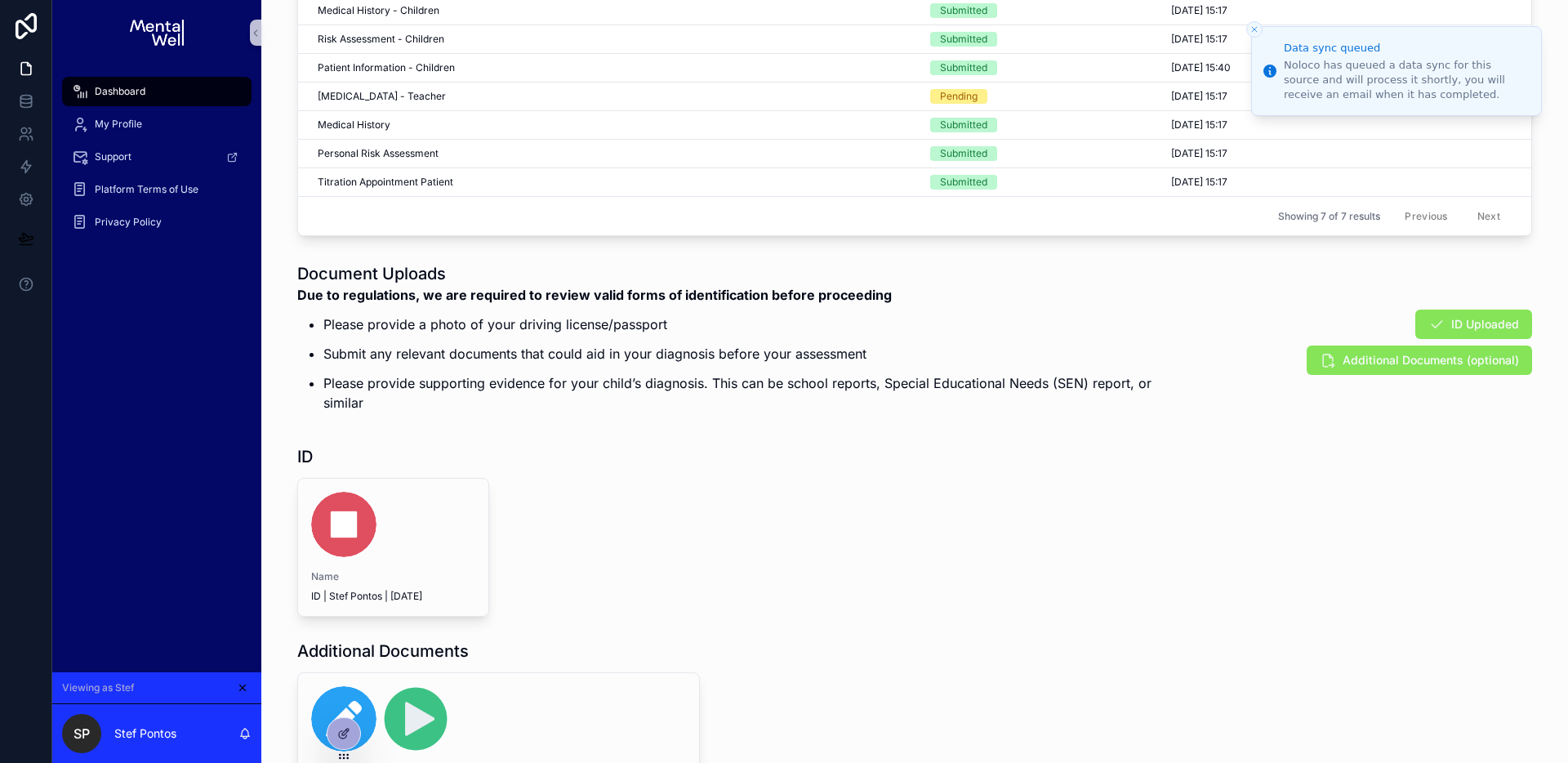
click at [790, 402] on p "Please provide supporting evidence for your child’s diagnosis. This can be scho…" at bounding box center [750, 393] width 855 height 40
click at [350, 732] on icon at bounding box center [344, 734] width 13 height 13
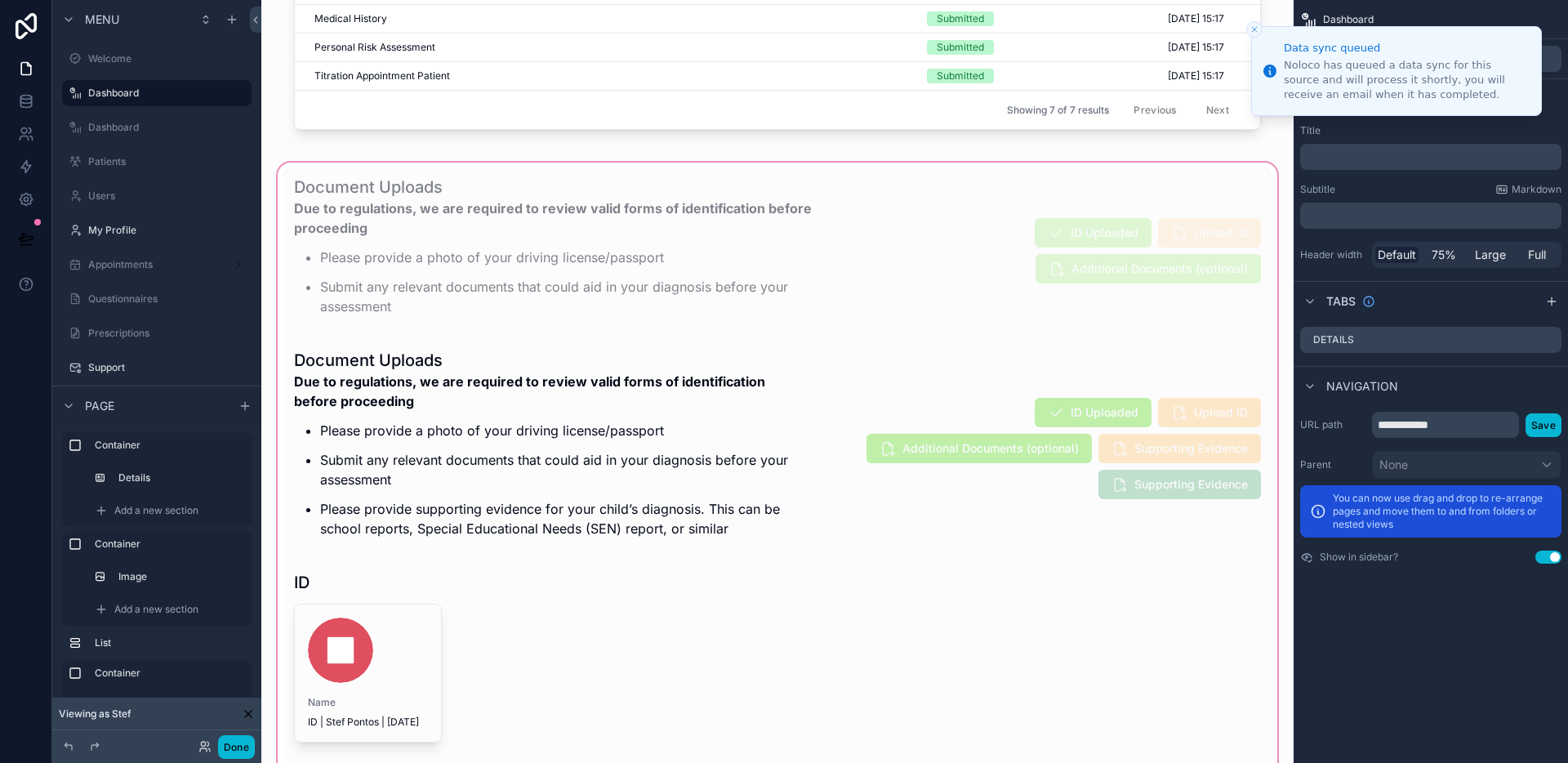
scroll to position [1031, 0]
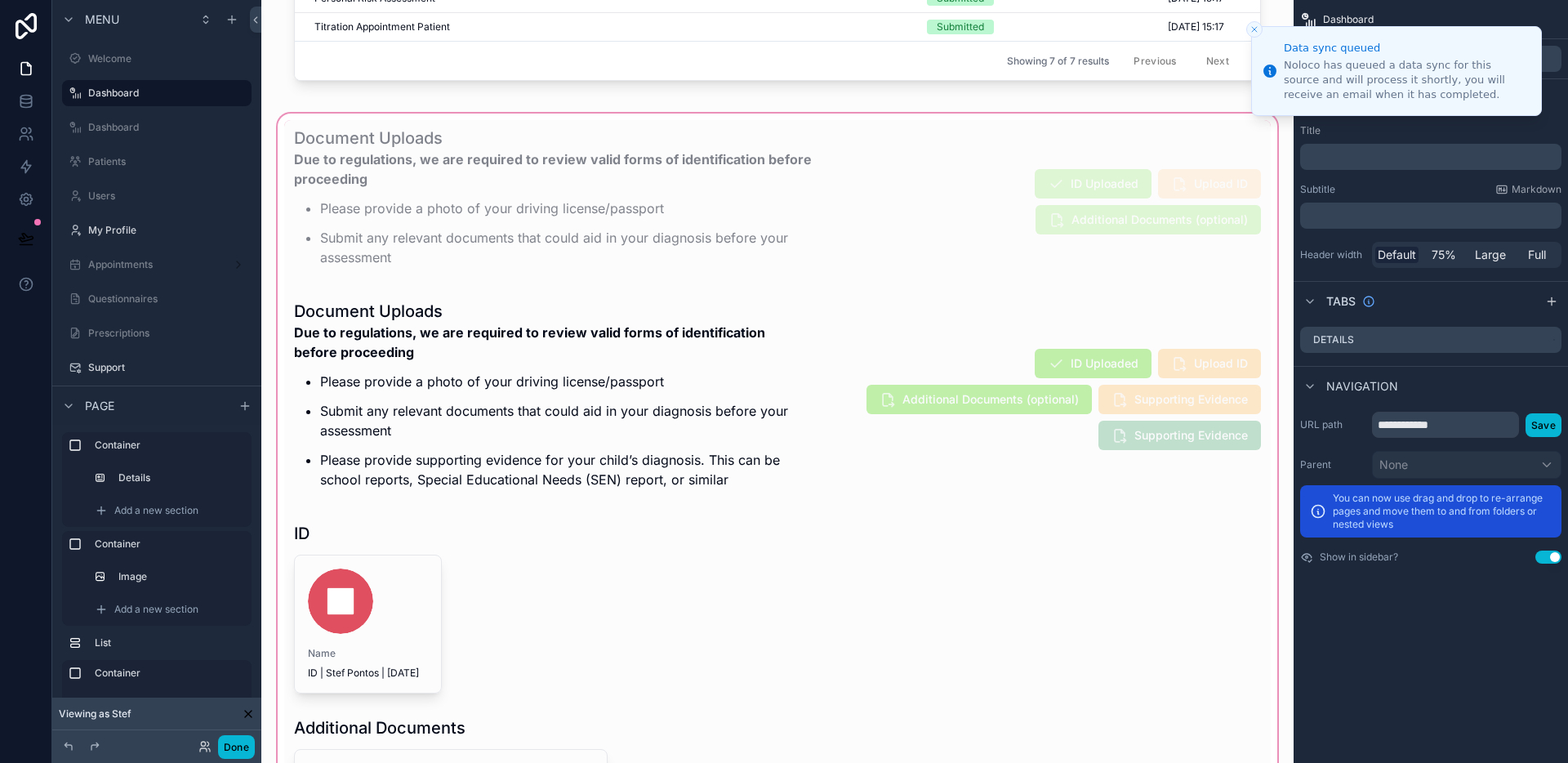
click at [852, 467] on div "scrollable content" at bounding box center [777, 507] width 1006 height 794
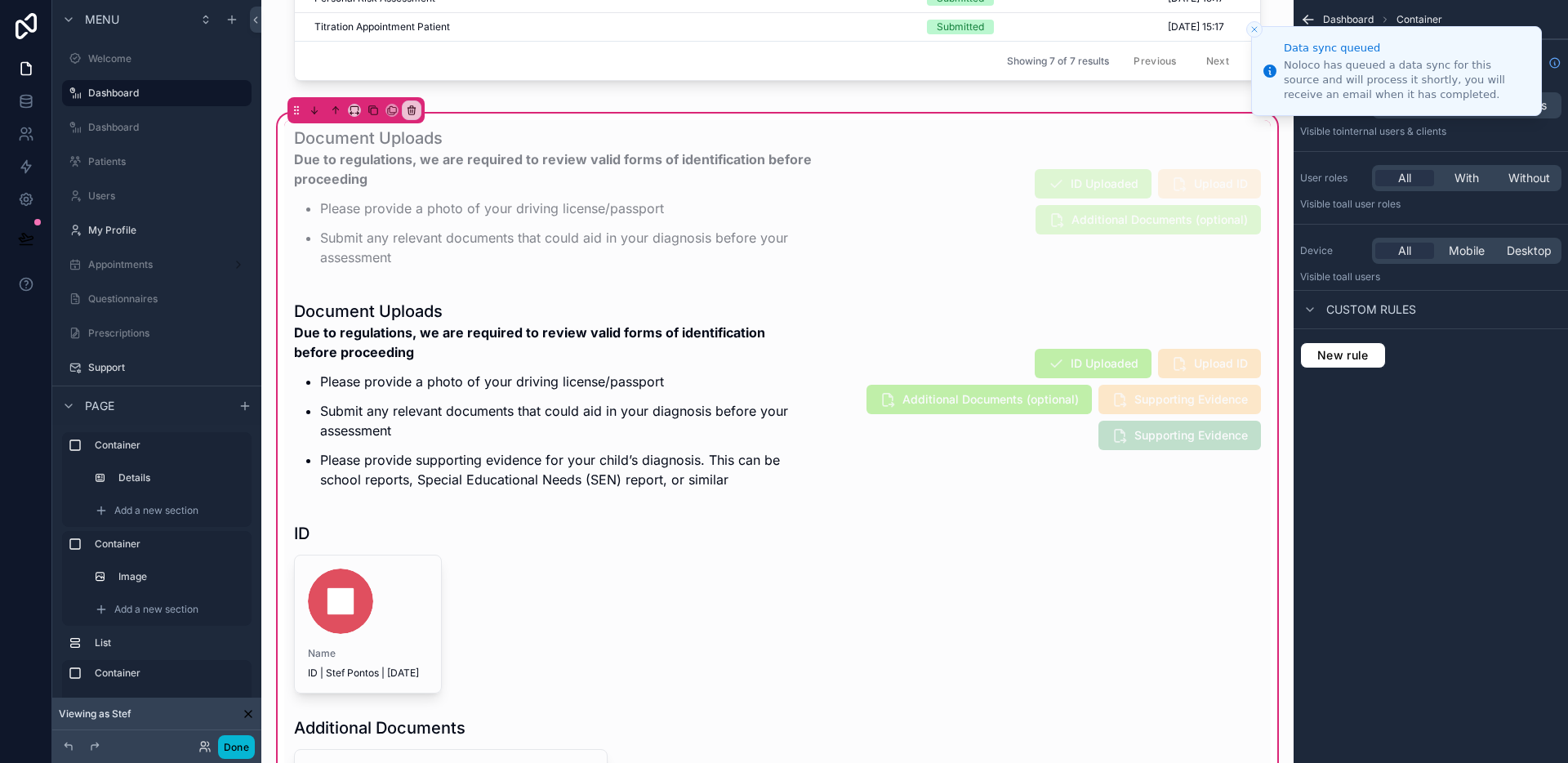
click at [1250, 27] on icon "Close toast" at bounding box center [1254, 29] width 9 height 9
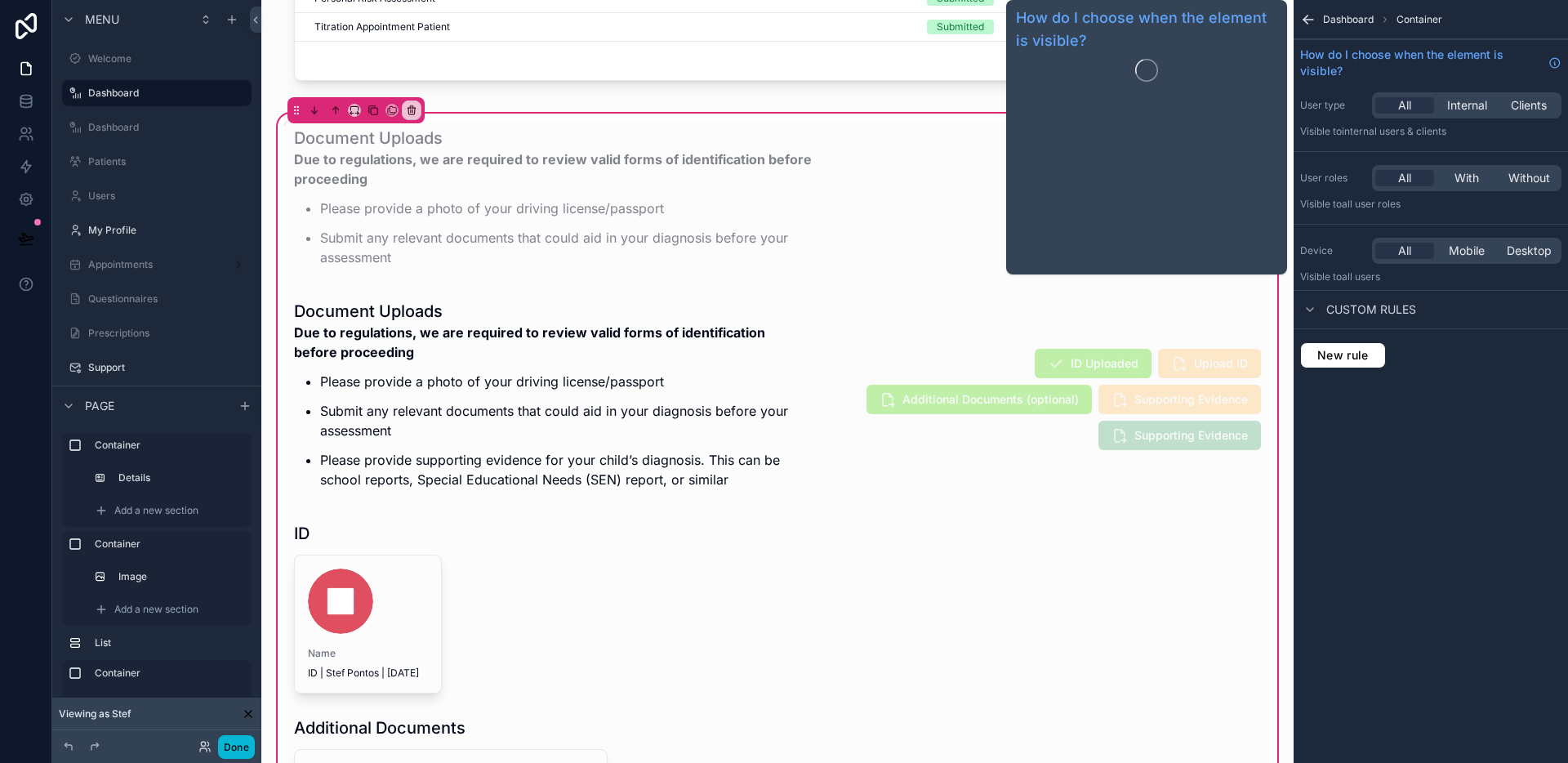
click at [1394, 95] on div "All Internal Clients" at bounding box center [1466, 106] width 189 height 26
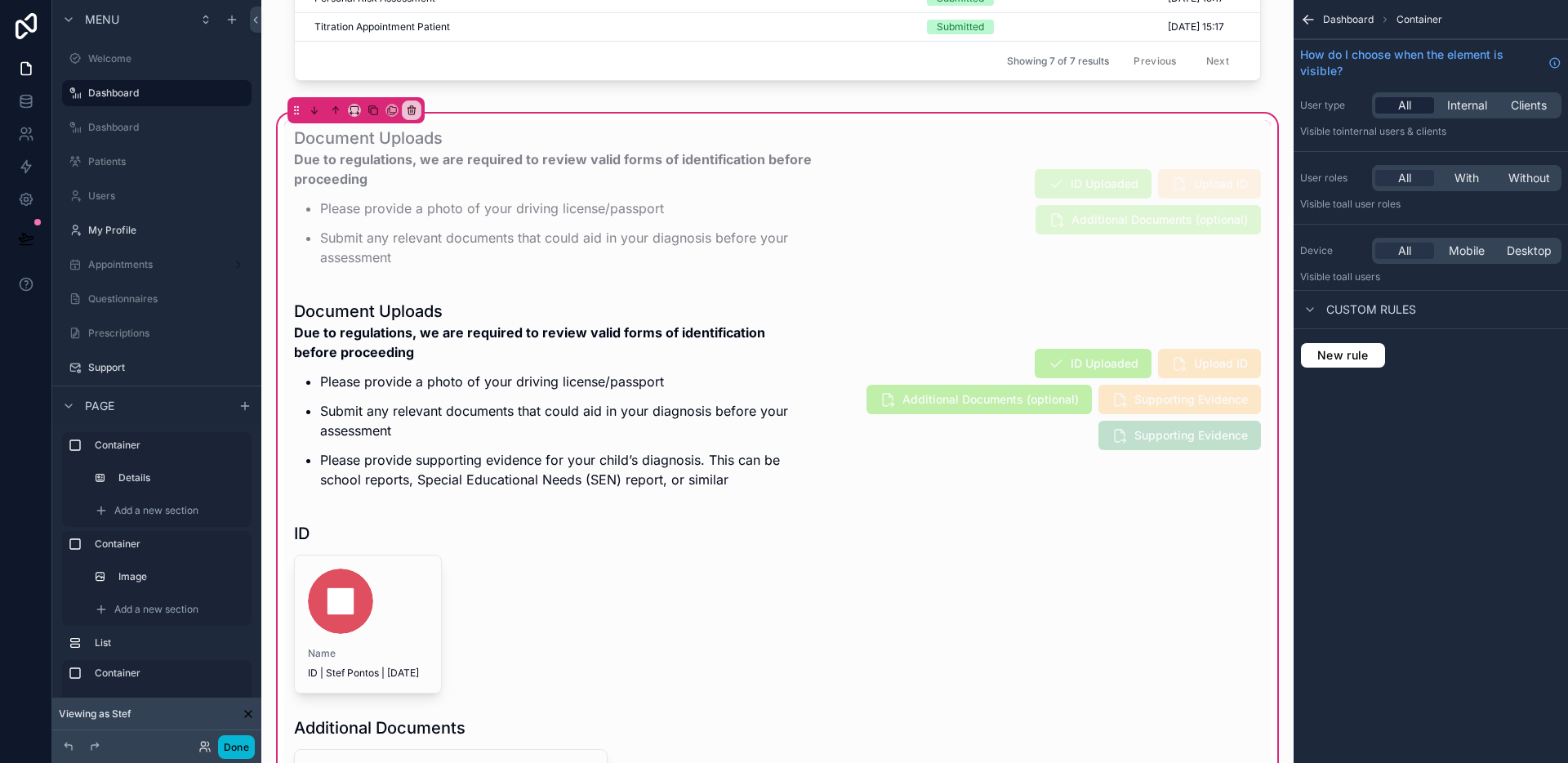
click at [1396, 102] on div "All" at bounding box center [1405, 105] width 58 height 16
click at [1022, 444] on div "scrollable content" at bounding box center [777, 398] width 987 height 212
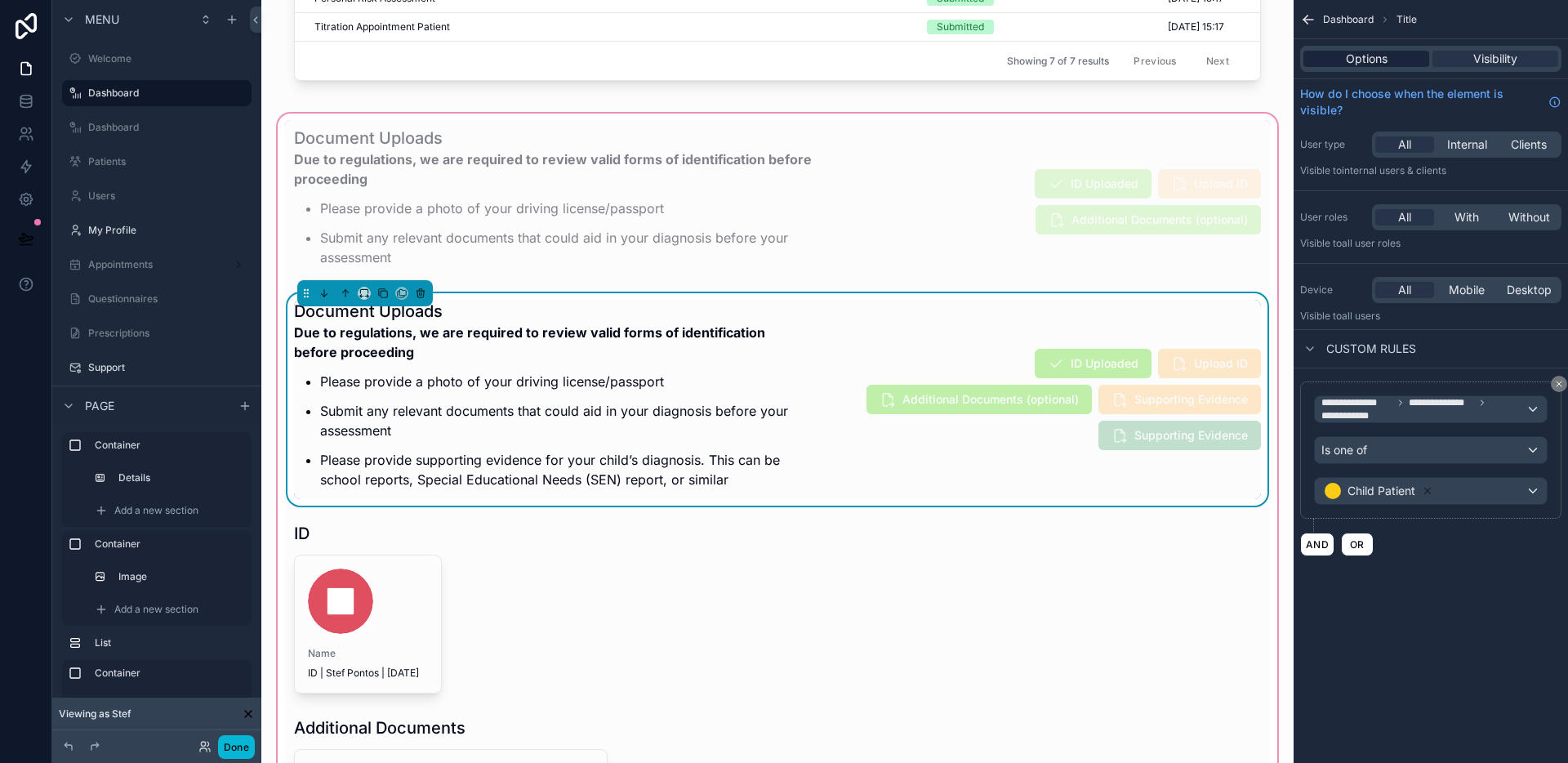
click at [1369, 62] on span "Options" at bounding box center [1367, 58] width 41 height 16
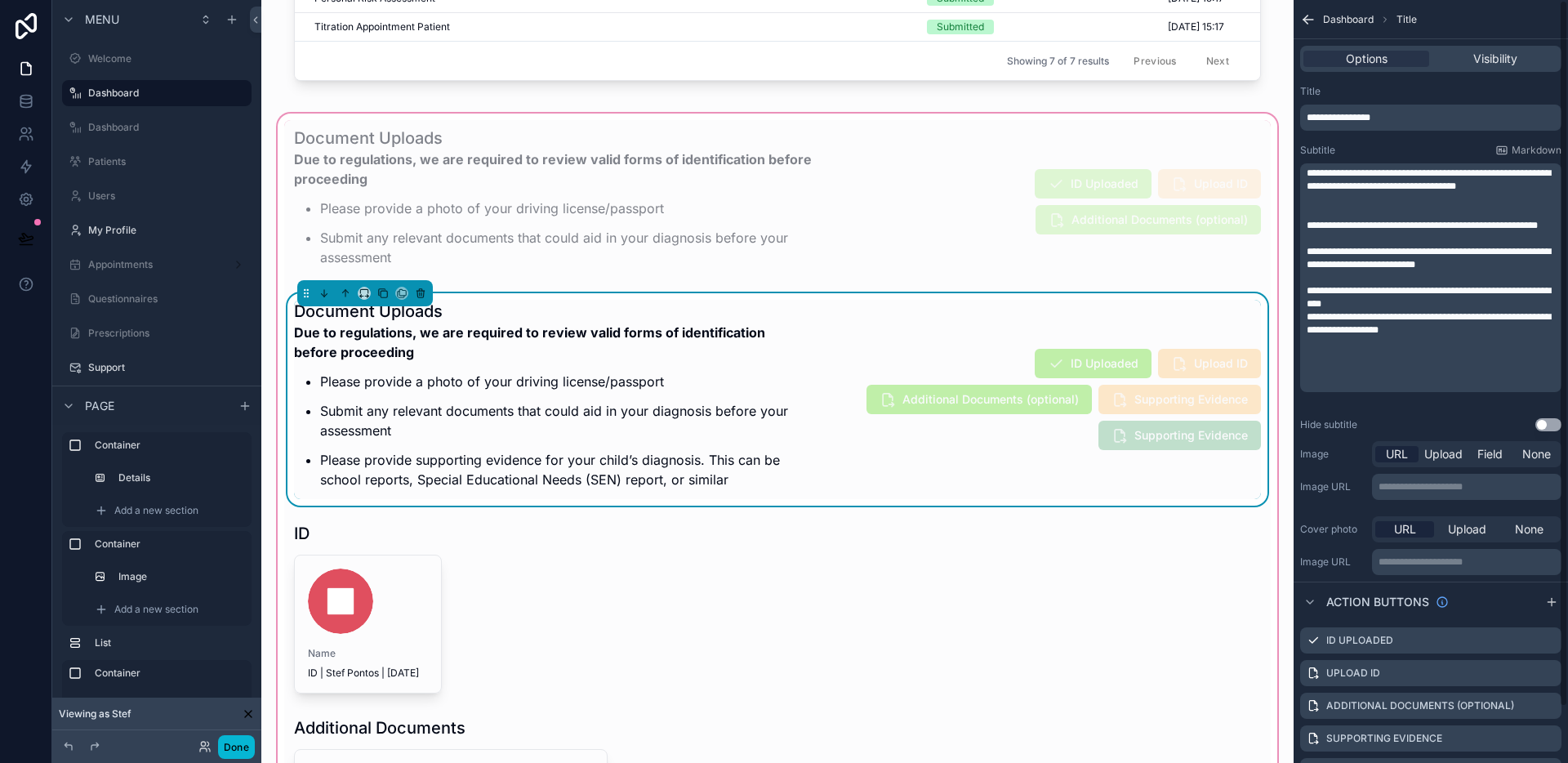
scroll to position [60, 0]
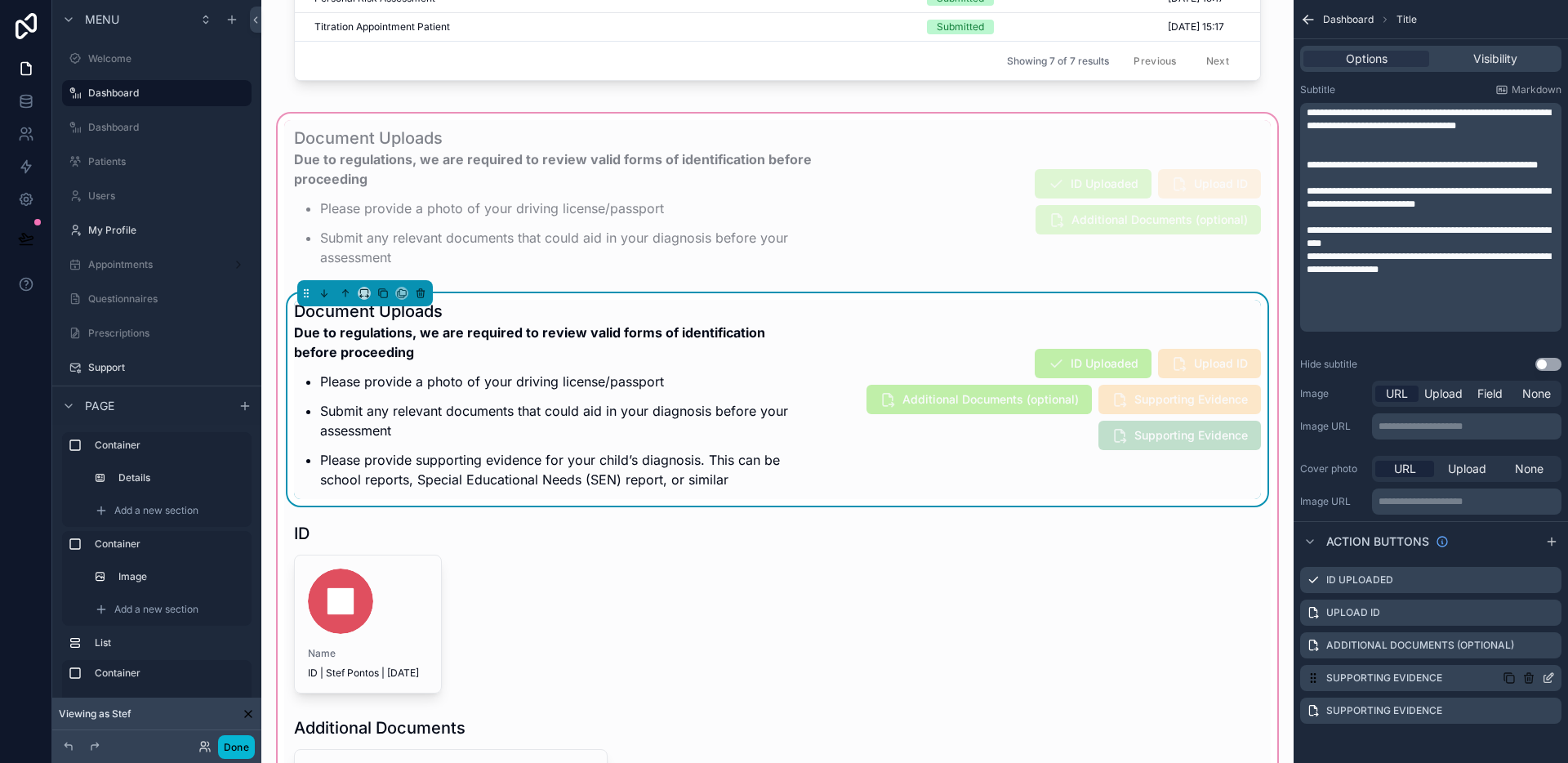
click at [1544, 681] on icon "scrollable content" at bounding box center [1549, 678] width 13 height 13
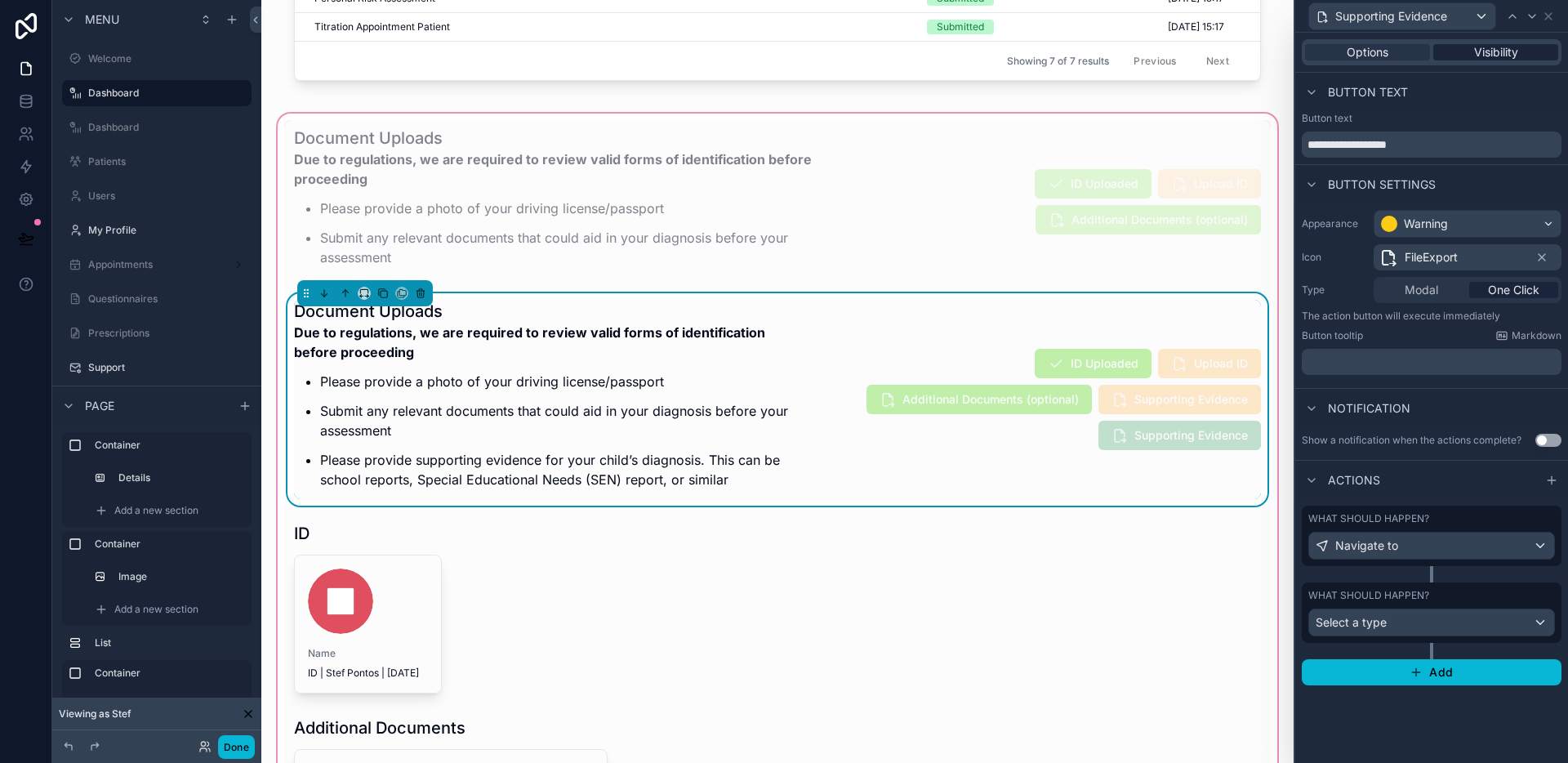
click at [1496, 58] on span "Visibility" at bounding box center [1496, 52] width 44 height 16
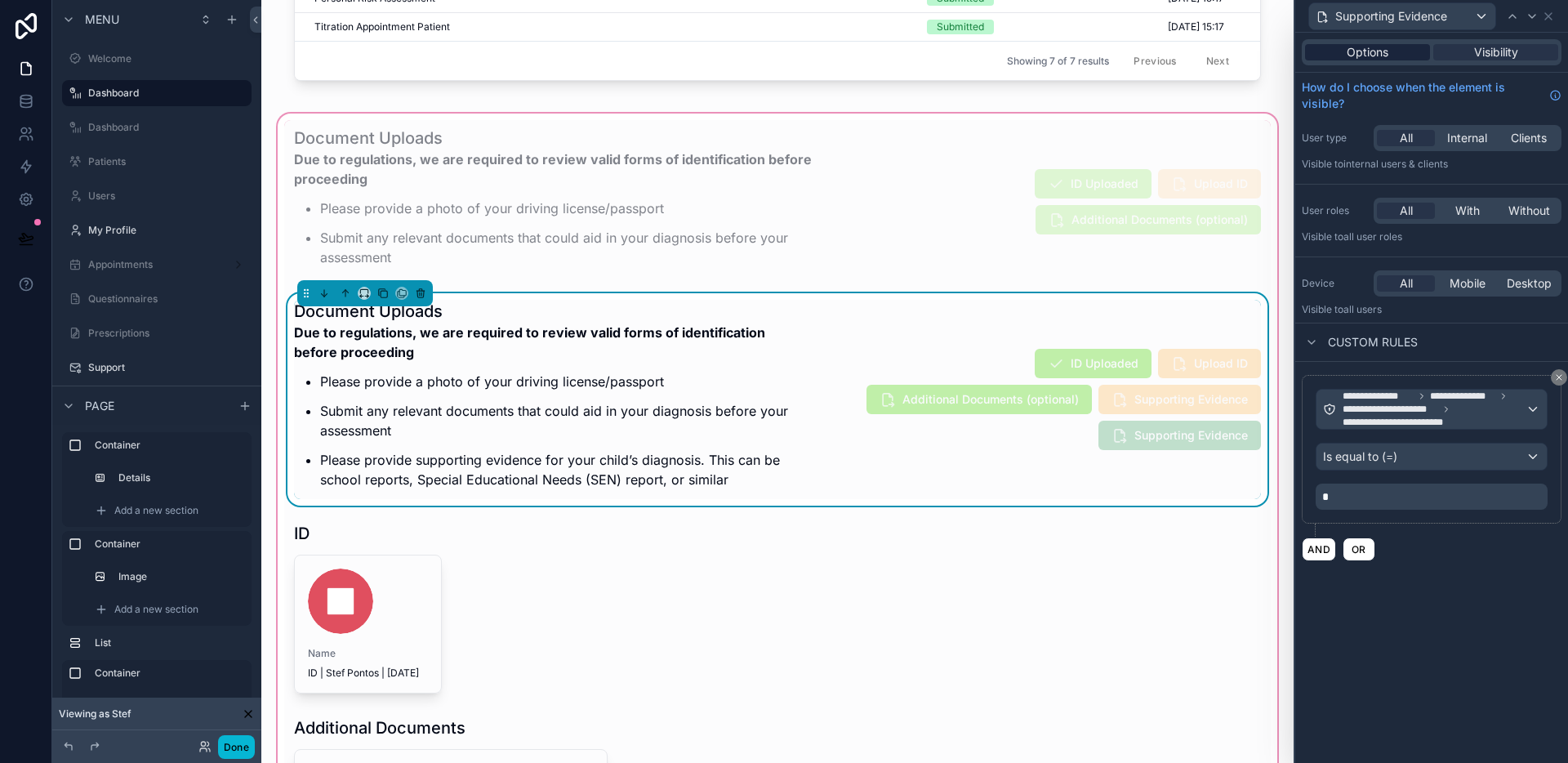
click at [1353, 59] on span "Options" at bounding box center [1368, 52] width 41 height 16
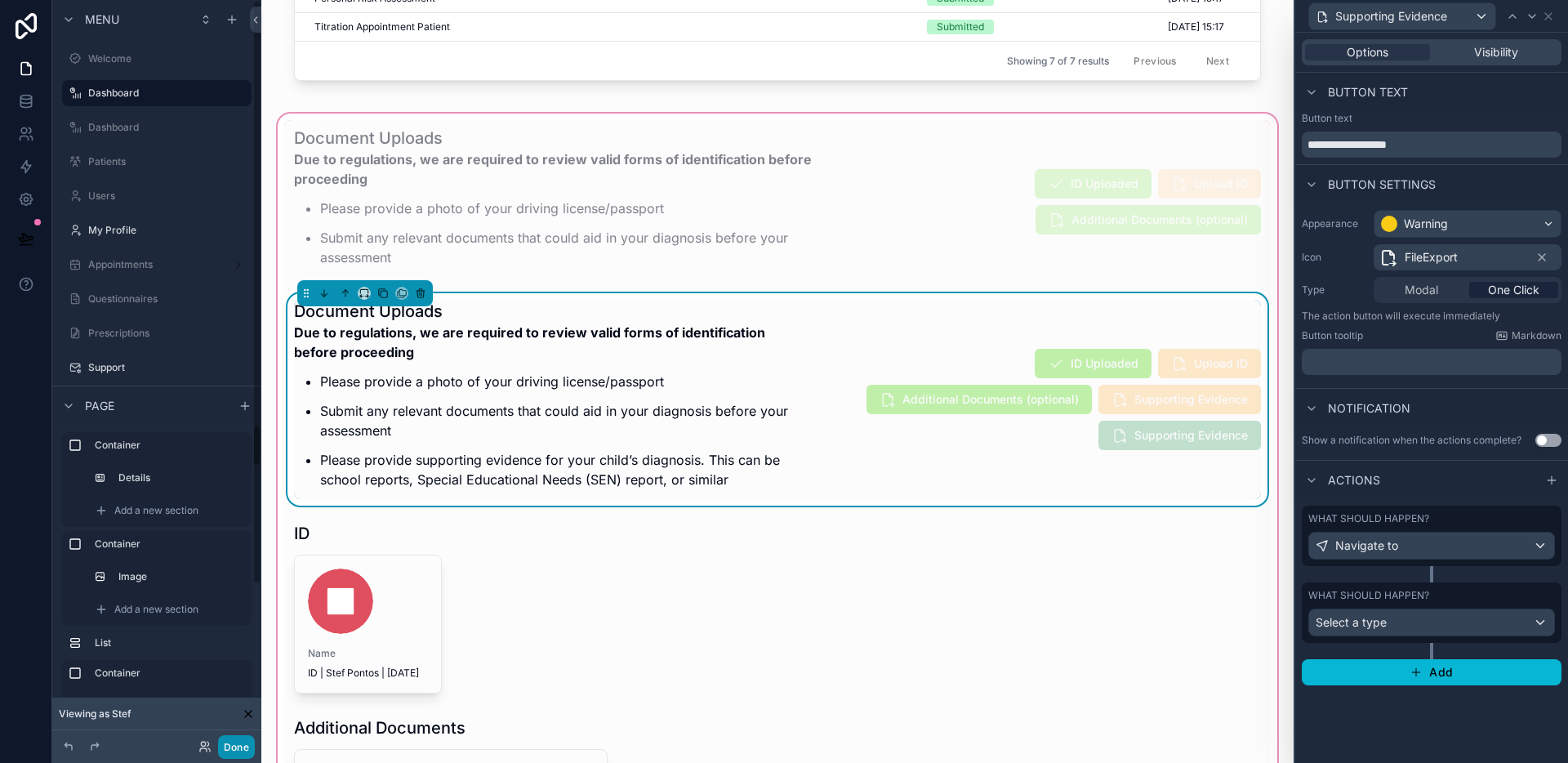
click at [252, 748] on button "Done" at bounding box center [236, 746] width 37 height 24
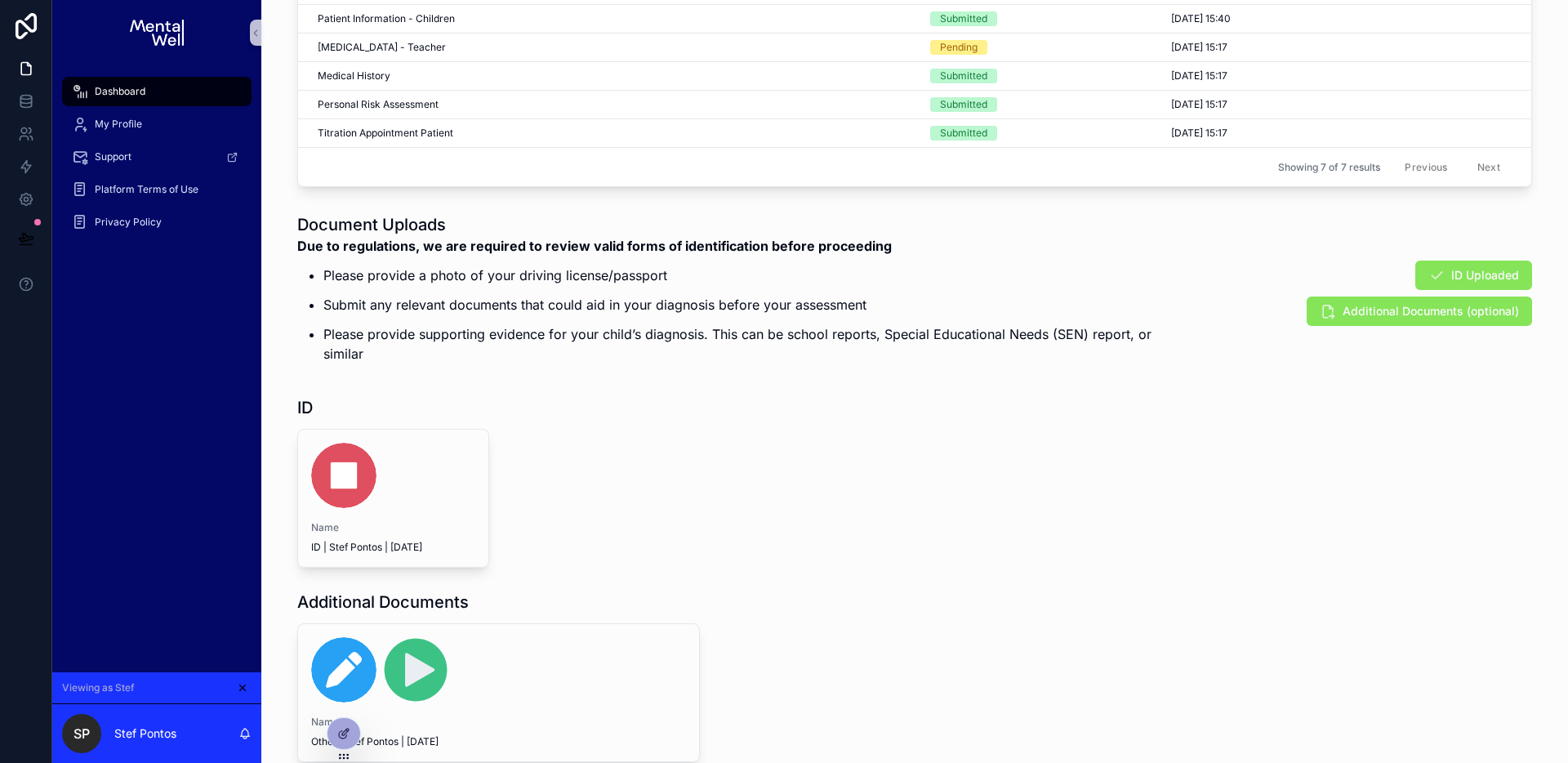
click at [1176, 330] on div "Document Uploads Due to regulations, we are required to review valid forms of i…" at bounding box center [915, 293] width 1235 height 160
click at [347, 734] on icon at bounding box center [343, 735] width 8 height 8
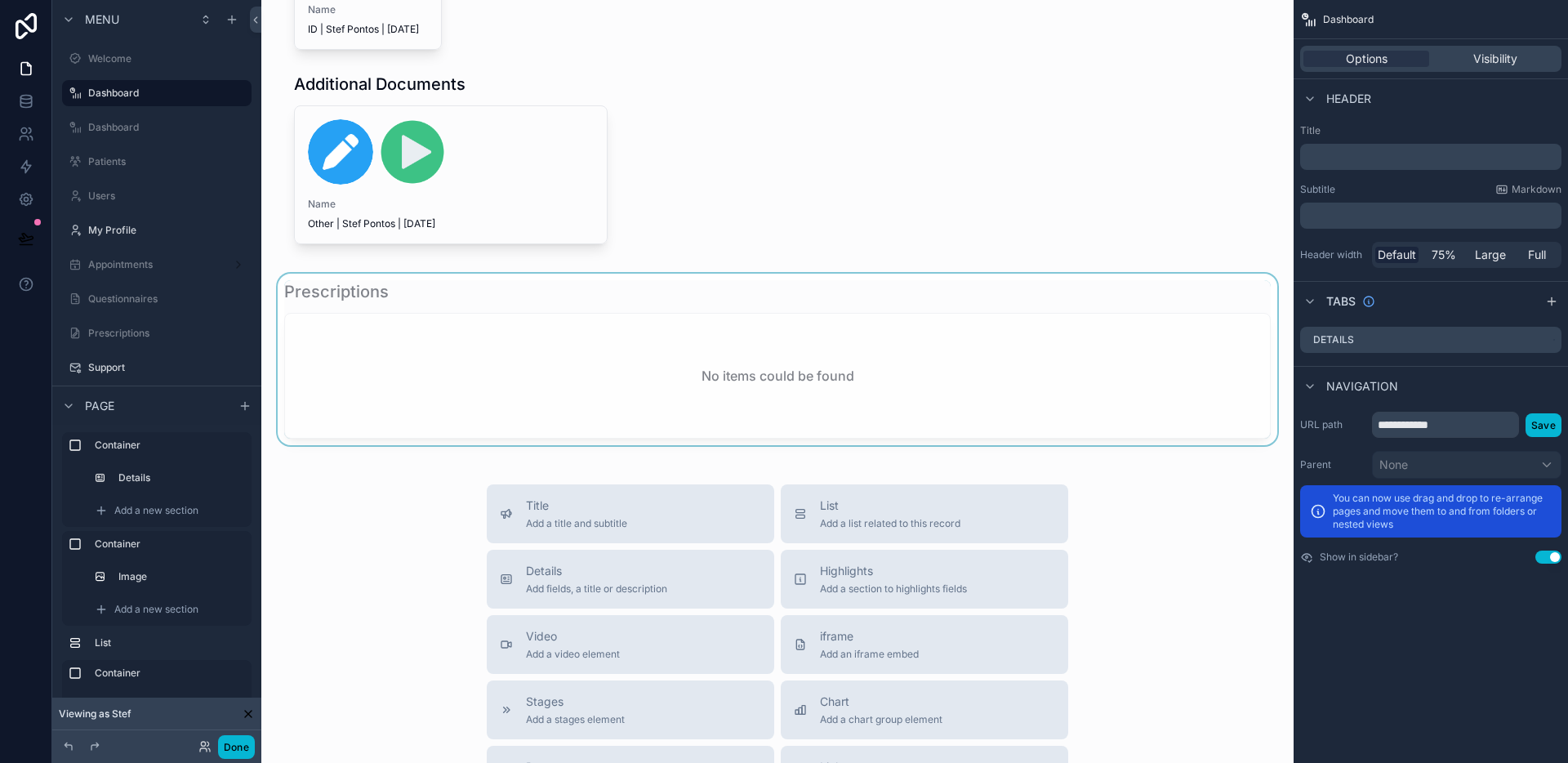
scroll to position [1684, 0]
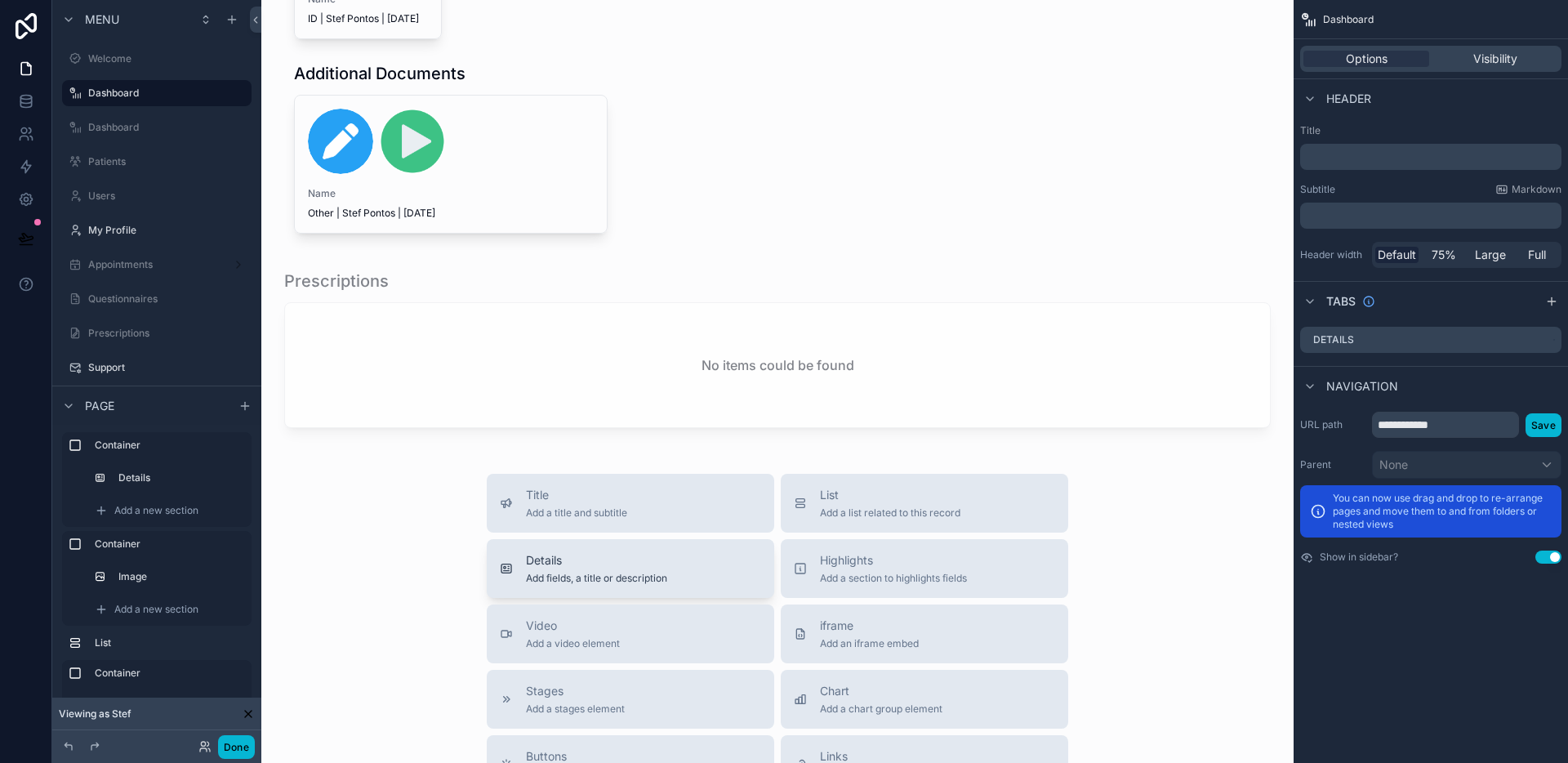
click at [669, 572] on button "Details Add fields, a title or description" at bounding box center [630, 568] width 287 height 58
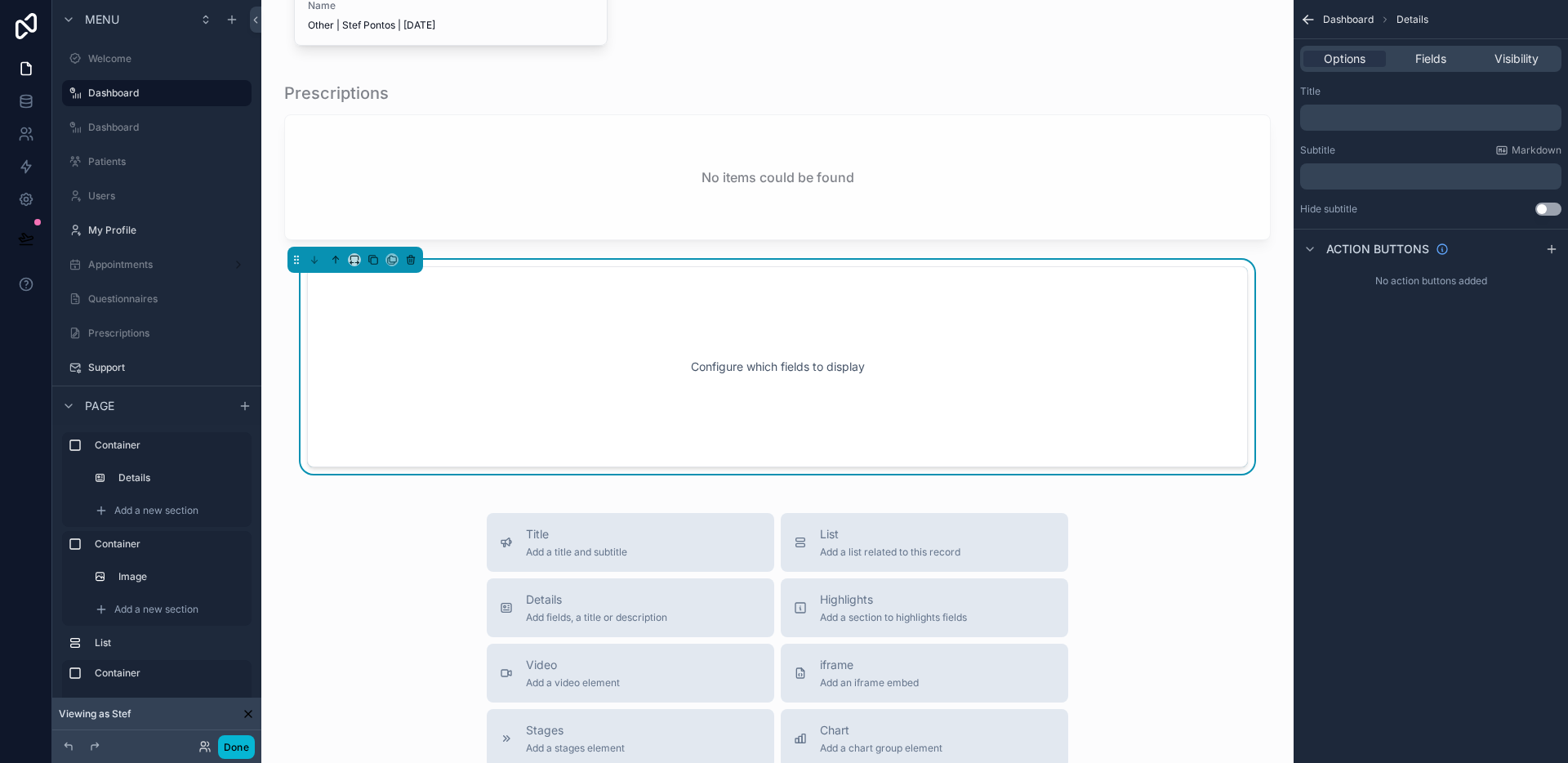
scroll to position [1878, 0]
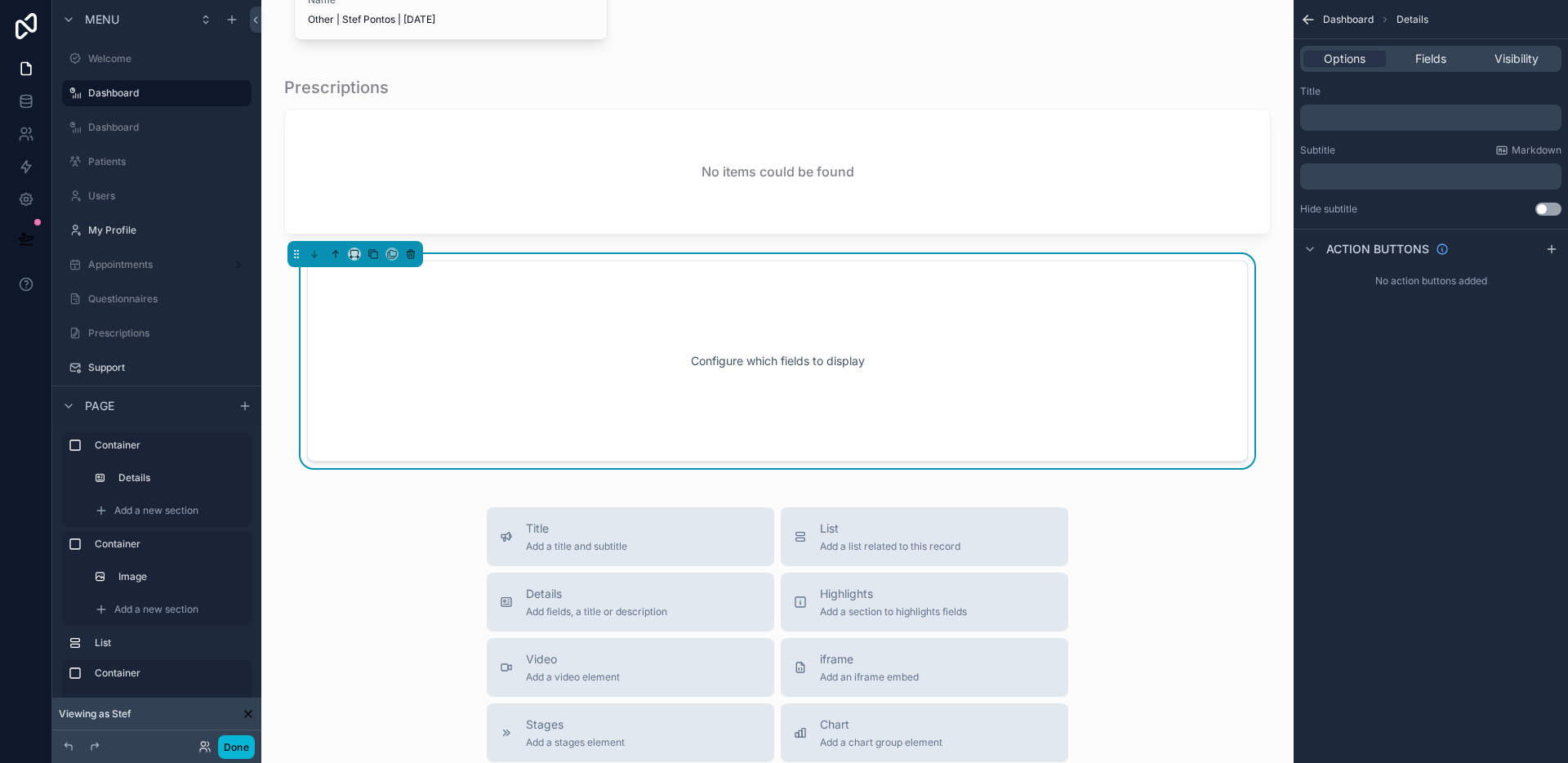
click at [728, 433] on div "Configure which fields to display" at bounding box center [777, 361] width 887 height 147
click at [1424, 55] on span "Fields" at bounding box center [1430, 58] width 31 height 16
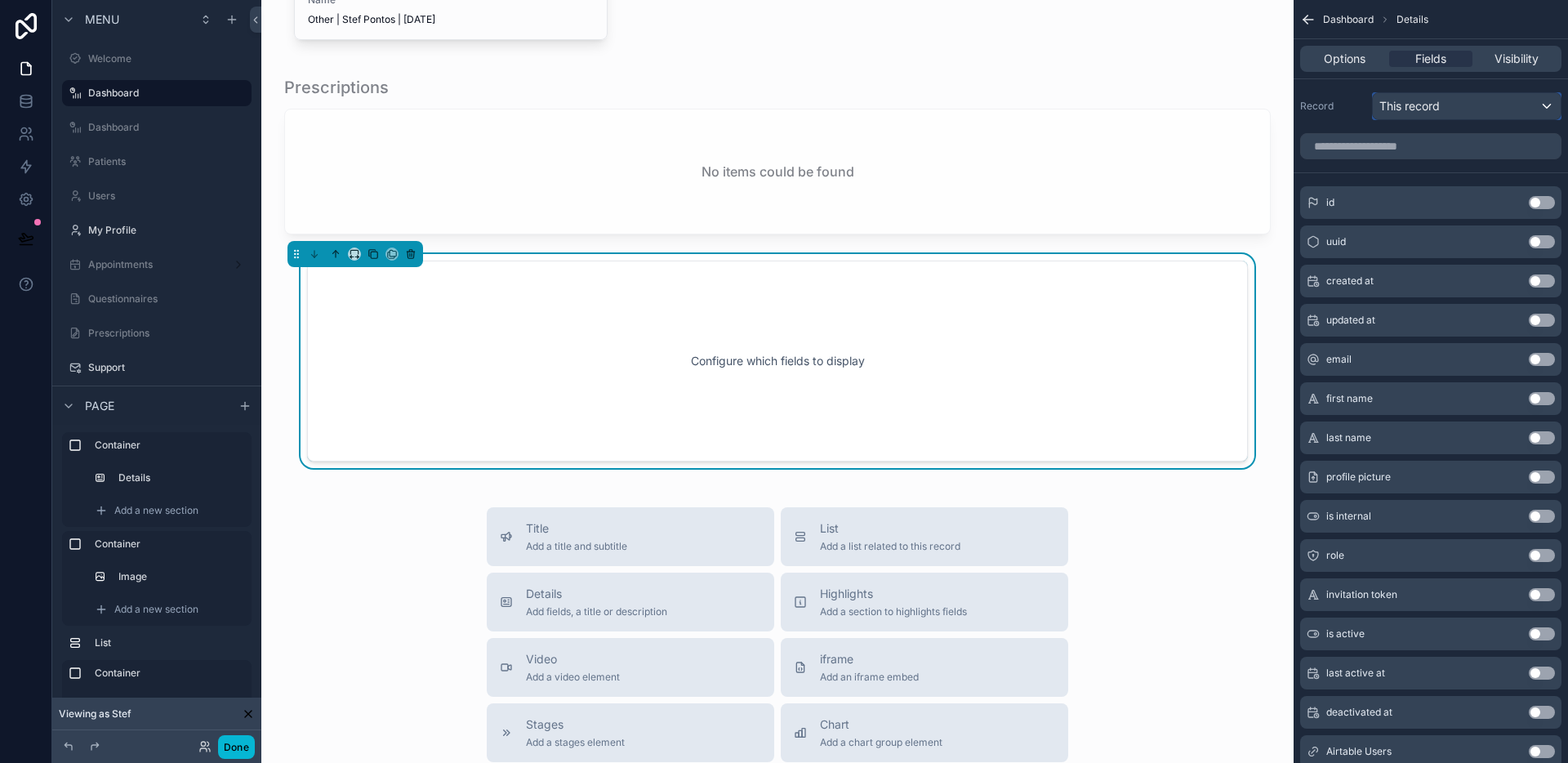
click at [1420, 114] on div "This record" at bounding box center [1466, 106] width 188 height 26
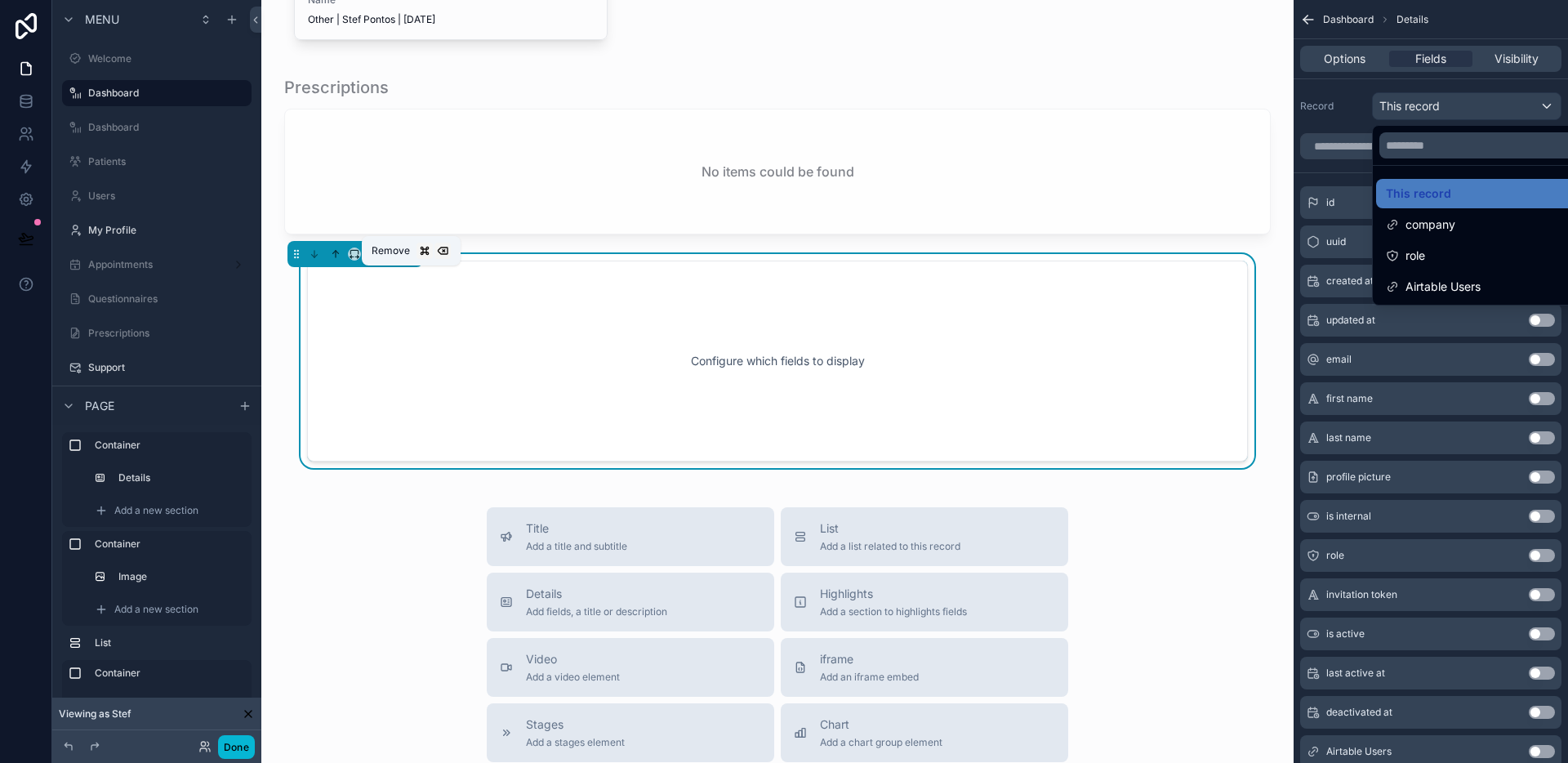
click at [412, 260] on icon "scrollable content" at bounding box center [411, 254] width 11 height 11
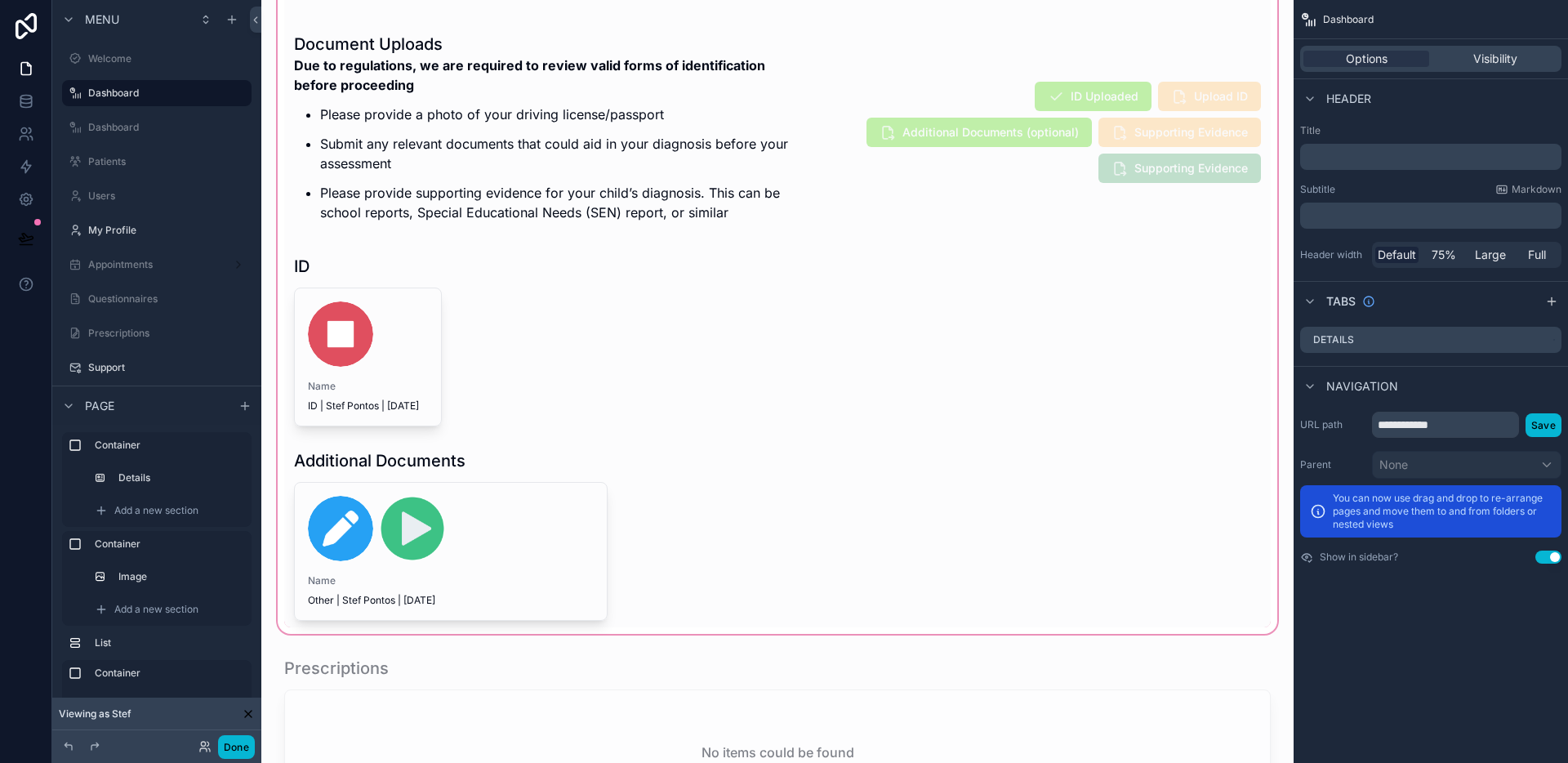
scroll to position [1277, 0]
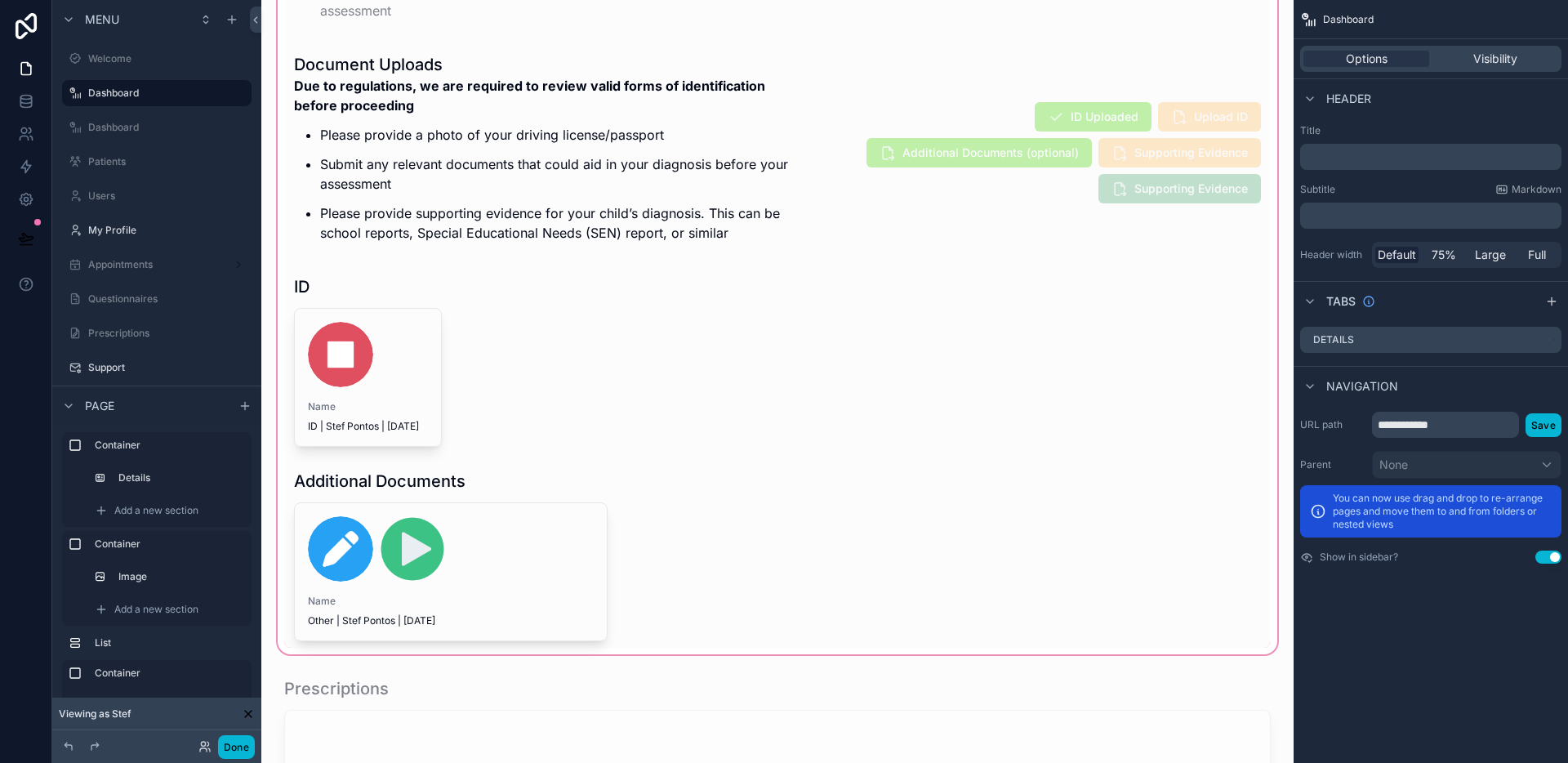
click at [852, 218] on div "scrollable content" at bounding box center [777, 260] width 1006 height 794
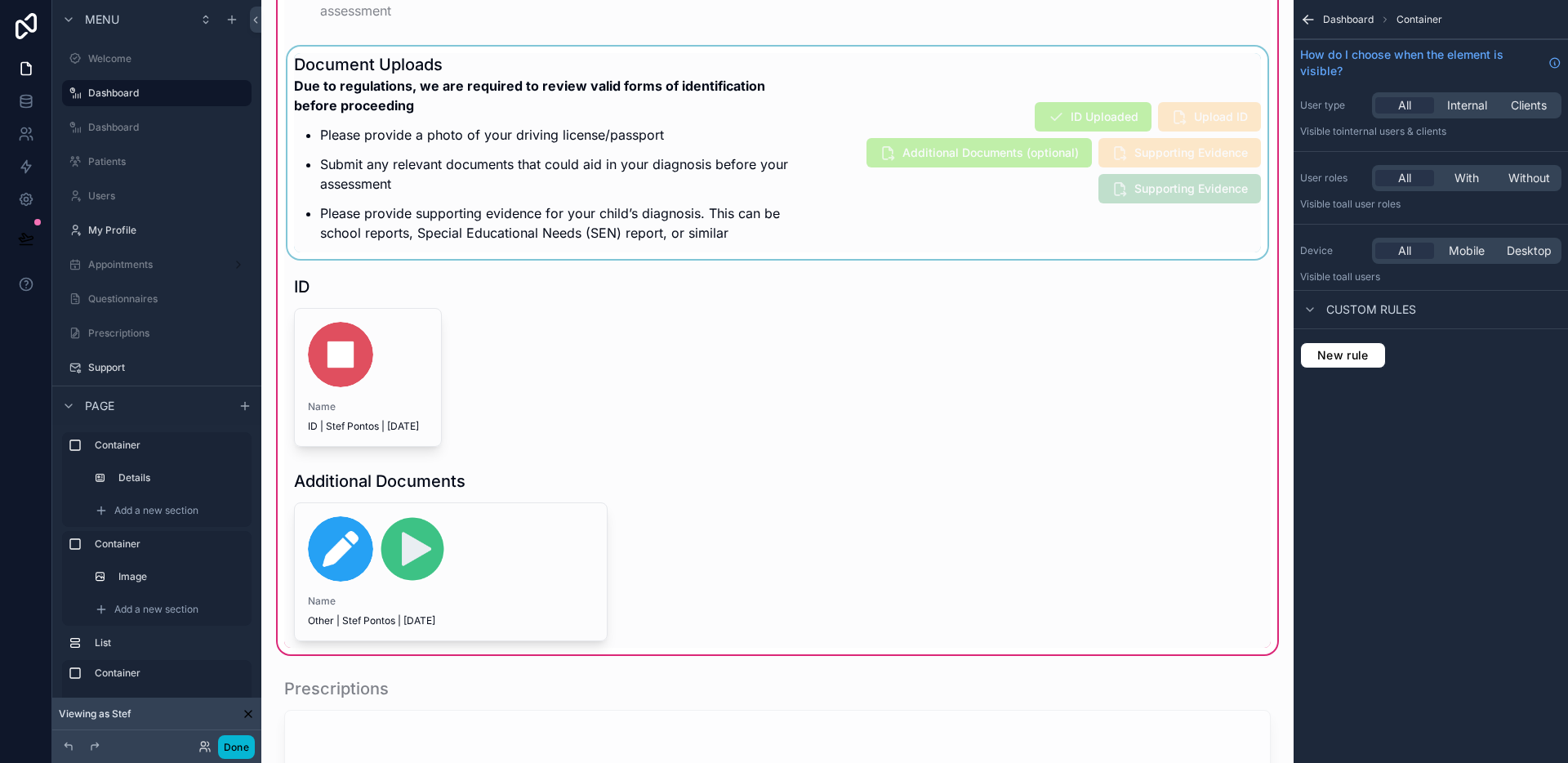
click at [1007, 204] on div "scrollable content" at bounding box center [777, 152] width 987 height 212
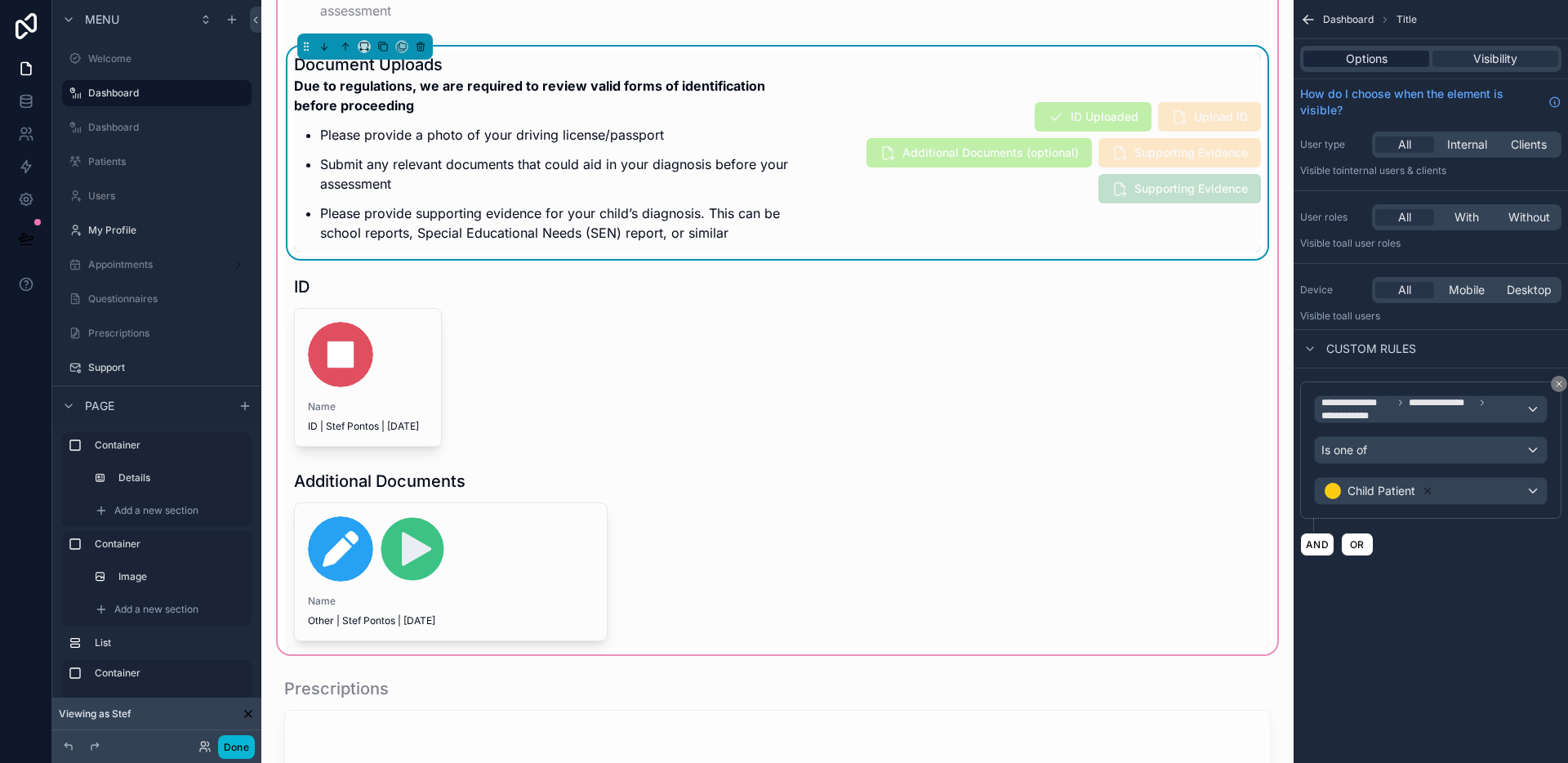
click at [1360, 59] on span "Options" at bounding box center [1367, 58] width 41 height 16
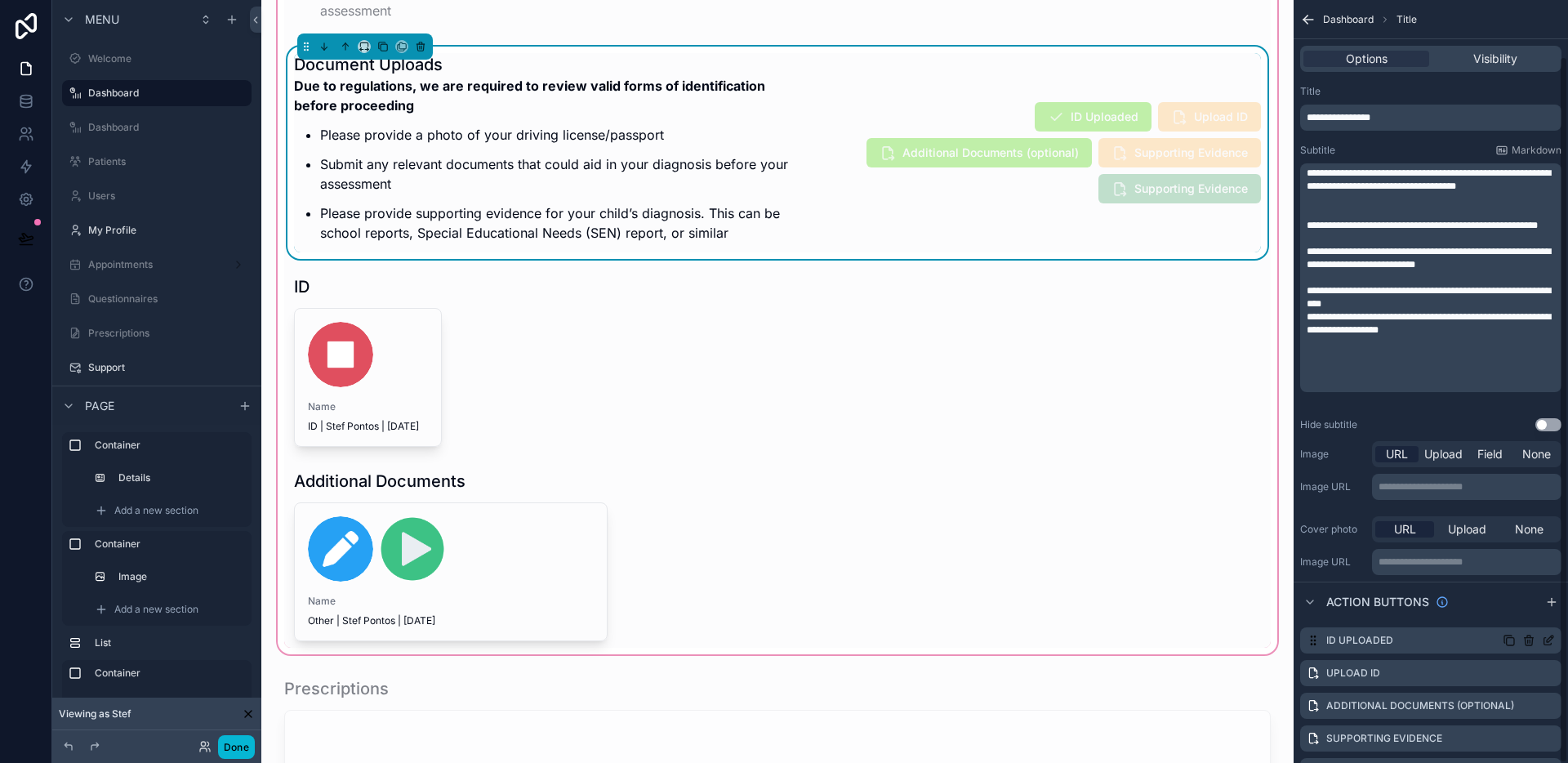
scroll to position [60, 0]
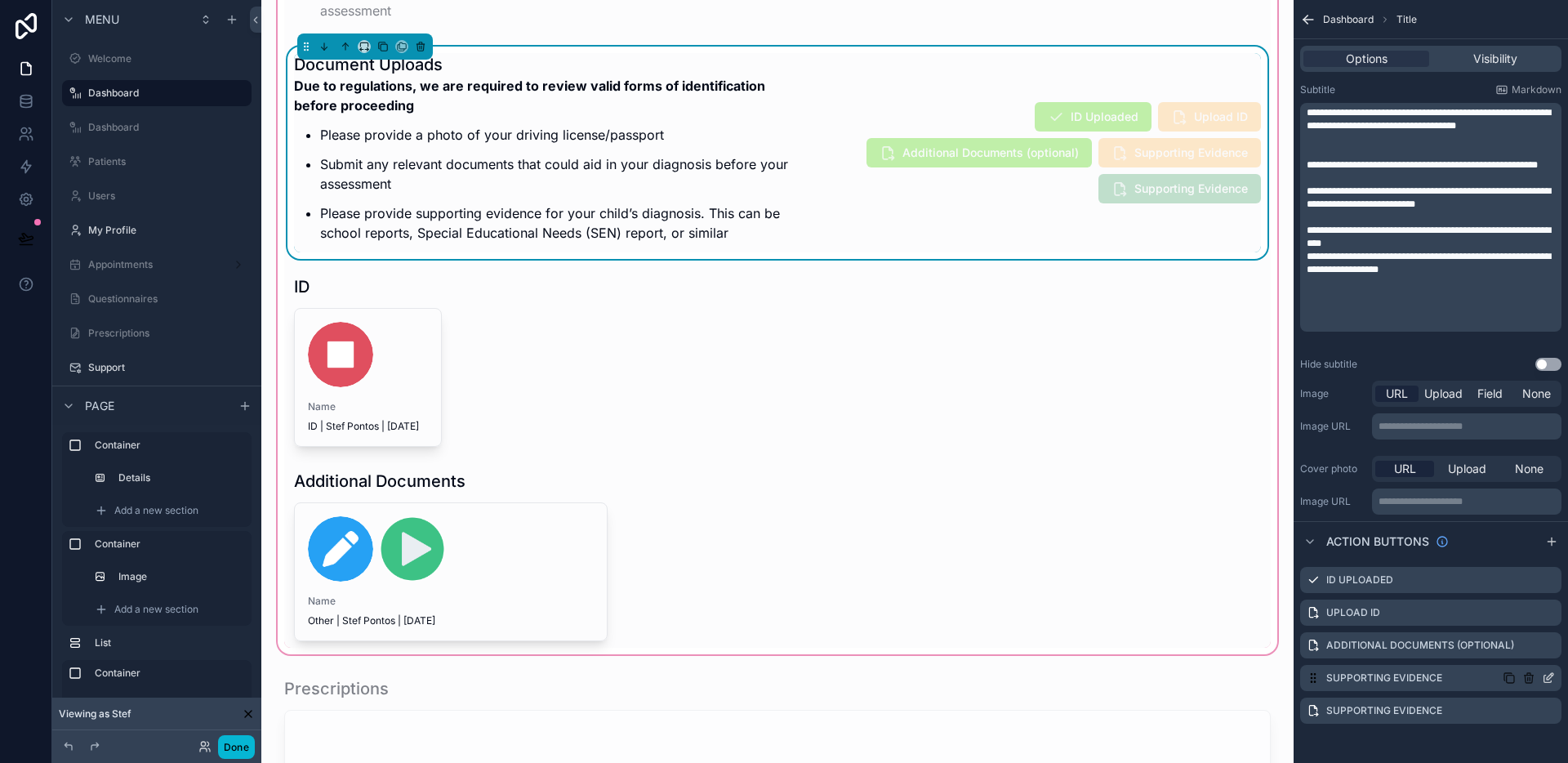
click at [1550, 678] on icon "scrollable content" at bounding box center [1549, 678] width 13 height 13
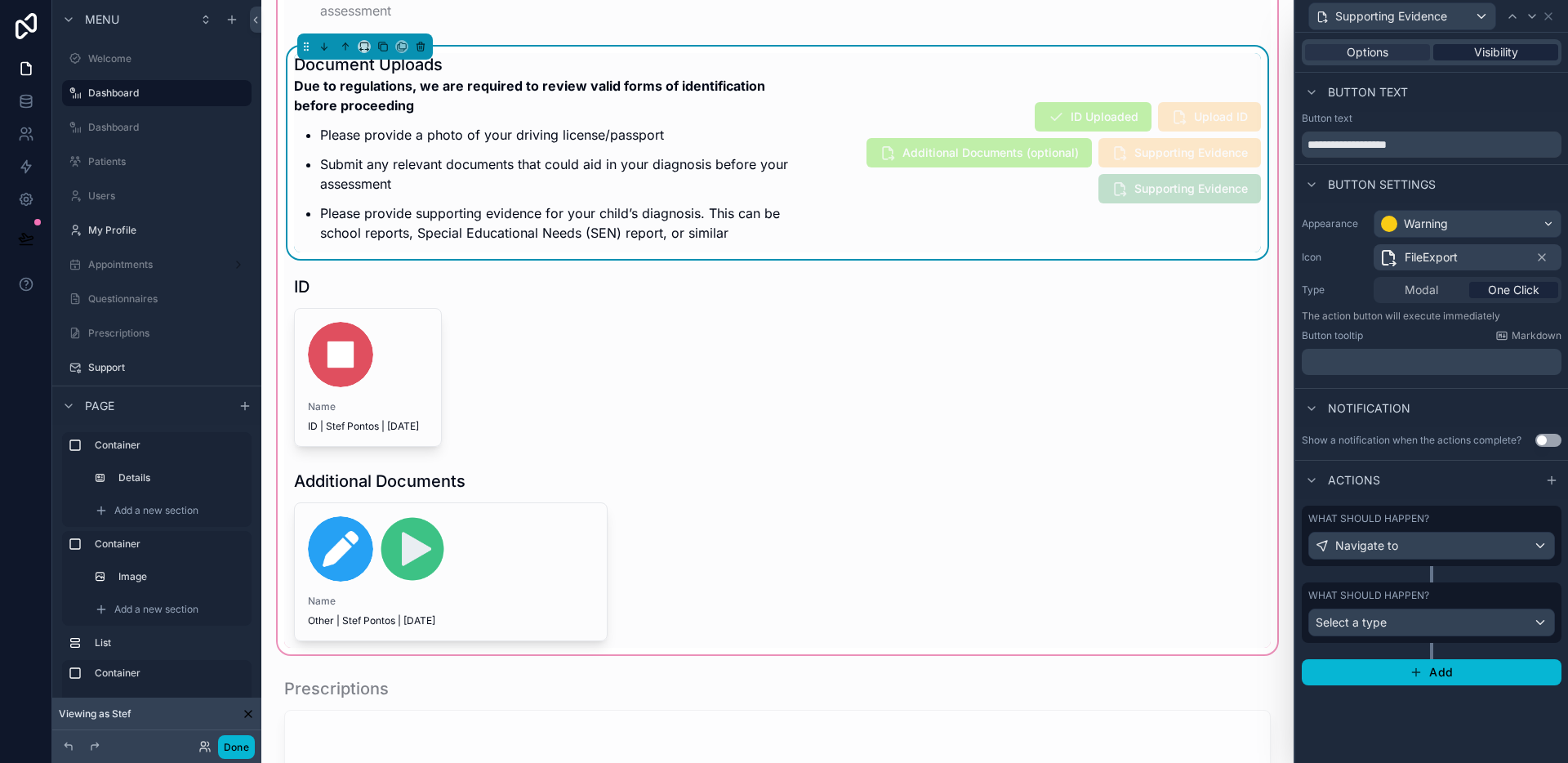
click at [1498, 57] on span "Visibility" at bounding box center [1496, 52] width 44 height 16
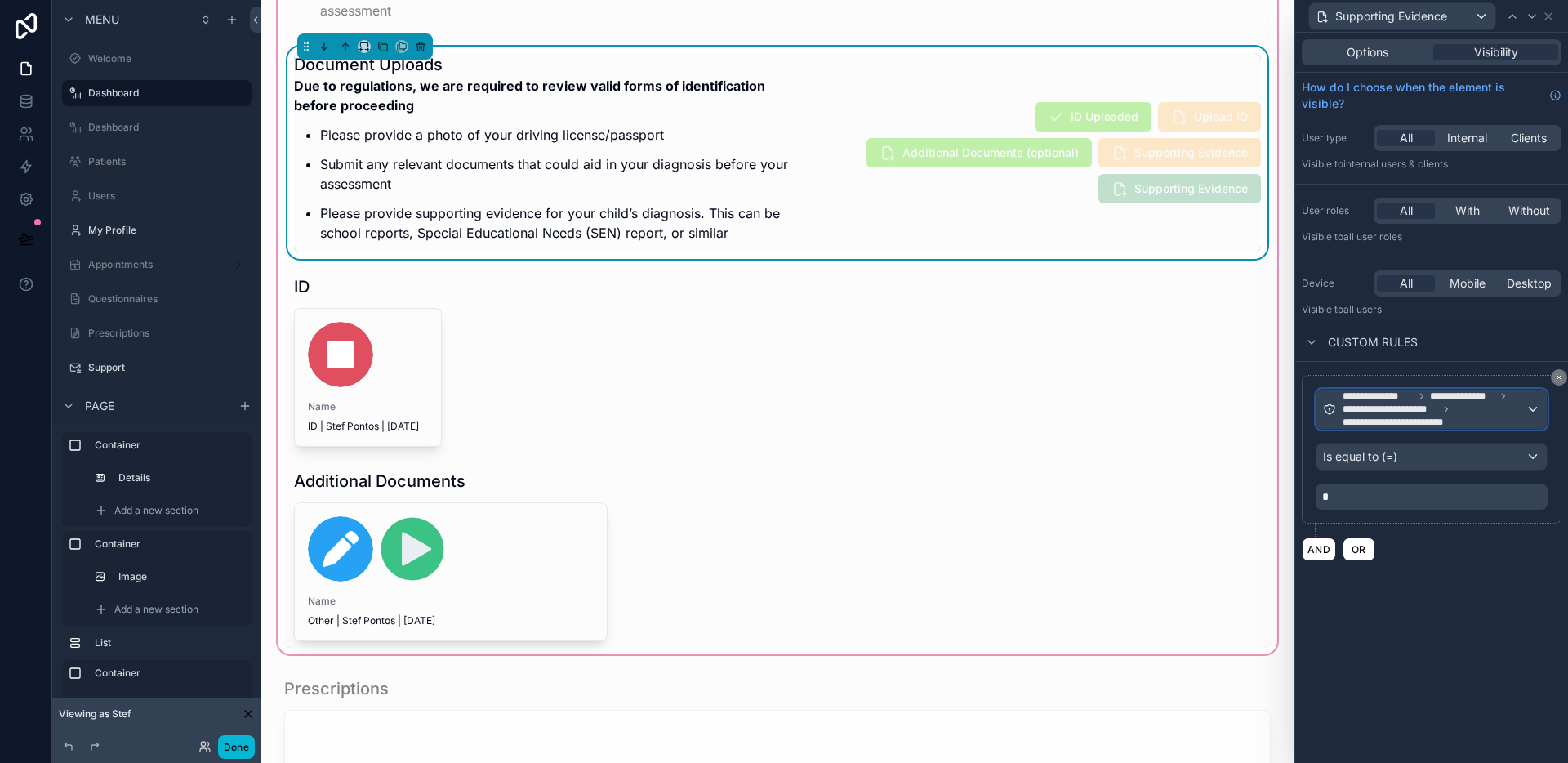
click at [1349, 408] on span "**********" at bounding box center [1390, 409] width 95 height 13
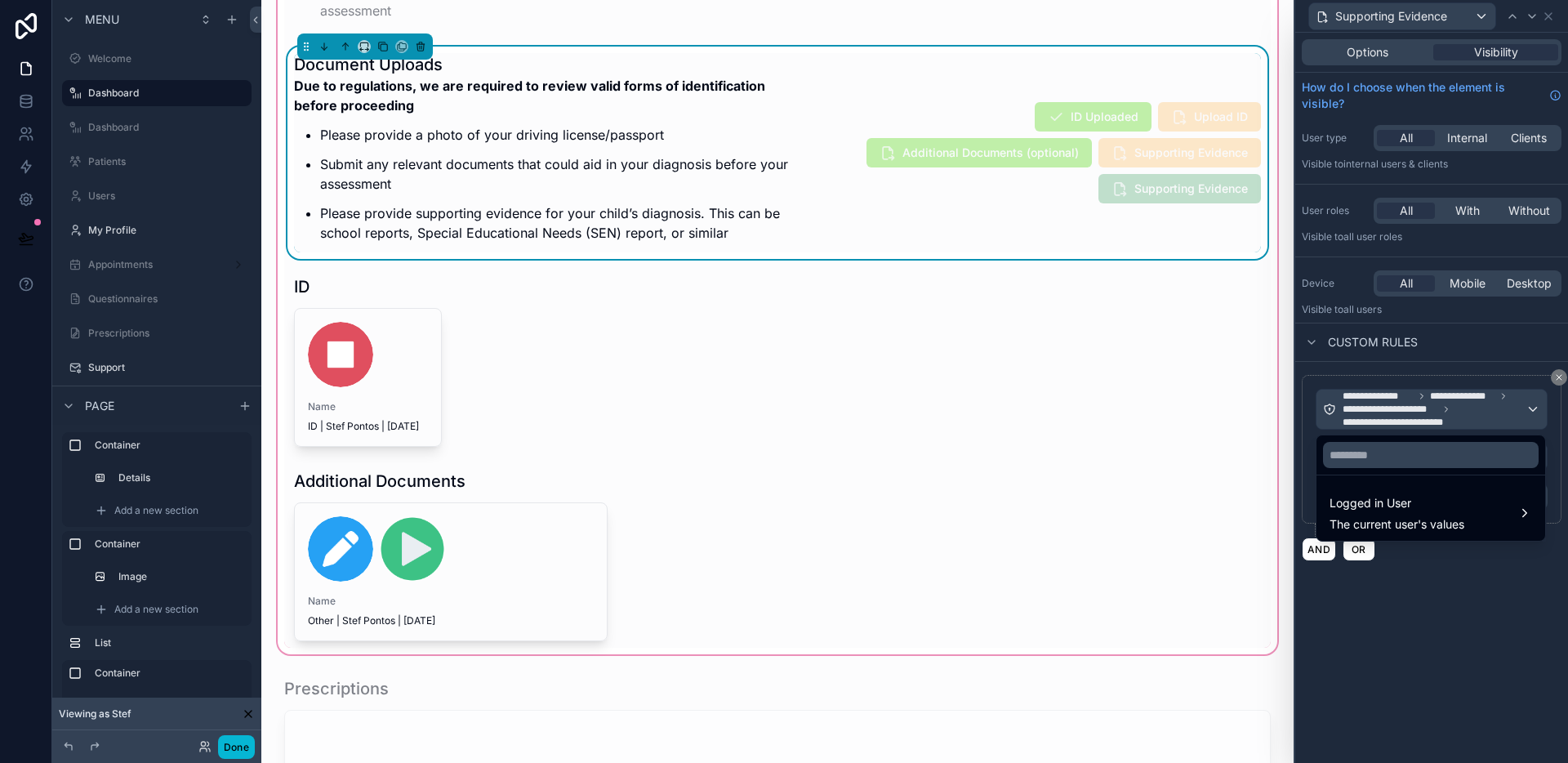
click at [1331, 411] on div at bounding box center [1432, 382] width 273 height 763
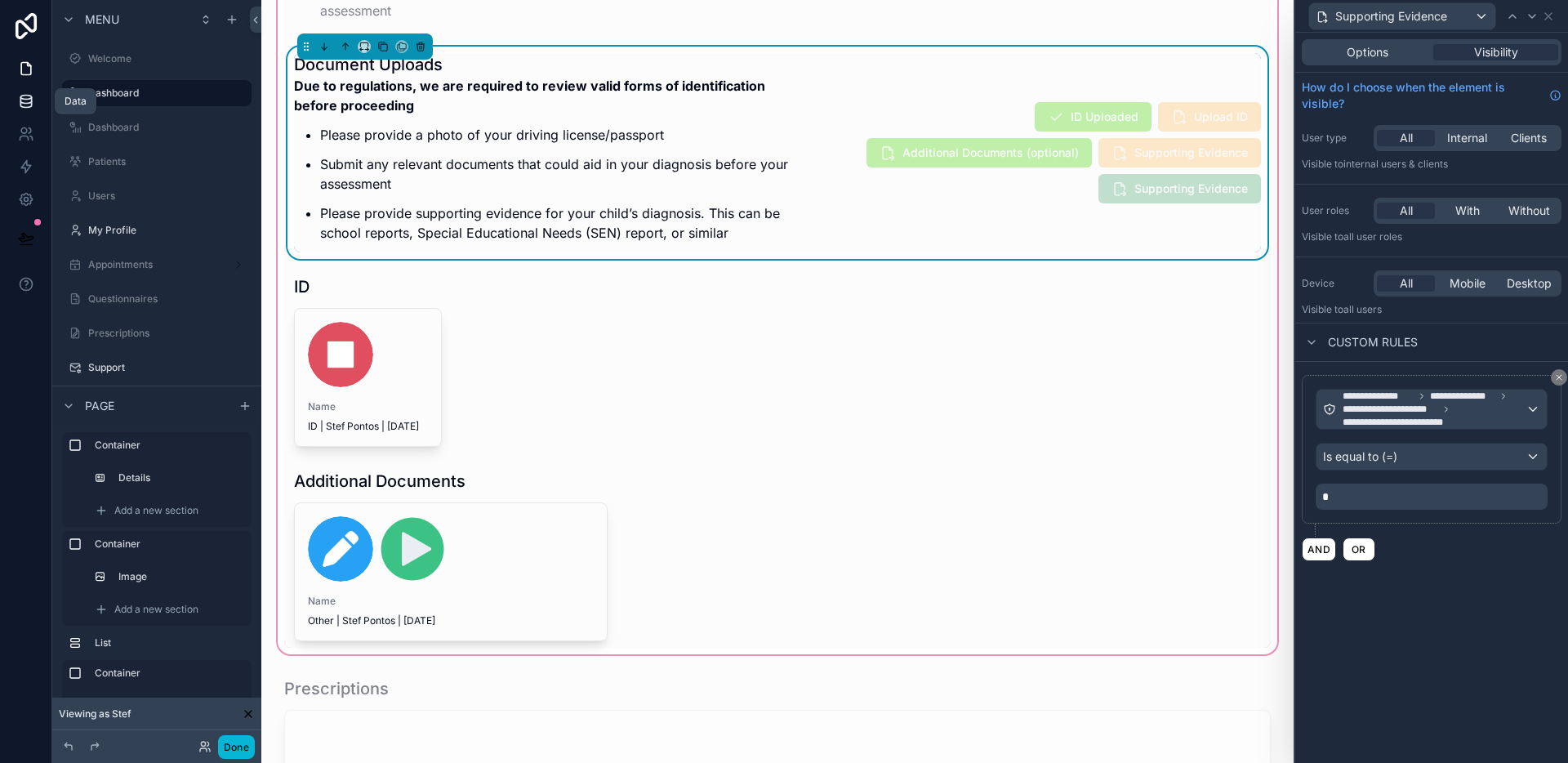
click at [26, 101] on icon at bounding box center [25, 101] width 16 height 16
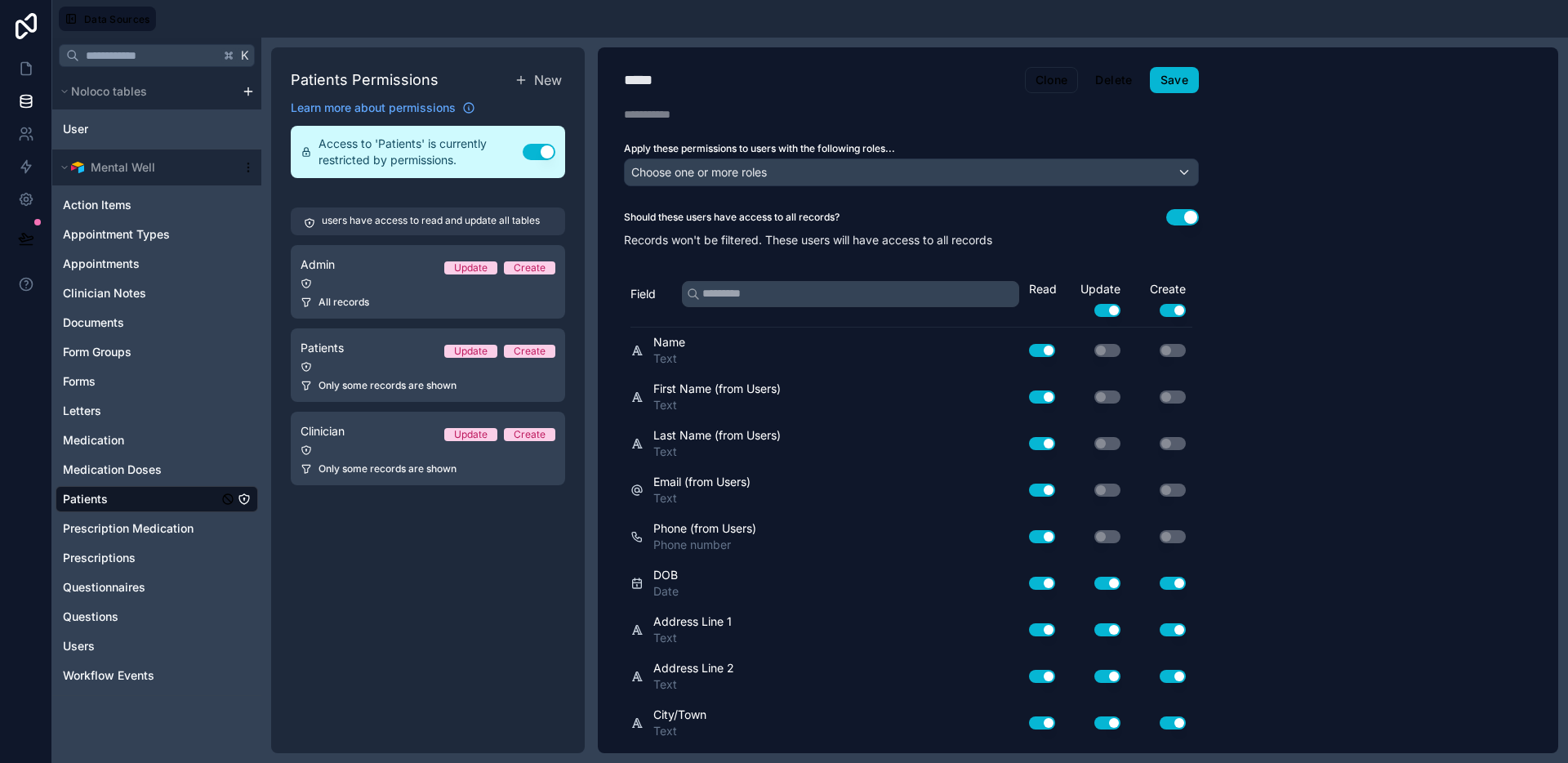
click at [240, 494] on icon "Patients" at bounding box center [244, 499] width 13 height 13
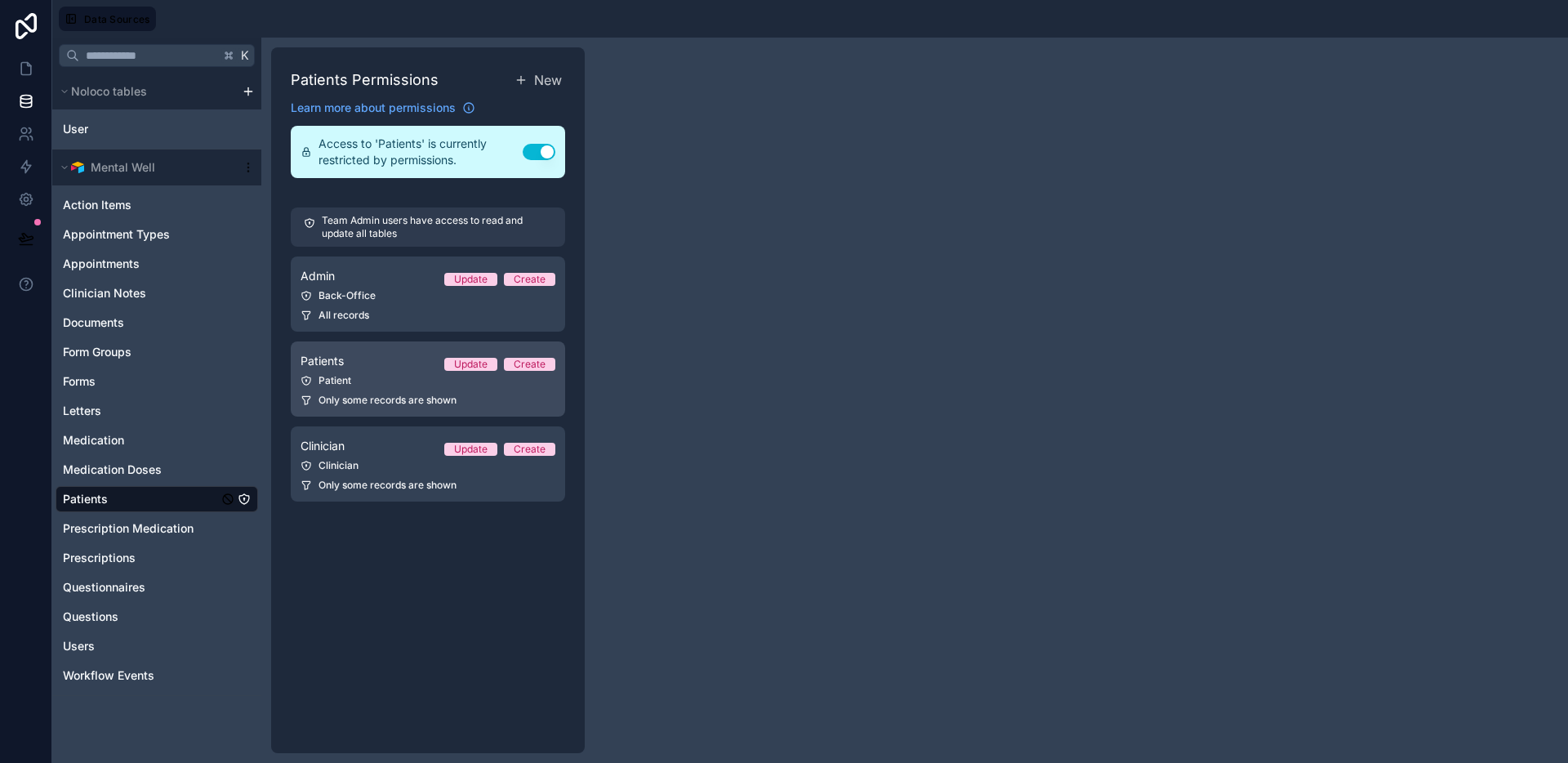
click at [371, 351] on div "Patients Update Create" at bounding box center [428, 361] width 254 height 20
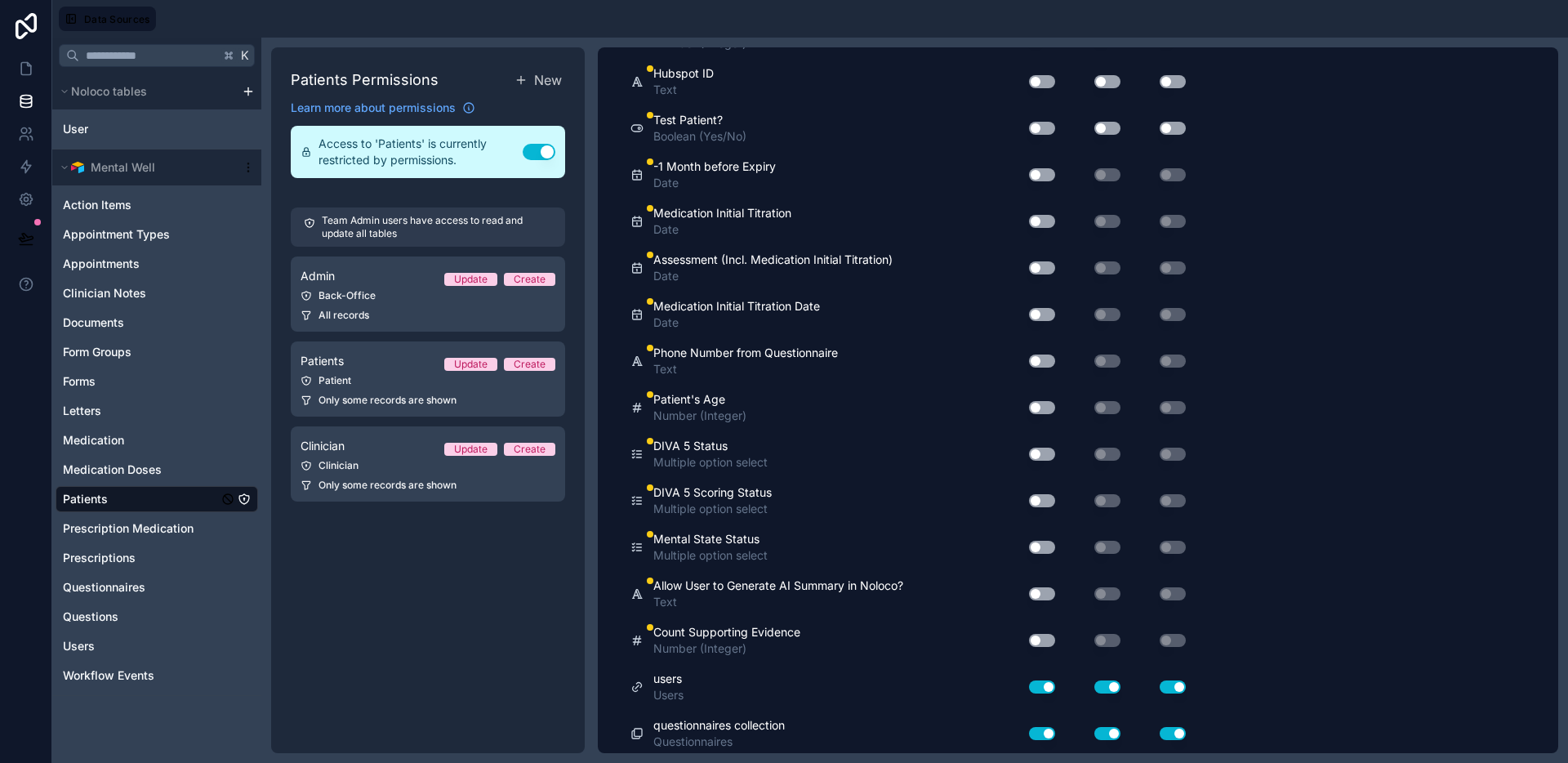
scroll to position [3174, 0]
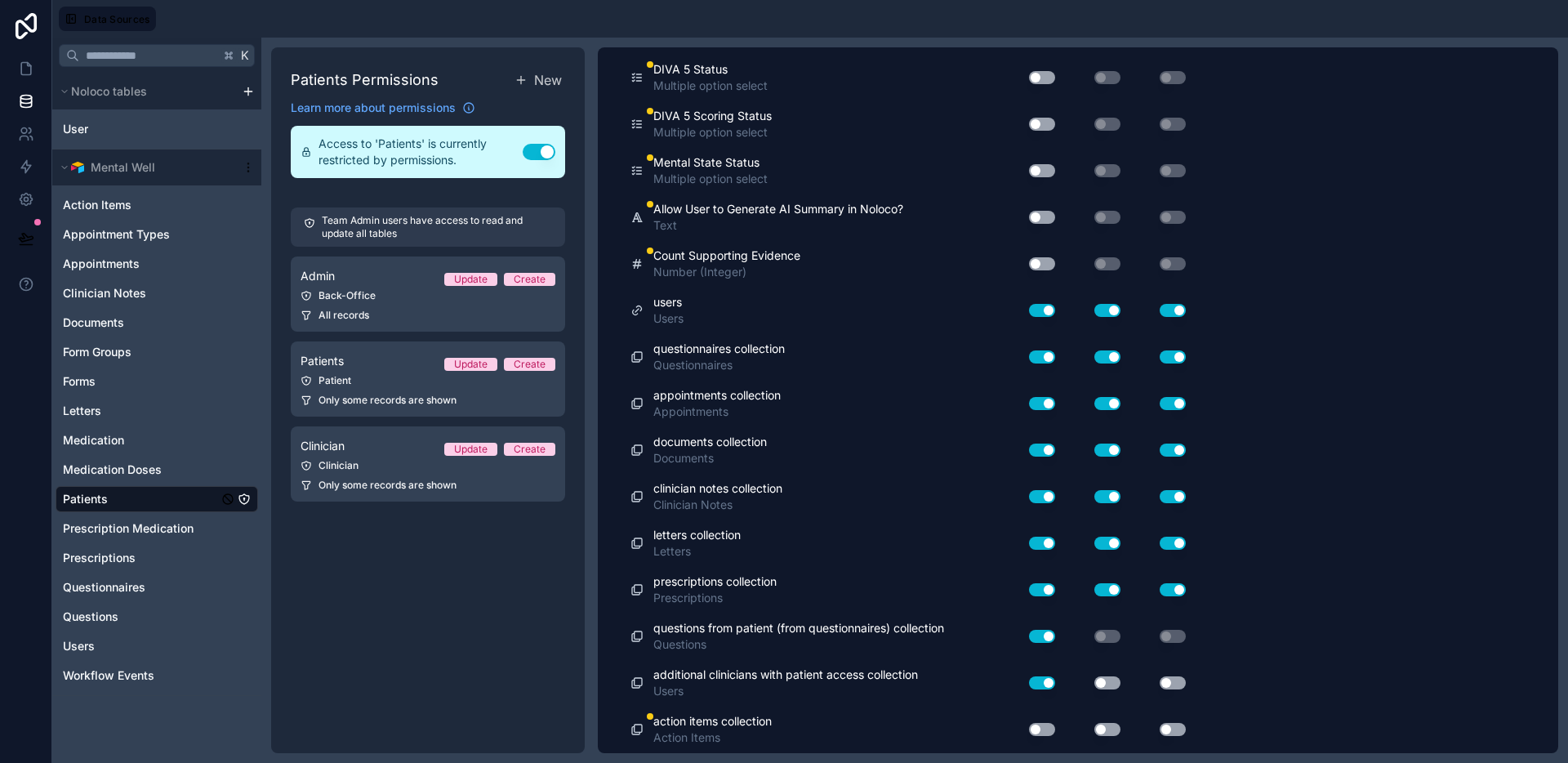
click at [1038, 262] on button "Use setting" at bounding box center [1042, 264] width 26 height 13
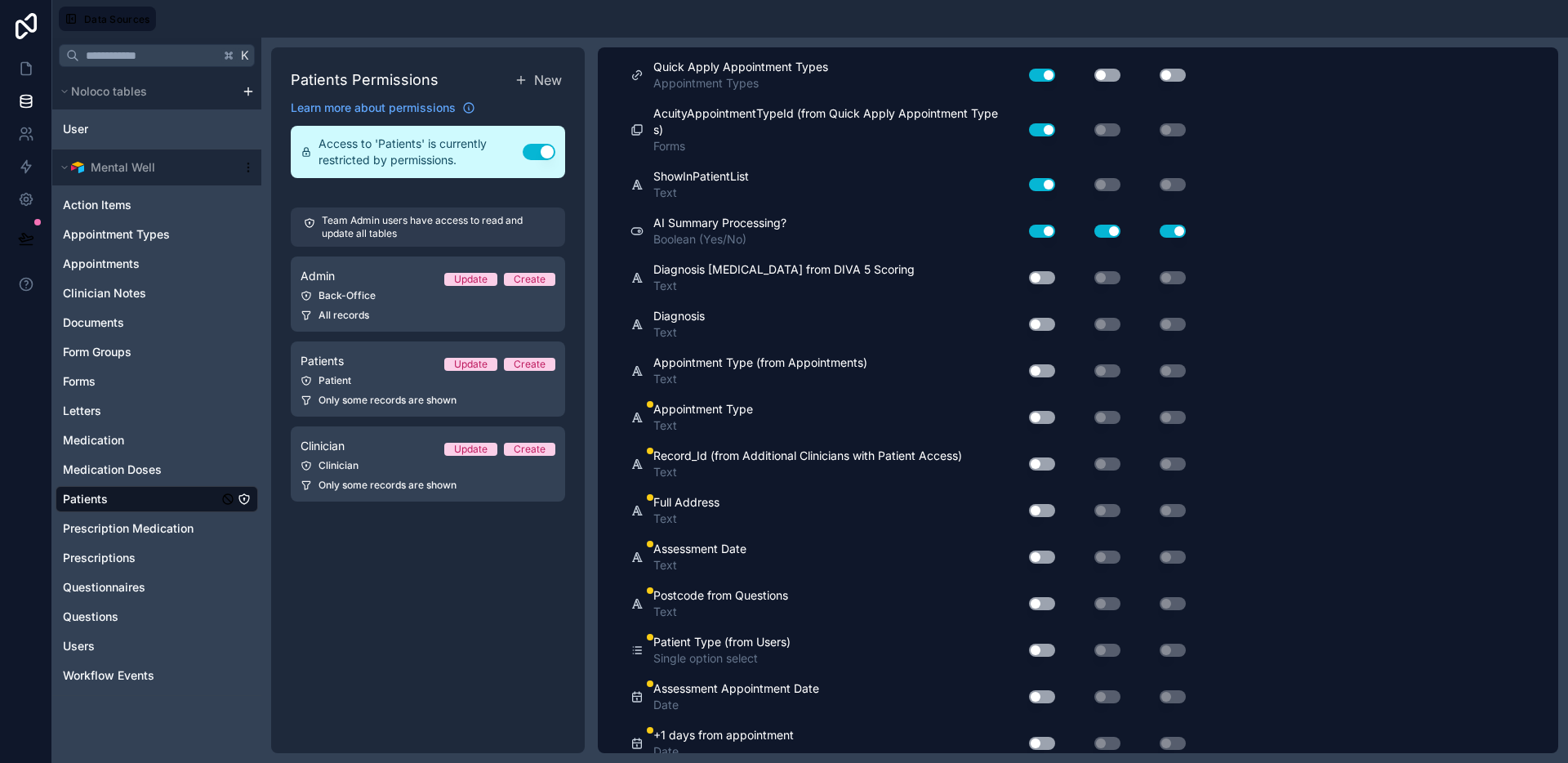
scroll to position [0, 0]
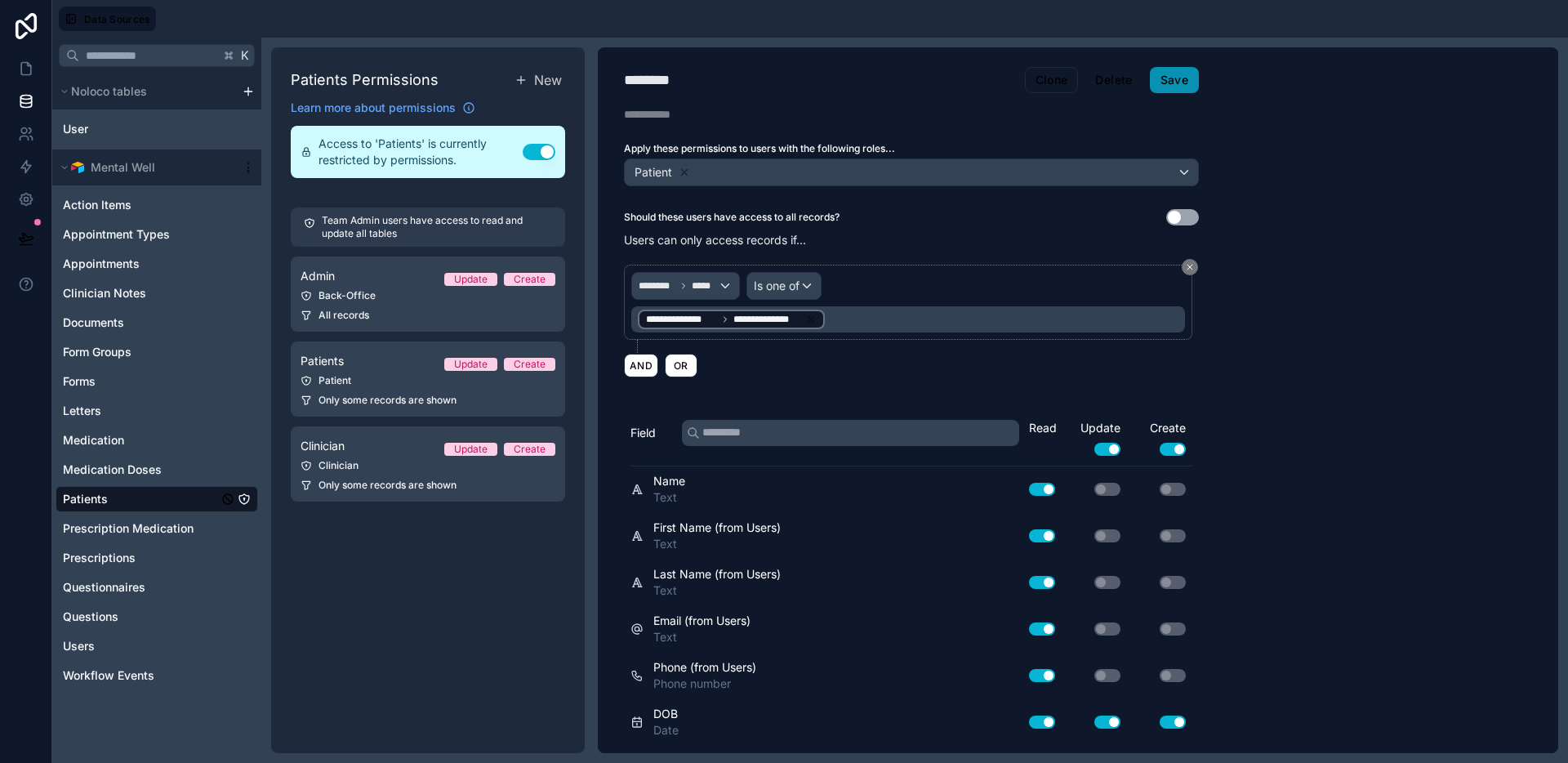
click at [1177, 85] on button "Save" at bounding box center [1175, 80] width 49 height 26
click at [33, 74] on icon at bounding box center [25, 68] width 16 height 16
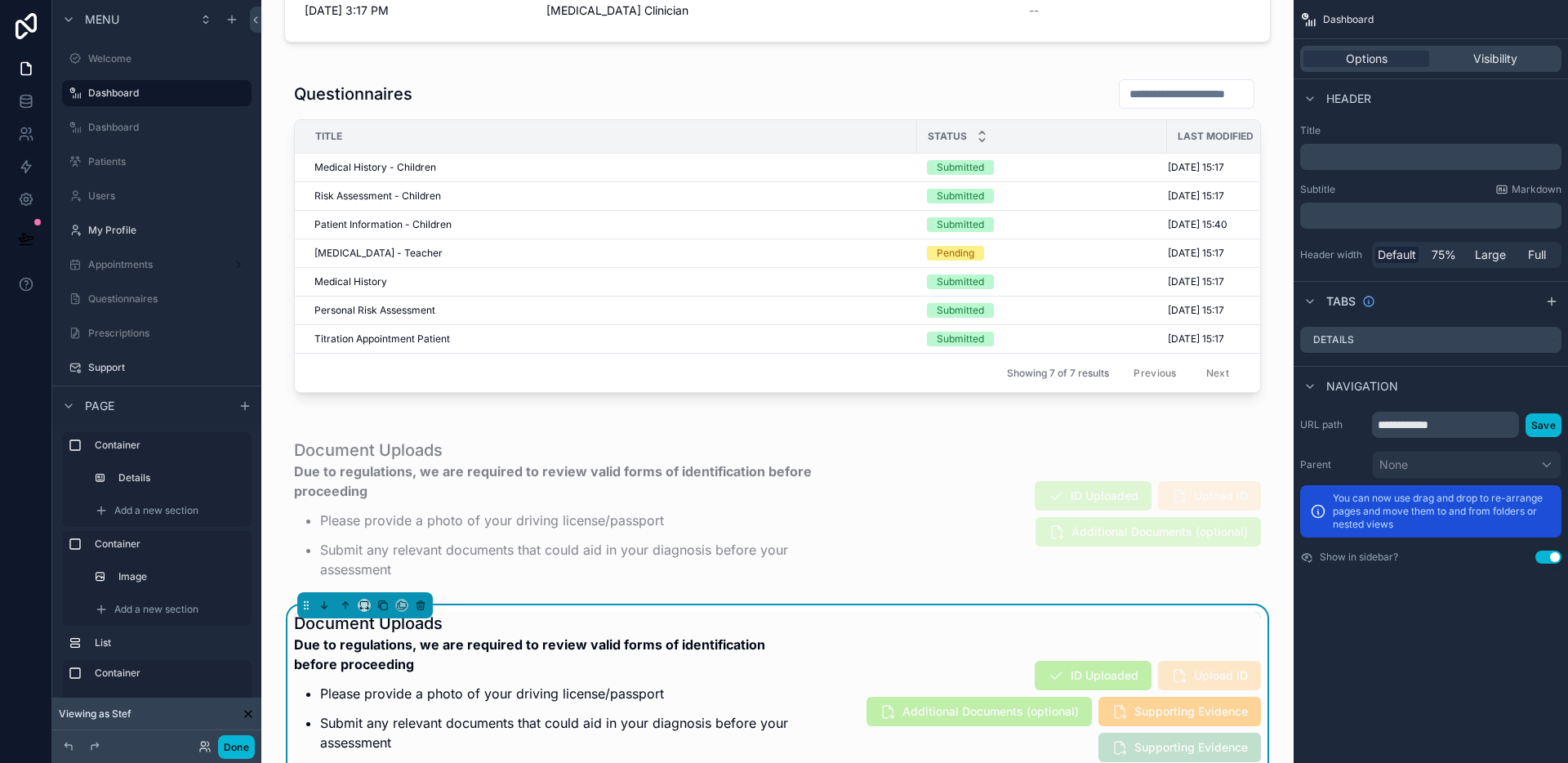
scroll to position [938, 0]
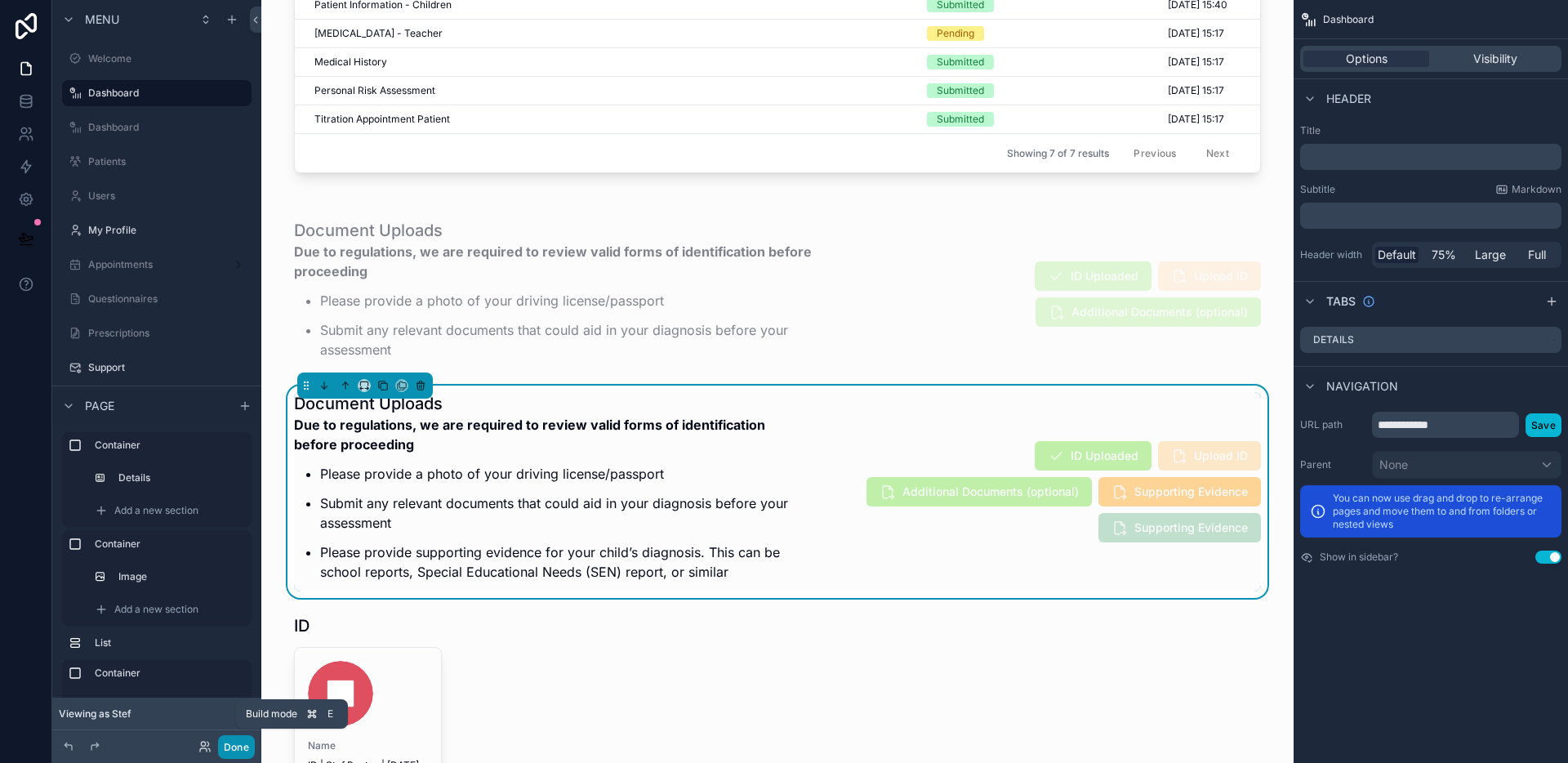
click at [243, 743] on button "Done" at bounding box center [236, 746] width 37 height 24
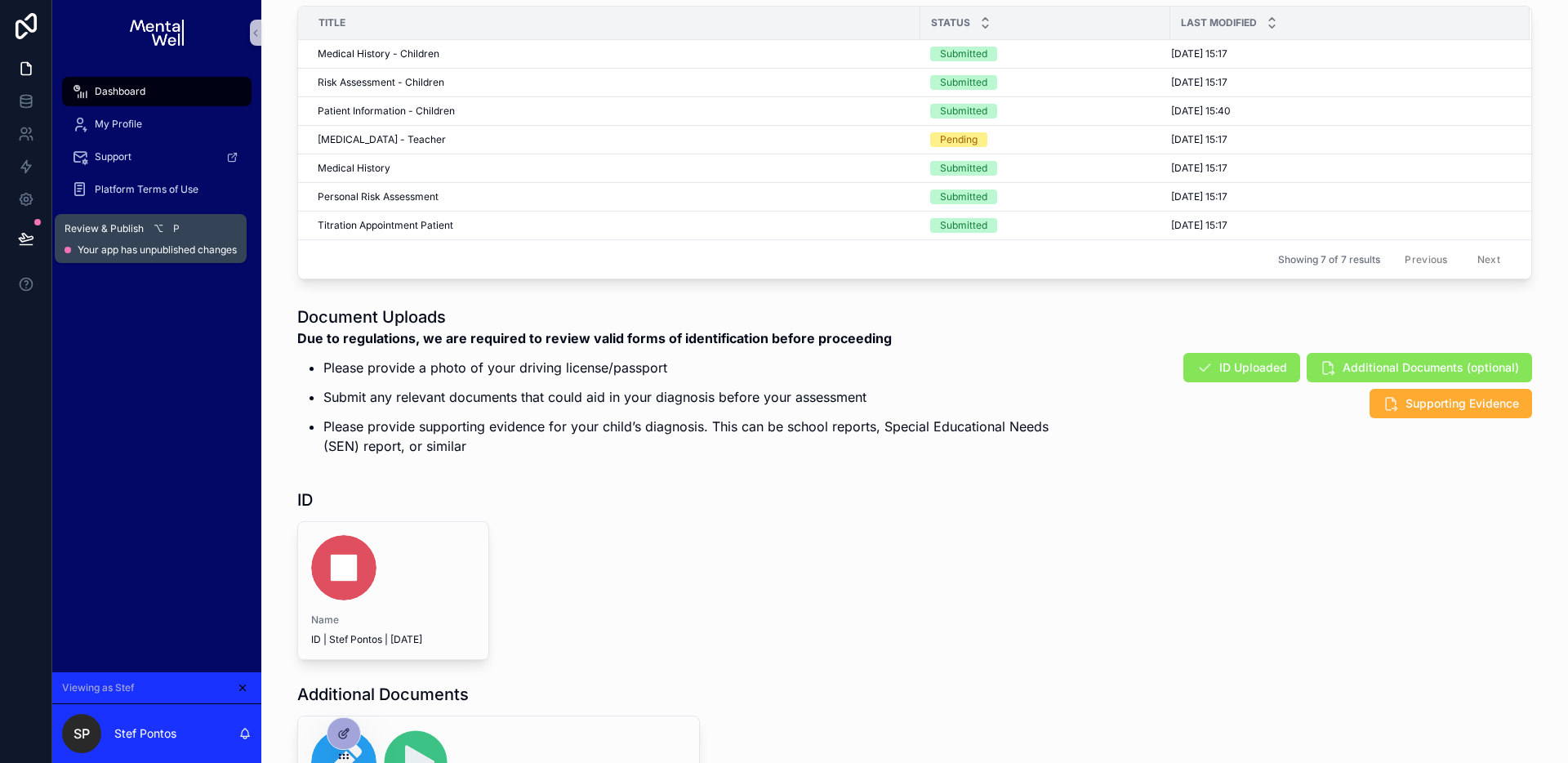
click at [23, 235] on icon at bounding box center [25, 237] width 14 height 8
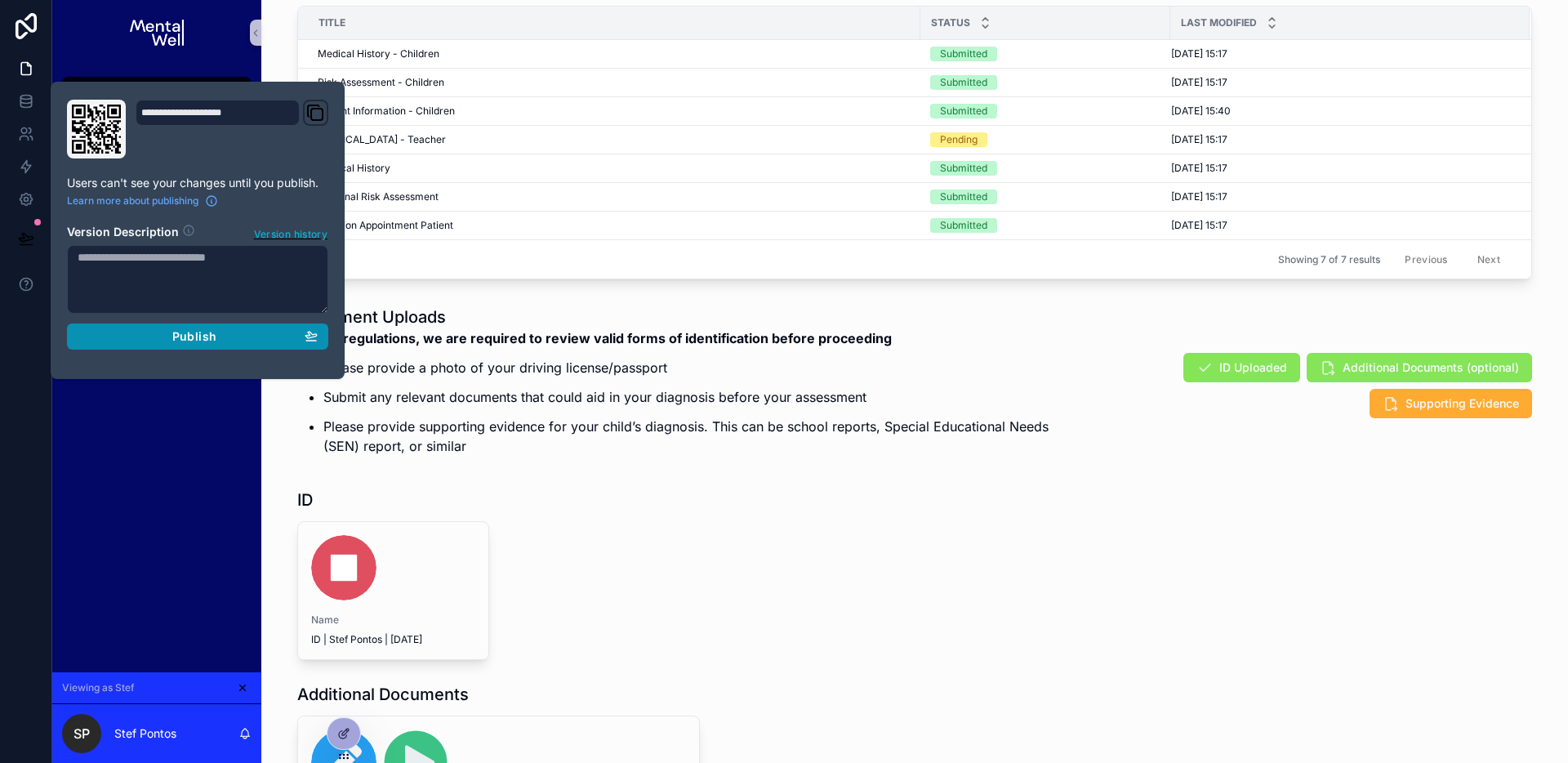
click at [253, 336] on div "Publish" at bounding box center [197, 336] width 240 height 15
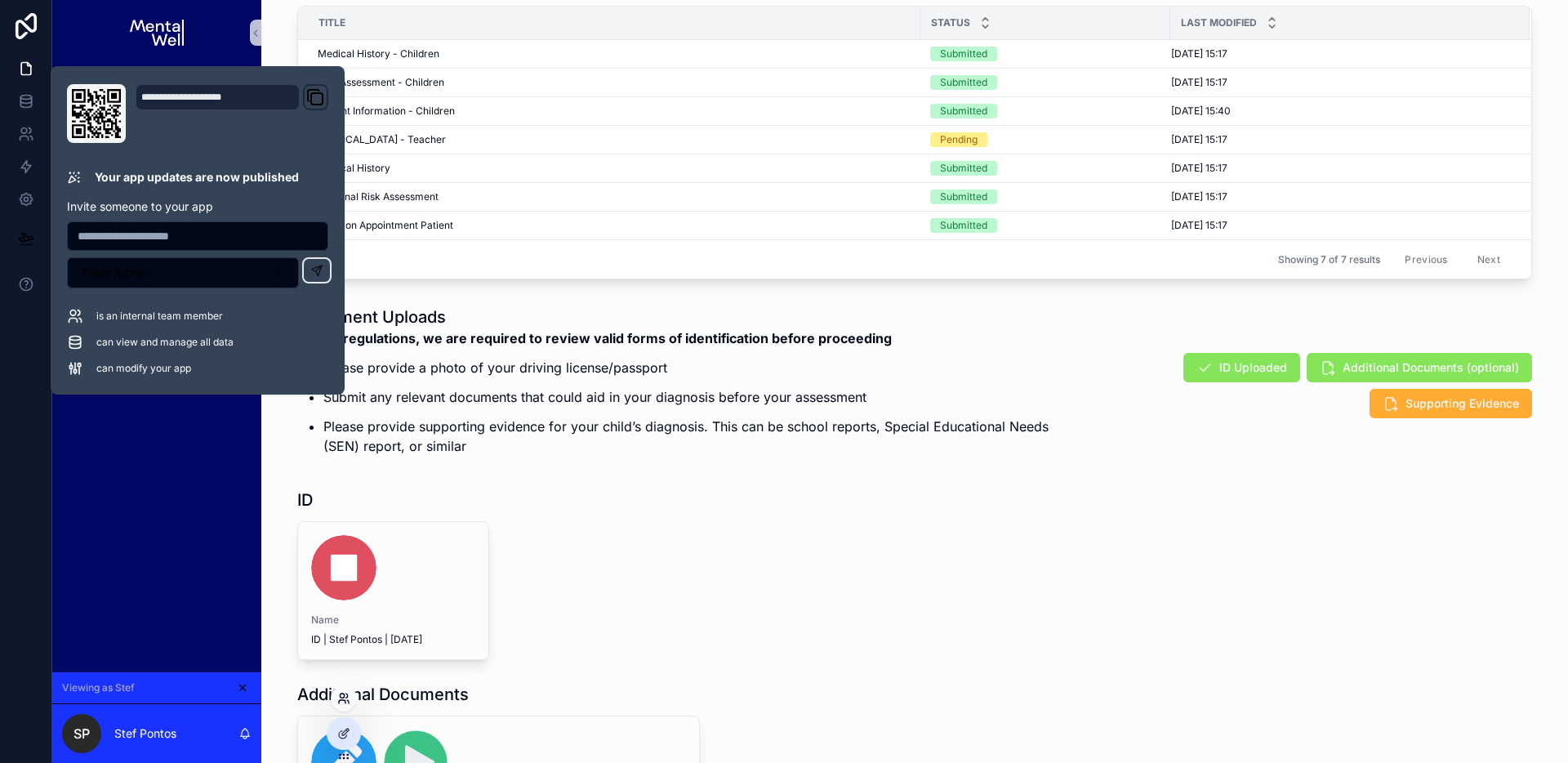
click at [342, 693] on icon at bounding box center [342, 695] width 4 height 4
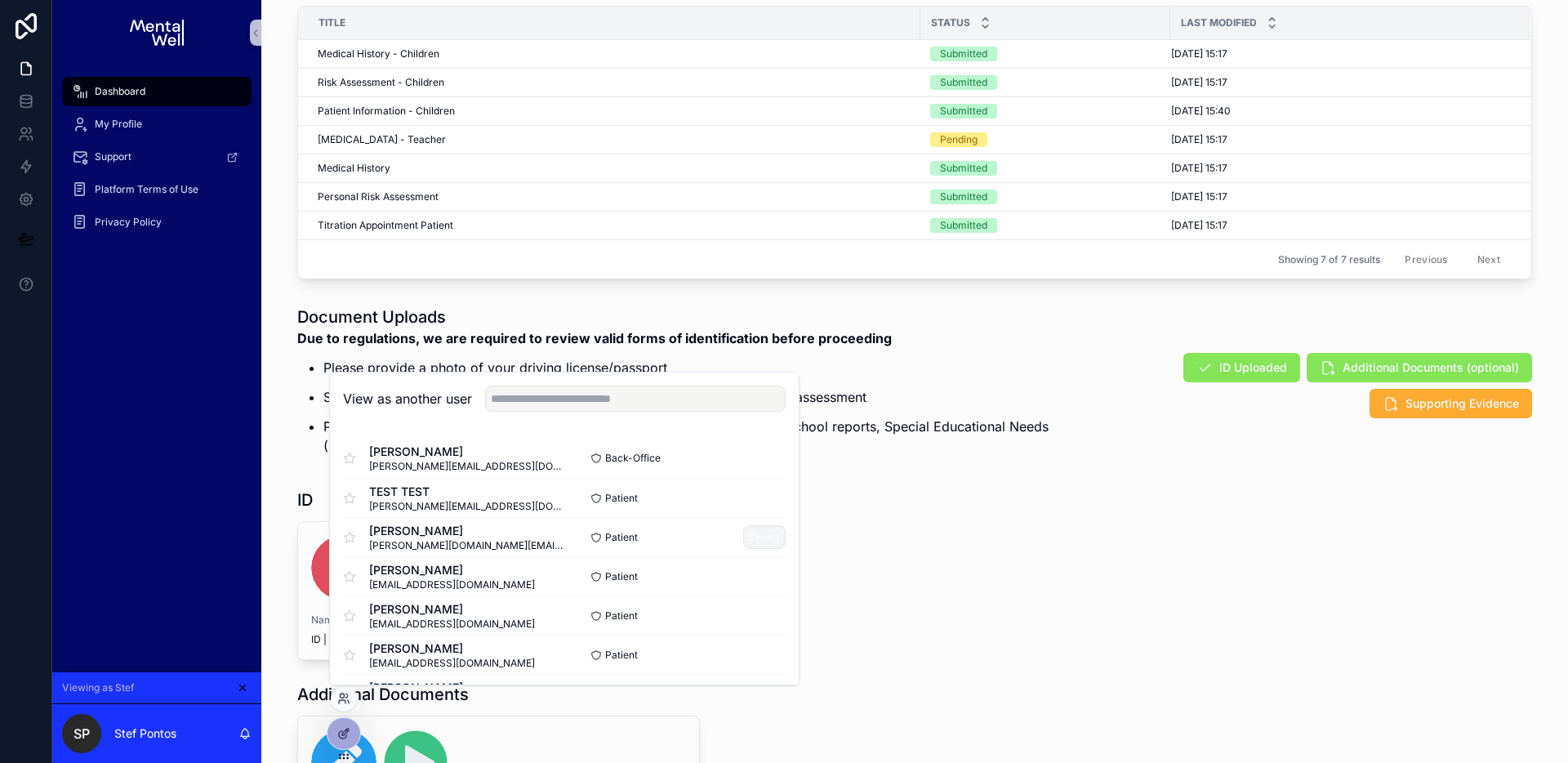
click at [752, 530] on button "Select" at bounding box center [764, 536] width 42 height 24
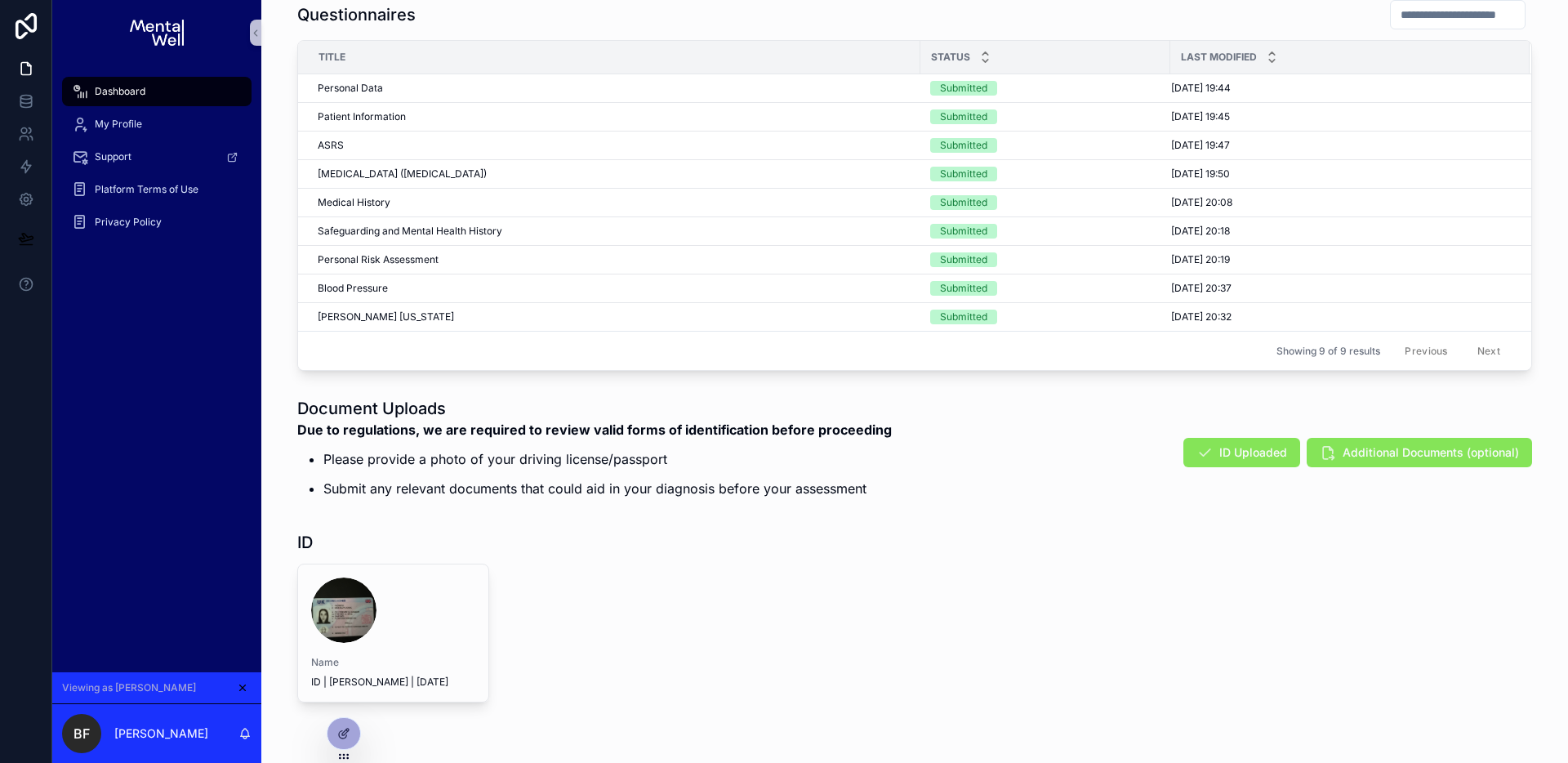
scroll to position [860, 0]
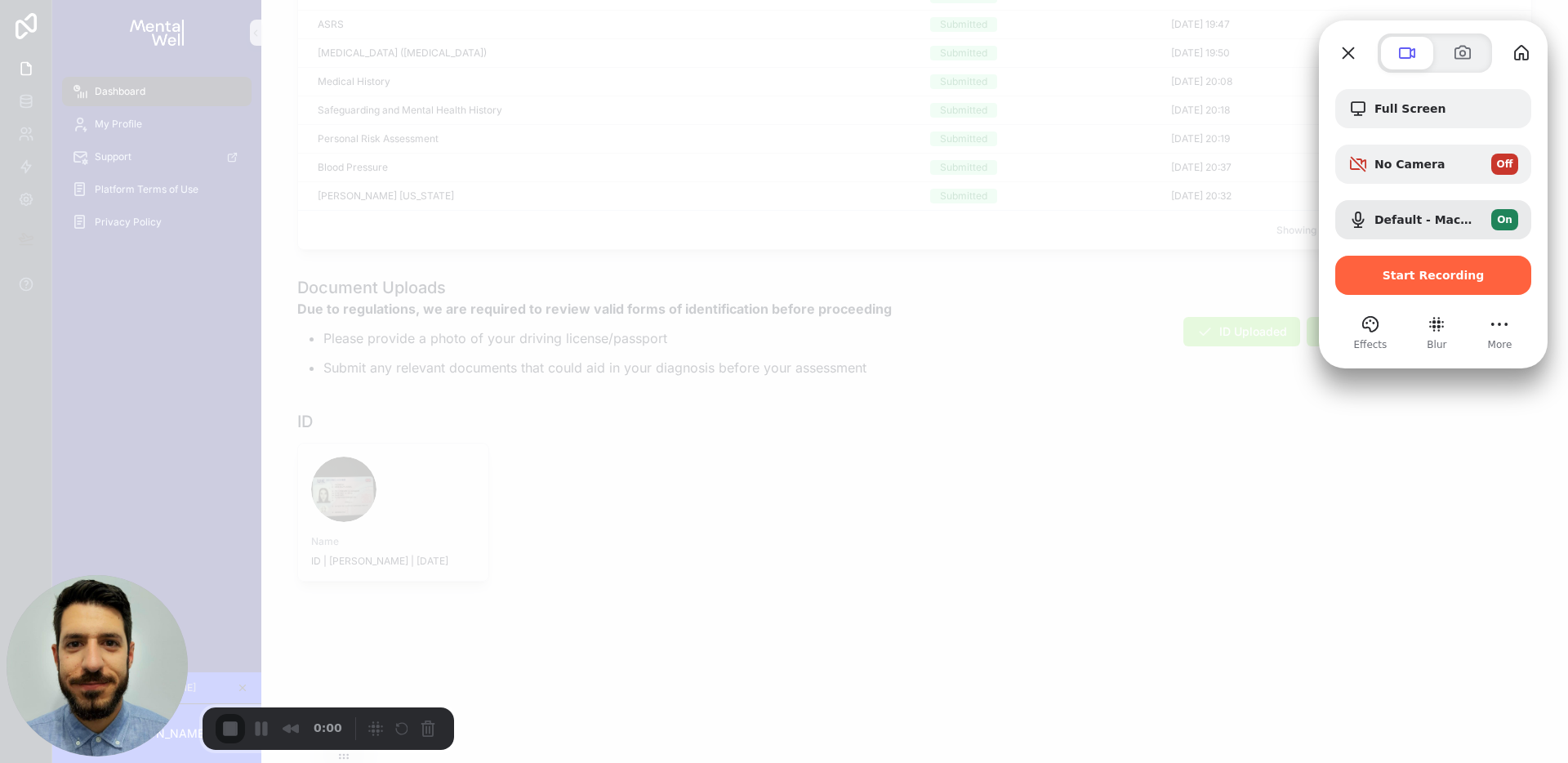
click at [1370, 277] on span "Start Recording" at bounding box center [1433, 275] width 170 height 13
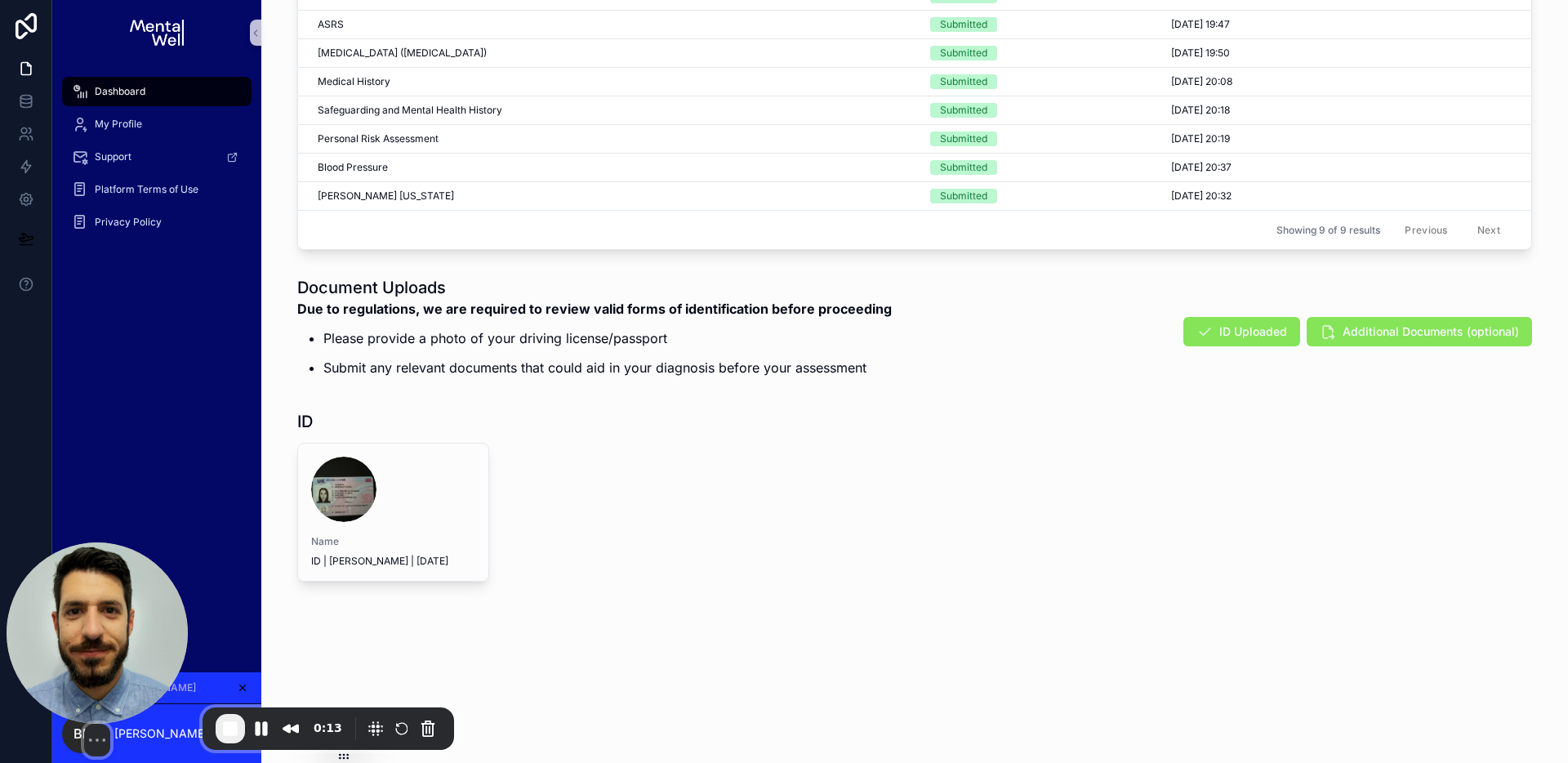
drag, startPoint x: 169, startPoint y: 511, endPoint x: 172, endPoint y: 470, distance: 41.1
click at [172, 543] on img at bounding box center [97, 633] width 181 height 181
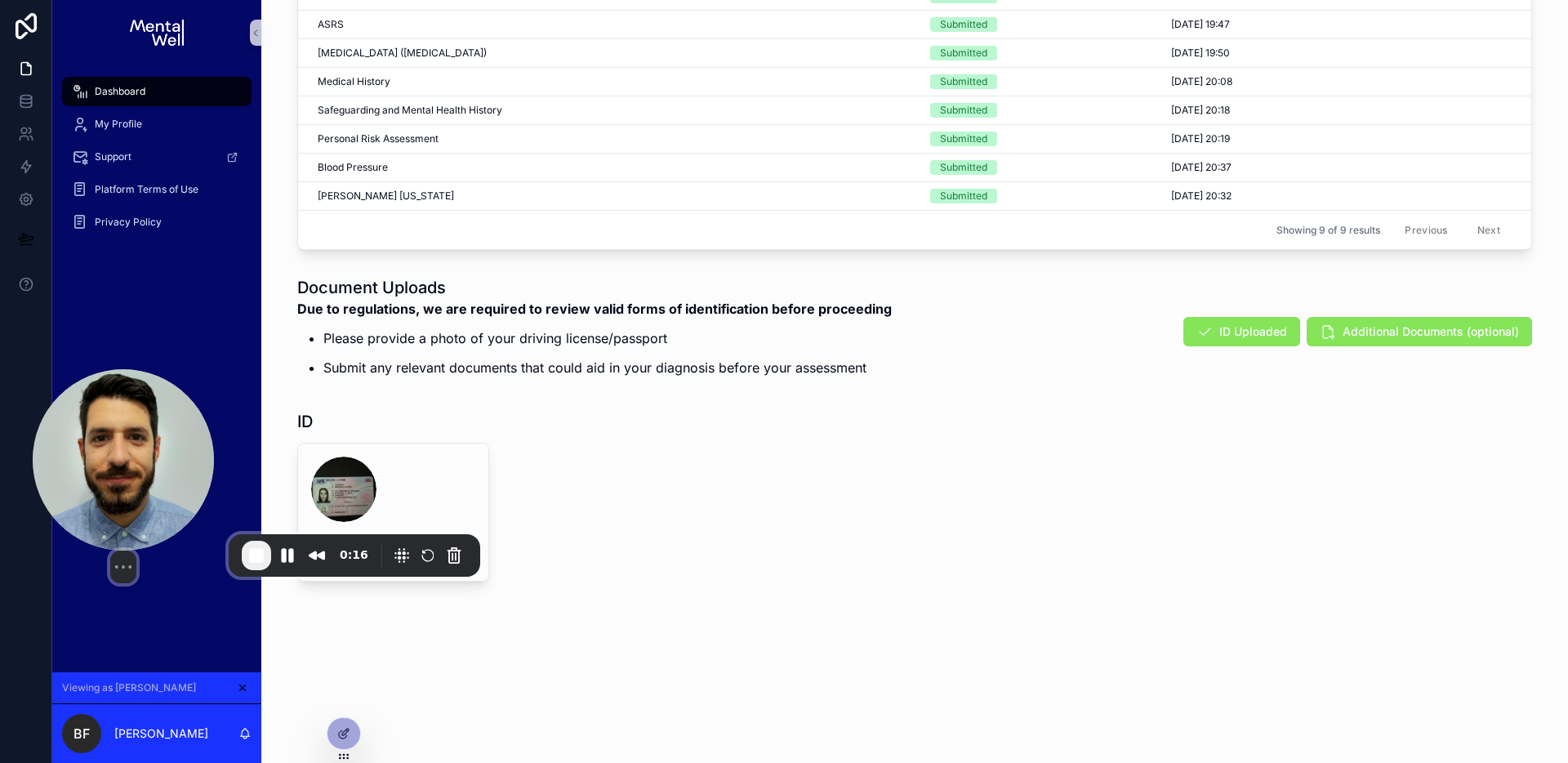
drag, startPoint x: 139, startPoint y: 490, endPoint x: 115, endPoint y: 599, distance: 111.6
click at [115, 550] on img at bounding box center [123, 460] width 181 height 181
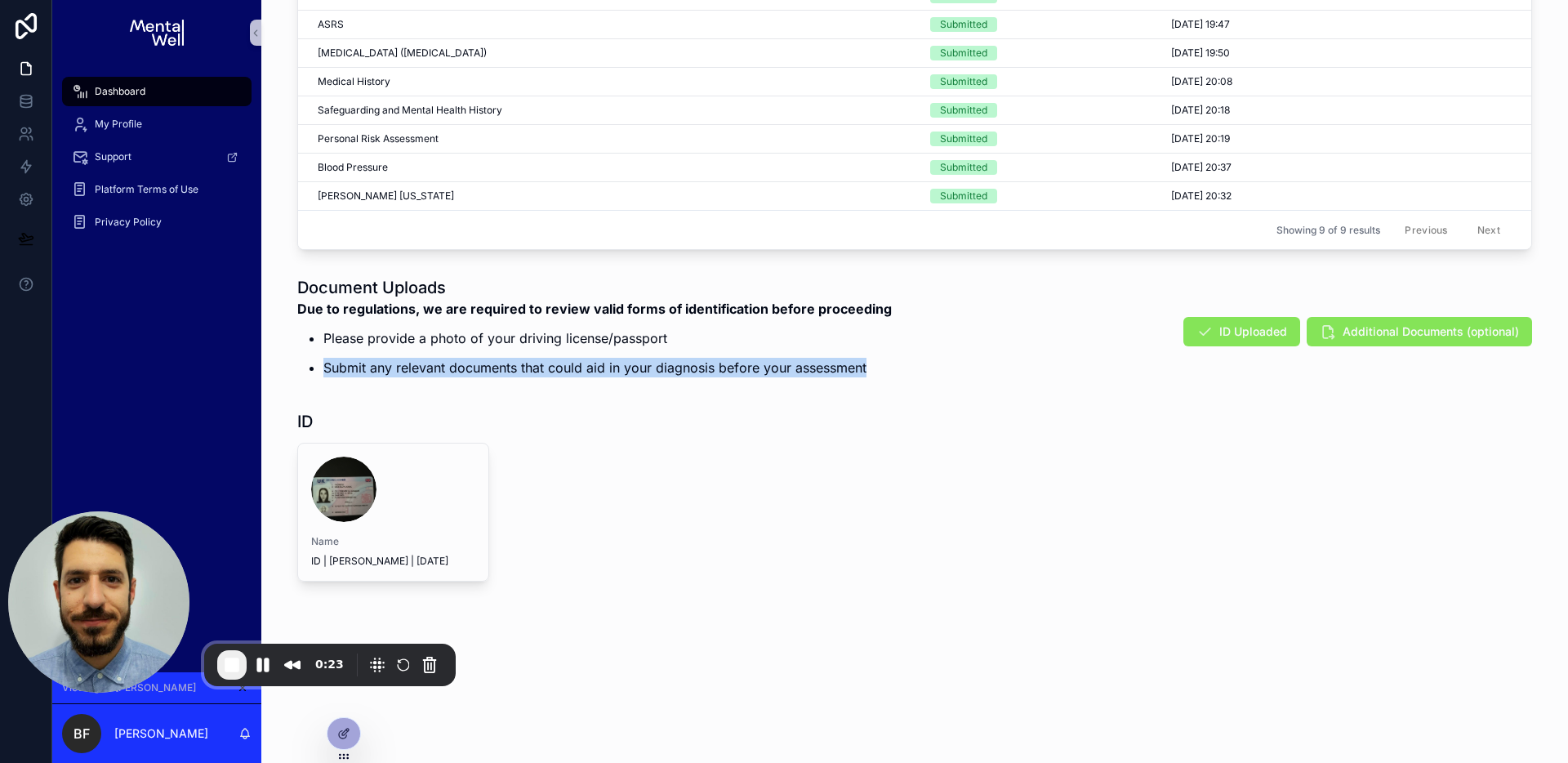
drag, startPoint x: 304, startPoint y: 363, endPoint x: 863, endPoint y: 370, distance: 559.0
click at [863, 370] on li "Submit any relevant documents that could aid in your diagnosis before your asse…" at bounding box center [607, 367] width 568 height 20
click at [269, 666] on button "Pause Recording" at bounding box center [263, 665] width 26 height 26
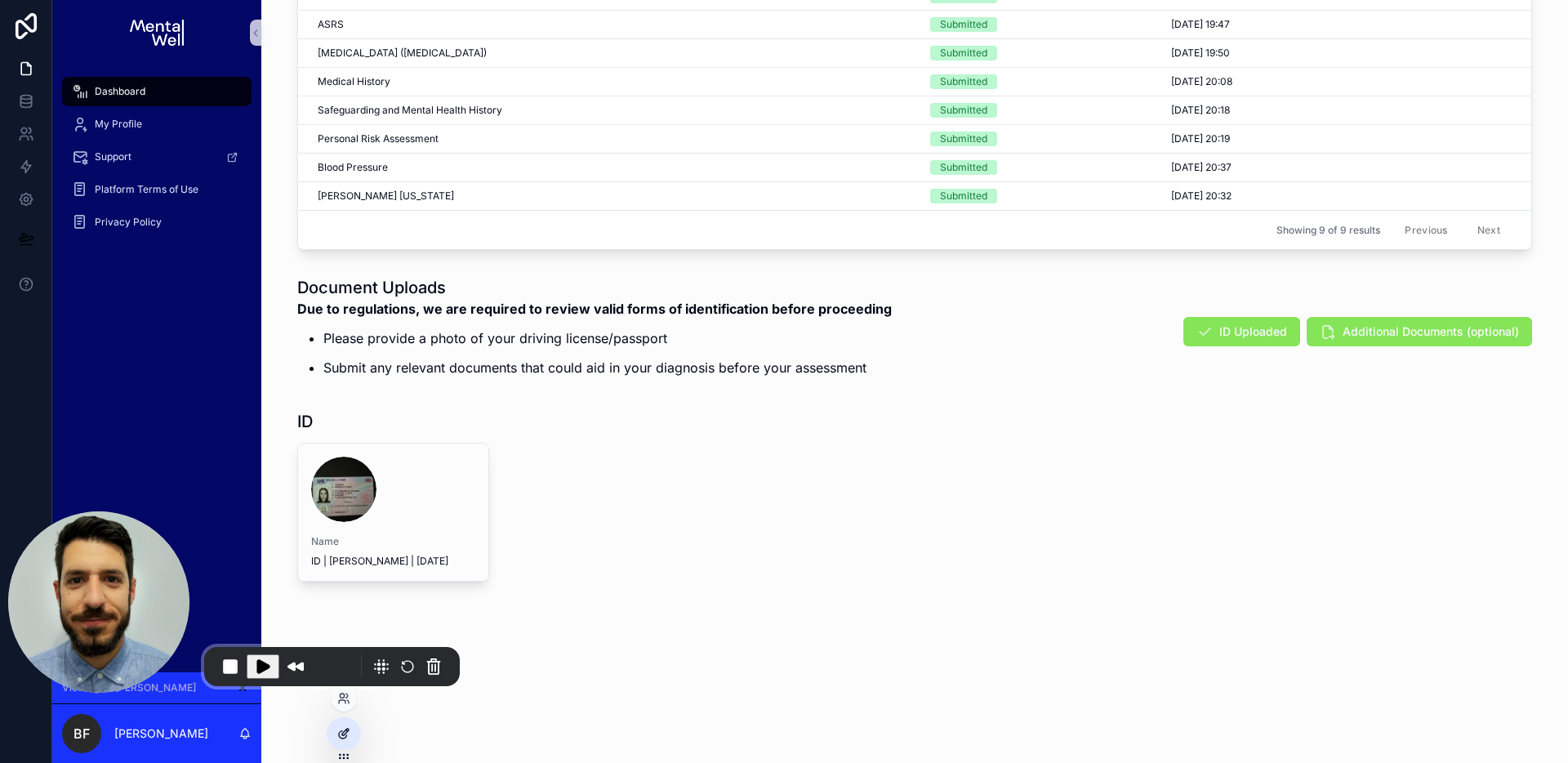
click at [346, 739] on icon at bounding box center [344, 734] width 13 height 13
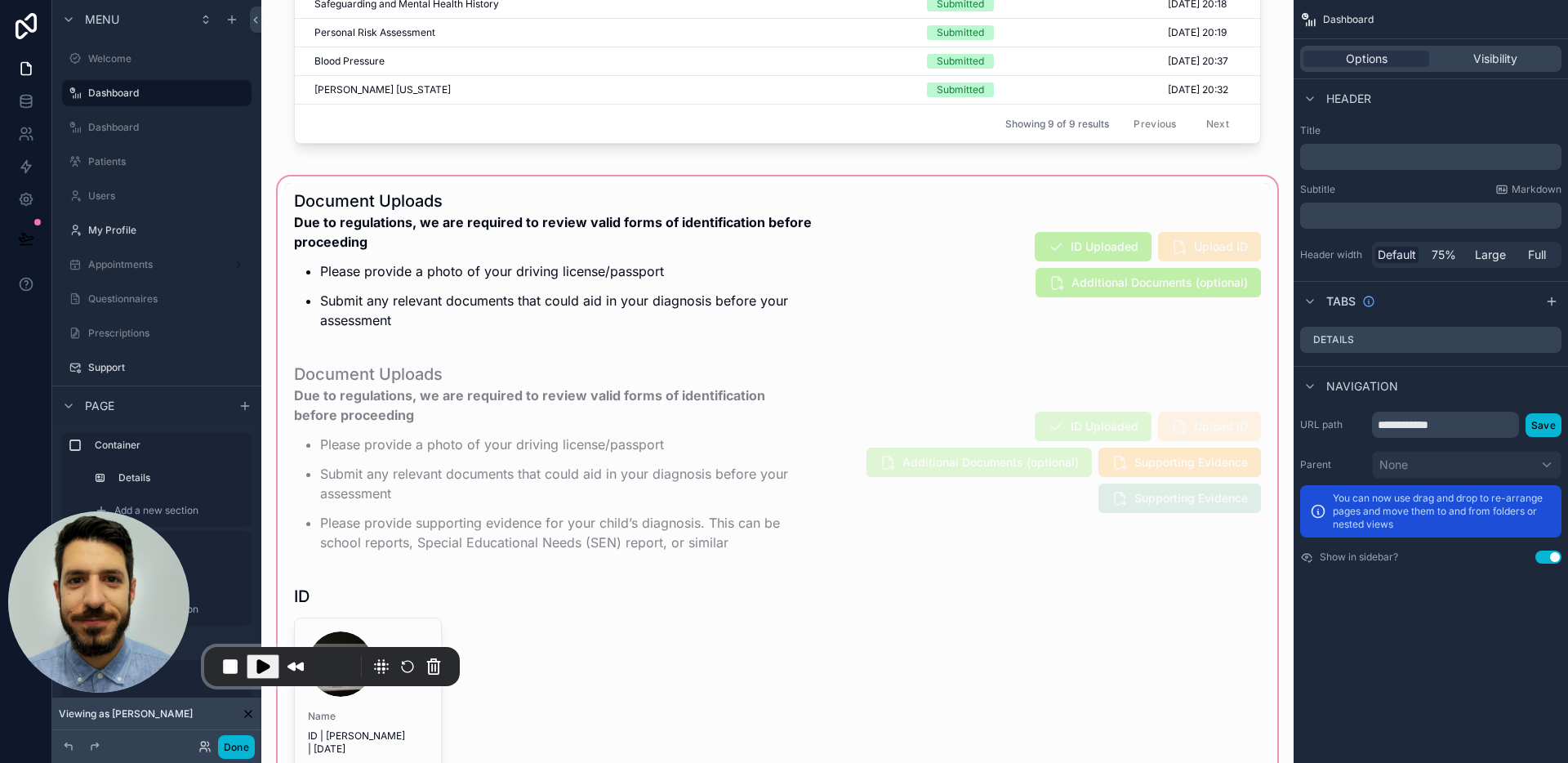
click at [768, 479] on div "scrollable content" at bounding box center [777, 569] width 1006 height 792
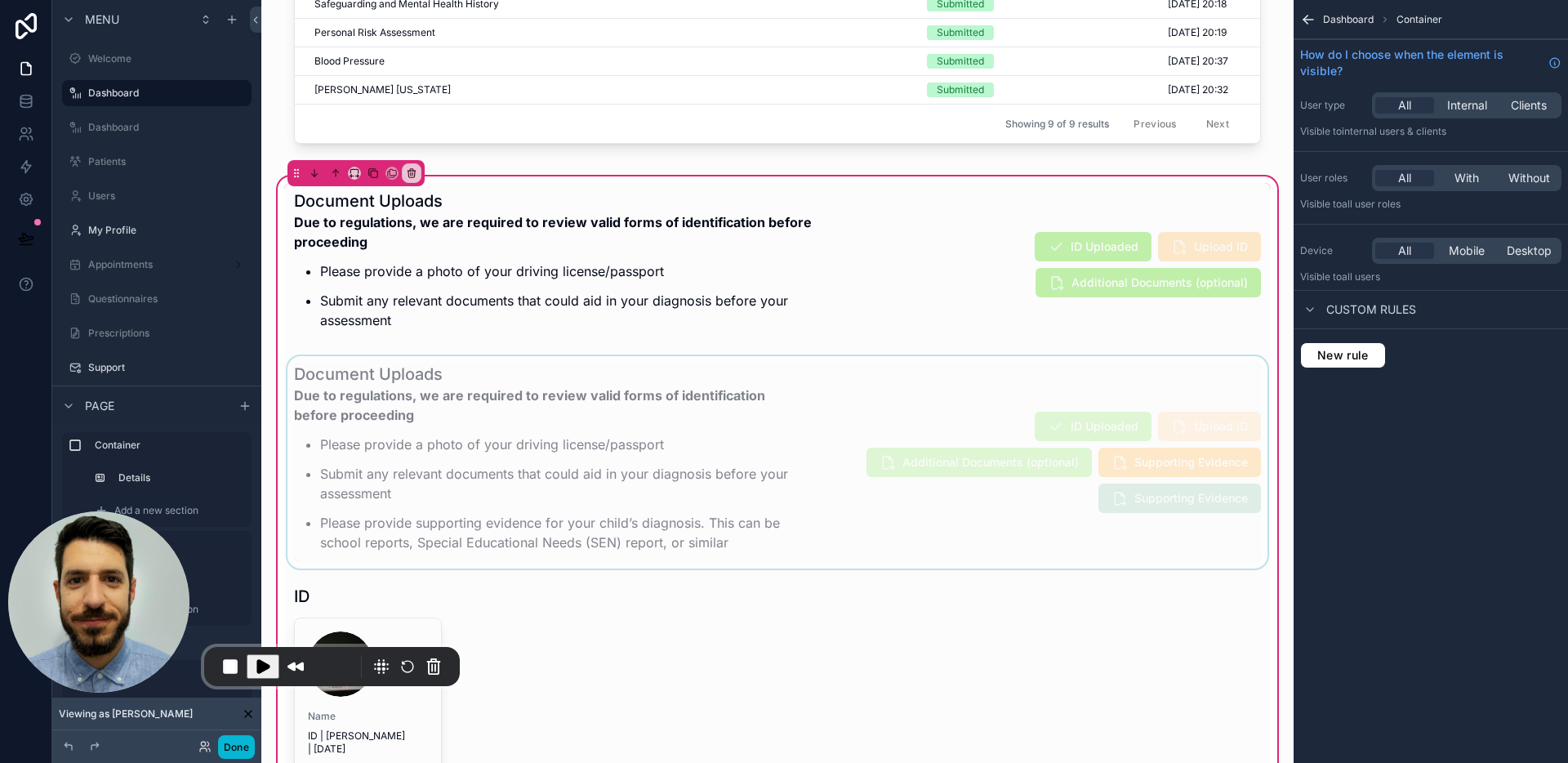
click at [938, 500] on div "scrollable content" at bounding box center [777, 462] width 987 height 212
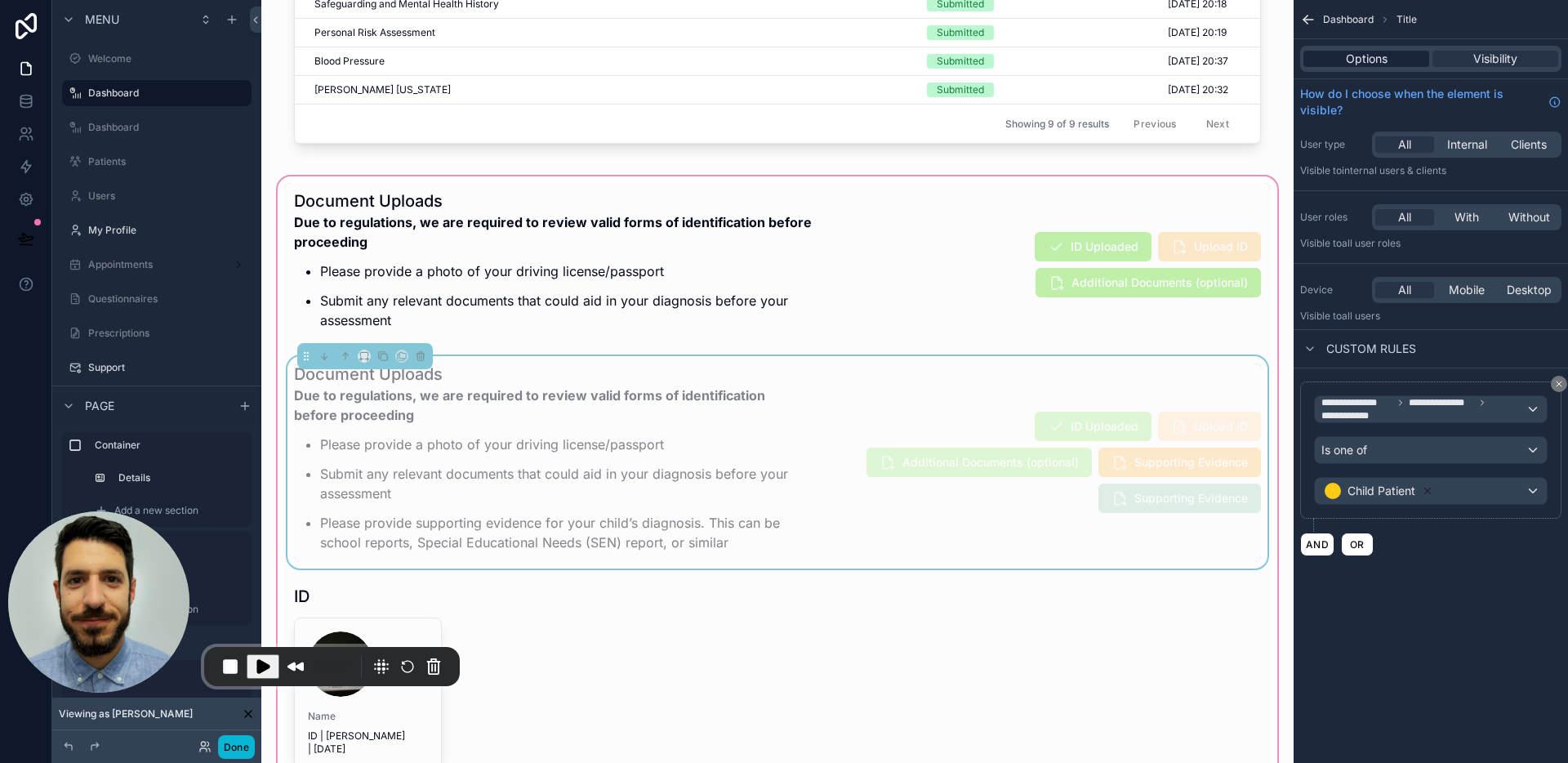
click at [1373, 52] on span "Options" at bounding box center [1367, 58] width 41 height 16
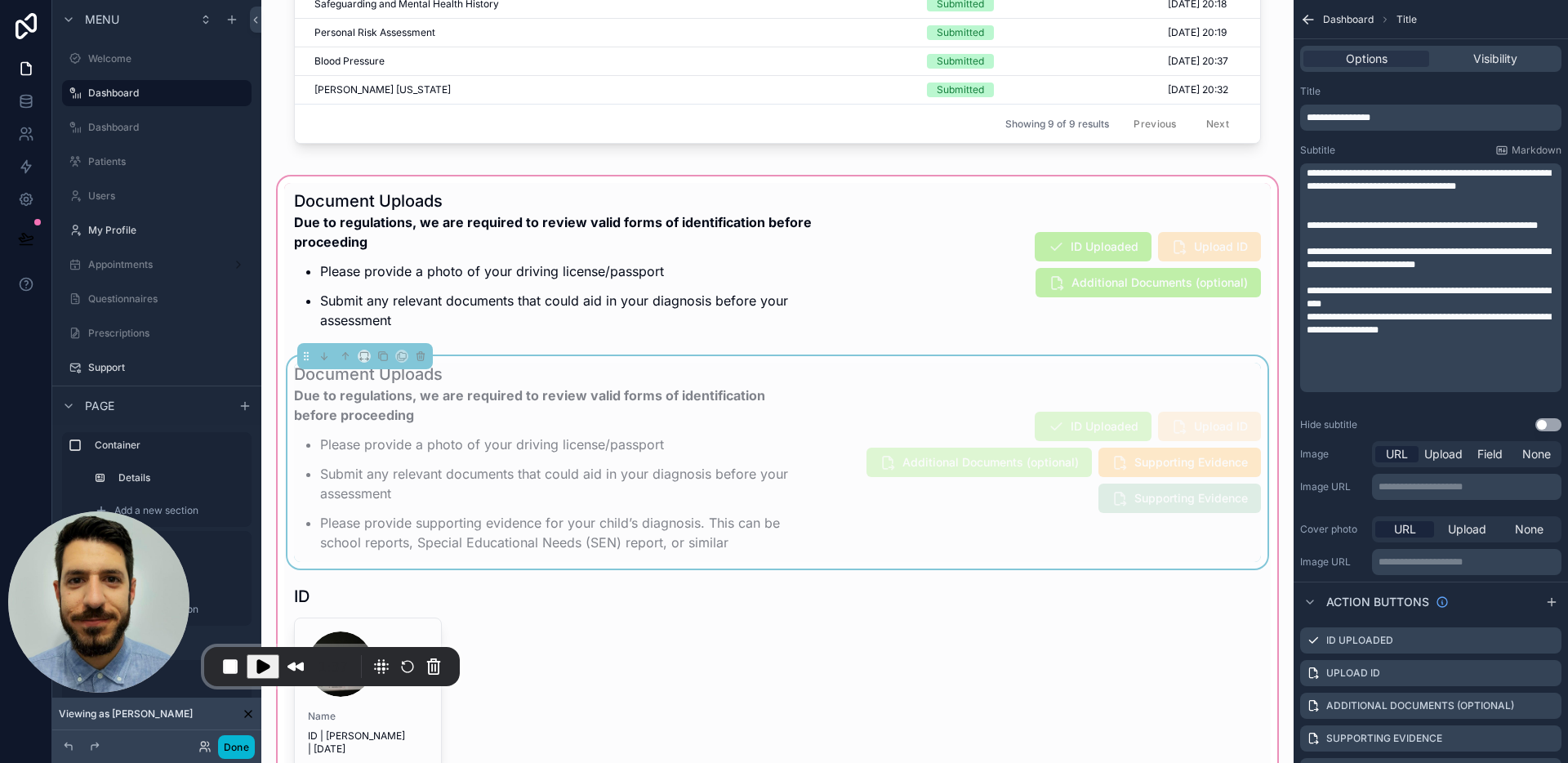
scroll to position [60, 0]
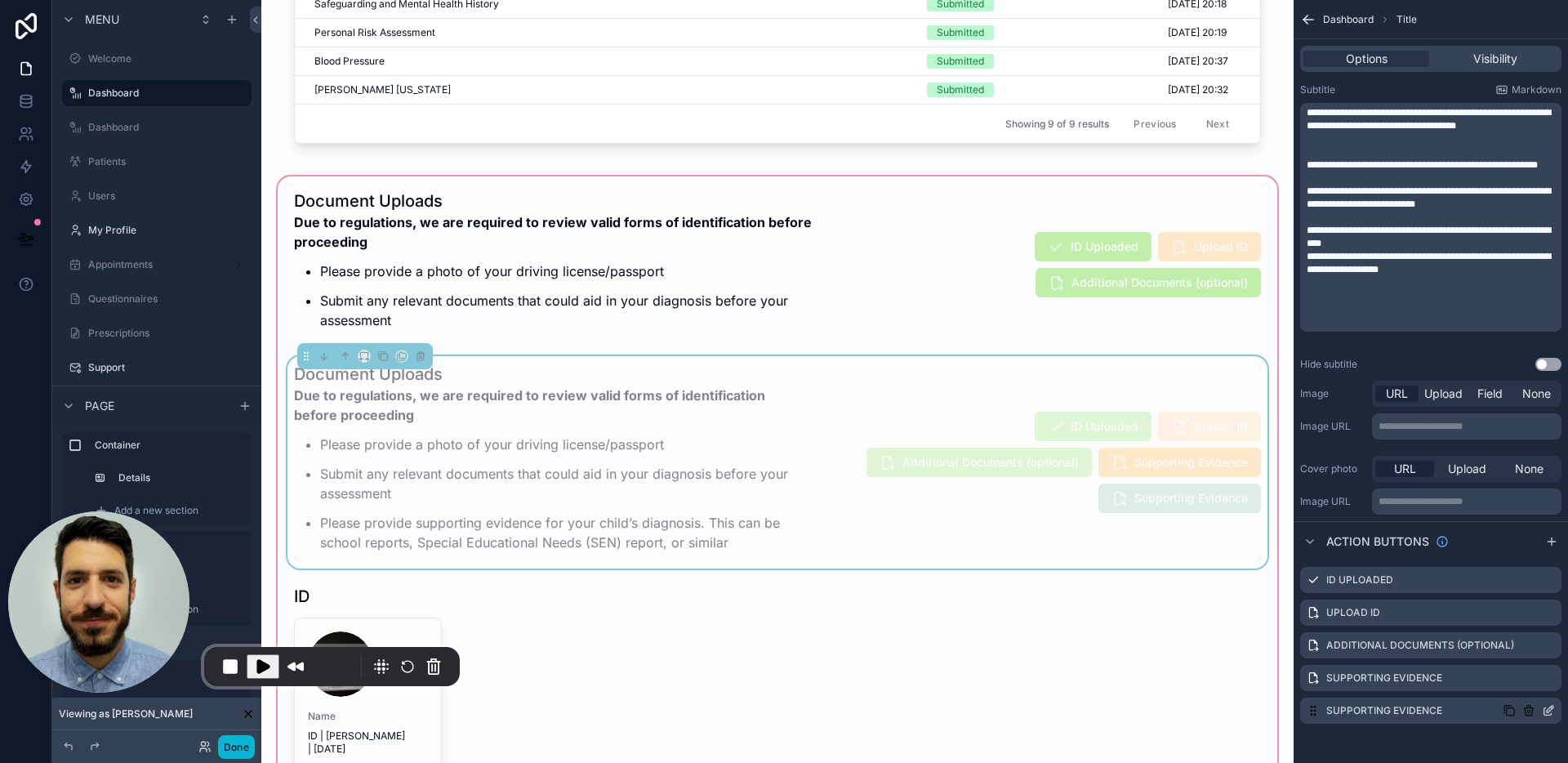
click at [1549, 713] on icon "scrollable content" at bounding box center [1549, 710] width 13 height 13
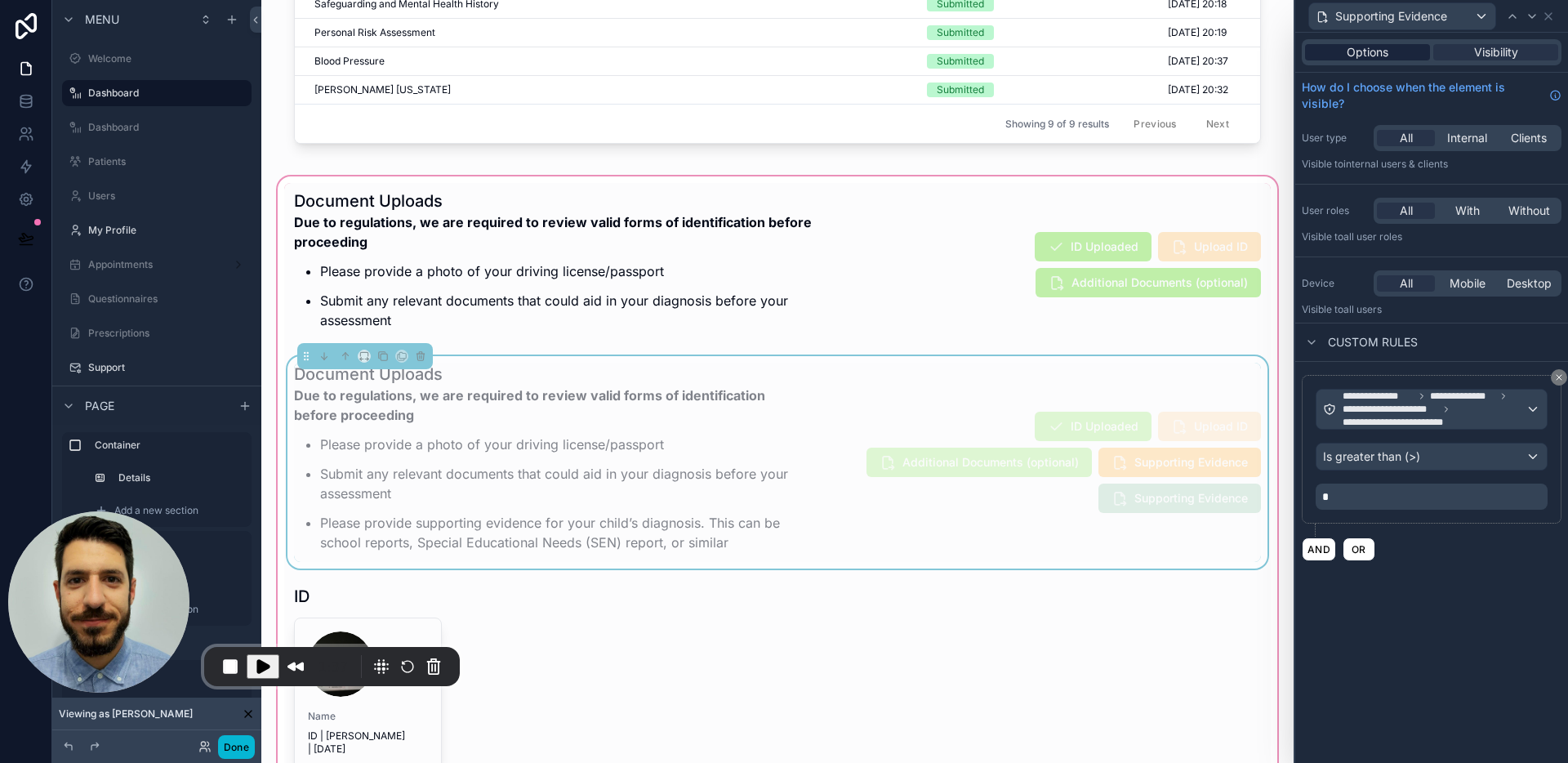
click at [1375, 47] on span "Options" at bounding box center [1368, 52] width 41 height 16
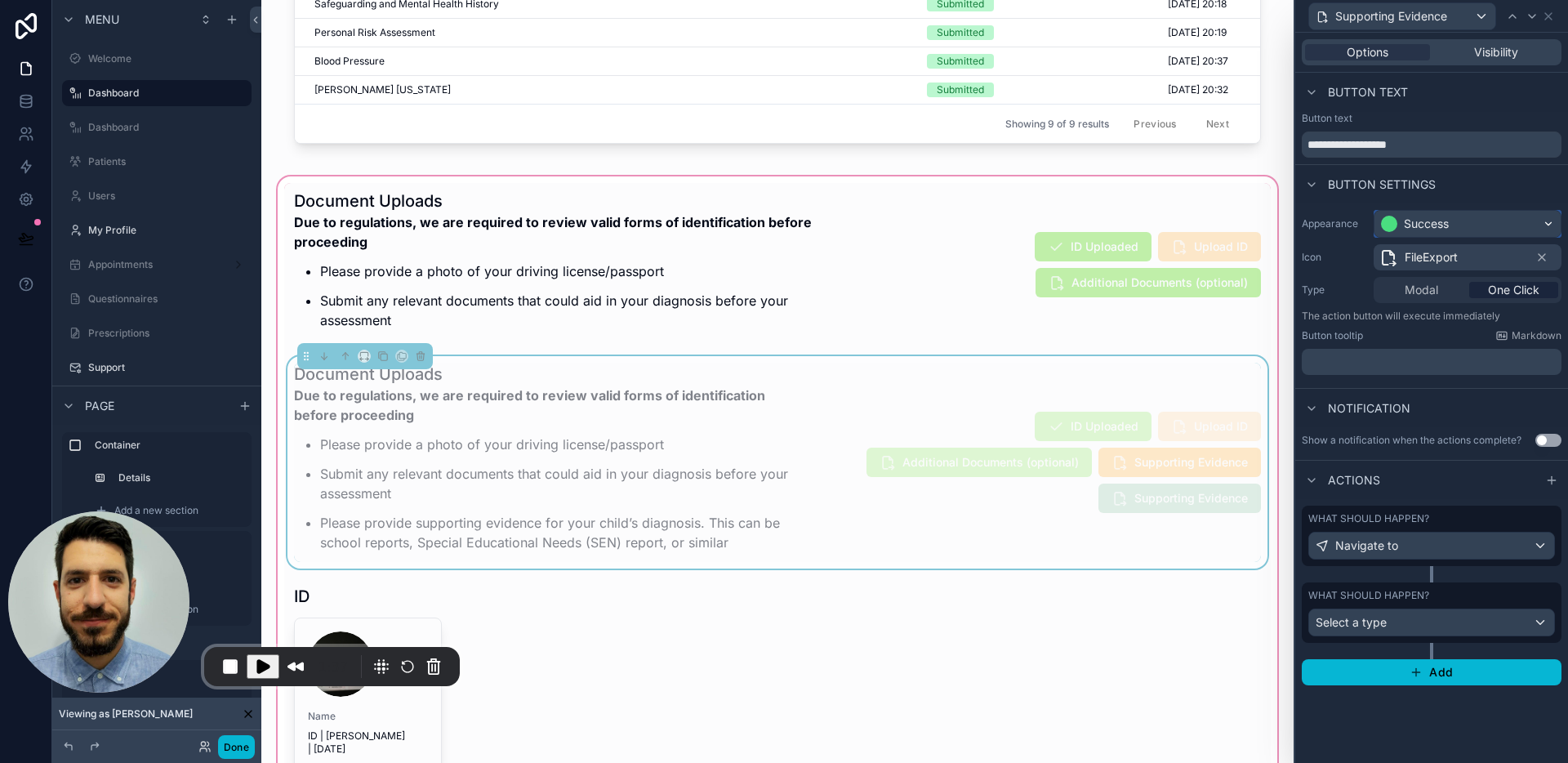
click at [1446, 224] on div "Success" at bounding box center [1427, 223] width 45 height 16
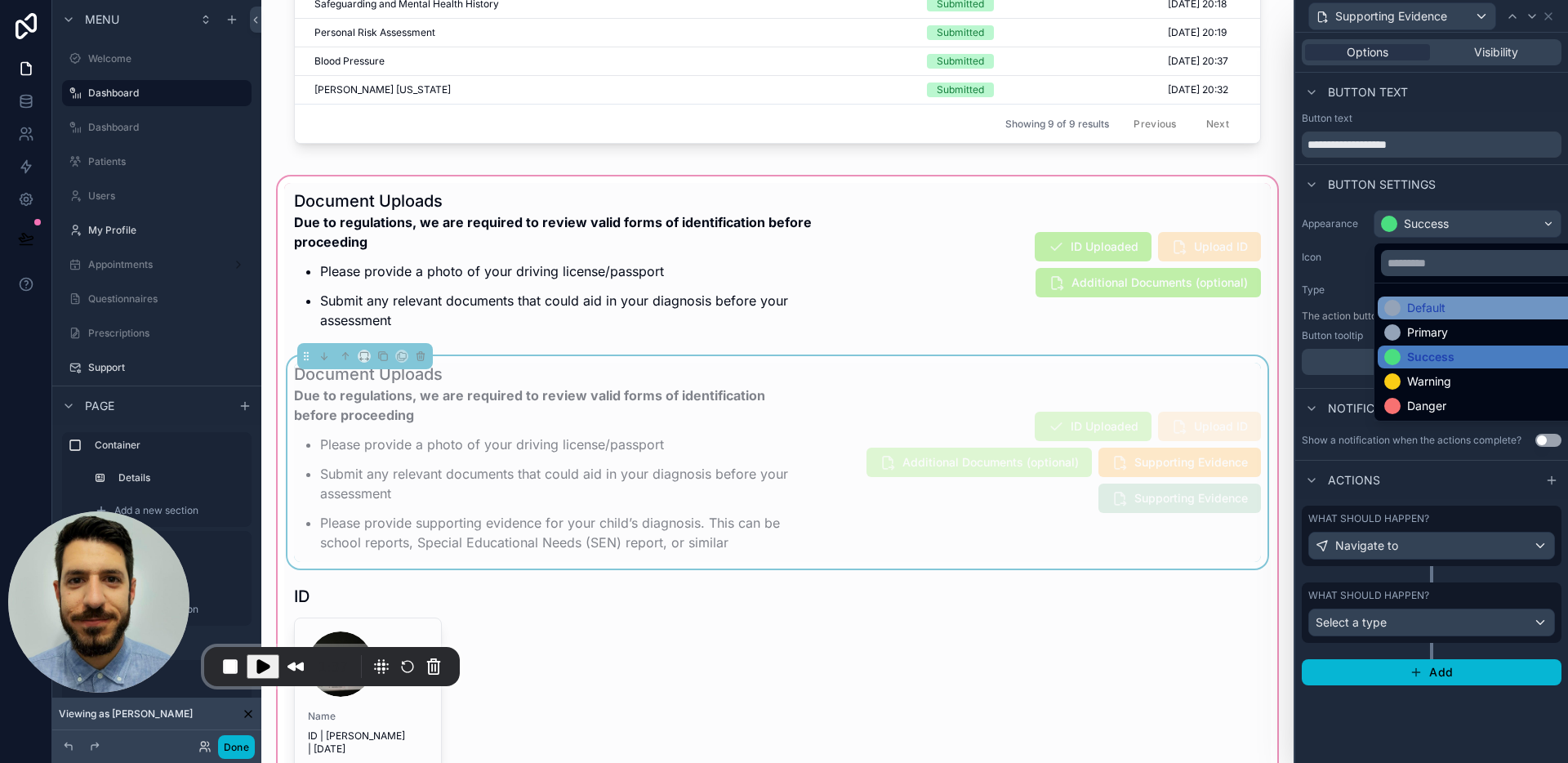
click at [1446, 303] on div "Default" at bounding box center [1486, 307] width 204 height 16
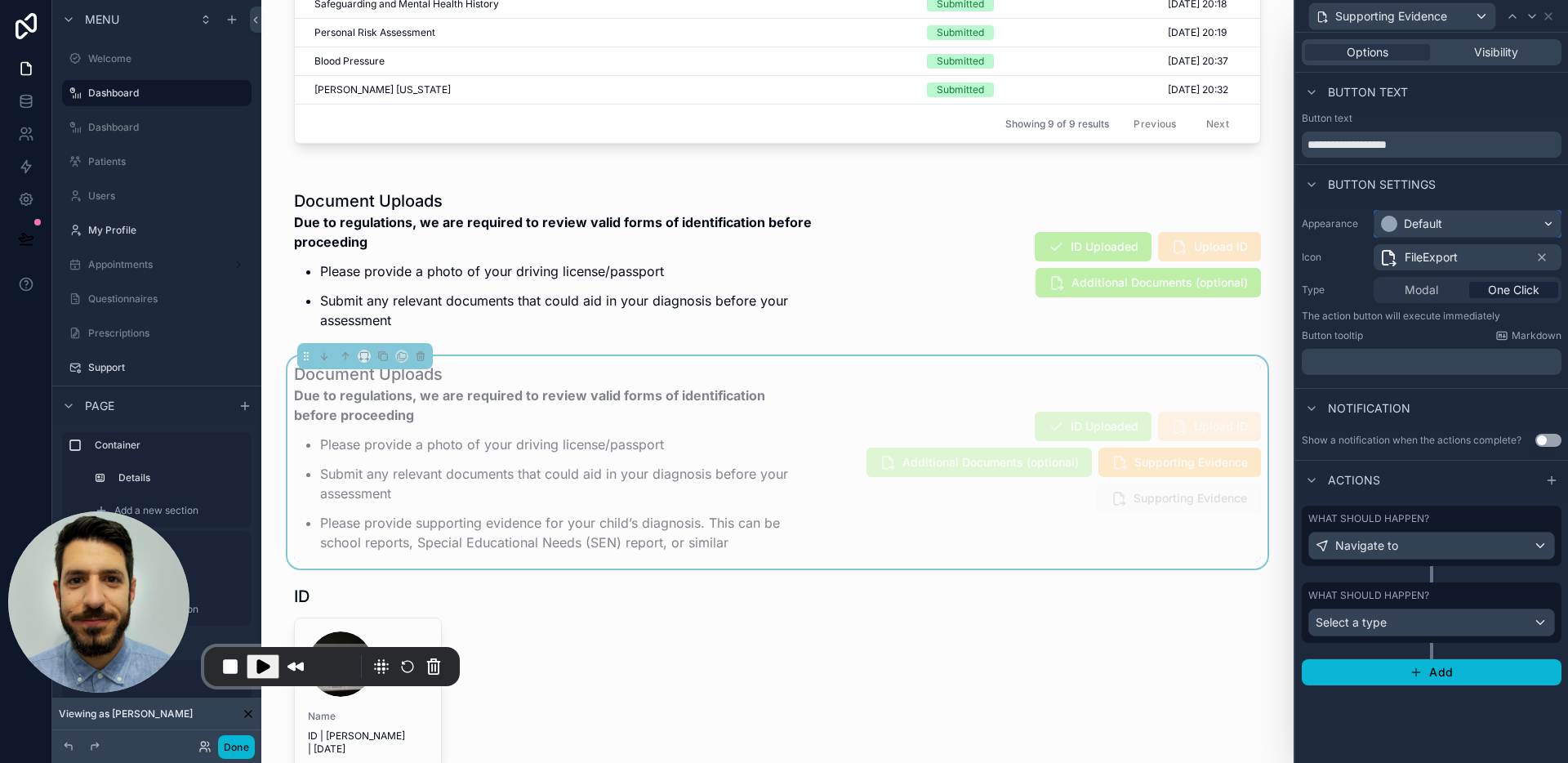
click at [1434, 219] on div "Default" at bounding box center [1423, 223] width 39 height 16
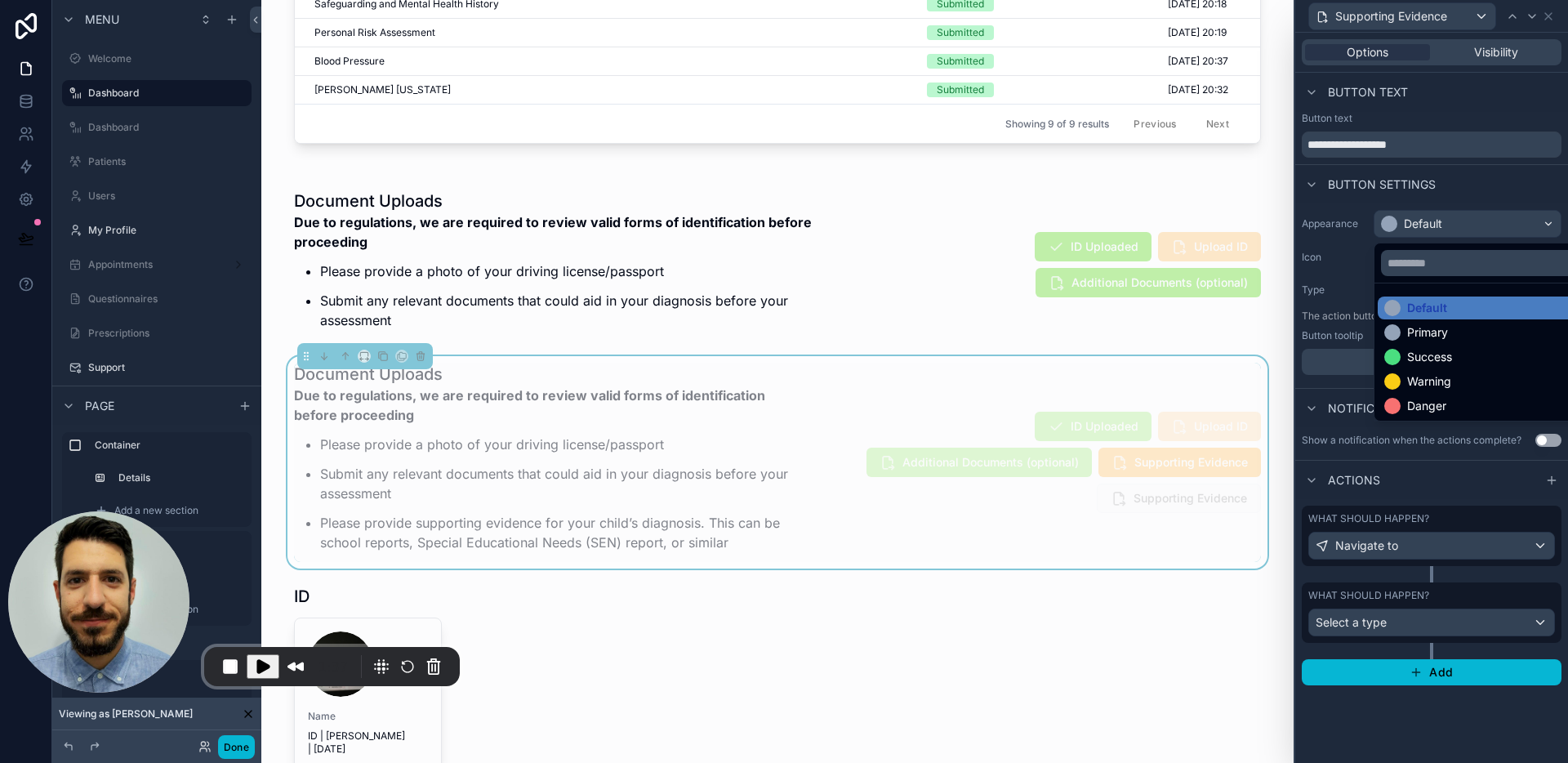
click at [1434, 329] on div "Primary" at bounding box center [1428, 332] width 41 height 16
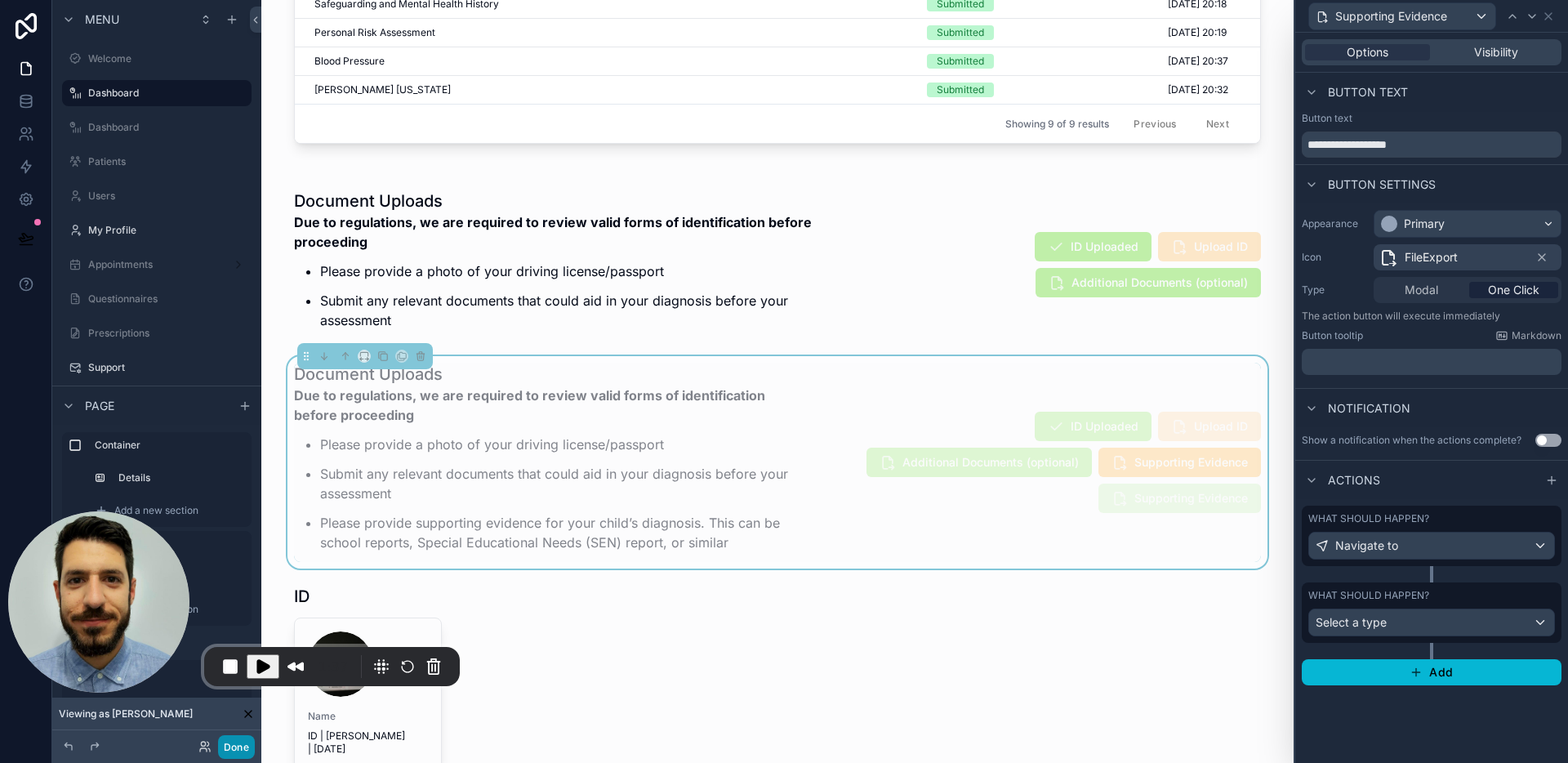
click at [241, 748] on button "Done" at bounding box center [236, 746] width 37 height 24
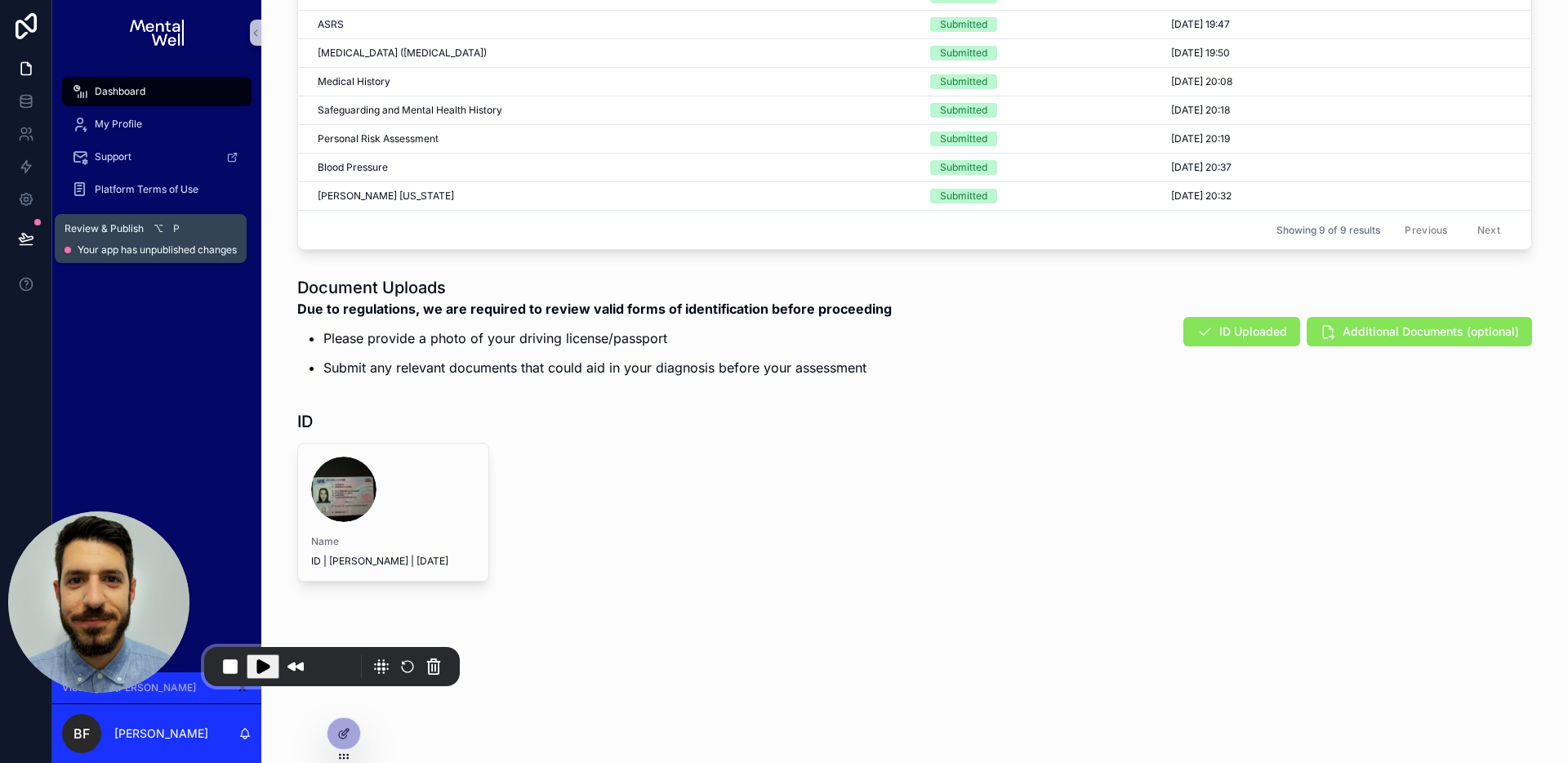
click at [25, 231] on icon at bounding box center [25, 237] width 16 height 16
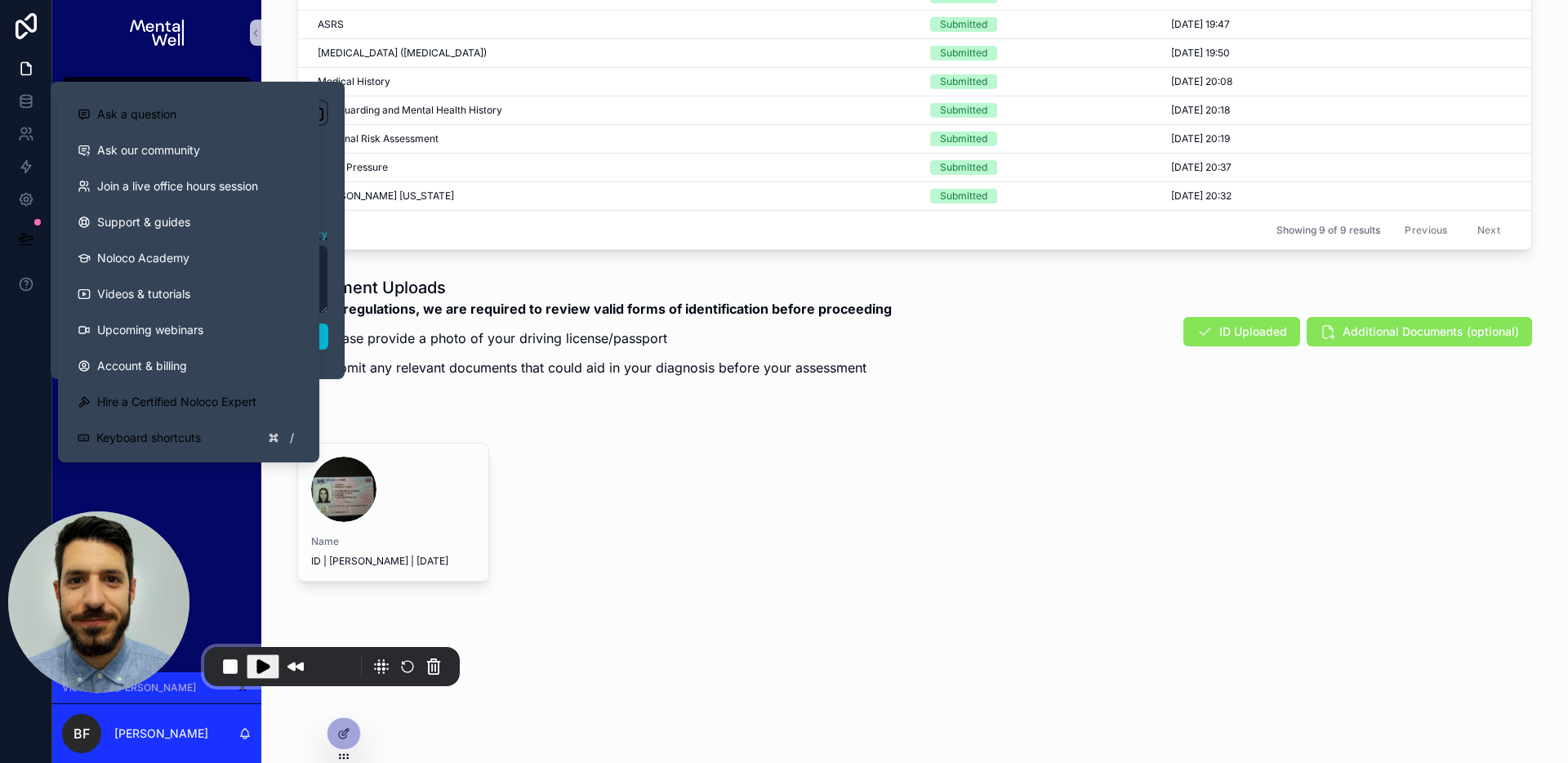
click at [541, 474] on div "Name ID | [PERSON_NAME] | [DATE]" at bounding box center [599, 511] width 603 height 138
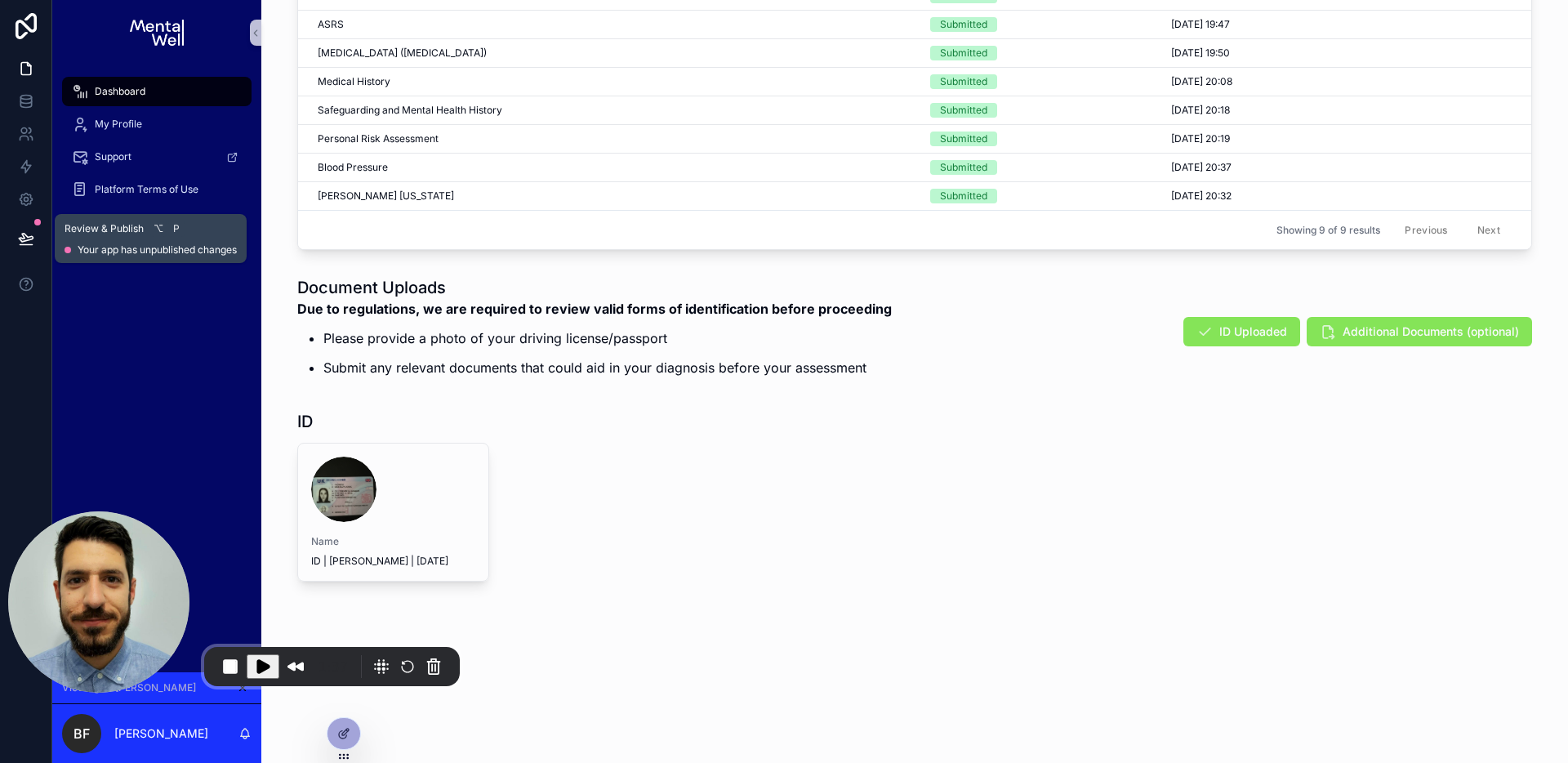
click at [20, 230] on icon at bounding box center [25, 237] width 16 height 16
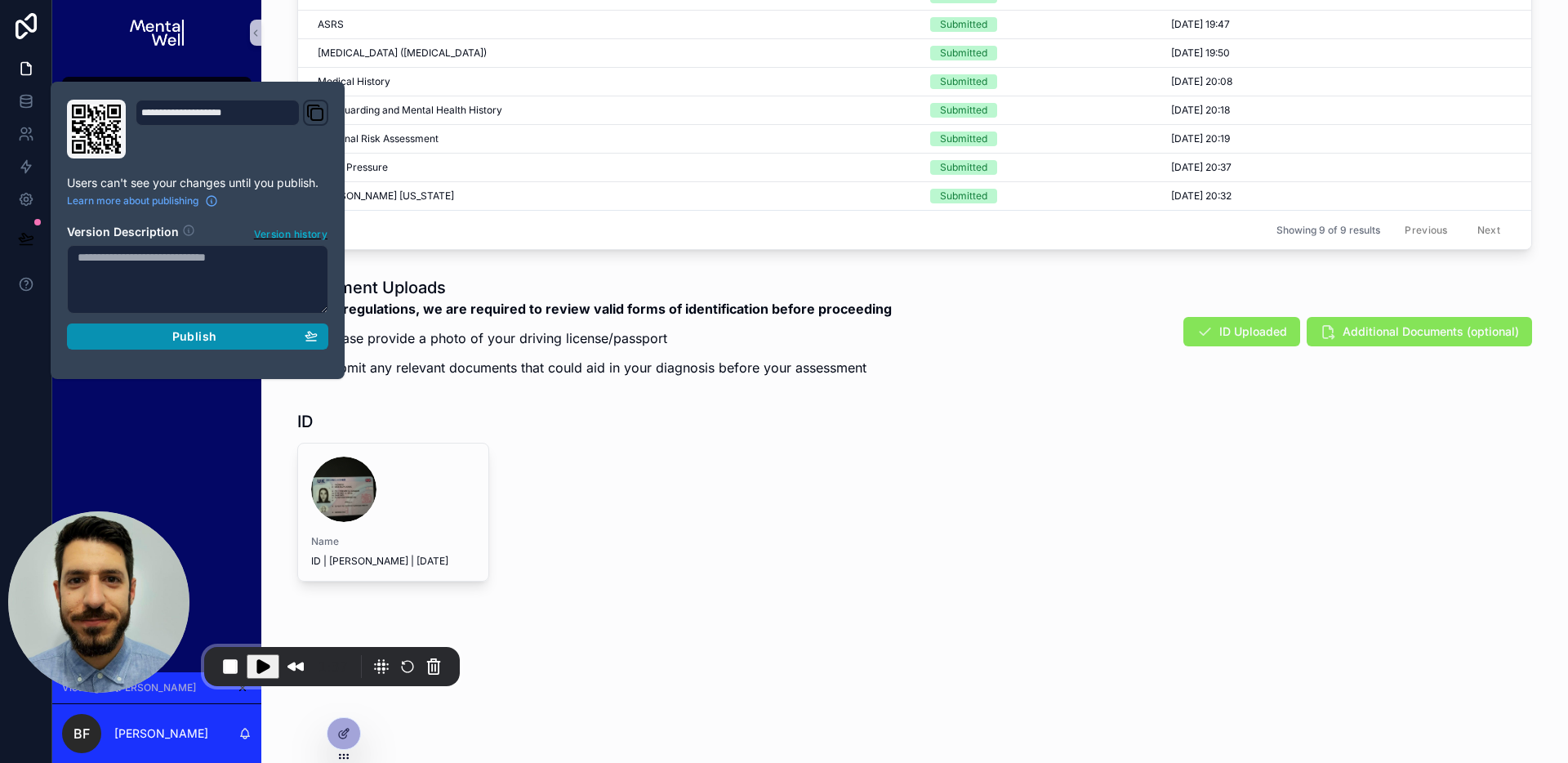
click at [191, 333] on span "Publish" at bounding box center [194, 336] width 44 height 15
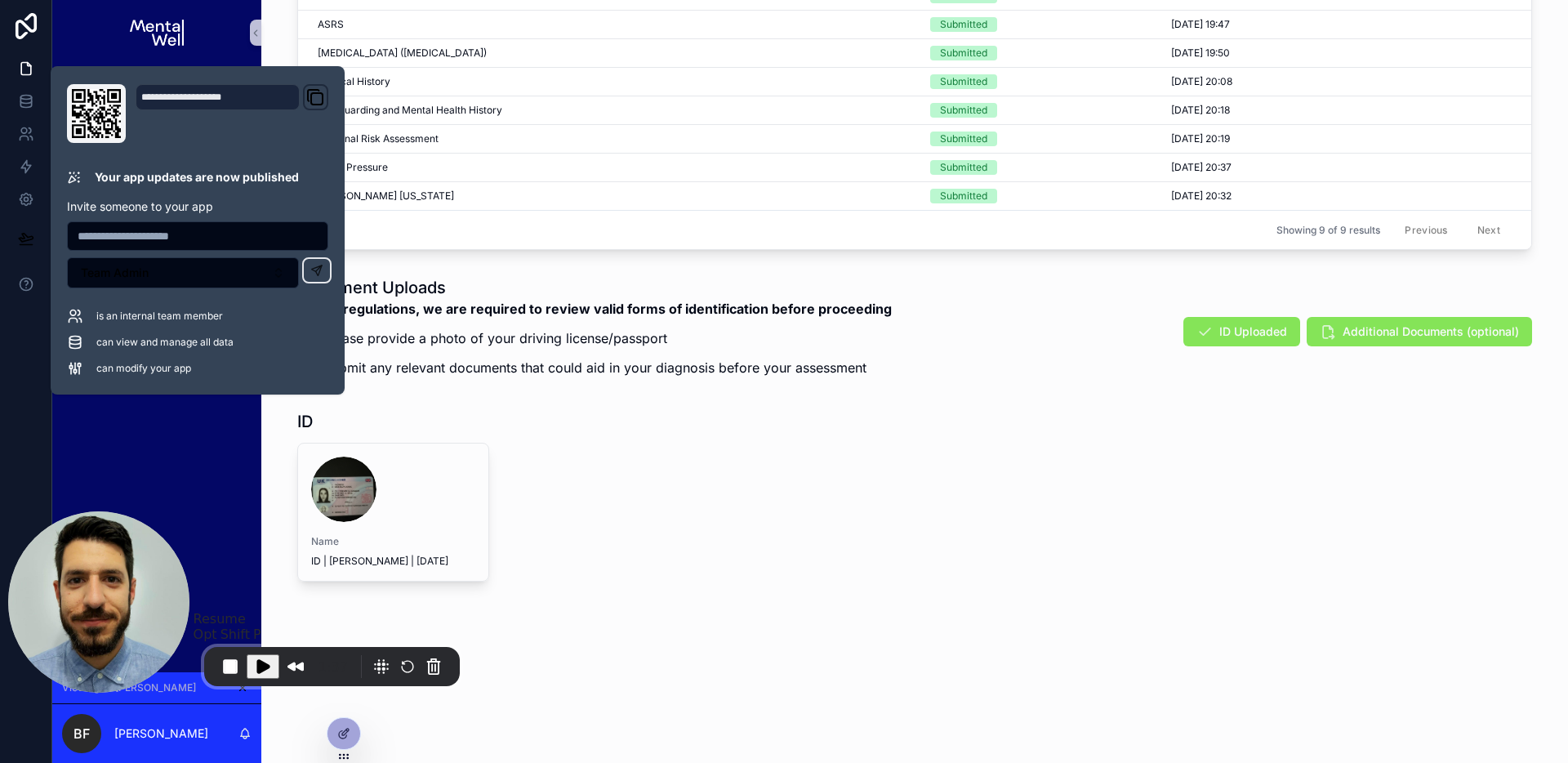
click at [265, 671] on span "Play Recording" at bounding box center [263, 666] width 20 height 20
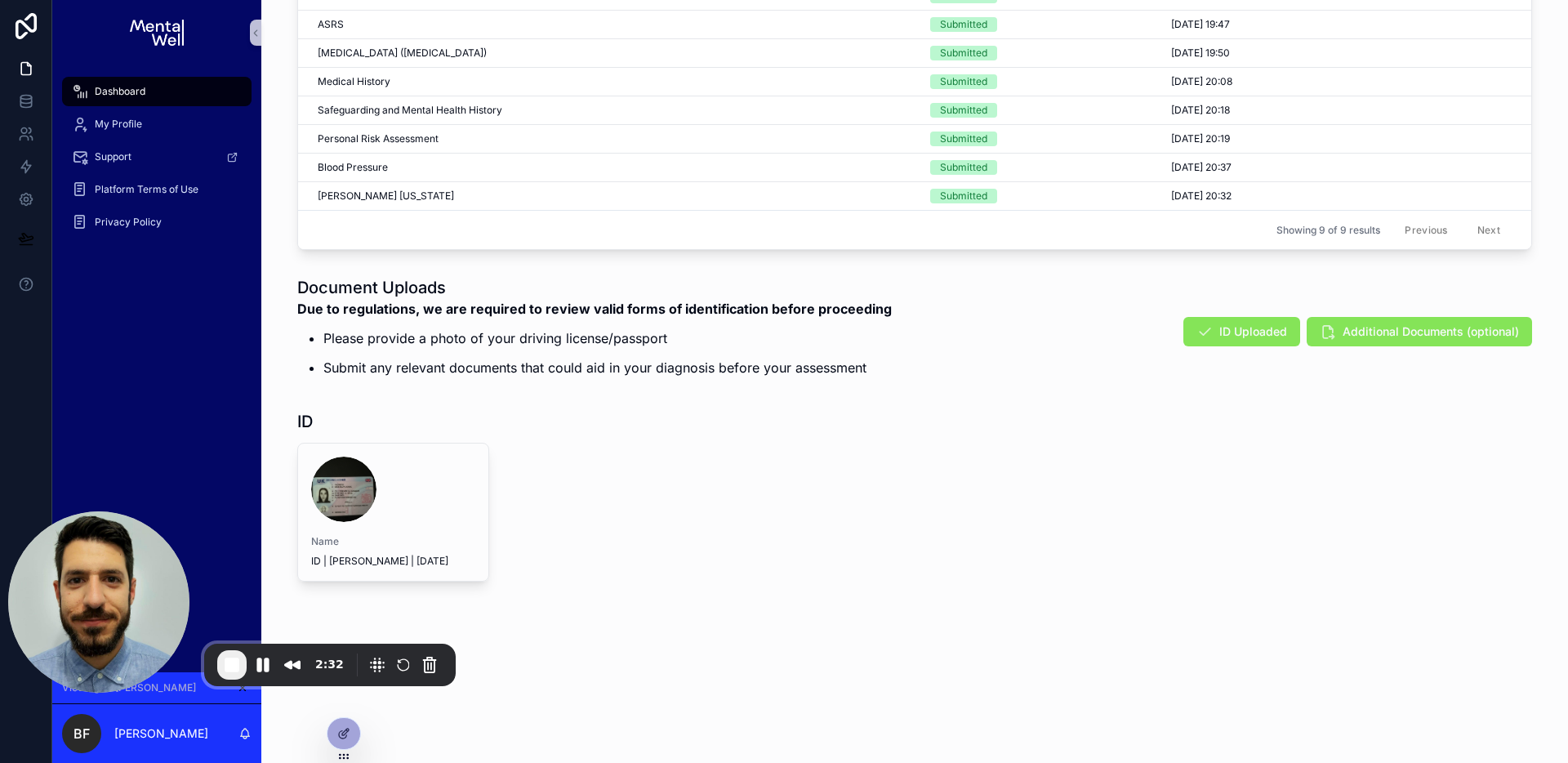
click at [238, 671] on span "End Recording" at bounding box center [232, 664] width 20 height 20
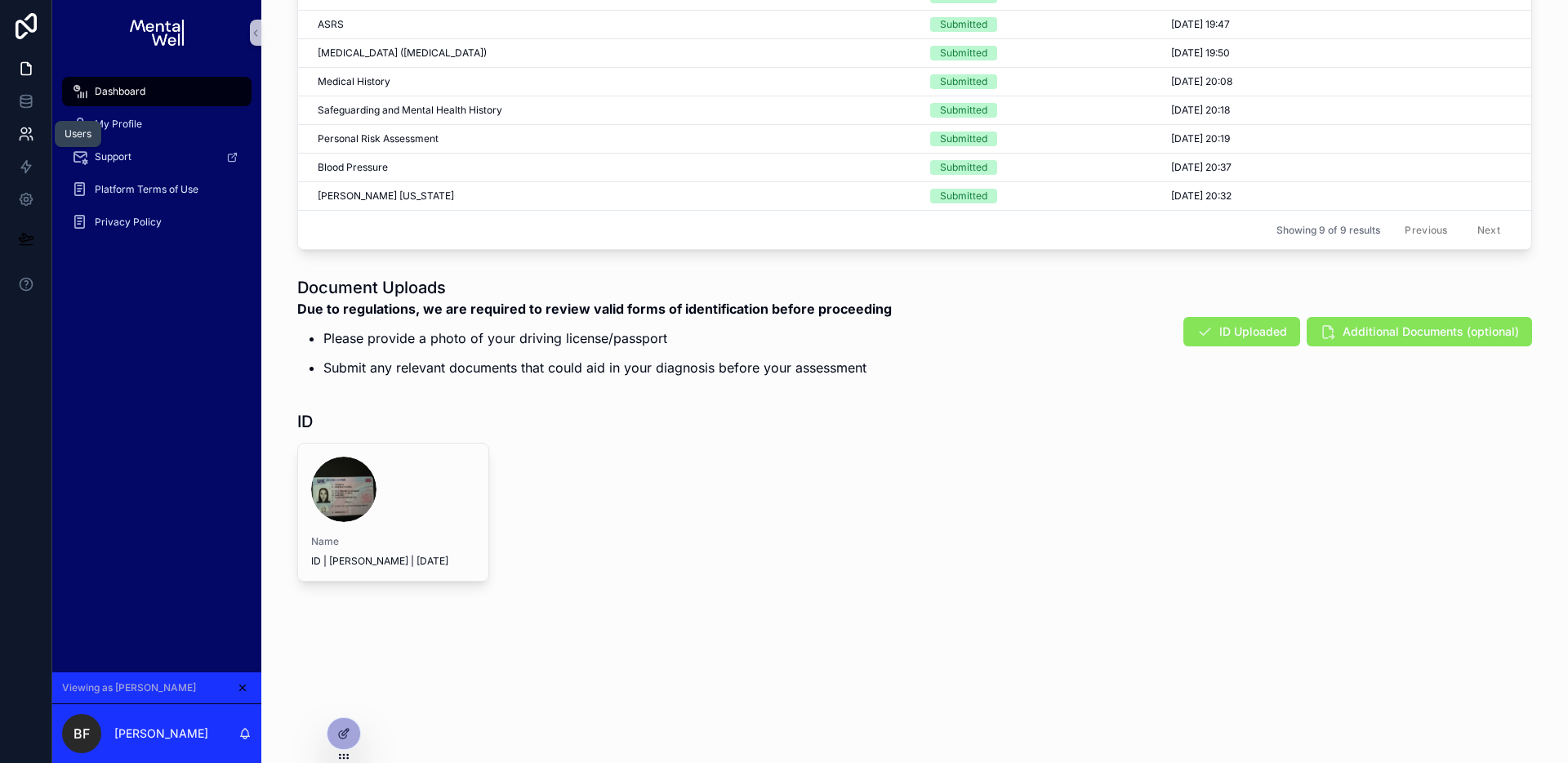
click at [27, 124] on link at bounding box center [25, 134] width 52 height 33
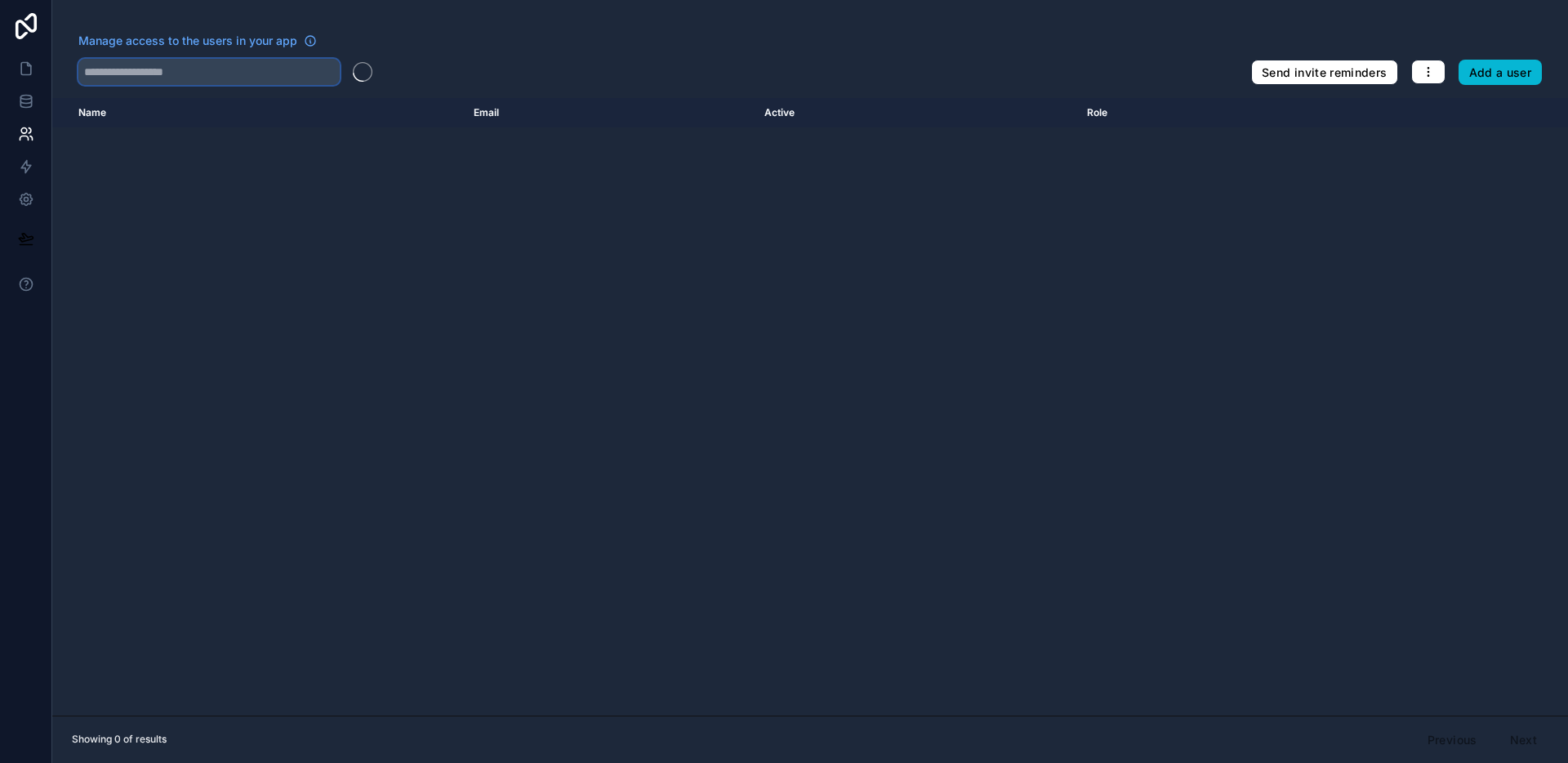
click at [251, 82] on input "text" at bounding box center [208, 72] width 261 height 26
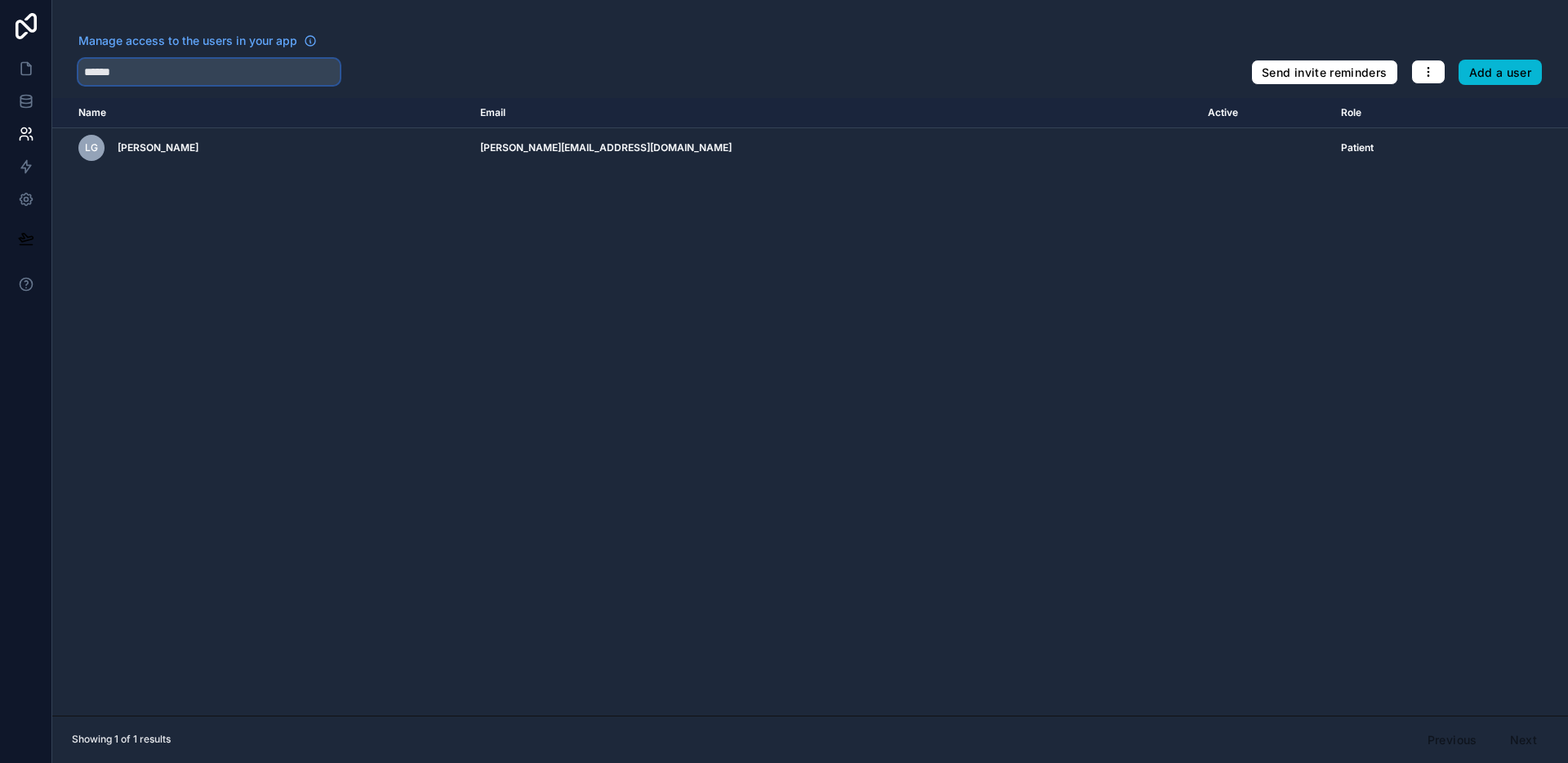
type input "******"
click at [10, 64] on link at bounding box center [25, 68] width 52 height 33
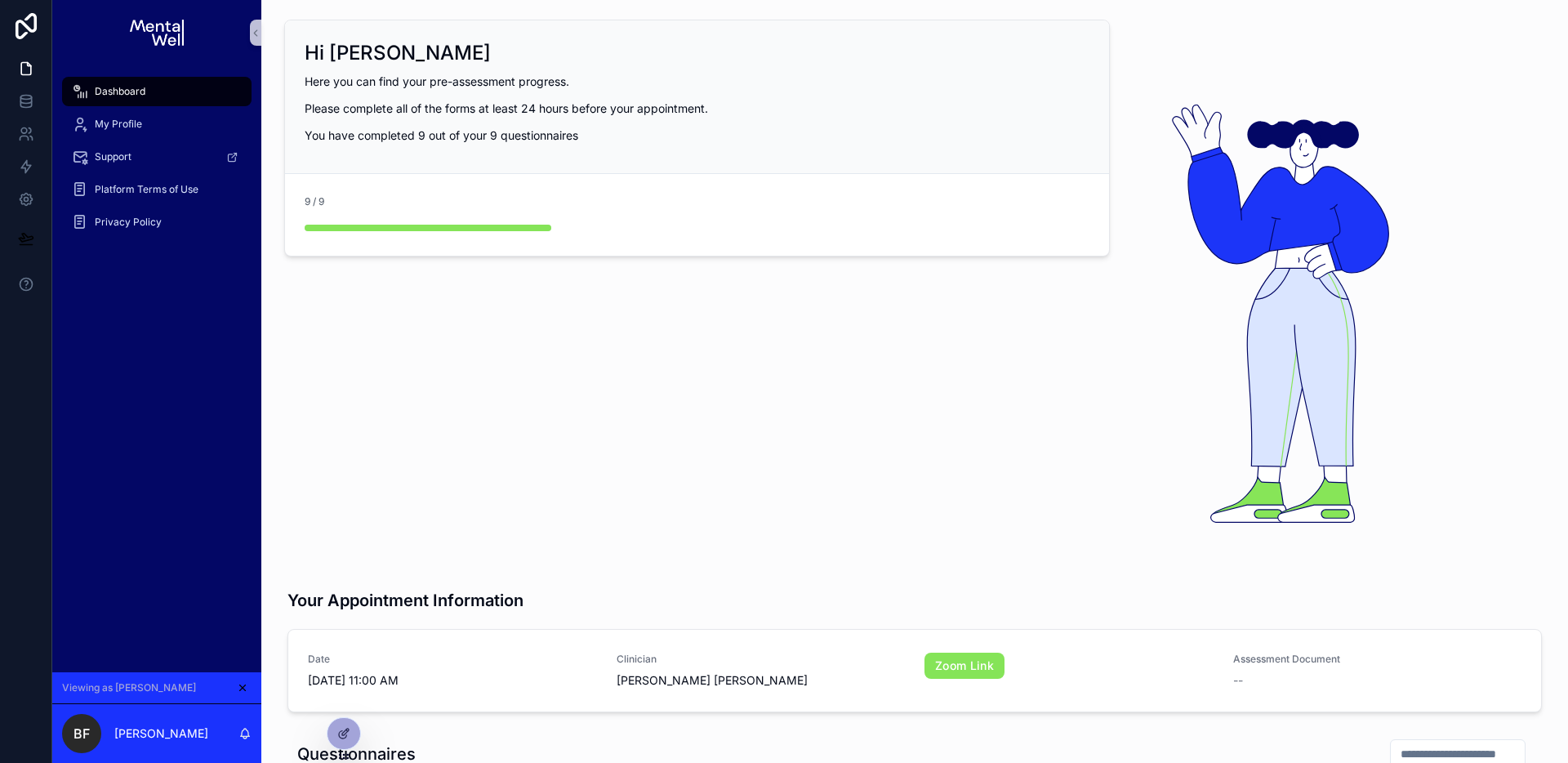
scroll to position [766, 0]
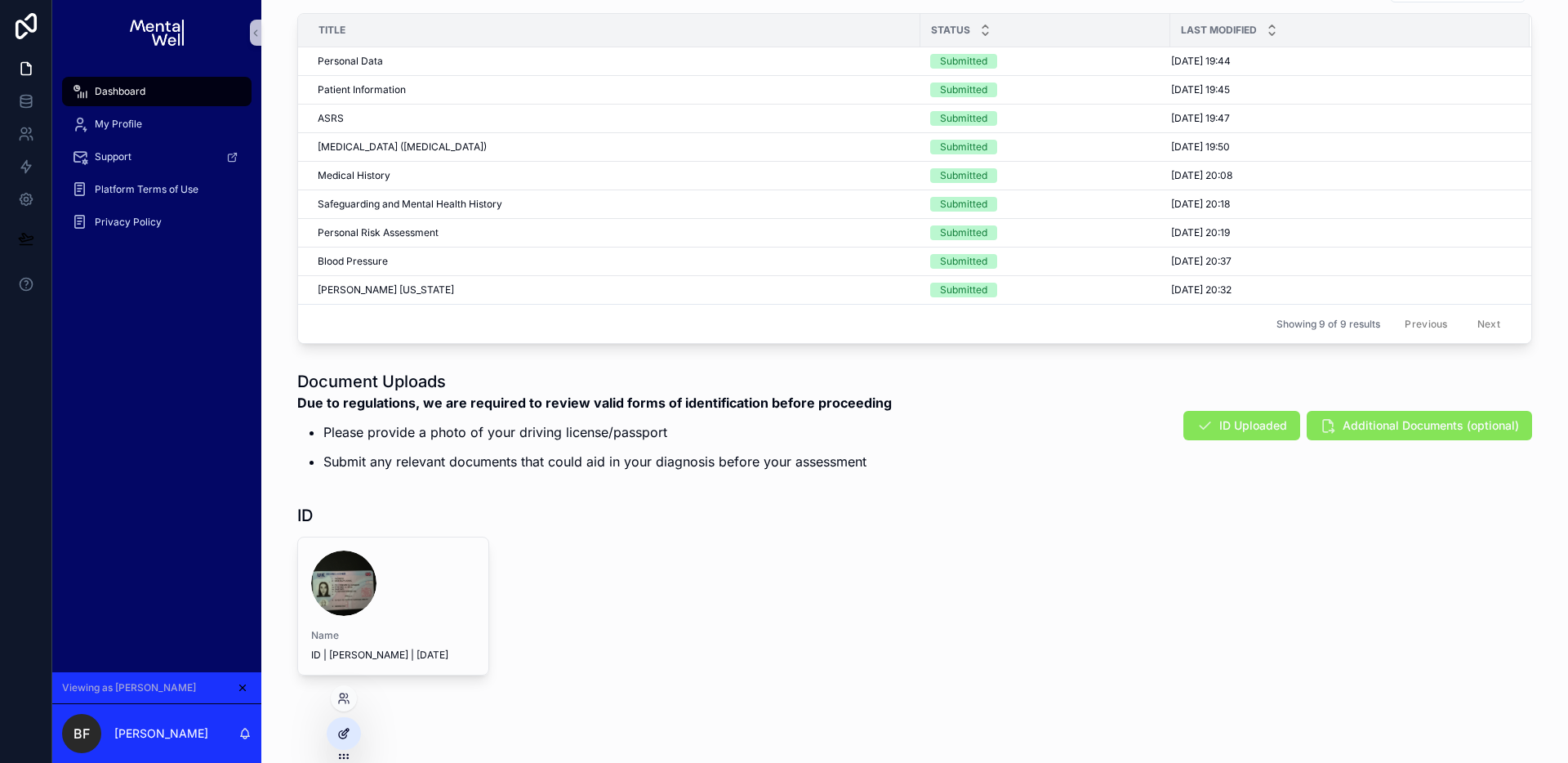
click at [340, 732] on icon at bounding box center [344, 734] width 13 height 13
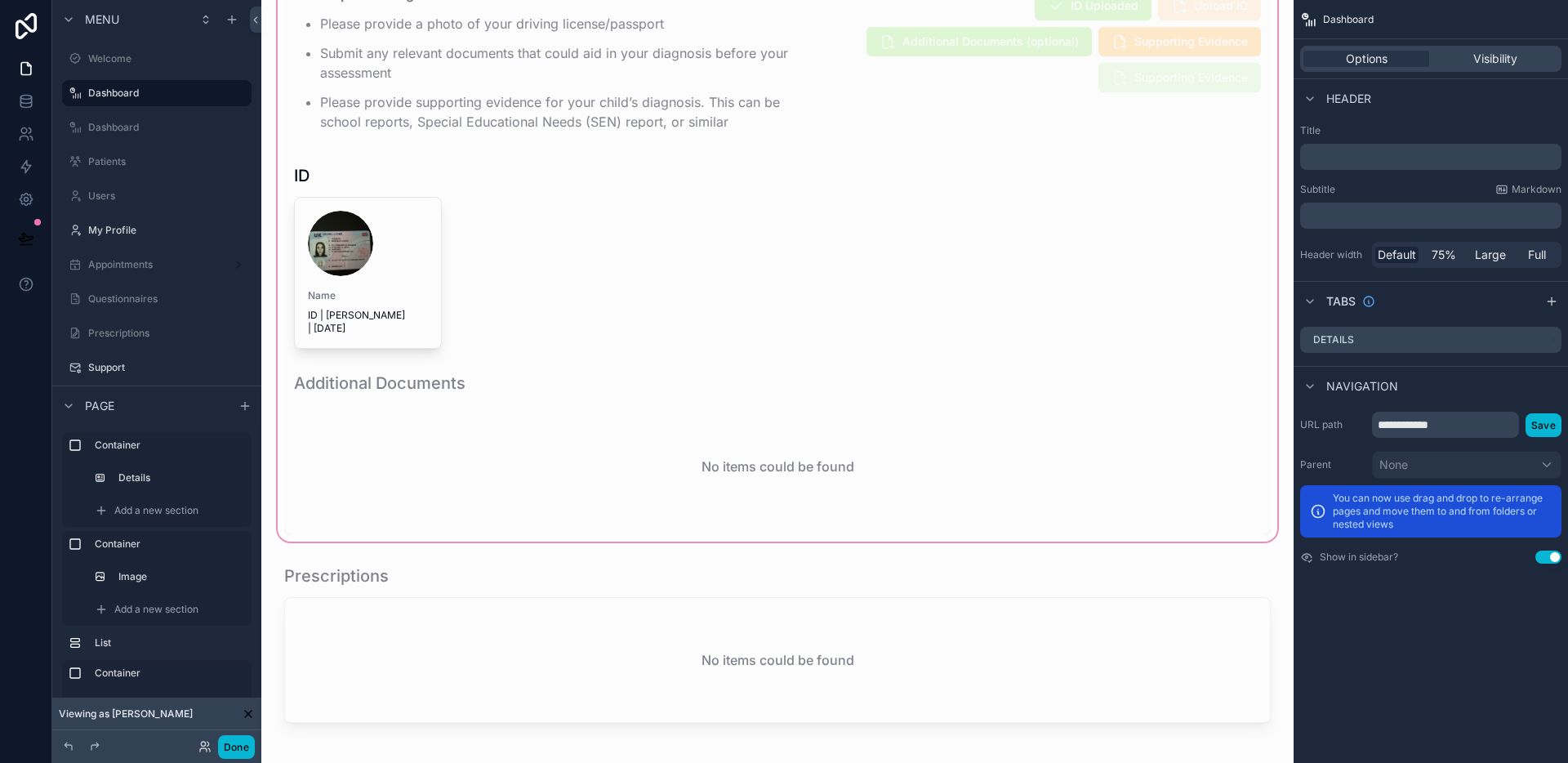
scroll to position [995, 0]
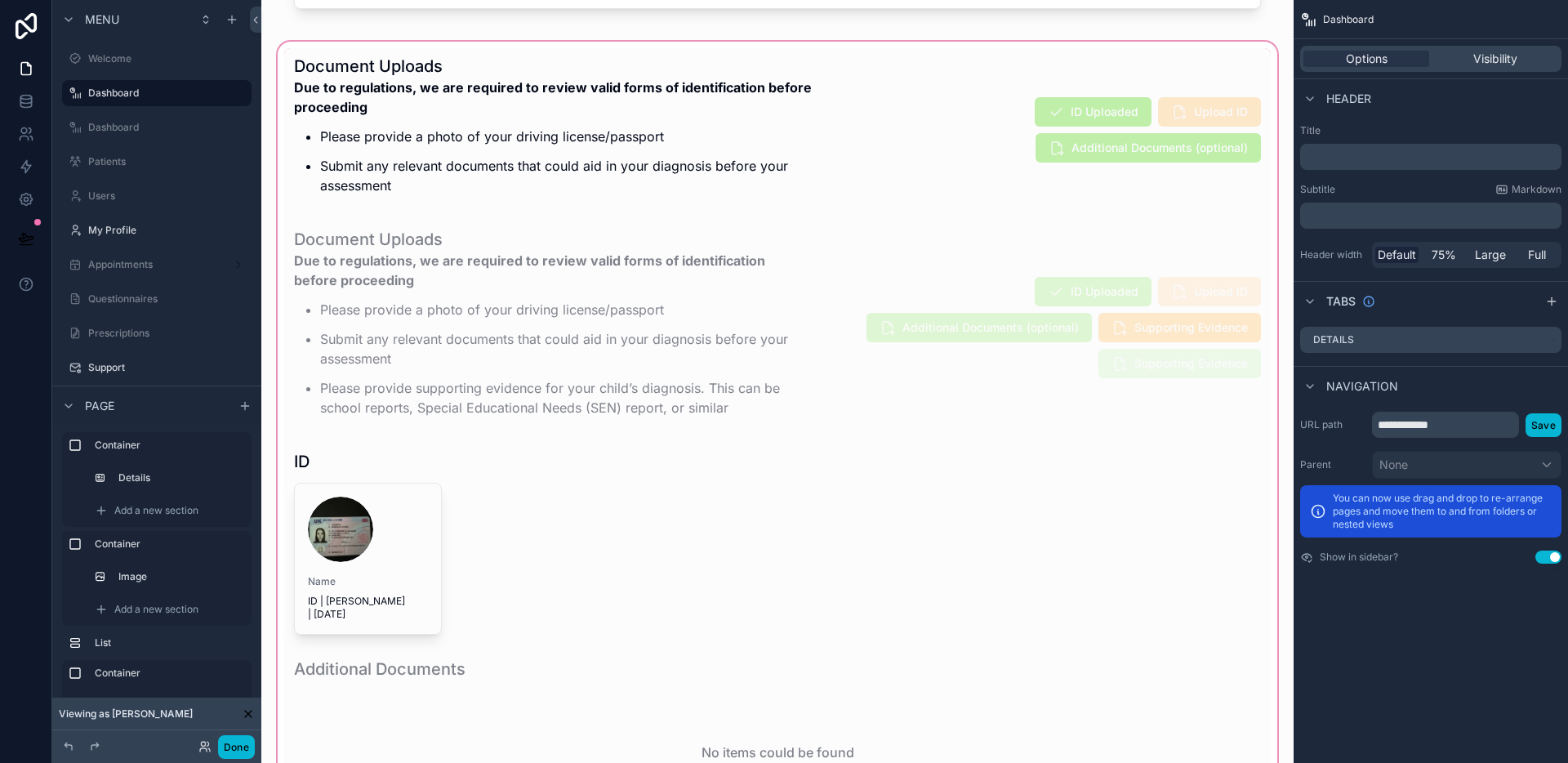
click at [1011, 377] on div "scrollable content" at bounding box center [777, 434] width 1006 height 792
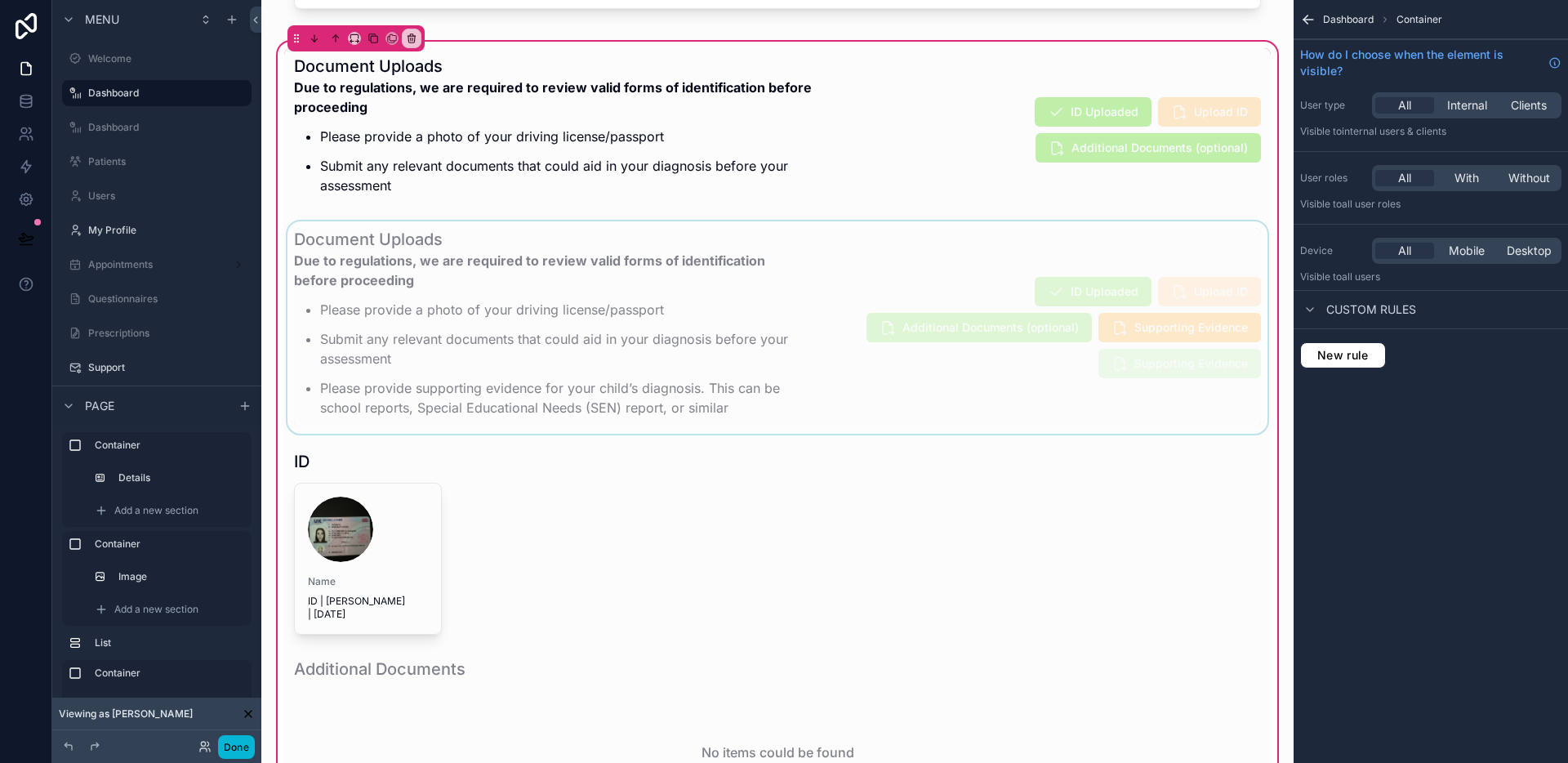
click at [1012, 377] on div "scrollable content" at bounding box center [777, 327] width 987 height 212
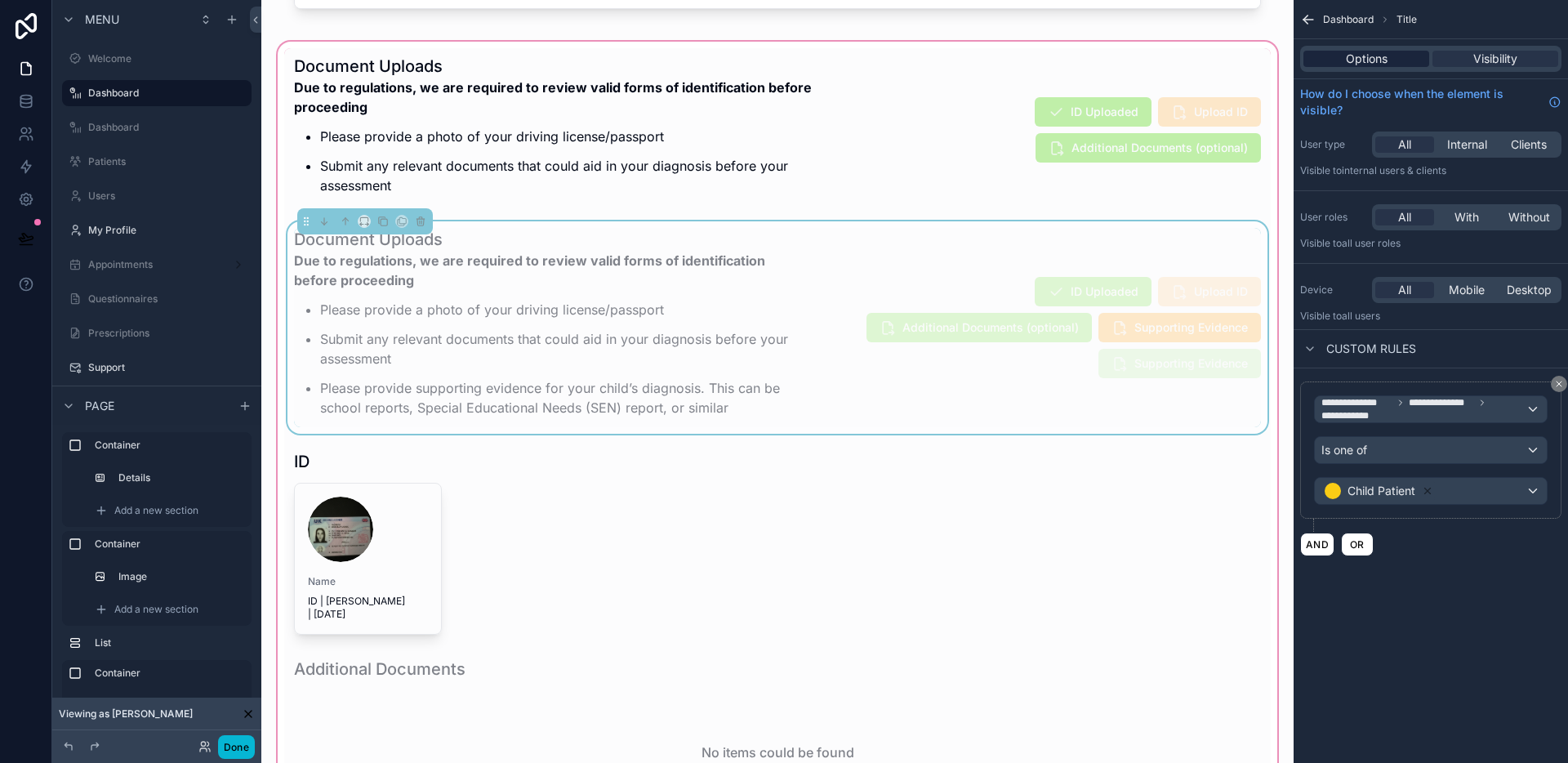
click at [1367, 62] on span "Options" at bounding box center [1367, 58] width 41 height 16
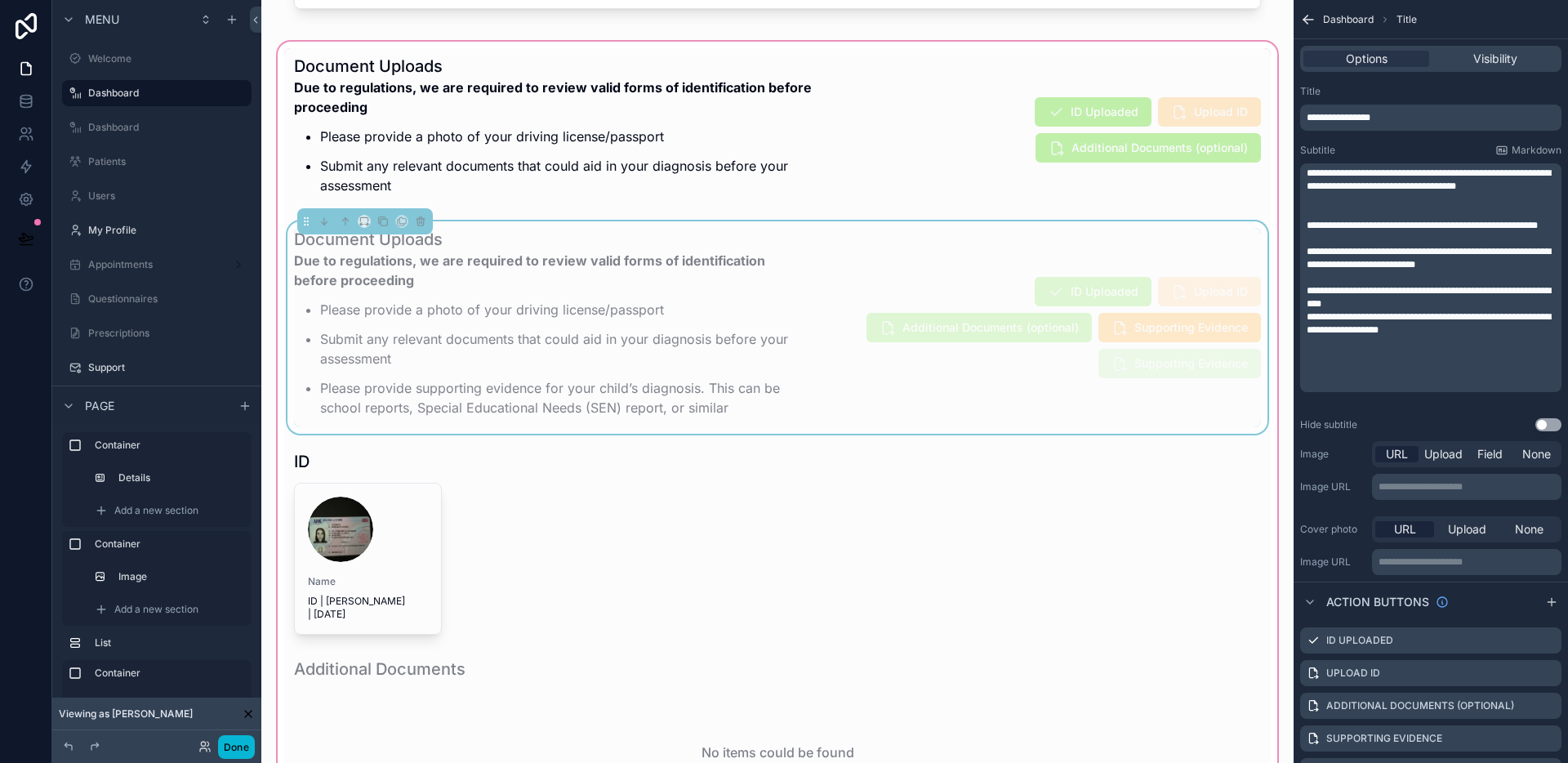
scroll to position [60, 0]
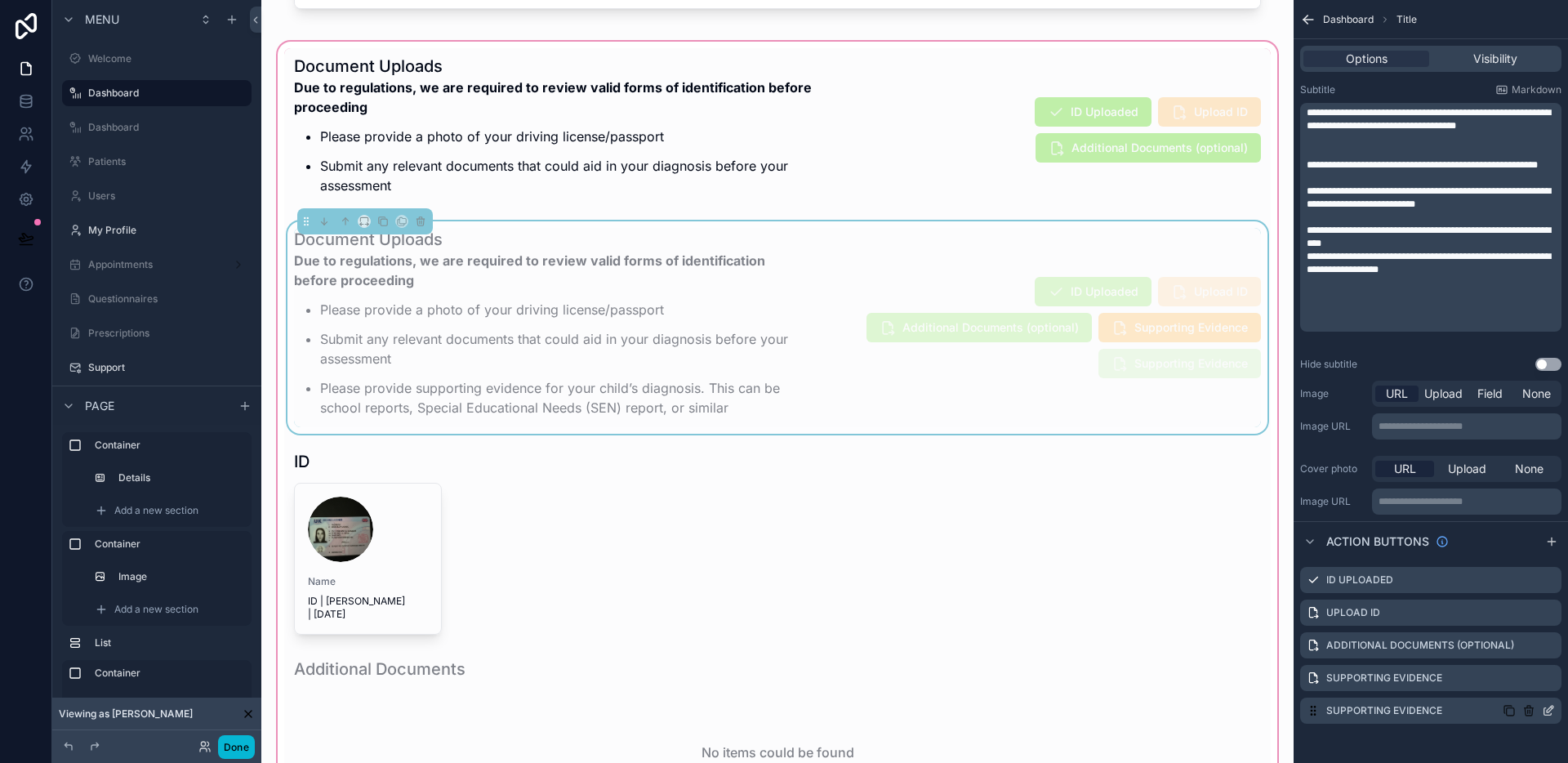
click at [1550, 708] on icon "scrollable content" at bounding box center [1549, 710] width 13 height 13
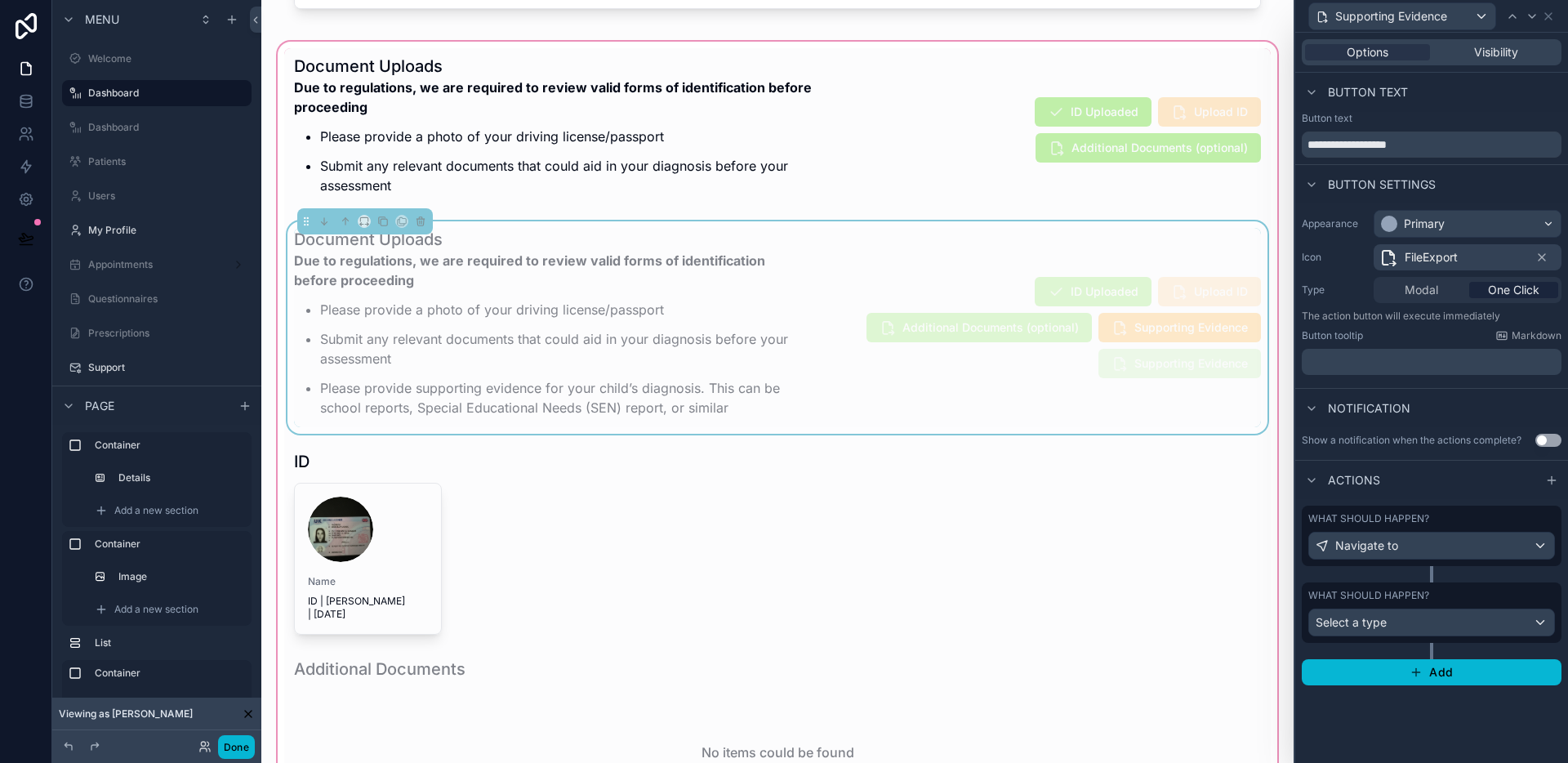
click at [1449, 258] on span "FileExport" at bounding box center [1431, 256] width 53 height 16
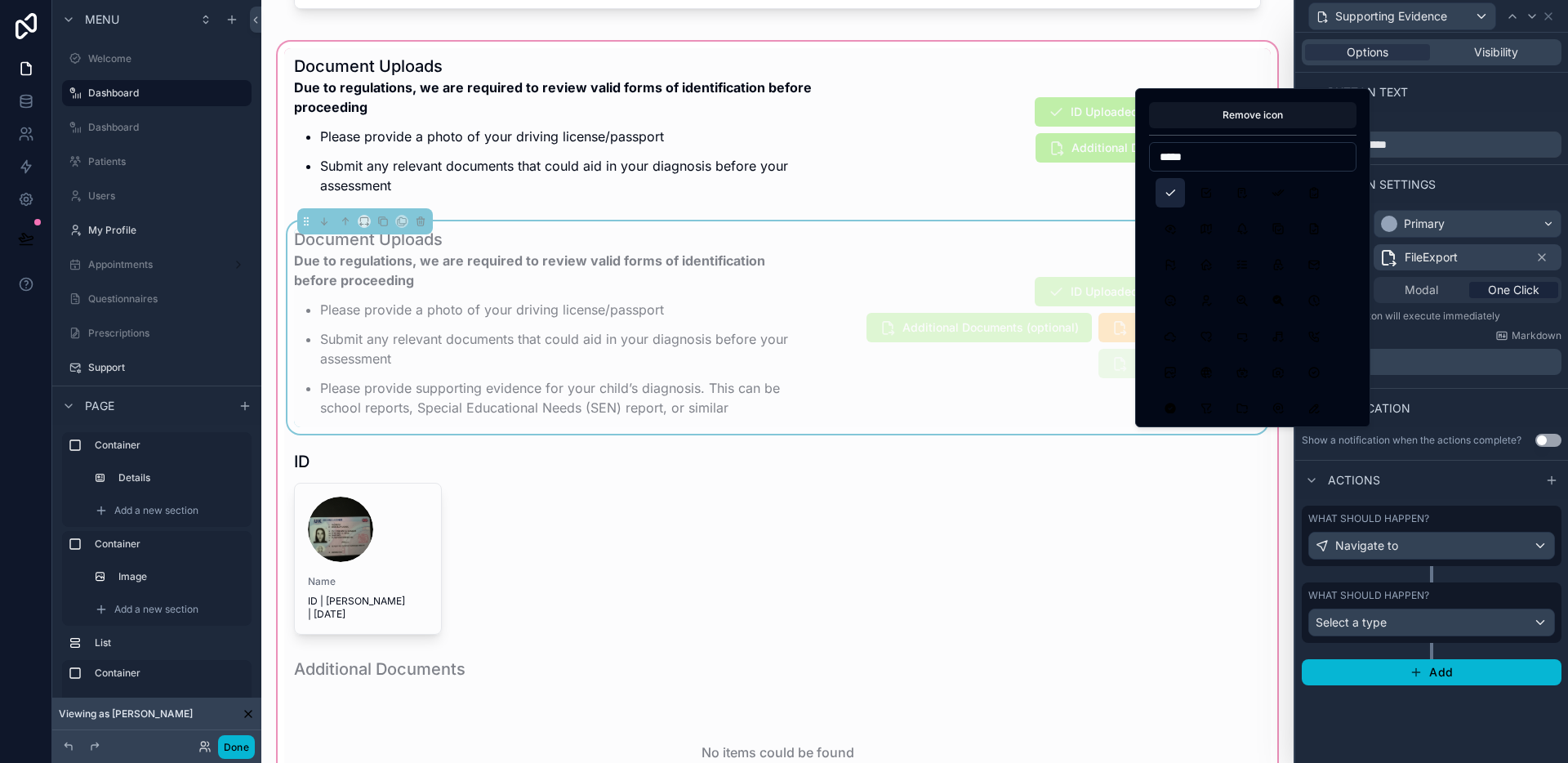
type input "*****"
click at [1164, 195] on button "Check" at bounding box center [1170, 192] width 29 height 29
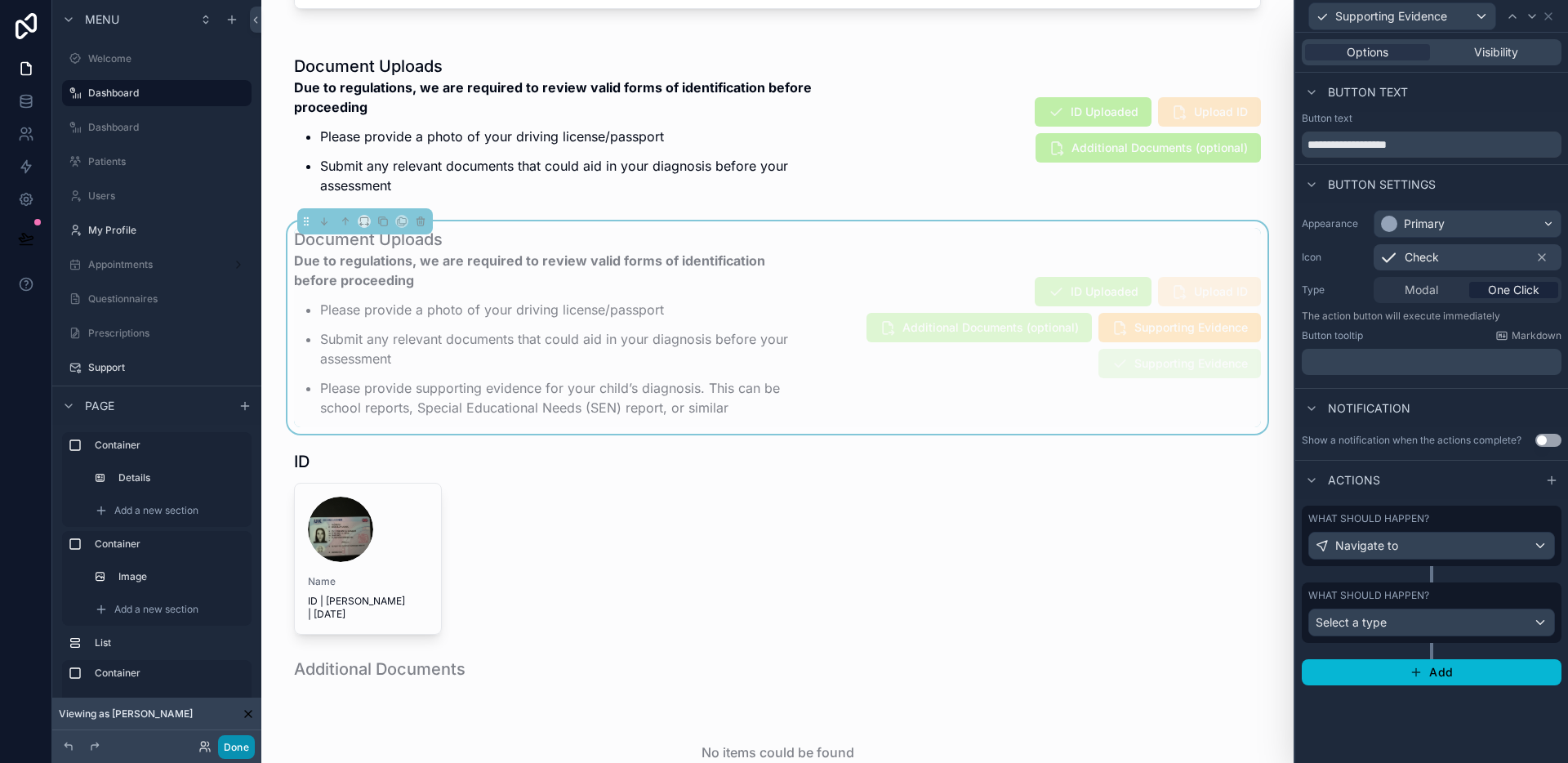
click at [240, 747] on button "Done" at bounding box center [236, 746] width 37 height 24
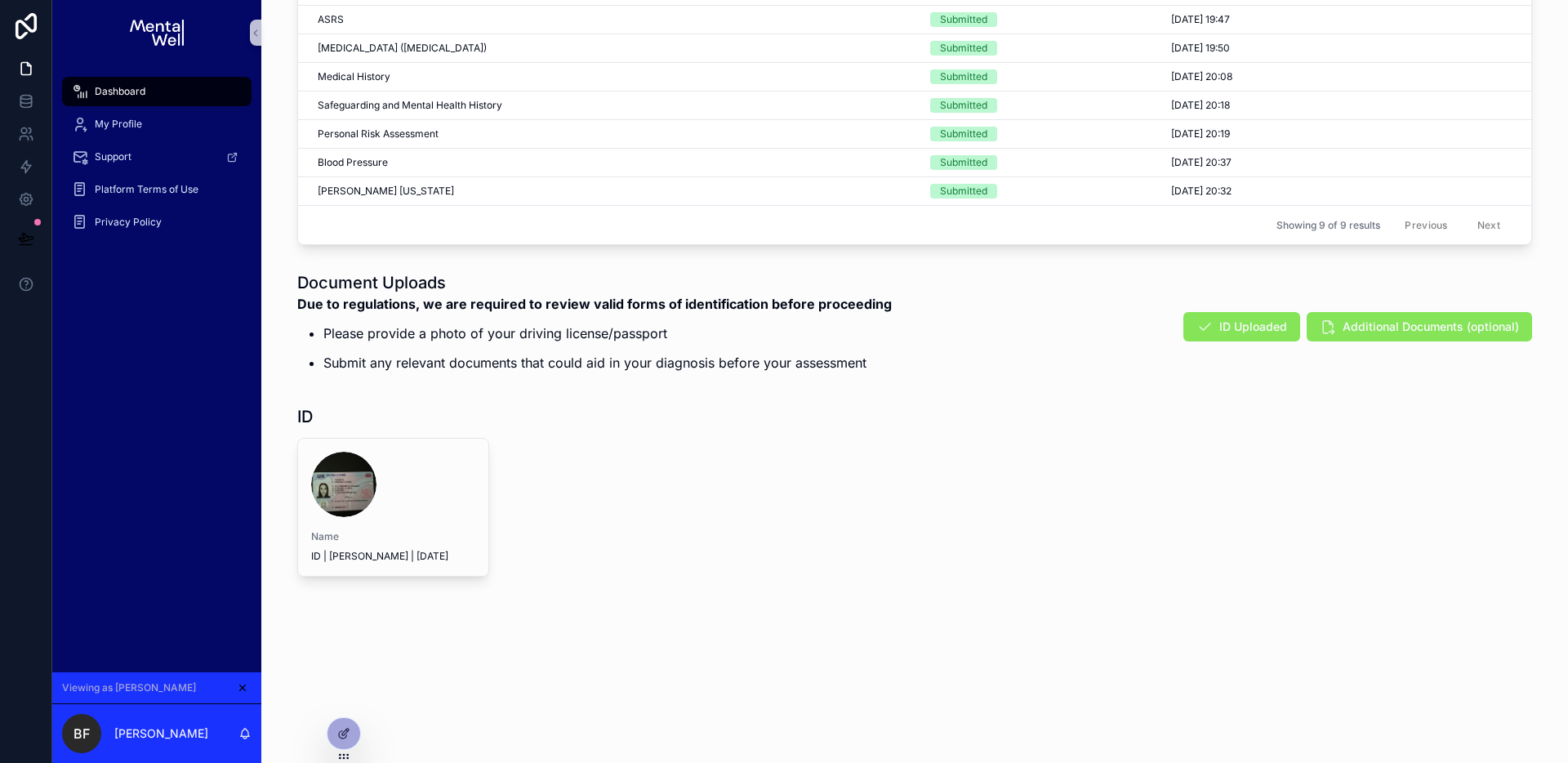
scroll to position [860, 0]
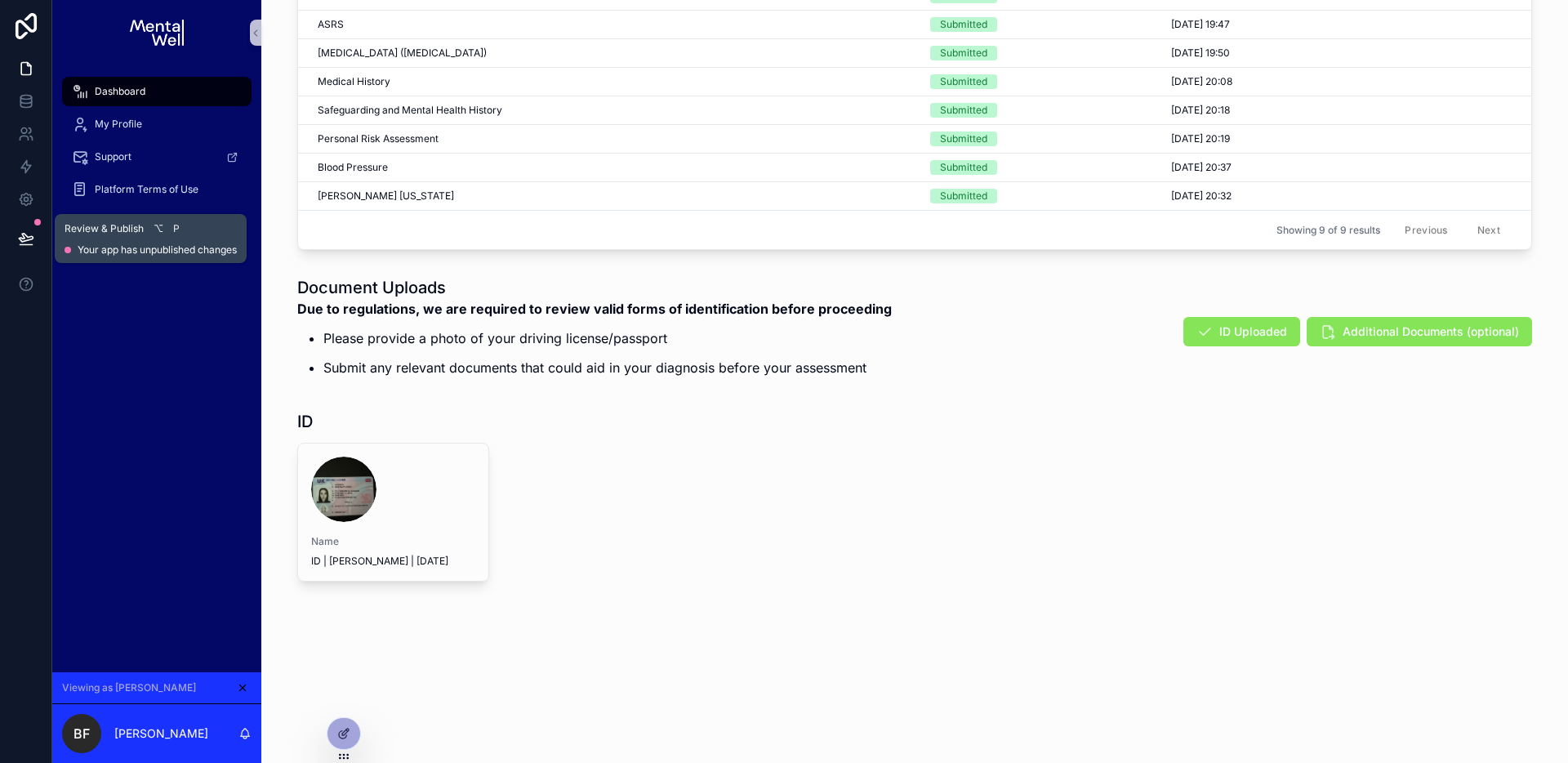
click at [15, 238] on button at bounding box center [26, 238] width 36 height 46
